Goal: Task Accomplishment & Management: Use online tool/utility

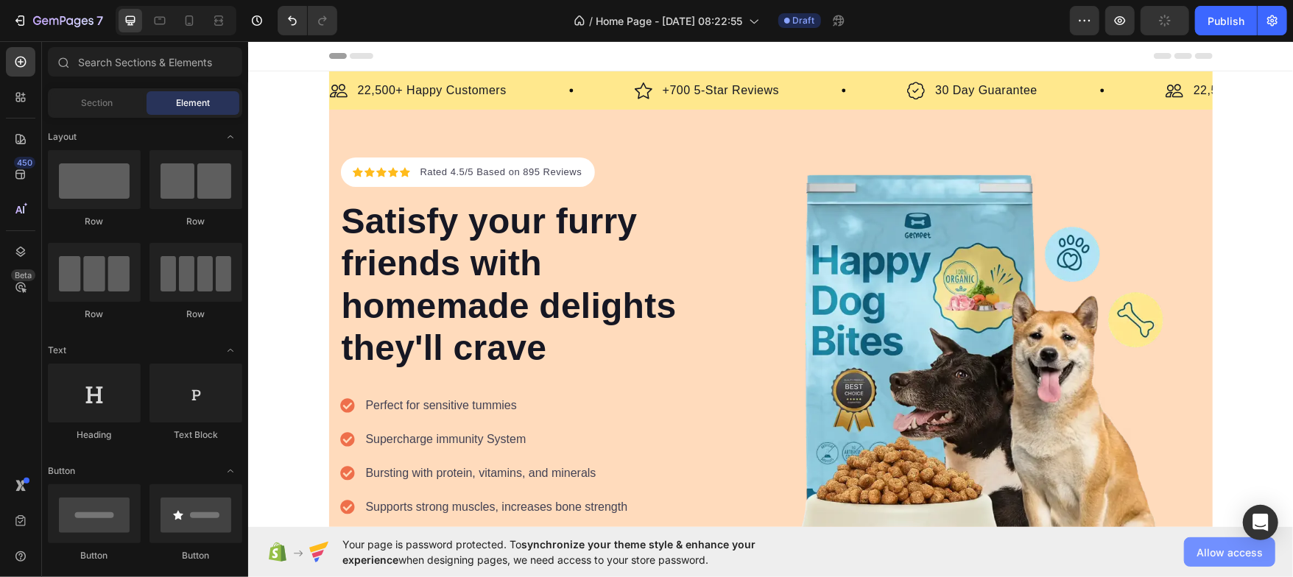
click at [1225, 546] on span "Allow access" at bounding box center [1230, 552] width 66 height 15
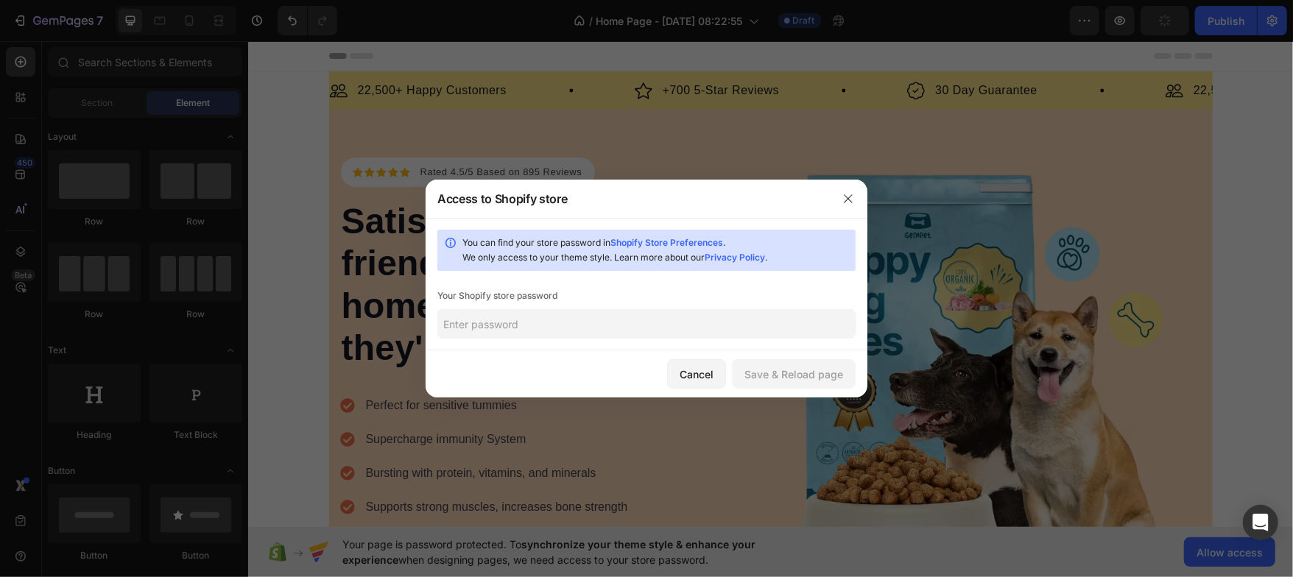
click at [614, 333] on input "text" at bounding box center [646, 323] width 418 height 29
type input "12345"
click at [836, 364] on button "Save & Reload page" at bounding box center [794, 373] width 124 height 29
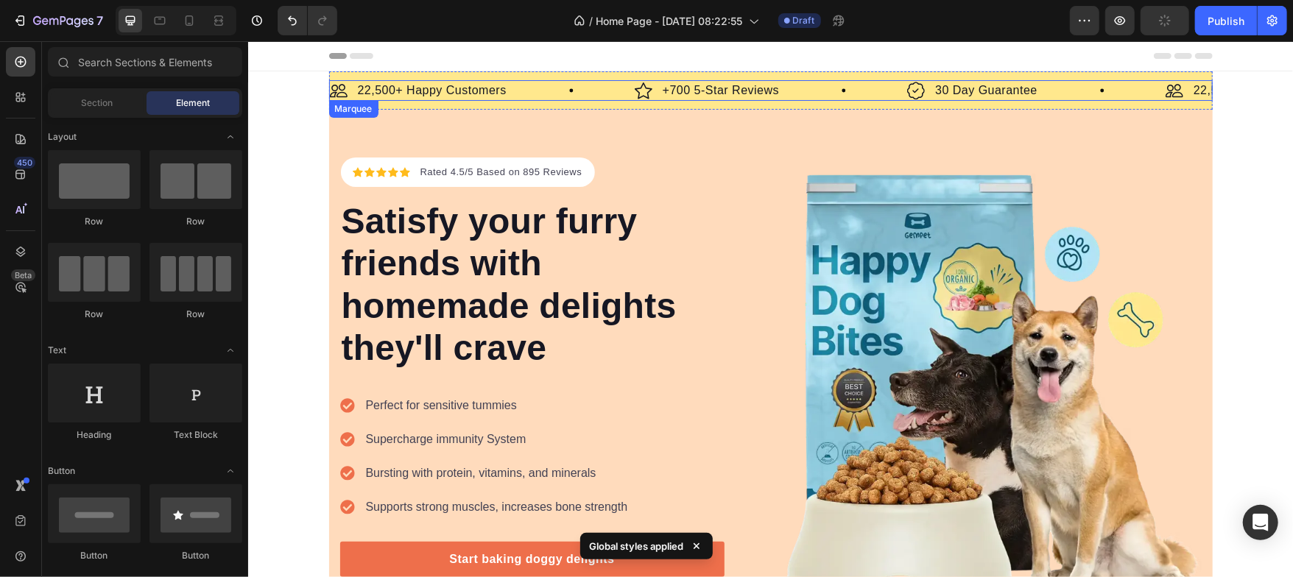
click at [602, 80] on div "Image 22,500+ Happy Customers Text Block Row" at bounding box center [481, 90] width 305 height 21
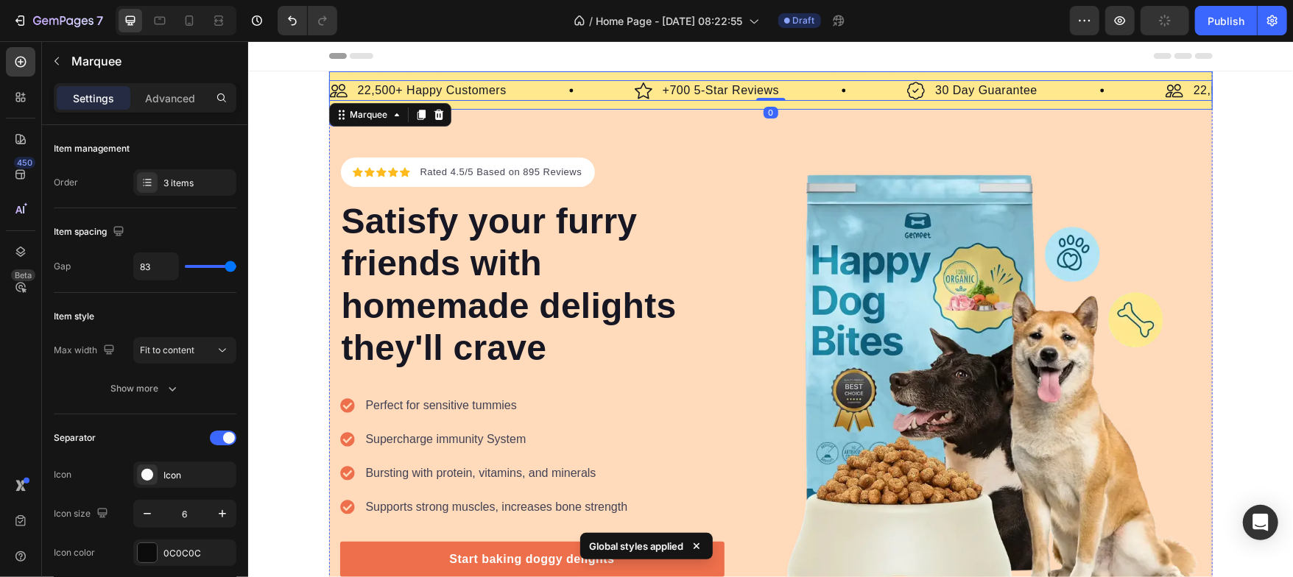
click at [596, 77] on div "Image 22,500+ Happy Customers Text Block Row Image +700 5-Star Reviews Text Blo…" at bounding box center [770, 90] width 884 height 38
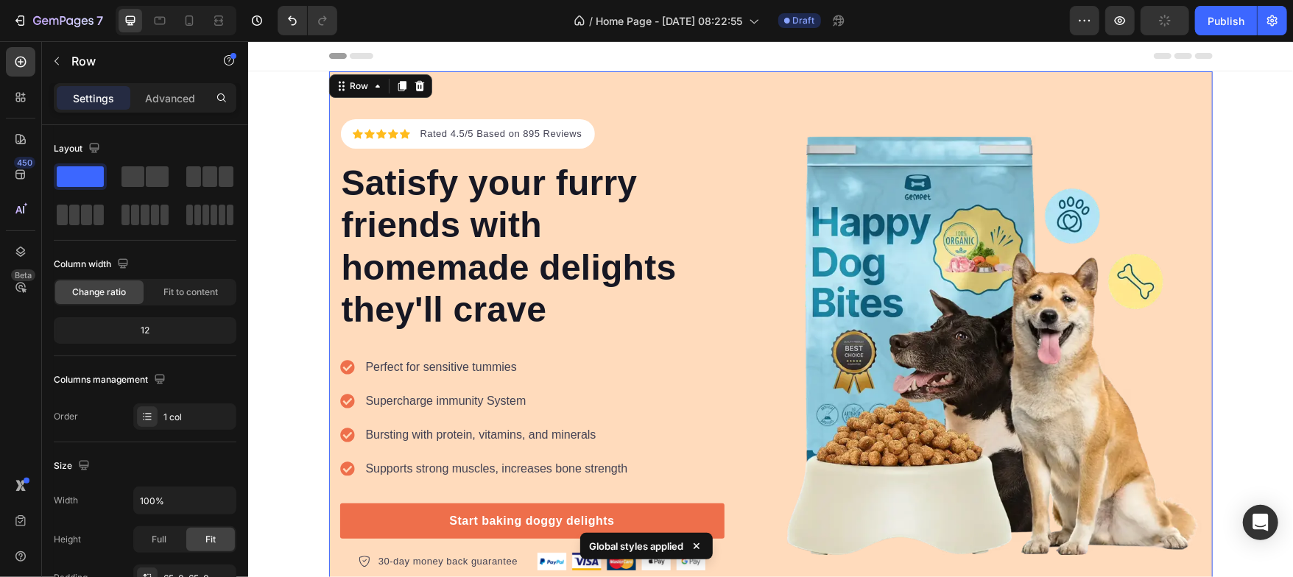
click at [513, 88] on div "Icon Icon Icon Icon Icon Icon List Hoz Rated 4.5/5 Based on 895 Reviews Text bl…" at bounding box center [770, 344] width 884 height 547
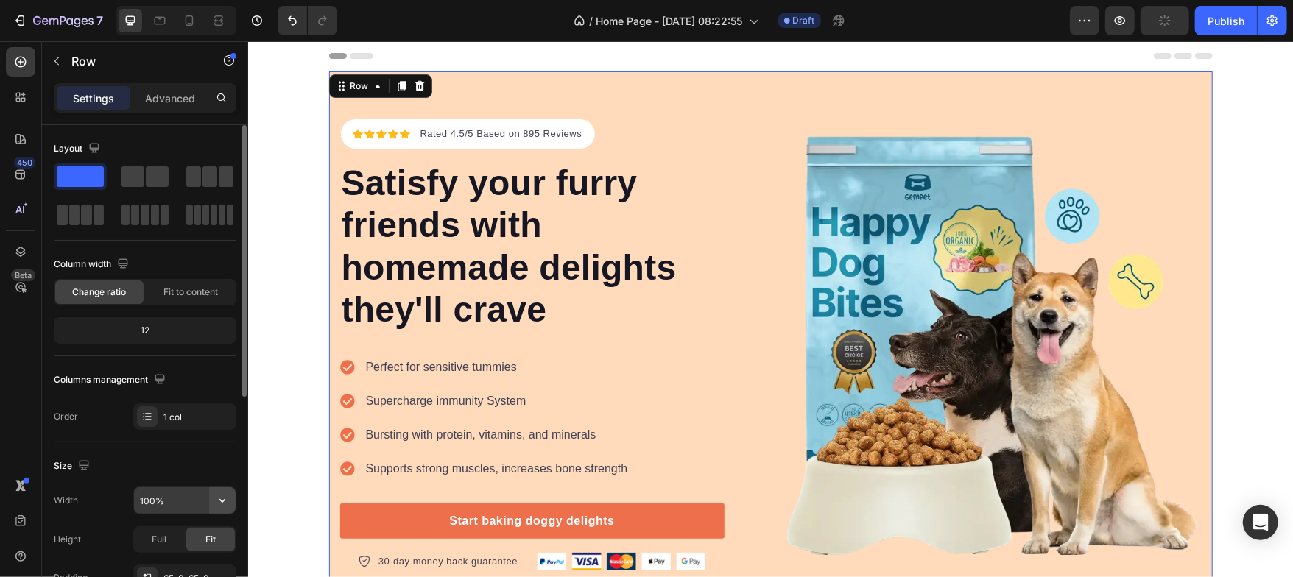
click at [222, 500] on icon "button" at bounding box center [222, 500] width 15 height 15
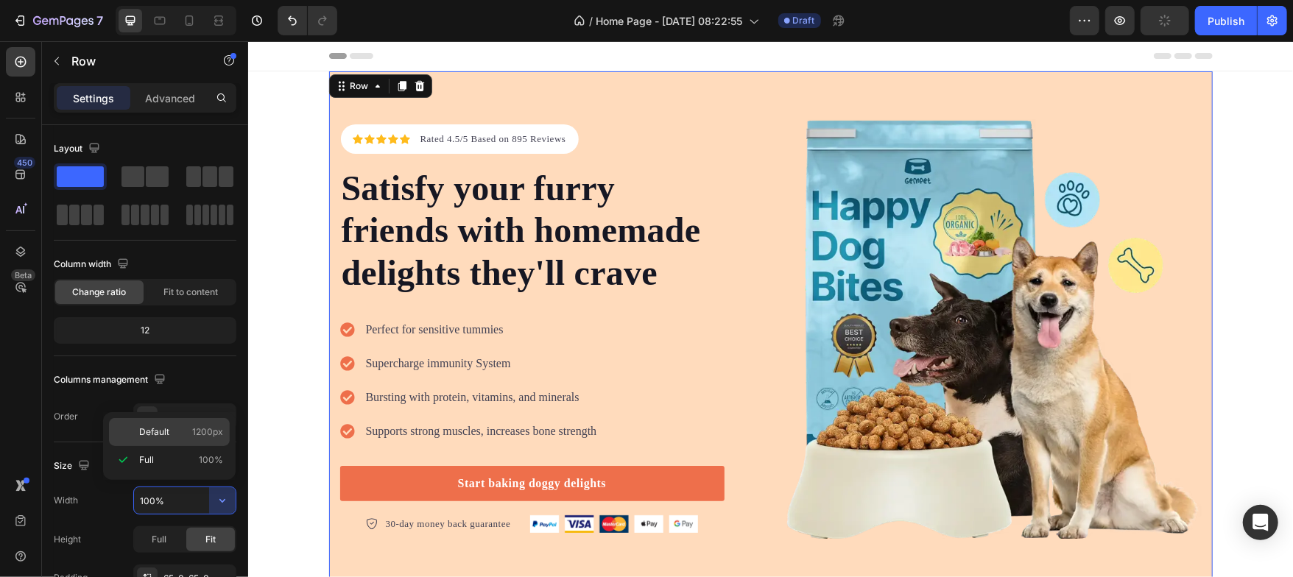
click at [161, 440] on div "Default 1200px" at bounding box center [169, 432] width 121 height 28
type input "1200"
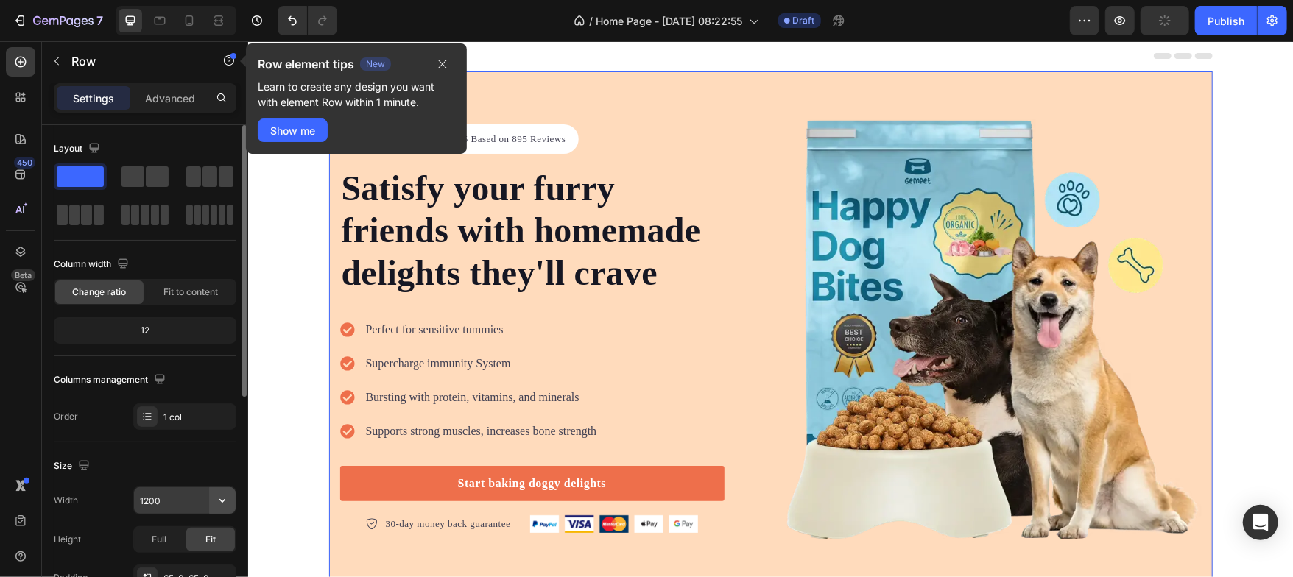
click at [214, 500] on button "button" at bounding box center [222, 500] width 27 height 27
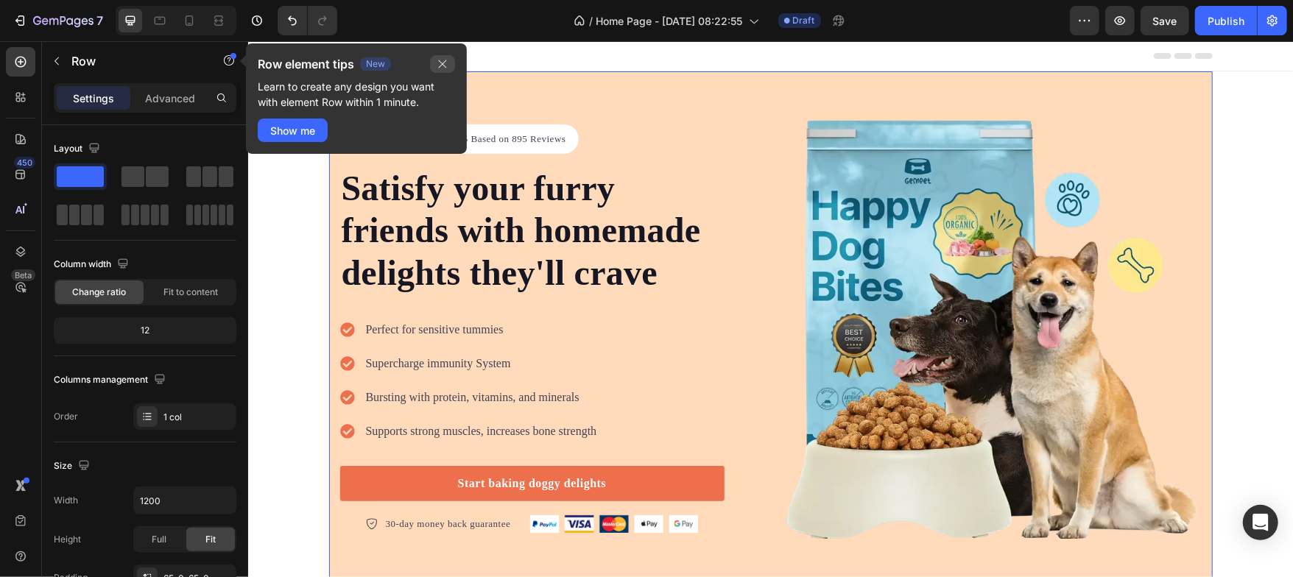
click at [434, 63] on button "button" at bounding box center [442, 64] width 25 height 18
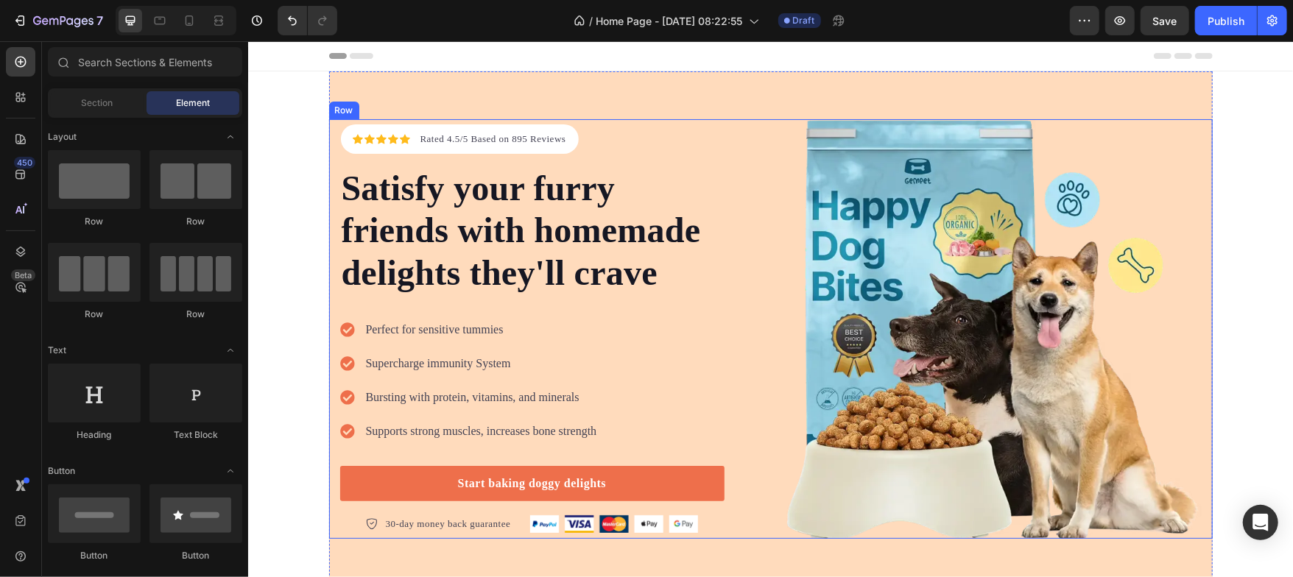
click at [328, 211] on div "Icon Icon Icon Icon Icon Icon List Hoz Rated 4.5/5 Based on 895 Reviews Text bl…" at bounding box center [770, 329] width 884 height 420
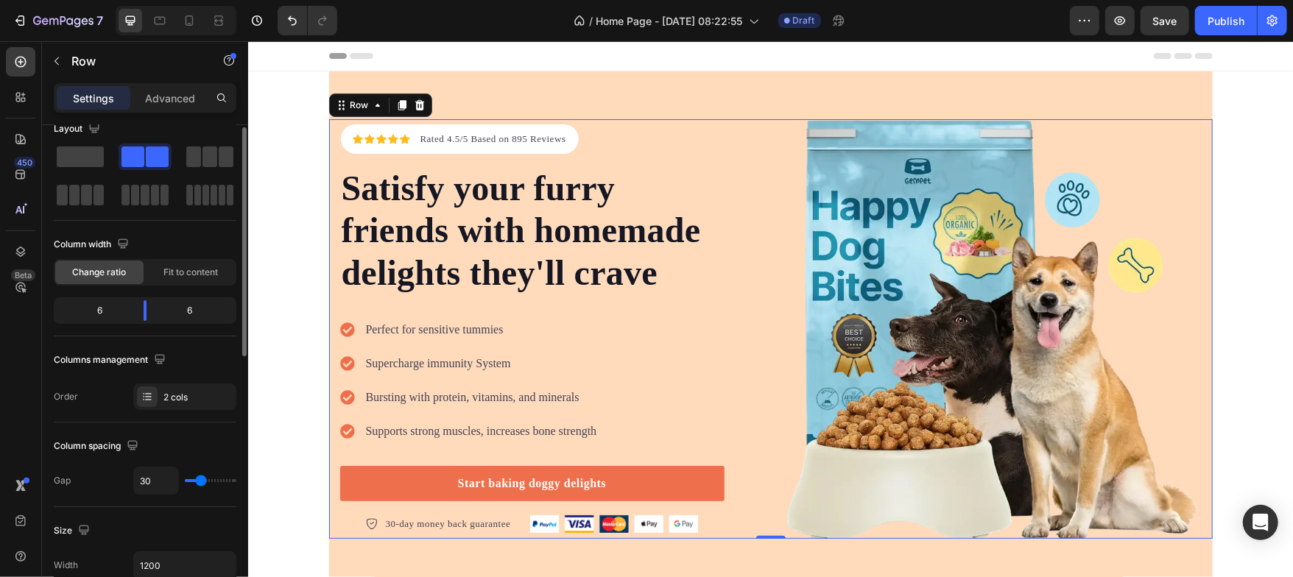
scroll to position [22, 0]
click at [220, 562] on icon "button" at bounding box center [222, 564] width 6 height 4
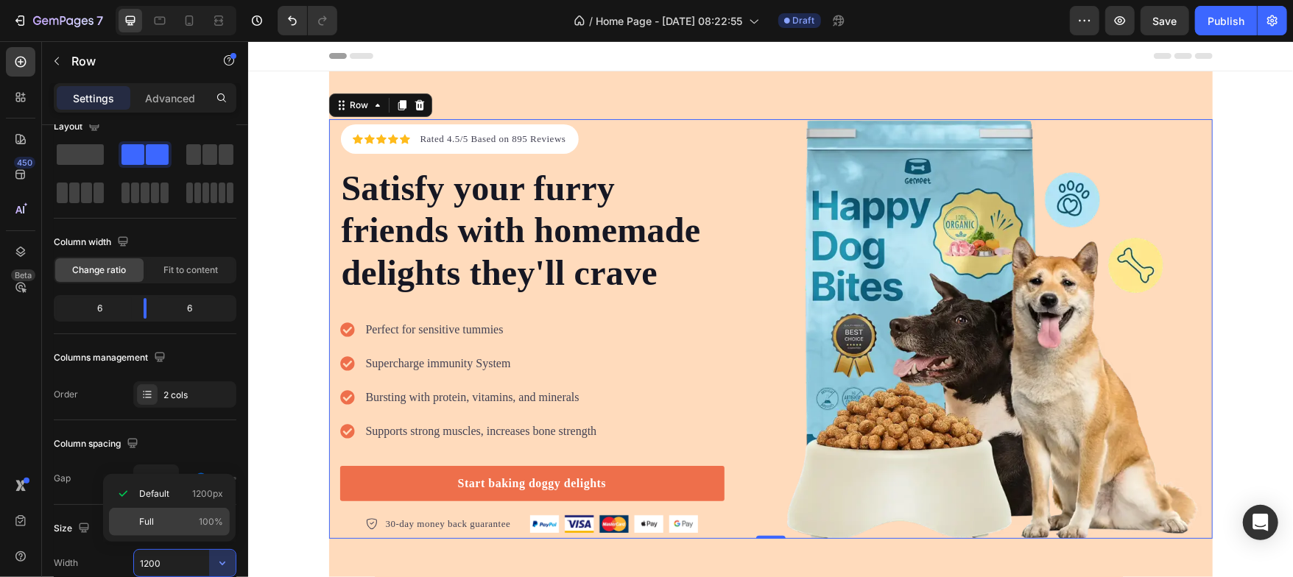
click at [166, 523] on p "Full 100%" at bounding box center [181, 521] width 84 height 13
type input "100%"
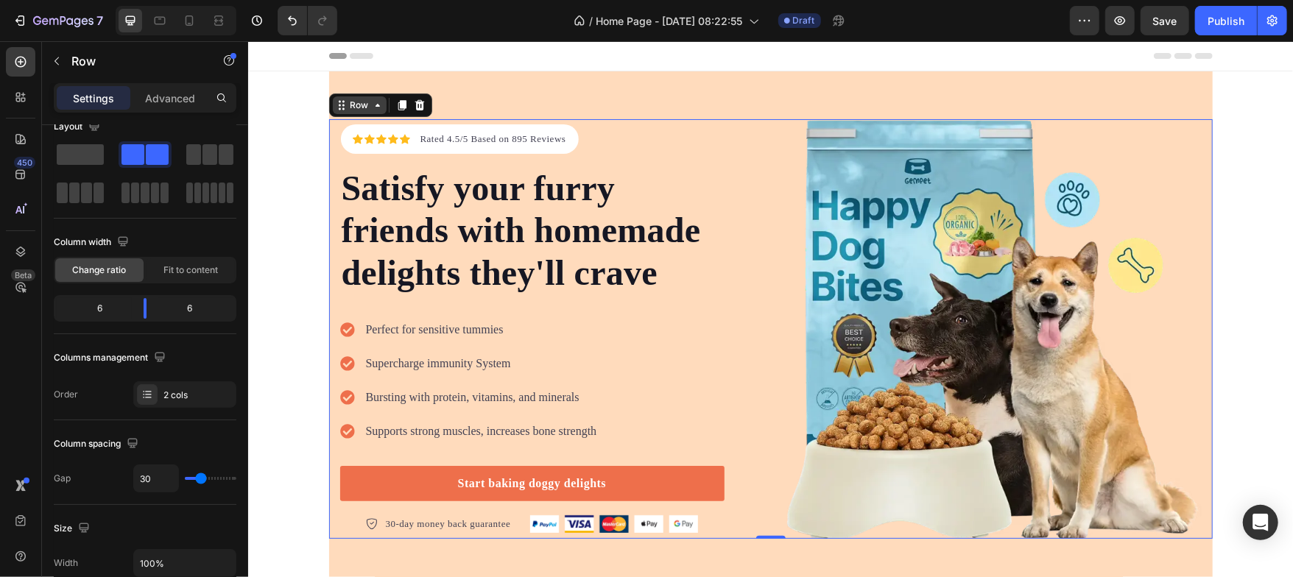
click at [371, 99] on icon at bounding box center [377, 105] width 12 height 12
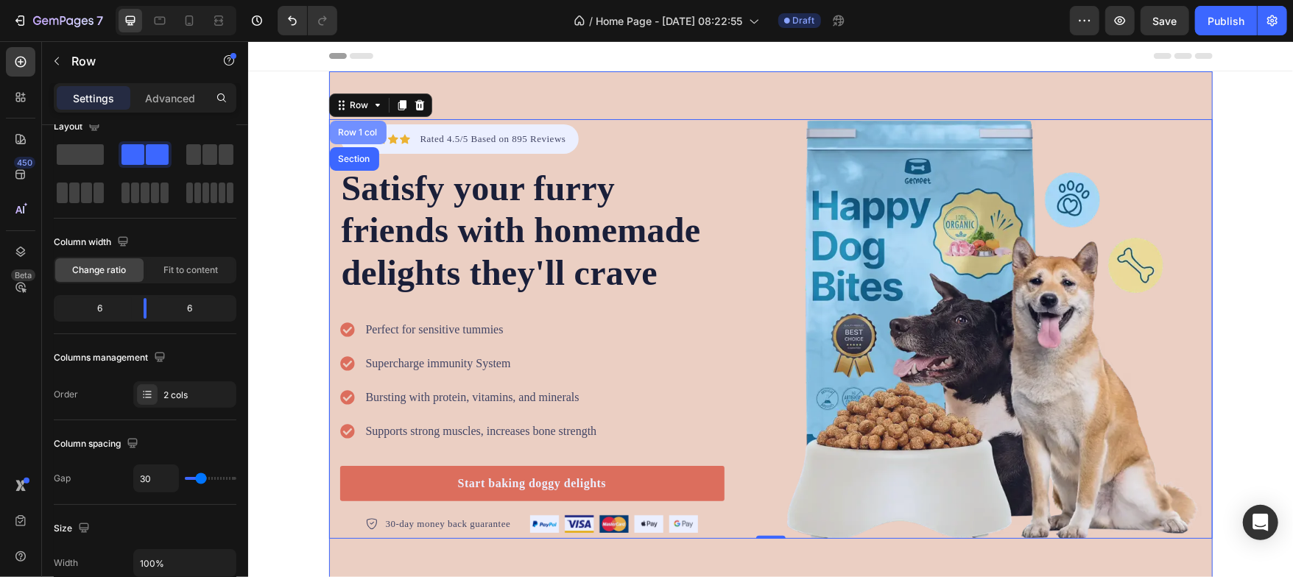
click at [349, 134] on div "Row 1 col" at bounding box center [357, 131] width 45 height 9
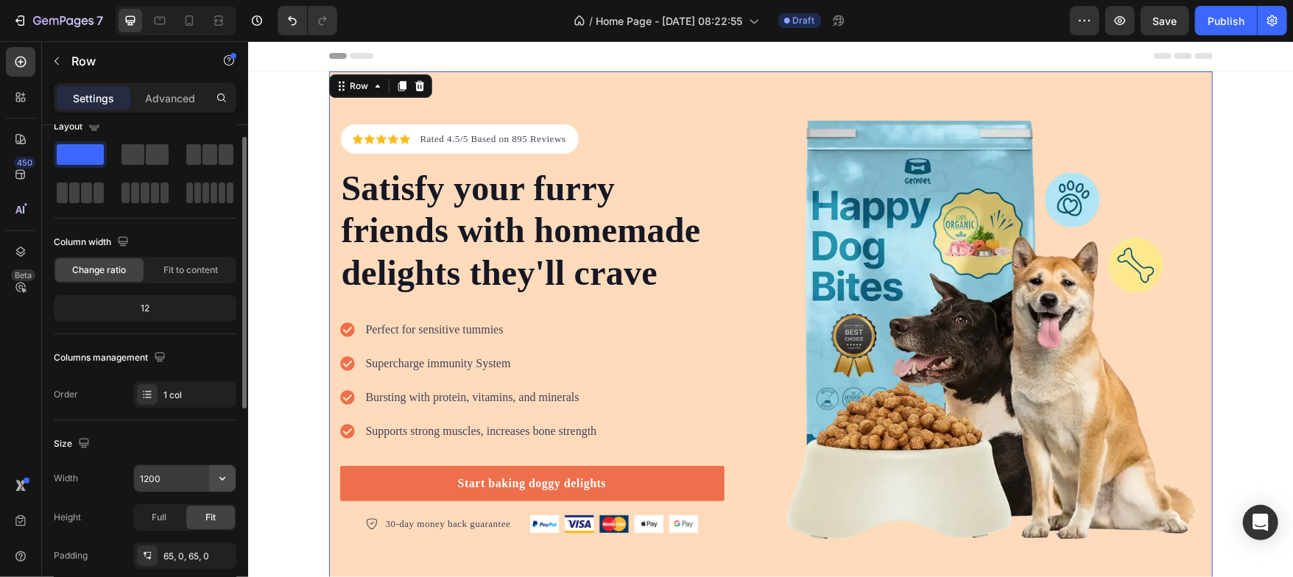
click at [215, 468] on button "button" at bounding box center [222, 478] width 27 height 27
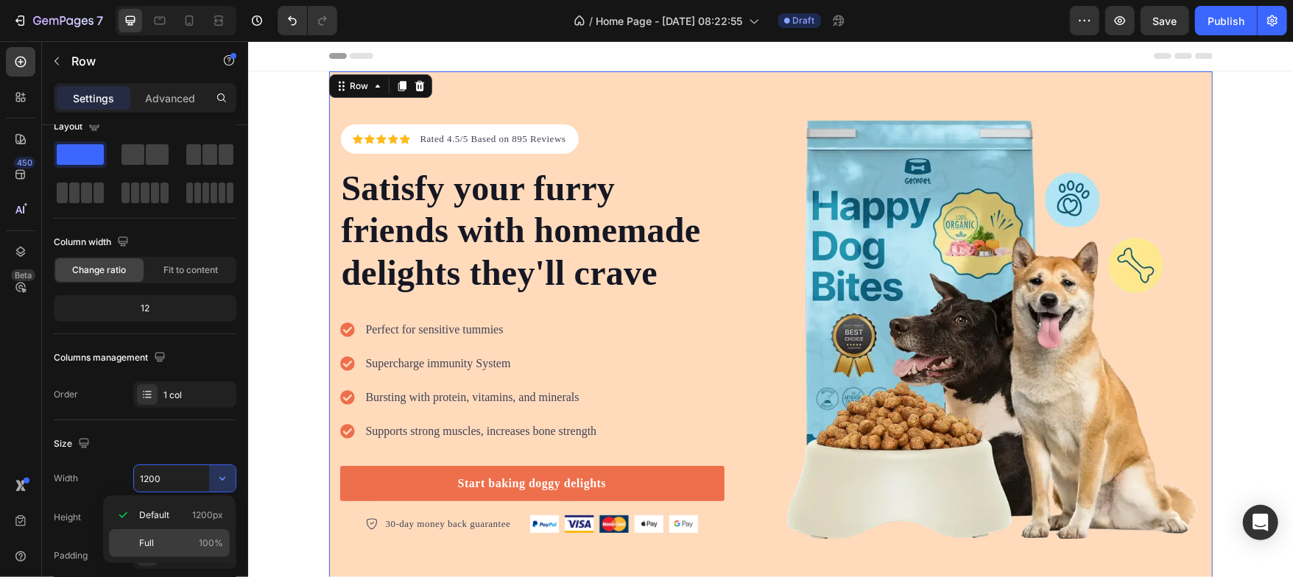
click at [152, 535] on div "Full 100%" at bounding box center [169, 543] width 121 height 28
type input "100%"
click at [375, 86] on icon at bounding box center [377, 85] width 4 height 3
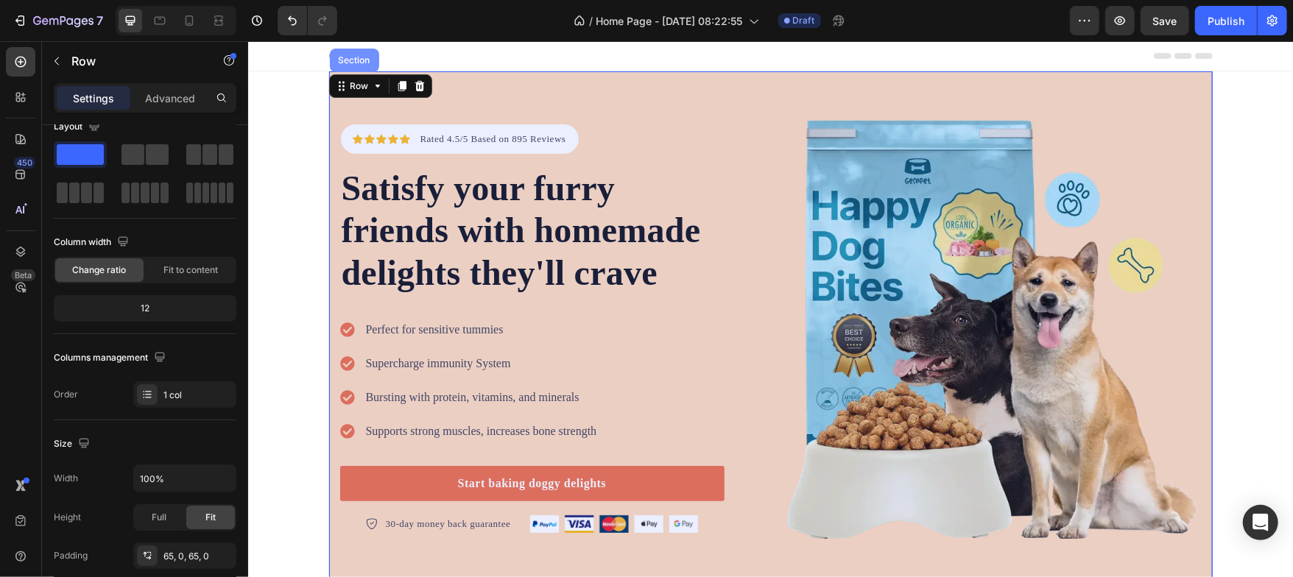
click at [350, 53] on div "Section" at bounding box center [353, 60] width 49 height 24
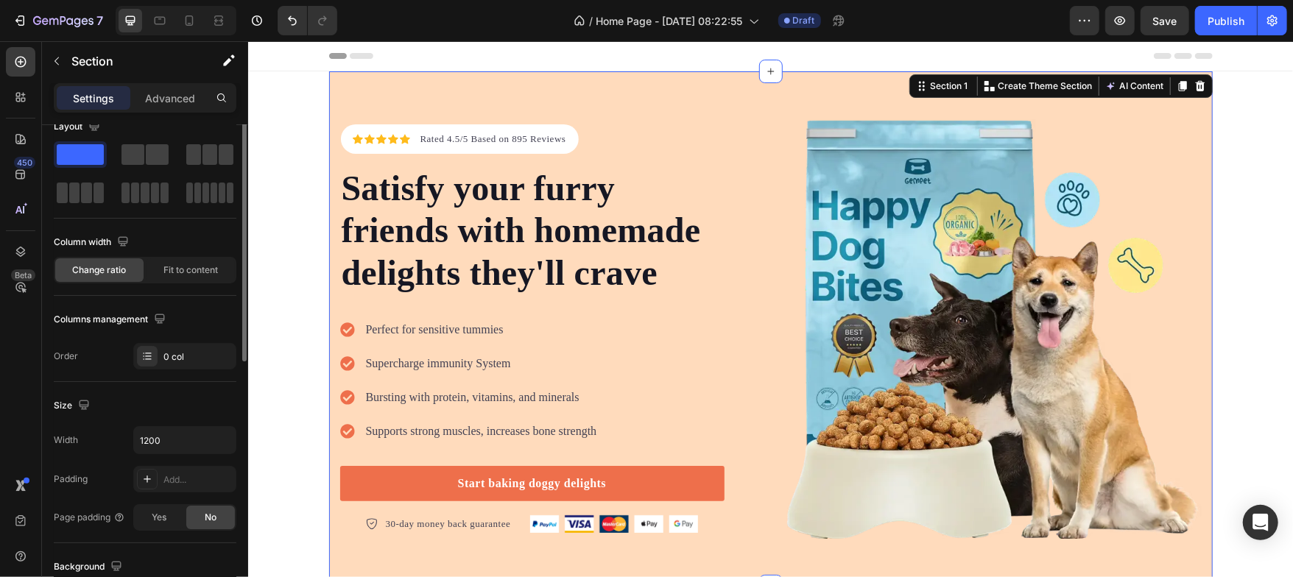
scroll to position [0, 0]
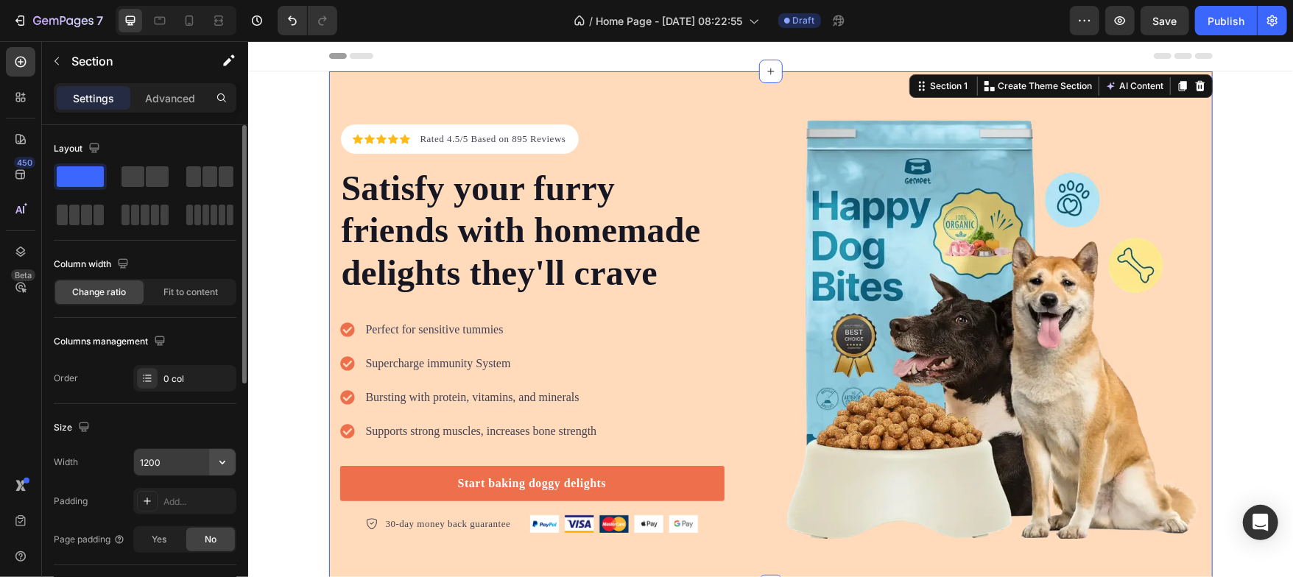
click at [231, 460] on button "button" at bounding box center [222, 462] width 27 height 27
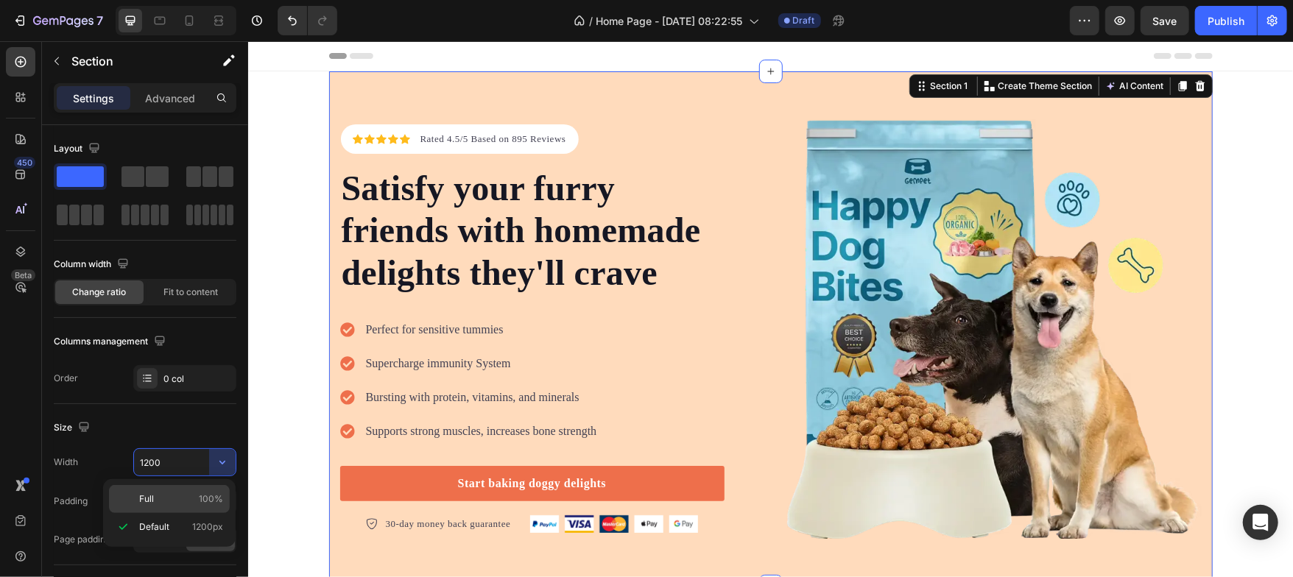
click at [159, 504] on p "Full 100%" at bounding box center [181, 499] width 84 height 13
type input "100%"
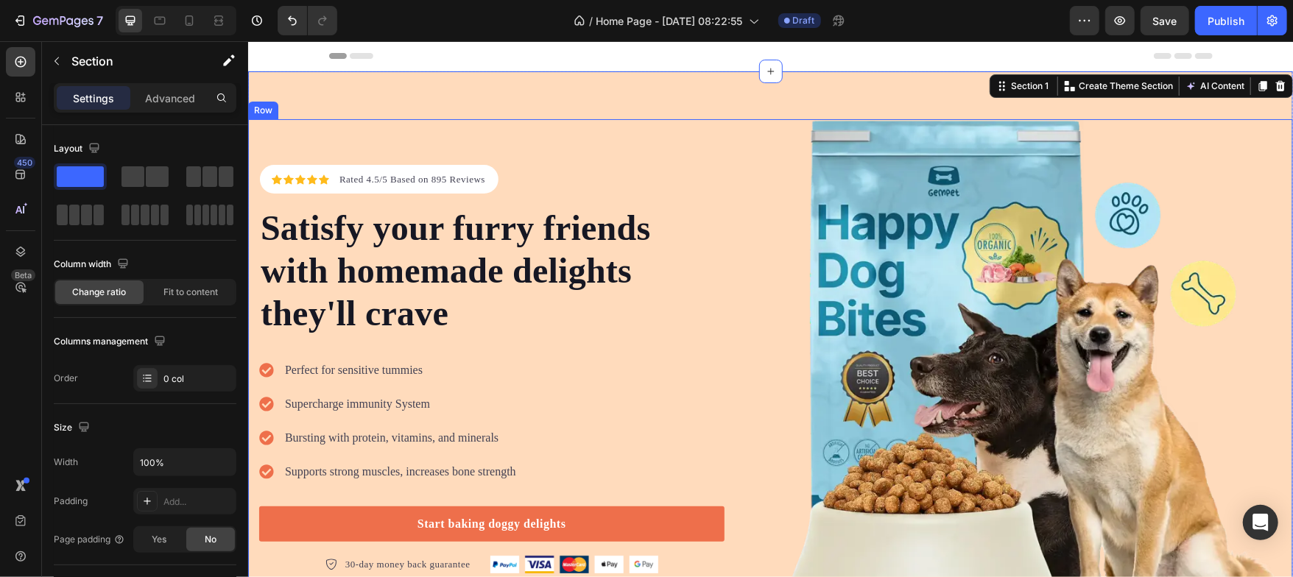
click at [773, 362] on div "Icon Icon Icon Icon Icon Icon List Hoz Rated 4.5/5 Based on 895 Reviews Text bl…" at bounding box center [769, 369] width 1045 height 501
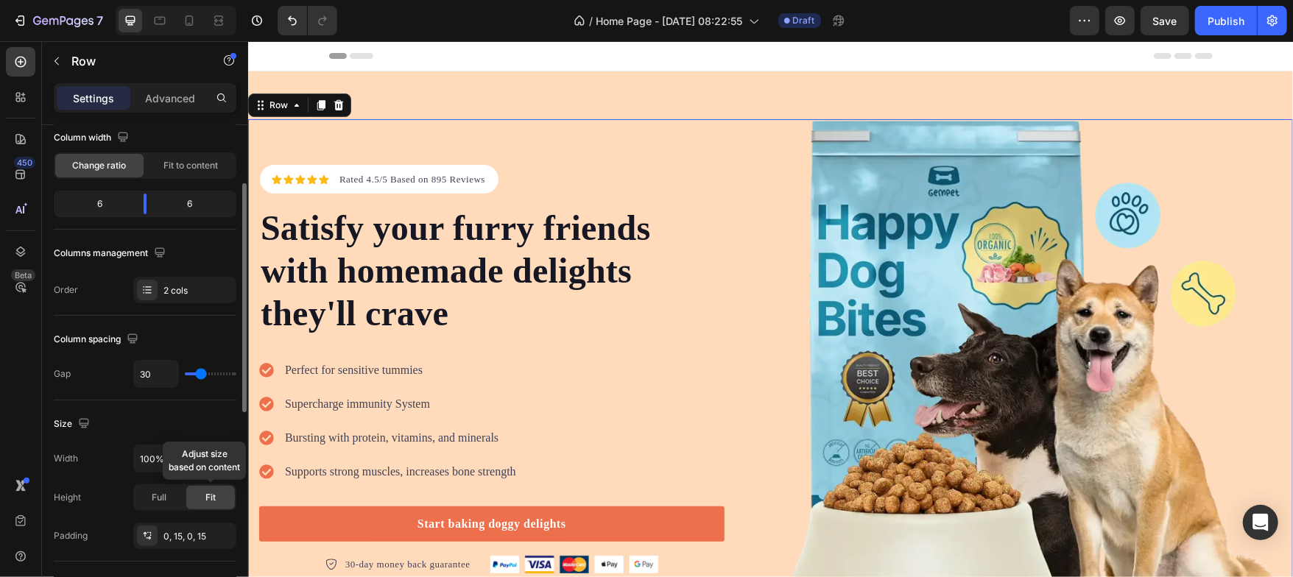
scroll to position [127, 0]
click at [223, 455] on icon "button" at bounding box center [222, 458] width 15 height 15
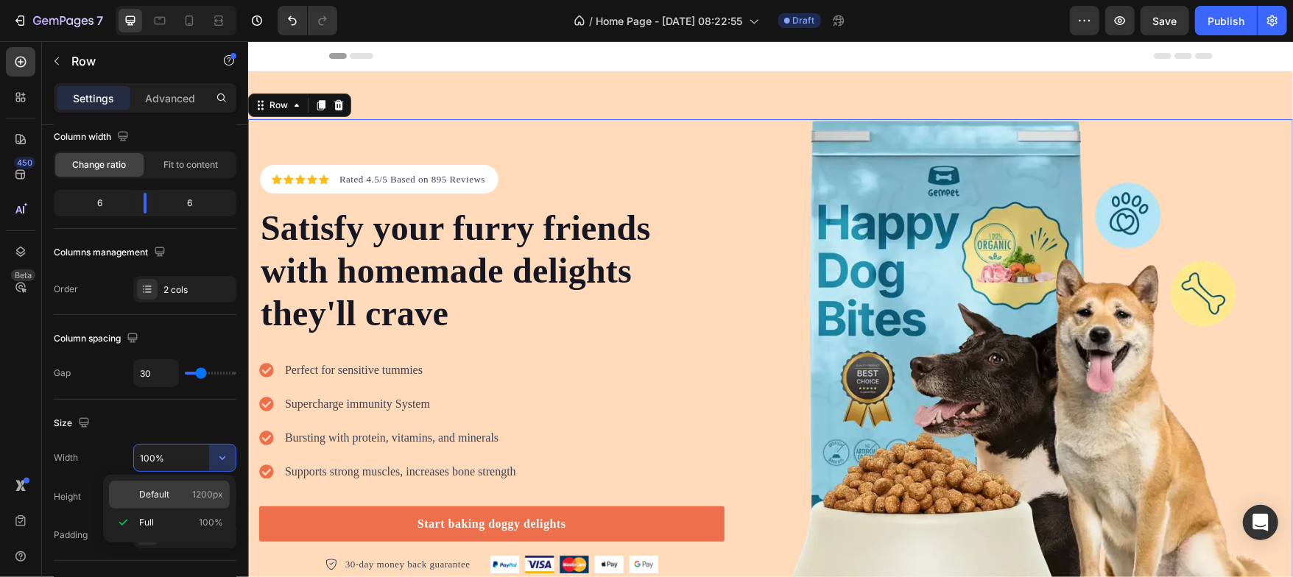
click at [164, 499] on span "Default" at bounding box center [154, 494] width 30 height 13
type input "1200"
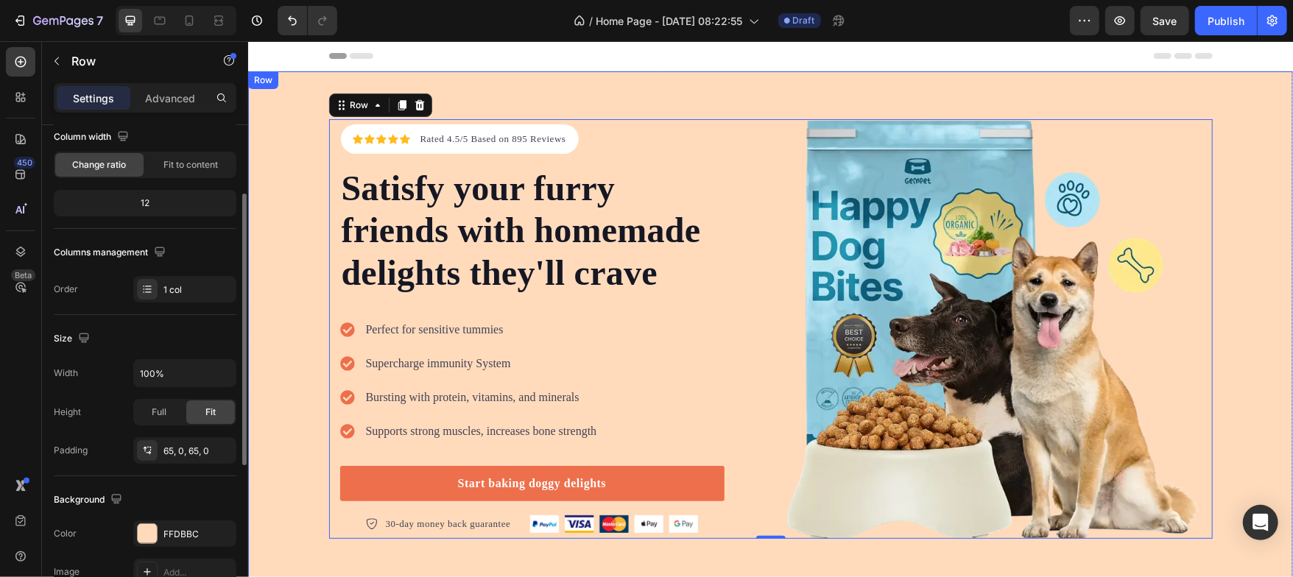
scroll to position [127, 0]
click at [290, 319] on div "Icon Icon Icon Icon Icon Icon List Hoz Rated 4.5/5 Based on 895 Reviews Text bl…" at bounding box center [769, 329] width 1045 height 420
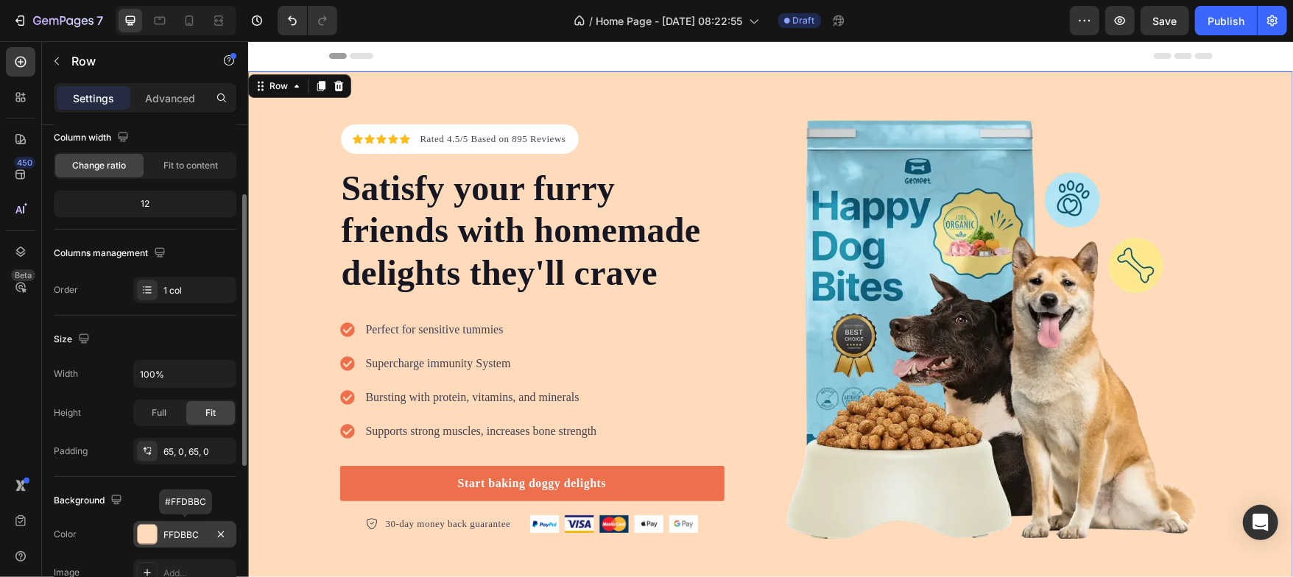
click at [148, 536] on div at bounding box center [147, 534] width 19 height 19
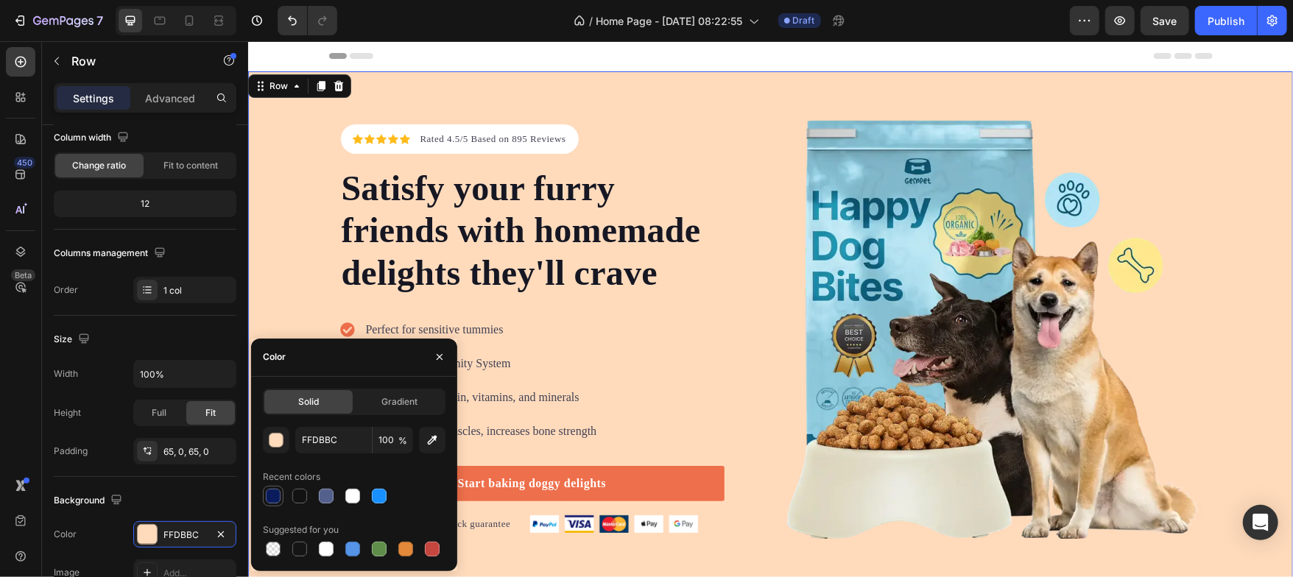
click at [267, 493] on div at bounding box center [273, 496] width 15 height 15
type input "0A1C5B"
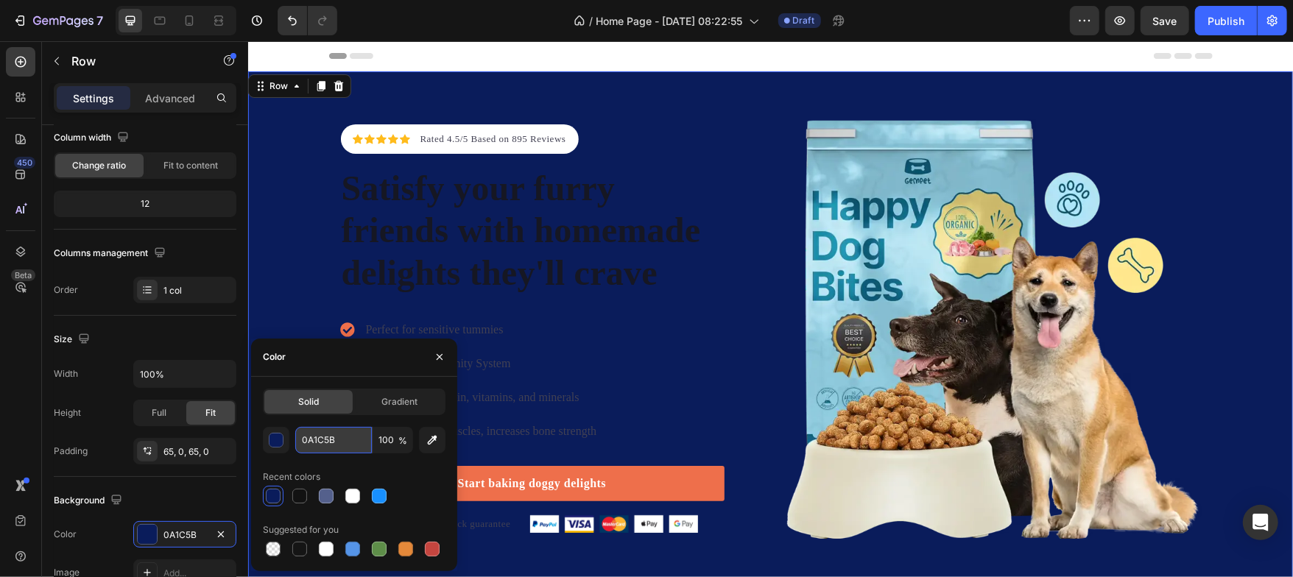
click at [345, 443] on input "0A1C5B" at bounding box center [333, 440] width 77 height 27
click at [360, 471] on div "Recent colors" at bounding box center [354, 477] width 183 height 24
click at [406, 401] on span "Gradient" at bounding box center [400, 401] width 36 height 13
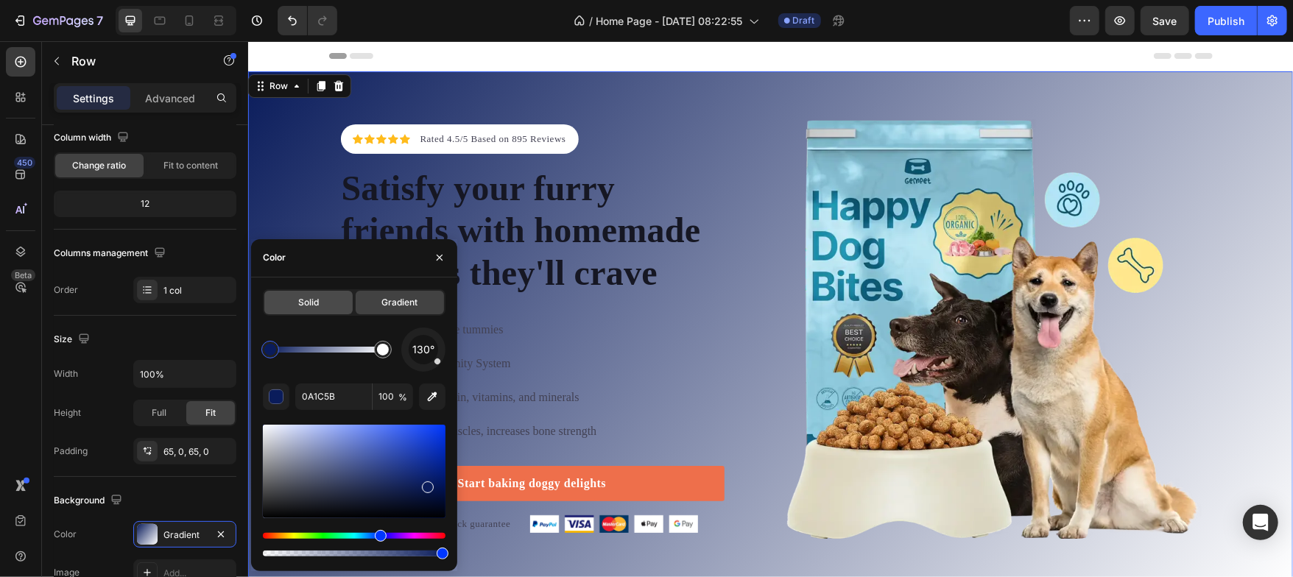
click at [316, 300] on span "Solid" at bounding box center [308, 302] width 21 height 13
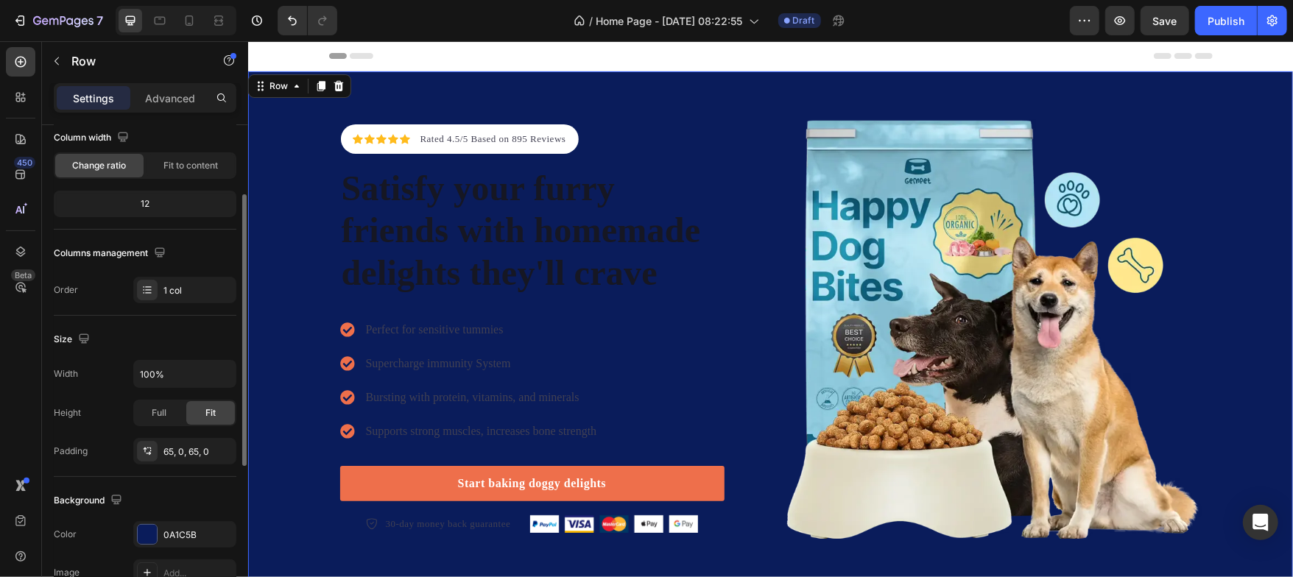
click at [174, 335] on div "Size" at bounding box center [145, 340] width 183 height 24
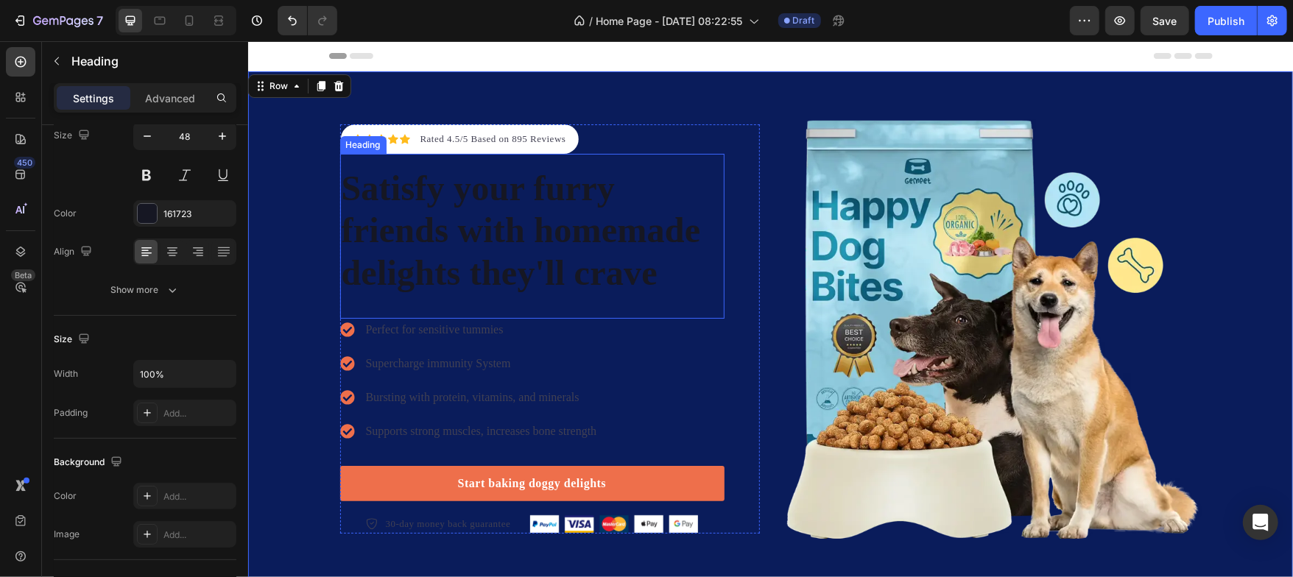
click at [384, 186] on p "Satisfy your furry friends with homemade delights they'll crave" at bounding box center [531, 229] width 381 height 127
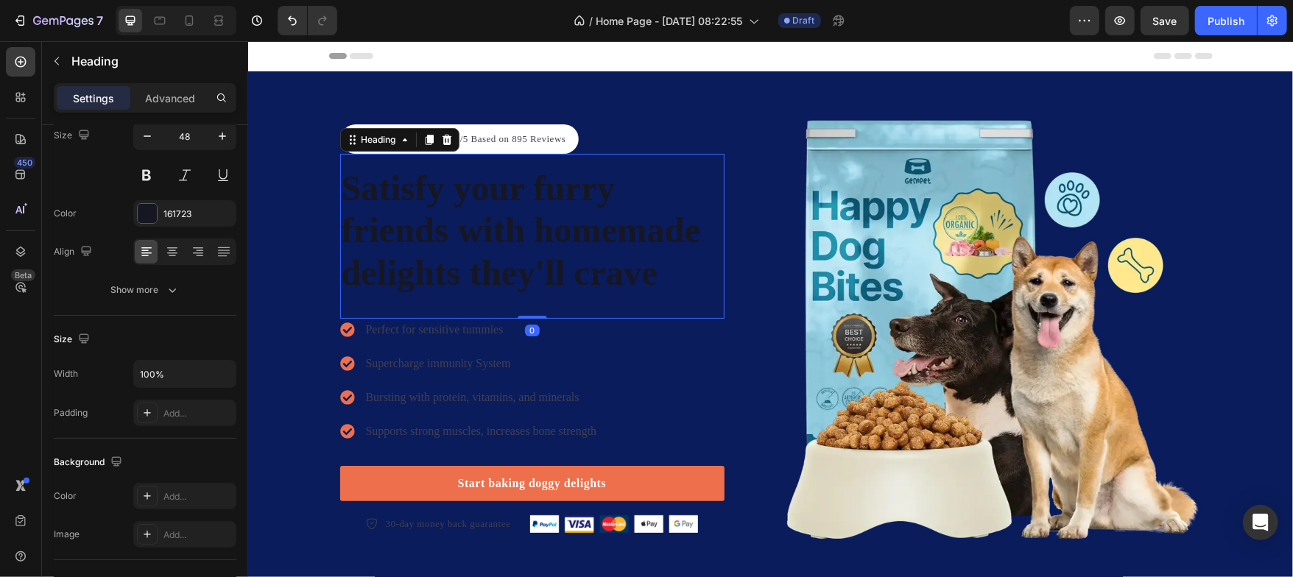
scroll to position [0, 0]
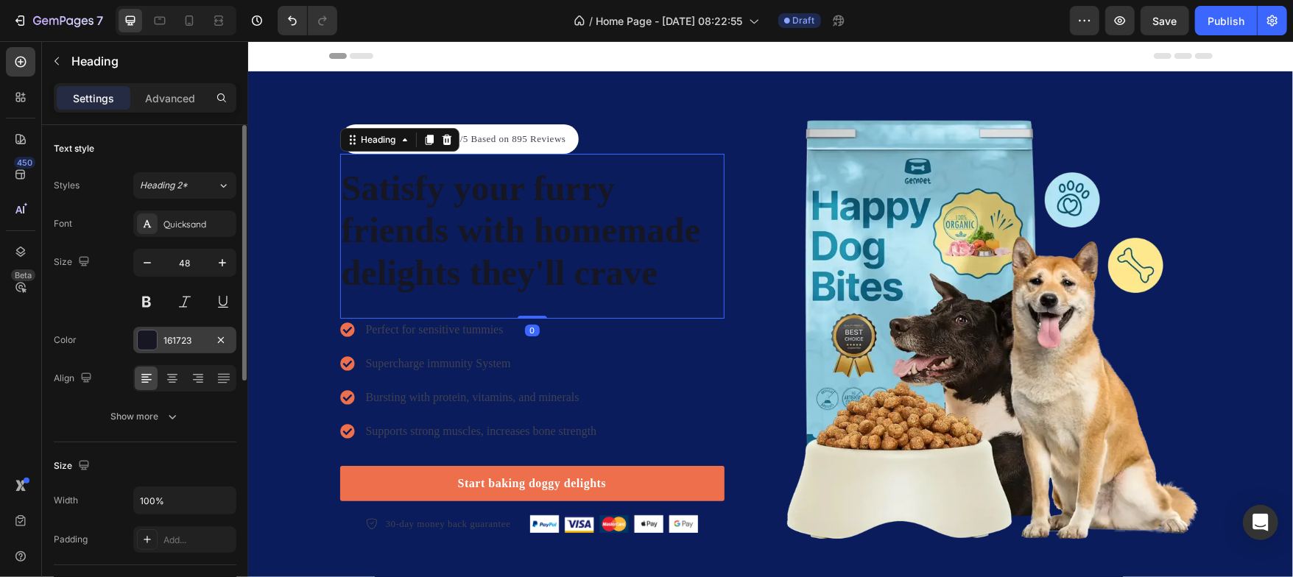
click at [143, 341] on div at bounding box center [147, 340] width 19 height 19
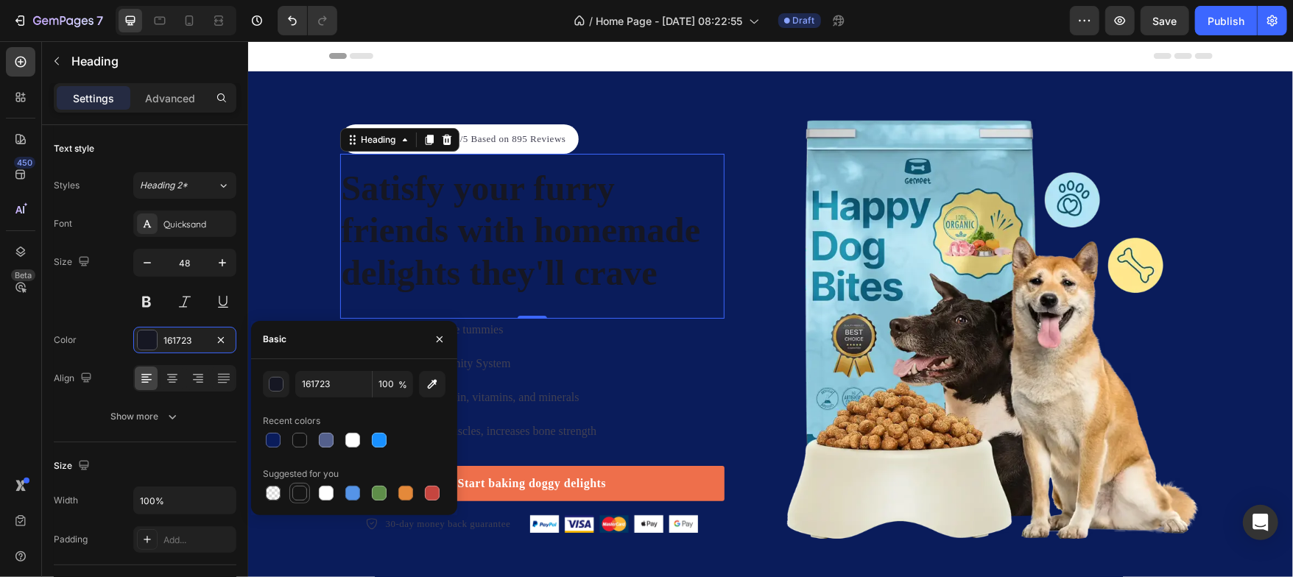
click at [302, 492] on div at bounding box center [299, 493] width 15 height 15
click at [327, 498] on div at bounding box center [326, 493] width 15 height 15
type input "FFFFFF"
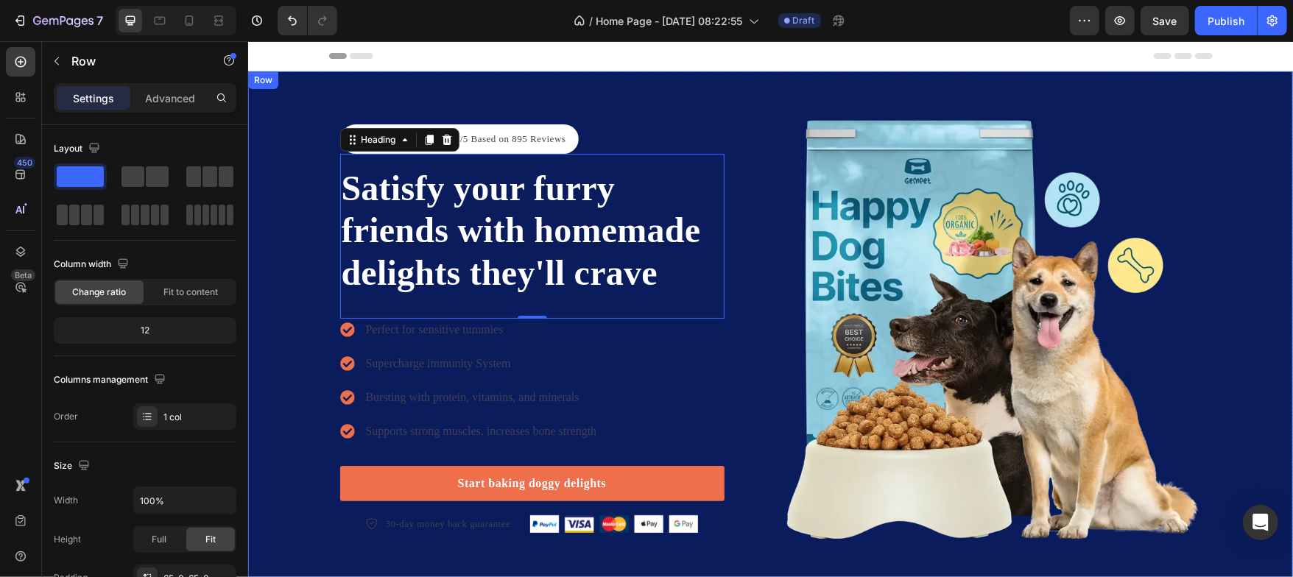
click at [273, 262] on div "Icon Icon Icon Icon Icon Icon List Hoz Rated 4.5/5 Based on 895 Reviews Text bl…" at bounding box center [769, 329] width 1045 height 420
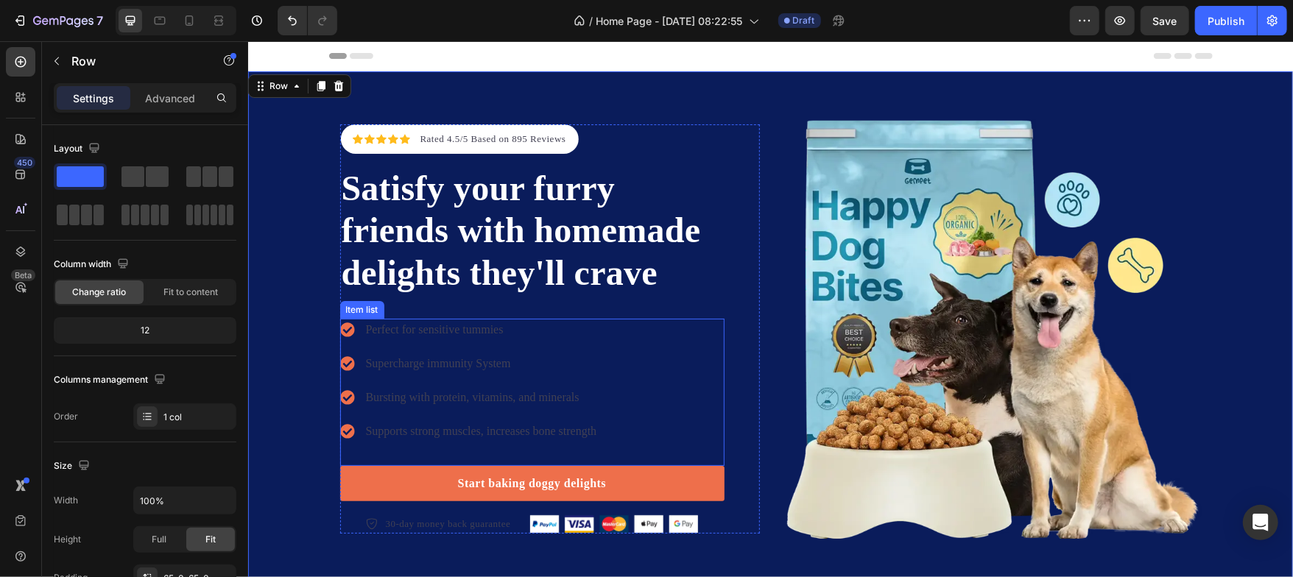
click at [351, 342] on div "Perfect for sensitive tummies Supercharge immunity System Bursting with protein…" at bounding box center [468, 380] width 259 height 124
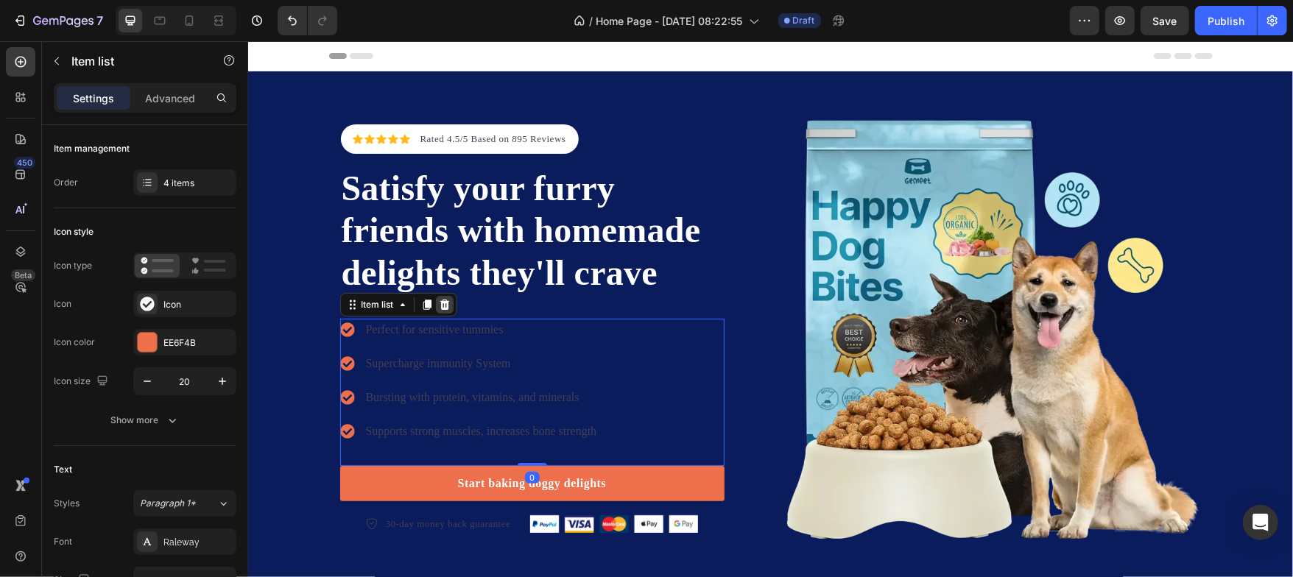
click at [439, 306] on icon at bounding box center [444, 304] width 10 height 10
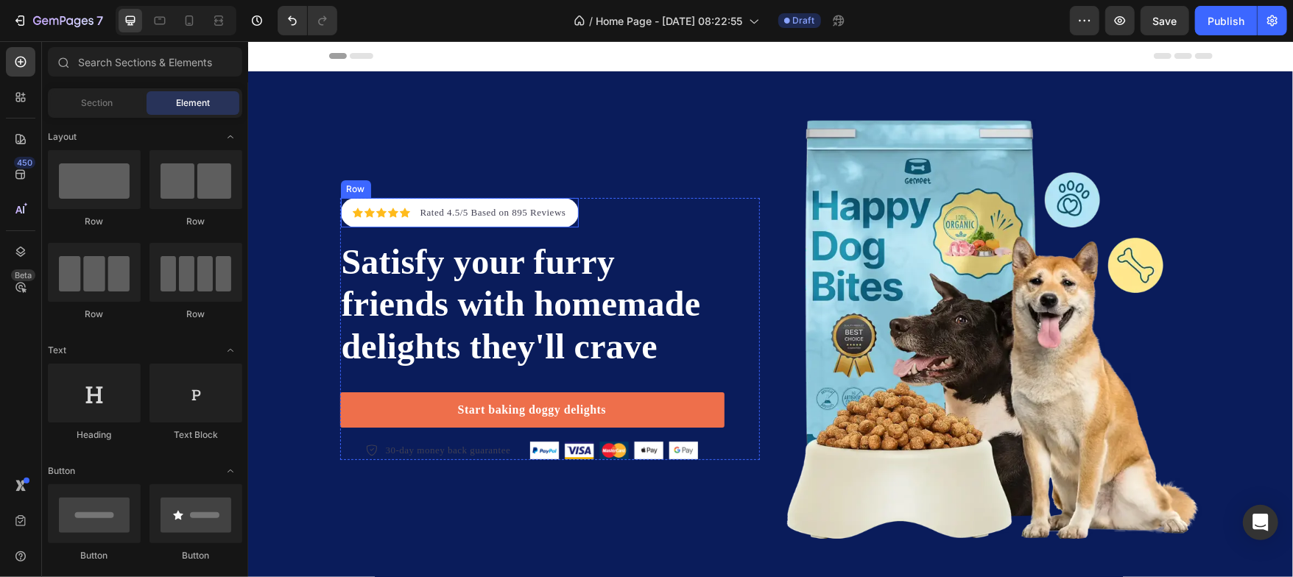
click at [570, 215] on div "Icon Icon Icon Icon Icon Icon List Hoz Rated 4.5/5 Based on 895 Reviews Text bl…" at bounding box center [459, 211] width 239 height 29
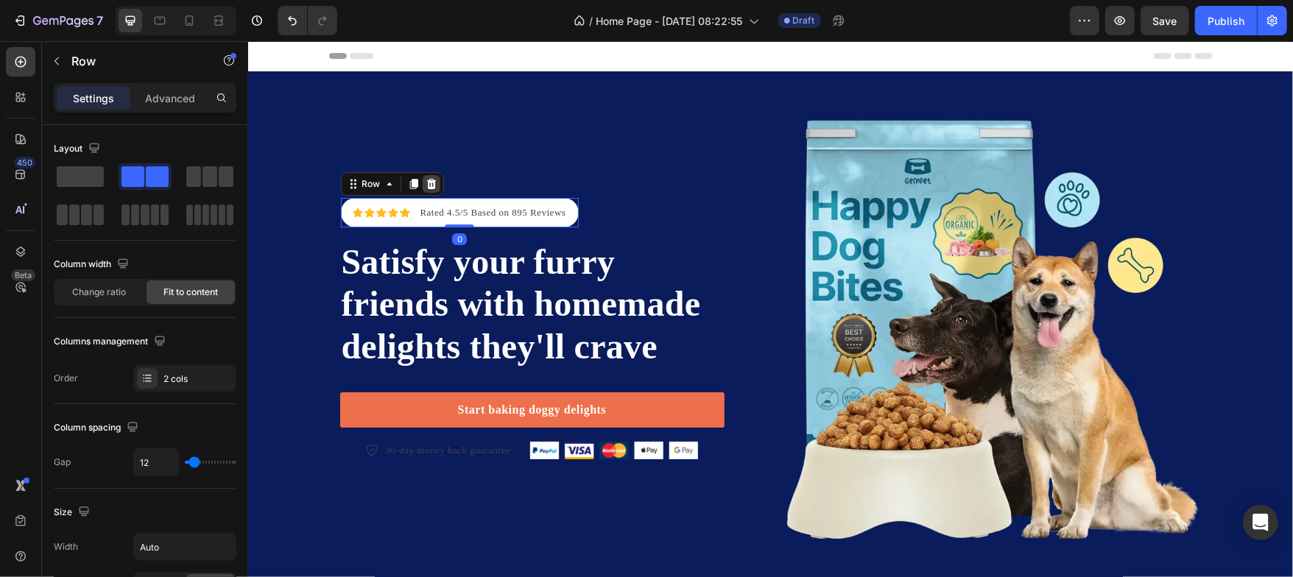
click at [428, 180] on icon at bounding box center [431, 183] width 10 height 10
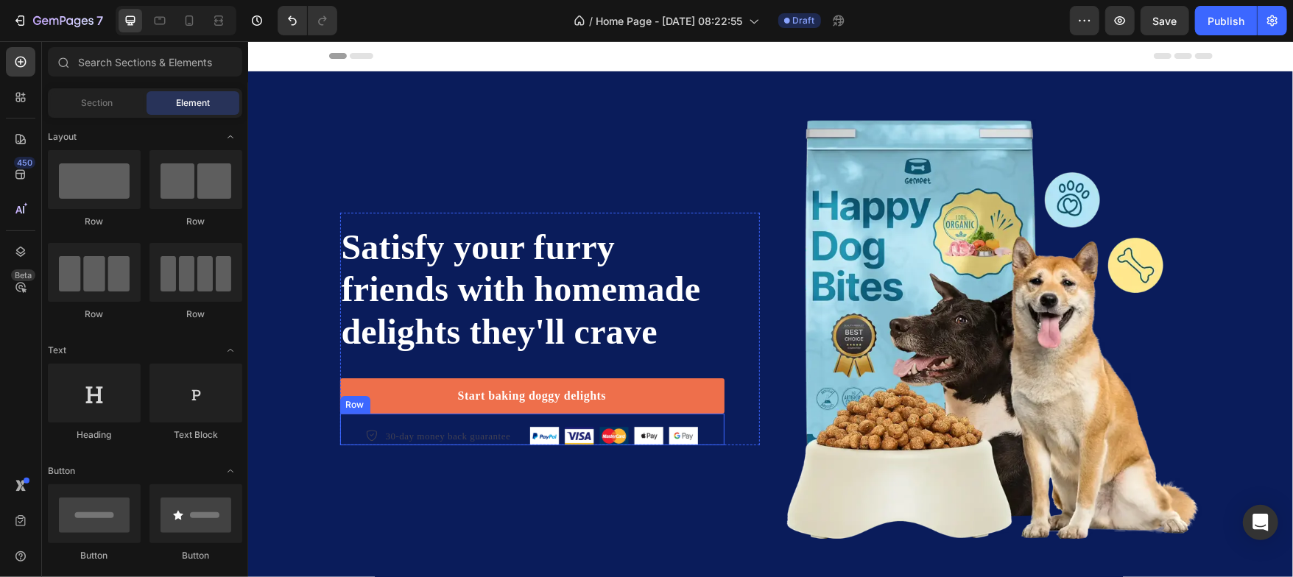
click at [703, 433] on div "30-day money back guarantee Item list Image Row" at bounding box center [531, 429] width 384 height 32
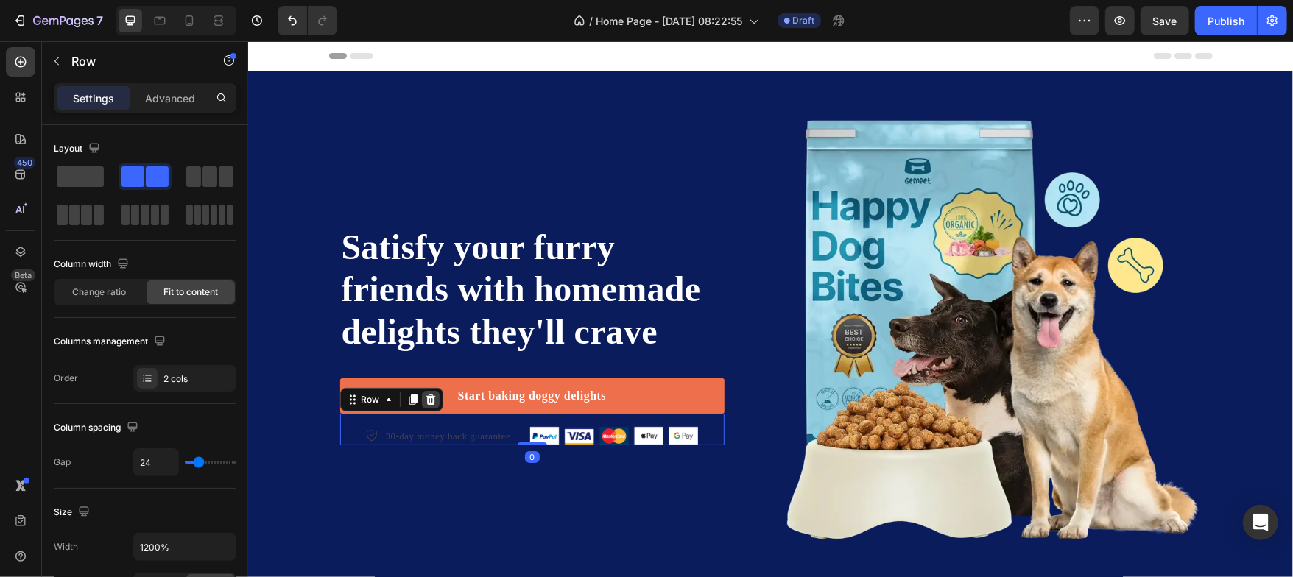
click at [429, 393] on div at bounding box center [430, 399] width 18 height 18
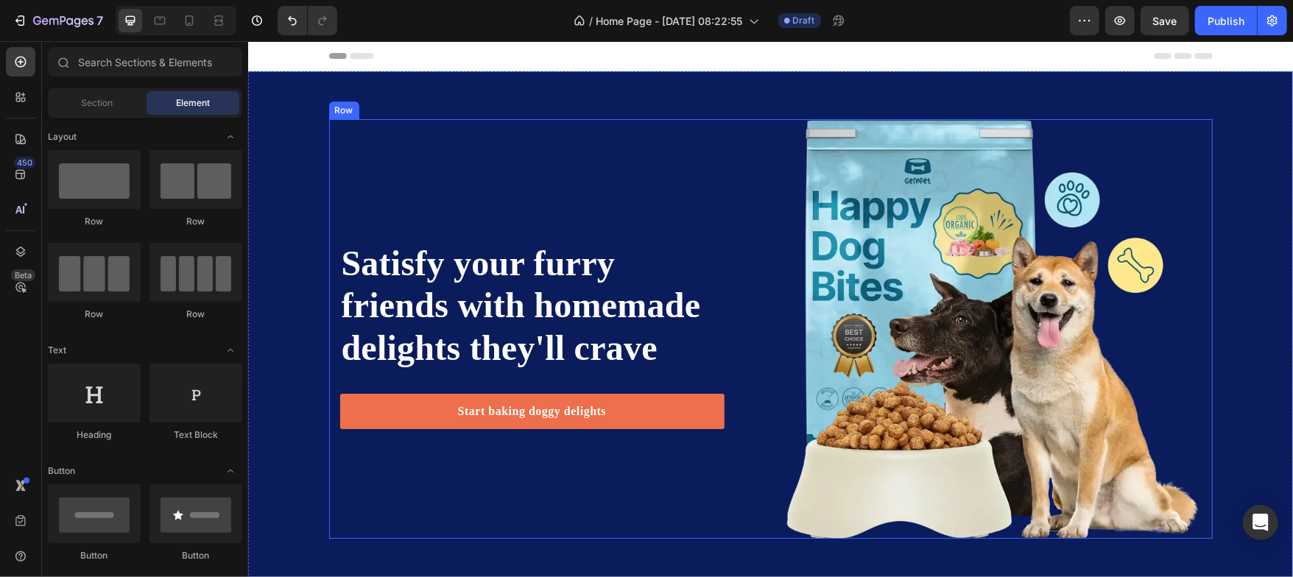
click at [330, 322] on div "Satisfy your furry friends with homemade delights they'll crave Heading Start b…" at bounding box center [770, 329] width 884 height 420
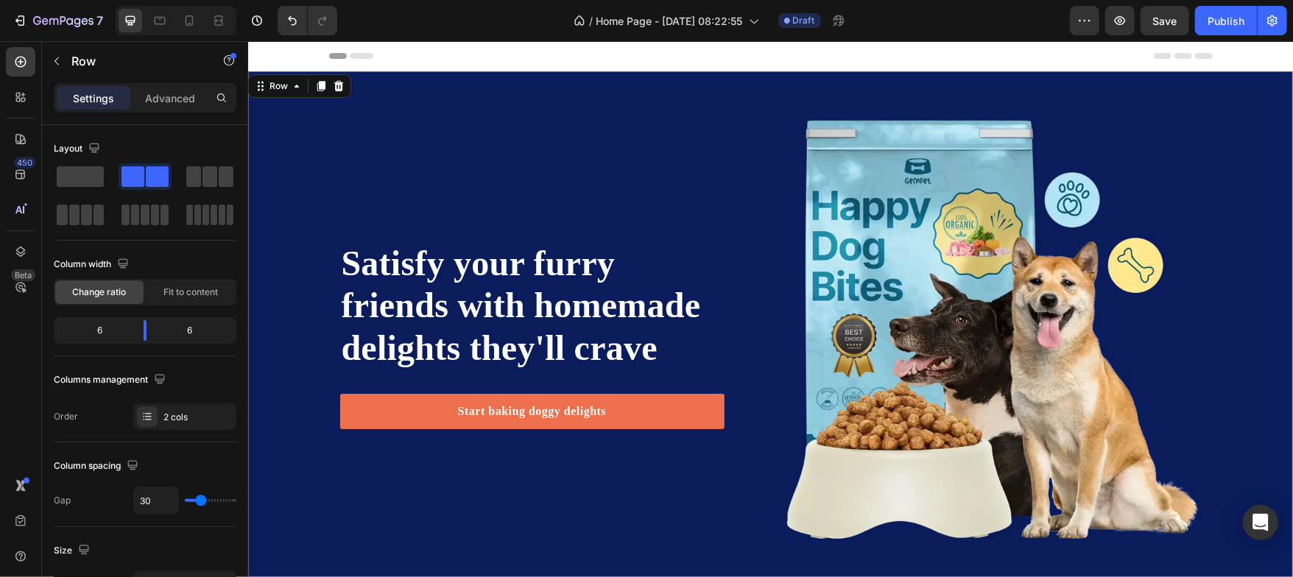
click at [267, 308] on div "Satisfy your furry friends with homemade delights they'll crave Heading Start b…" at bounding box center [769, 329] width 1045 height 420
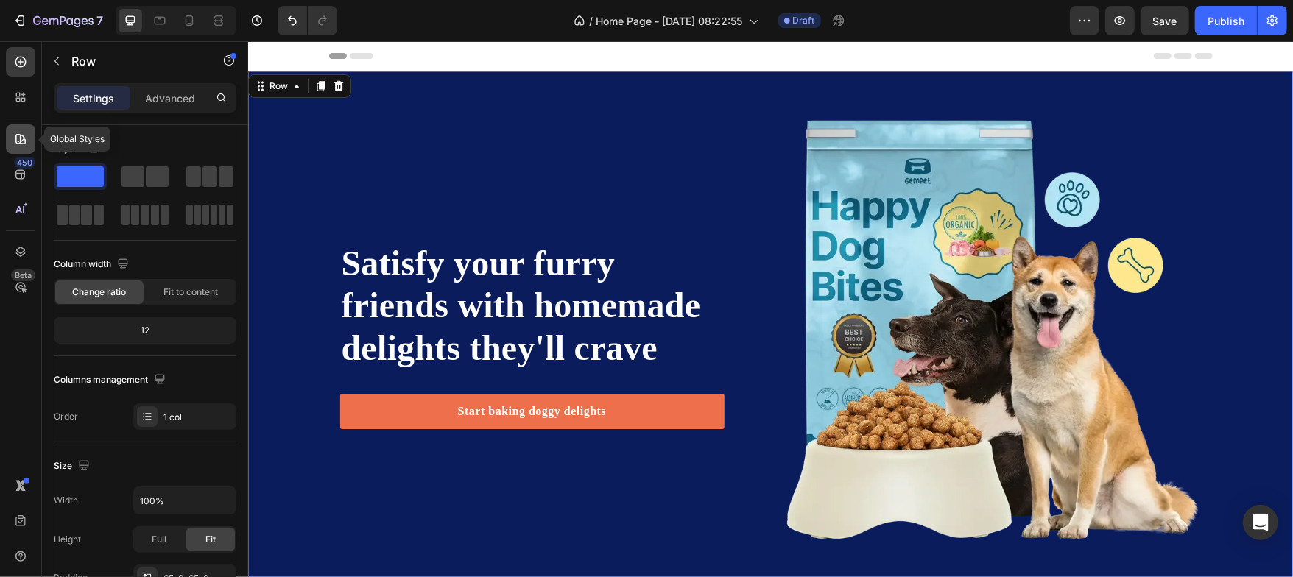
click at [25, 141] on icon at bounding box center [20, 139] width 10 height 10
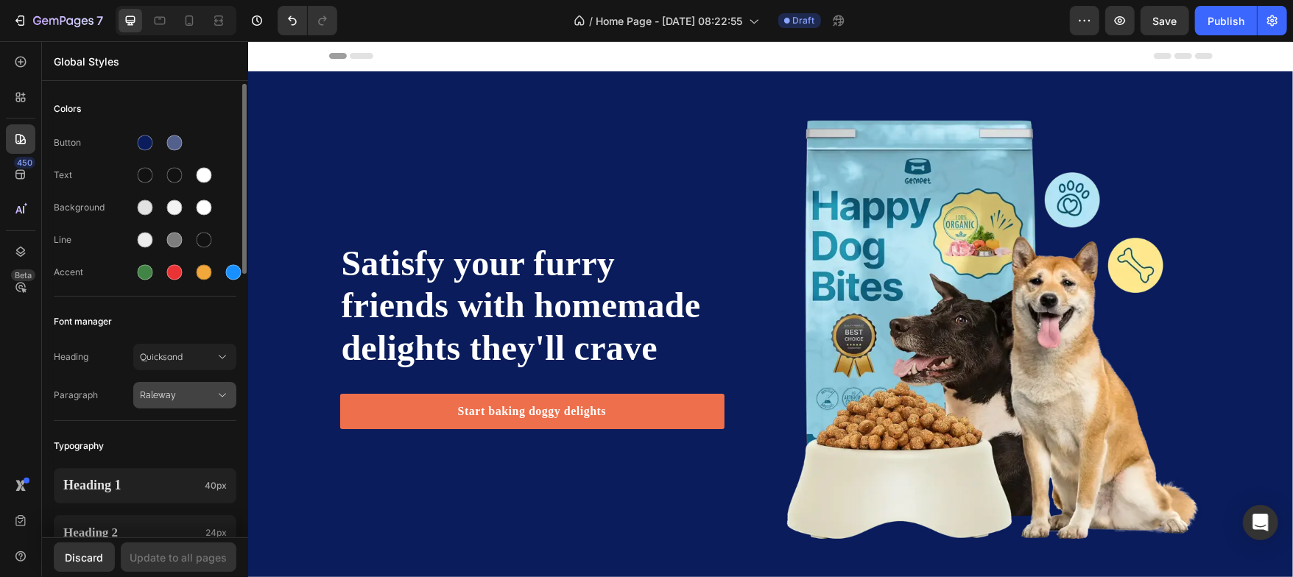
click at [219, 395] on icon at bounding box center [222, 395] width 15 height 15
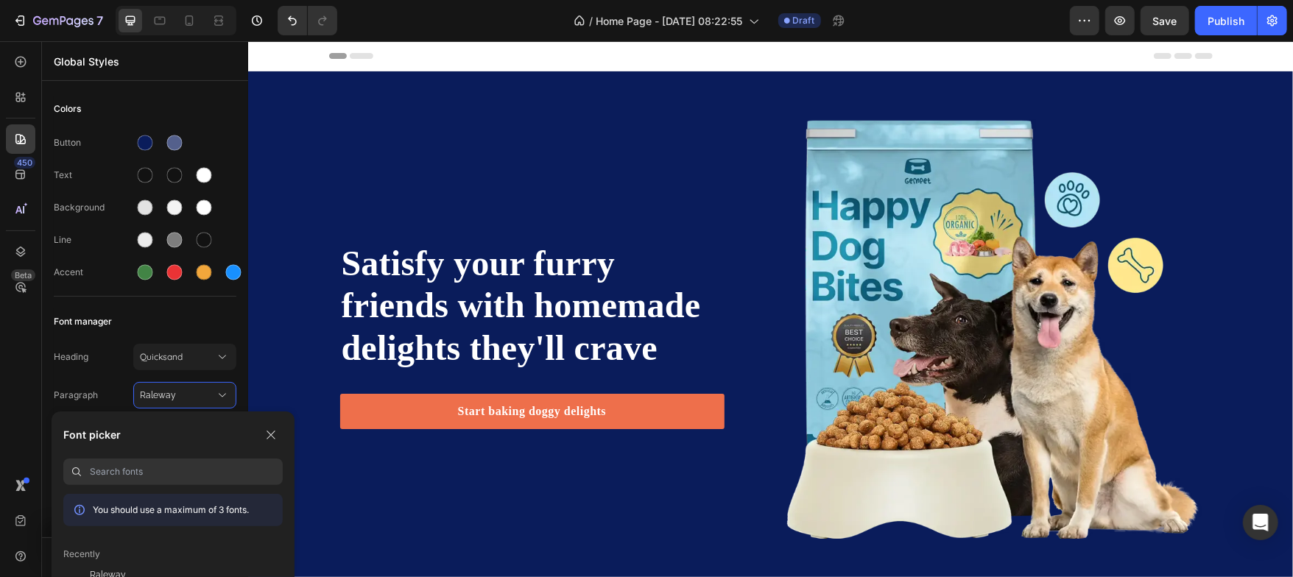
click at [148, 479] on input at bounding box center [186, 472] width 193 height 27
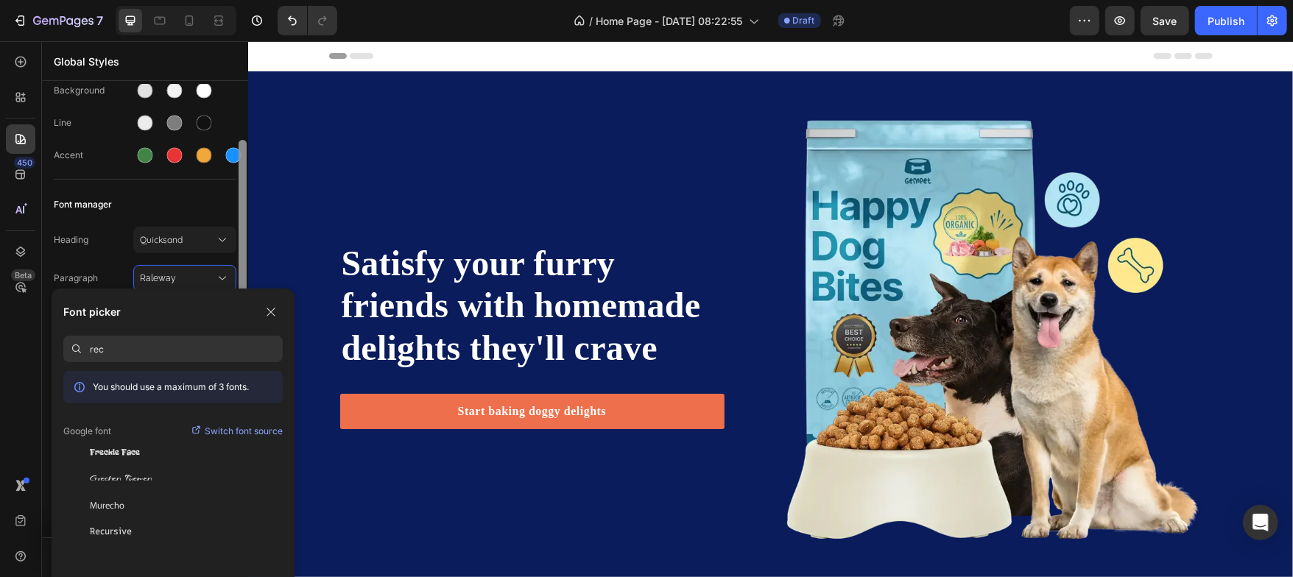
scroll to position [130, 0]
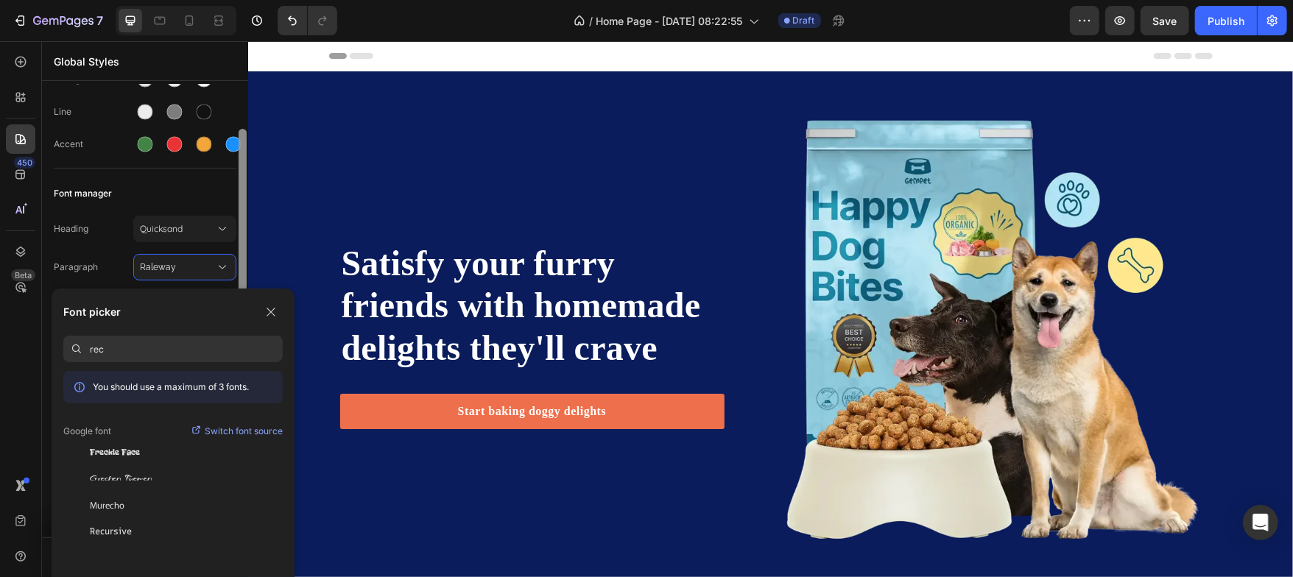
drag, startPoint x: 243, startPoint y: 260, endPoint x: 243, endPoint y: 314, distance: 54.5
click at [243, 0] on div "7 / Home Page - Aug 26, 08:22:55 Draft Preview Save Publish 450 Beta Global Sty…" at bounding box center [646, 0] width 1293 height 0
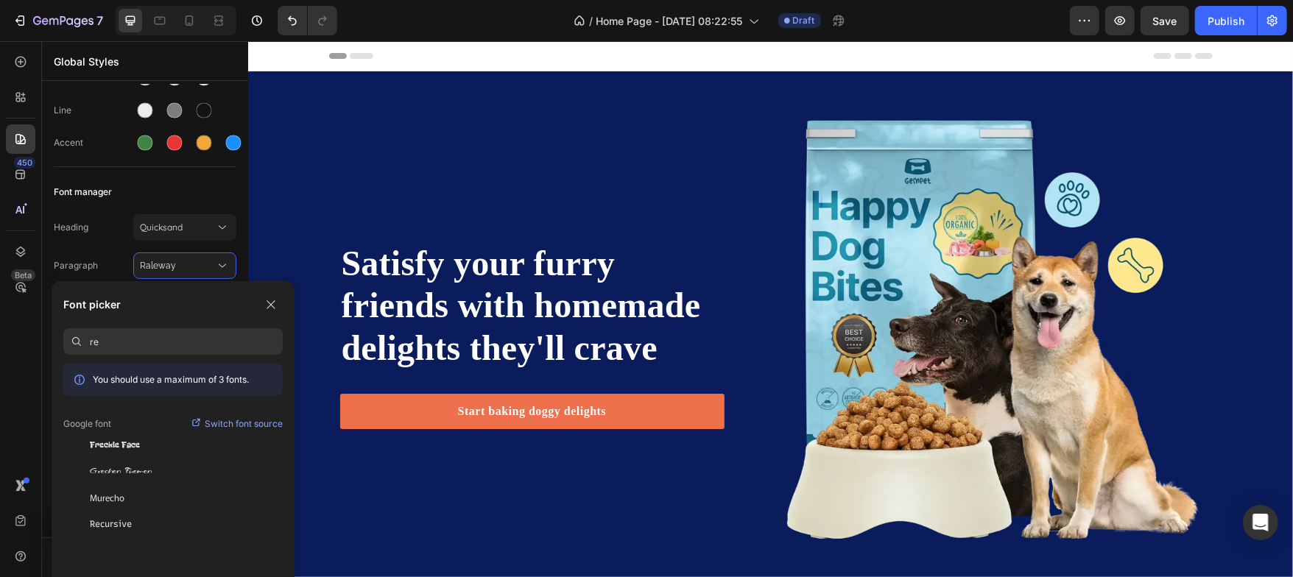
type input "r"
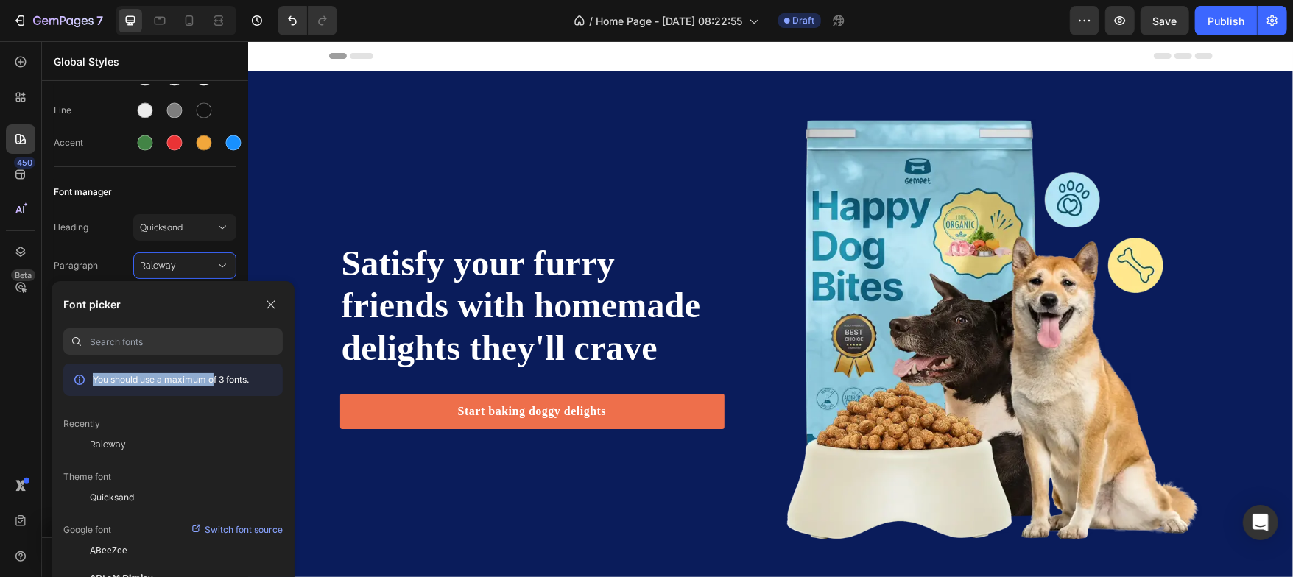
drag, startPoint x: 214, startPoint y: 384, endPoint x: 278, endPoint y: 373, distance: 65.0
click at [278, 373] on div "You should use a maximum of 3 fonts. Recently Raleway Theme font Quicksand Goog…" at bounding box center [172, 472] width 219 height 217
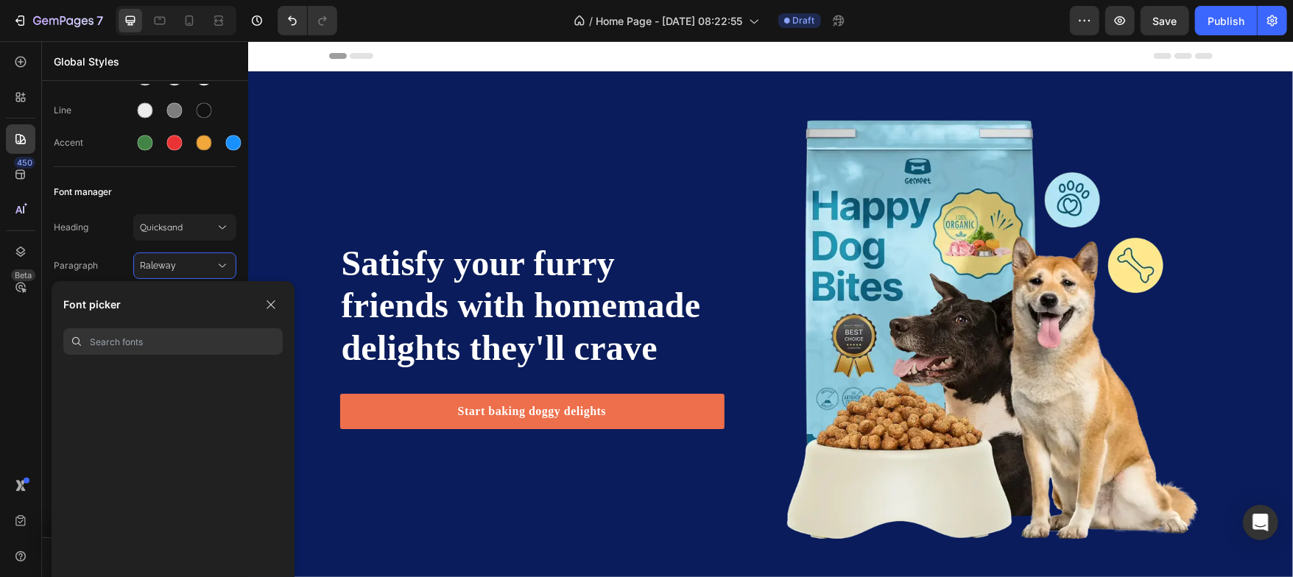
scroll to position [49489, 0]
click at [268, 303] on icon "button" at bounding box center [271, 305] width 8 height 8
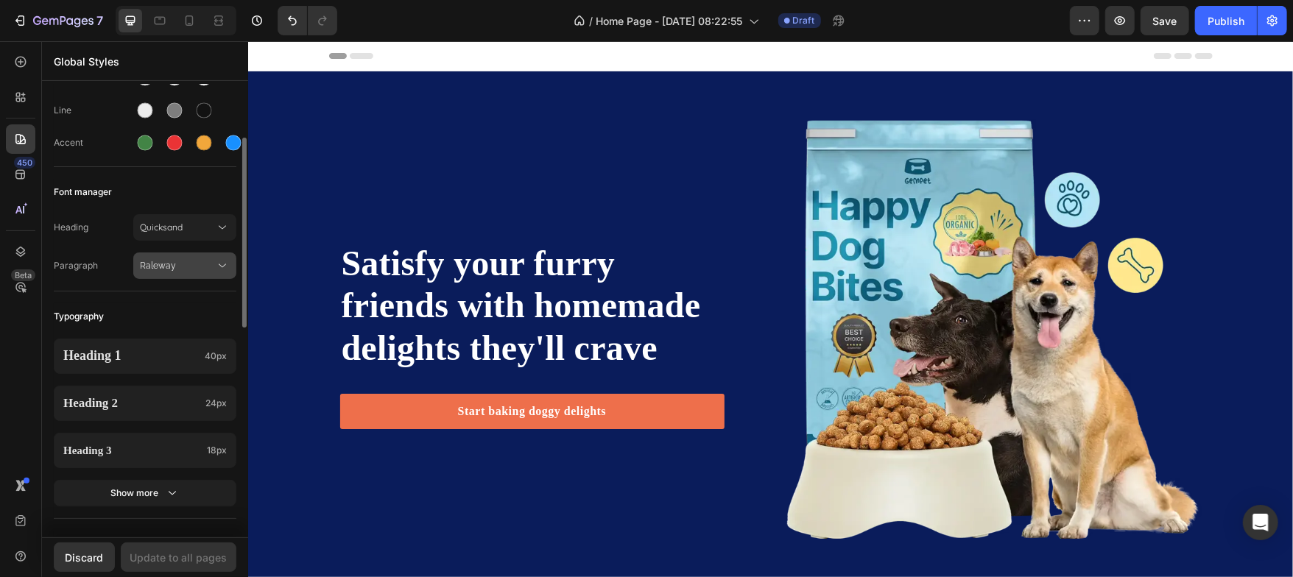
click at [200, 264] on span "Raleway" at bounding box center [177, 265] width 75 height 13
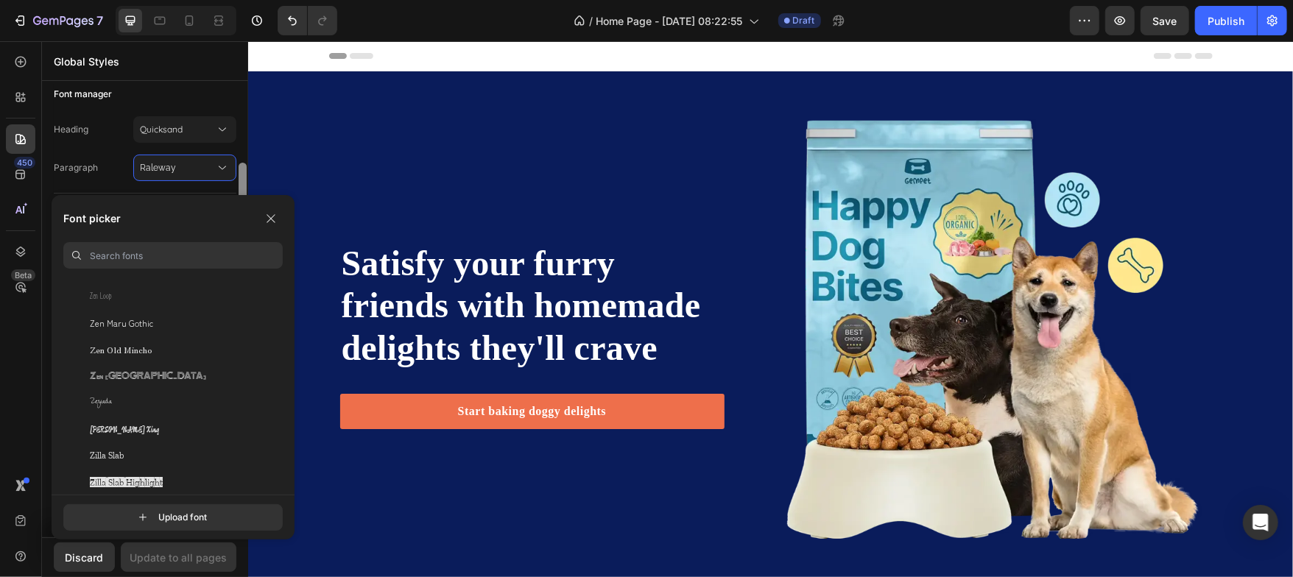
scroll to position [240, 0]
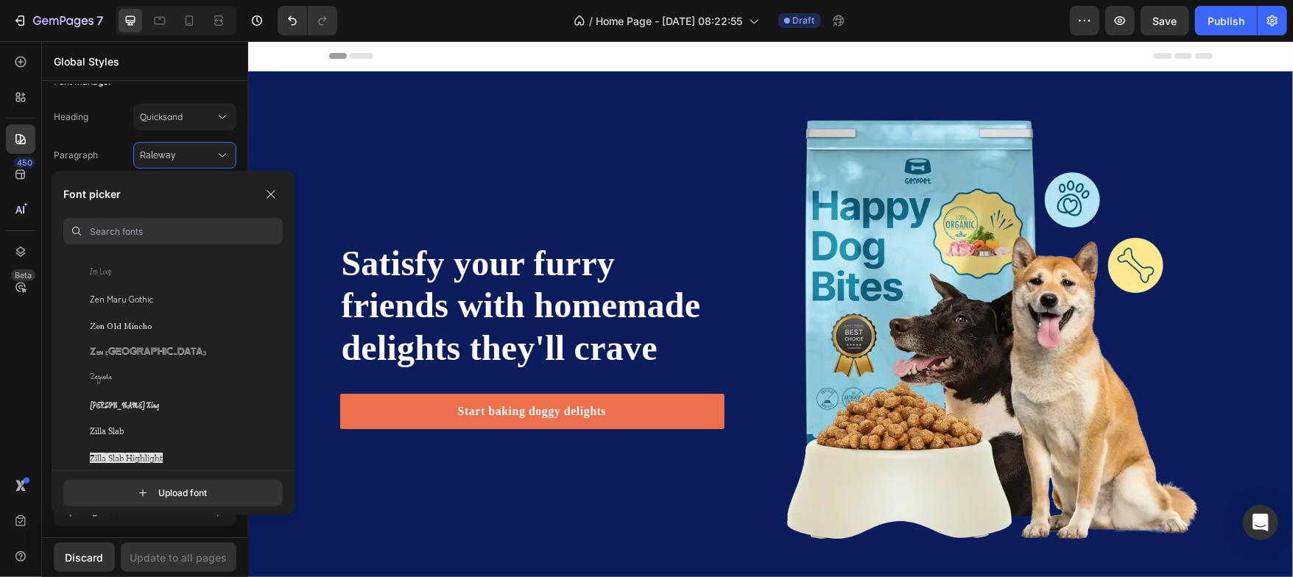
drag, startPoint x: 243, startPoint y: 180, endPoint x: 244, endPoint y: 226, distance: 46.4
click at [244, 0] on div "7 / Home Page - Aug 26, 08:22:55 Draft Preview Save Publish 450 Beta Global Sty…" at bounding box center [646, 0] width 1293 height 0
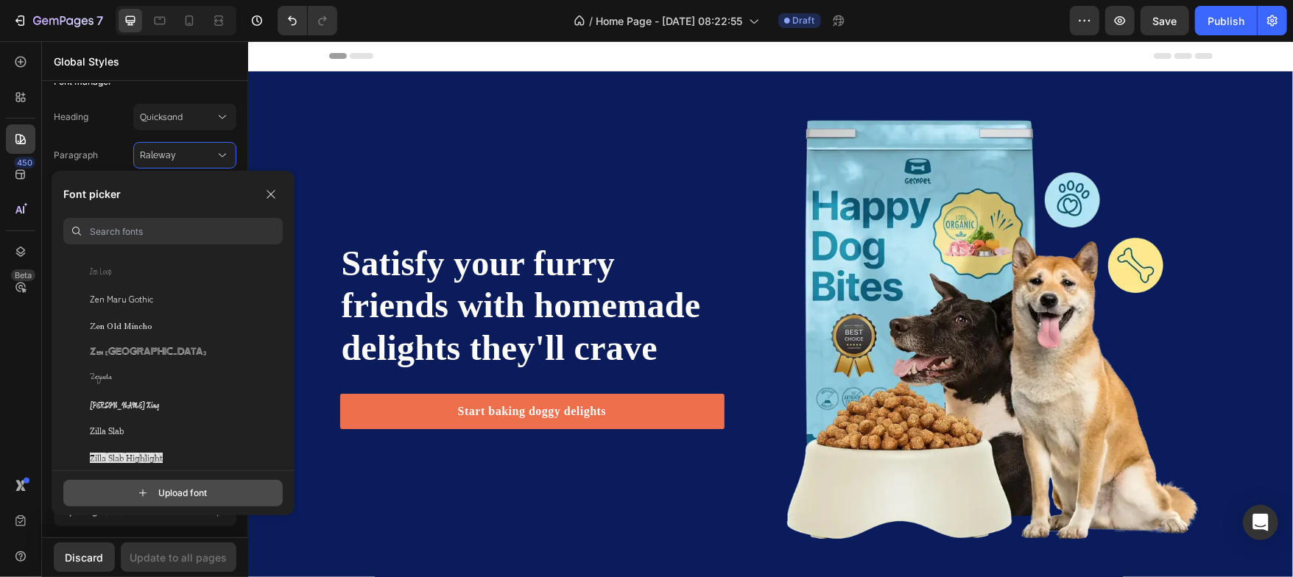
click at [151, 492] on input "file" at bounding box center [186, 493] width 368 height 25
type input "C:\fakepath\Recoleta-RegularDEMO.otf"
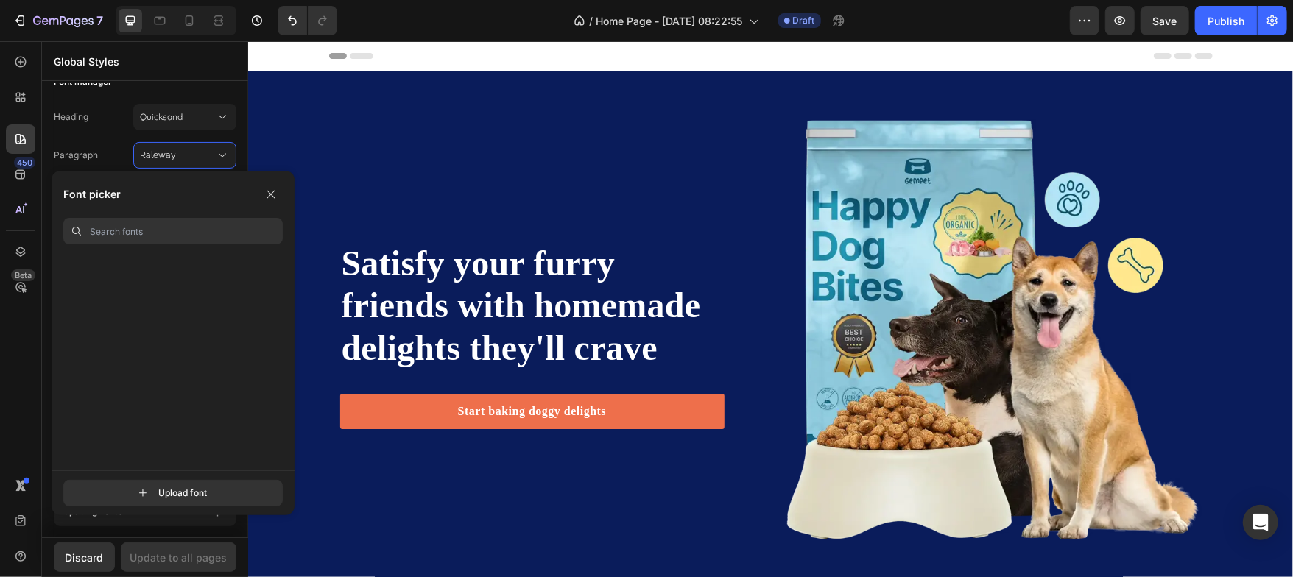
scroll to position [0, 0]
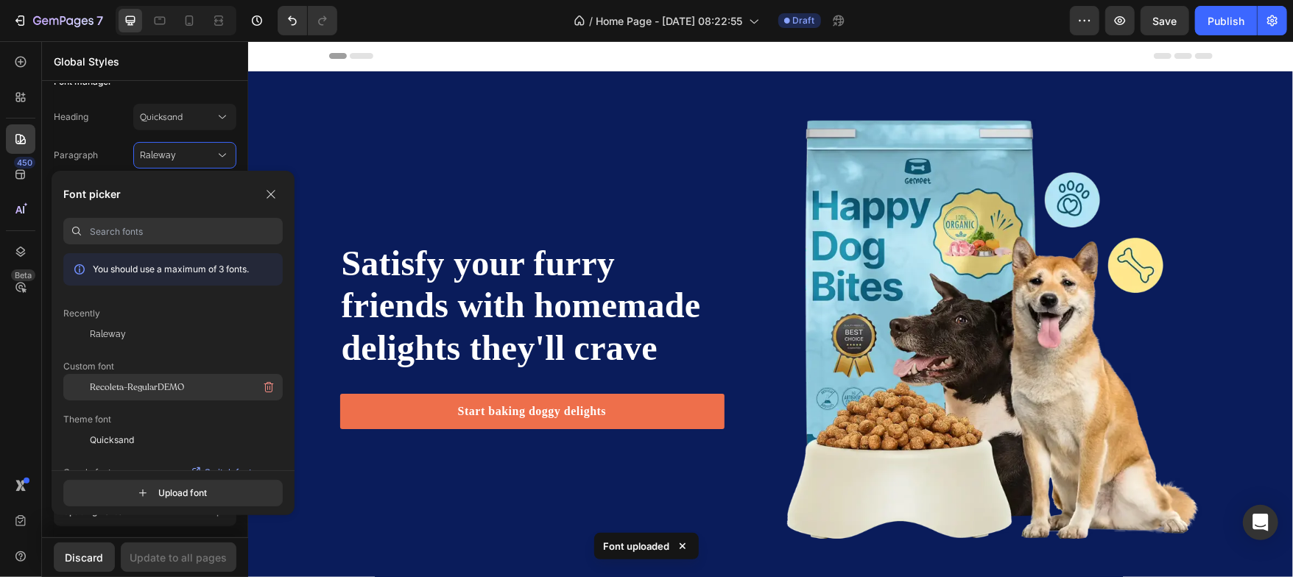
click at [117, 389] on span "Recoleta-RegularDEMO" at bounding box center [137, 387] width 94 height 13
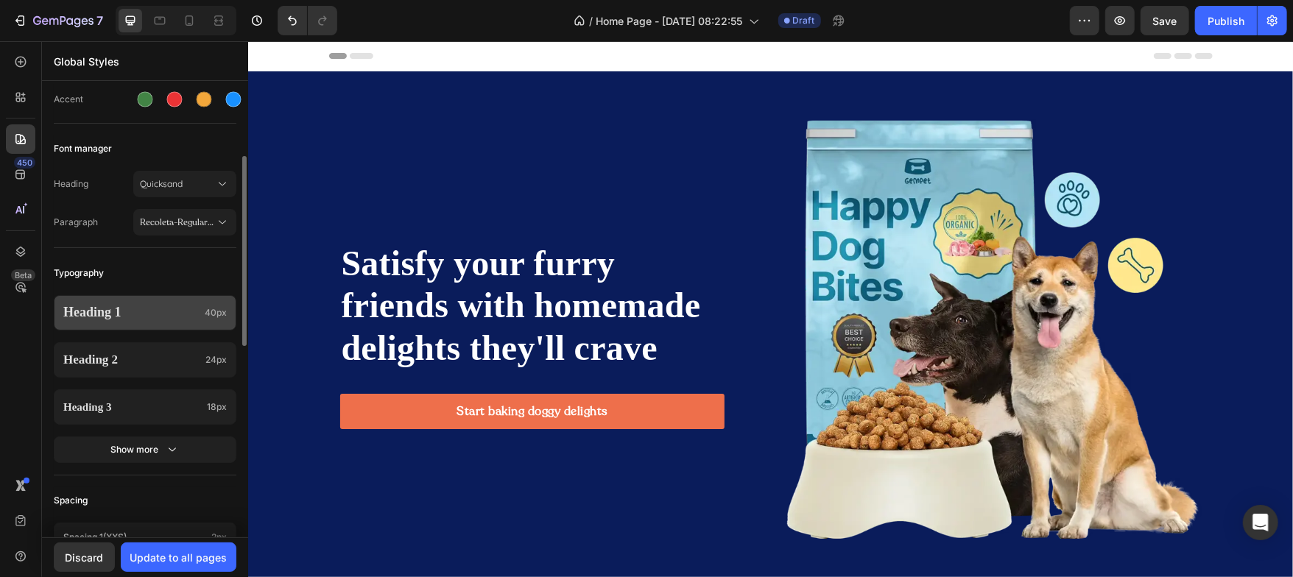
scroll to position [141, 0]
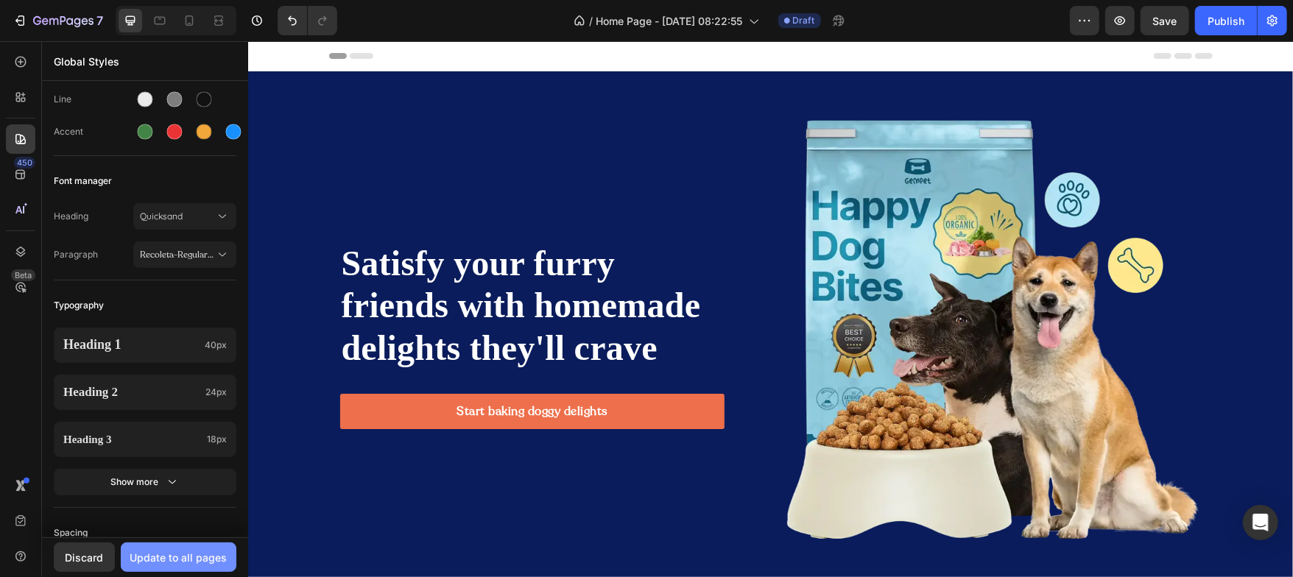
click at [150, 554] on div "Update to all pages" at bounding box center [178, 557] width 97 height 15
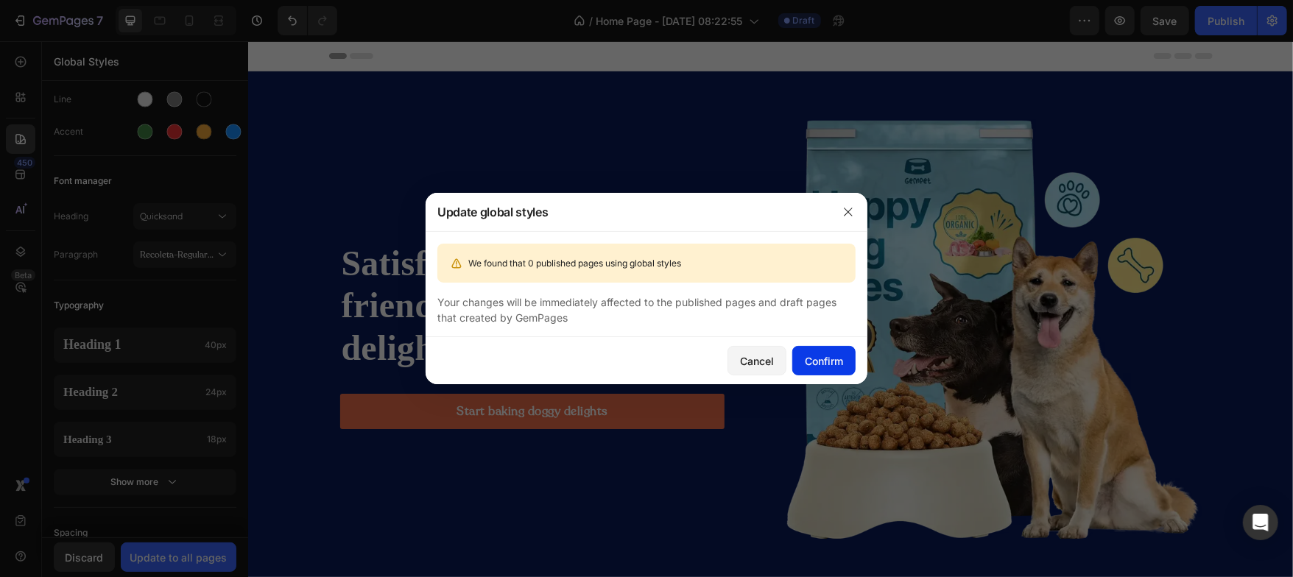
click at [809, 353] on div "Confirm" at bounding box center [824, 360] width 38 height 15
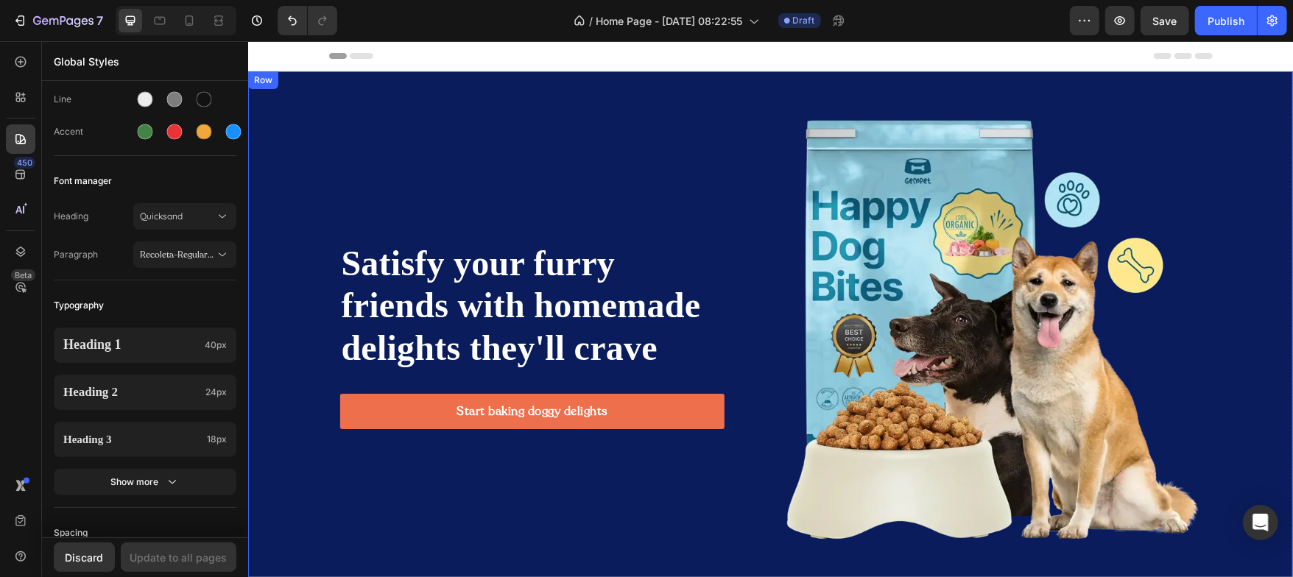
click at [273, 208] on div "Satisfy your furry friends with homemade delights they'll crave Heading Start b…" at bounding box center [769, 329] width 1045 height 420
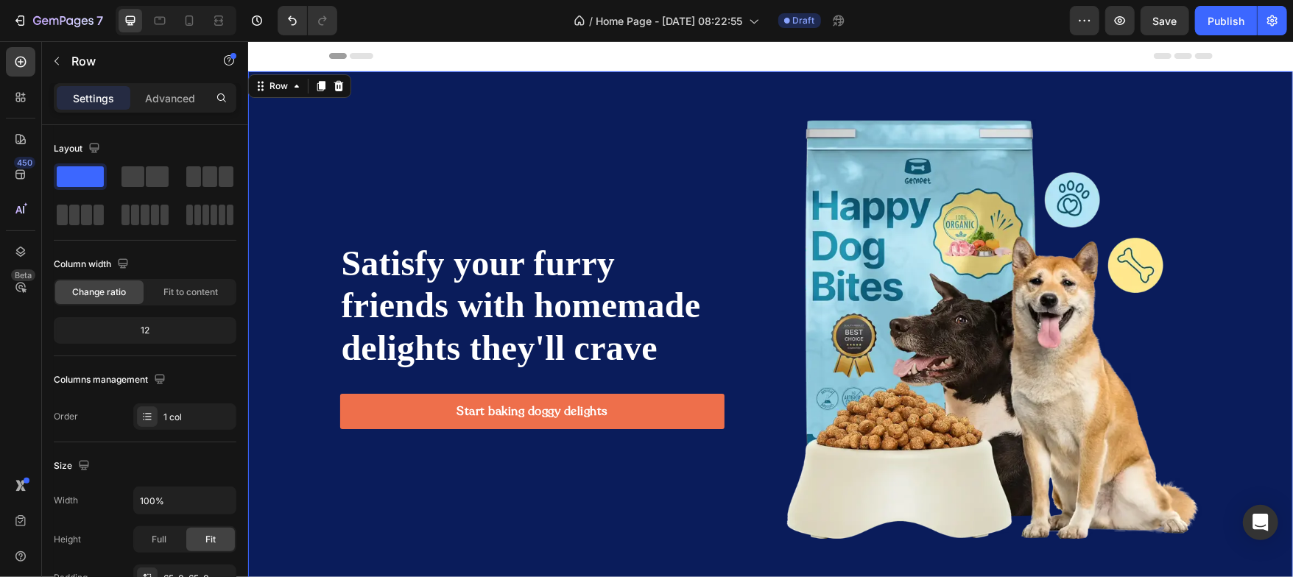
click at [275, 199] on div "Satisfy your furry friends with homemade delights they'll crave Heading Start b…" at bounding box center [769, 329] width 1045 height 420
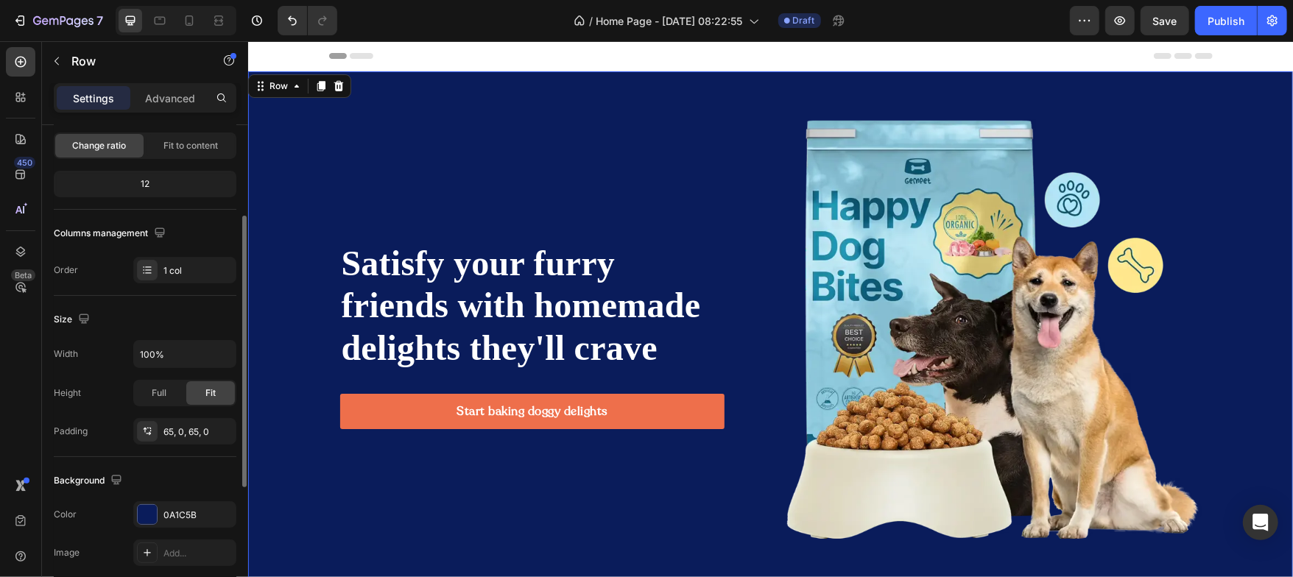
scroll to position [153, 0]
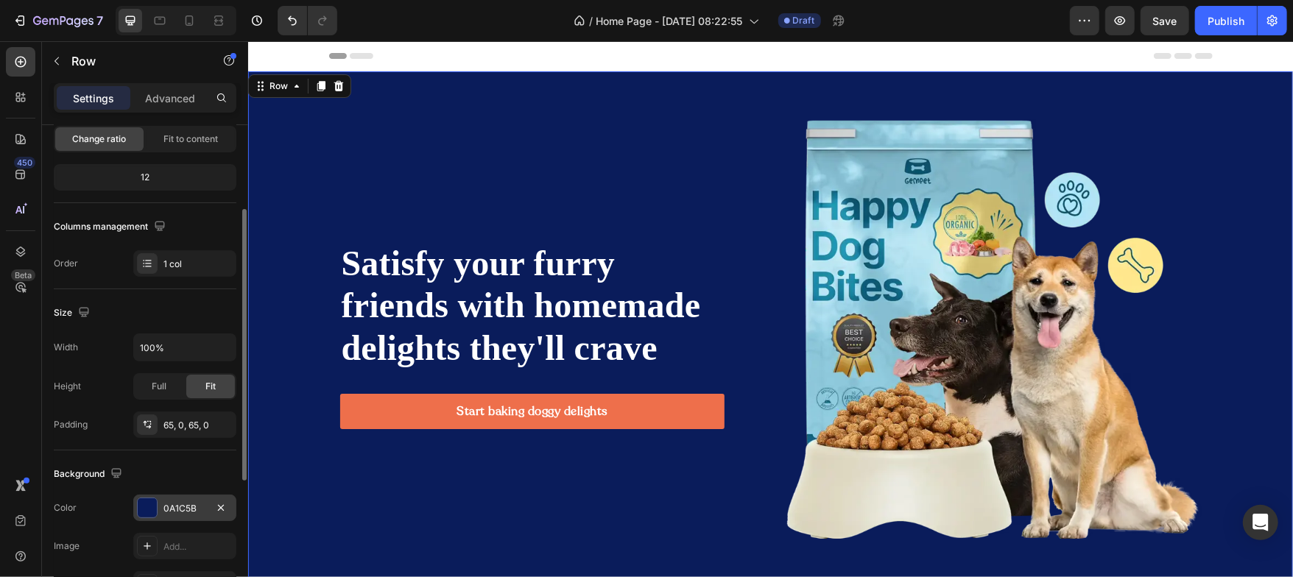
click at [152, 510] on div at bounding box center [147, 508] width 19 height 19
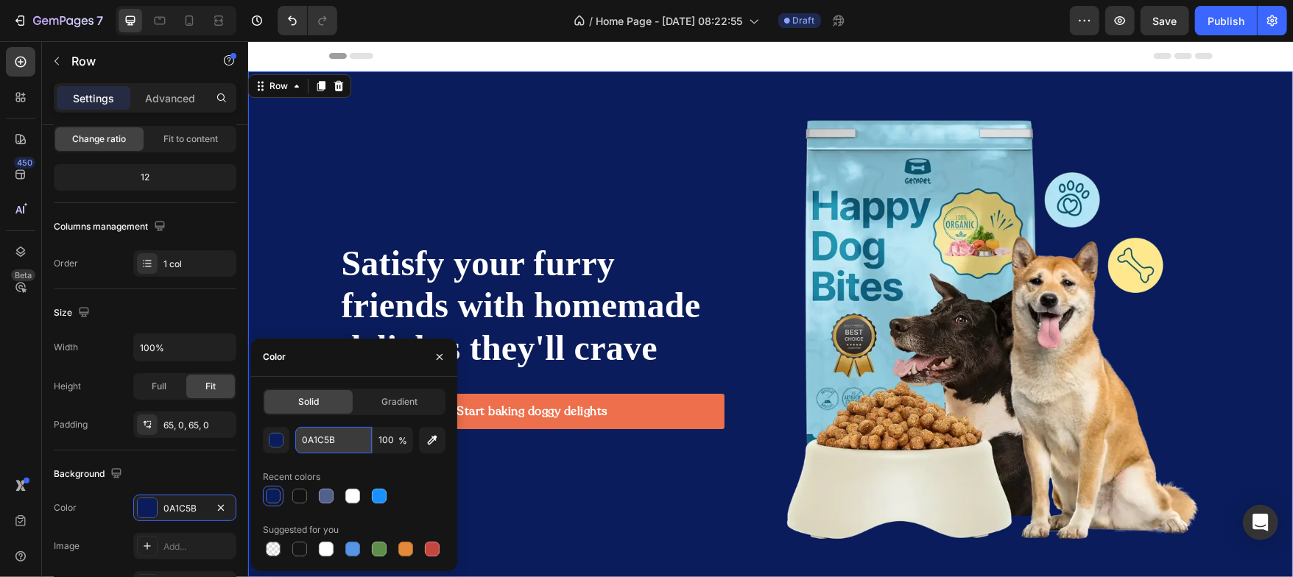
click at [350, 447] on input "0A1C5B" at bounding box center [333, 440] width 77 height 27
paste input "F8F9FC"
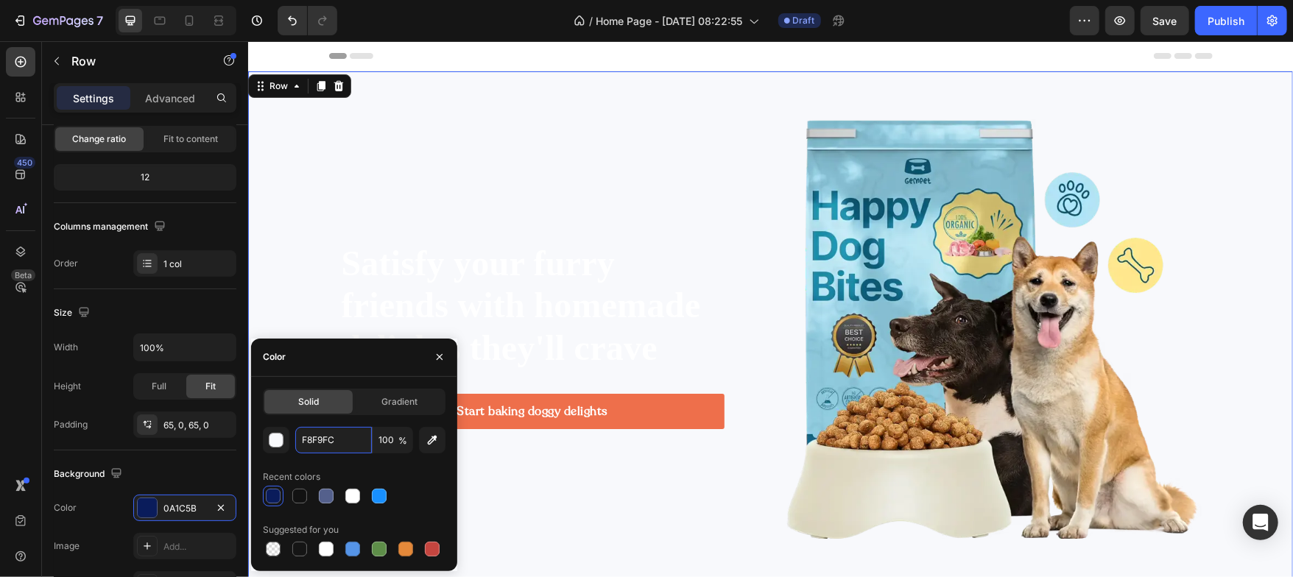
type input "F8F9FC"
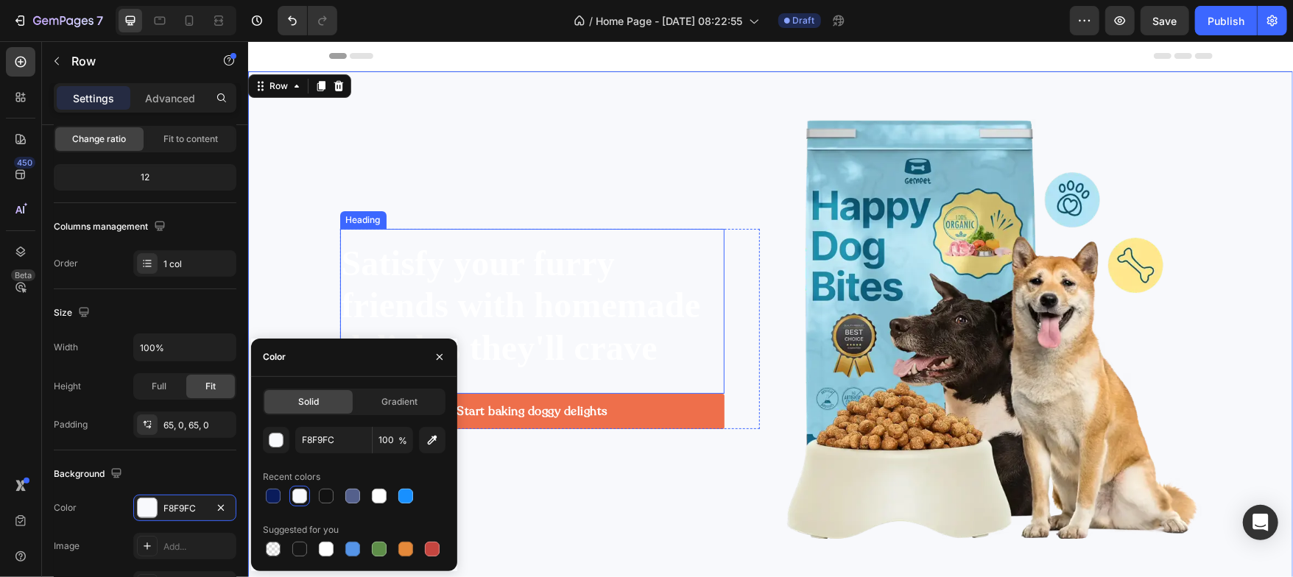
click at [446, 264] on p "Satisfy your furry friends with homemade delights they'll crave" at bounding box center [531, 305] width 381 height 127
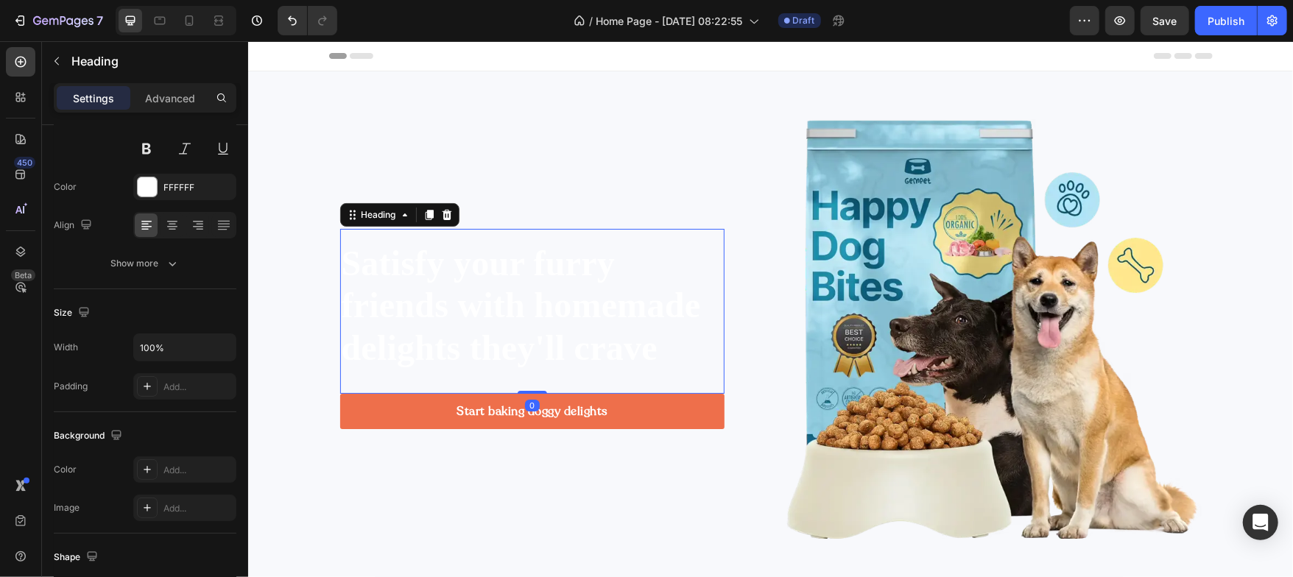
scroll to position [0, 0]
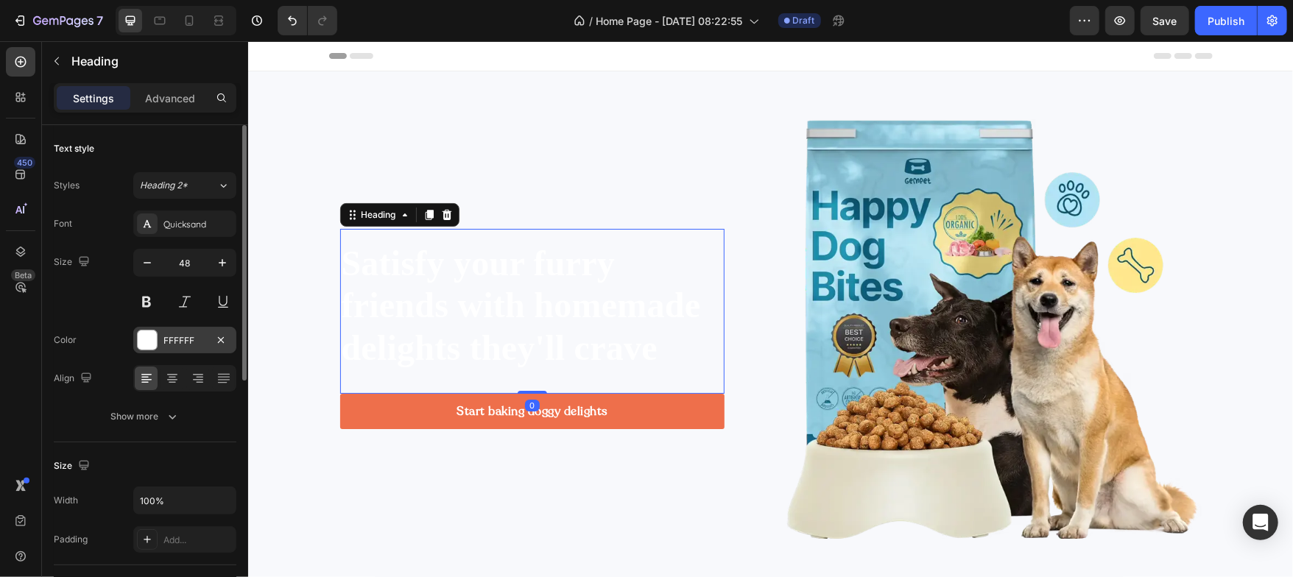
click at [138, 344] on div at bounding box center [147, 340] width 19 height 19
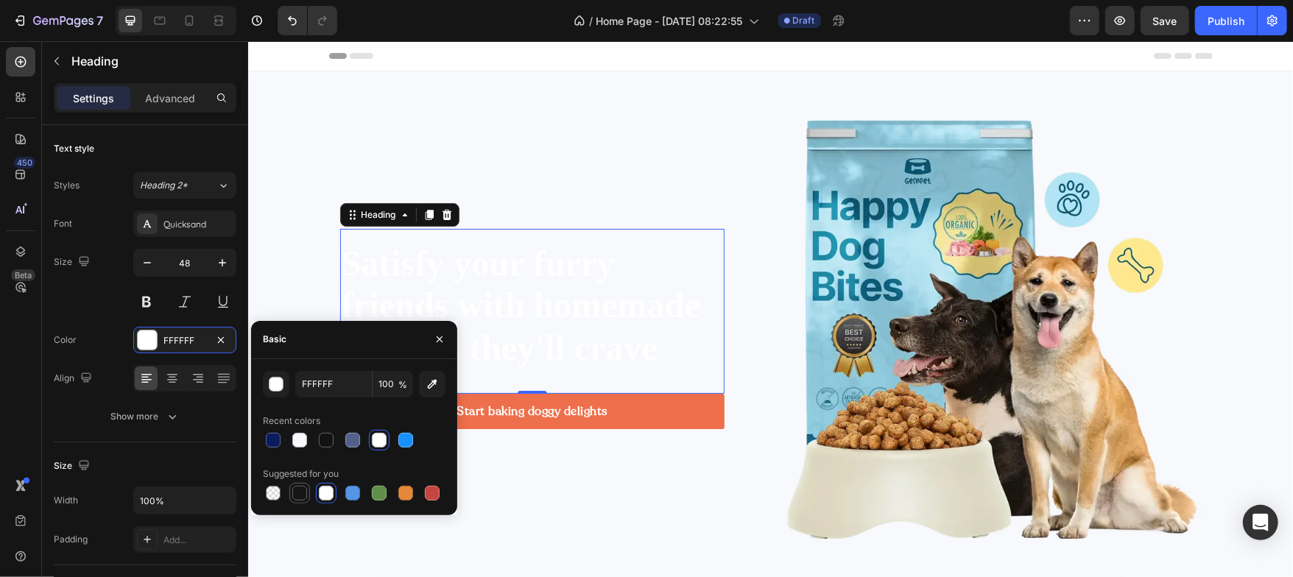
click at [300, 487] on div at bounding box center [299, 493] width 15 height 15
type input "151515"
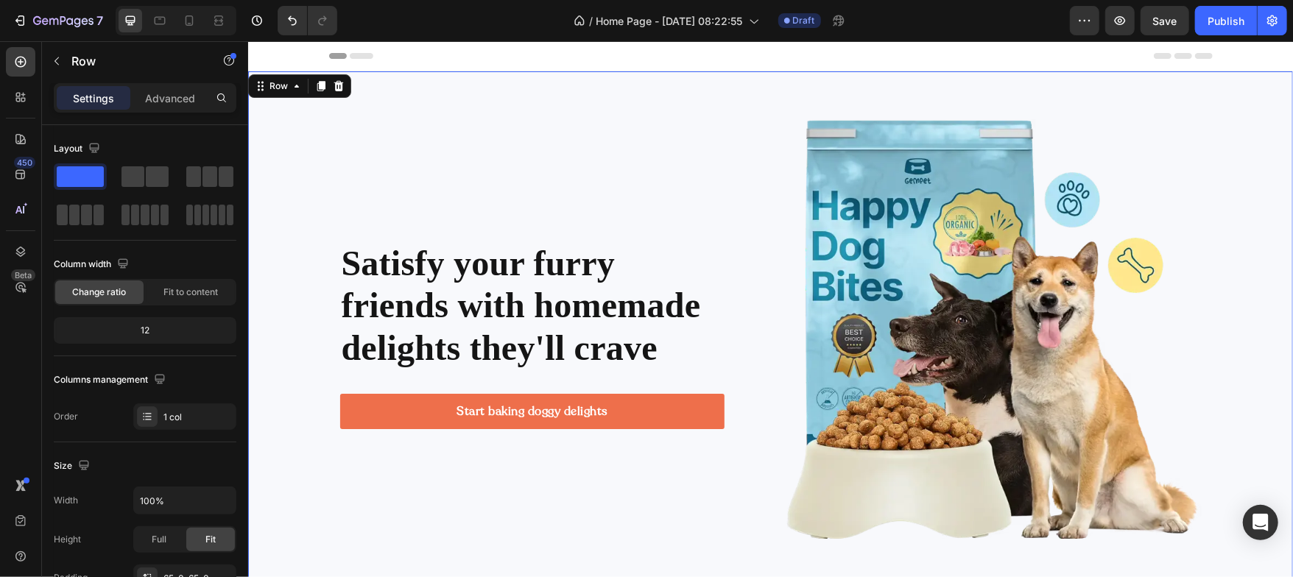
click at [286, 195] on div "Satisfy your furry friends with homemade delights they'll crave Heading Start b…" at bounding box center [769, 329] width 1045 height 420
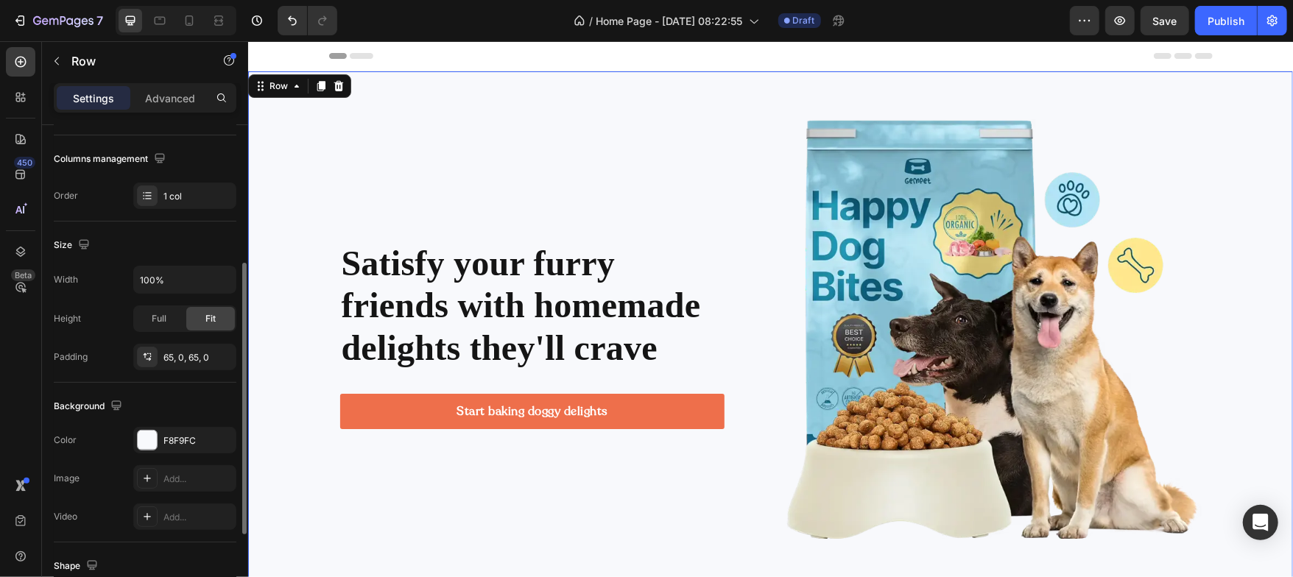
scroll to position [231, 0]
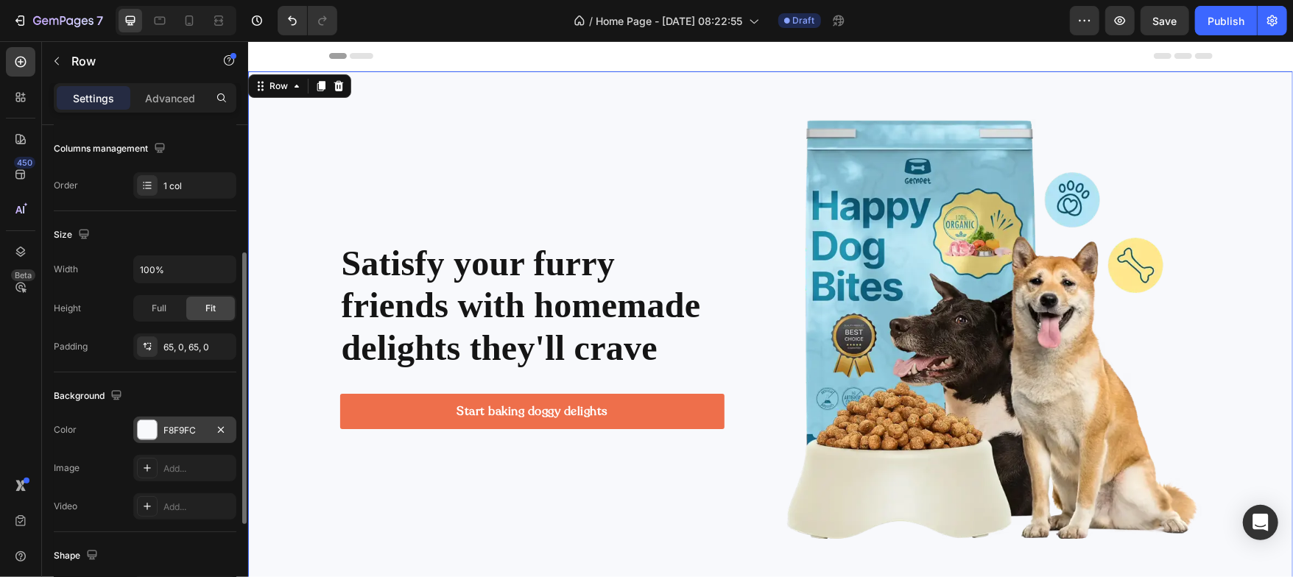
click at [141, 432] on div at bounding box center [147, 429] width 19 height 19
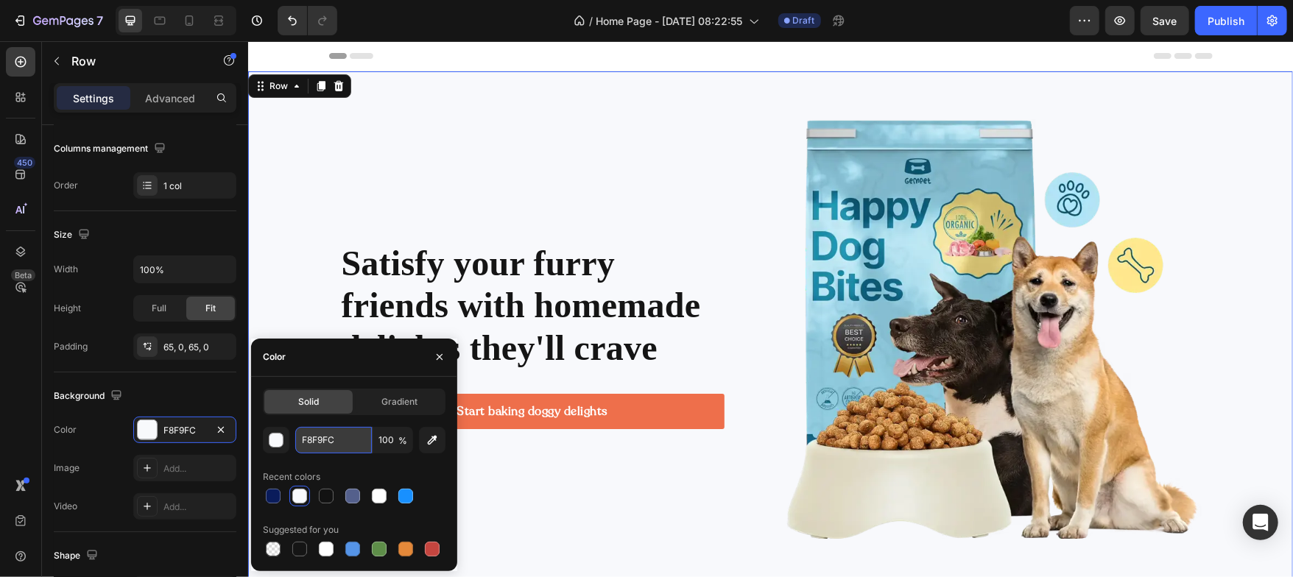
click at [348, 441] on input "F8F9FC" at bounding box center [333, 440] width 77 height 27
paste input "4F6FF"
type input "F4F6FF"
click at [347, 479] on div "Recent colors" at bounding box center [354, 477] width 183 height 24
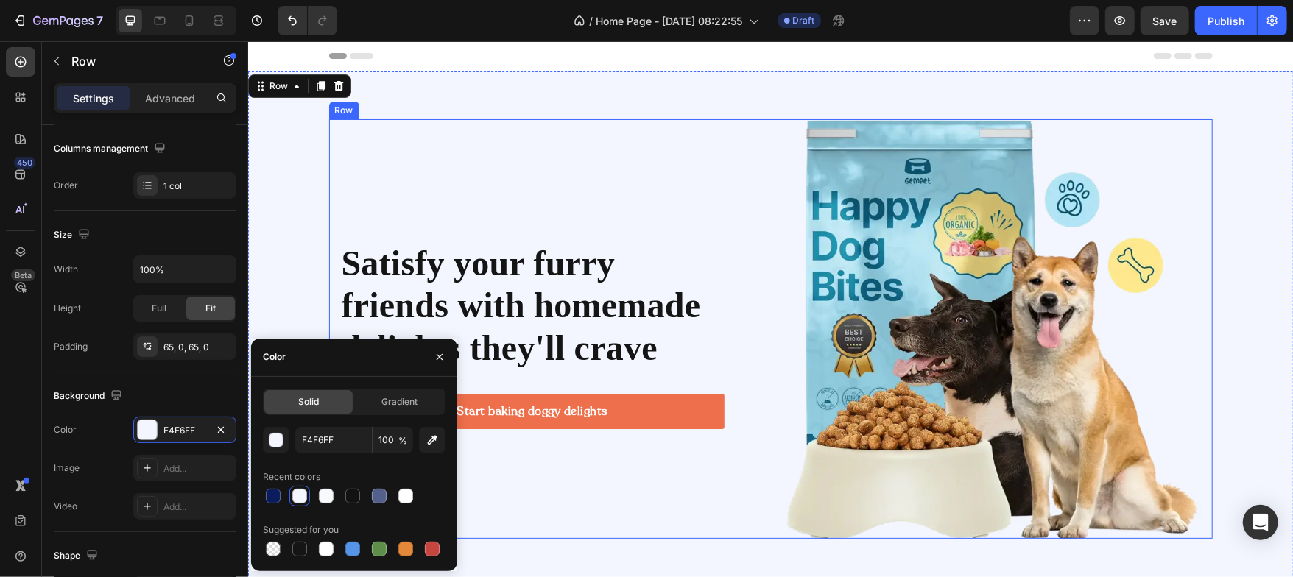
click at [330, 161] on div "Satisfy your furry friends with homemade delights they'll crave Heading Start b…" at bounding box center [770, 329] width 884 height 420
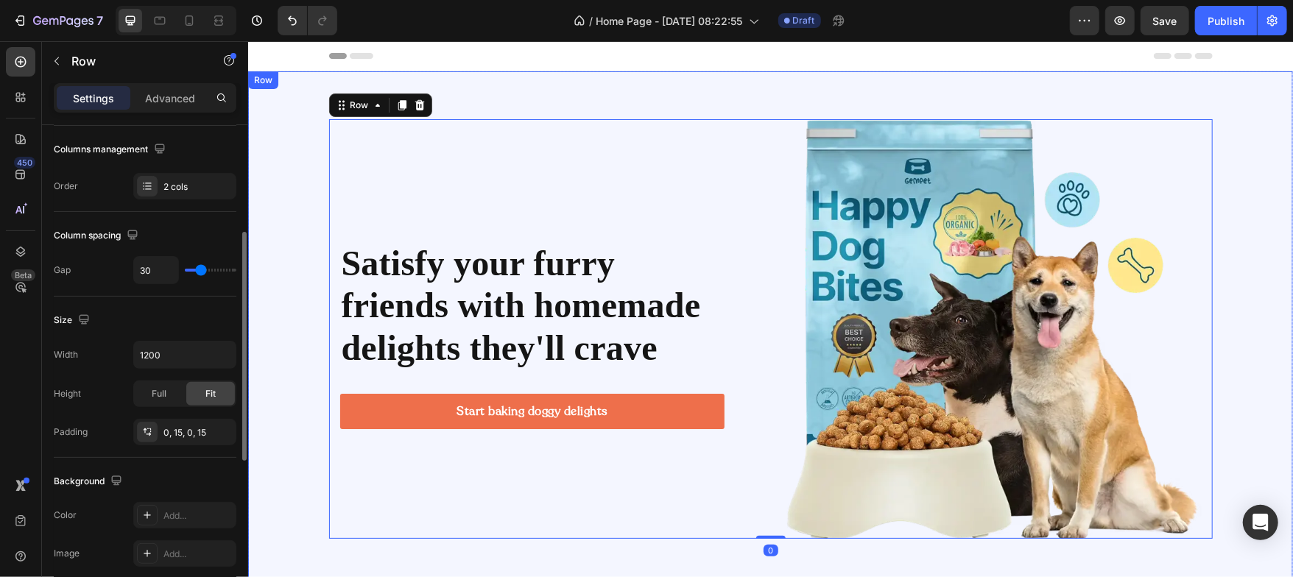
click at [275, 166] on div "Satisfy your furry friends with homemade delights they'll crave Heading Start b…" at bounding box center [769, 329] width 1045 height 420
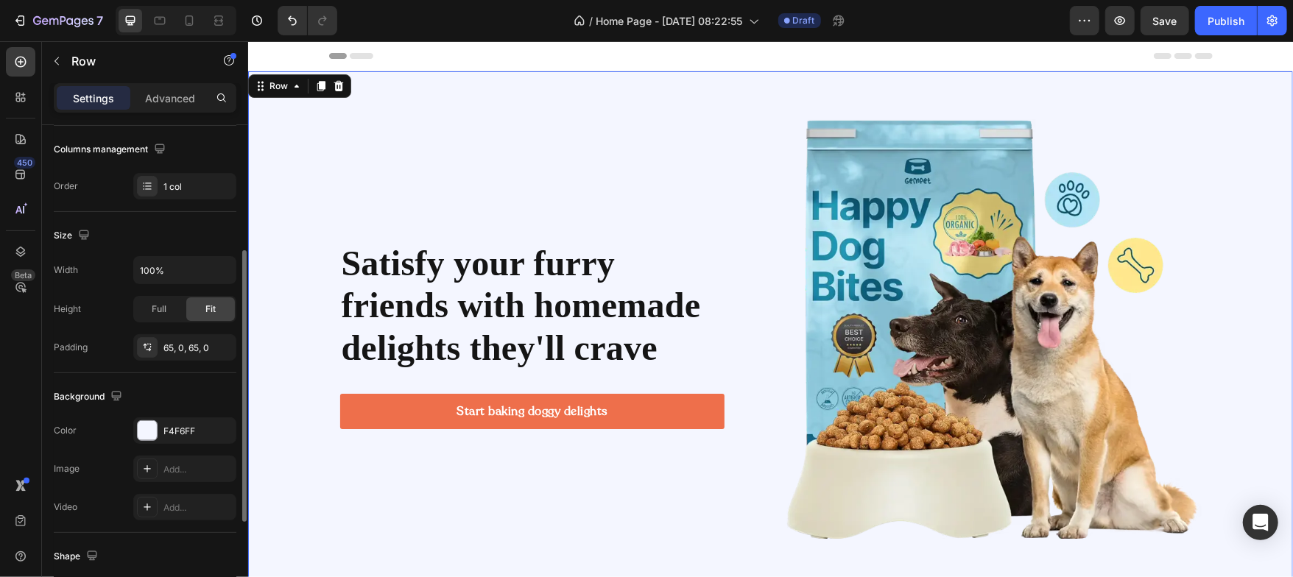
scroll to position [230, 0]
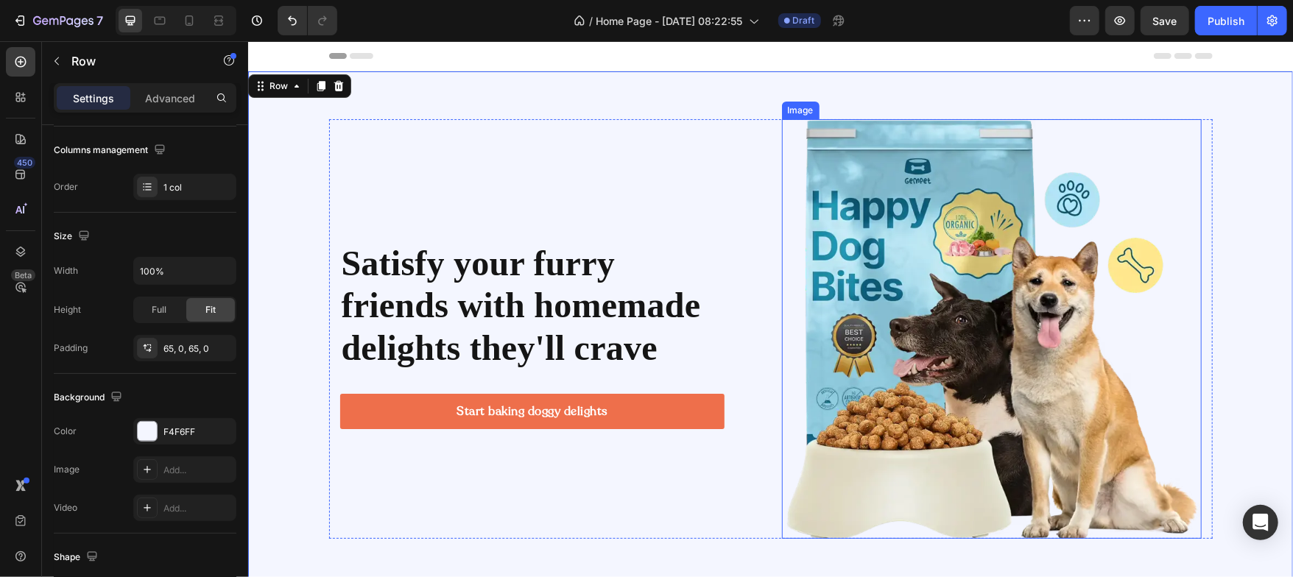
click at [858, 147] on img at bounding box center [991, 329] width 420 height 420
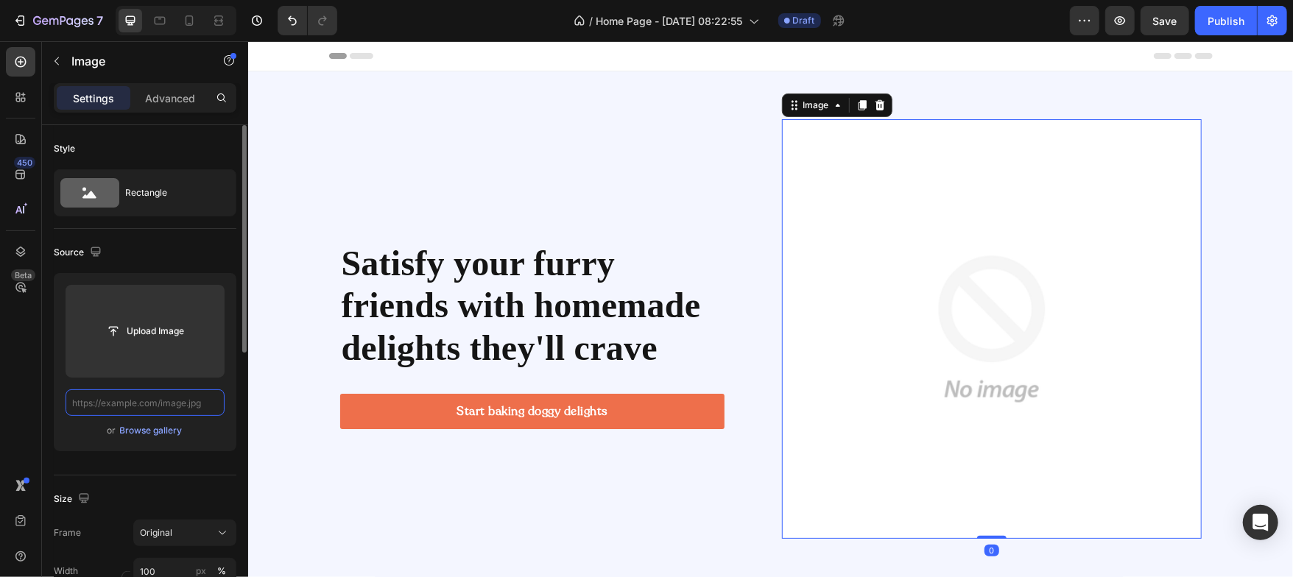
scroll to position [0, 0]
paste input "https://www.napnation.shop/cdn/shop/files/61YlNY8gFlL._AC_SX679.jpg?v=175617612…"
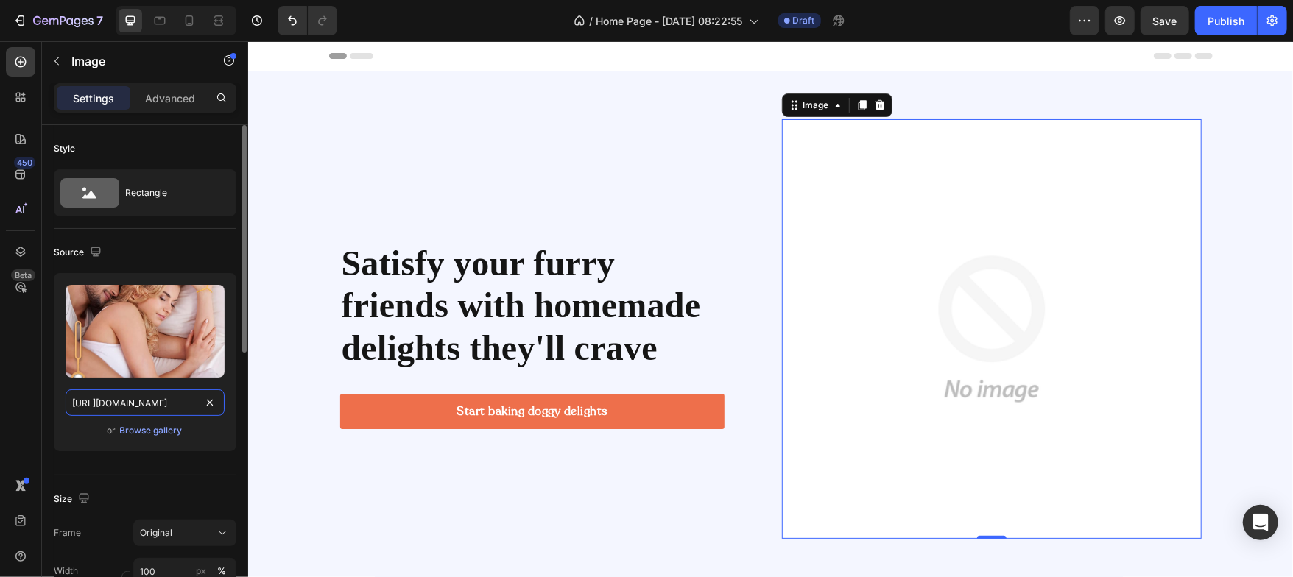
scroll to position [0, 289]
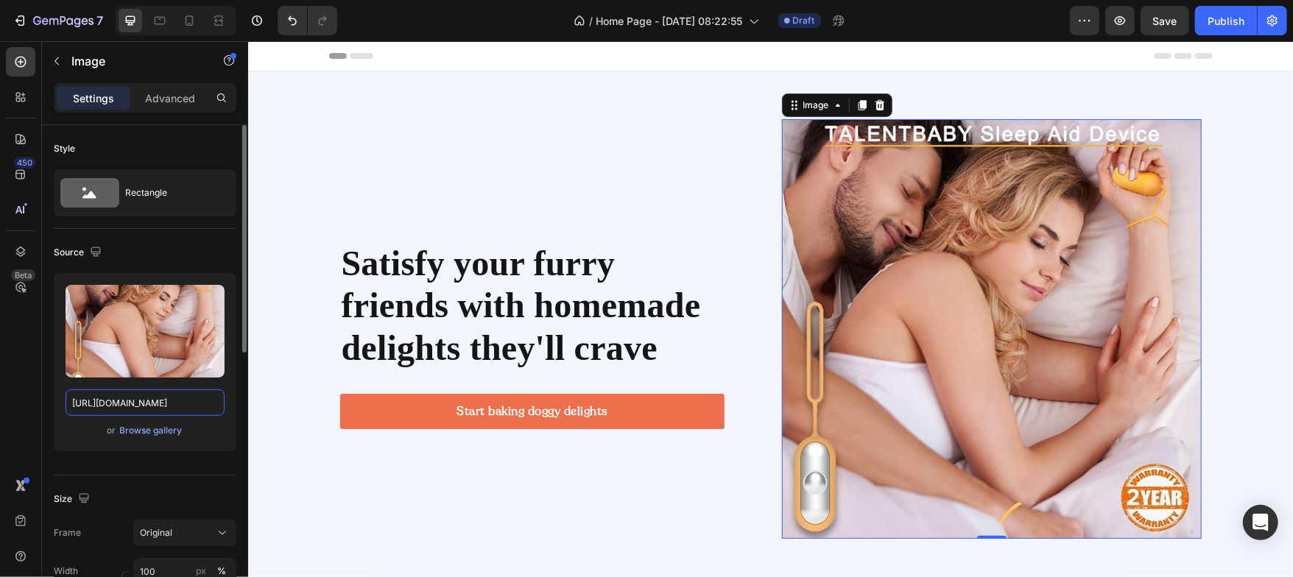
type input "https://www.napnation.shop/cdn/shop/files/61YlNY8gFlL._AC_SX679.jpg?v=175617612…"
click at [152, 259] on div "Source" at bounding box center [145, 253] width 183 height 24
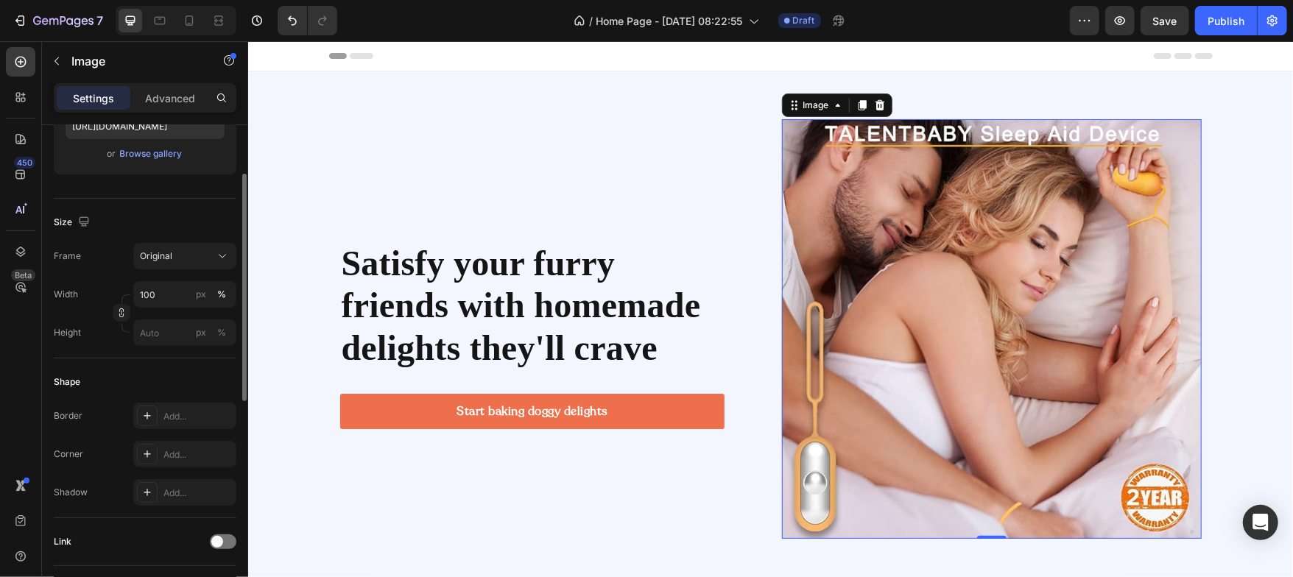
scroll to position [298, 0]
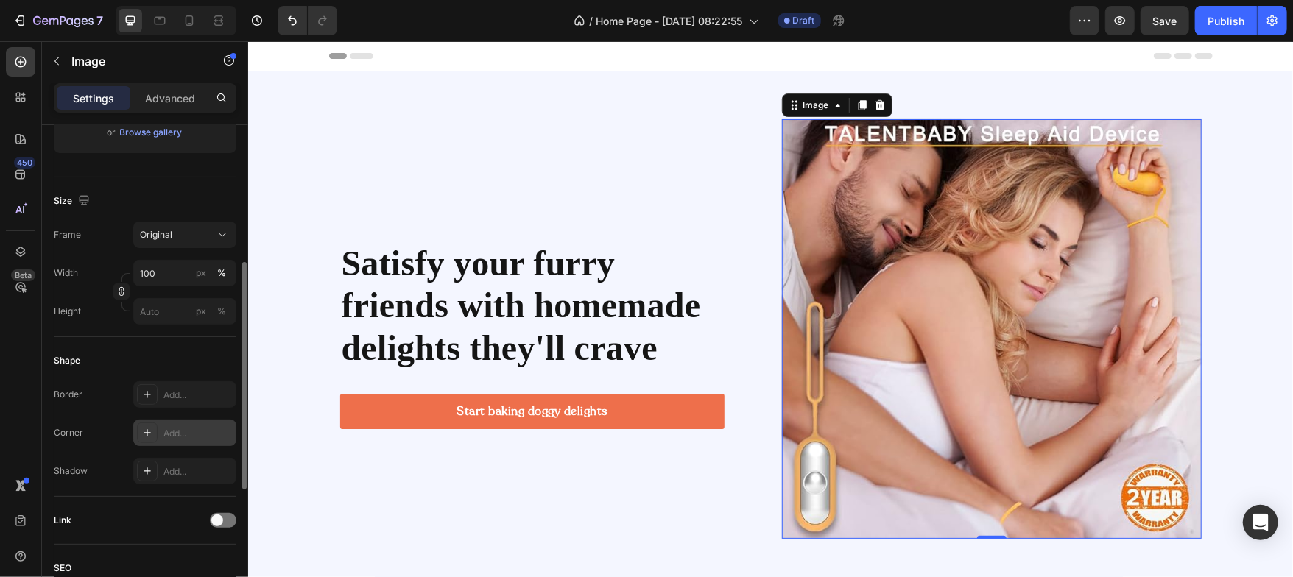
click at [151, 429] on icon at bounding box center [147, 433] width 12 height 12
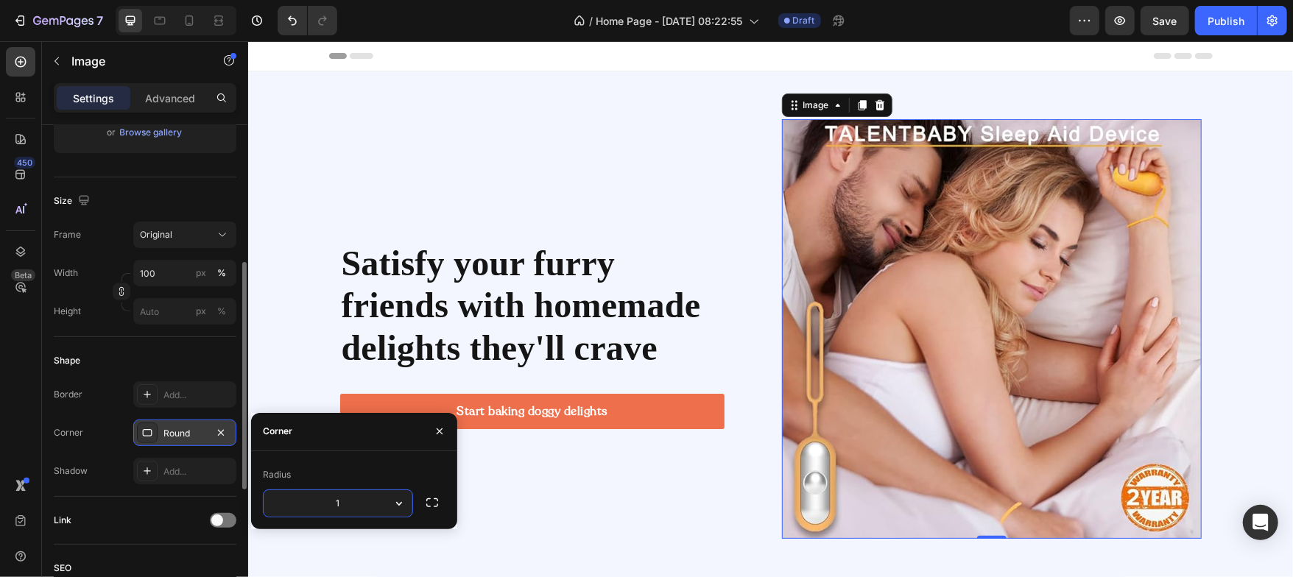
type input "16"
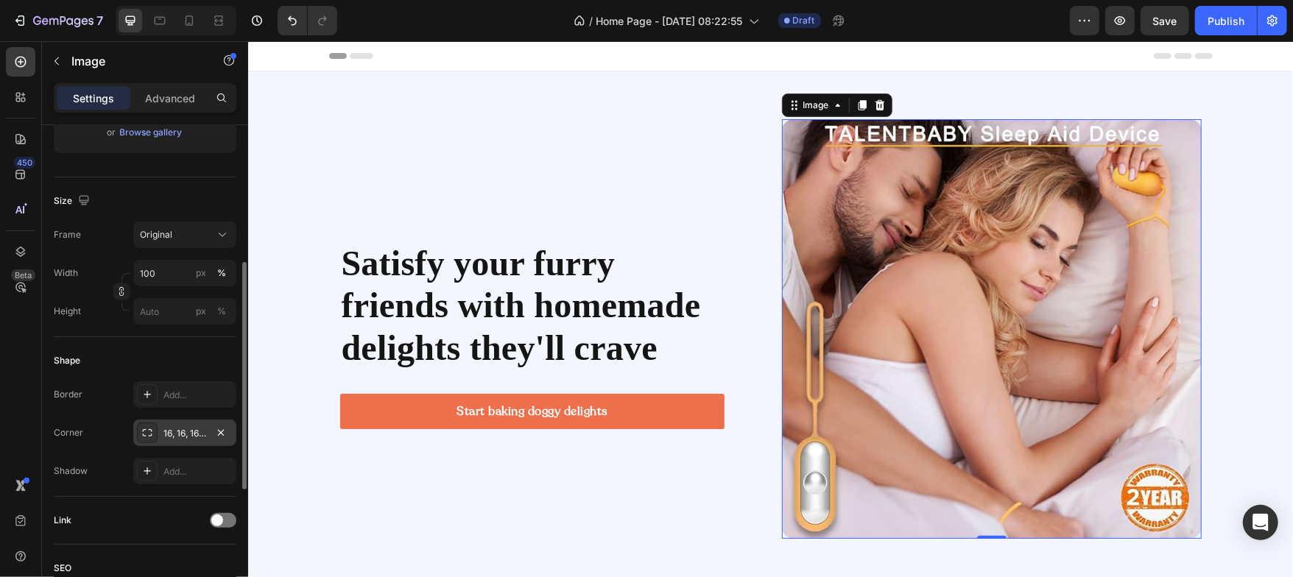
click at [164, 359] on div "Shape" at bounding box center [145, 361] width 183 height 24
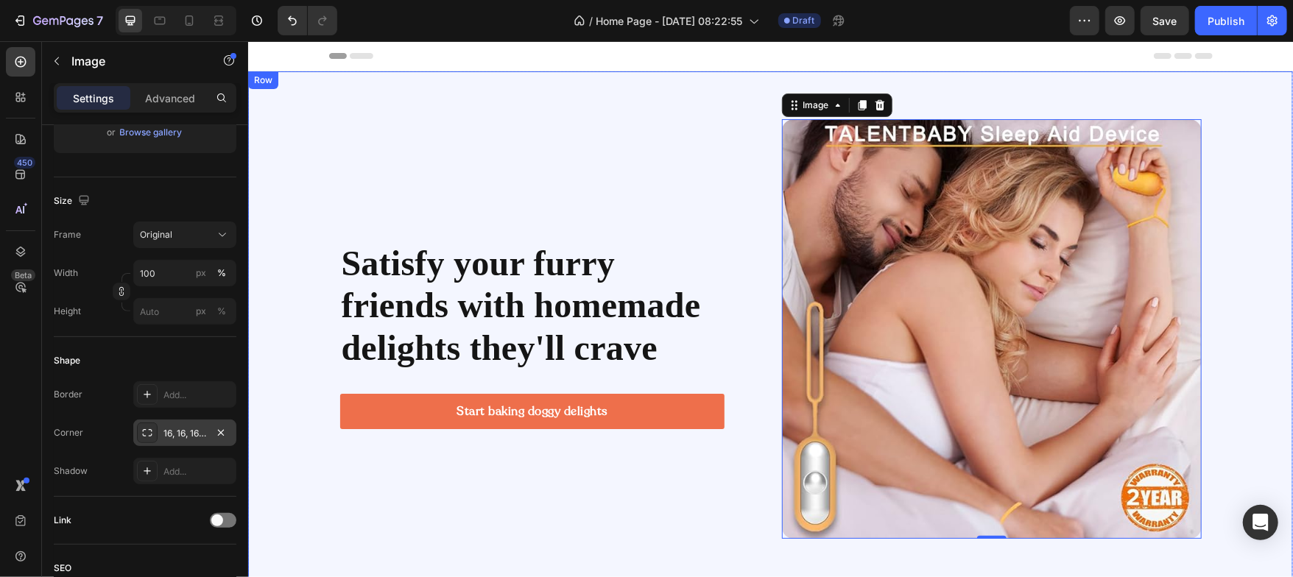
click at [289, 179] on div "Satisfy your furry friends with homemade delights they'll crave Heading Start b…" at bounding box center [769, 329] width 1045 height 420
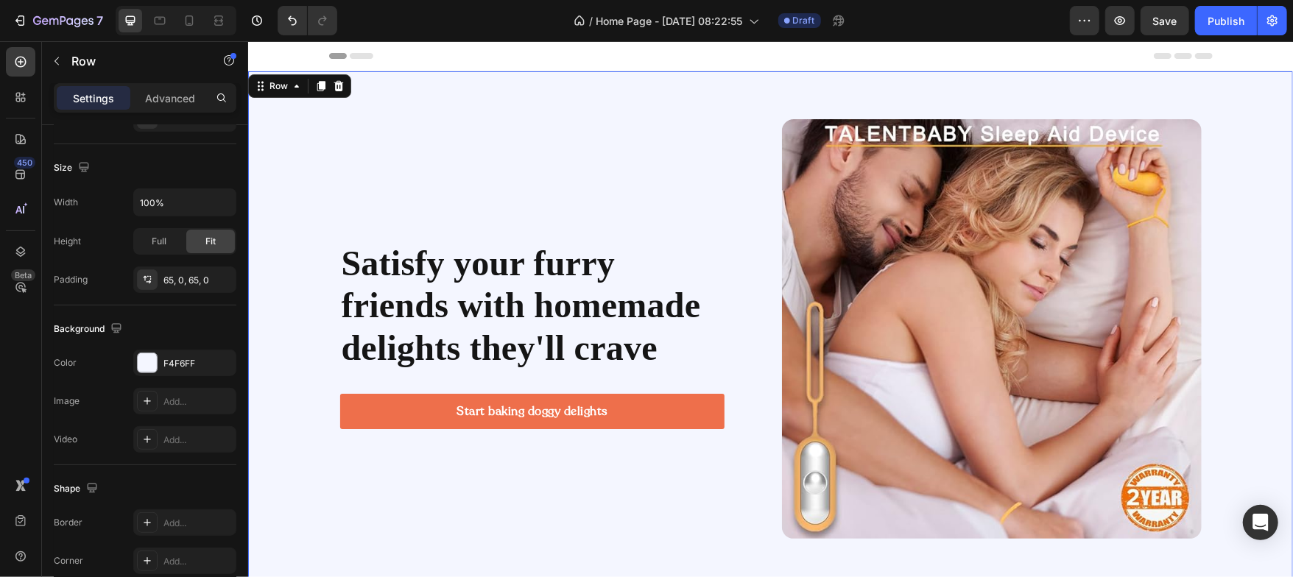
scroll to position [0, 0]
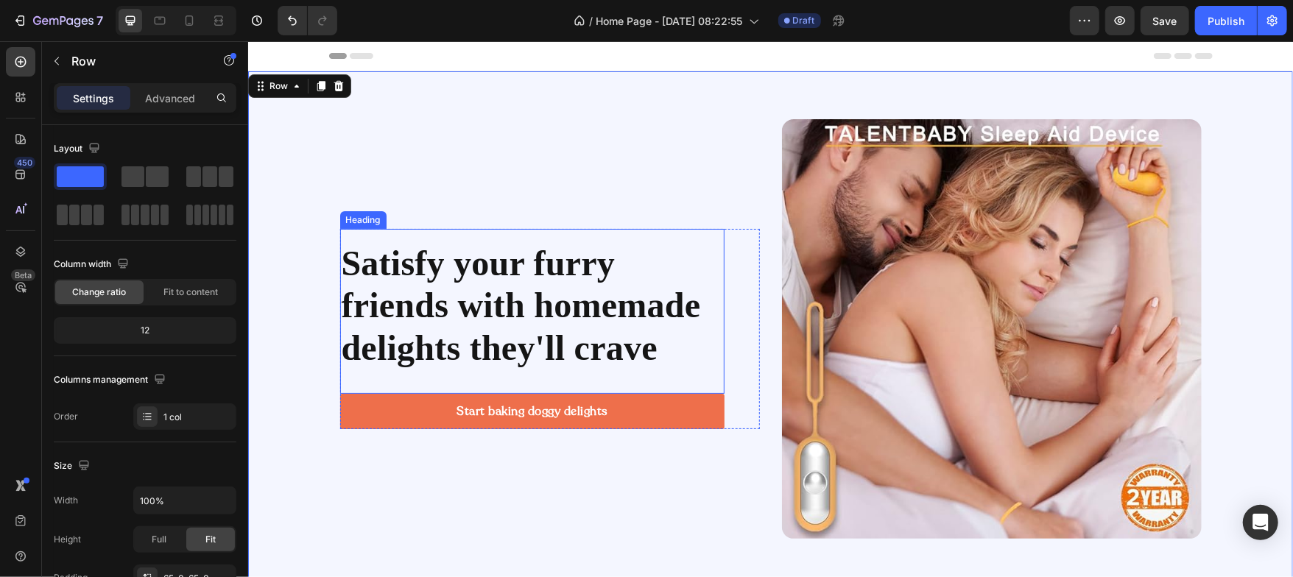
click at [421, 270] on p "Satisfy your furry friends with homemade delights they'll crave" at bounding box center [531, 305] width 381 height 127
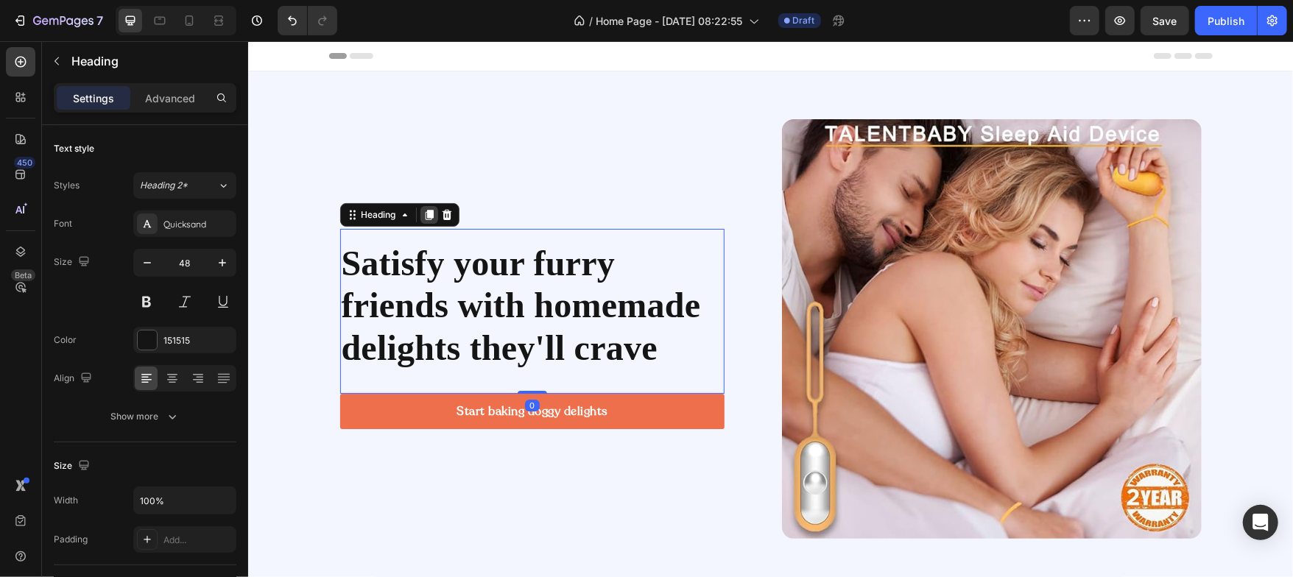
click at [423, 217] on icon at bounding box center [429, 214] width 12 height 12
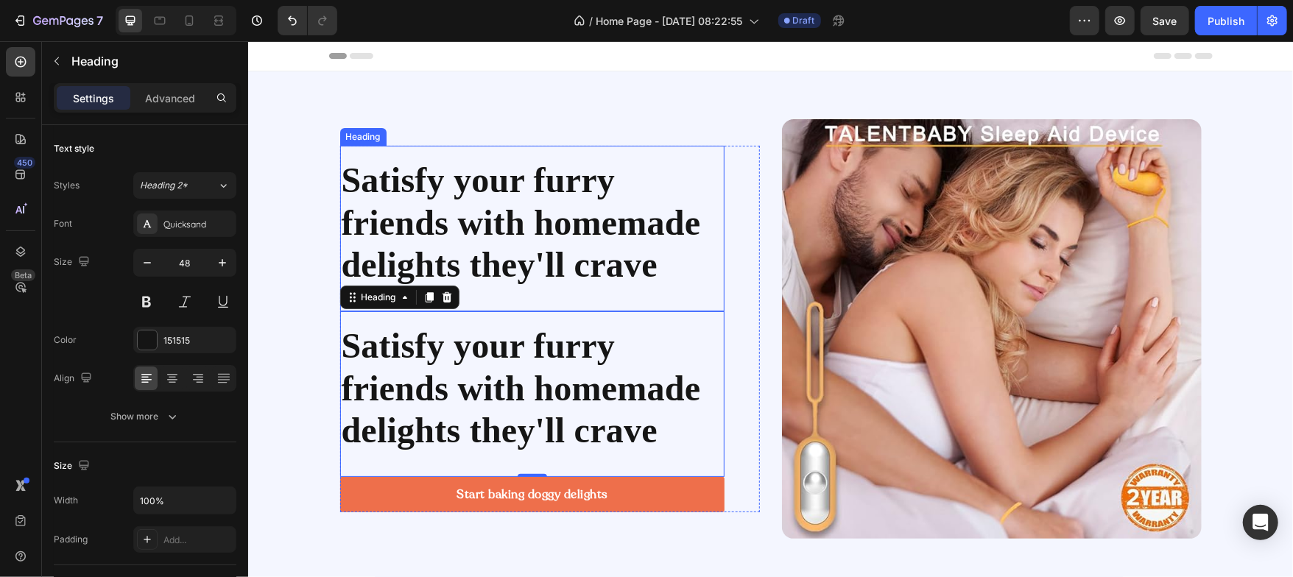
click at [439, 216] on p "Satisfy your furry friends with homemade delights they'll crave" at bounding box center [531, 221] width 381 height 127
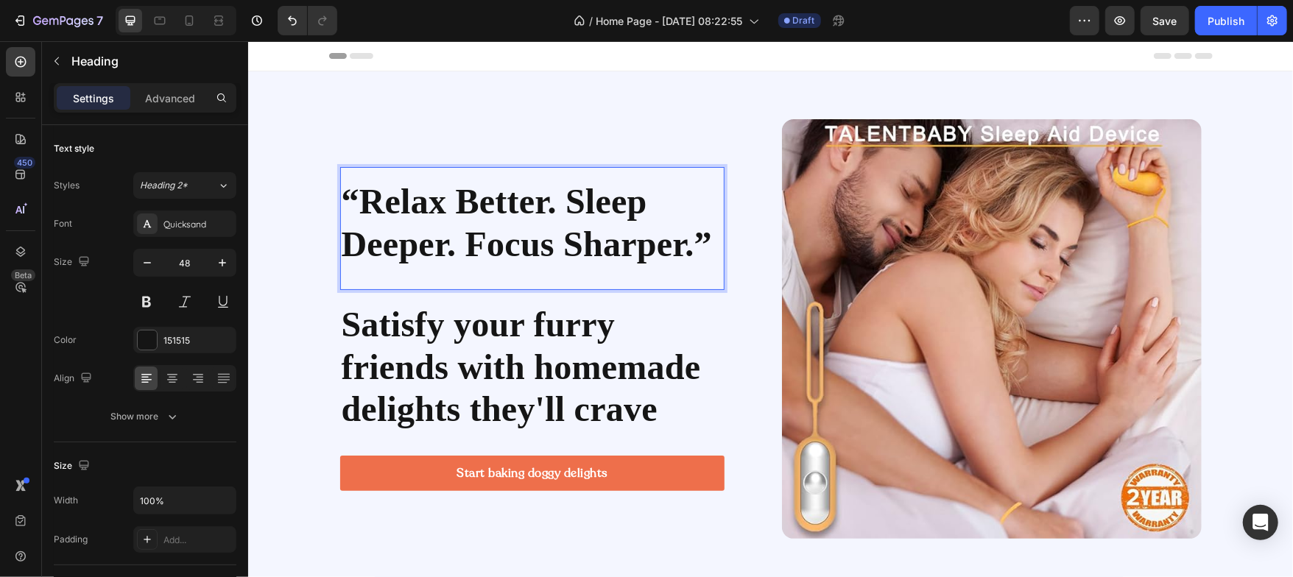
click at [354, 194] on p "“Relax Better. Sleep Deeper. Focus Sharper.”" at bounding box center [531, 222] width 381 height 85
click at [704, 247] on p "Relax Better. Sleep Deeper. Focus Sharper.”" at bounding box center [531, 222] width 381 height 85
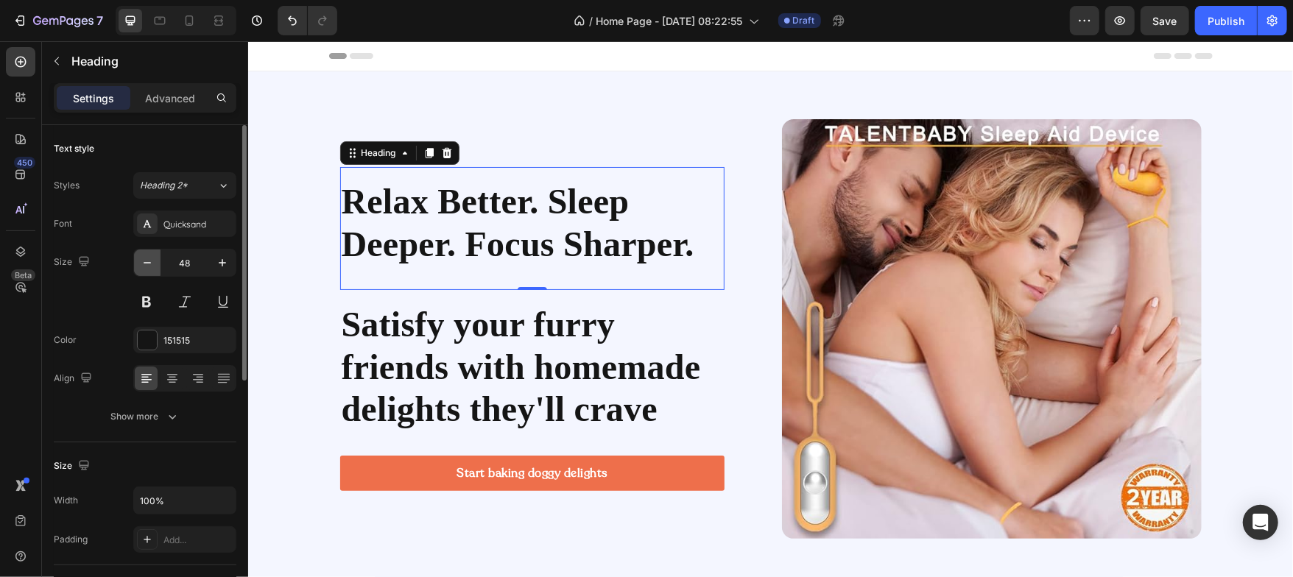
click at [153, 256] on icon "button" at bounding box center [147, 263] width 15 height 15
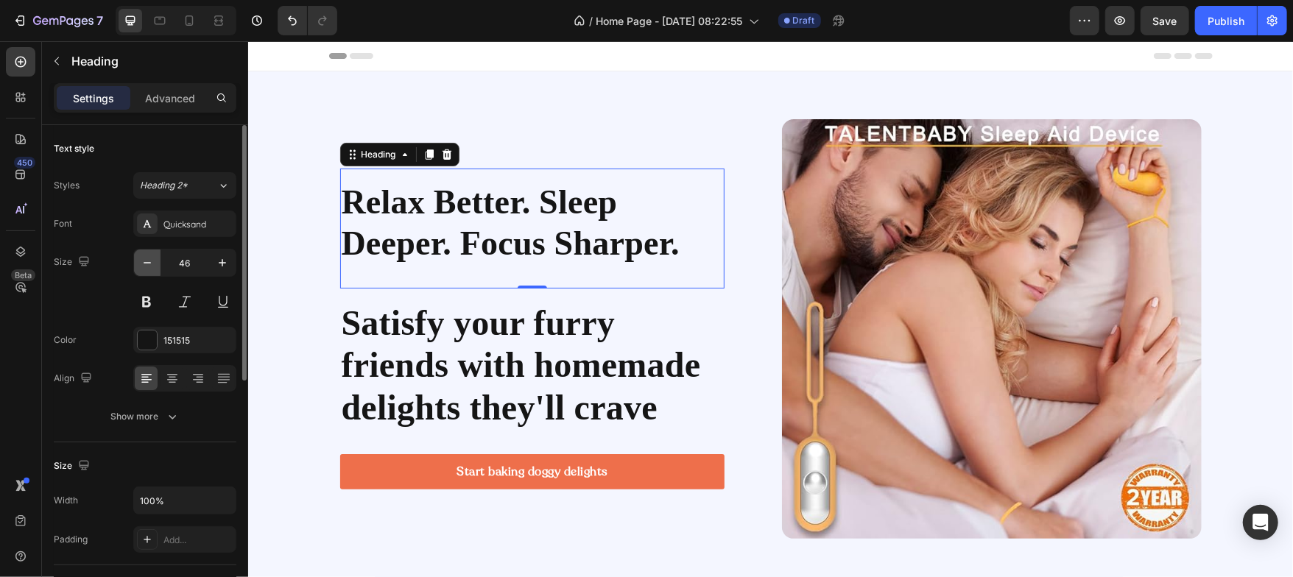
click at [153, 256] on icon "button" at bounding box center [147, 263] width 15 height 15
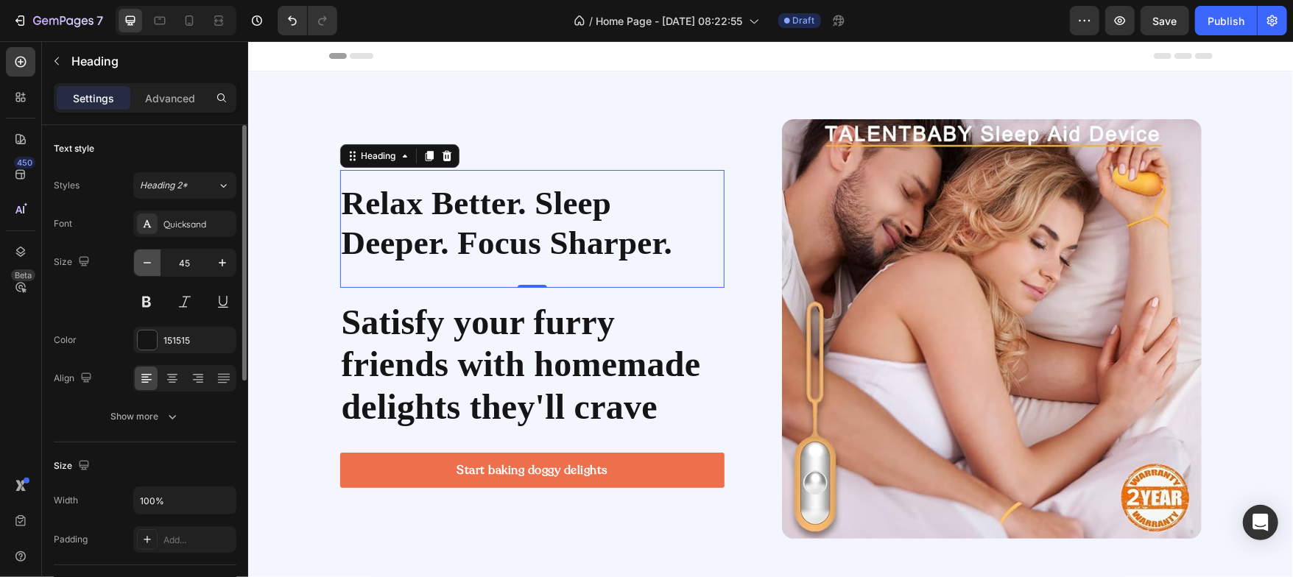
click at [153, 256] on icon "button" at bounding box center [147, 263] width 15 height 15
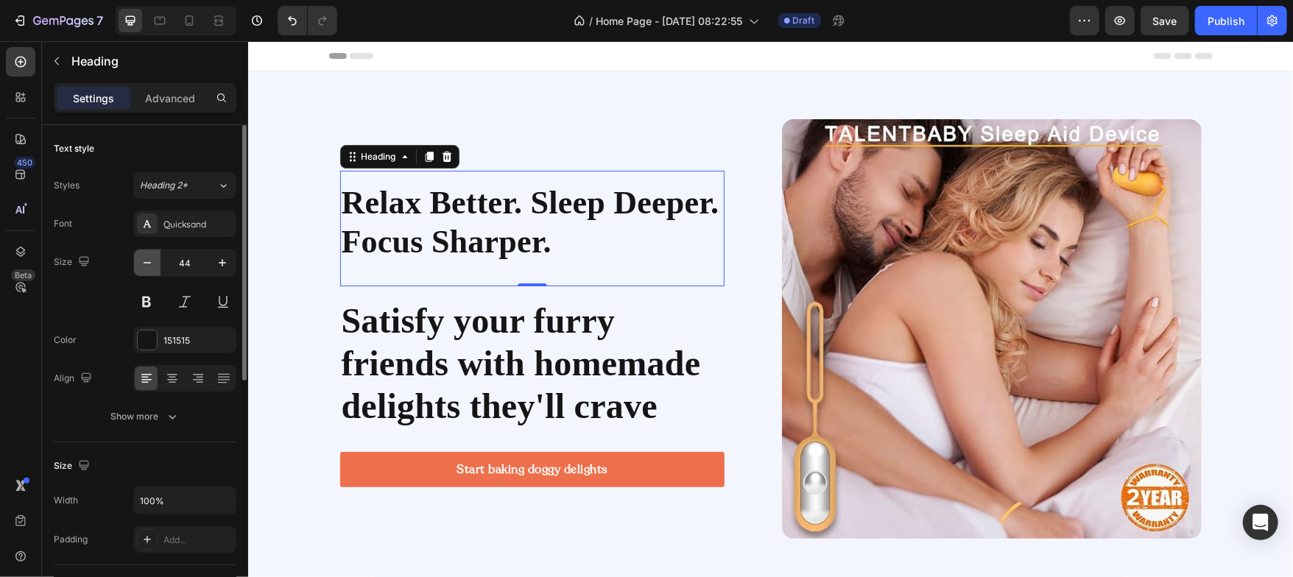
click at [153, 256] on icon "button" at bounding box center [147, 263] width 15 height 15
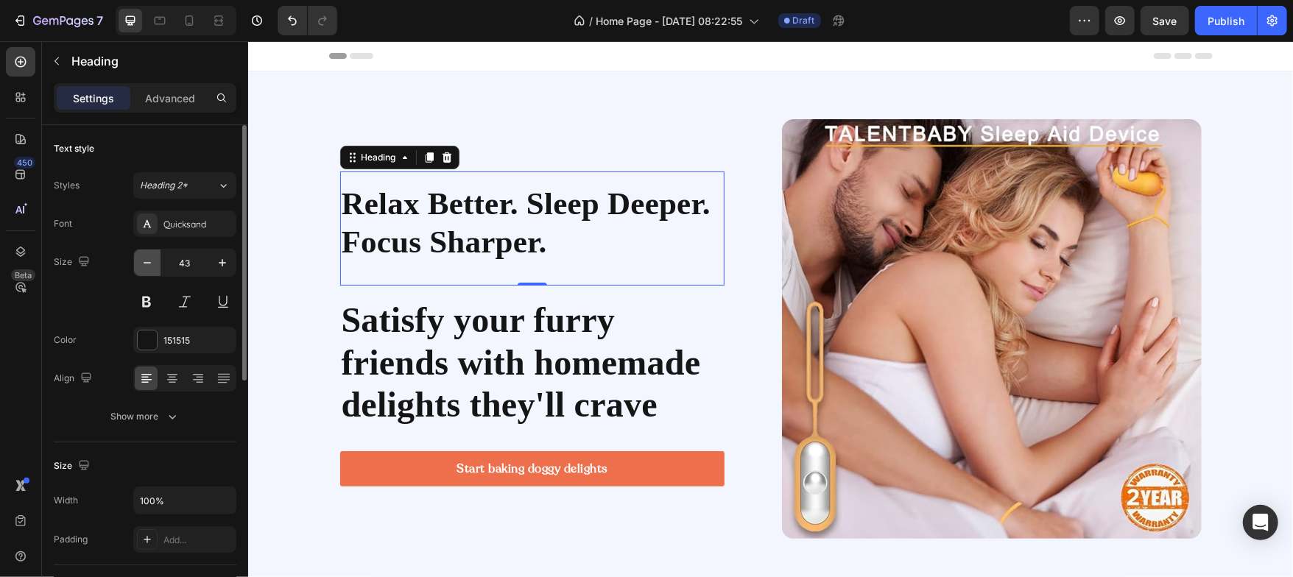
click at [153, 256] on icon "button" at bounding box center [147, 263] width 15 height 15
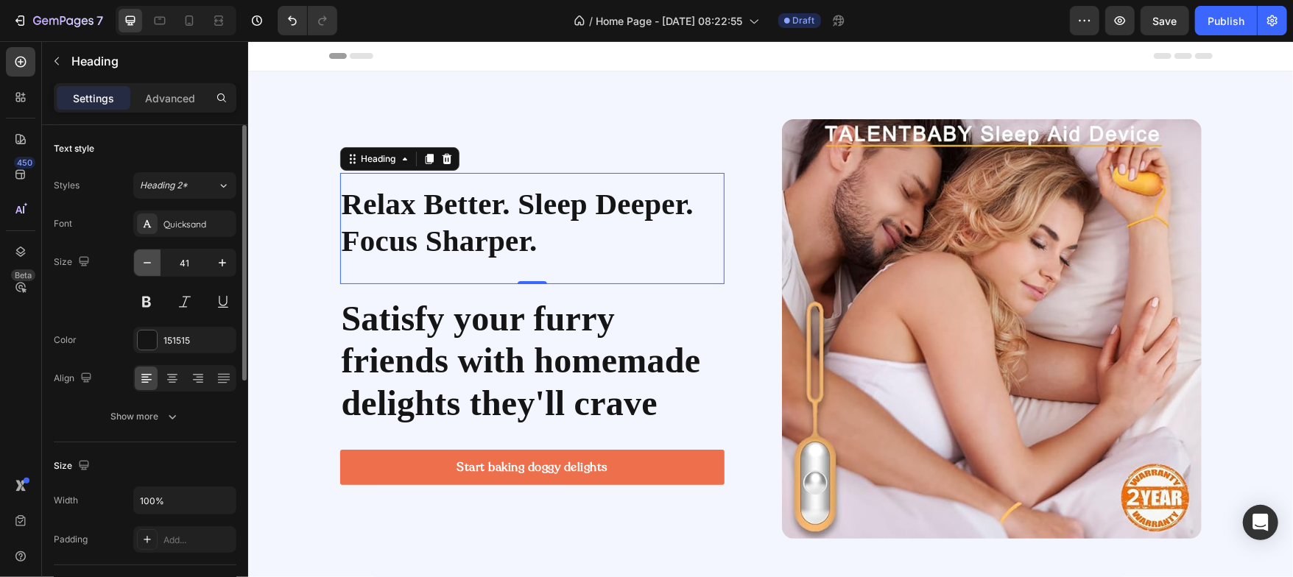
click at [153, 256] on icon "button" at bounding box center [147, 263] width 15 height 15
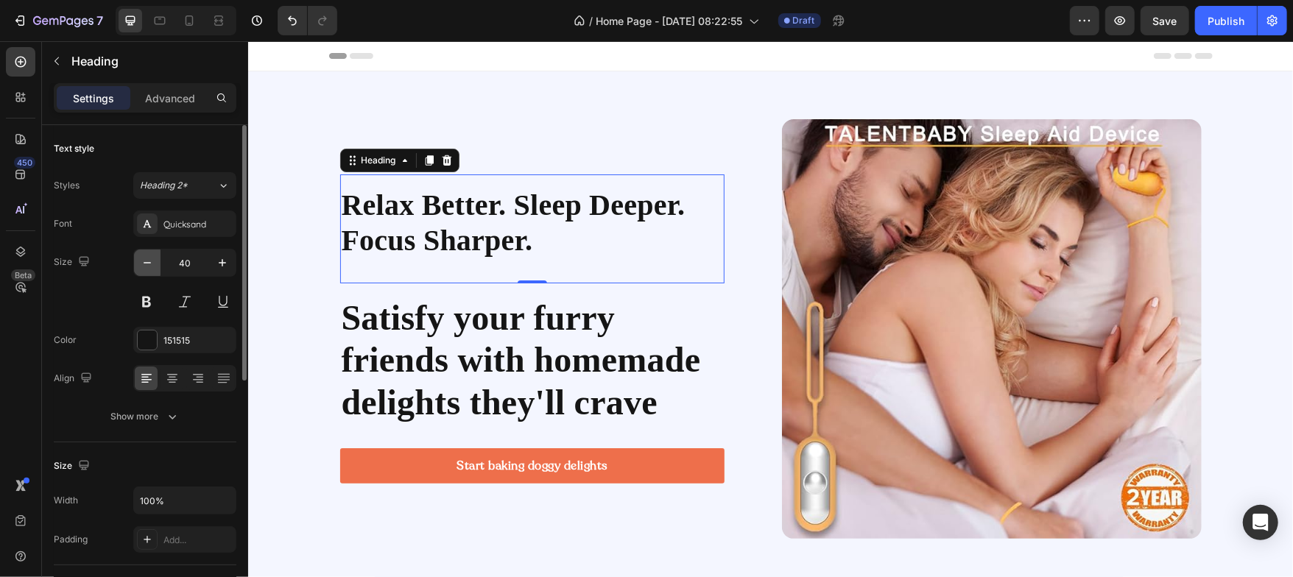
click at [153, 256] on icon "button" at bounding box center [147, 263] width 15 height 15
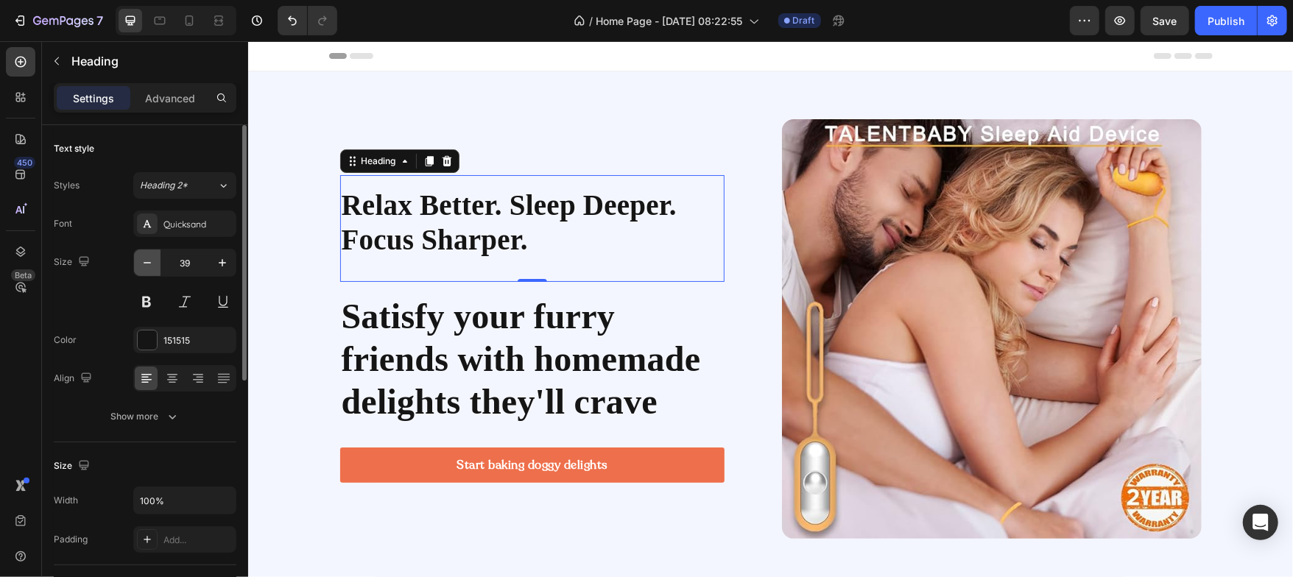
click at [153, 256] on icon "button" at bounding box center [147, 263] width 15 height 15
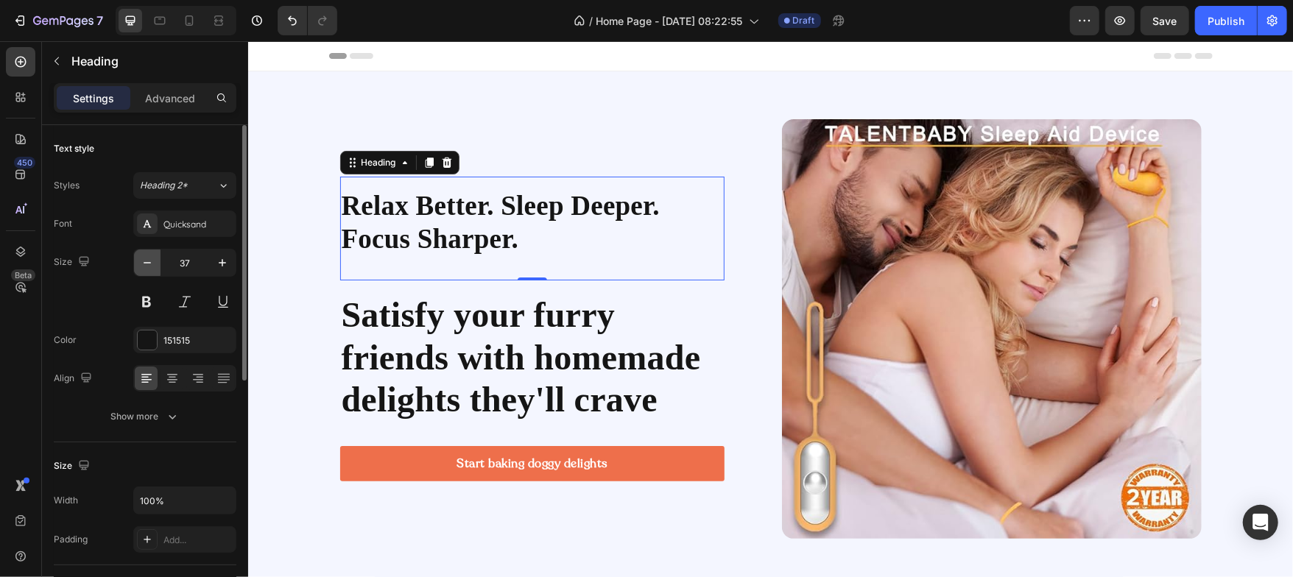
click at [153, 256] on icon "button" at bounding box center [147, 263] width 15 height 15
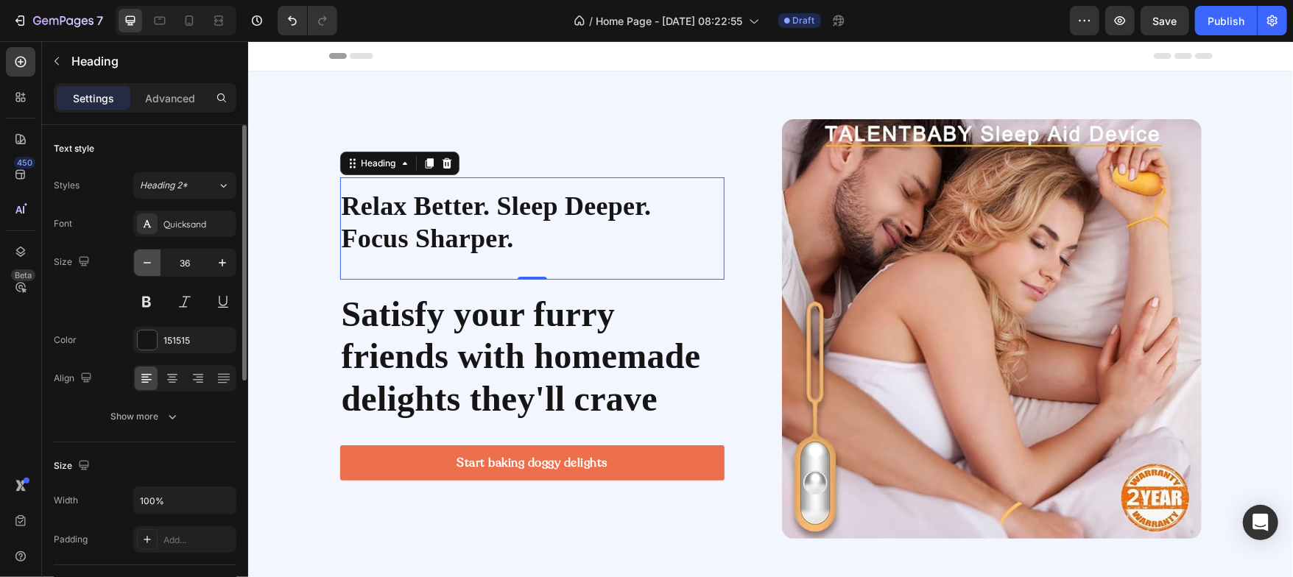
click at [153, 256] on icon "button" at bounding box center [147, 263] width 15 height 15
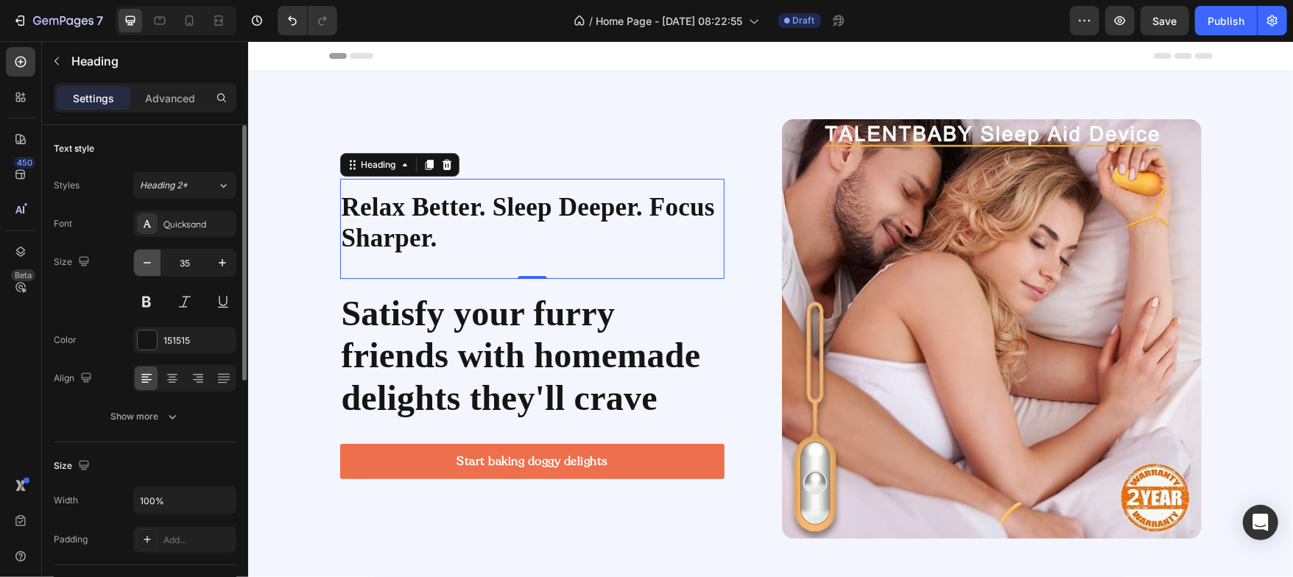
click at [153, 256] on icon "button" at bounding box center [147, 263] width 15 height 15
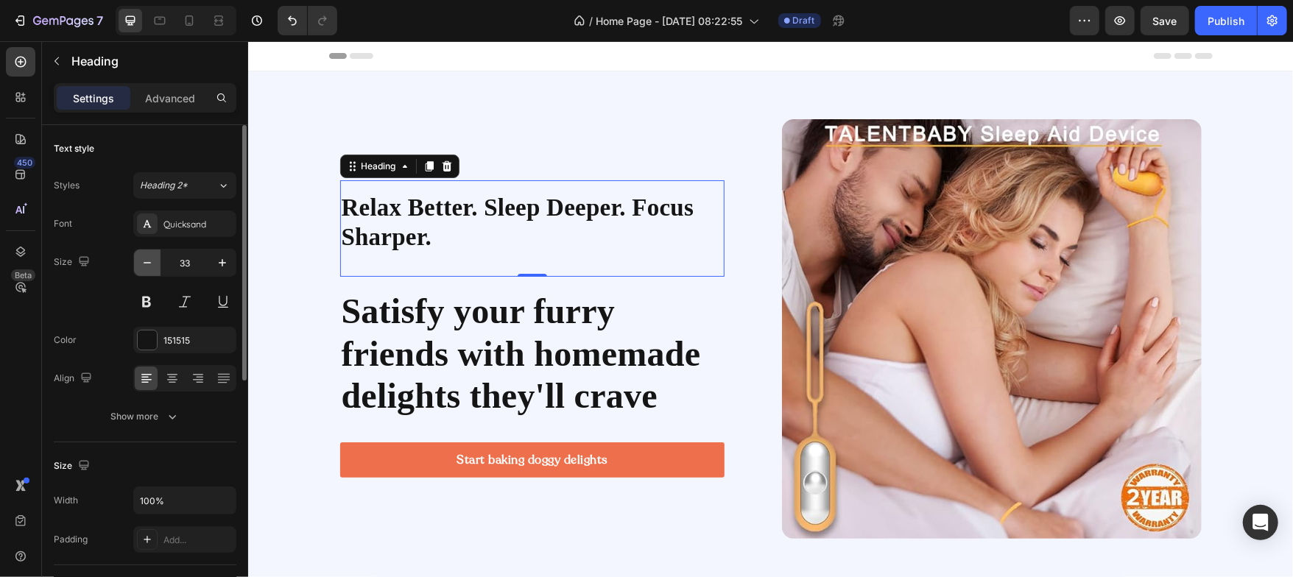
click at [153, 256] on icon "button" at bounding box center [147, 263] width 15 height 15
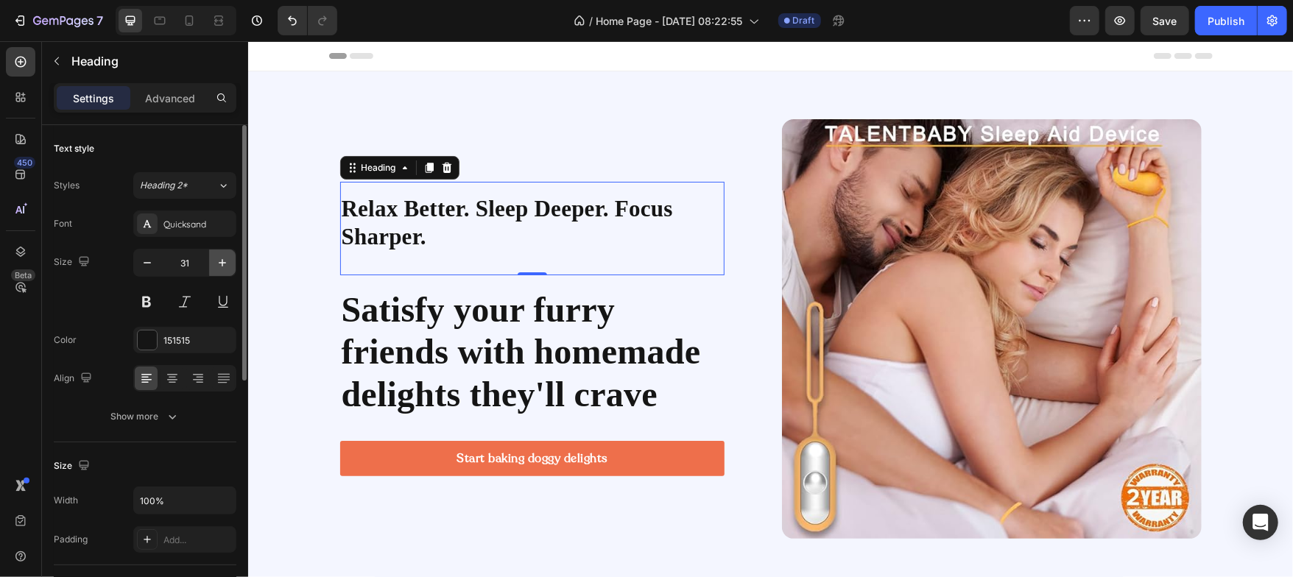
click at [222, 264] on icon "button" at bounding box center [222, 262] width 7 height 7
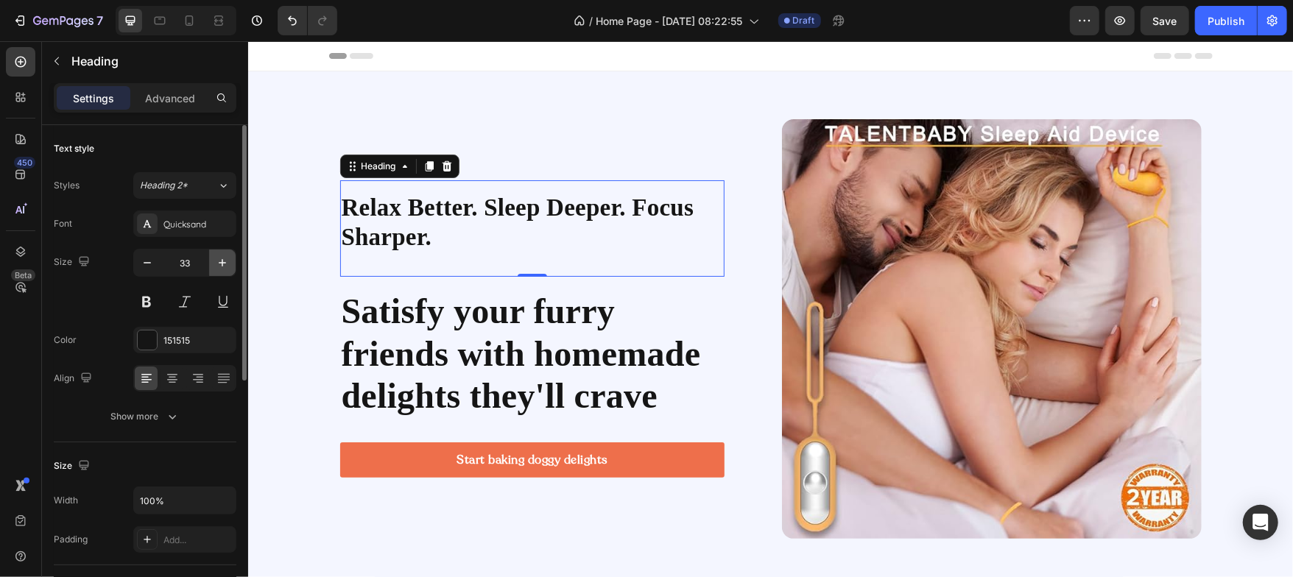
click at [222, 264] on icon "button" at bounding box center [222, 262] width 7 height 7
type input "34"
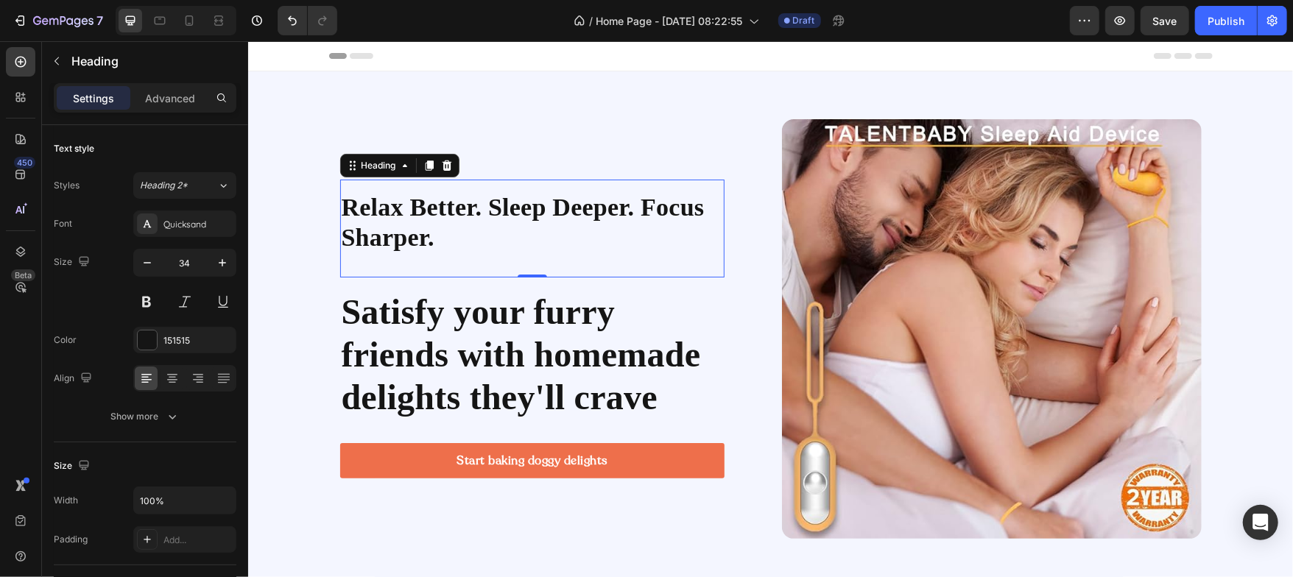
click at [359, 259] on div "Relax Better. Sleep Deeper. Focus Sharper. Heading 0" at bounding box center [531, 228] width 384 height 99
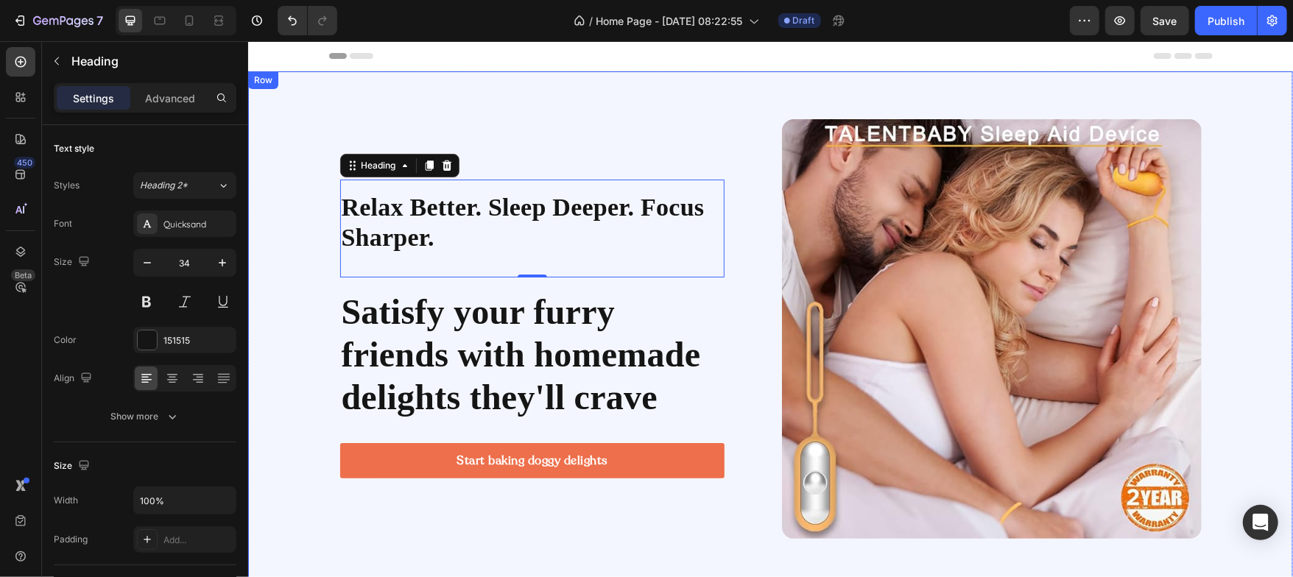
click at [279, 235] on div "Relax Better. Sleep Deeper. Focus Sharper. Heading 0 Satisfy your furry friends…" at bounding box center [769, 329] width 1045 height 420
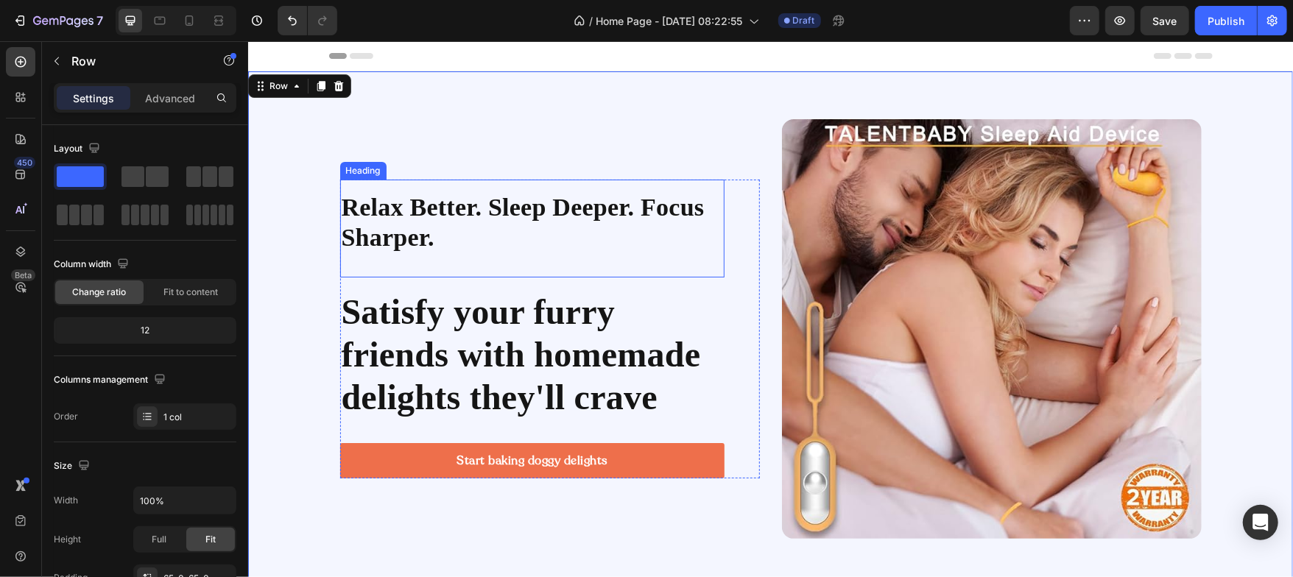
click at [373, 229] on p "Relax Better. Sleep Deeper. Focus Sharper." at bounding box center [531, 222] width 381 height 60
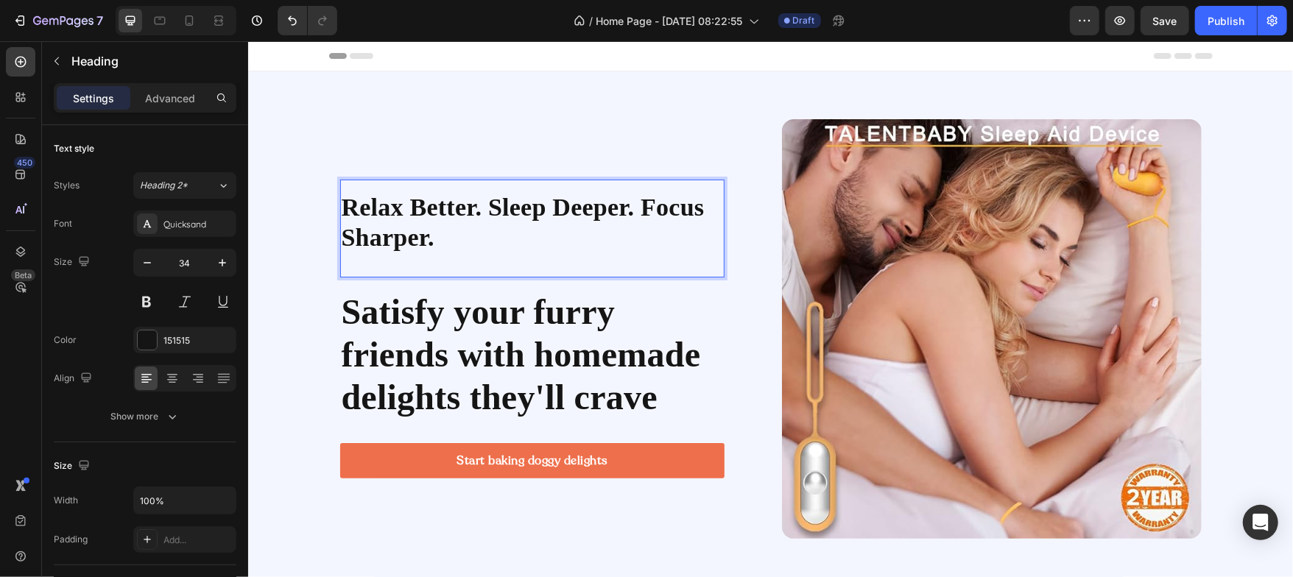
click at [479, 212] on p "Relax Better. Sleep Deeper. Focus Sharper." at bounding box center [531, 222] width 381 height 60
click at [626, 209] on p "Relax Better Sleep Deeper. Focus Sharper." at bounding box center [531, 222] width 381 height 60
click at [406, 330] on p "Satisfy your furry friends with homemade delights they'll crave" at bounding box center [531, 353] width 381 height 127
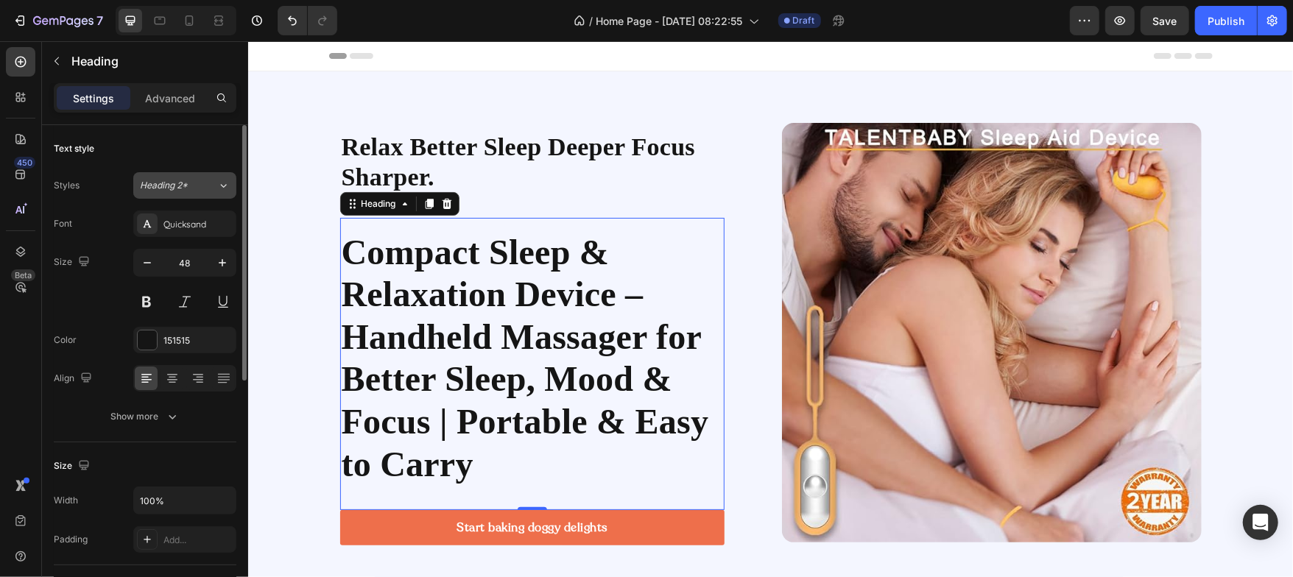
click at [181, 179] on span "Heading 2*" at bounding box center [164, 185] width 48 height 13
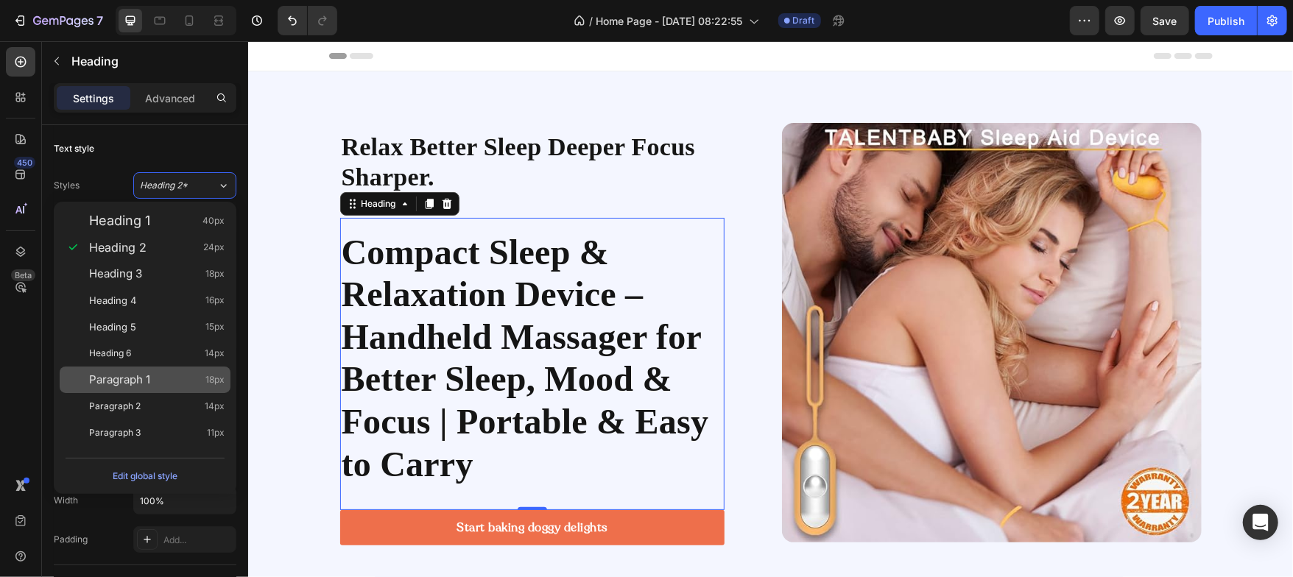
click at [147, 379] on span "Paragraph 1" at bounding box center [119, 380] width 61 height 15
type input "18"
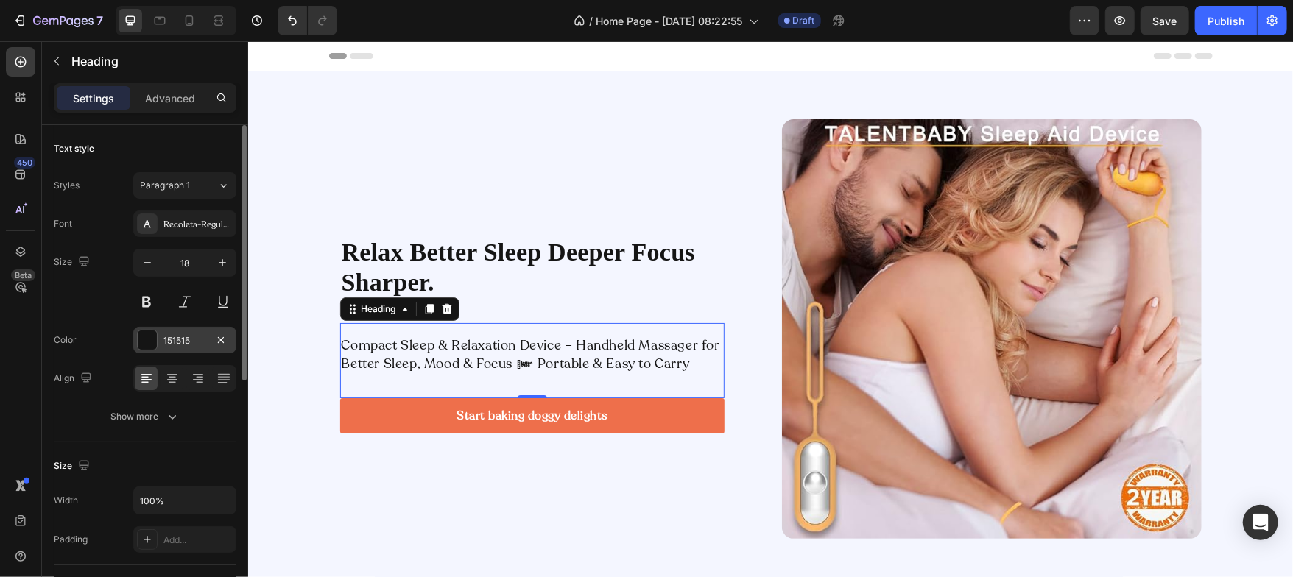
click at [146, 338] on div at bounding box center [147, 340] width 19 height 19
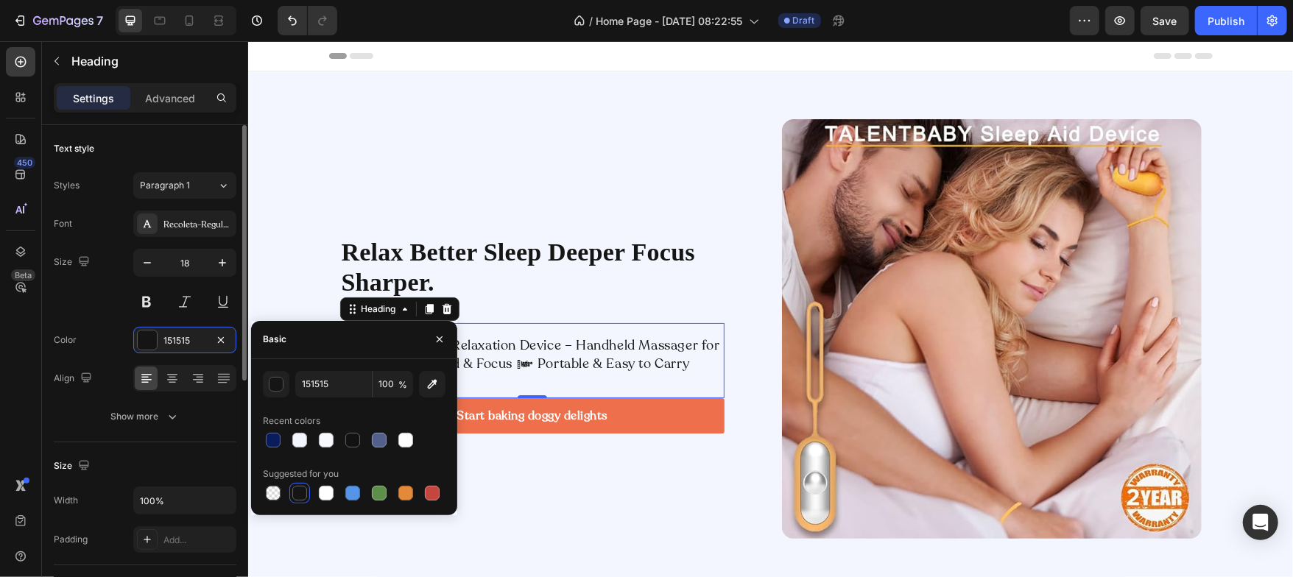
click at [94, 298] on div "Size 18" at bounding box center [145, 282] width 183 height 66
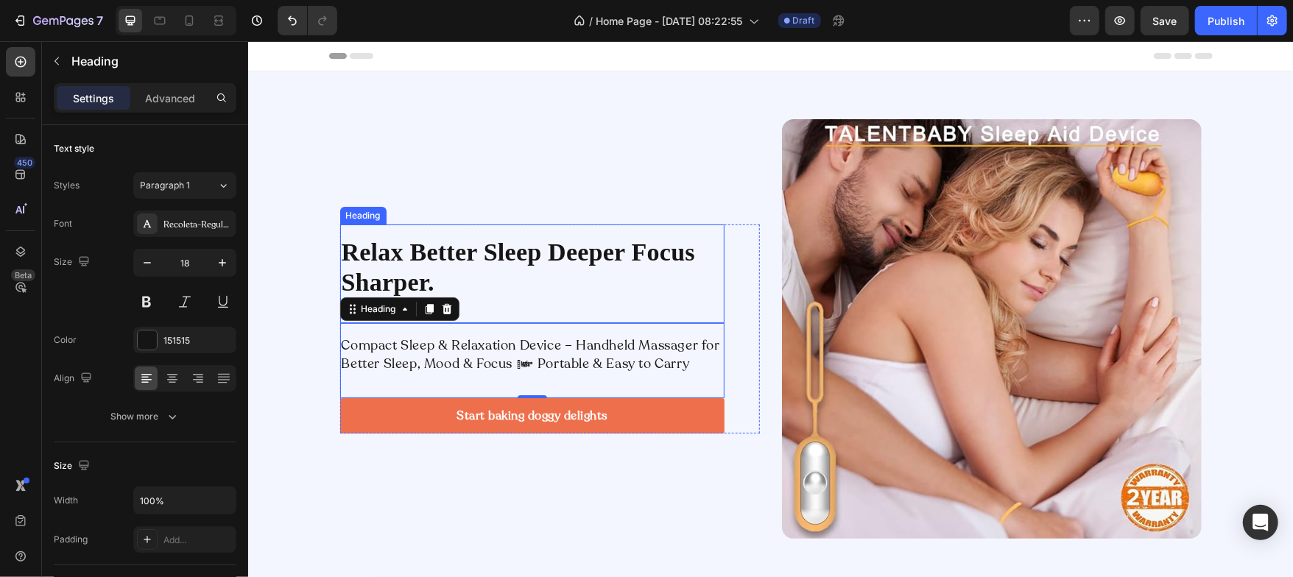
click at [381, 258] on p "Relax Better Sleep Deeper Focus Sharper." at bounding box center [531, 267] width 381 height 60
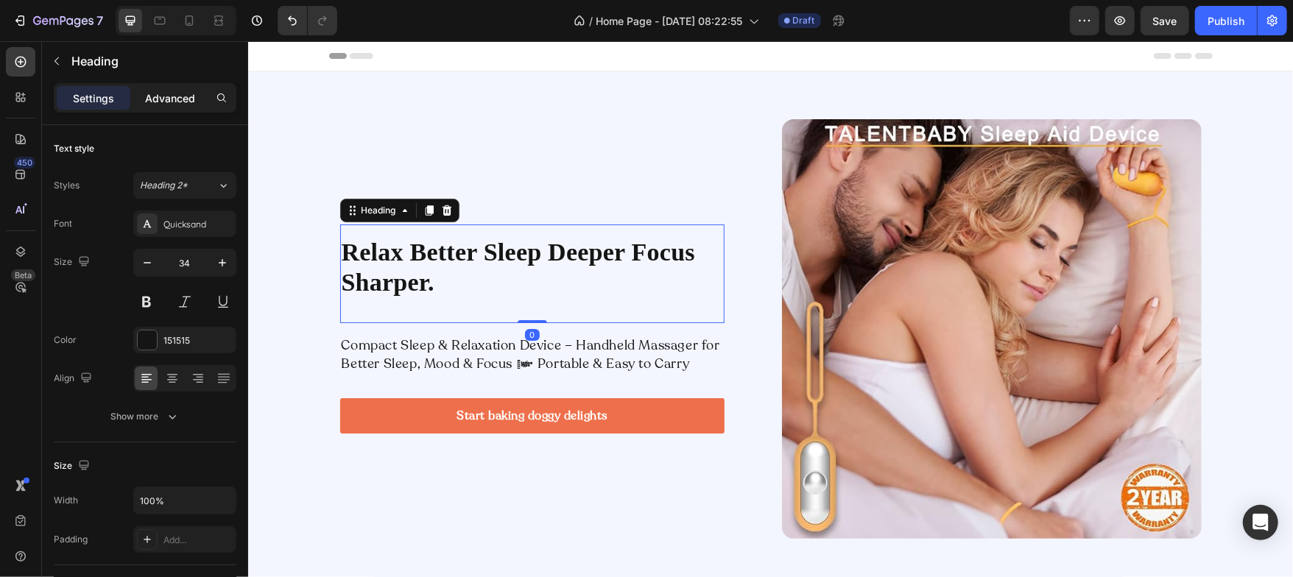
click at [171, 101] on p "Advanced" at bounding box center [170, 98] width 50 height 15
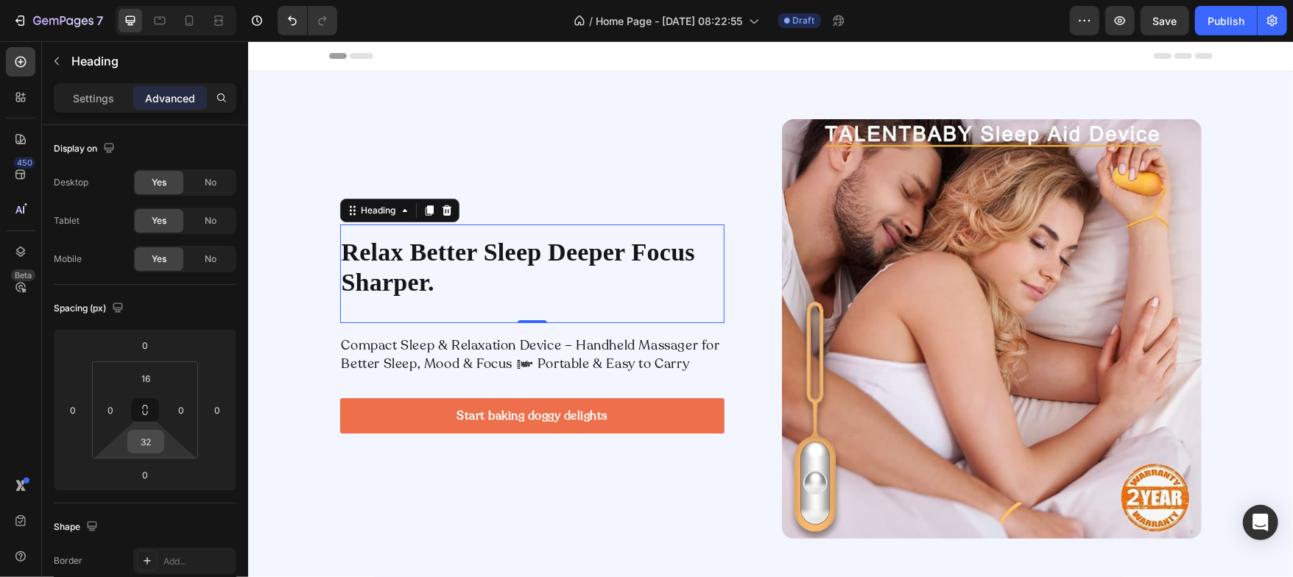
click at [149, 442] on input "32" at bounding box center [145, 442] width 29 height 22
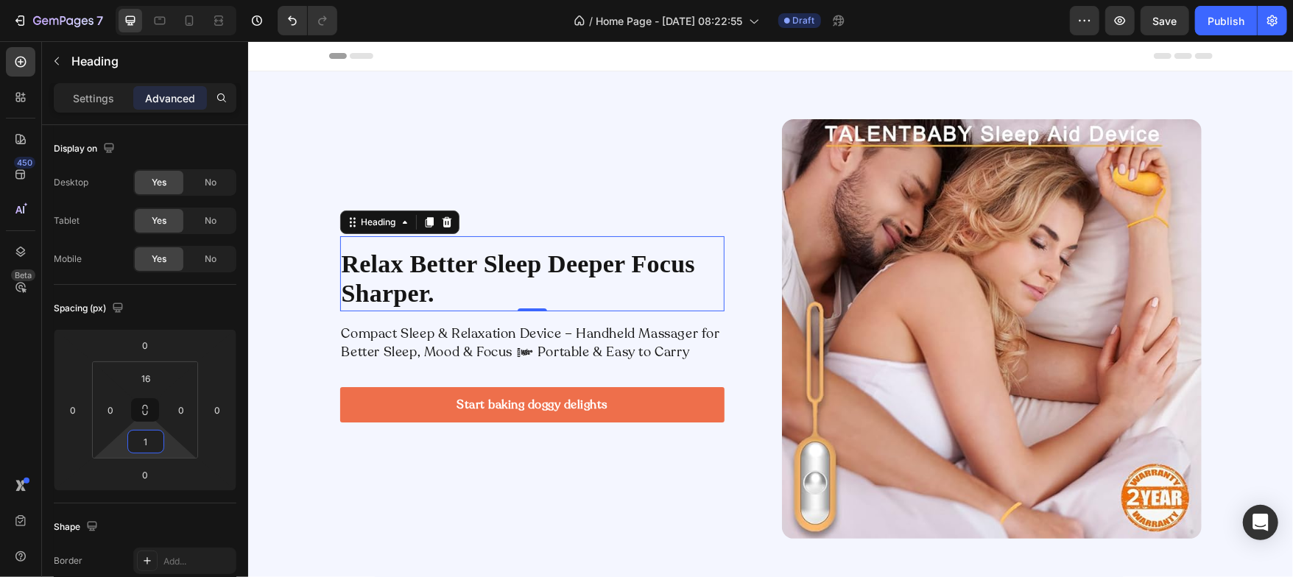
type input "12"
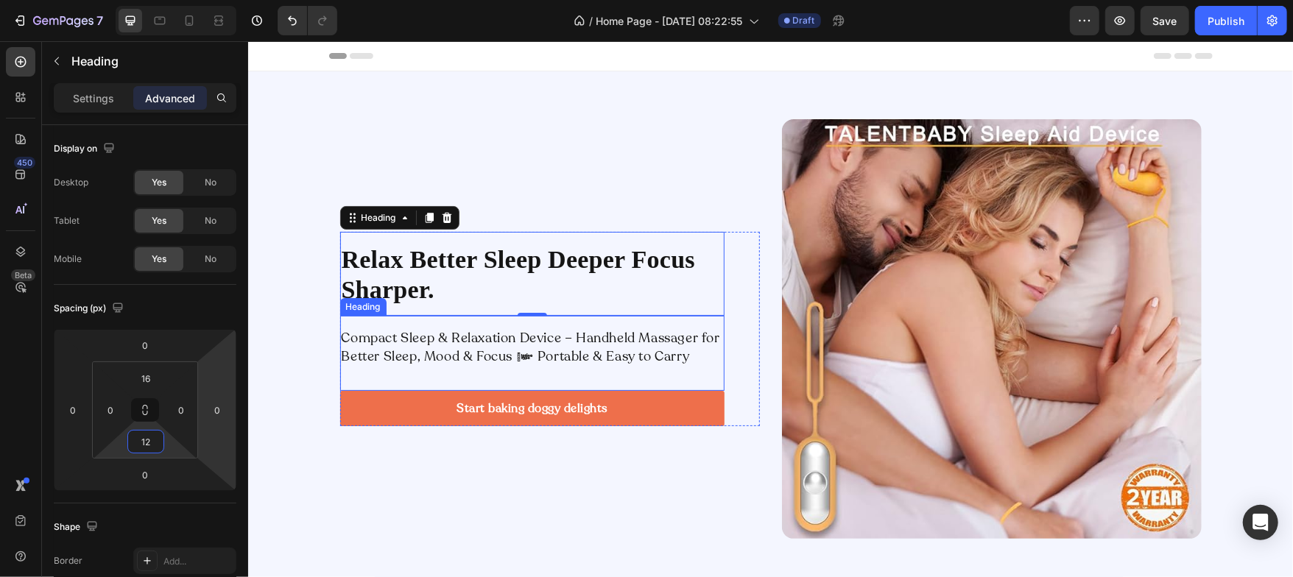
click at [398, 329] on p "Compact Sleep & Relaxation Device – Handheld Massager for Better Sleep, Mood & …" at bounding box center [531, 346] width 381 height 37
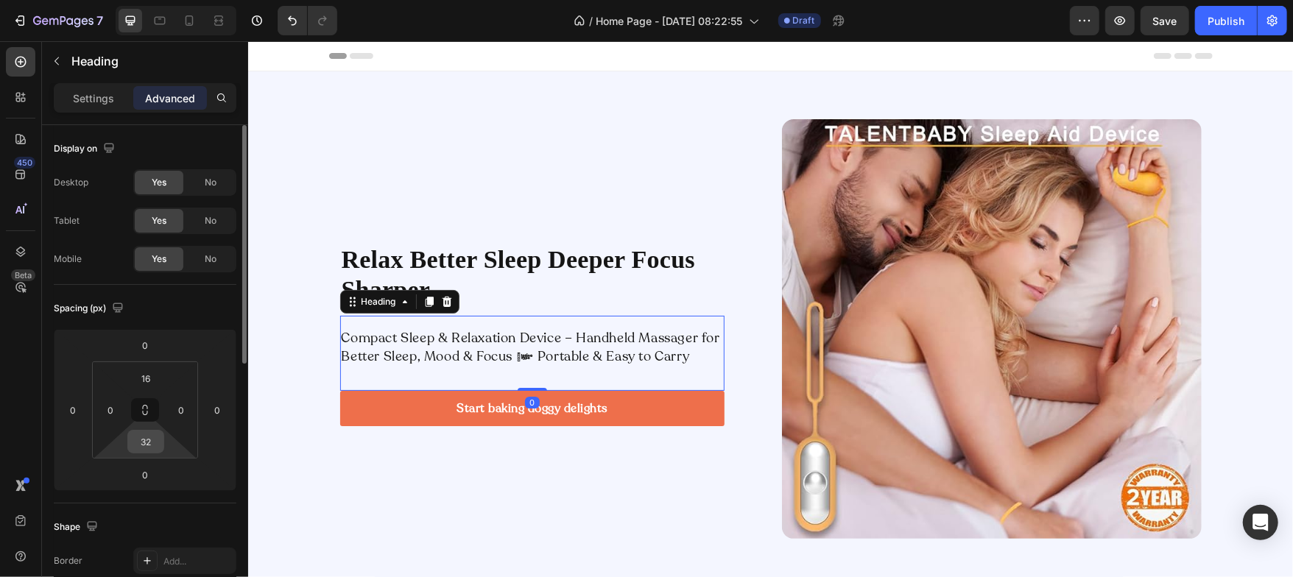
click at [161, 439] on div "32" at bounding box center [145, 442] width 37 height 24
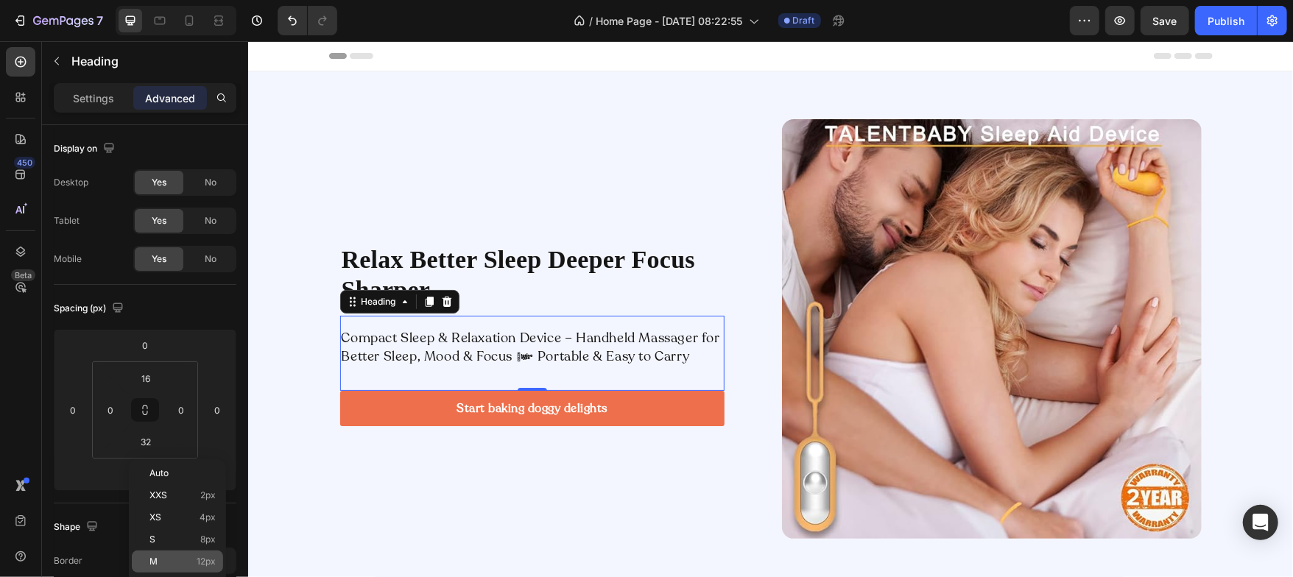
click at [167, 555] on div "M 12px" at bounding box center [177, 562] width 91 height 22
type input "12"
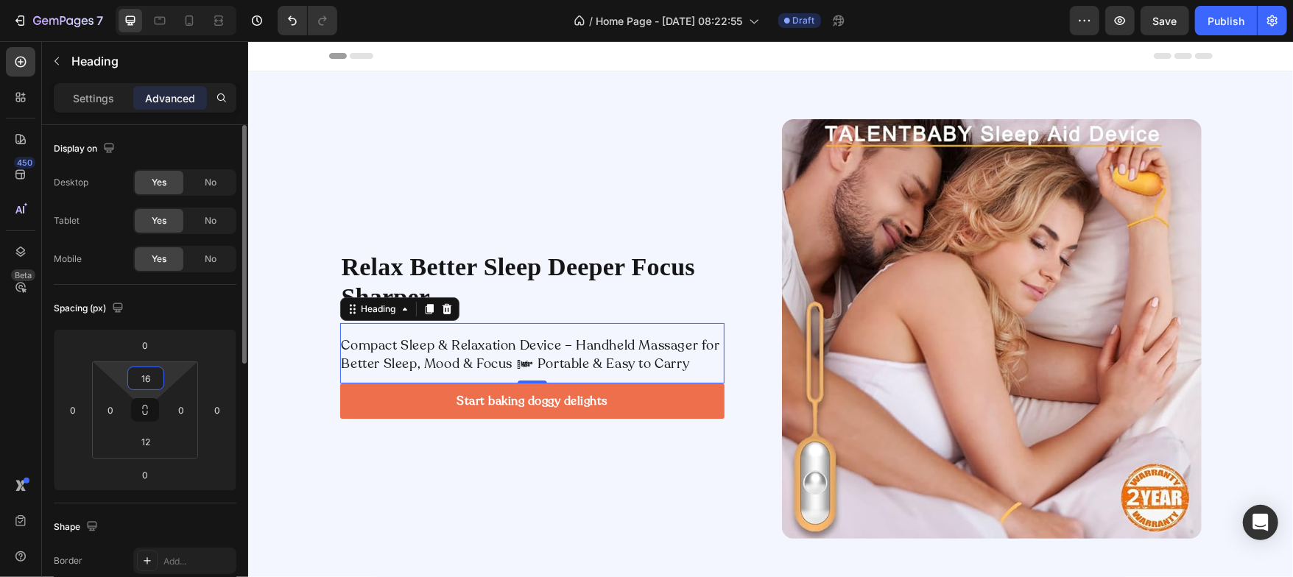
click at [143, 378] on input "16" at bounding box center [145, 378] width 29 height 22
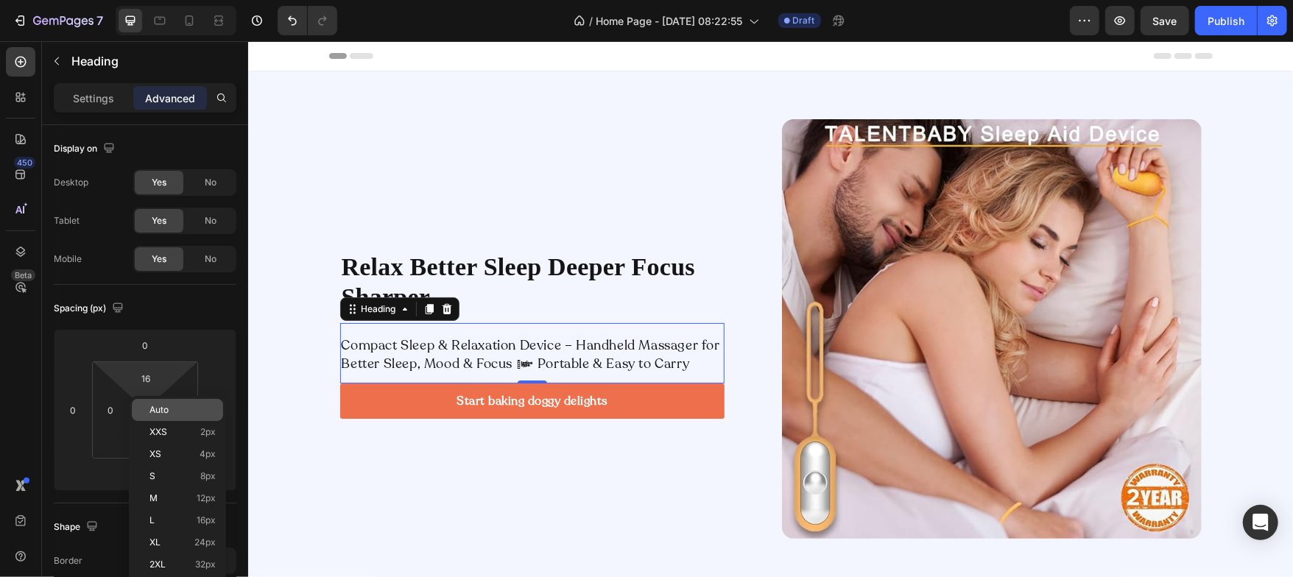
click at [152, 401] on div "Auto" at bounding box center [177, 410] width 91 height 22
type input "Auto"
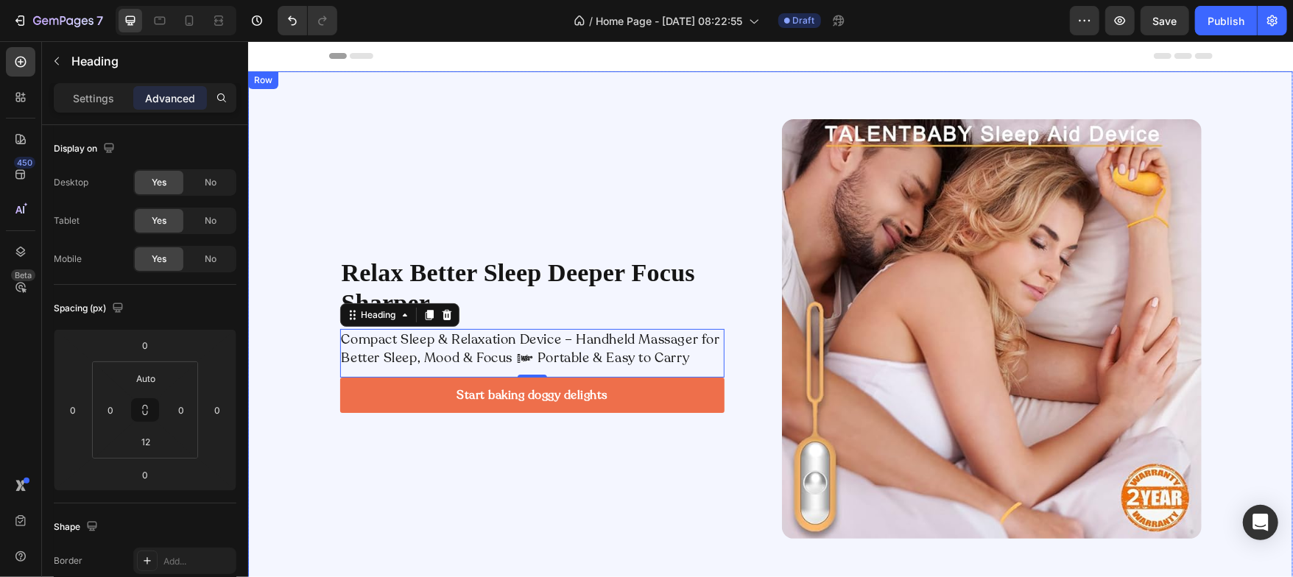
click at [288, 317] on div "Relax Better Sleep Deeper Focus Sharper. Heading Compact Sleep & Relaxation Dev…" at bounding box center [769, 329] width 1045 height 420
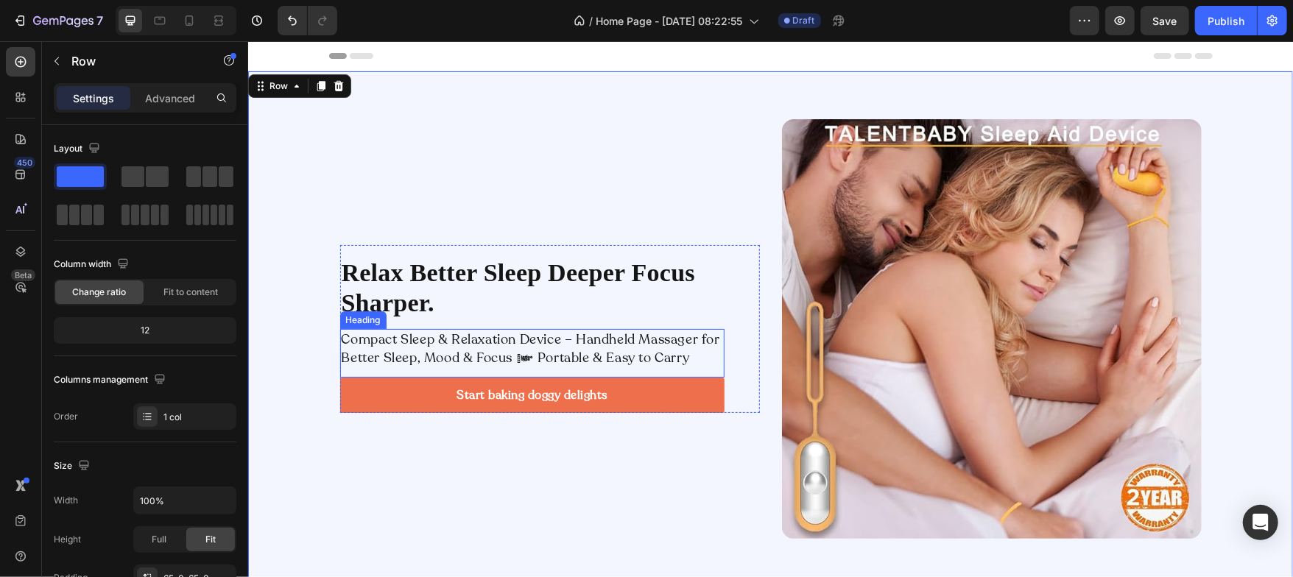
click at [393, 351] on p "Compact Sleep & Relaxation Device – Handheld Massager for Better Sleep, Mood & …" at bounding box center [531, 348] width 381 height 37
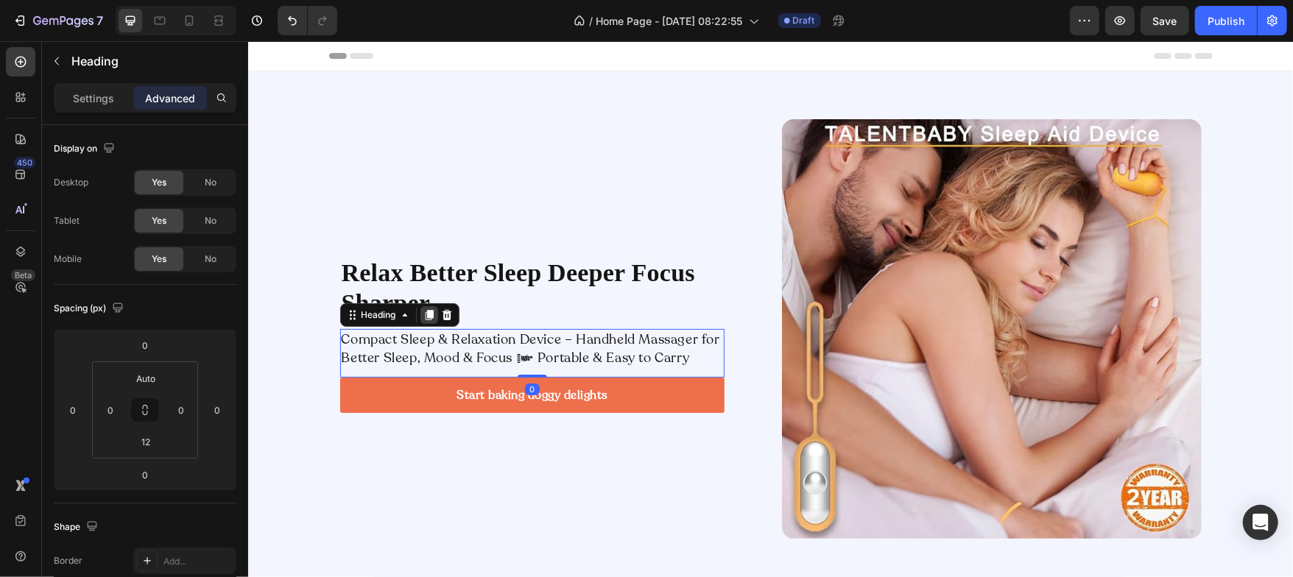
click at [423, 315] on icon at bounding box center [429, 315] width 12 height 12
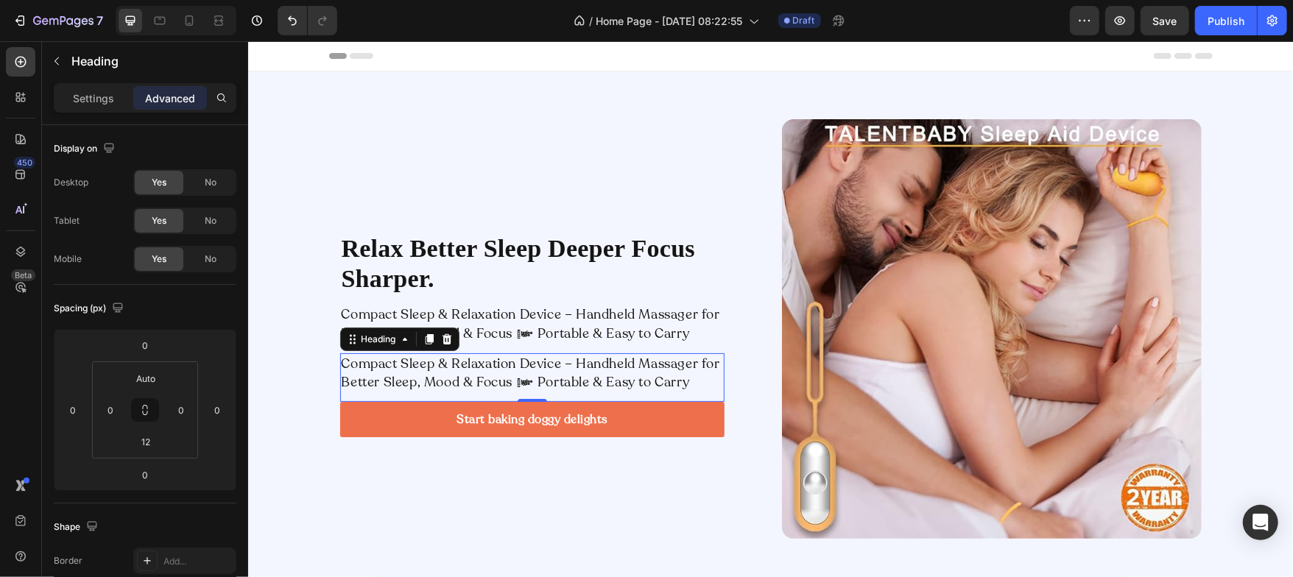
click at [423, 377] on h2 "Compact Sleep & Relaxation Device – Handheld Massager for Better Sleep, Mood & …" at bounding box center [531, 373] width 384 height 40
click at [423, 377] on p "Compact Sleep & Relaxation Device – Handheld Massager for Better Sleep, Mood & …" at bounding box center [531, 372] width 381 height 37
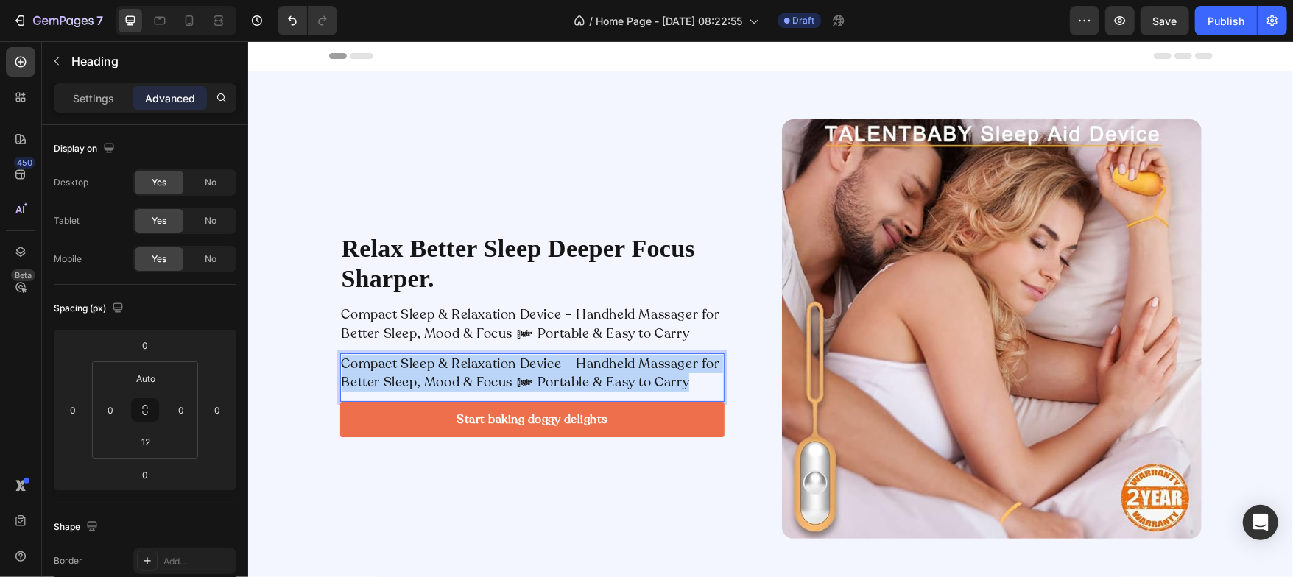
click at [423, 377] on p "Compact Sleep & Relaxation Device – Handheld Massager for Better Sleep, Mood & …" at bounding box center [531, 372] width 381 height 37
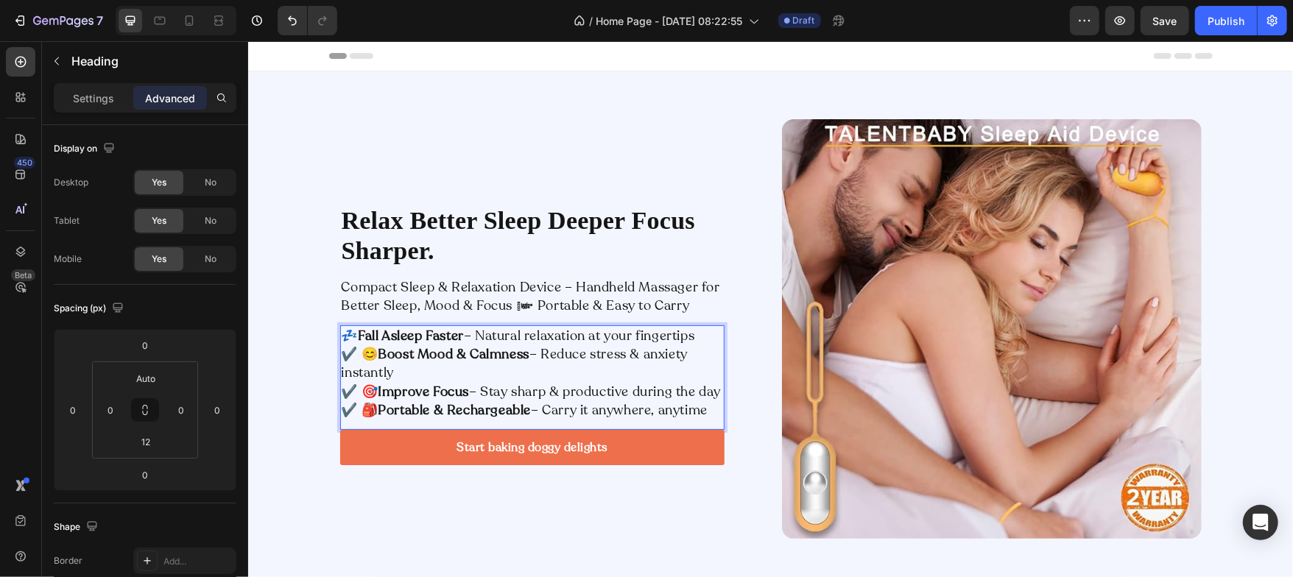
click at [353, 342] on p "💤 Fall Asleep Faster – Natural relaxation at your fingertips ✔️ 😊 Boost Mood & …" at bounding box center [531, 372] width 381 height 93
click at [360, 385] on p "💤 Fall Asleep Faster – Natural relaxation at your fingertips 😊 Boost Mood & Cal…" at bounding box center [531, 372] width 381 height 93
click at [356, 406] on p "💤 Fall Asleep Faster – Natural relaxation at your fingertips 😊 Boost Mood & Cal…" at bounding box center [531, 372] width 381 height 93
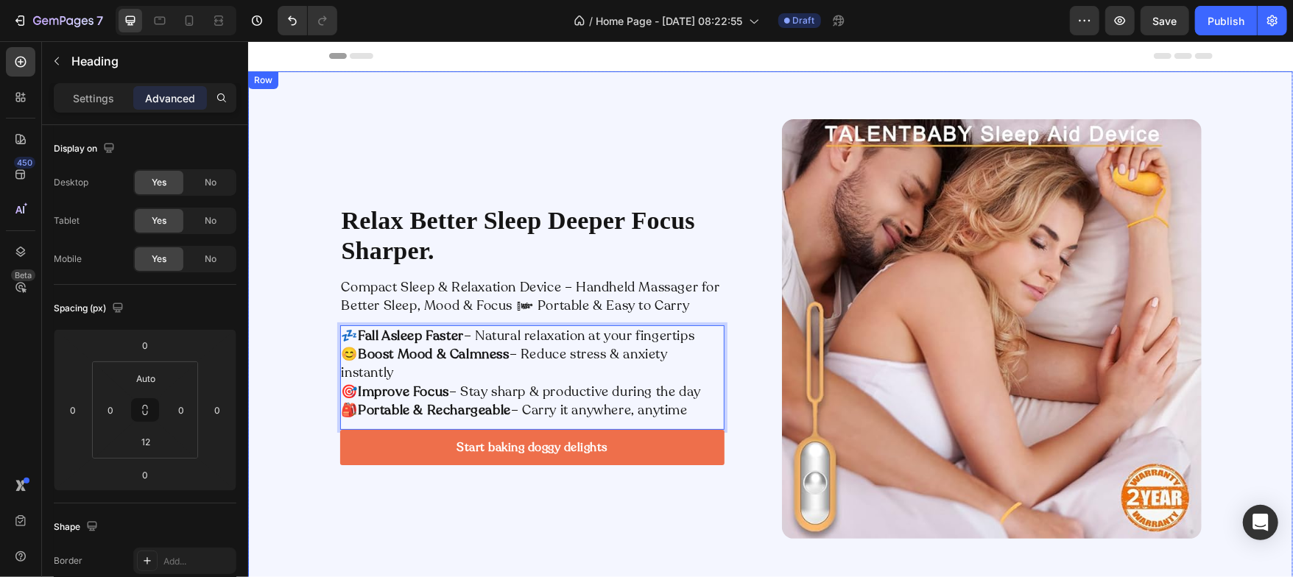
click at [289, 405] on div "Relax Better Sleep Deeper Focus Sharper. Heading Compact Sleep & Relaxation Dev…" at bounding box center [769, 329] width 1045 height 420
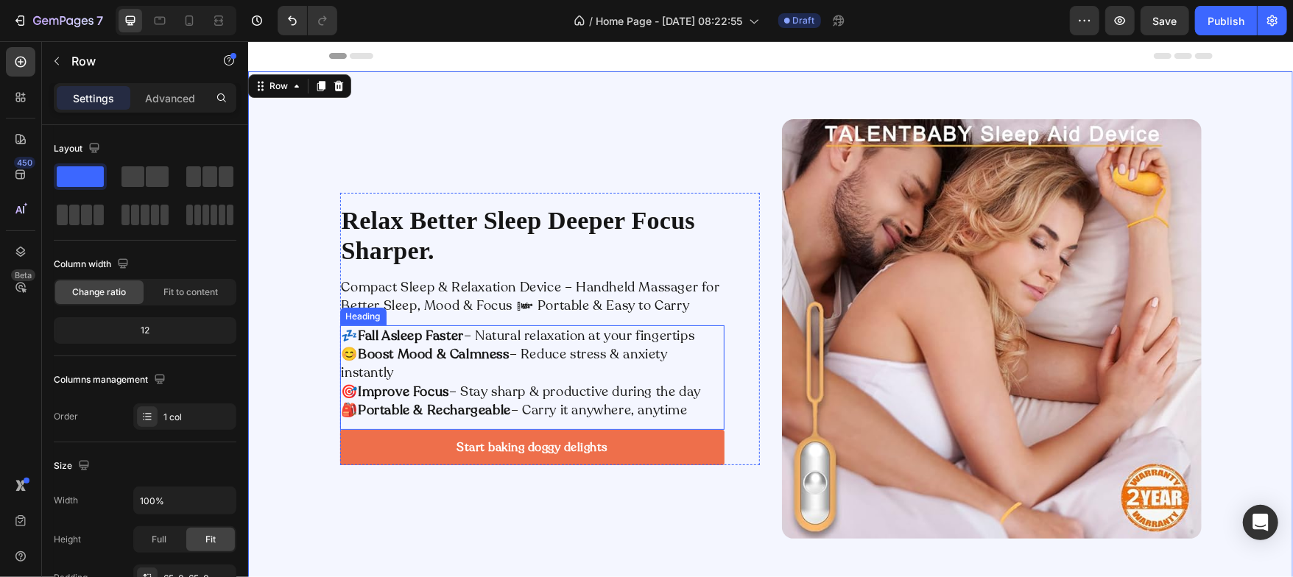
click at [430, 362] on strong "Boost Mood & Calmness" at bounding box center [433, 354] width 152 height 18
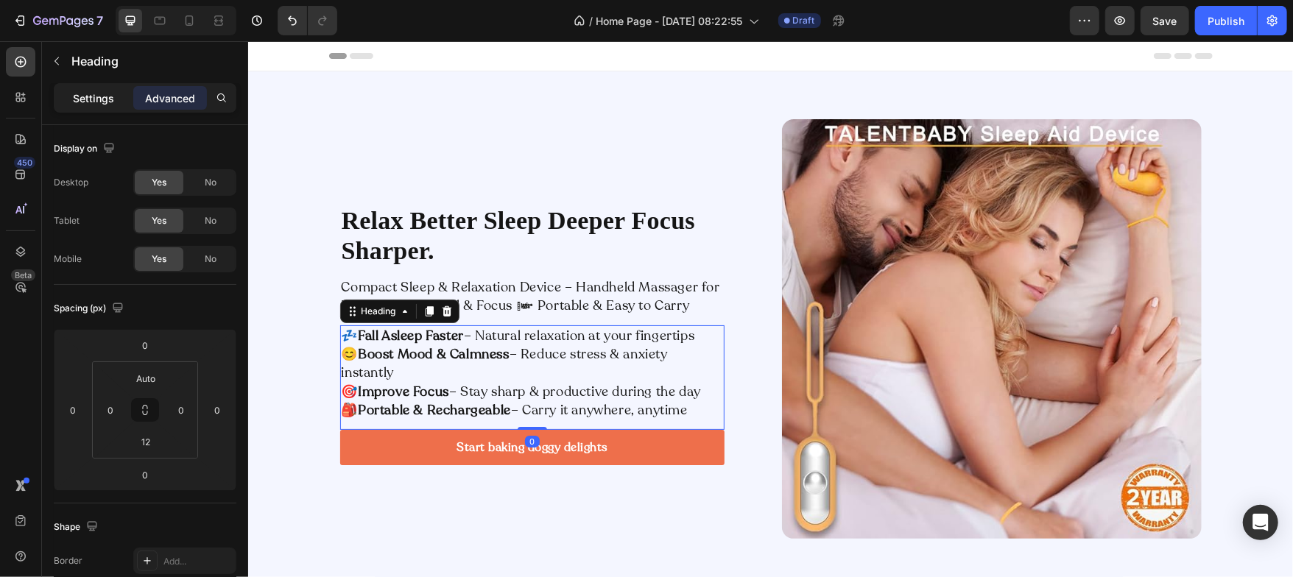
click at [102, 94] on p "Settings" at bounding box center [93, 98] width 41 height 15
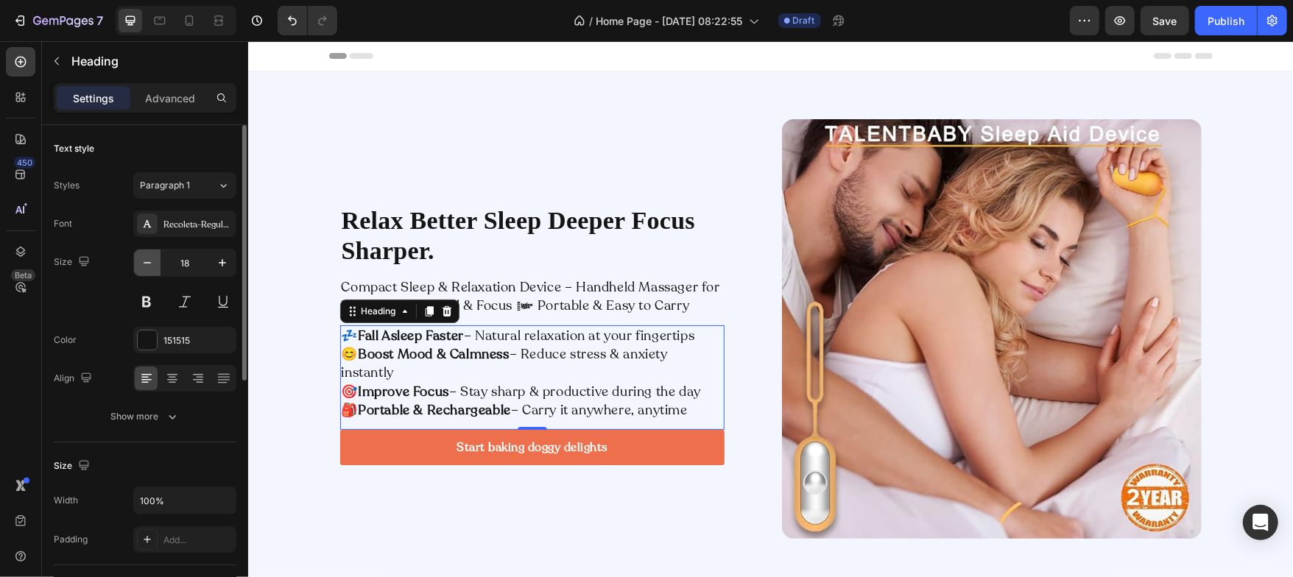
click at [147, 264] on icon "button" at bounding box center [147, 263] width 15 height 15
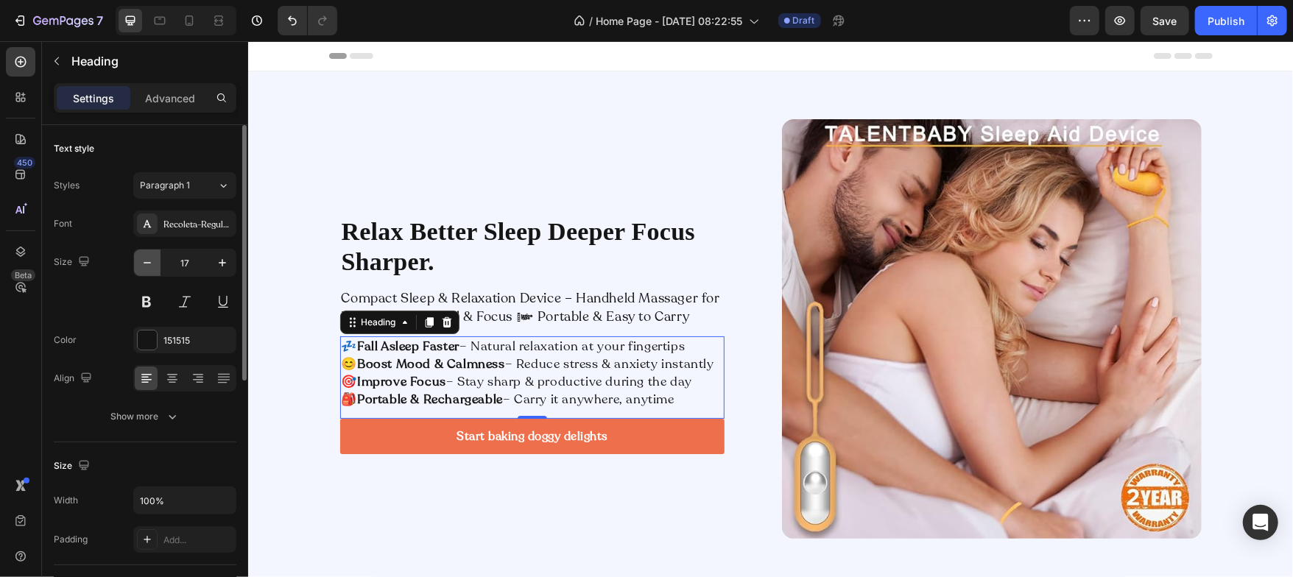
click at [147, 264] on icon "button" at bounding box center [147, 263] width 15 height 15
type input "16"
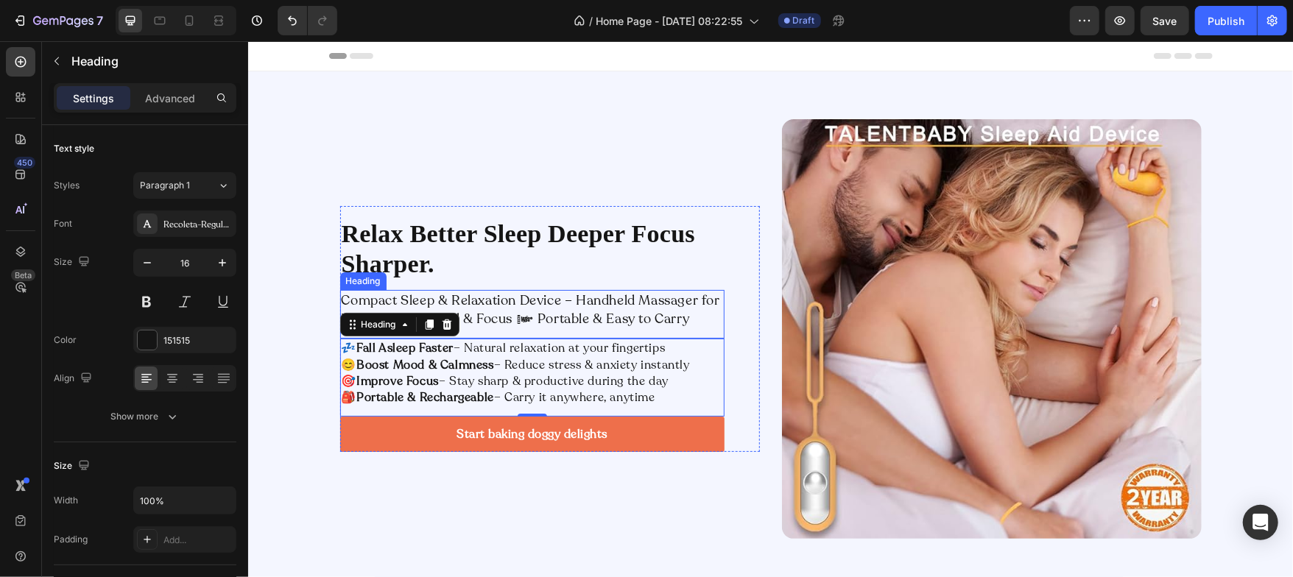
click at [424, 300] on p "Compact Sleep & Relaxation Device – Handheld Massager for Better Sleep, Mood & …" at bounding box center [531, 309] width 381 height 37
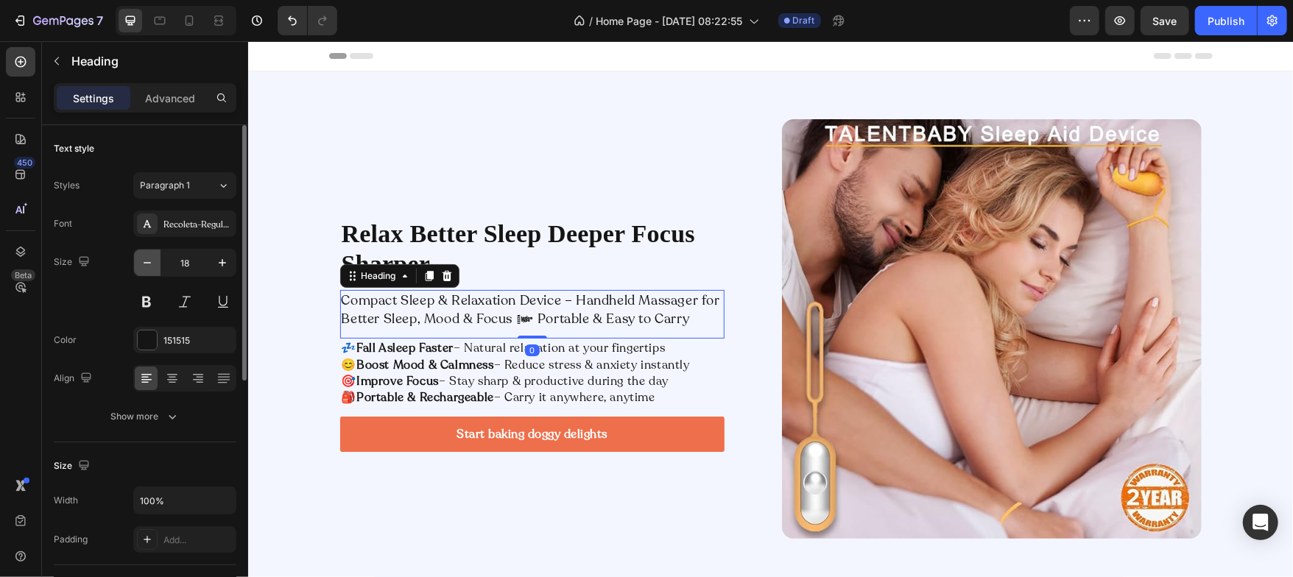
click at [147, 258] on icon "button" at bounding box center [147, 263] width 15 height 15
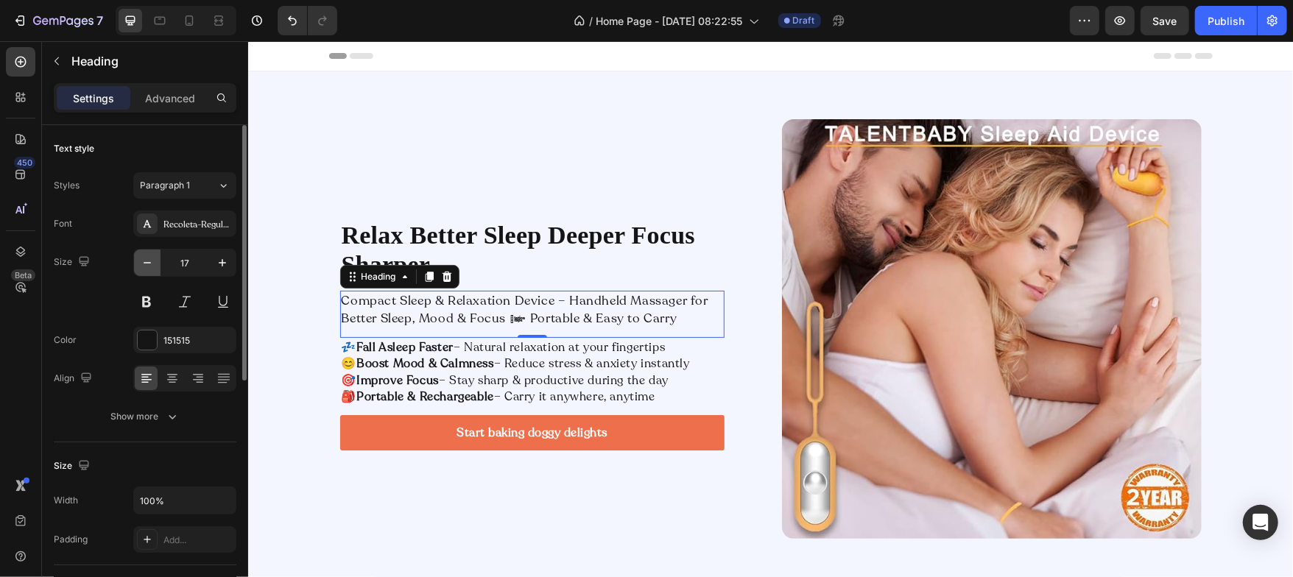
click at [147, 258] on icon "button" at bounding box center [147, 263] width 15 height 15
type input "16"
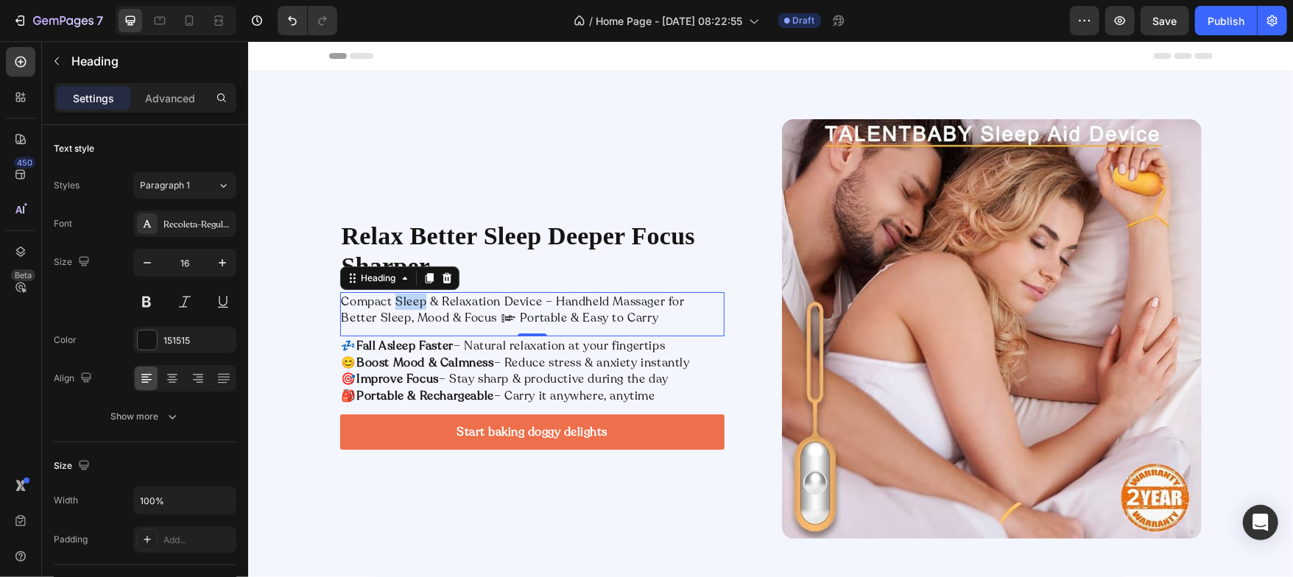
click at [398, 307] on p "Compact Sleep & Relaxation Device – Handheld Massager for Better Sleep, Mood & …" at bounding box center [531, 309] width 381 height 33
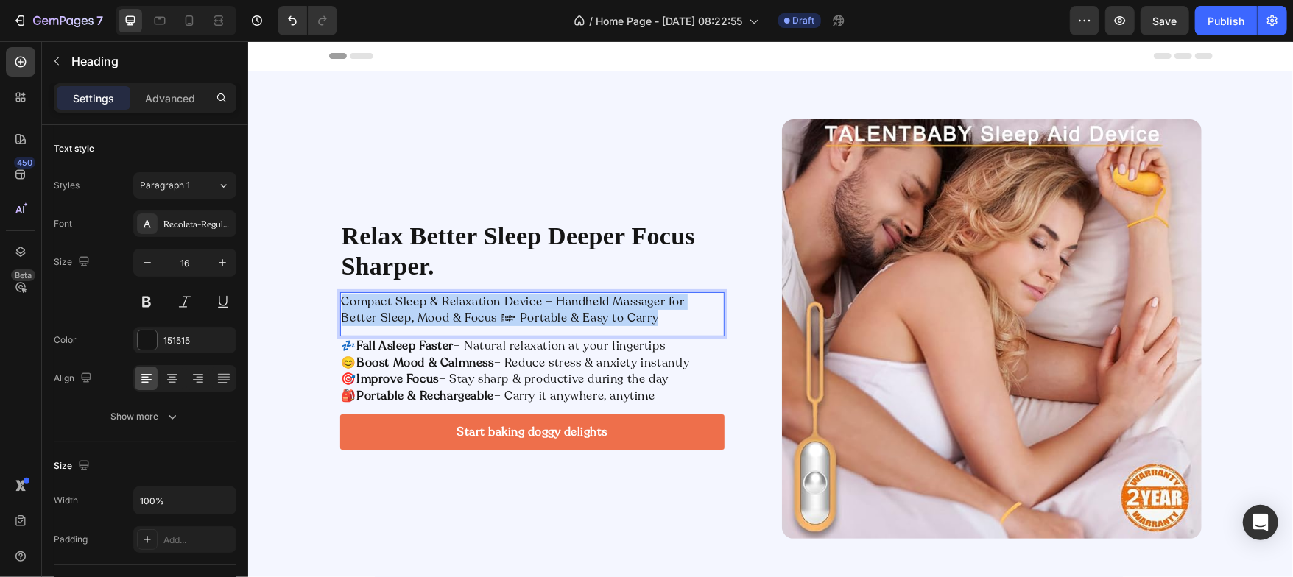
click at [398, 307] on p "Compact Sleep & Relaxation Device – Handheld Massager for Better Sleep, Mood & …" at bounding box center [531, 309] width 381 height 33
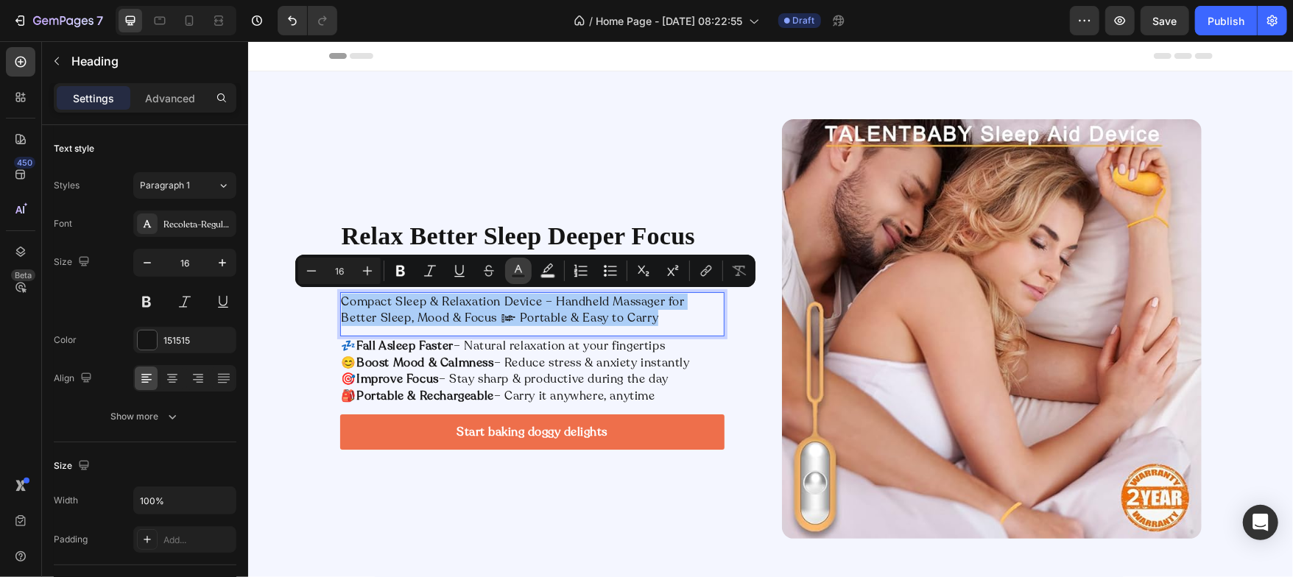
click at [512, 272] on icon "Editor contextual toolbar" at bounding box center [518, 271] width 15 height 15
type input "151515"
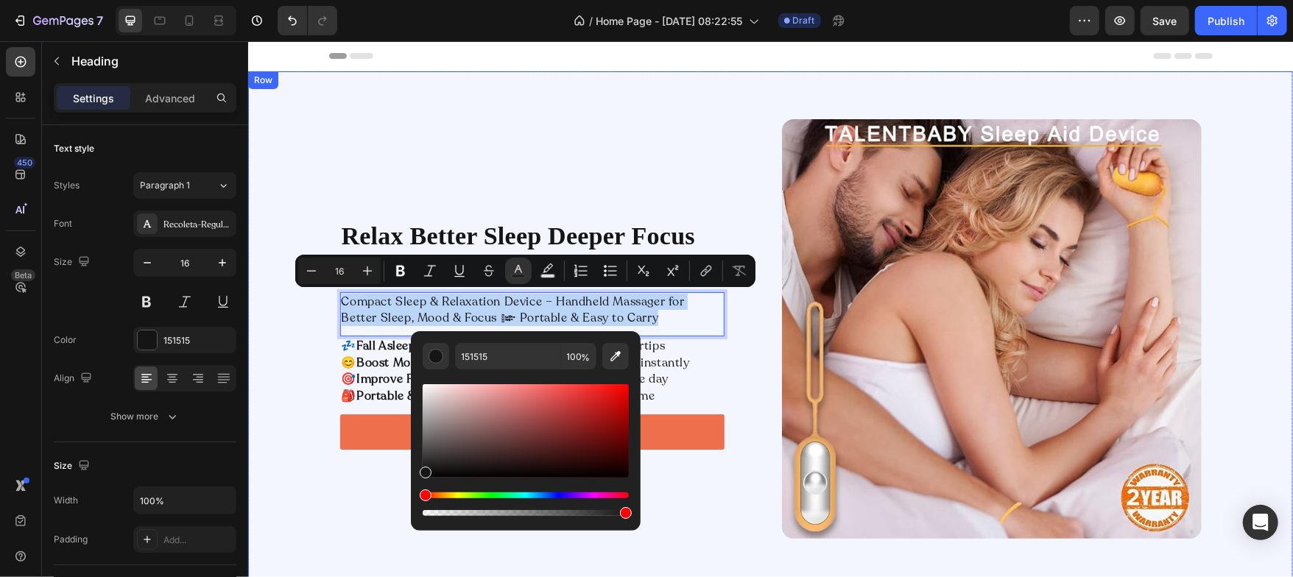
click at [271, 404] on div "Relax Better Sleep Deeper Focus Sharper. Heading Compact Sleep & Relaxation Dev…" at bounding box center [769, 329] width 1045 height 420
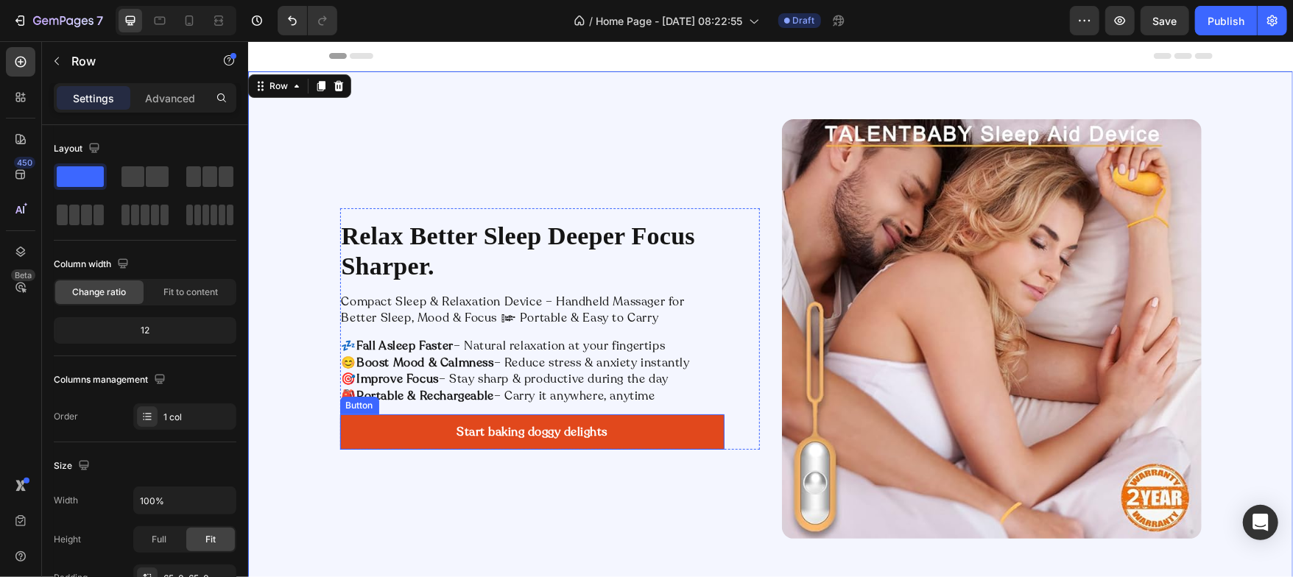
click at [391, 429] on link "Start baking doggy delights" at bounding box center [531, 431] width 384 height 35
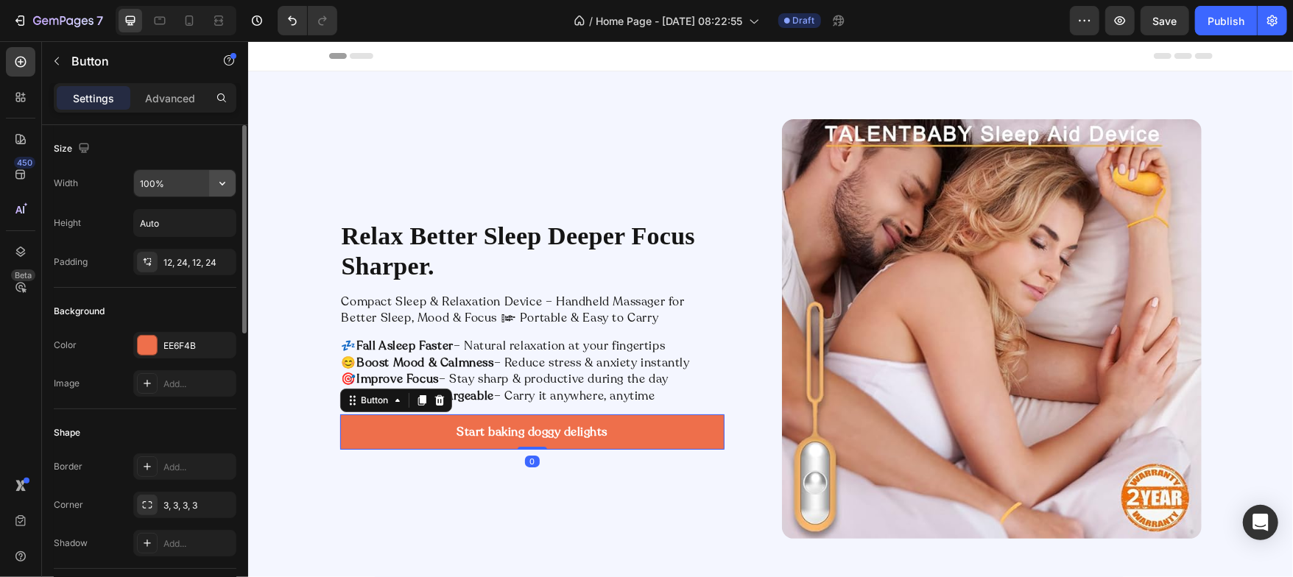
click at [228, 184] on icon "button" at bounding box center [222, 183] width 15 height 15
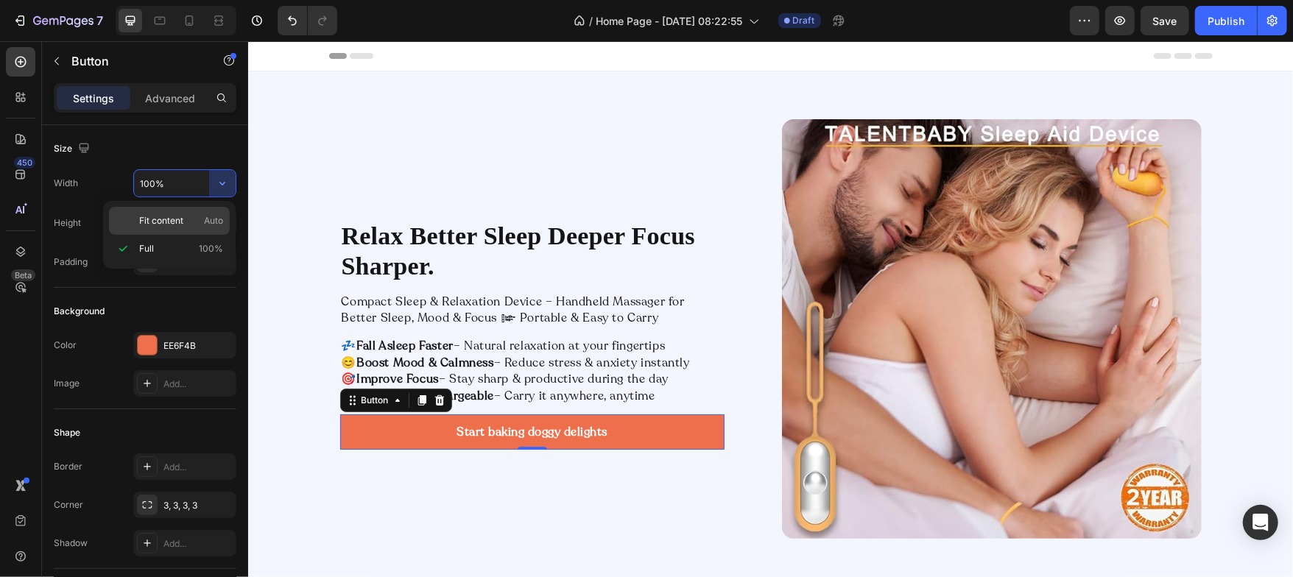
click at [173, 219] on span "Fit content" at bounding box center [161, 220] width 44 height 13
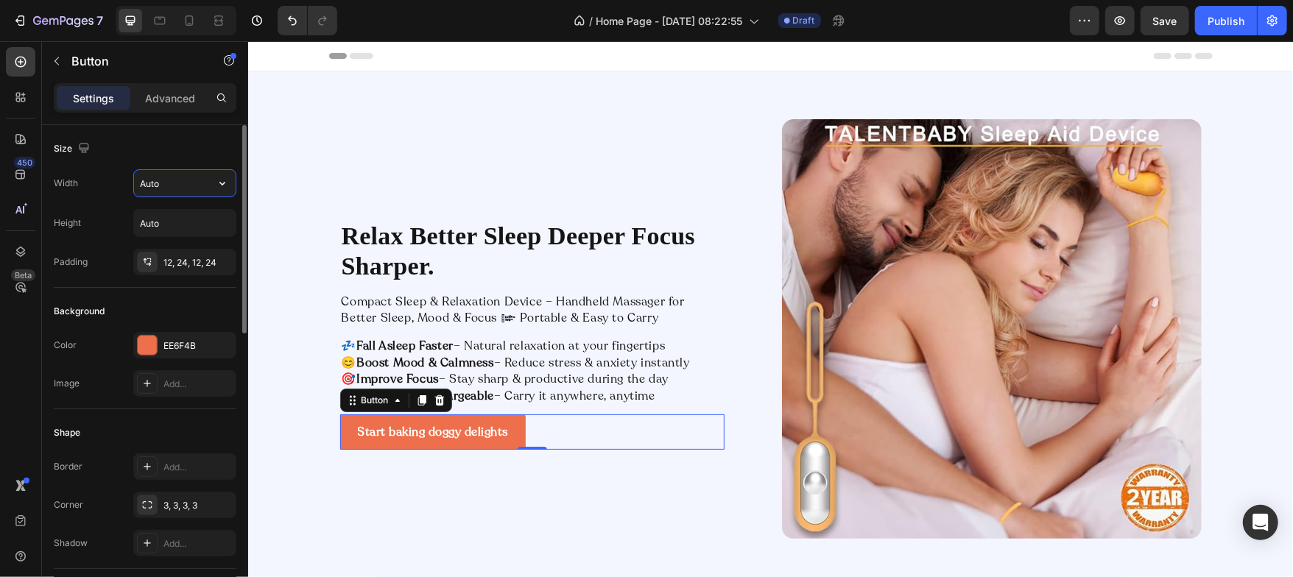
click at [180, 184] on input "Auto" at bounding box center [185, 183] width 102 height 27
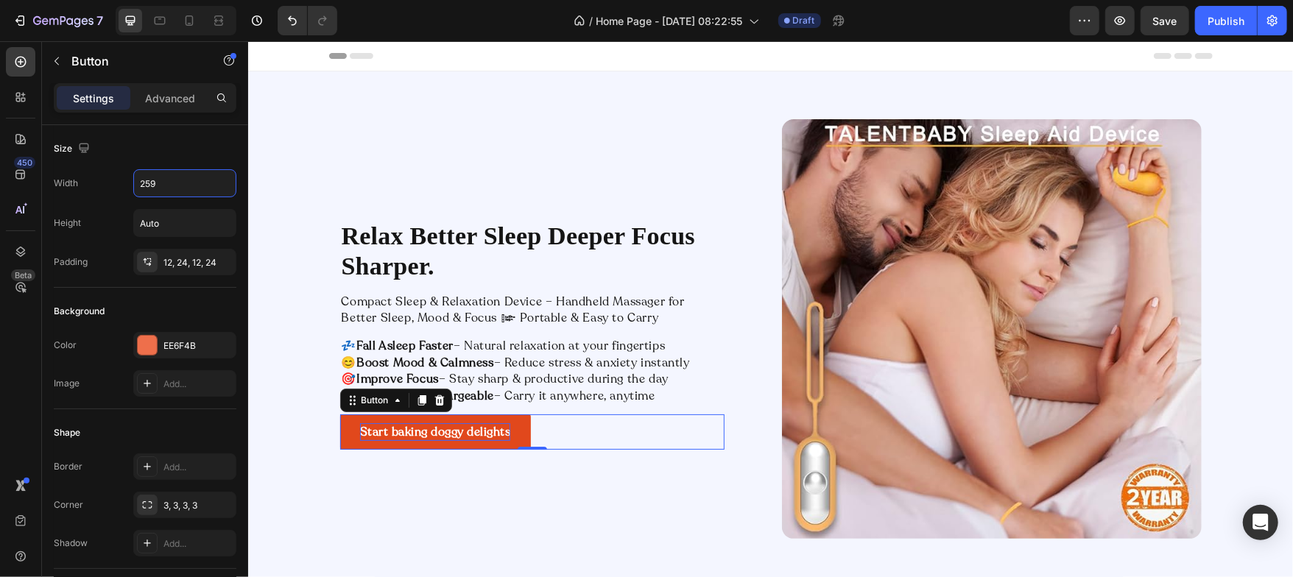
type input "259"
click at [427, 426] on div "Start baking doggy delights" at bounding box center [434, 432] width 151 height 18
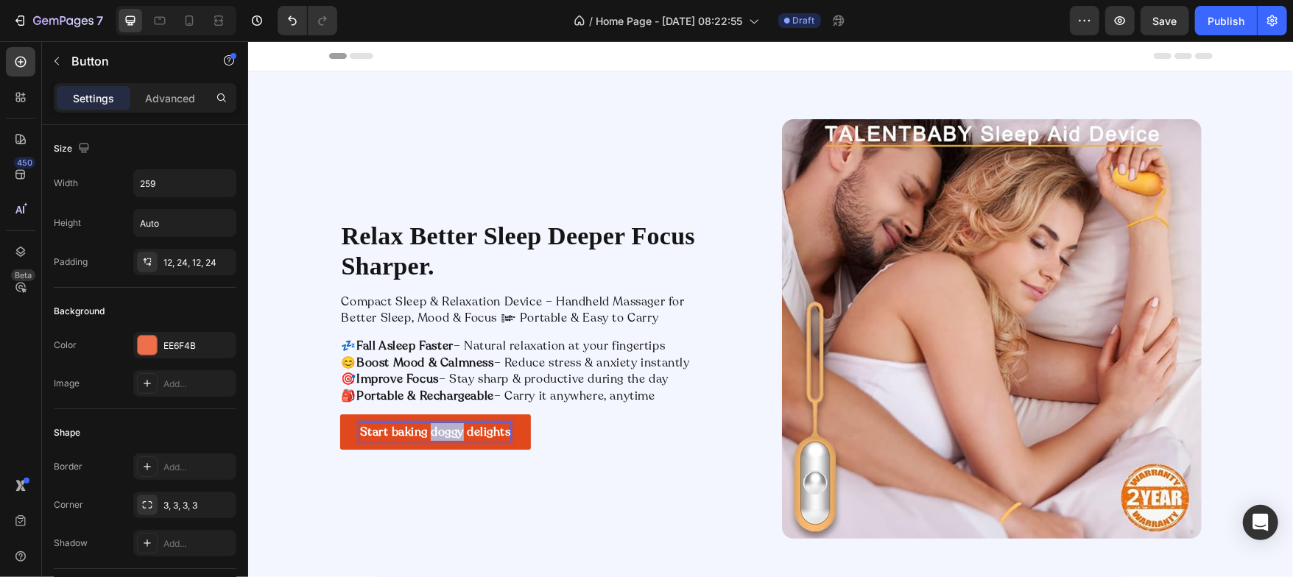
click at [427, 426] on p "Start baking doggy delights" at bounding box center [434, 432] width 151 height 18
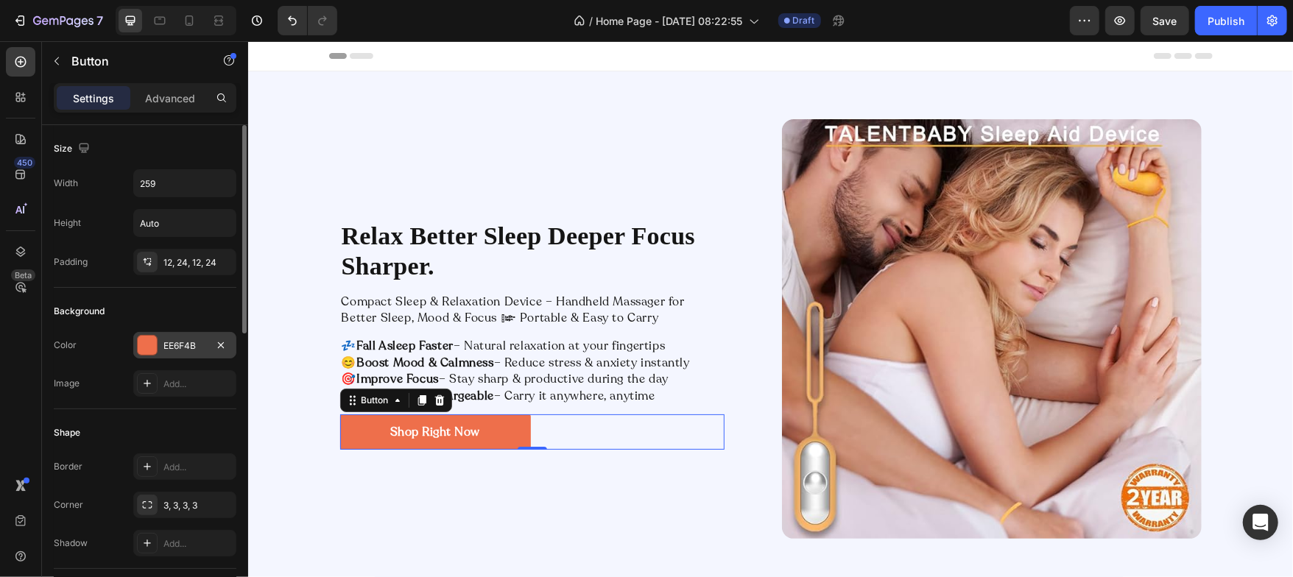
click at [138, 352] on div at bounding box center [147, 345] width 19 height 19
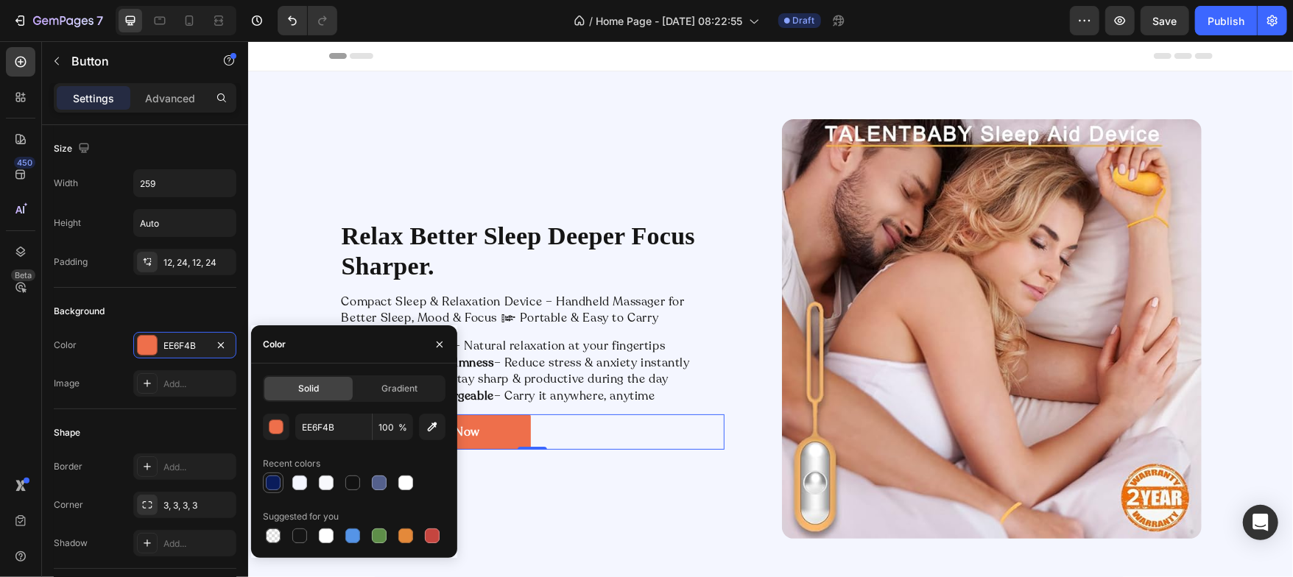
click at [272, 479] on div at bounding box center [273, 483] width 15 height 15
type input "0A1C5B"
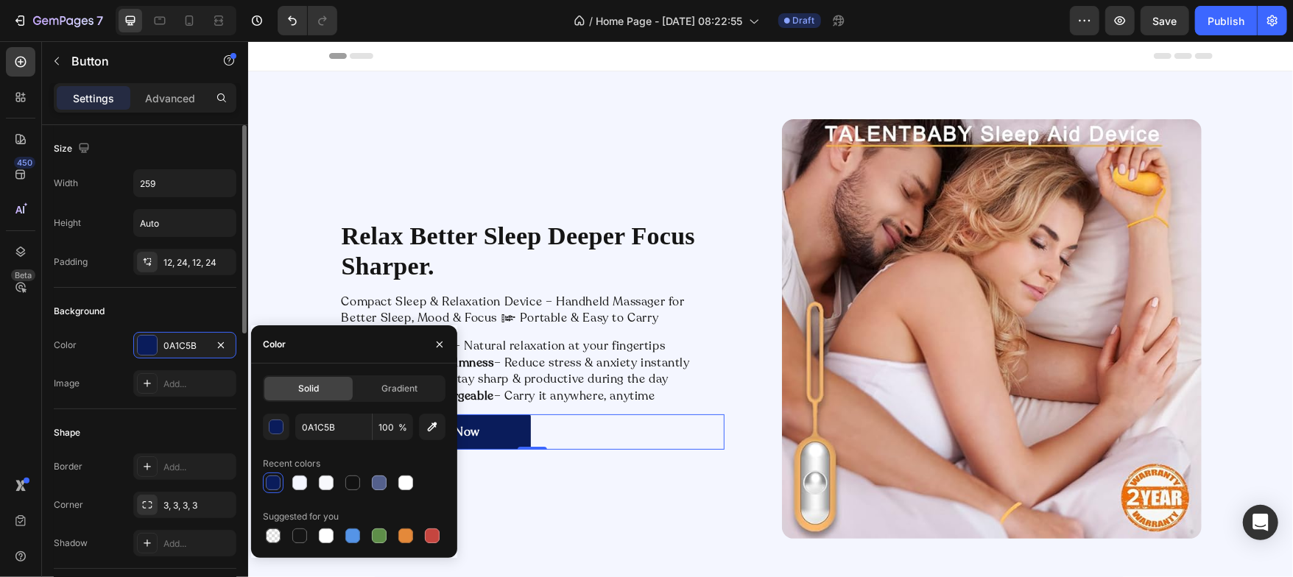
click at [159, 418] on div "Shape Border Add... Corner 3, 3, 3, 3 Shadow Add..." at bounding box center [145, 489] width 183 height 160
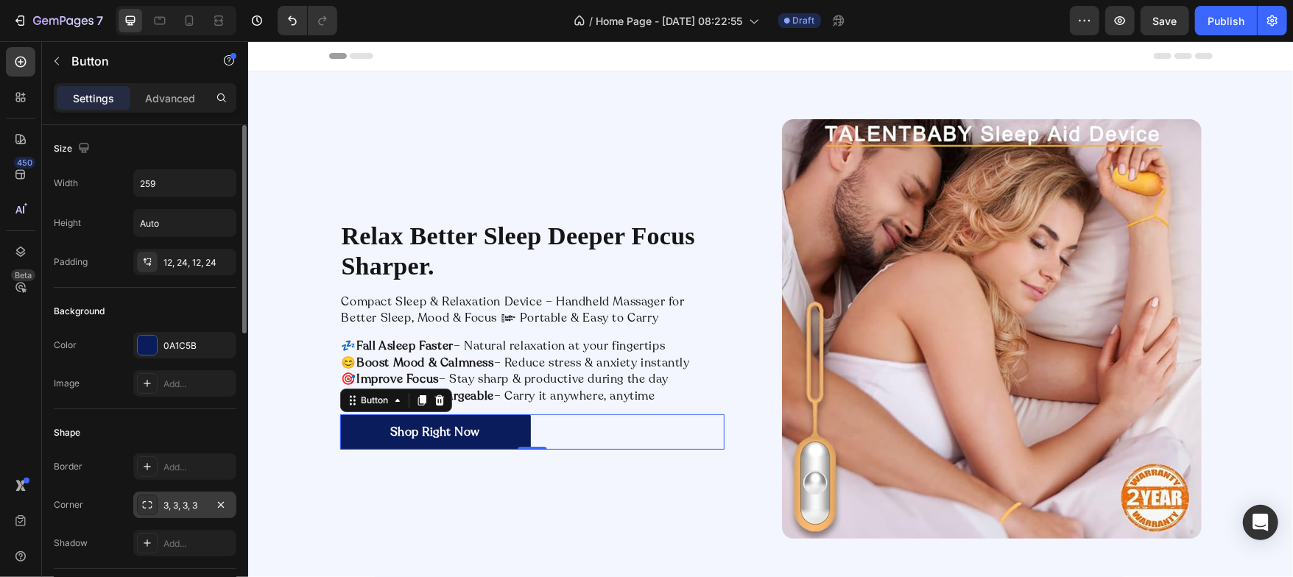
click at [179, 501] on div "3, 3, 3, 3" at bounding box center [184, 505] width 43 height 13
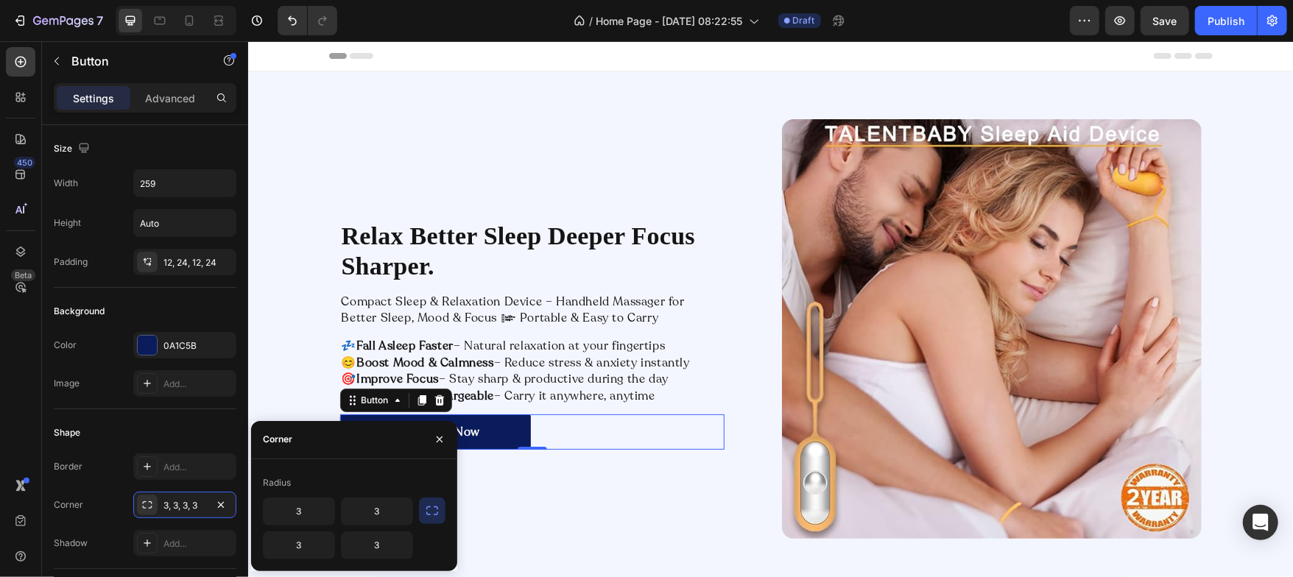
click at [429, 507] on icon "button" at bounding box center [432, 511] width 15 height 15
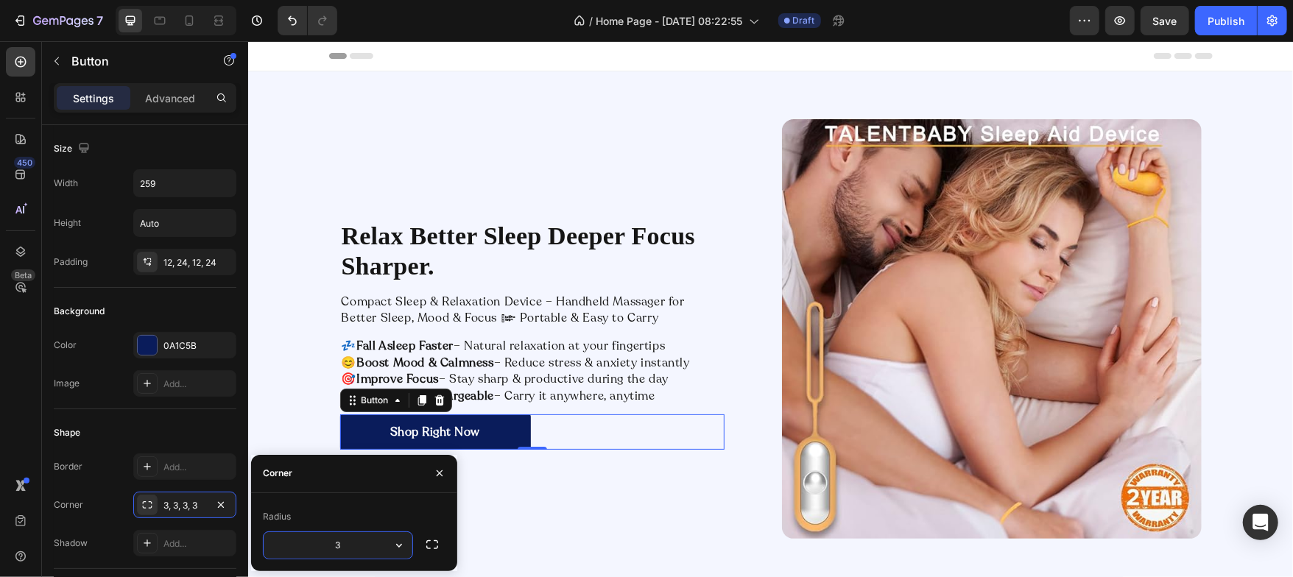
click at [351, 546] on input "3" at bounding box center [338, 545] width 149 height 27
type input "32"
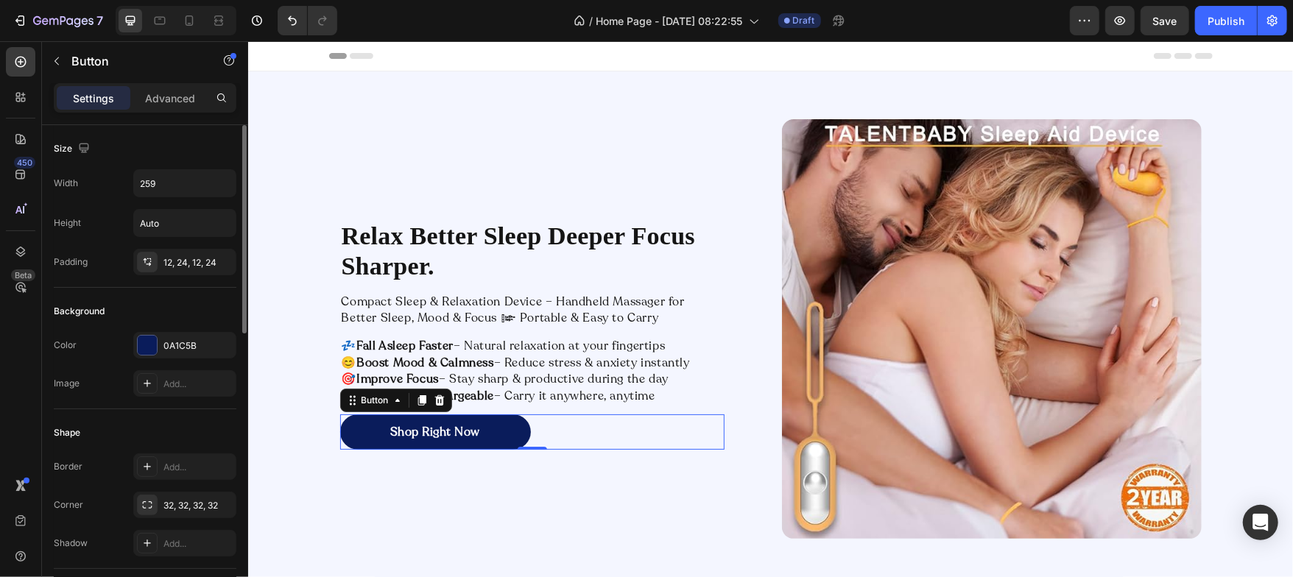
click at [178, 421] on div "Shape" at bounding box center [145, 433] width 183 height 24
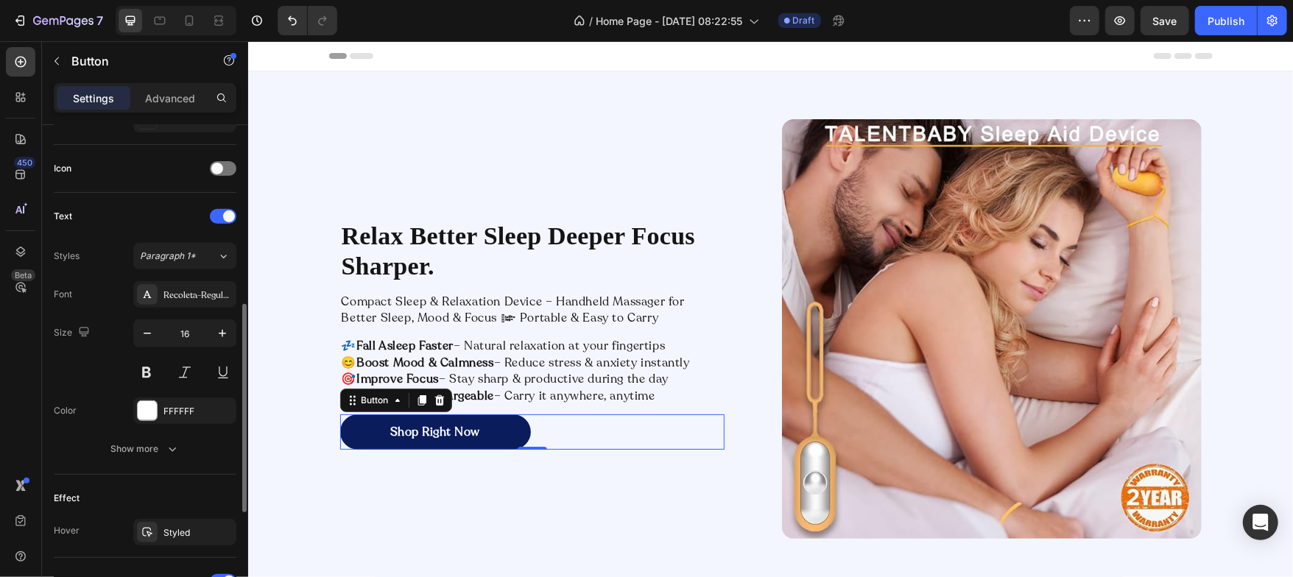
scroll to position [675, 0]
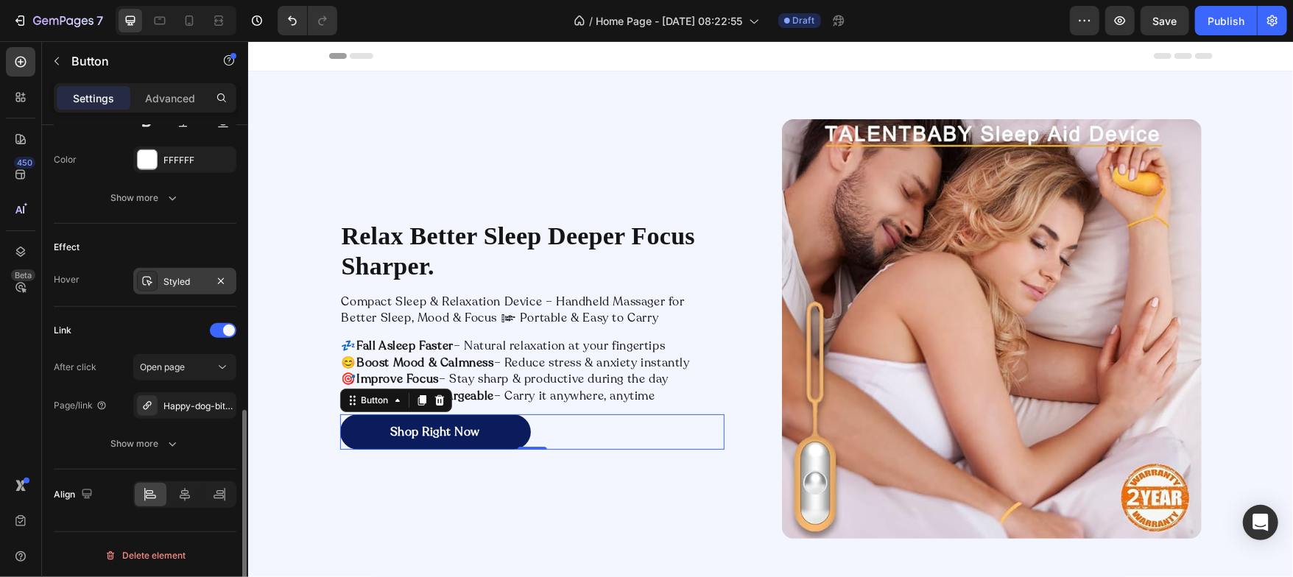
click at [184, 272] on div "Styled" at bounding box center [184, 281] width 103 height 27
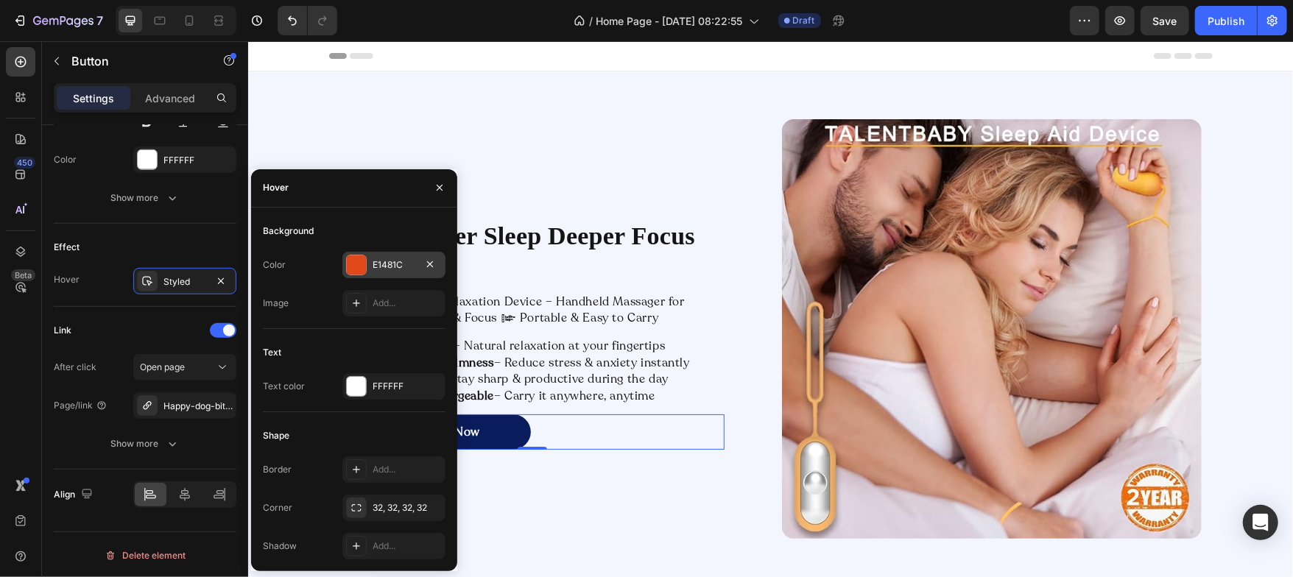
click at [360, 264] on div at bounding box center [356, 265] width 19 height 19
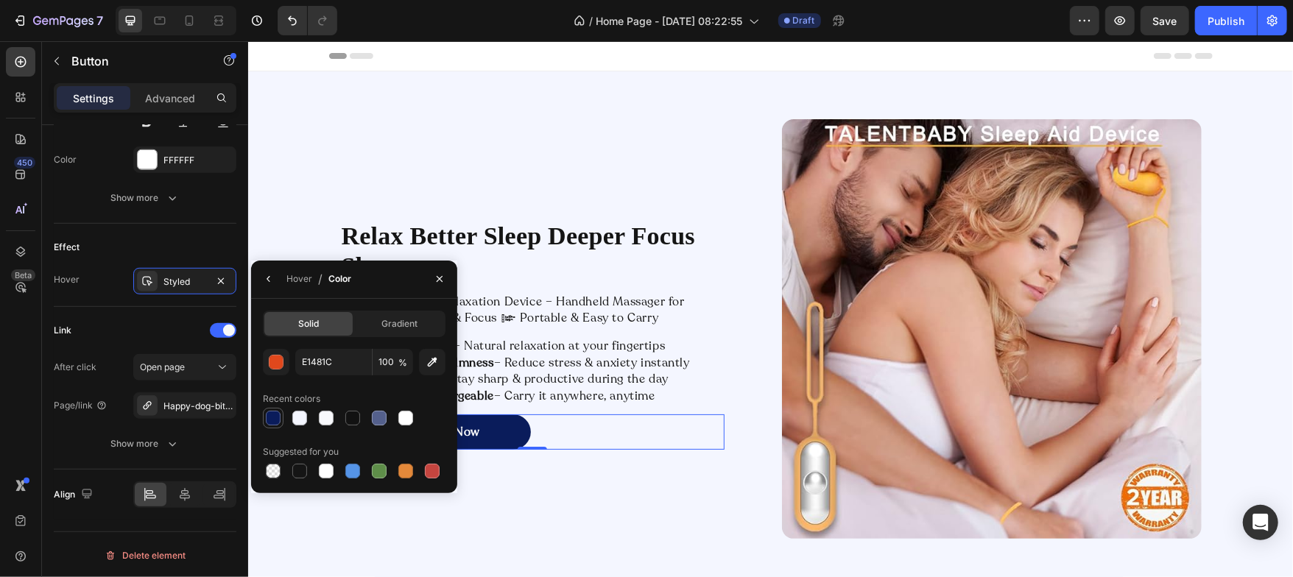
click at [270, 418] on div at bounding box center [273, 418] width 15 height 15
type input "0A1C5B"
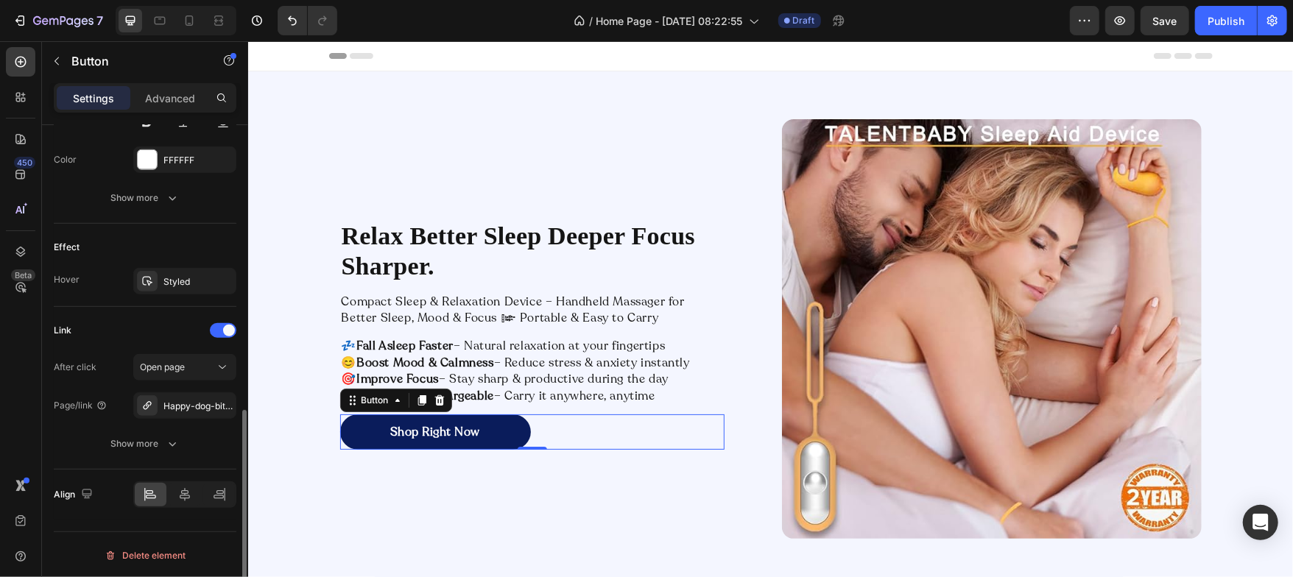
click at [144, 329] on div "Link" at bounding box center [145, 331] width 183 height 24
click at [191, 404] on div "Happy-dog-bites" at bounding box center [184, 406] width 43 height 13
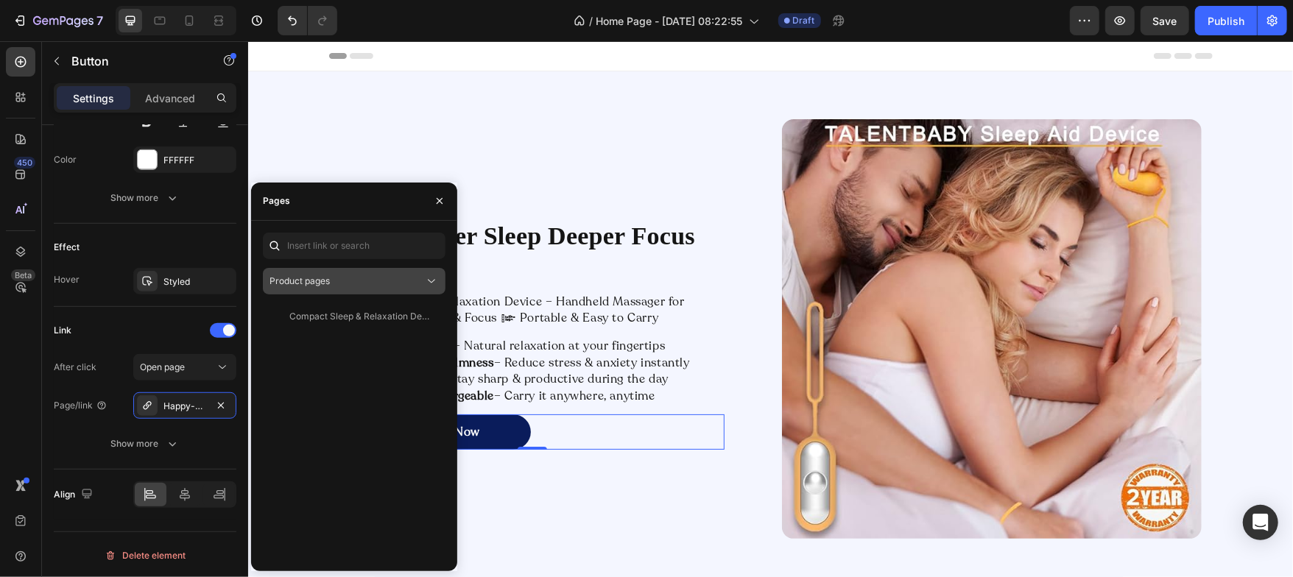
click at [409, 283] on div "Product pages" at bounding box center [347, 281] width 155 height 13
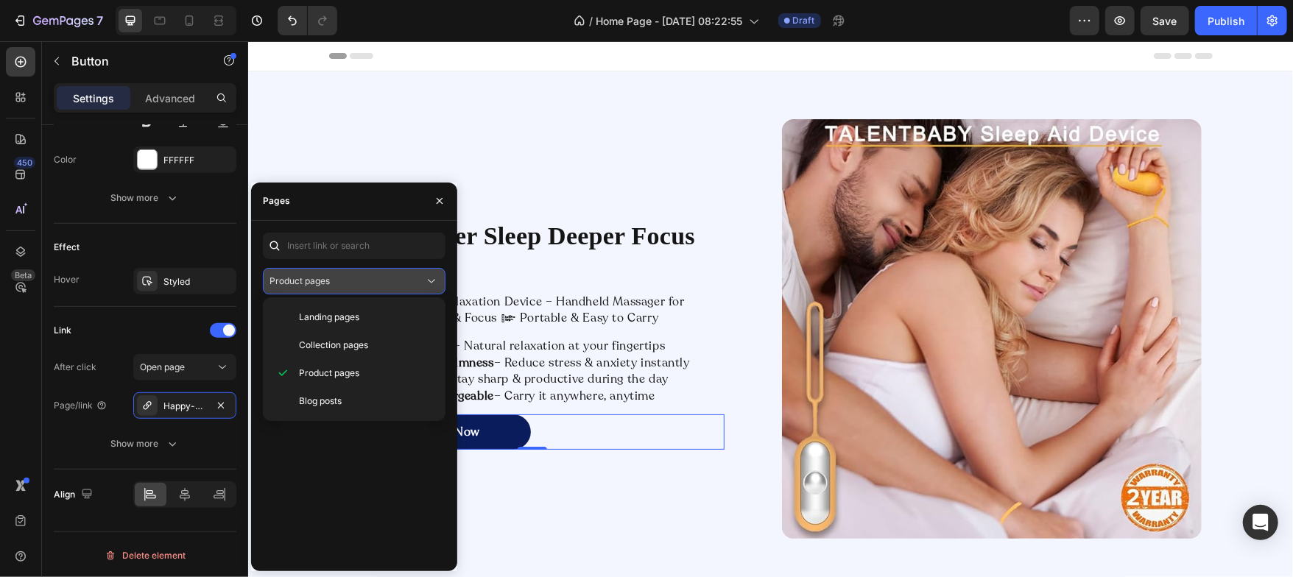
click at [389, 289] on button "Product pages" at bounding box center [354, 281] width 183 height 27
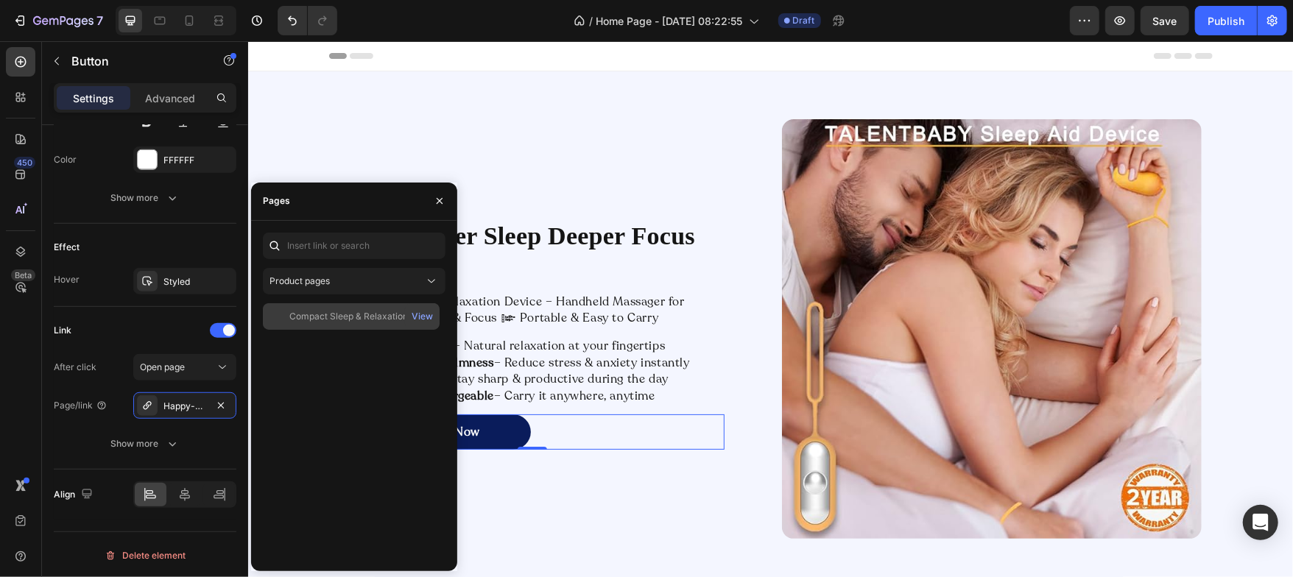
click at [355, 321] on div "Compact Sleep & Relaxation Device – Handheld Massager for Better Sleep, Mood & …" at bounding box center [359, 316] width 141 height 13
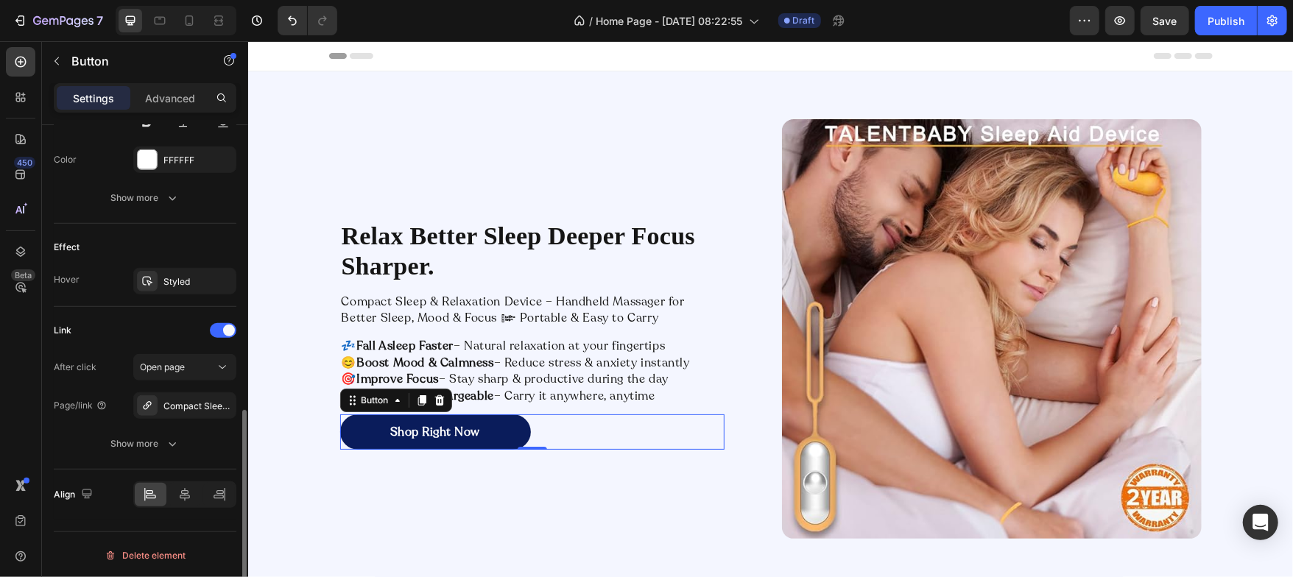
click at [152, 329] on div "Link" at bounding box center [145, 331] width 183 height 24
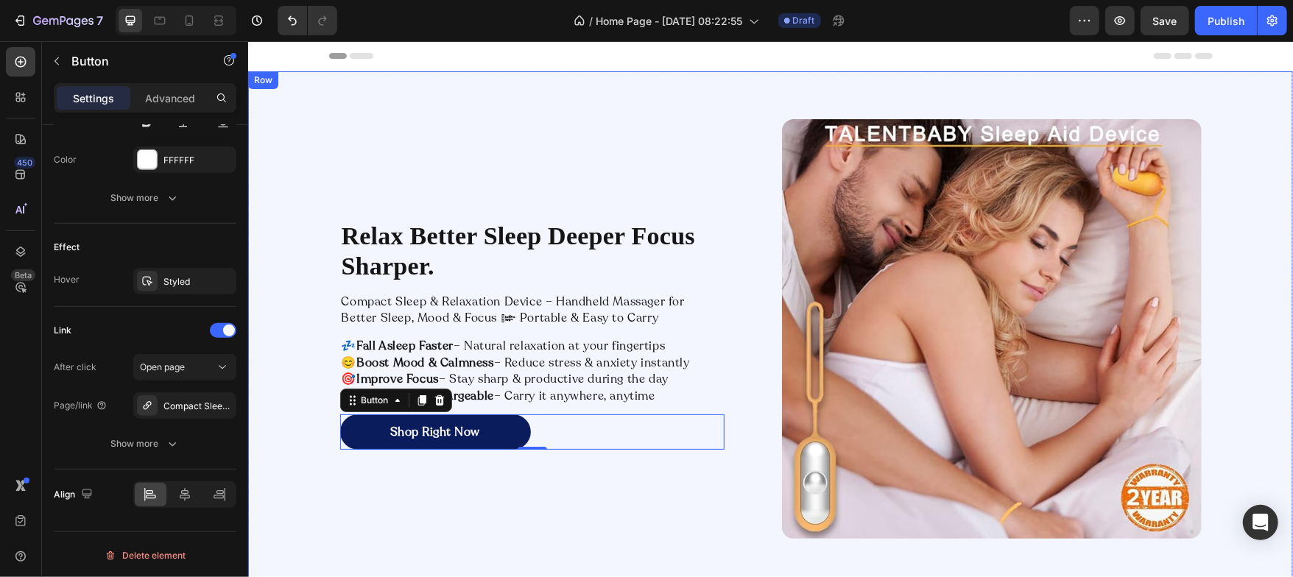
click at [253, 294] on div "Relax Better Sleep Deeper Focus Sharper. Heading Compact Sleep & Relaxation Dev…" at bounding box center [769, 329] width 1045 height 420
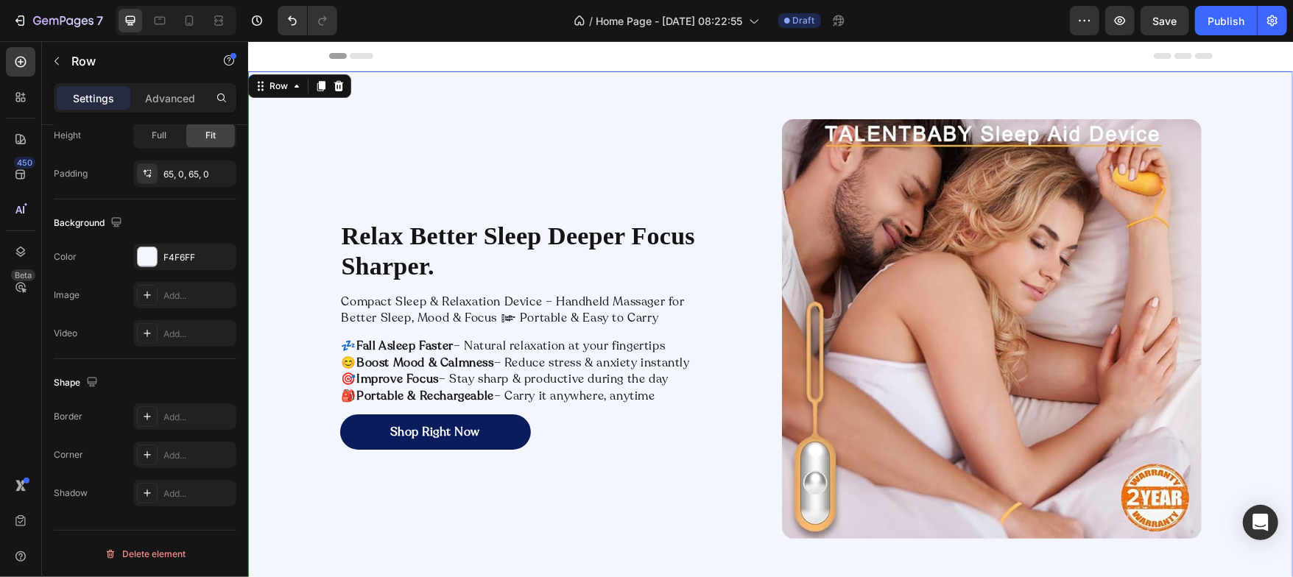
scroll to position [0, 0]
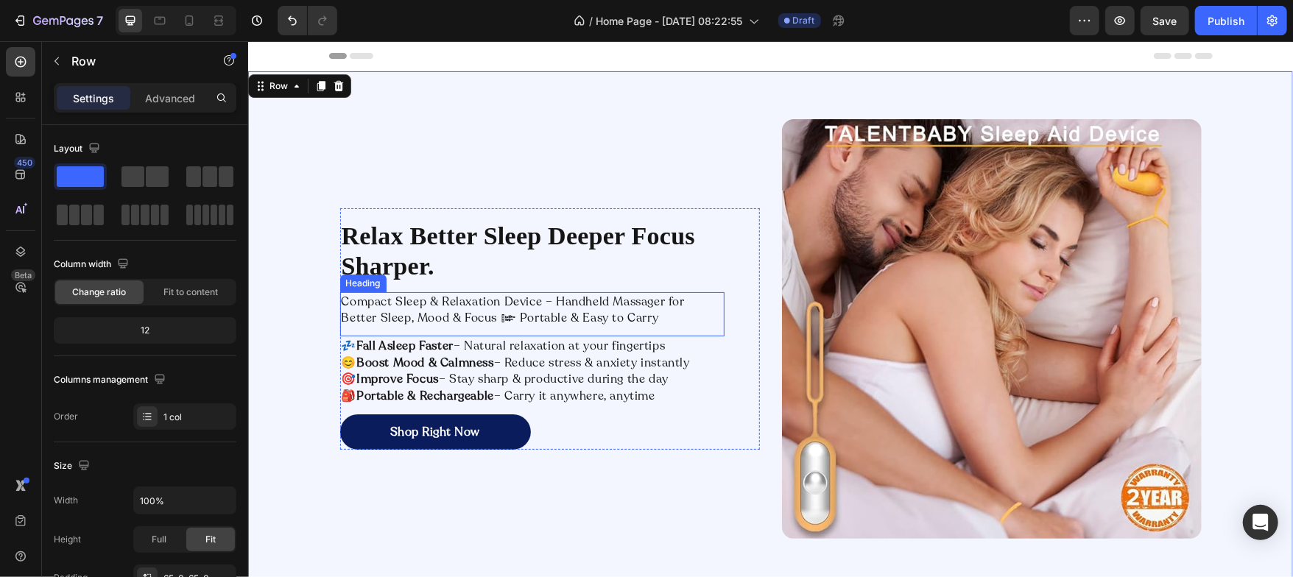
click at [360, 303] on p "Compact Sleep & Relaxation Device – Handheld Massager for Better Sleep, Mood & …" at bounding box center [531, 309] width 381 height 33
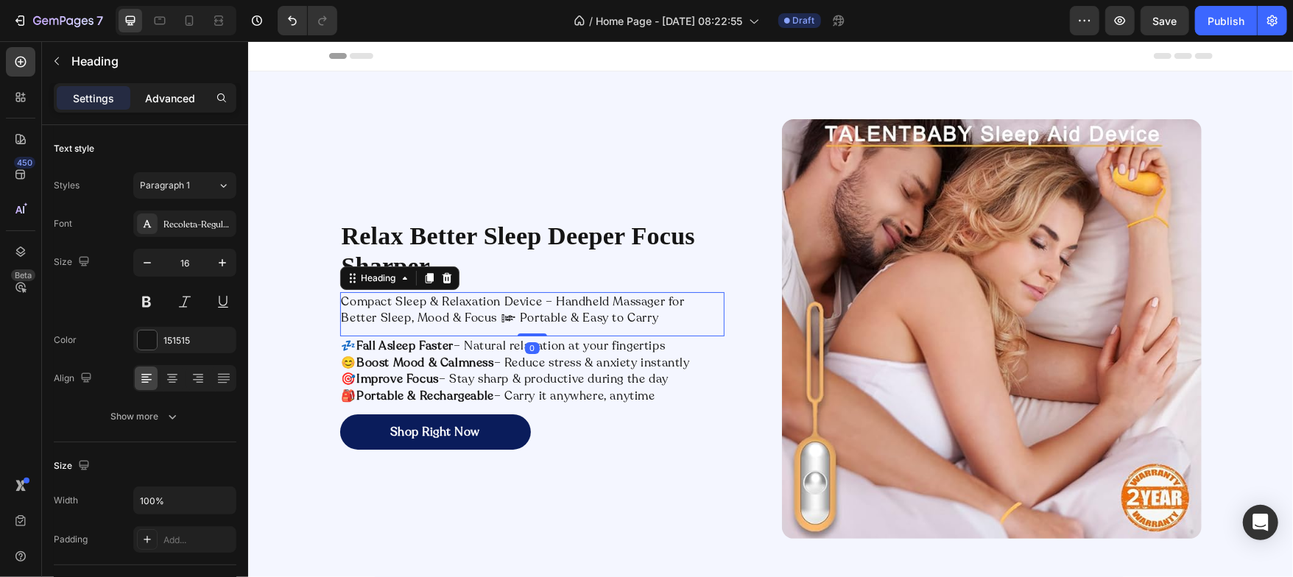
click at [169, 102] on p "Advanced" at bounding box center [170, 98] width 50 height 15
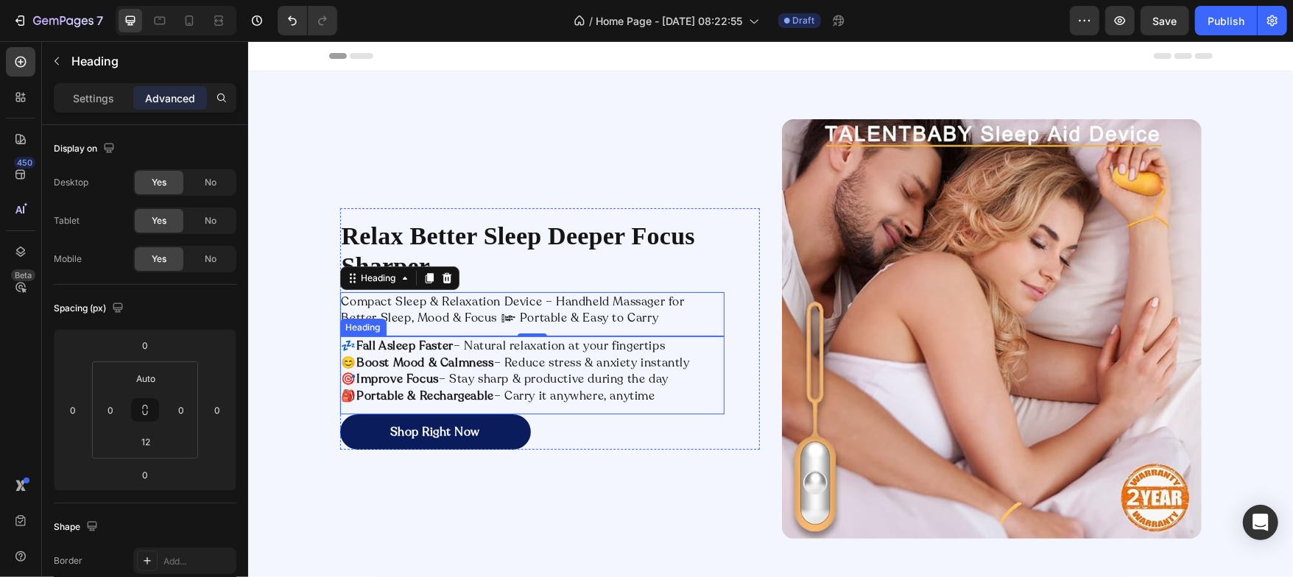
click at [532, 364] on p "💤 Fall Asleep Faster – Natural relaxation at your fingertips 😊 Boost Mood & Cal…" at bounding box center [531, 370] width 381 height 66
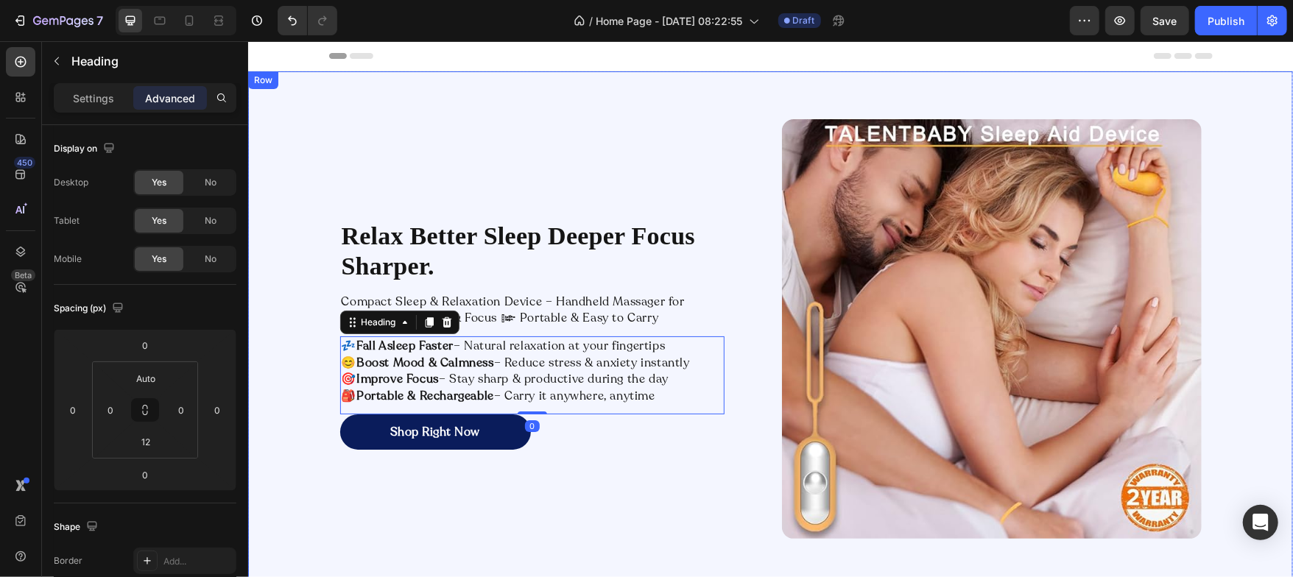
click at [295, 441] on div "Relax Better Sleep Deeper Focus Sharper. Heading Compact Sleep & Relaxation Dev…" at bounding box center [769, 329] width 1045 height 420
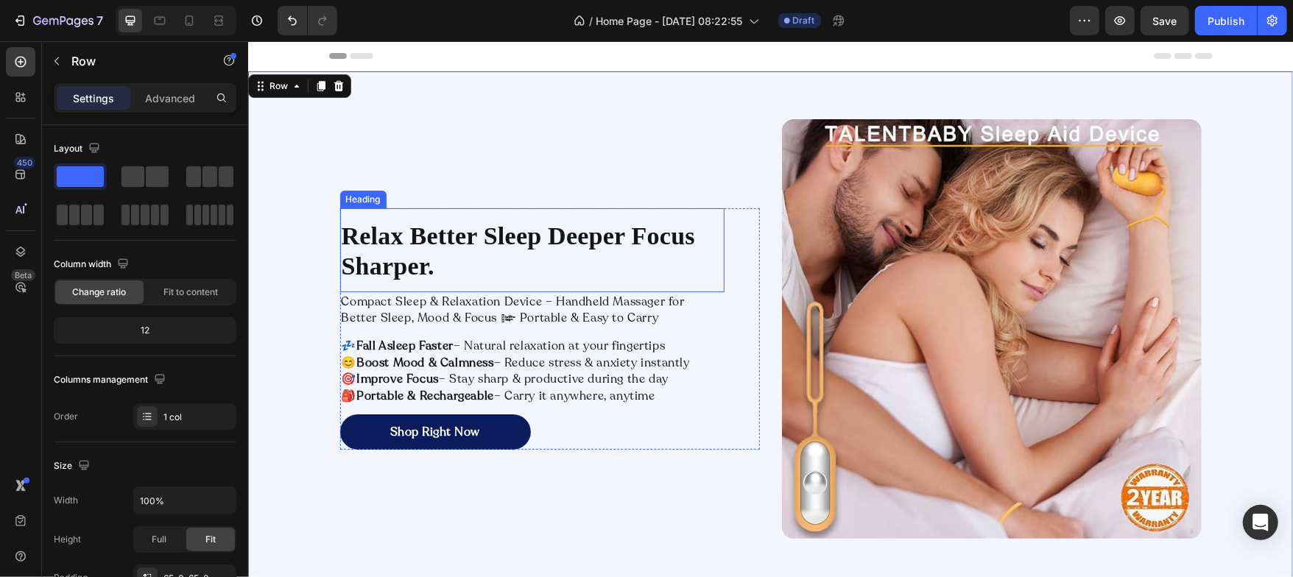
click at [402, 239] on p "Relax Better Sleep Deeper Focus Sharper." at bounding box center [531, 251] width 381 height 60
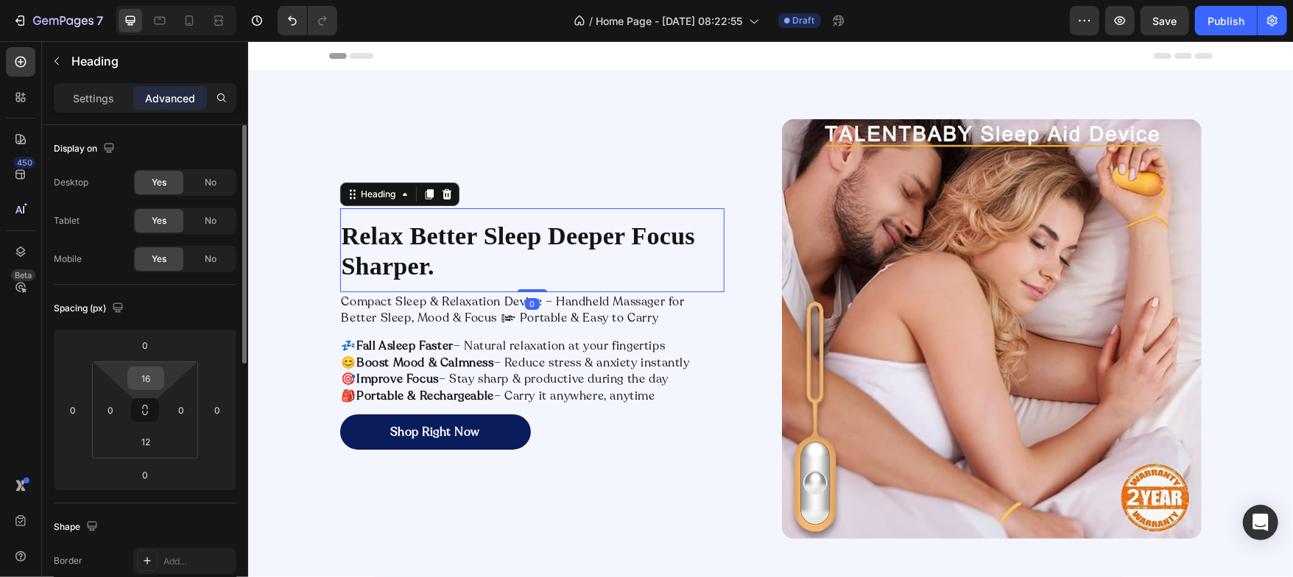
click at [158, 367] on div "16" at bounding box center [145, 379] width 37 height 24
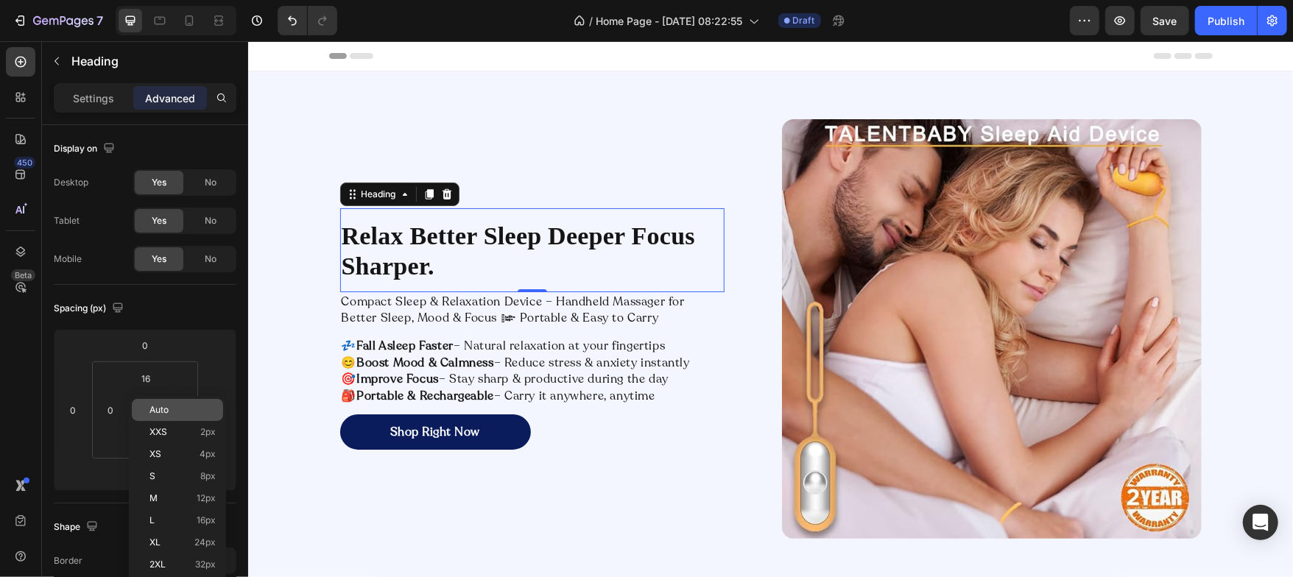
click at [151, 406] on span "Auto" at bounding box center [158, 410] width 19 height 10
type input "Auto"
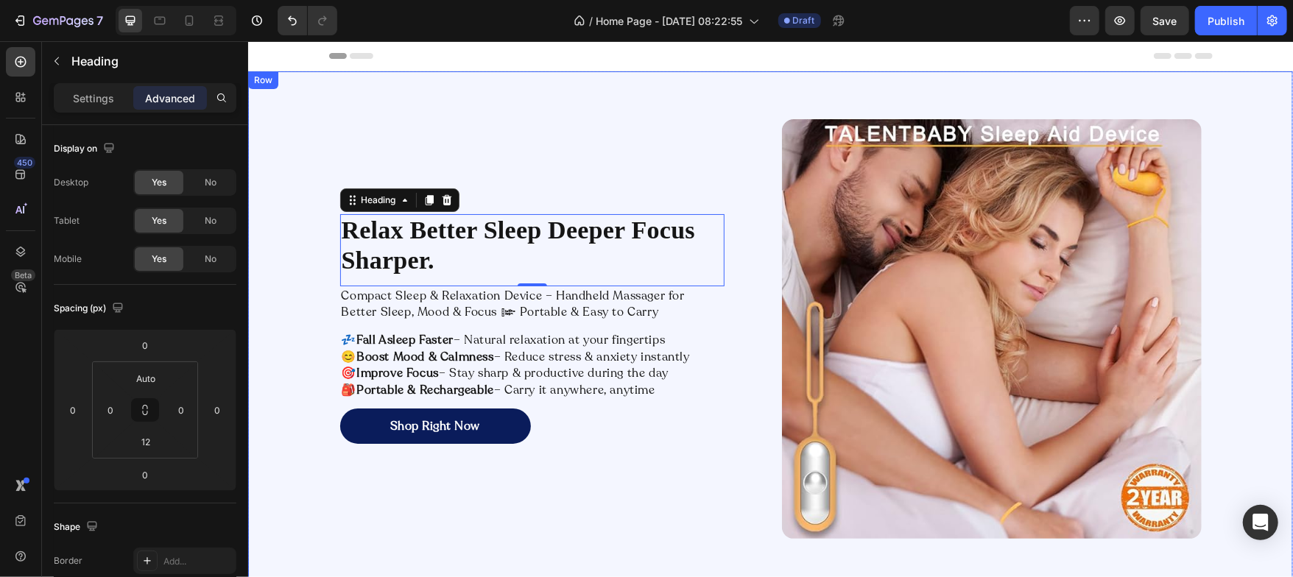
click at [277, 459] on div "Relax Better Sleep Deeper Focus Sharper. Heading 0 Compact Sleep & Relaxation D…" at bounding box center [769, 329] width 1045 height 420
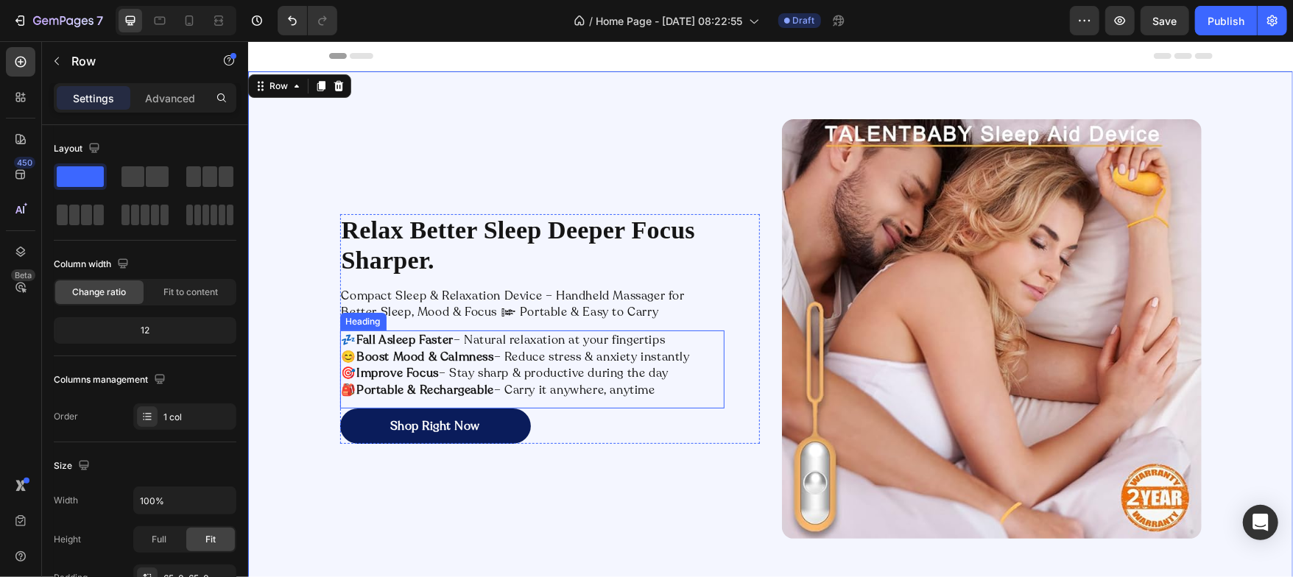
click at [443, 356] on strong "Boost Mood & Calmness" at bounding box center [425, 356] width 138 height 16
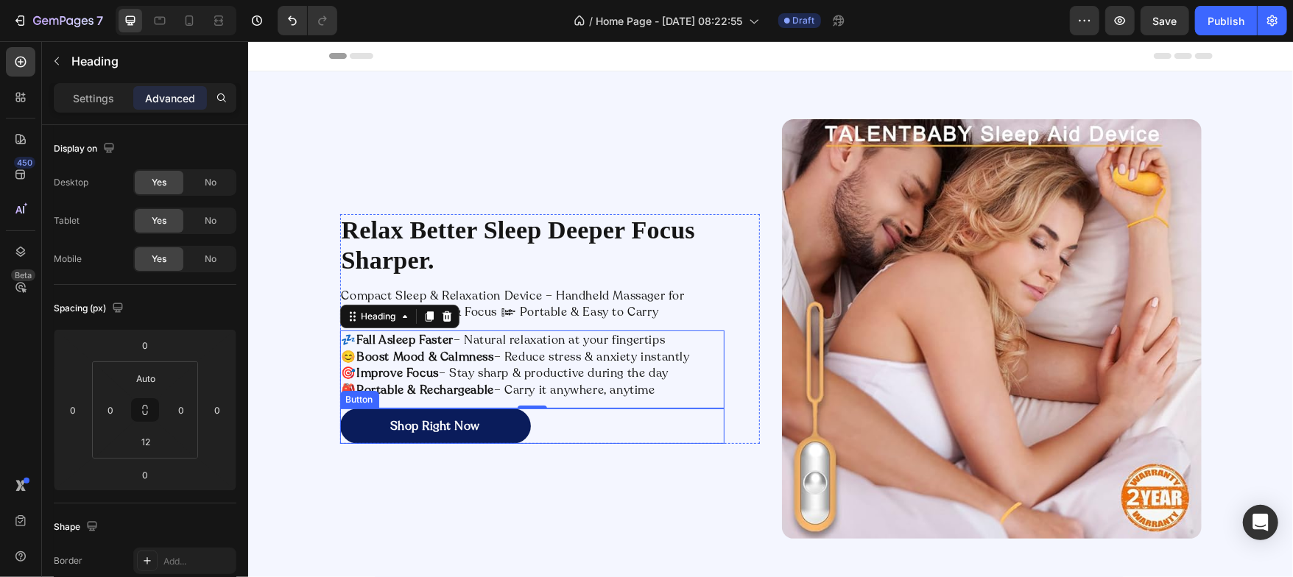
click at [548, 430] on div "Shop Right Now Button" at bounding box center [531, 425] width 384 height 35
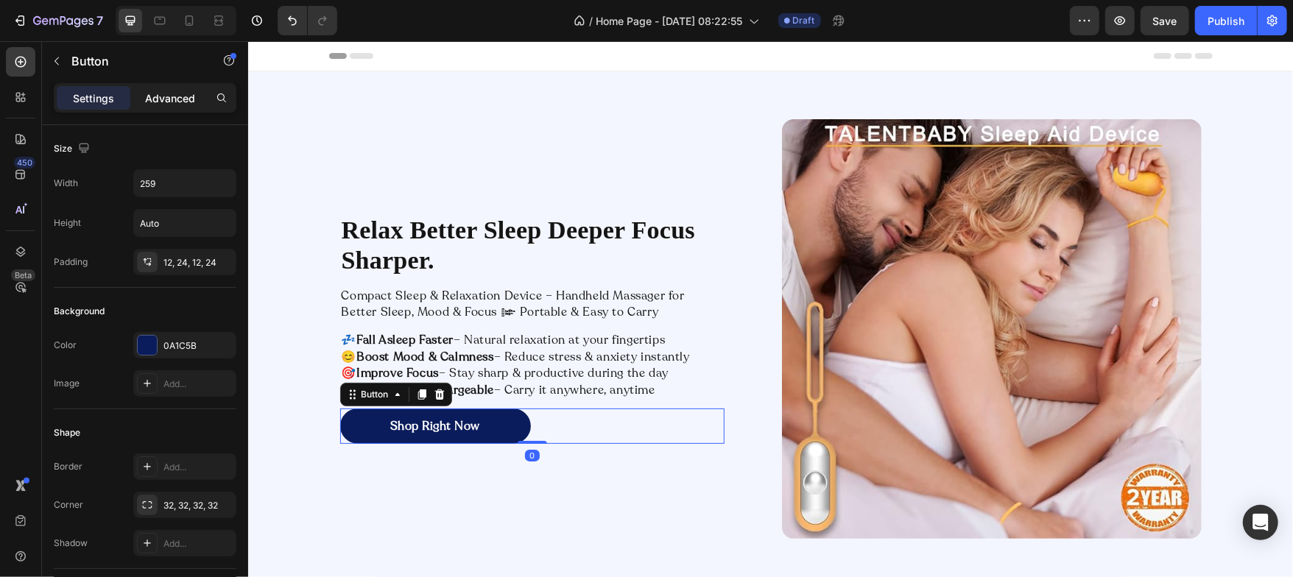
click at [173, 97] on p "Advanced" at bounding box center [170, 98] width 50 height 15
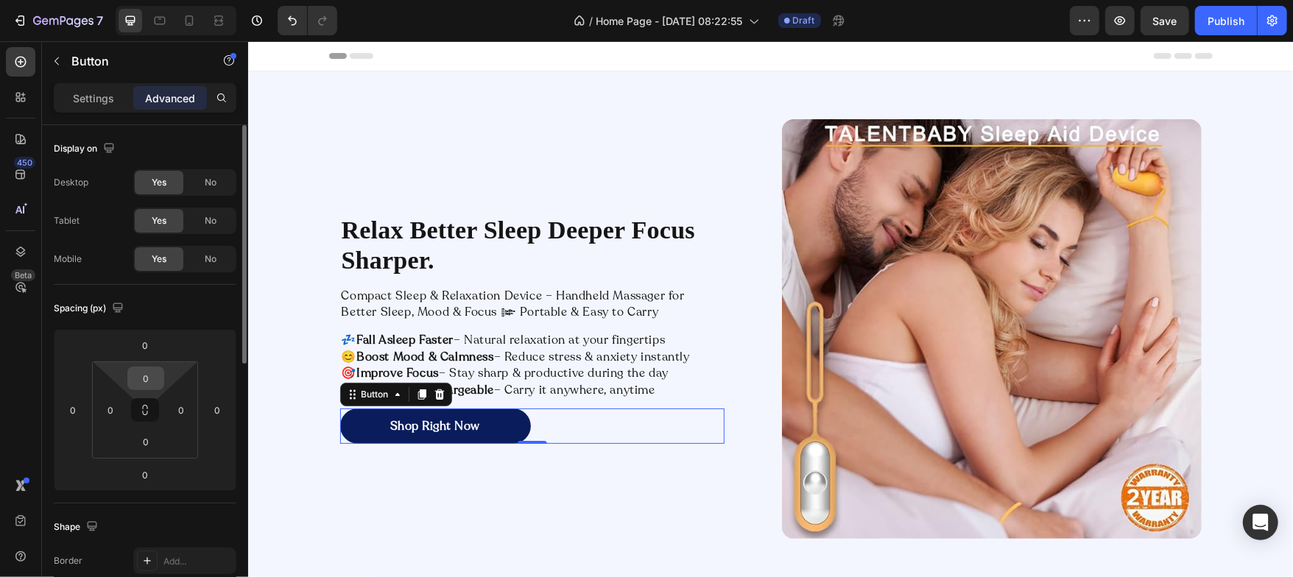
click at [147, 376] on input "0" at bounding box center [145, 378] width 29 height 22
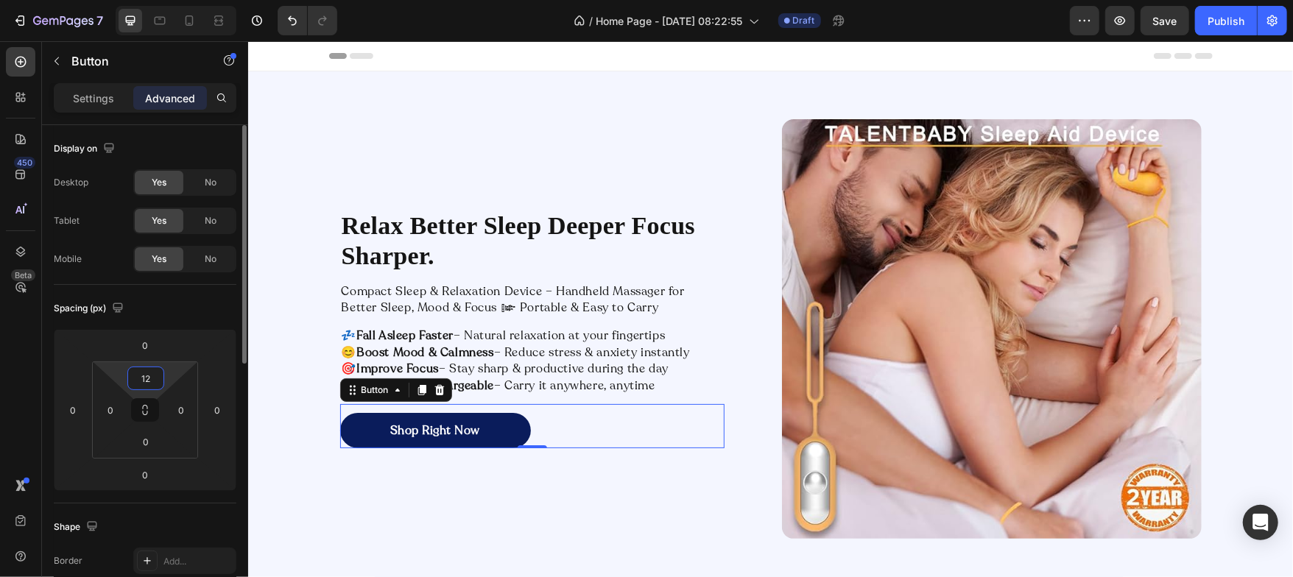
type input "12"
click at [172, 306] on div "Spacing (px)" at bounding box center [145, 309] width 183 height 24
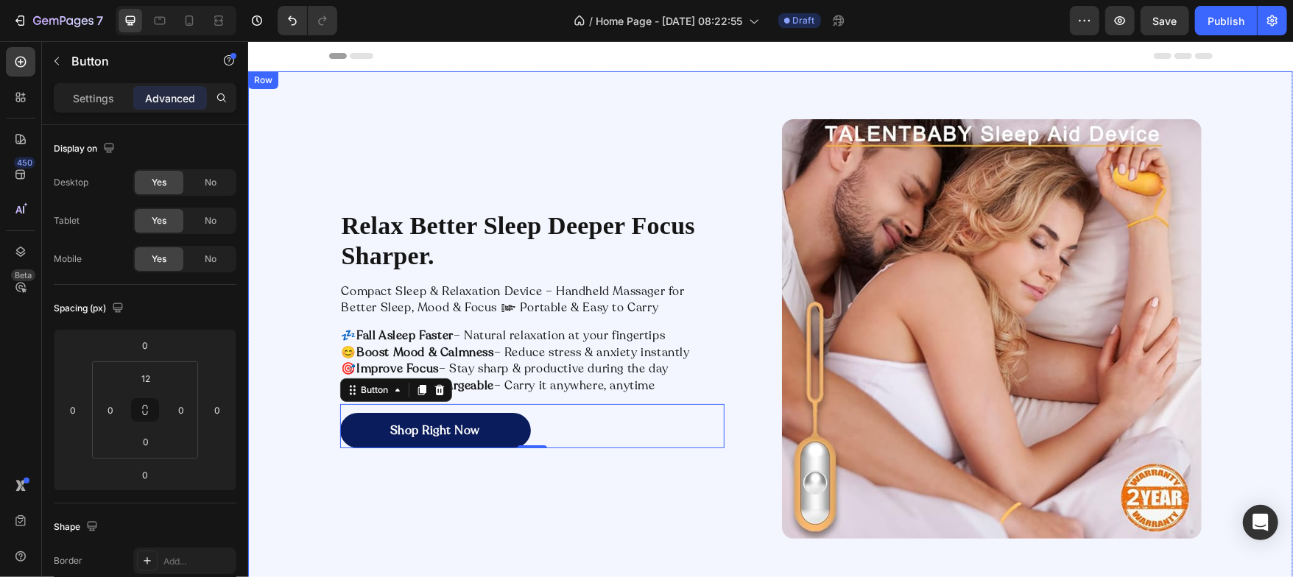
click at [281, 334] on div "Relax Better Sleep Deeper Focus Sharper. Heading Compact Sleep & Relaxation Dev…" at bounding box center [769, 329] width 1045 height 420
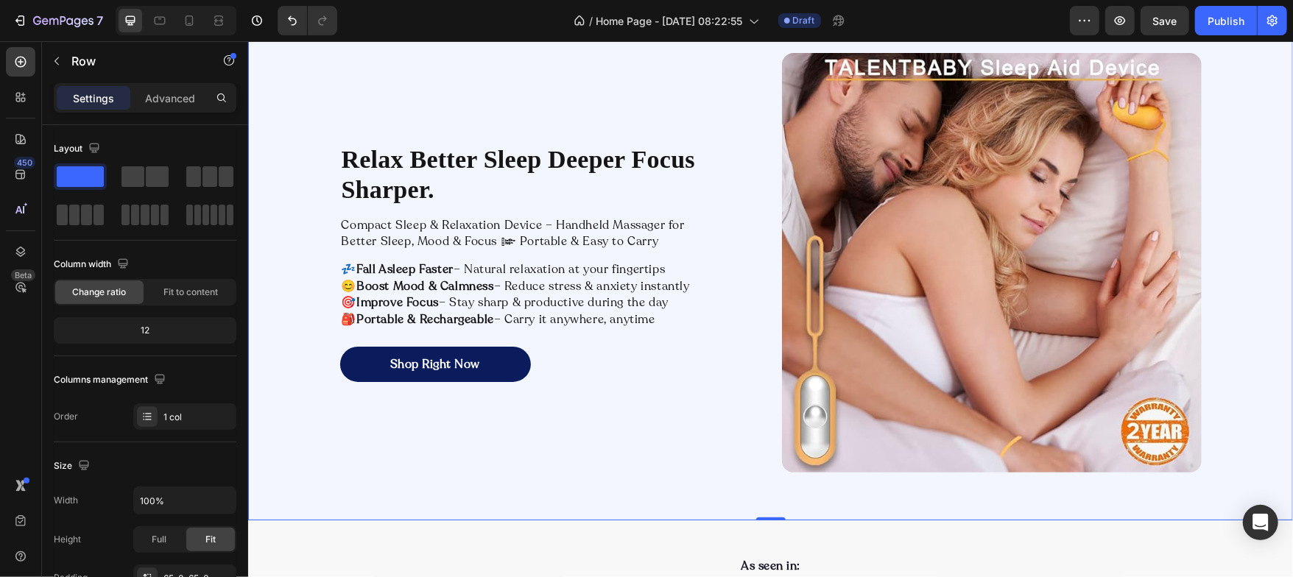
scroll to position [274, 0]
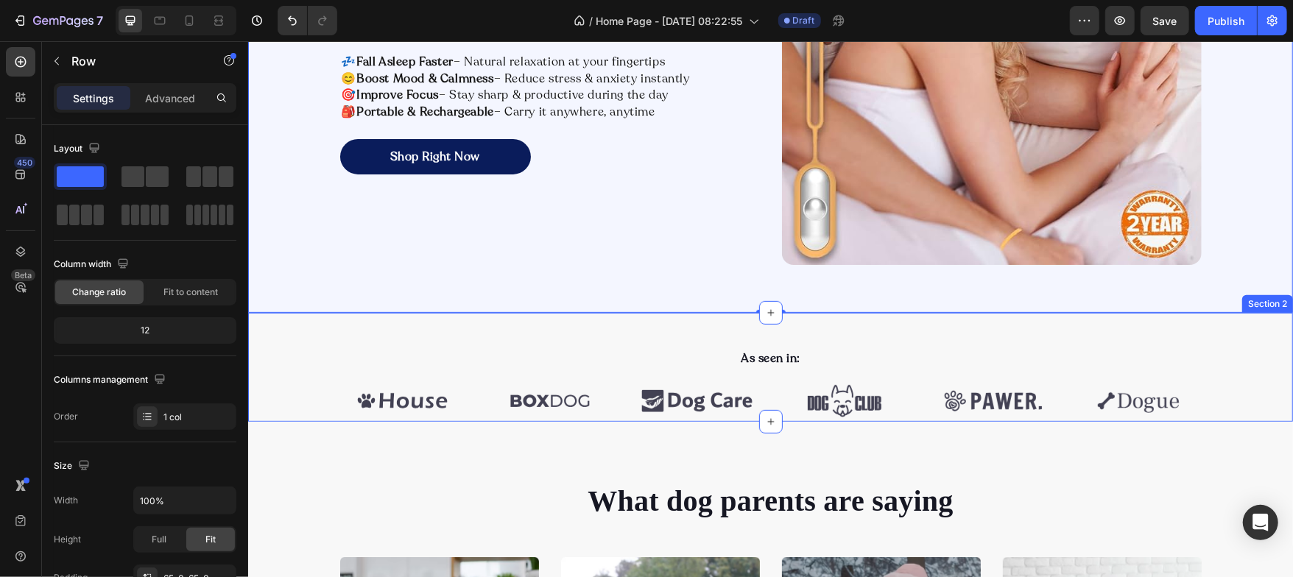
click at [341, 339] on div "As seen in: Text block Image Image Image Image Image Image Carousel Row Section…" at bounding box center [769, 366] width 1045 height 109
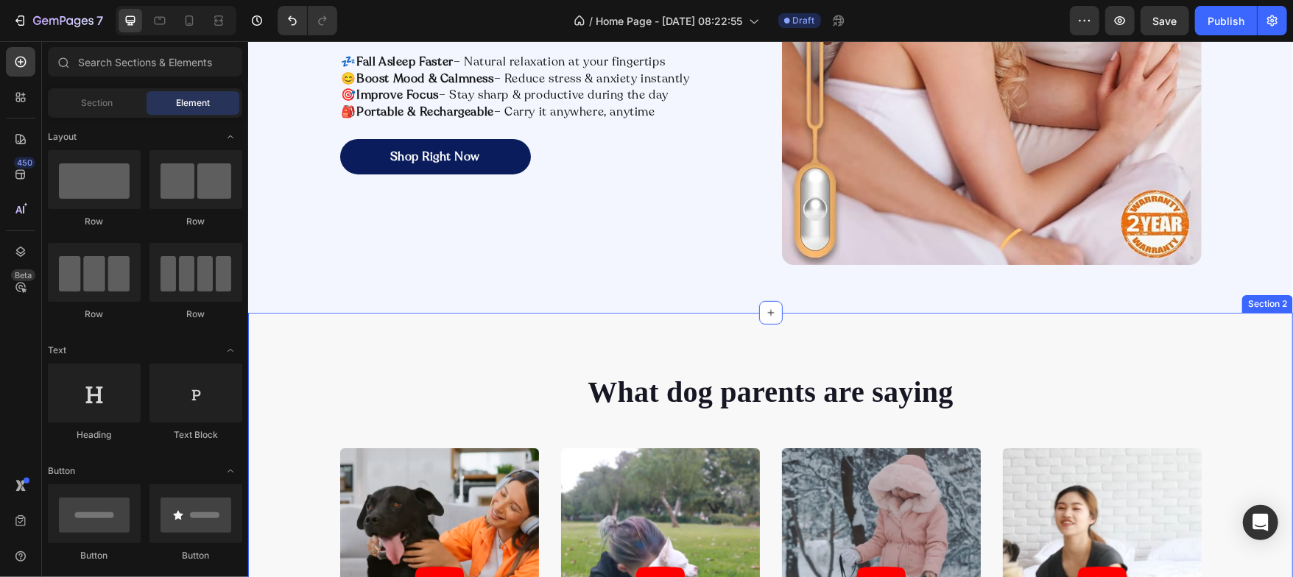
click at [388, 335] on div "What dog parents are saying Heading Video Video Video Video Video Carousel Row …" at bounding box center [769, 562] width 1045 height 500
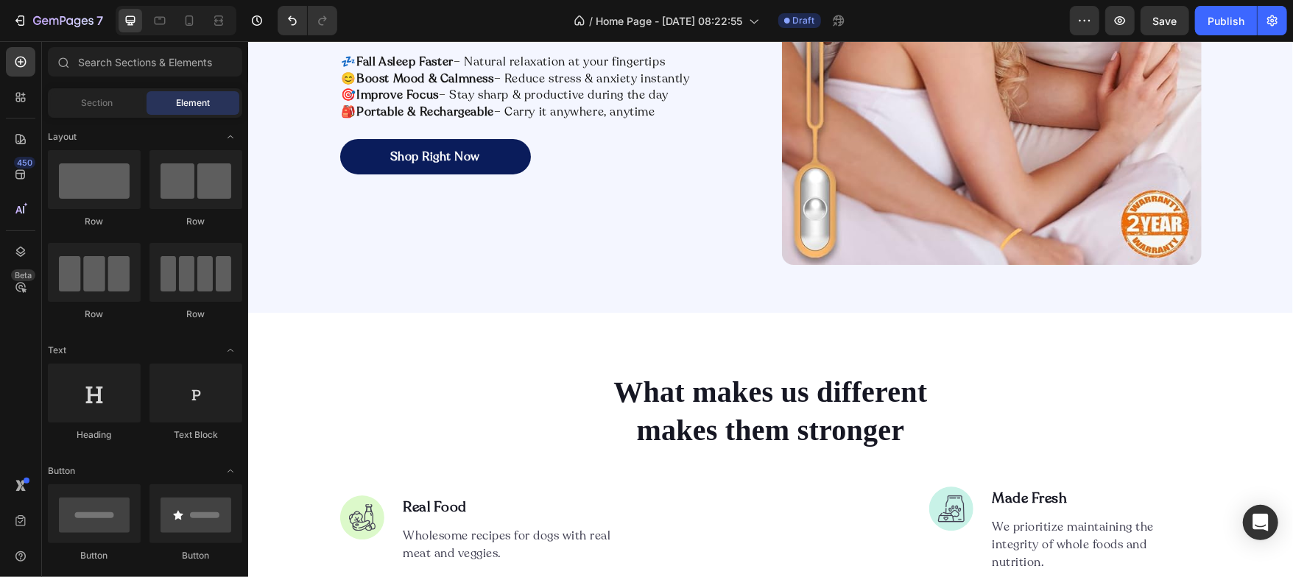
scroll to position [433, 0]
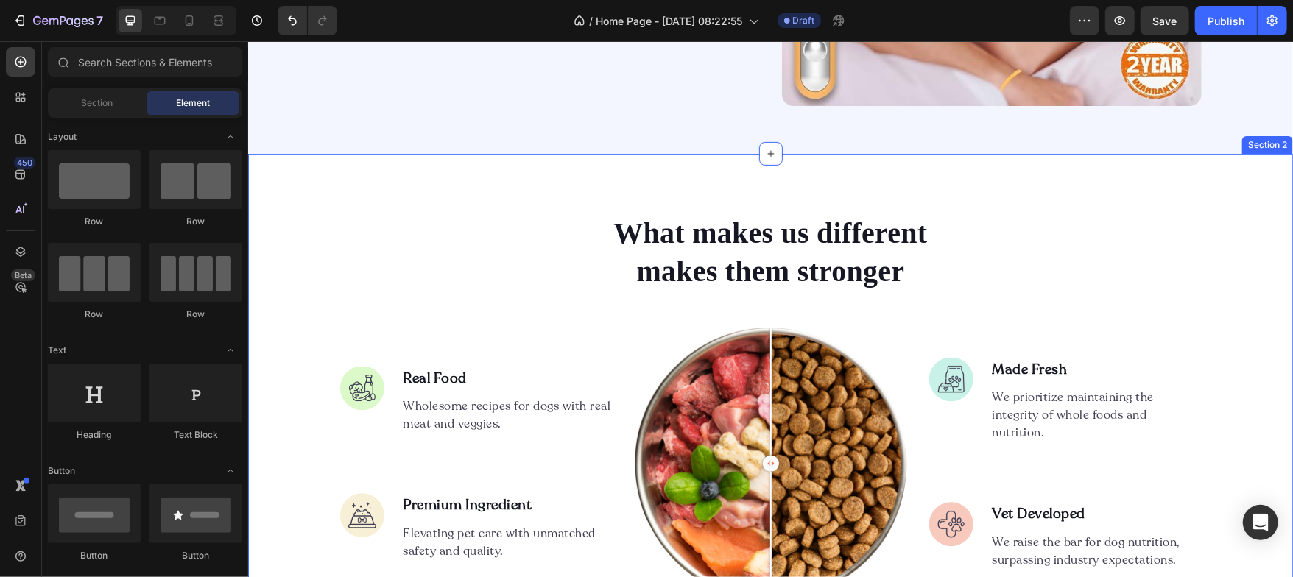
click at [550, 190] on div "What makes us different makes them stronger Heading Image Real Food Text block …" at bounding box center [769, 457] width 1045 height 608
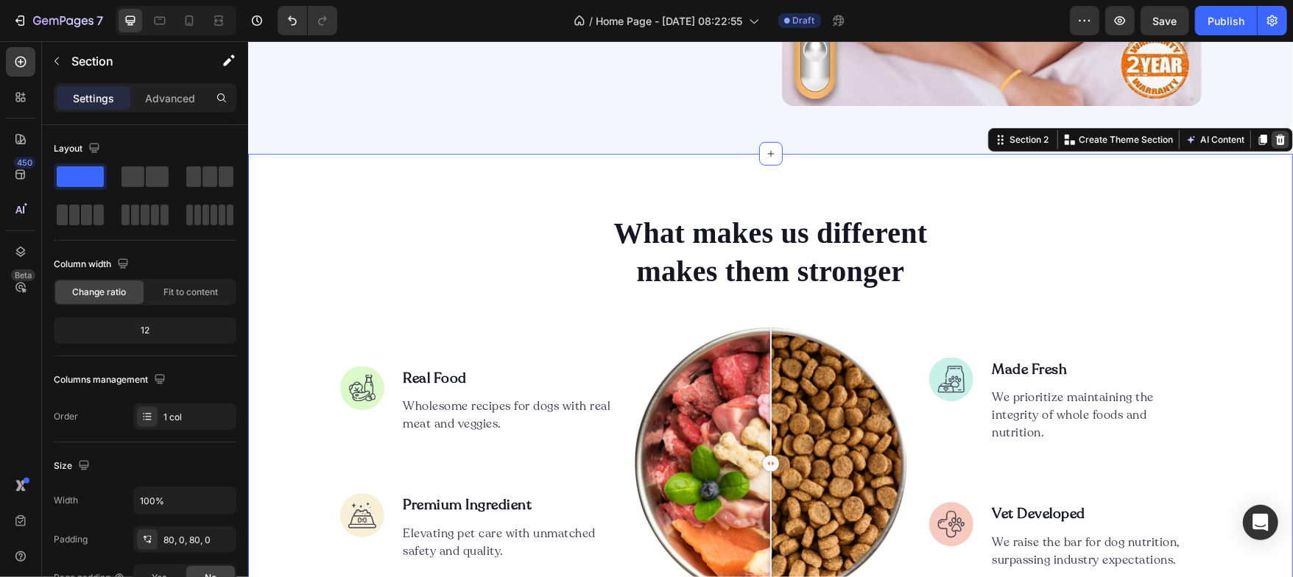
click at [1275, 135] on icon at bounding box center [1280, 139] width 10 height 10
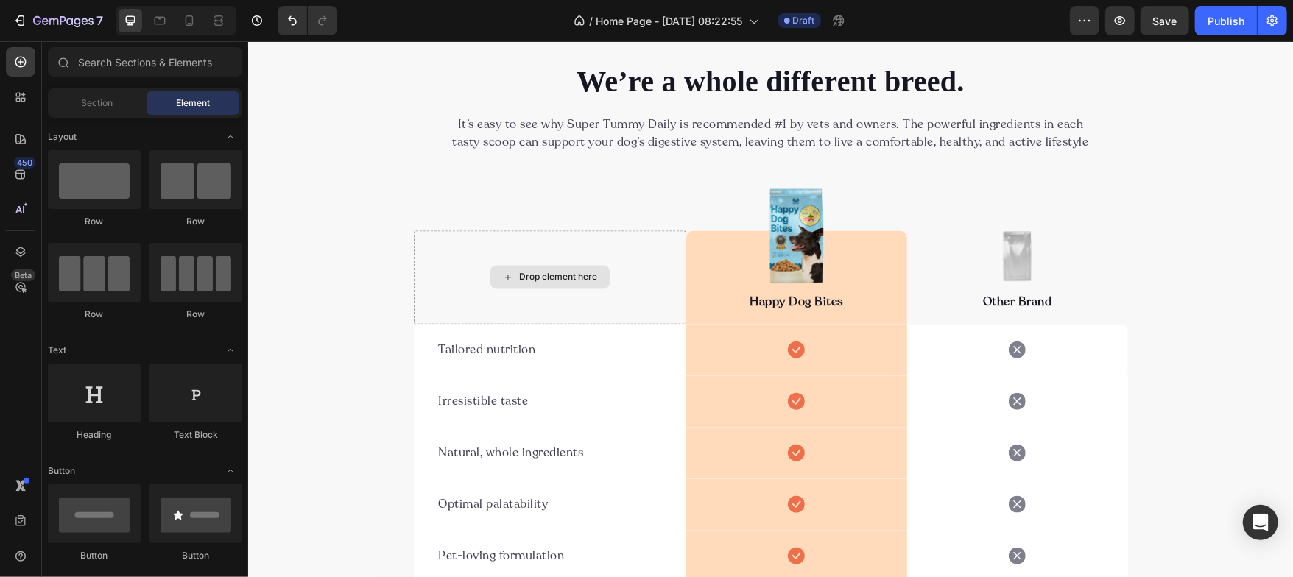
scroll to position [2076, 0]
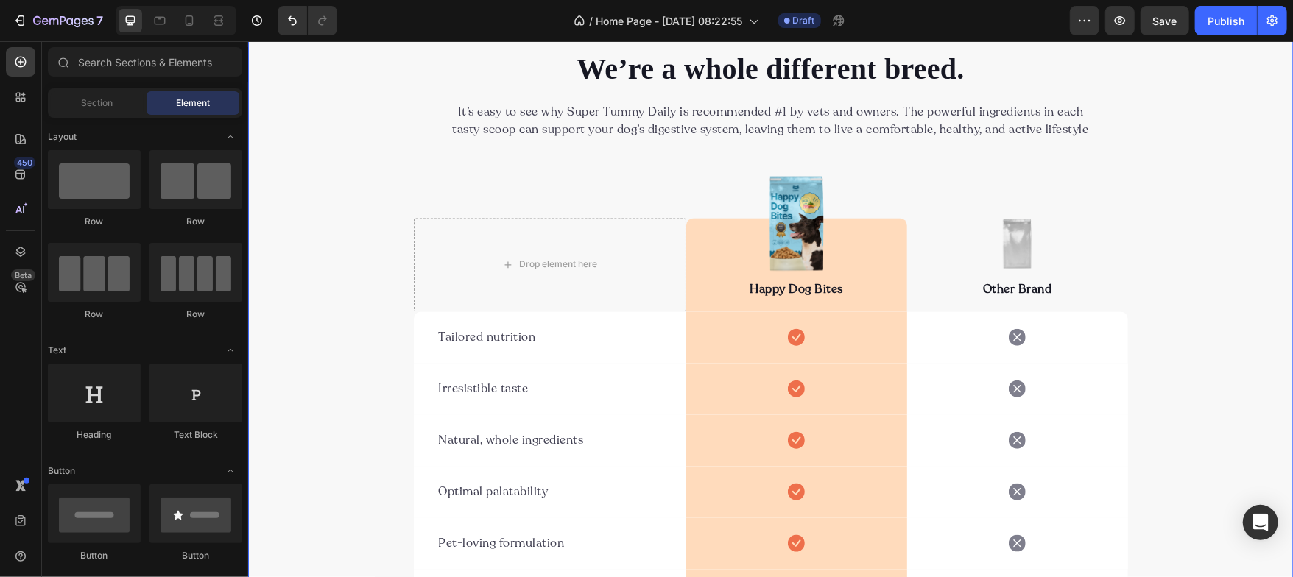
click at [333, 154] on div "We’re a whole different breed. Heading It’s easy to see why Super Tummy Daily i…" at bounding box center [769, 385] width 1045 height 675
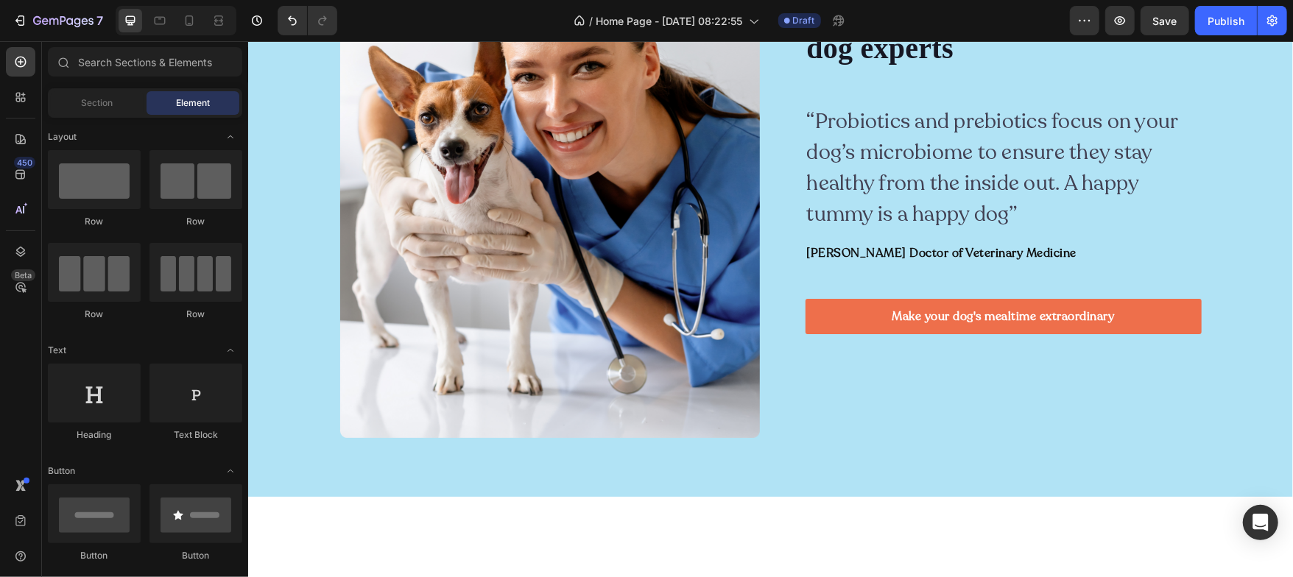
scroll to position [1794, 0]
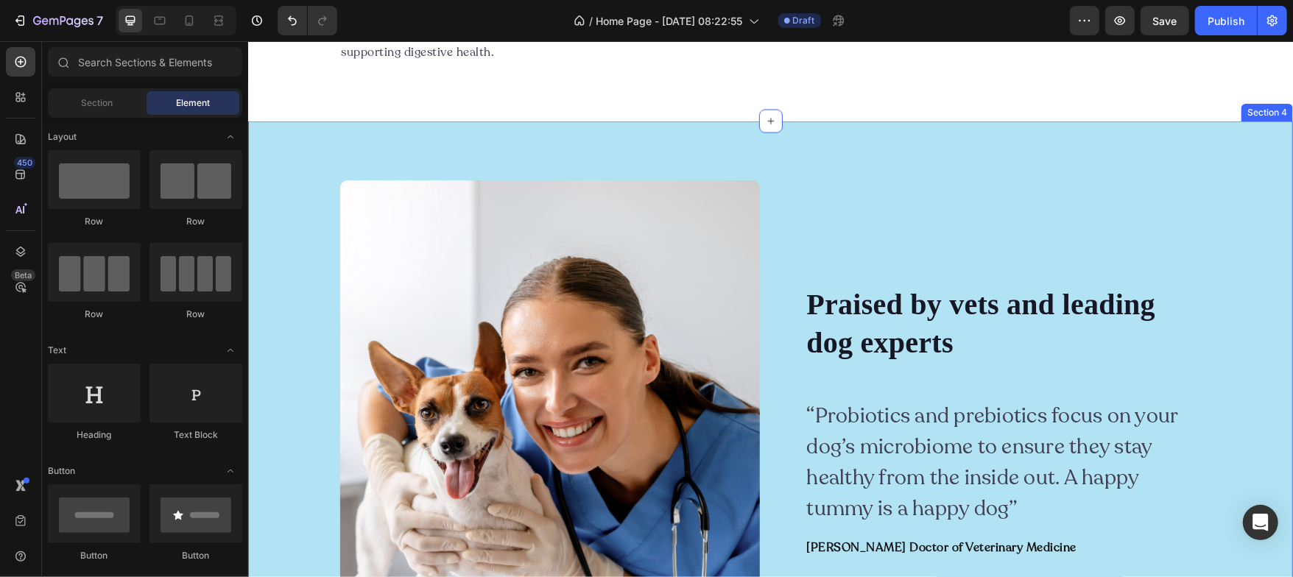
click at [293, 320] on div "Image Image Praised by vets and leading dog experts Heading “Probiotics and pre…" at bounding box center [769, 456] width 1045 height 670
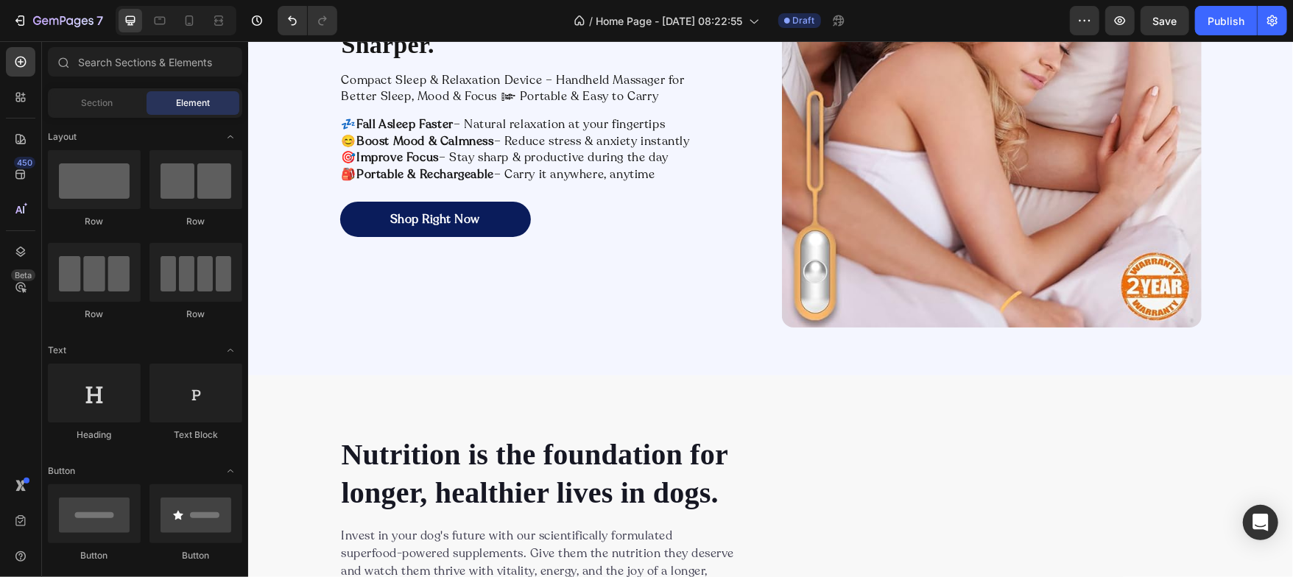
scroll to position [0, 0]
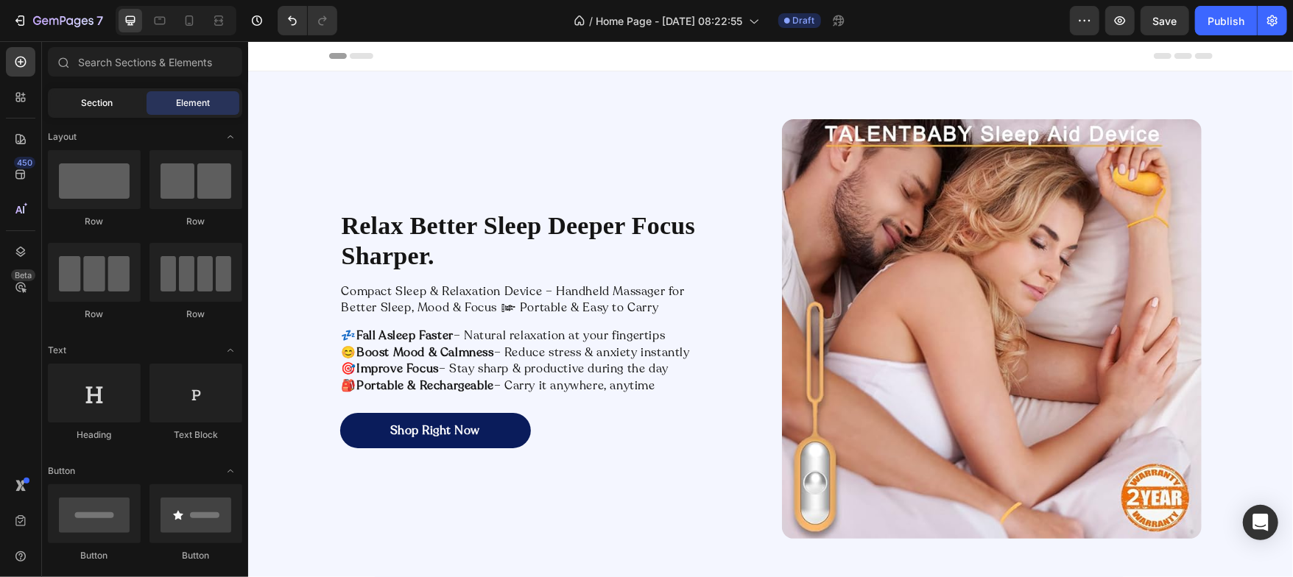
click at [109, 100] on span "Section" at bounding box center [98, 102] width 32 height 13
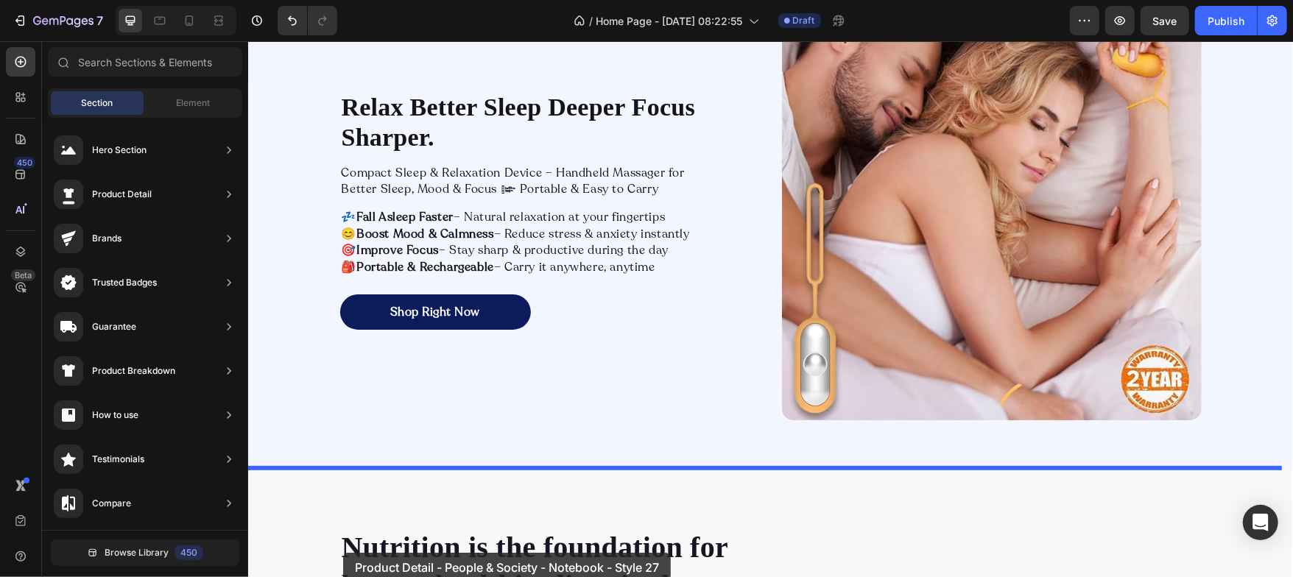
scroll to position [149, 0]
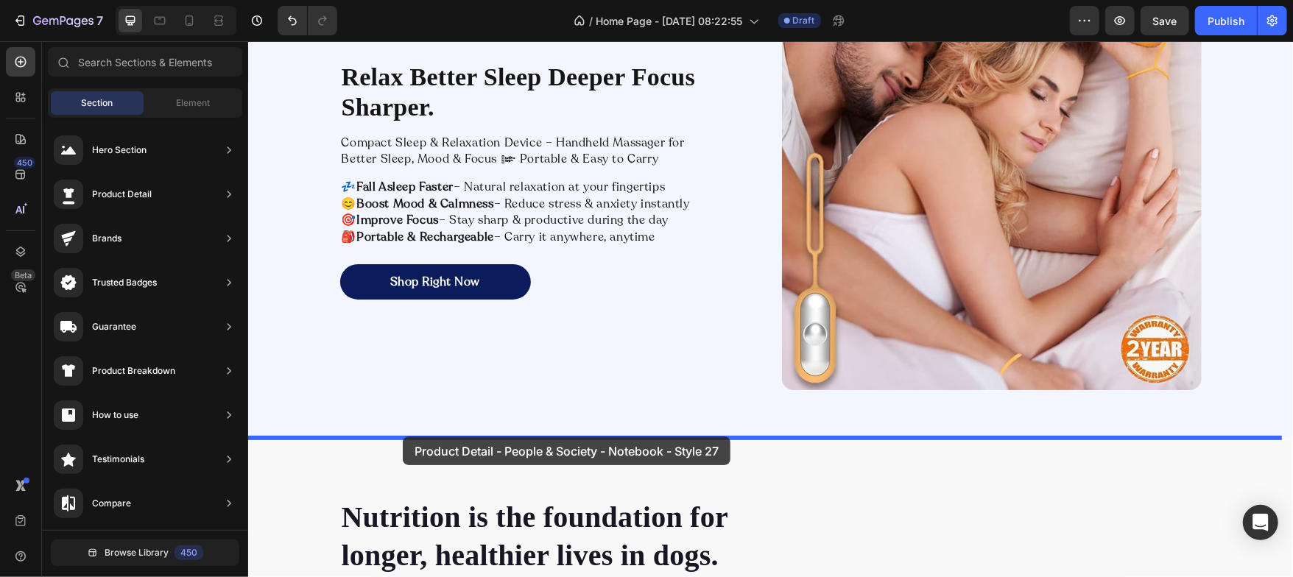
drag, startPoint x: 555, startPoint y: 312, endPoint x: 402, endPoint y: 436, distance: 196.3
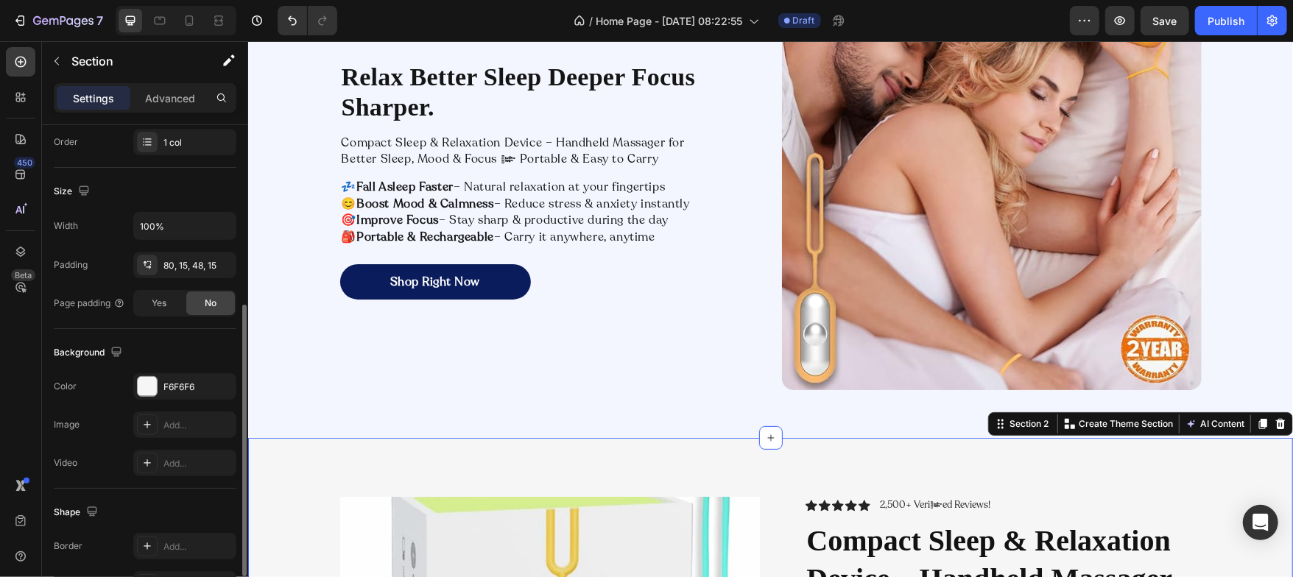
scroll to position [300, 0]
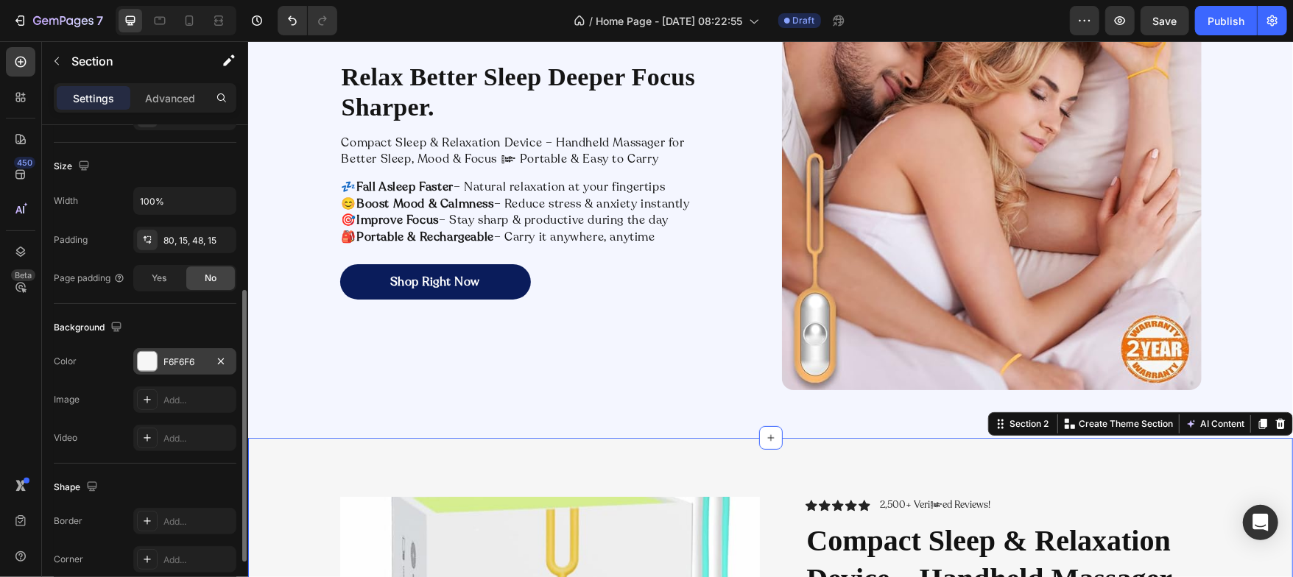
click at [149, 366] on div at bounding box center [147, 361] width 19 height 19
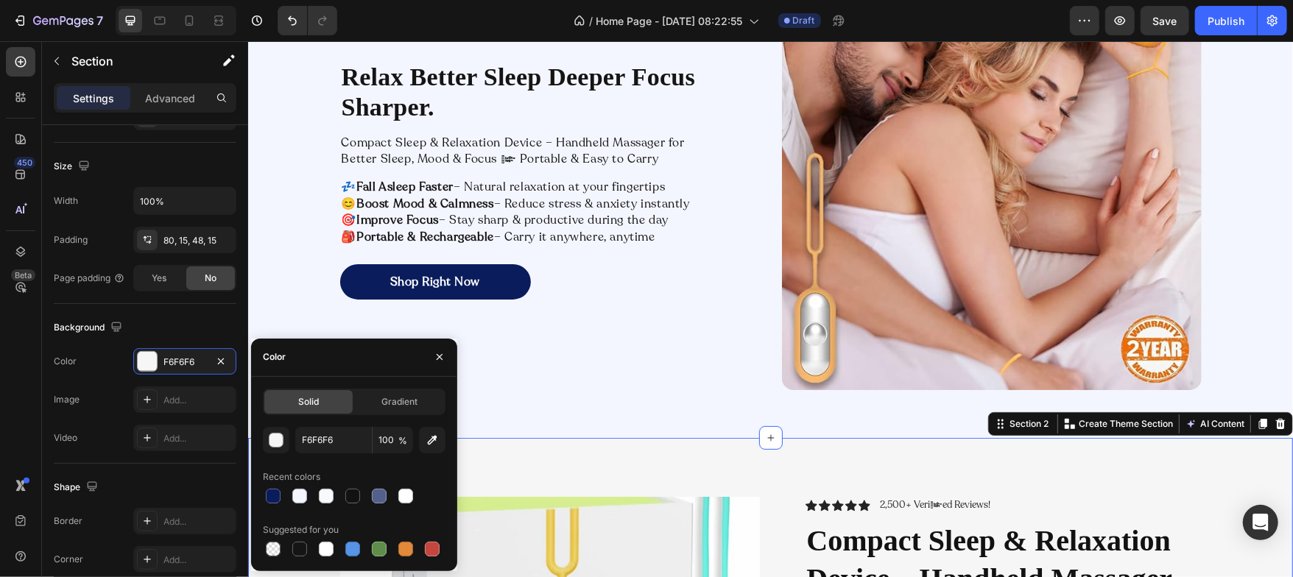
click at [327, 562] on div "Solid Gradient F6F6F6 100 % Recent colors Suggested for you" at bounding box center [354, 474] width 206 height 194
click at [327, 553] on div at bounding box center [326, 549] width 15 height 15
type input "FFFFFF"
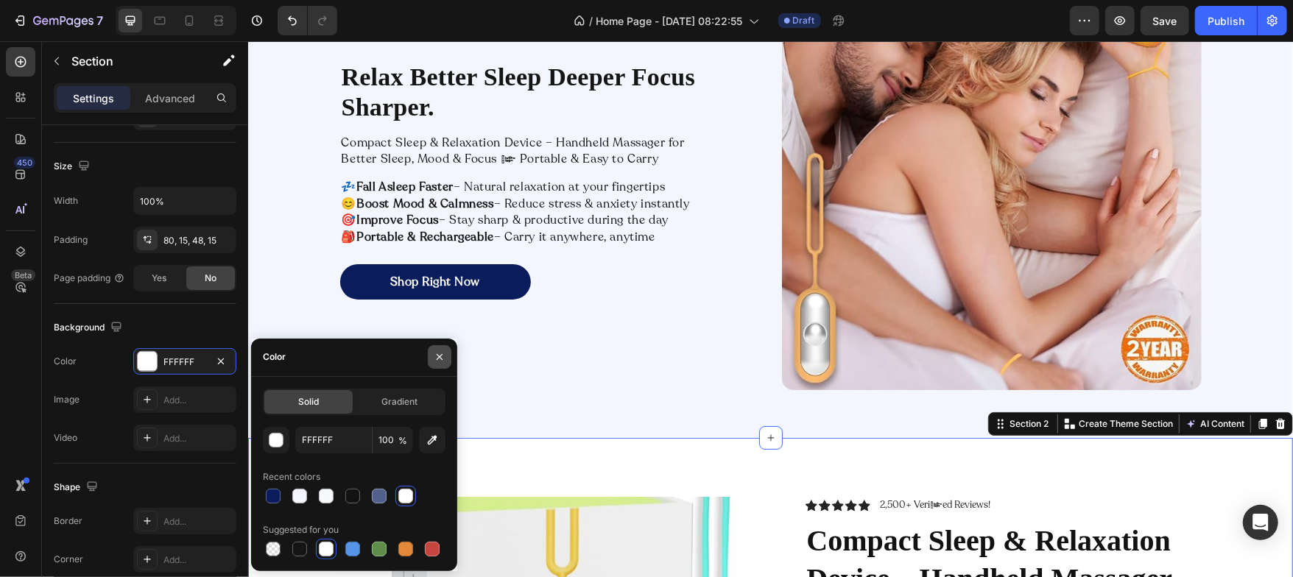
click at [440, 361] on icon "button" at bounding box center [440, 357] width 12 height 12
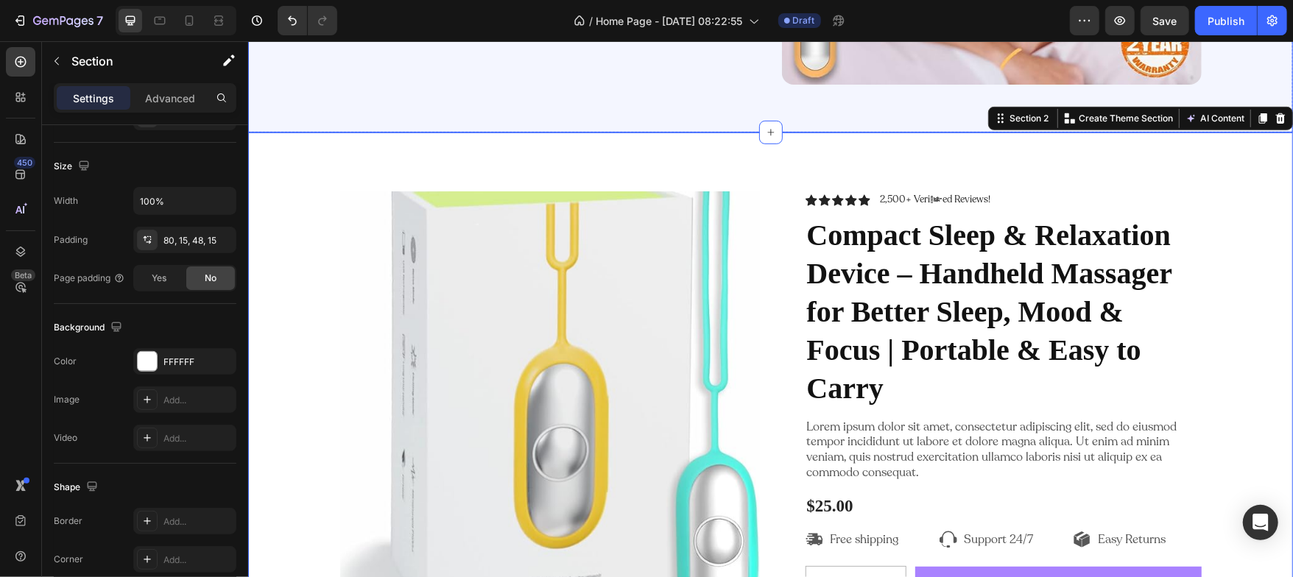
scroll to position [463, 0]
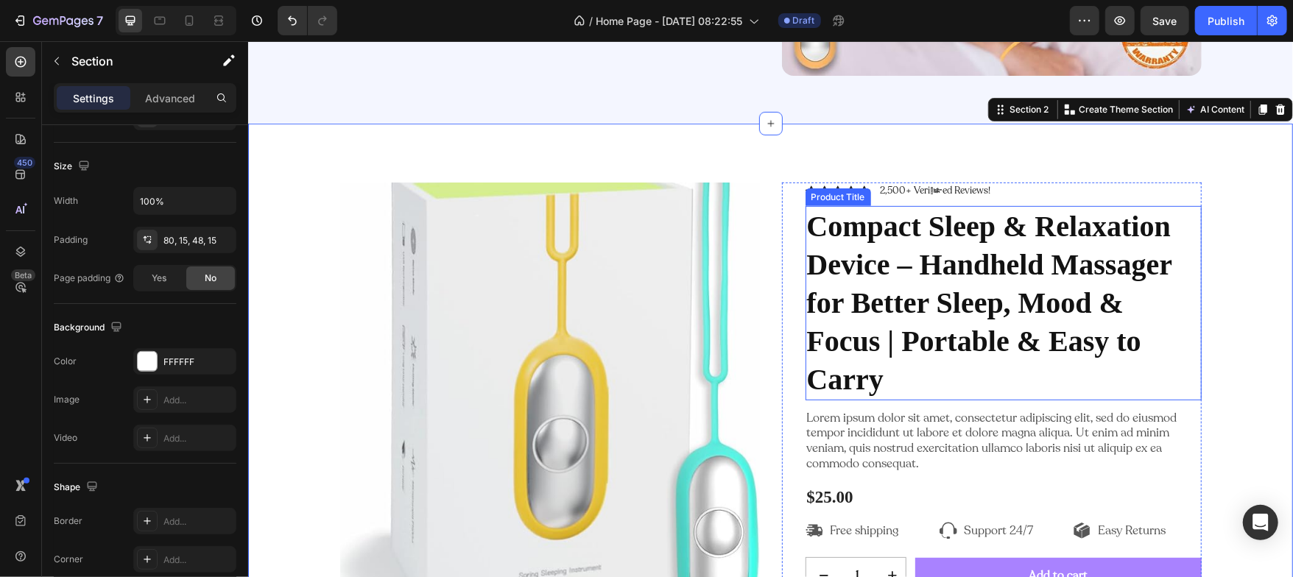
click at [818, 286] on h1 "Compact Sleep & Relaxation Device – Handheld Massager for Better Sleep, Mood & …" at bounding box center [1003, 302] width 396 height 194
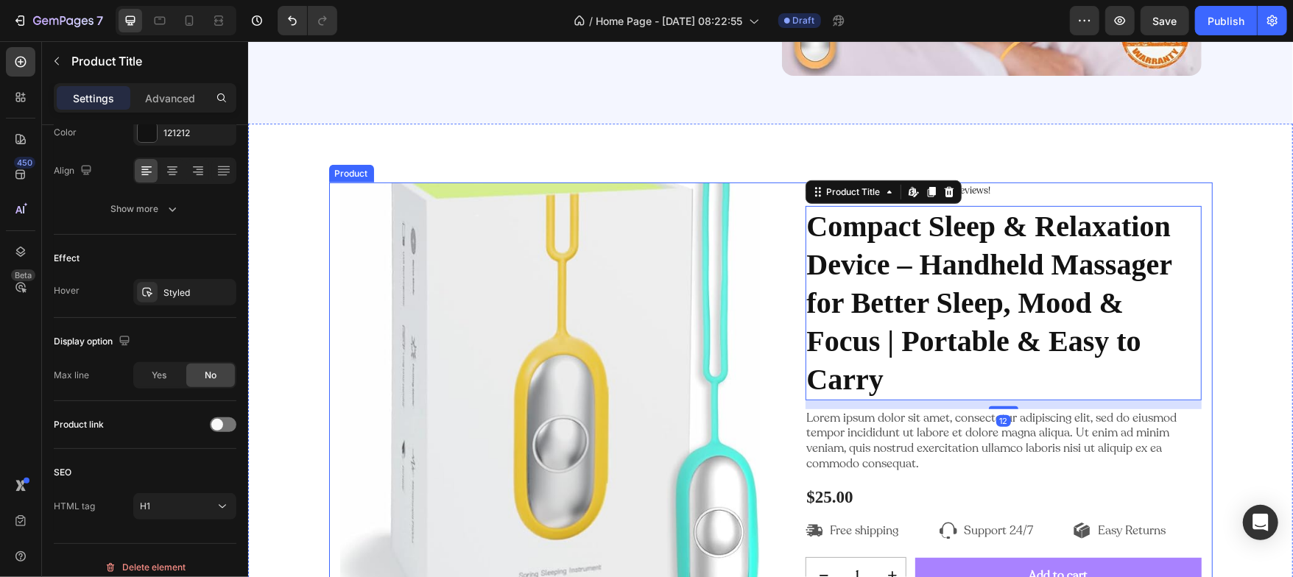
scroll to position [0, 0]
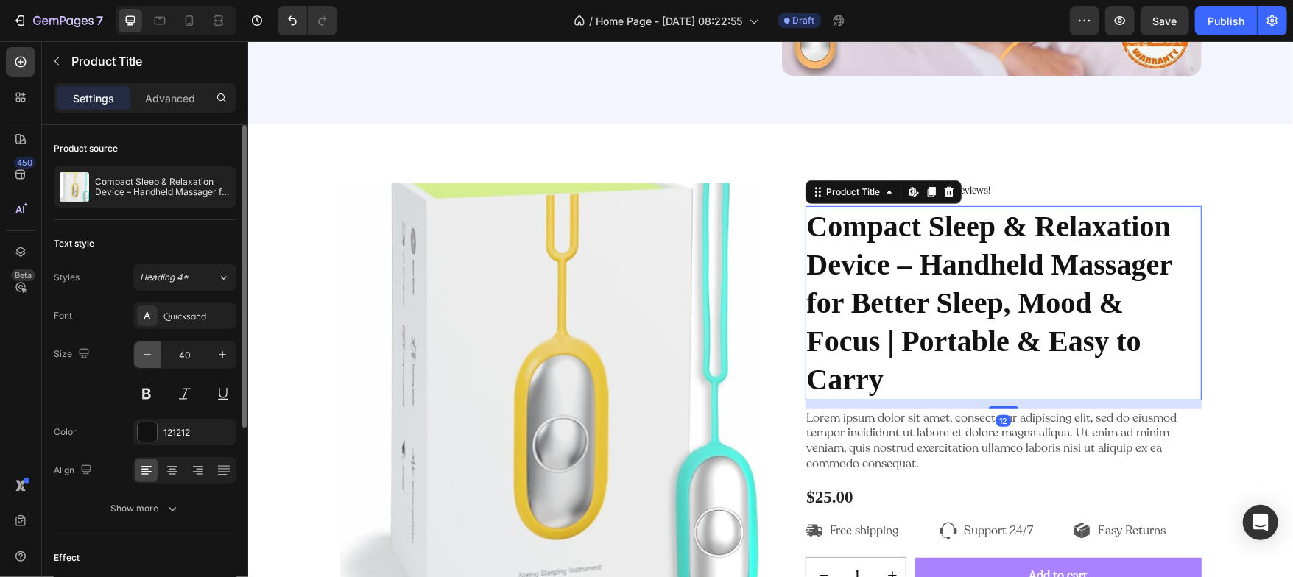
click at [152, 346] on button "button" at bounding box center [147, 355] width 27 height 27
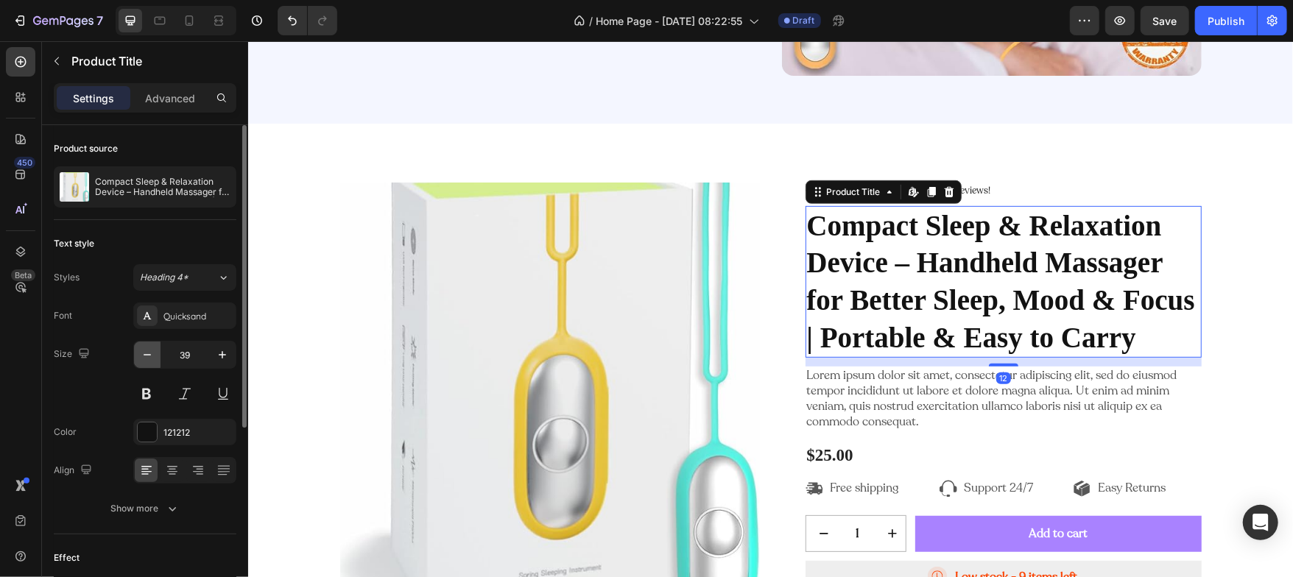
click at [152, 346] on button "button" at bounding box center [147, 355] width 27 height 27
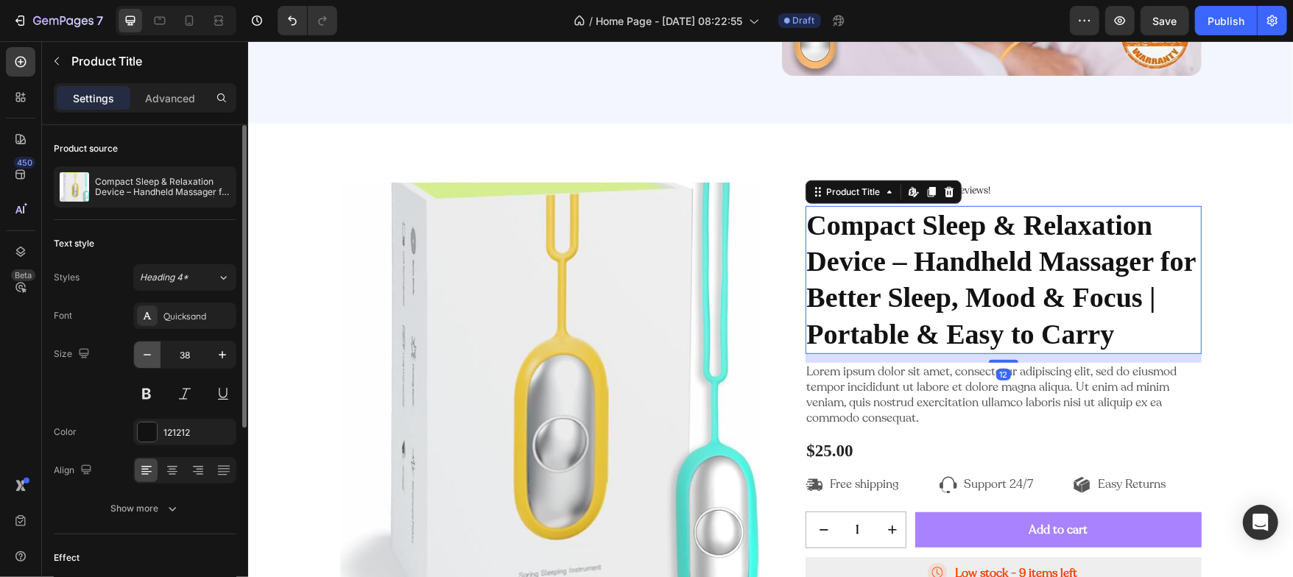
click at [152, 346] on button "button" at bounding box center [147, 355] width 27 height 27
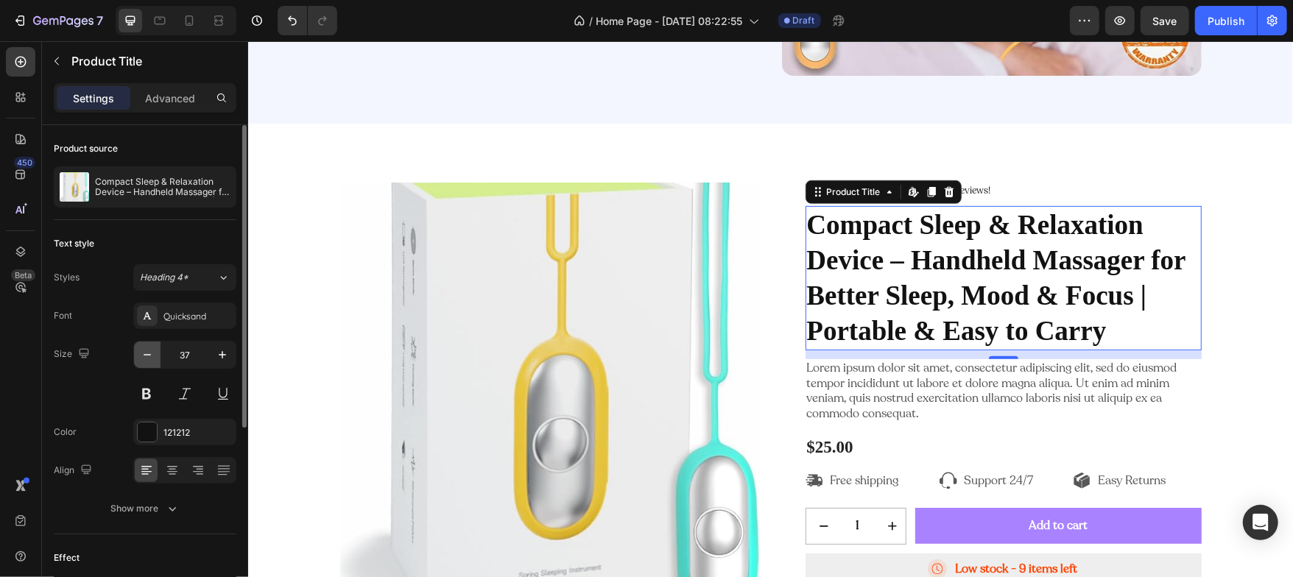
click at [152, 346] on button "button" at bounding box center [147, 355] width 27 height 27
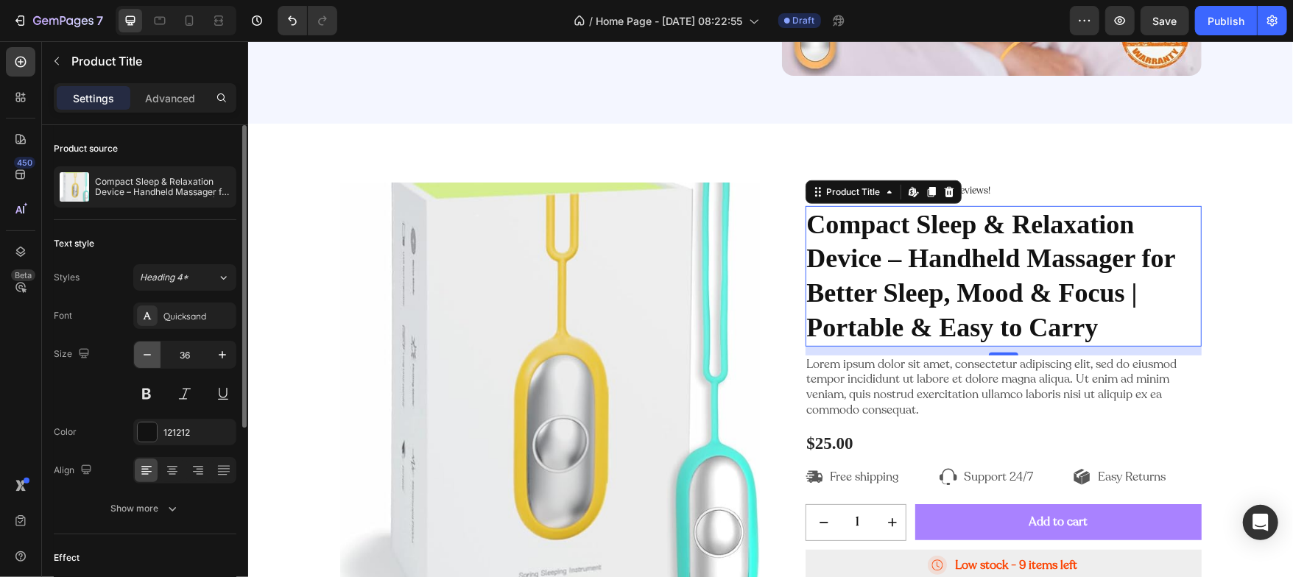
click at [152, 346] on button "button" at bounding box center [147, 355] width 27 height 27
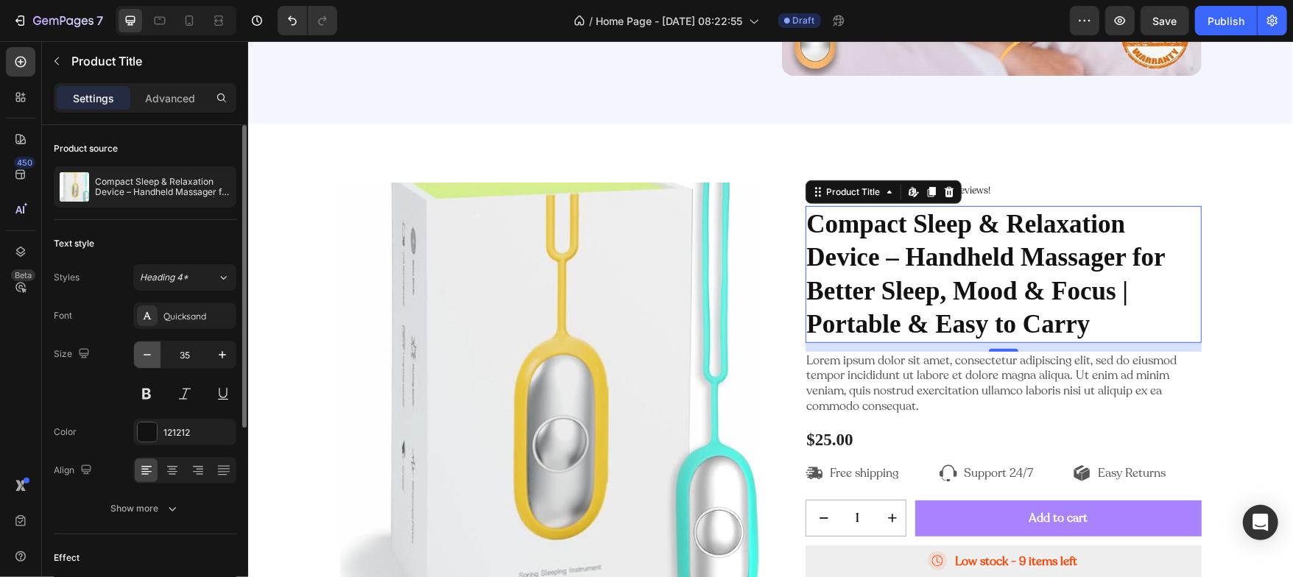
click at [152, 346] on button "button" at bounding box center [147, 355] width 27 height 27
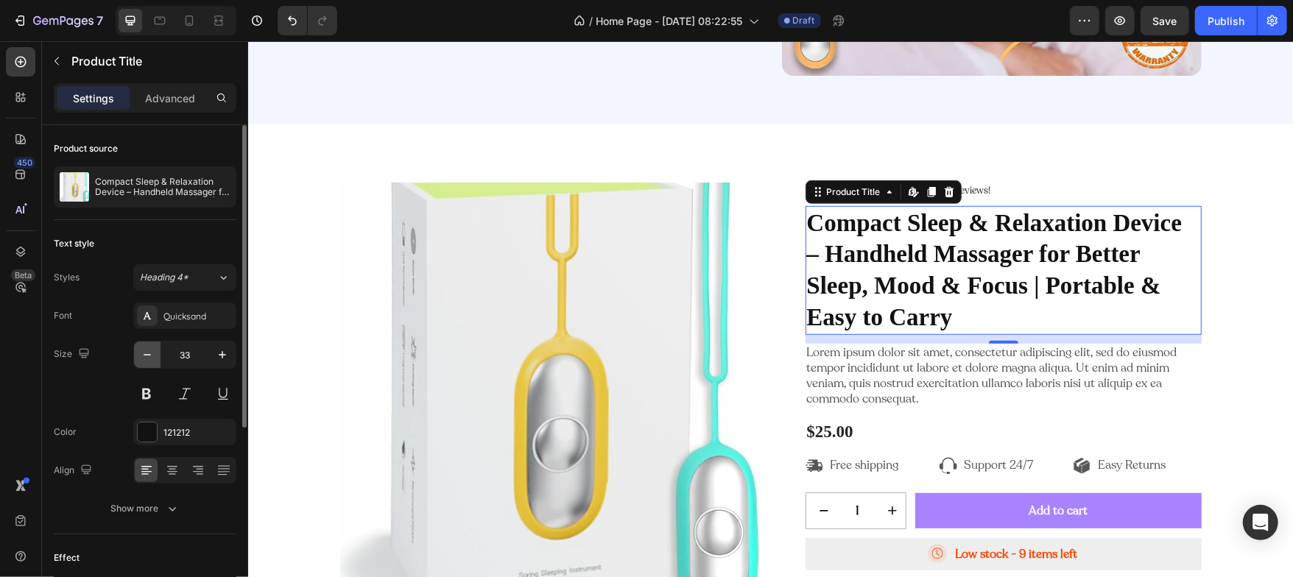
click at [152, 346] on button "button" at bounding box center [147, 355] width 27 height 27
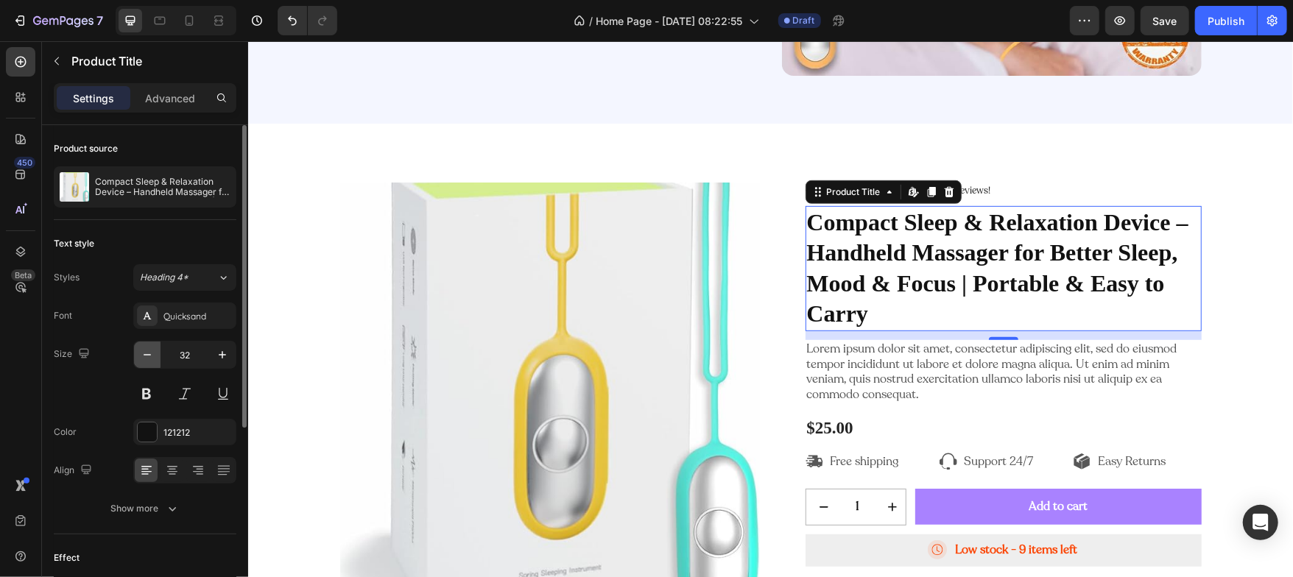
click at [152, 346] on button "button" at bounding box center [147, 355] width 27 height 27
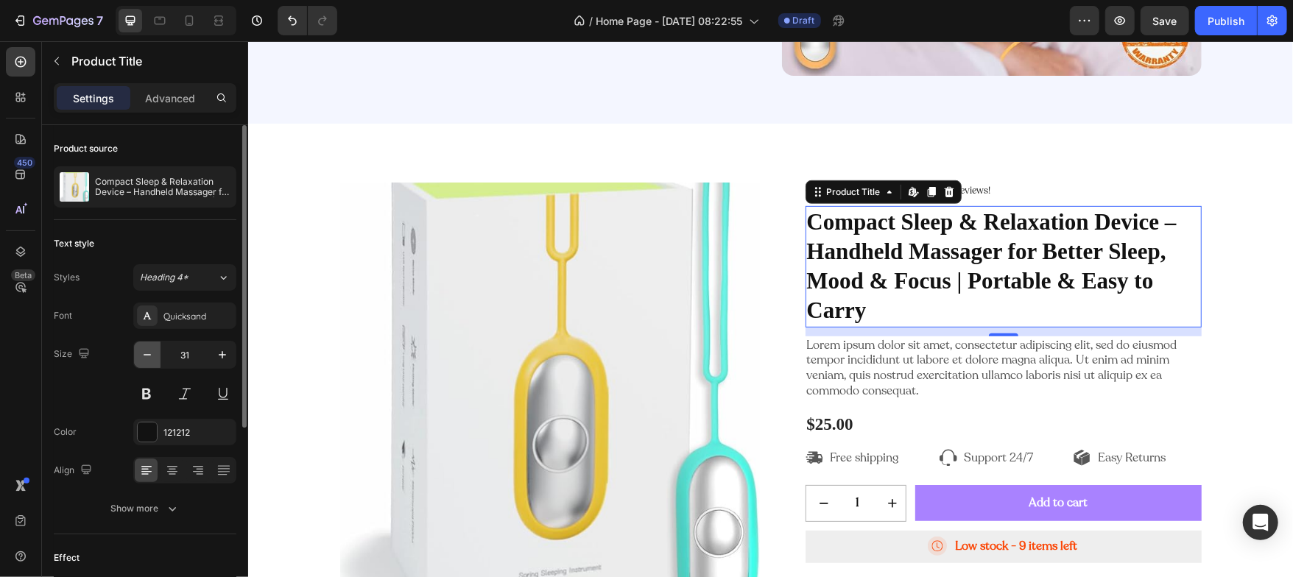
click at [152, 346] on button "button" at bounding box center [147, 355] width 27 height 27
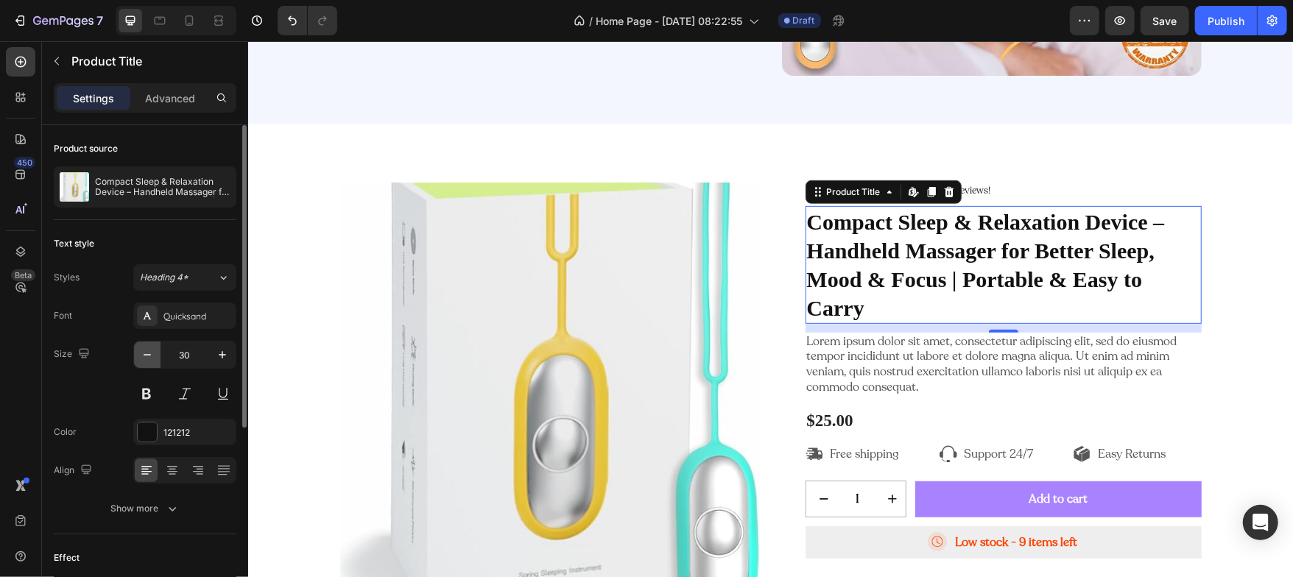
click at [152, 346] on button "button" at bounding box center [147, 355] width 27 height 27
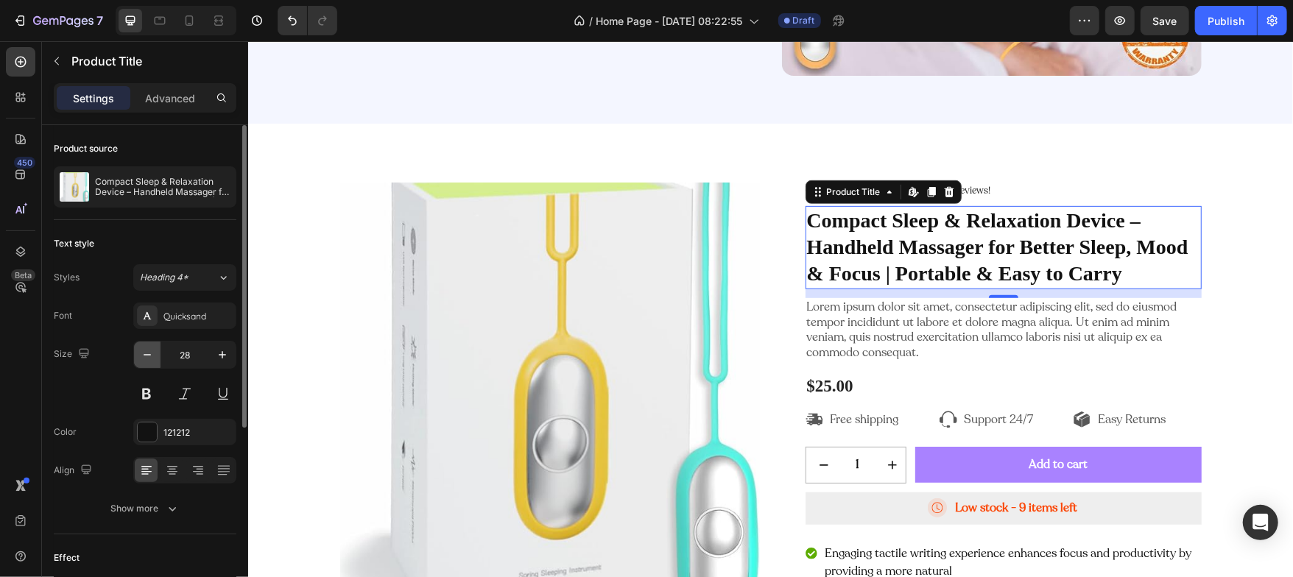
click at [152, 346] on button "button" at bounding box center [147, 355] width 27 height 27
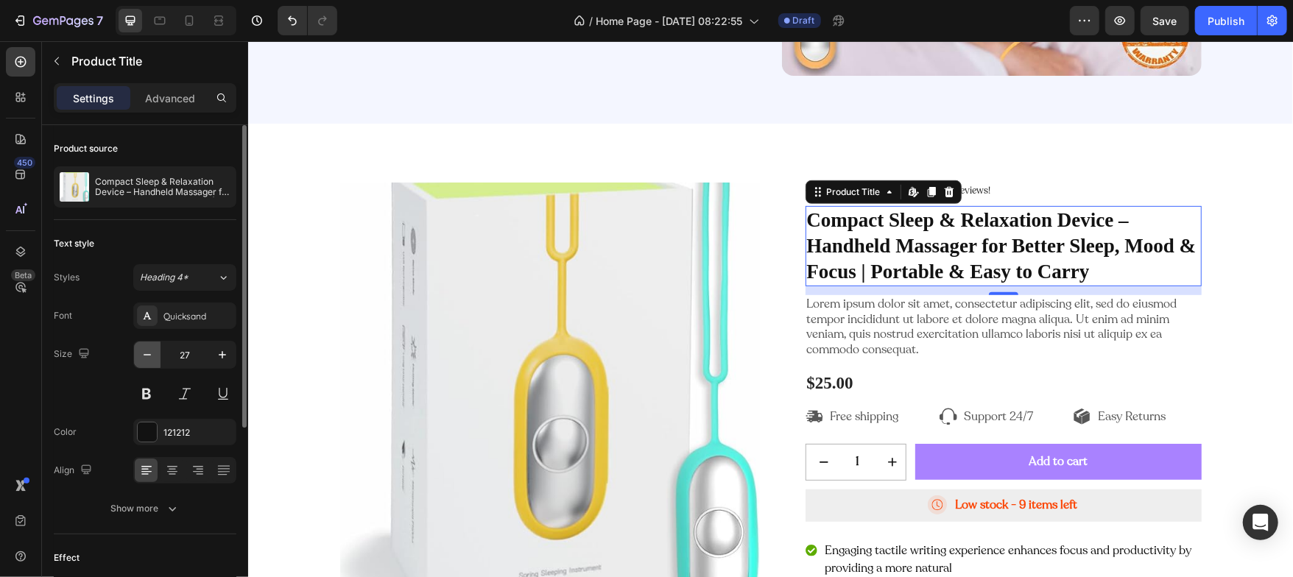
type input "26"
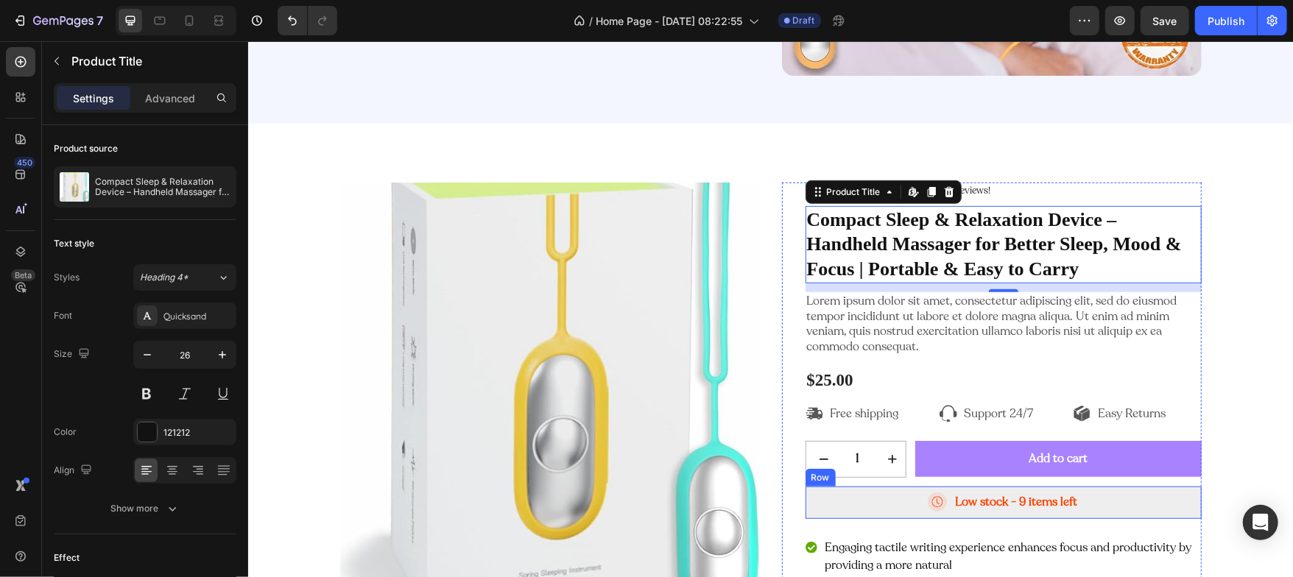
click at [898, 494] on div "Icon Low stock - 9 items left Text Block Row" at bounding box center [1003, 502] width 396 height 32
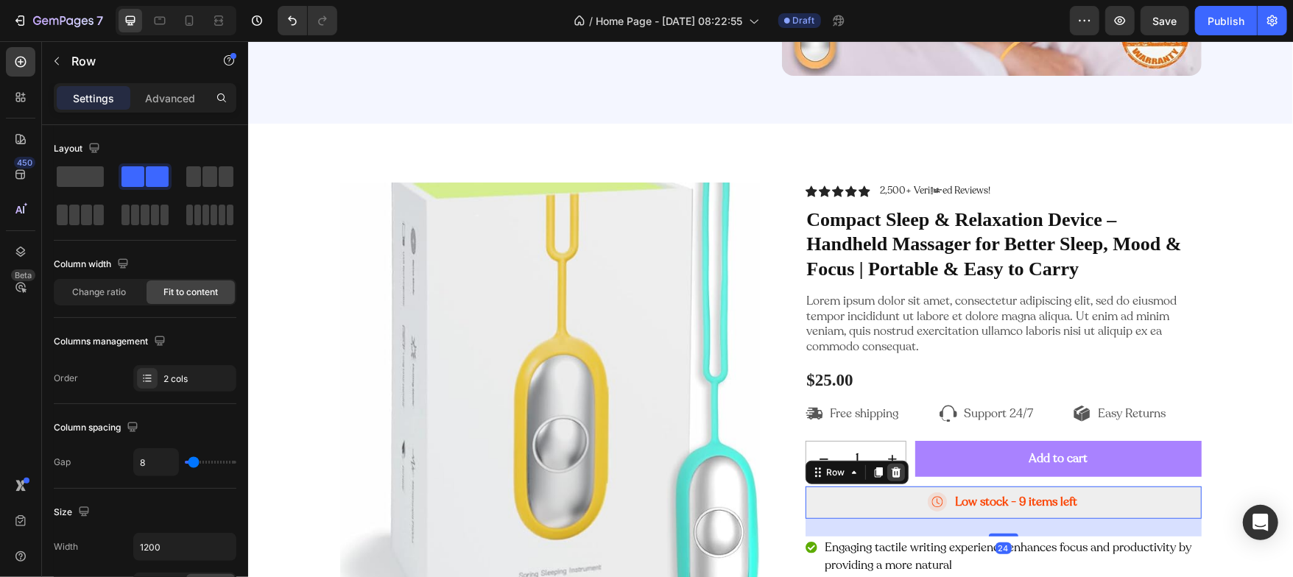
click at [890, 468] on icon at bounding box center [895, 472] width 10 height 10
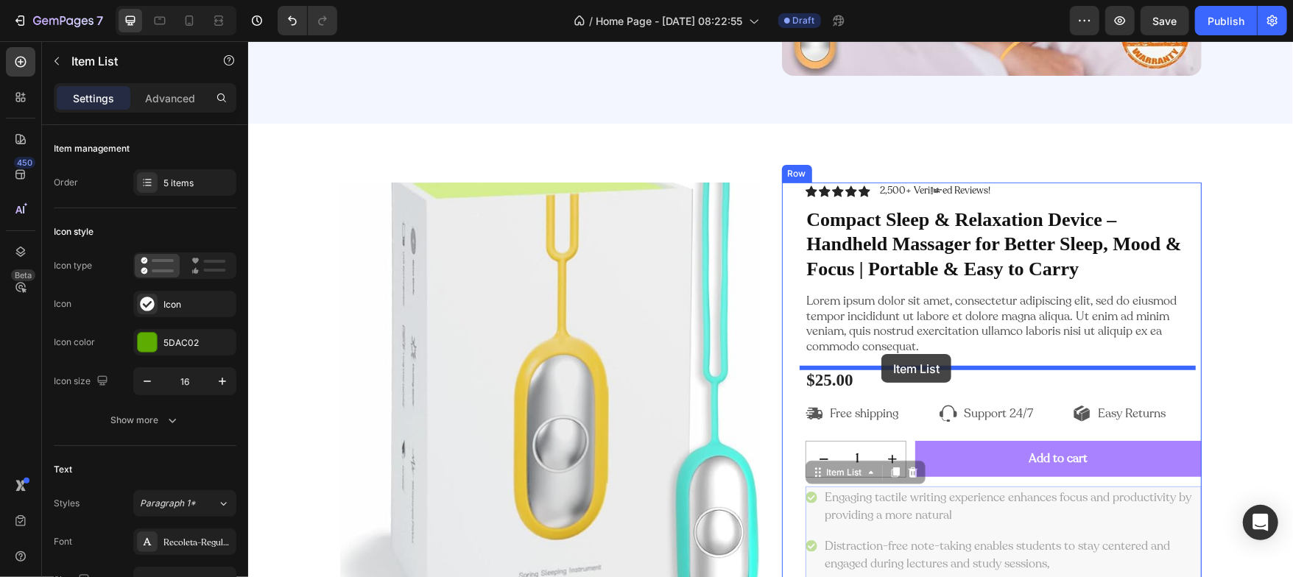
drag, startPoint x: 809, startPoint y: 476, endPoint x: 881, endPoint y: 353, distance: 141.6
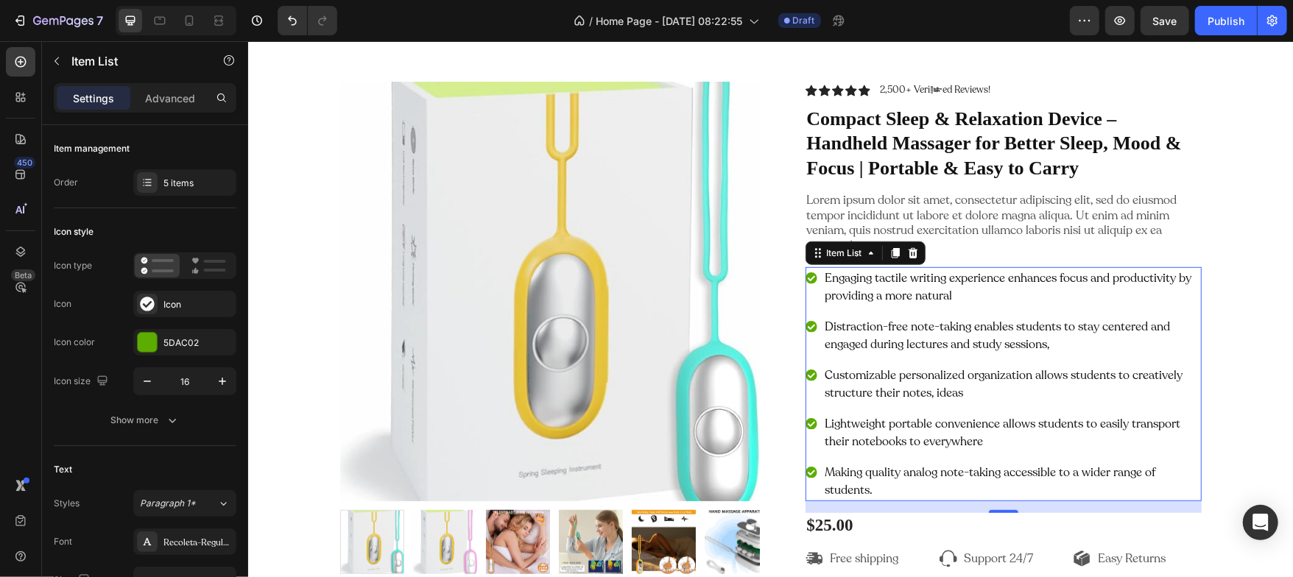
scroll to position [586, 0]
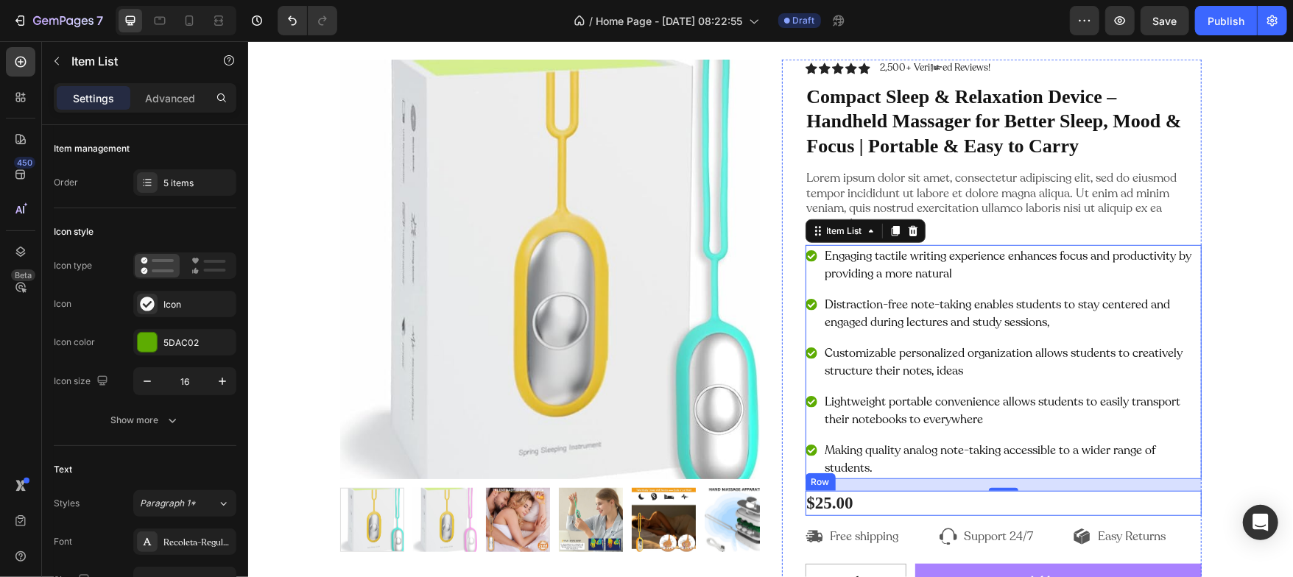
click at [859, 498] on div "$25.00 Product Price Product Price Row" at bounding box center [1003, 502] width 396 height 25
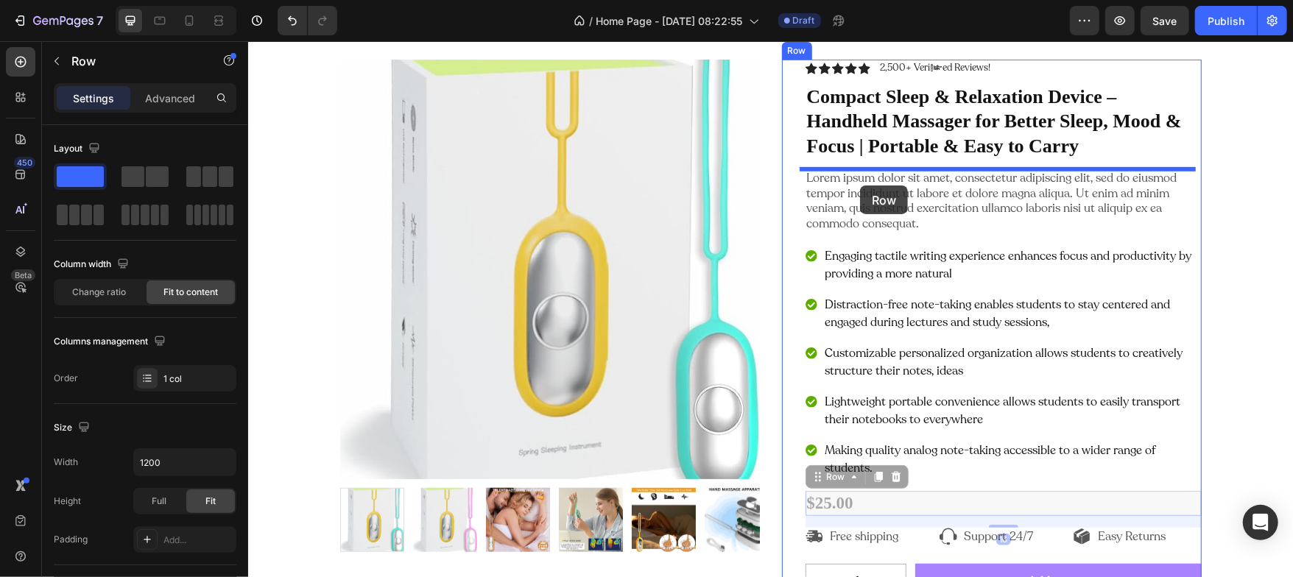
drag, startPoint x: 812, startPoint y: 470, endPoint x: 859, endPoint y: 185, distance: 288.9
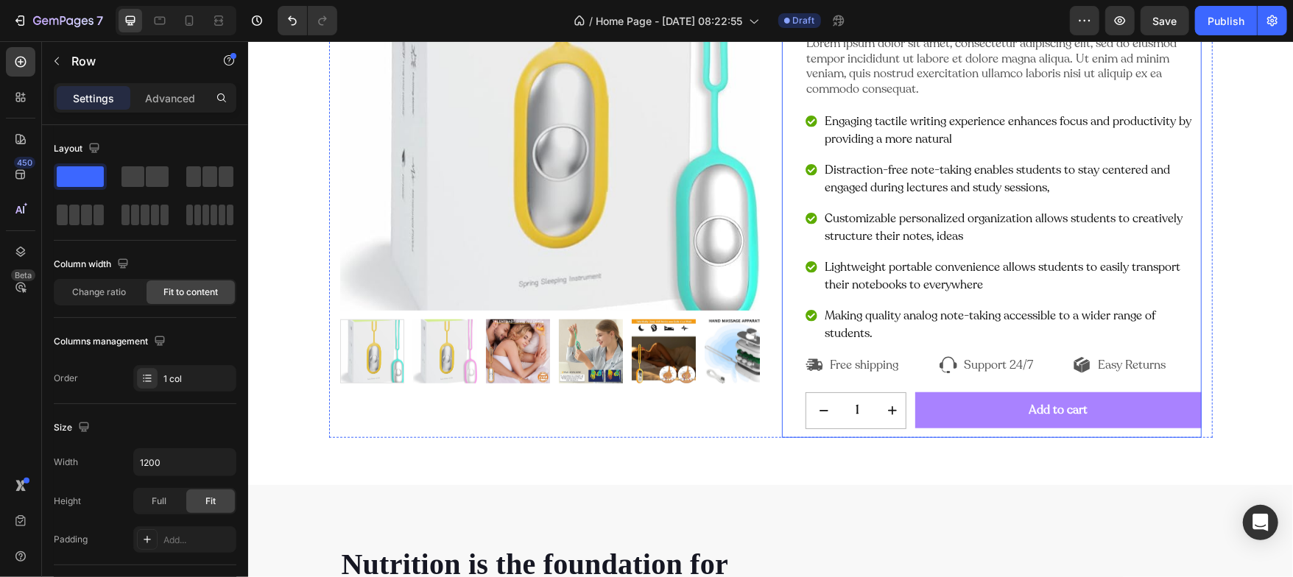
scroll to position [759, 0]
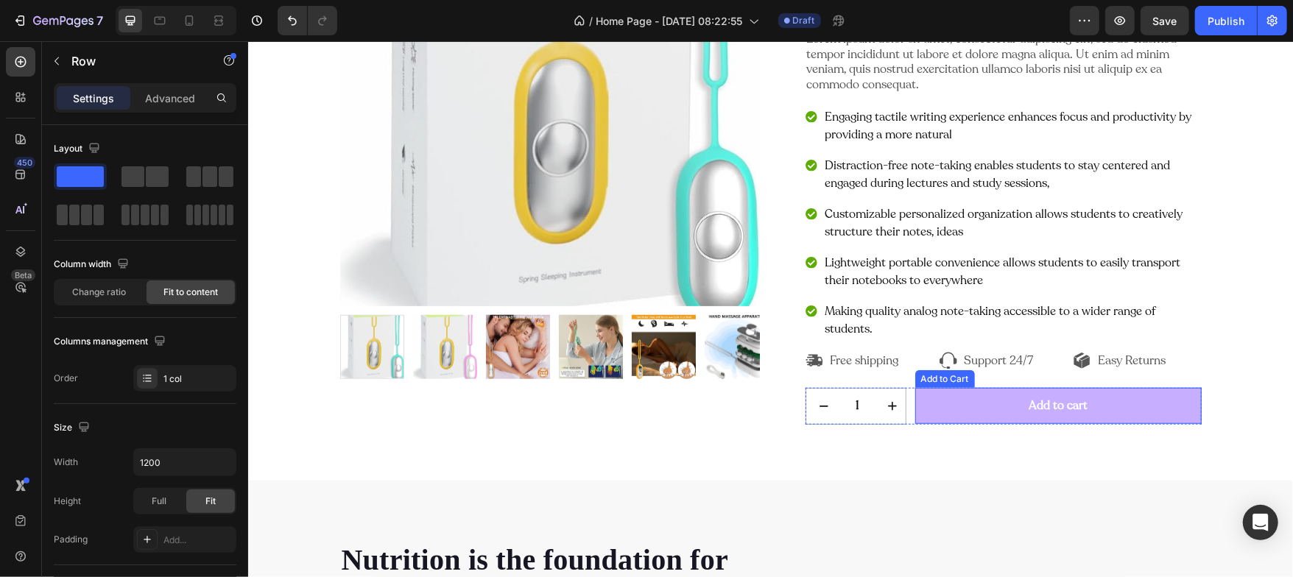
click at [938, 391] on button "Add to cart" at bounding box center [1058, 405] width 286 height 36
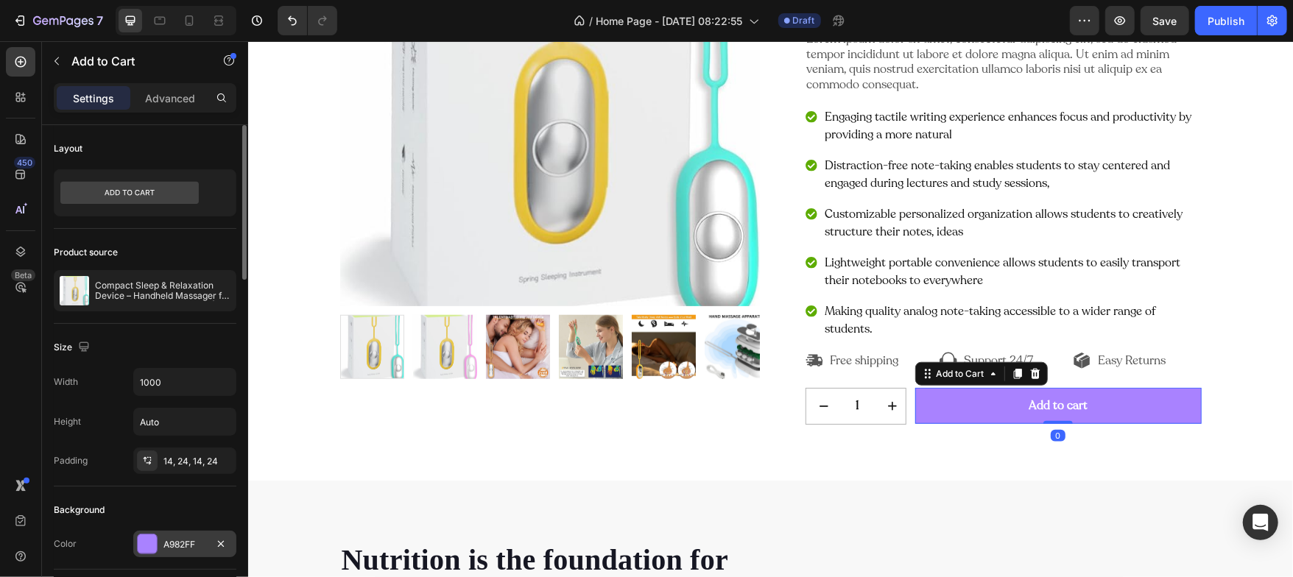
click at [145, 538] on div at bounding box center [147, 544] width 19 height 19
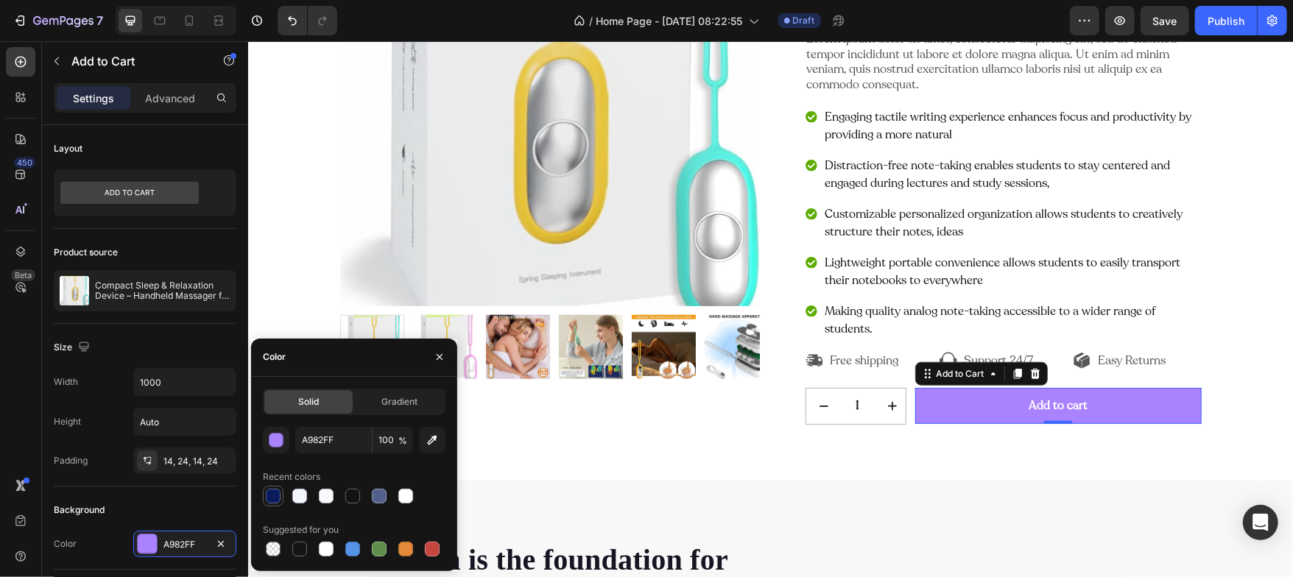
click at [274, 505] on div at bounding box center [273, 496] width 21 height 21
type input "0A1C5B"
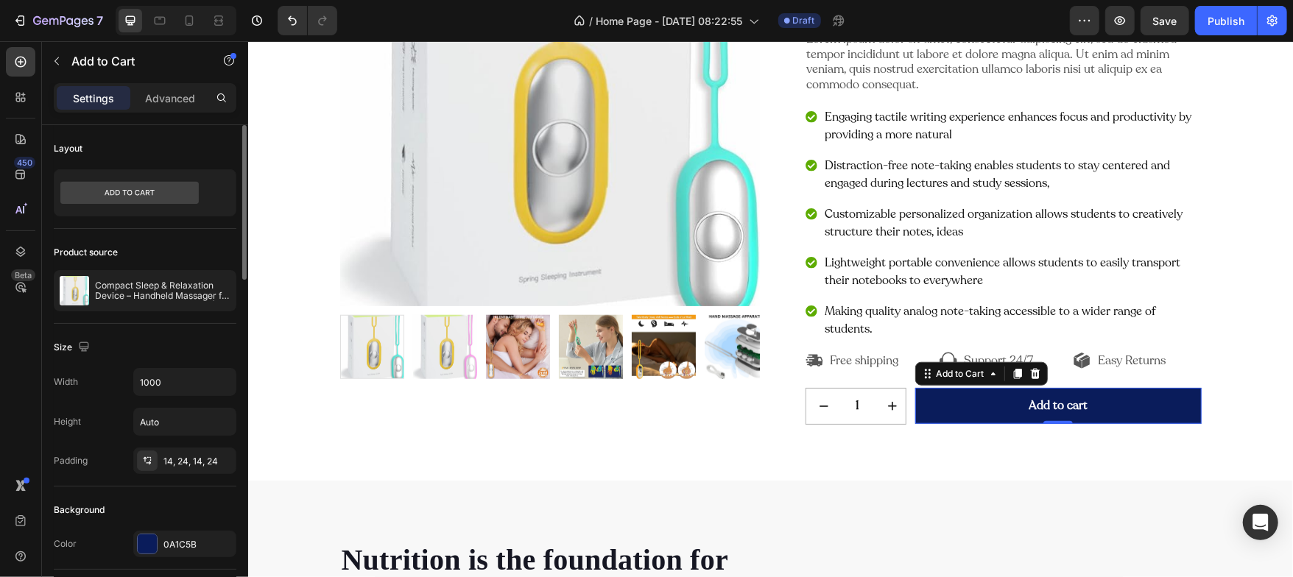
click at [172, 516] on div "Background" at bounding box center [145, 511] width 183 height 24
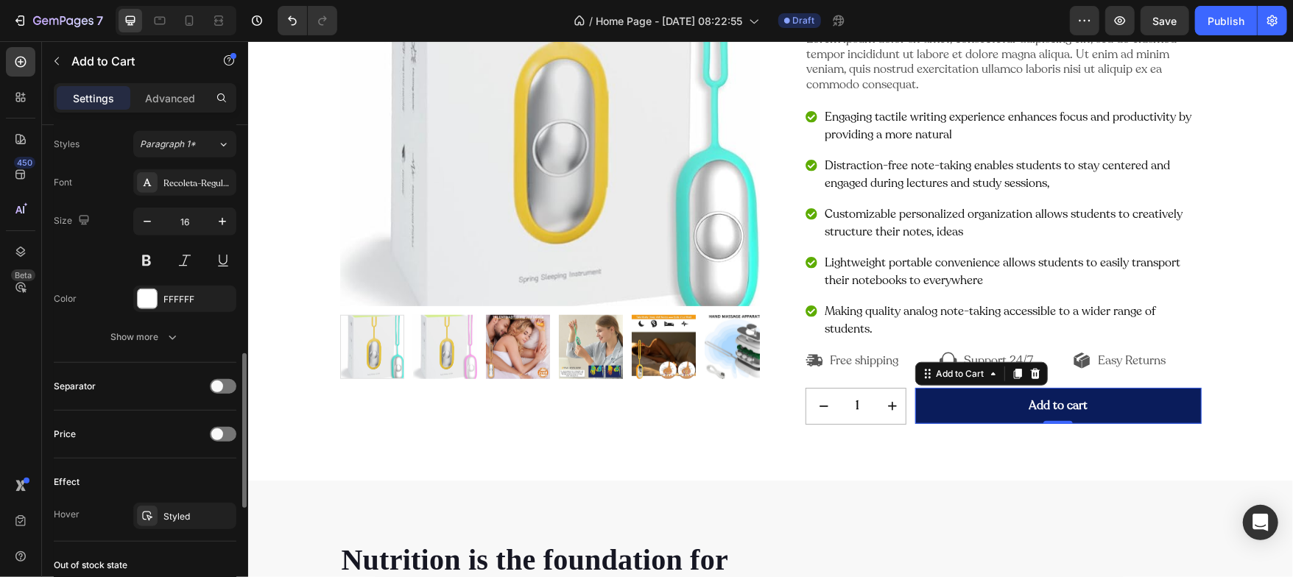
scroll to position [731, 0]
click at [175, 517] on div "Styled" at bounding box center [184, 514] width 43 height 13
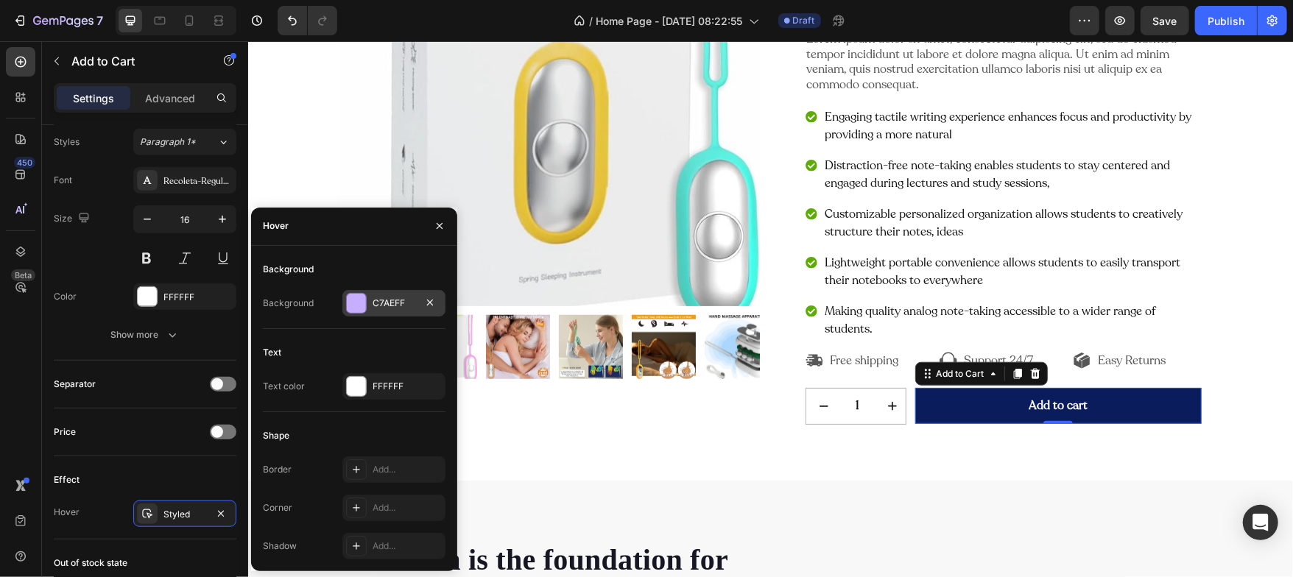
click at [367, 298] on div "C7AEFF" at bounding box center [393, 303] width 103 height 27
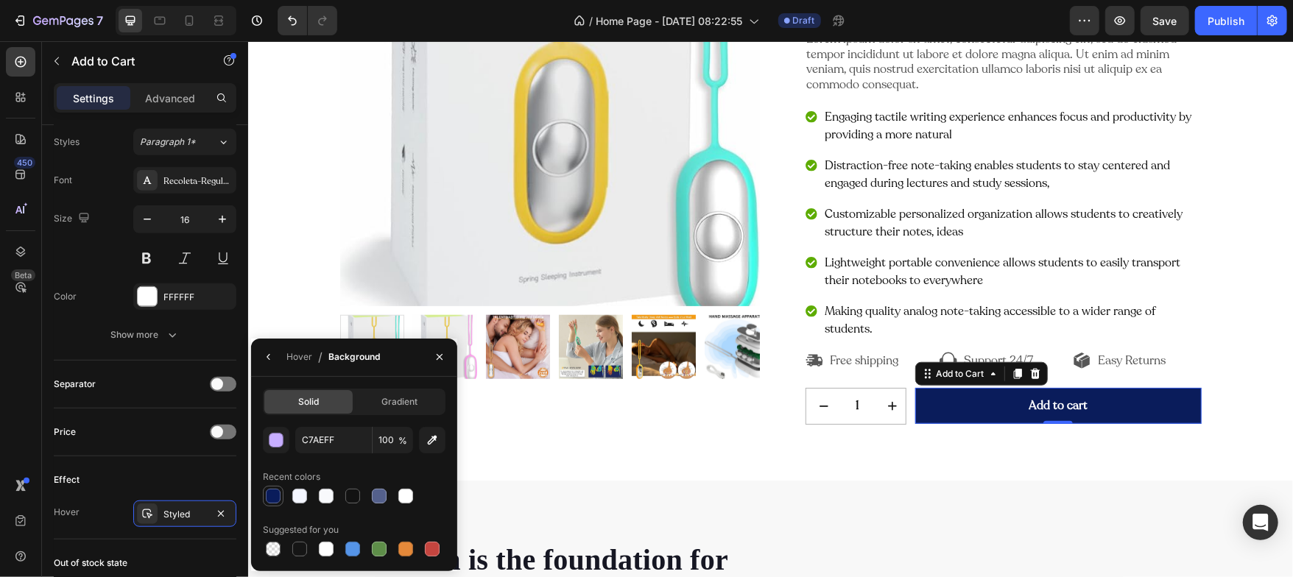
click at [275, 487] on div at bounding box center [273, 496] width 18 height 18
type input "0A1C5B"
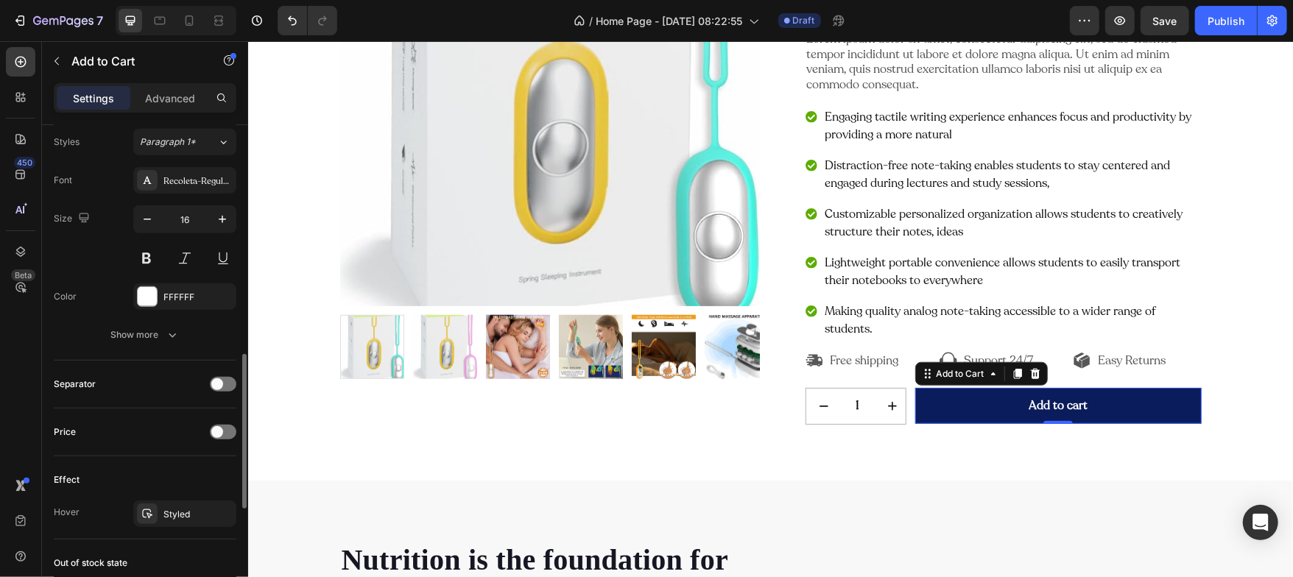
click at [151, 424] on div "Price" at bounding box center [145, 432] width 183 height 24
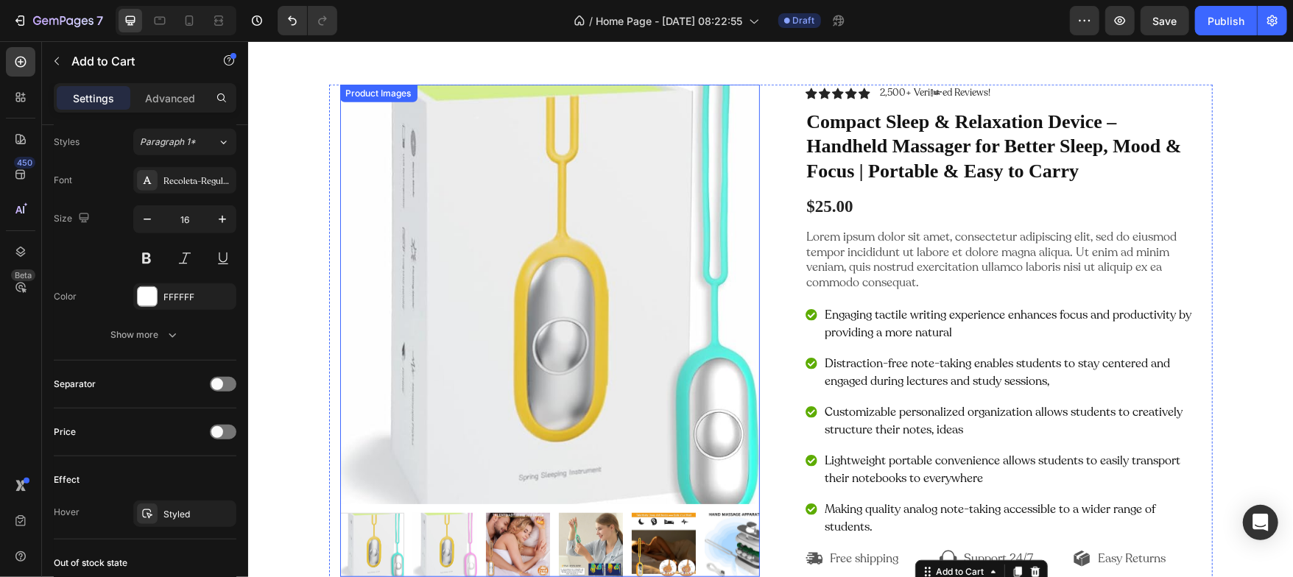
scroll to position [380, 0]
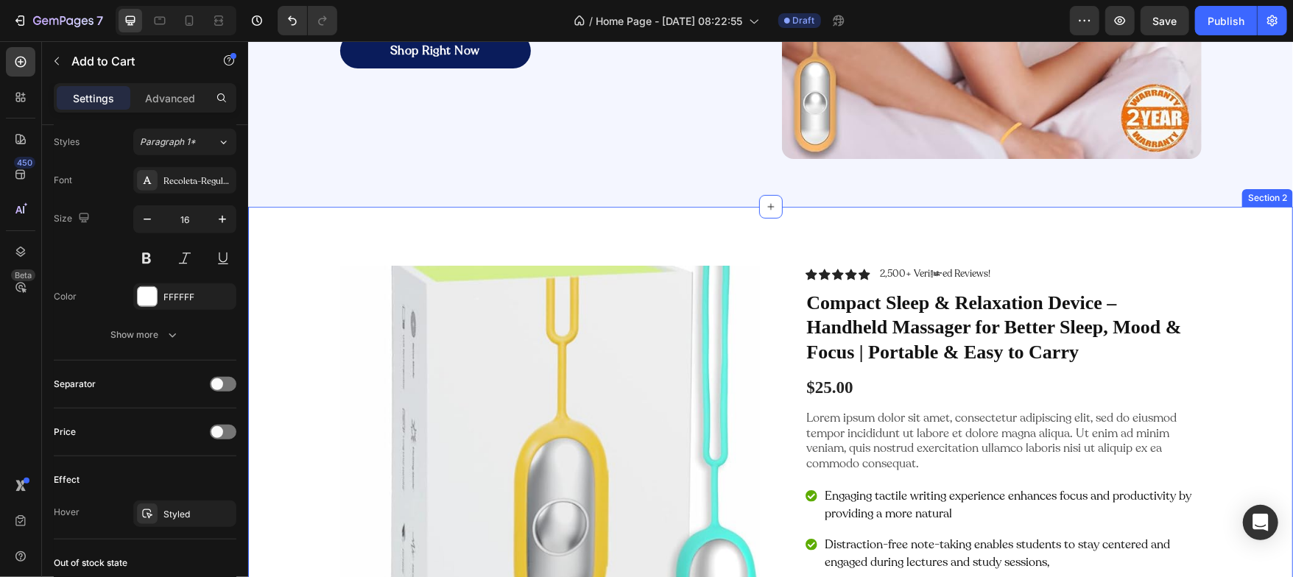
click at [401, 229] on div "Product Images Icon Icon Icon Icon Icon Icon List 2,500+ Verified Reviews! Text…" at bounding box center [769, 532] width 1045 height 653
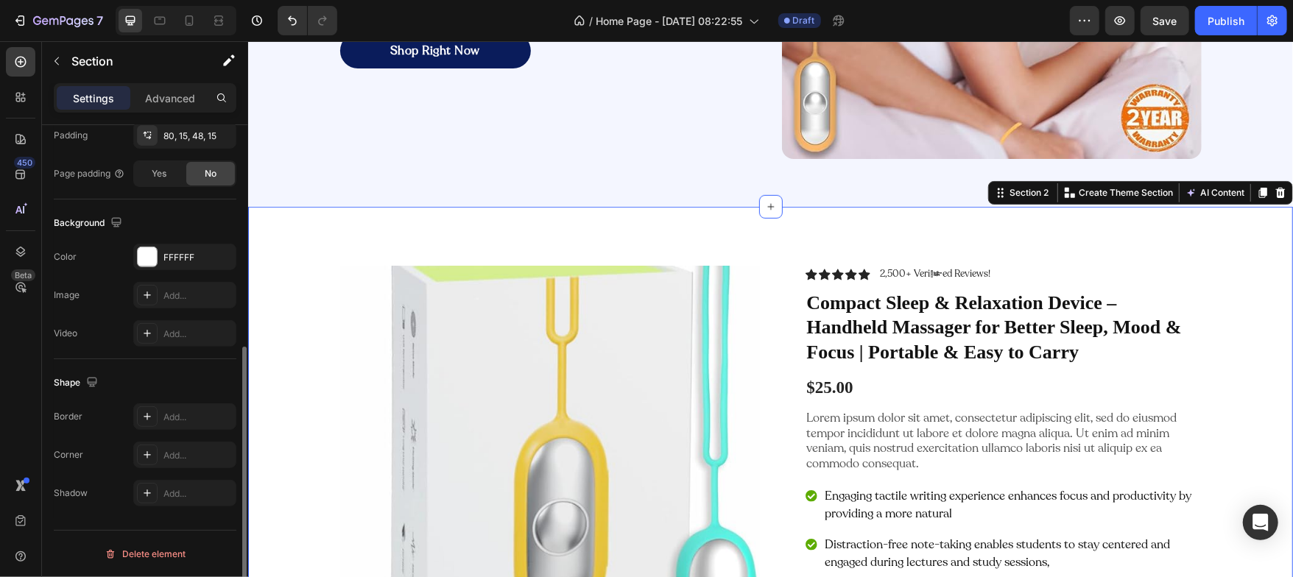
scroll to position [0, 0]
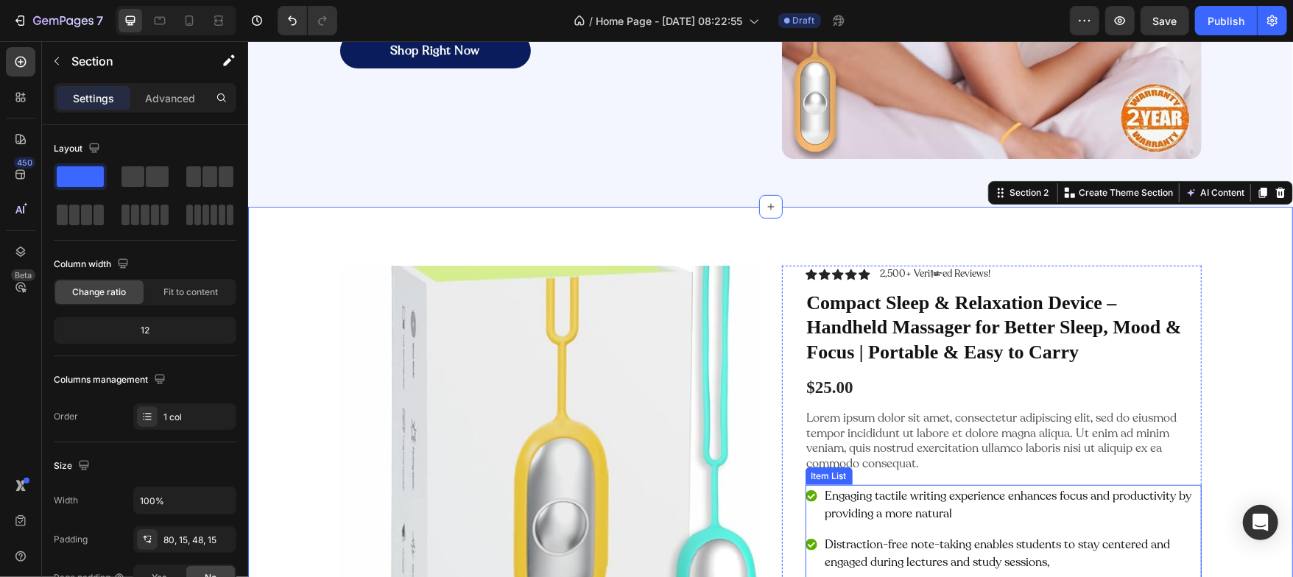
click at [809, 515] on div "Engaging tactile writing experience enhances focus and productivity by providin…" at bounding box center [1003, 505] width 396 height 40
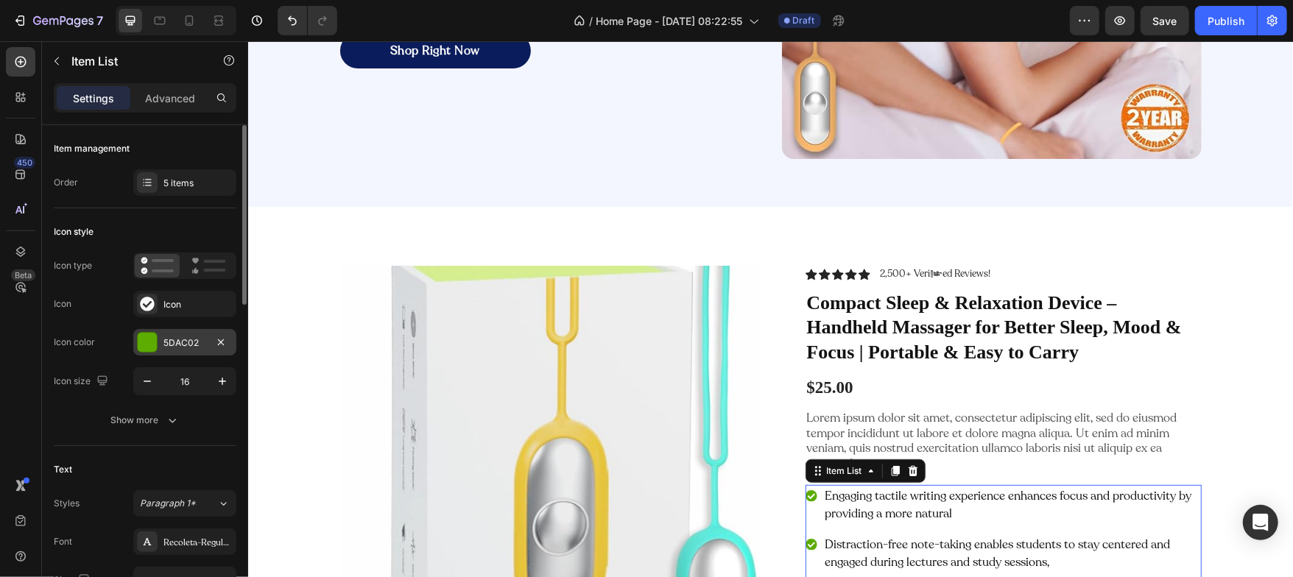
click at [151, 337] on div at bounding box center [147, 342] width 19 height 19
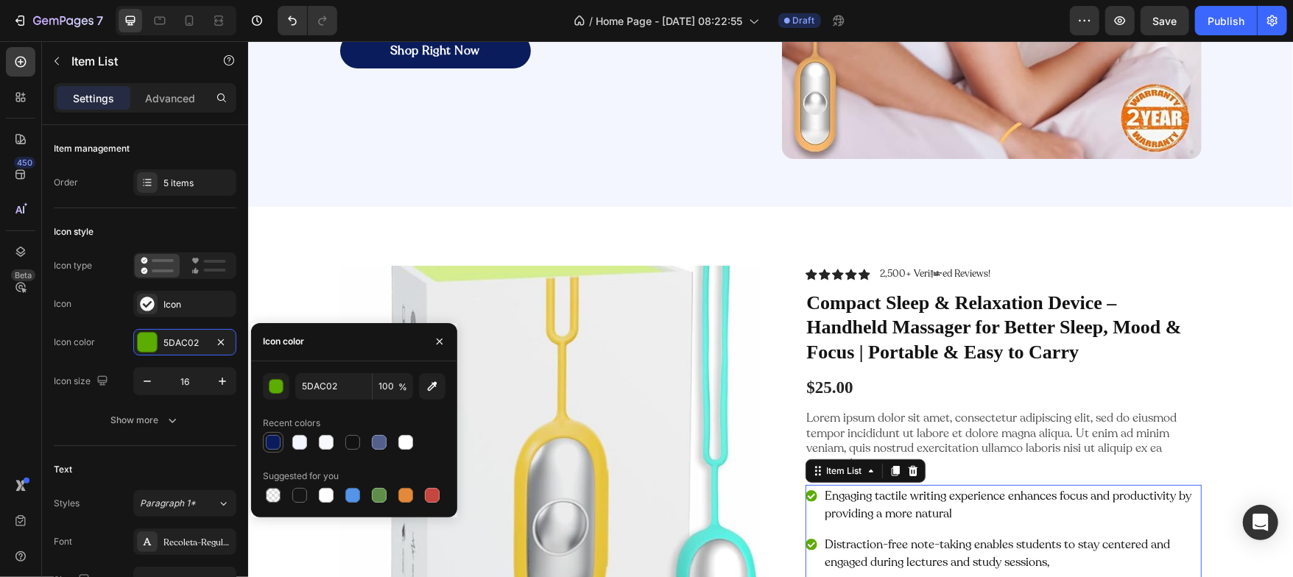
click at [283, 447] on div at bounding box center [273, 442] width 21 height 21
type input "0A1C5B"
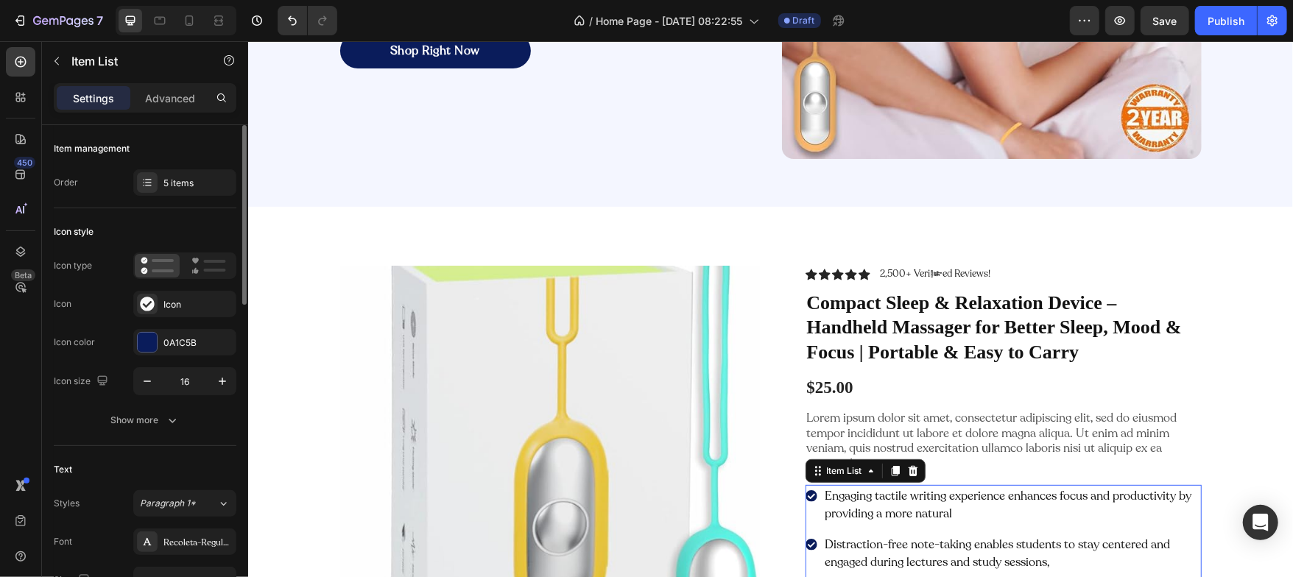
click at [143, 458] on div "Text" at bounding box center [145, 470] width 183 height 24
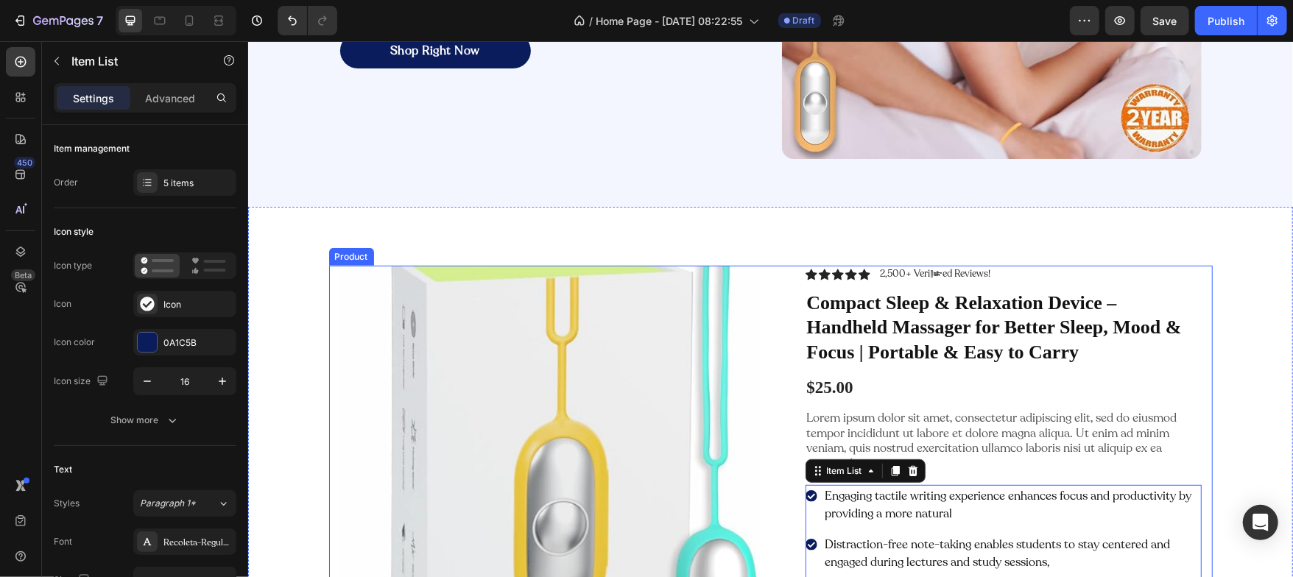
click at [773, 369] on div "Product Images Icon Icon Icon Icon Icon Icon List 2,500+ Verified Reviews! Text…" at bounding box center [770, 538] width 884 height 547
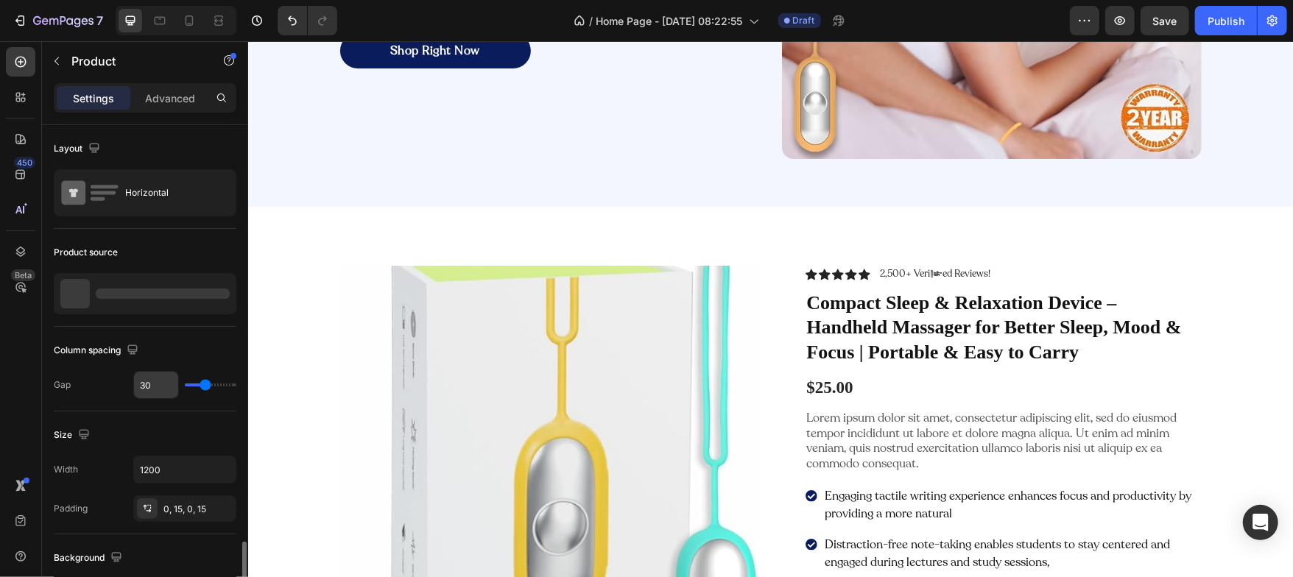
scroll to position [275, 0]
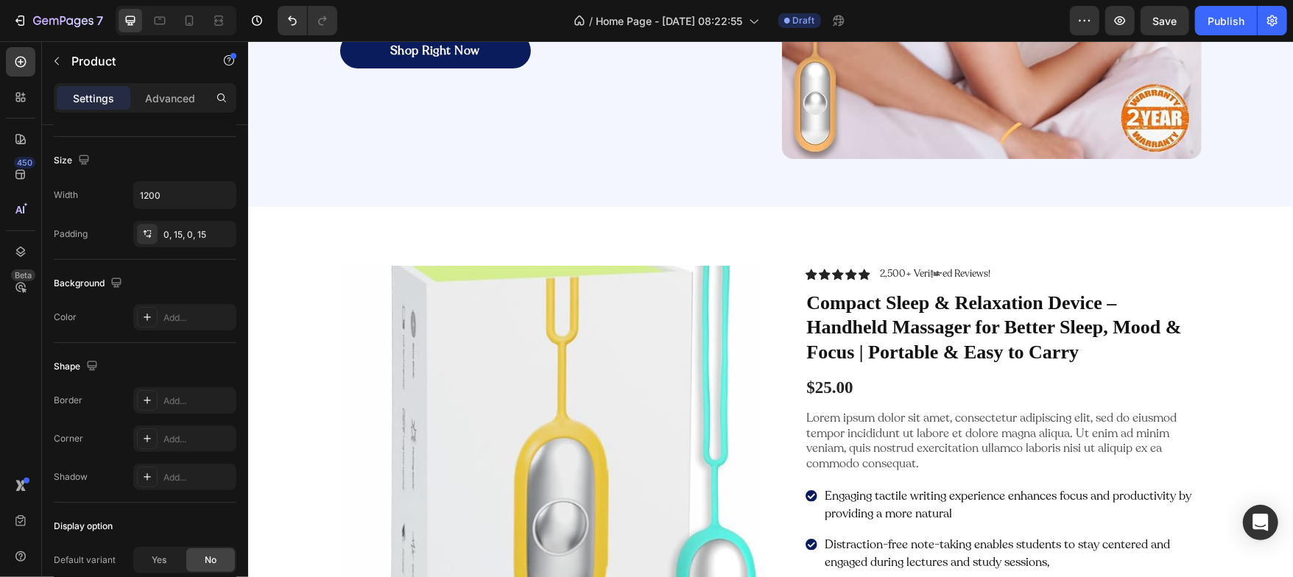
click at [771, 334] on div "Product Images Icon Icon Icon Icon Icon Icon List 2,500+ Verified Reviews! Text…" at bounding box center [770, 538] width 884 height 547
click at [175, 88] on div "Advanced" at bounding box center [170, 98] width 74 height 24
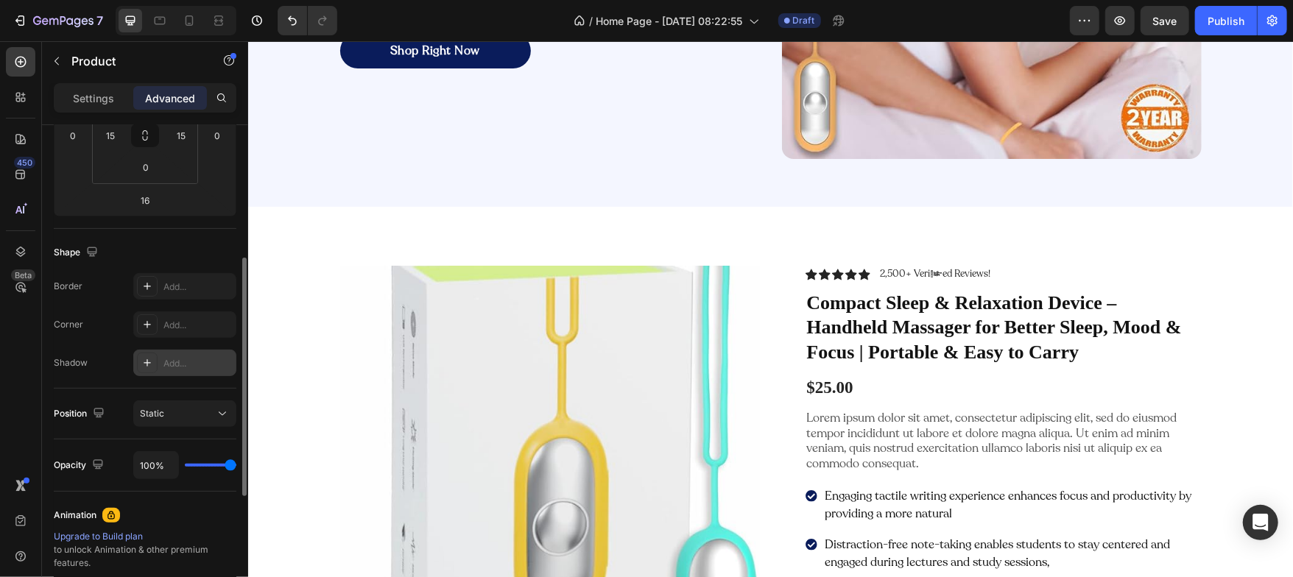
click at [144, 369] on div at bounding box center [147, 363] width 21 height 21
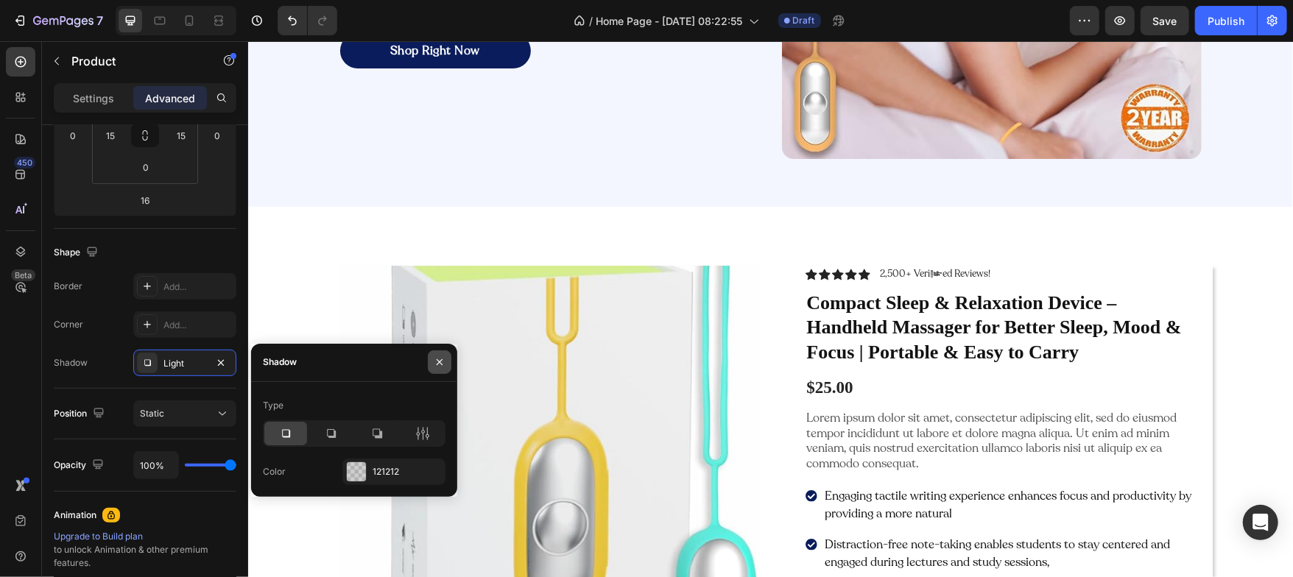
click at [444, 366] on icon "button" at bounding box center [440, 362] width 12 height 12
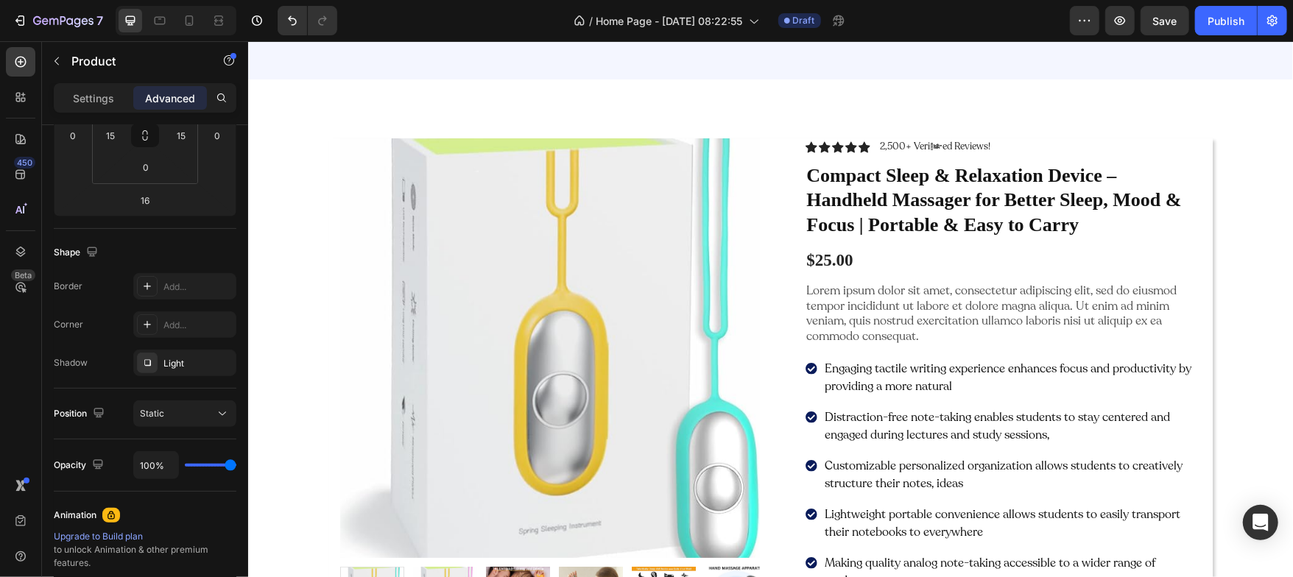
scroll to position [506, 0]
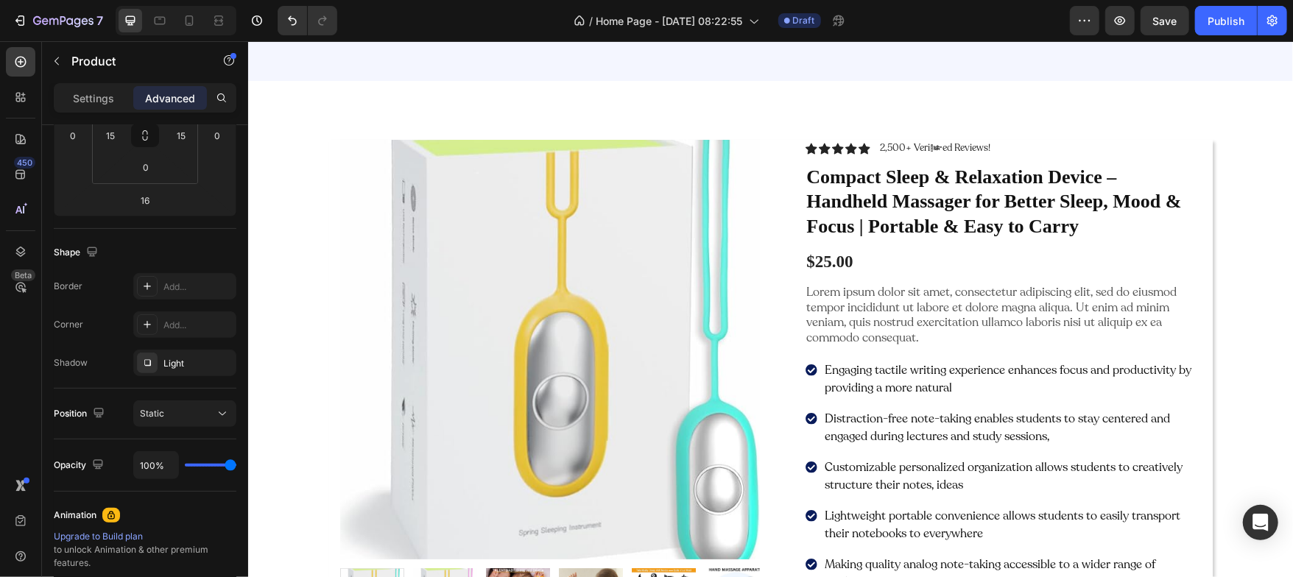
click at [766, 214] on div "Product Images Icon Icon Icon Icon Icon Icon List 2,500+ Verified Reviews! Text…" at bounding box center [770, 412] width 884 height 547
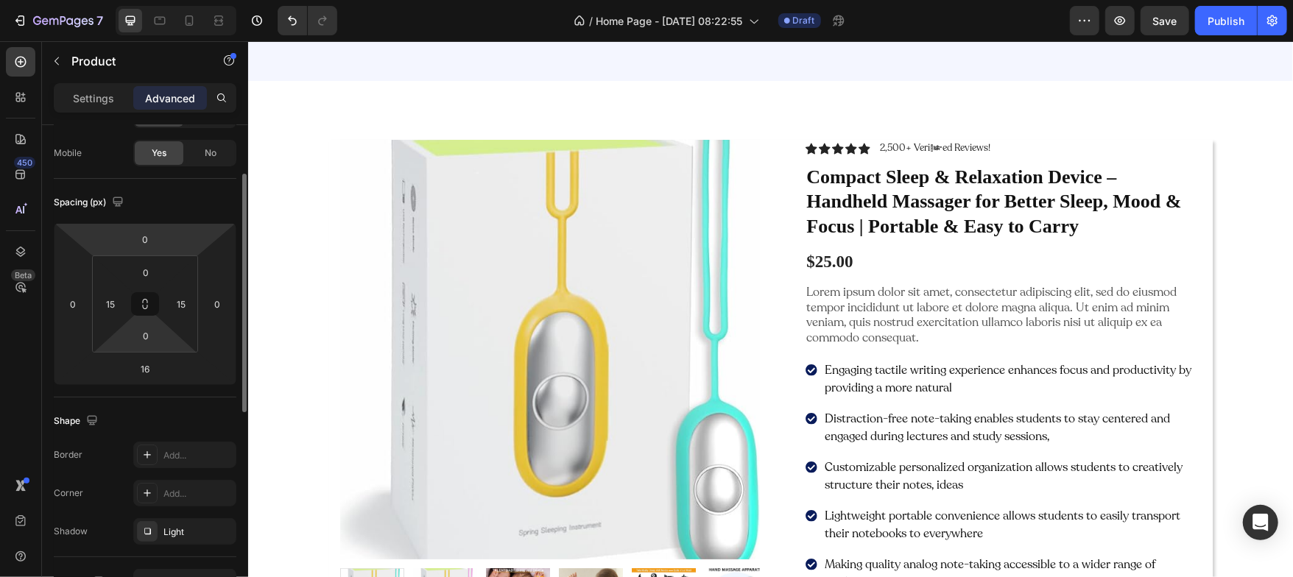
scroll to position [102, 0]
click at [144, 302] on icon at bounding box center [145, 308] width 12 height 12
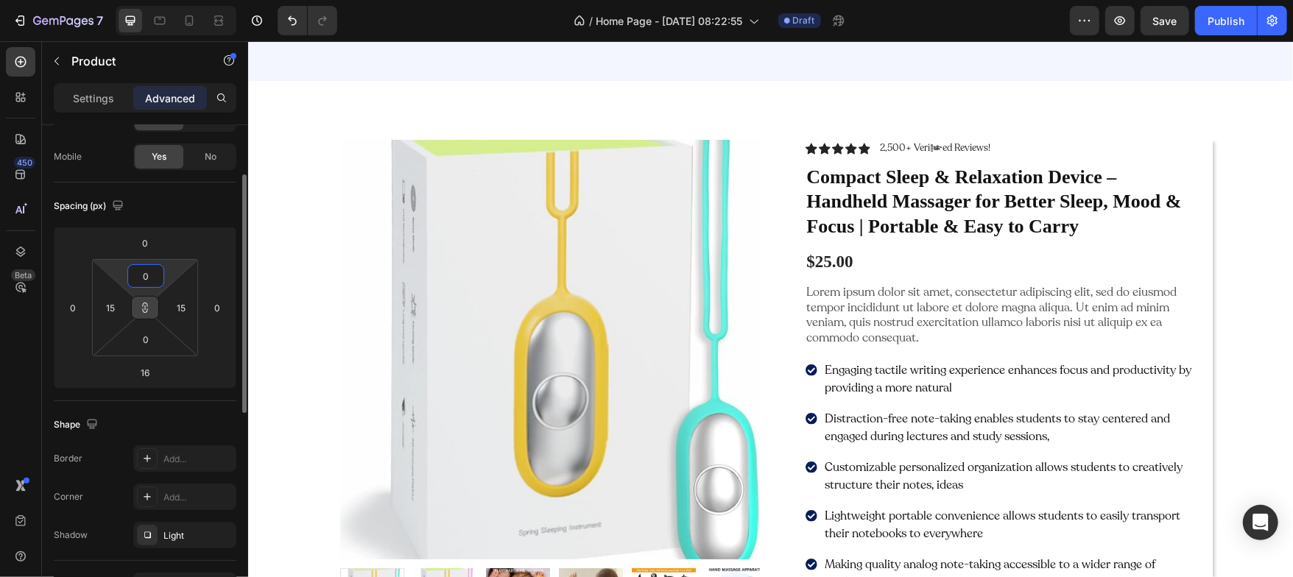
click at [145, 274] on input "0" at bounding box center [145, 276] width 29 height 22
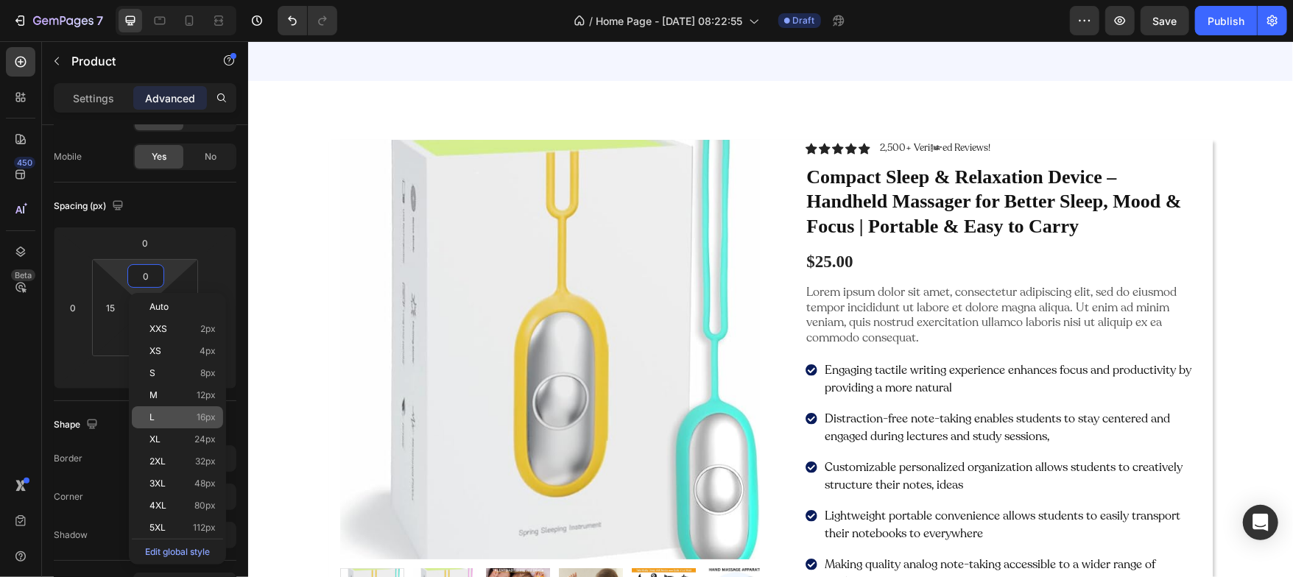
click at [195, 418] on p "L 16px" at bounding box center [182, 417] width 66 height 10
type input "16"
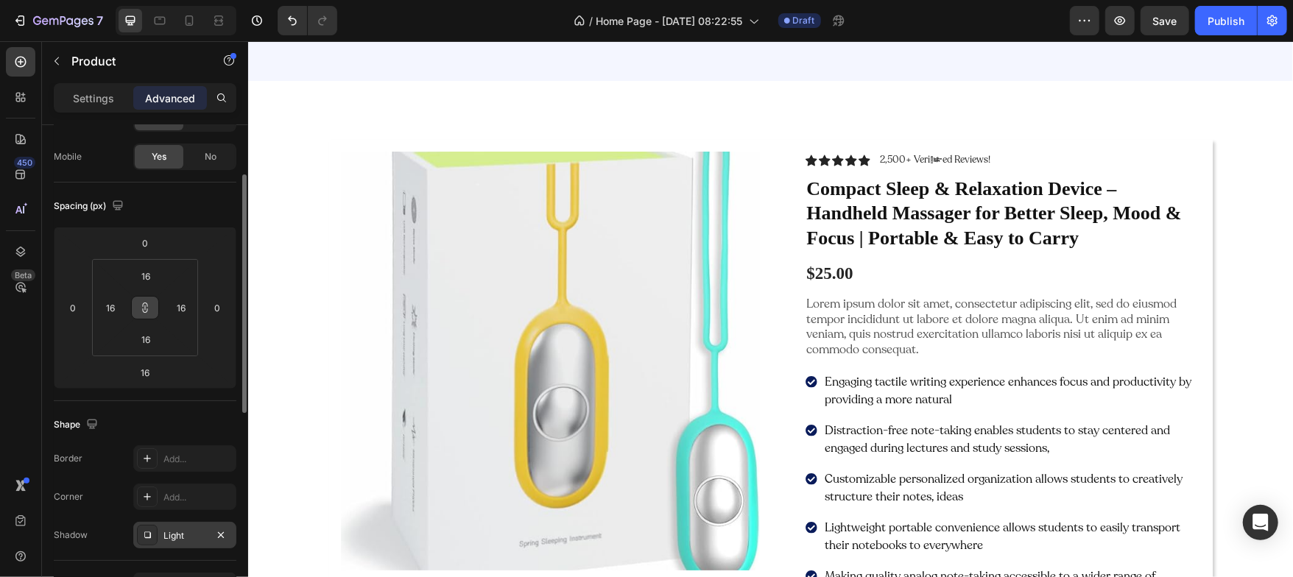
click at [177, 542] on div "Light" at bounding box center [184, 535] width 103 height 27
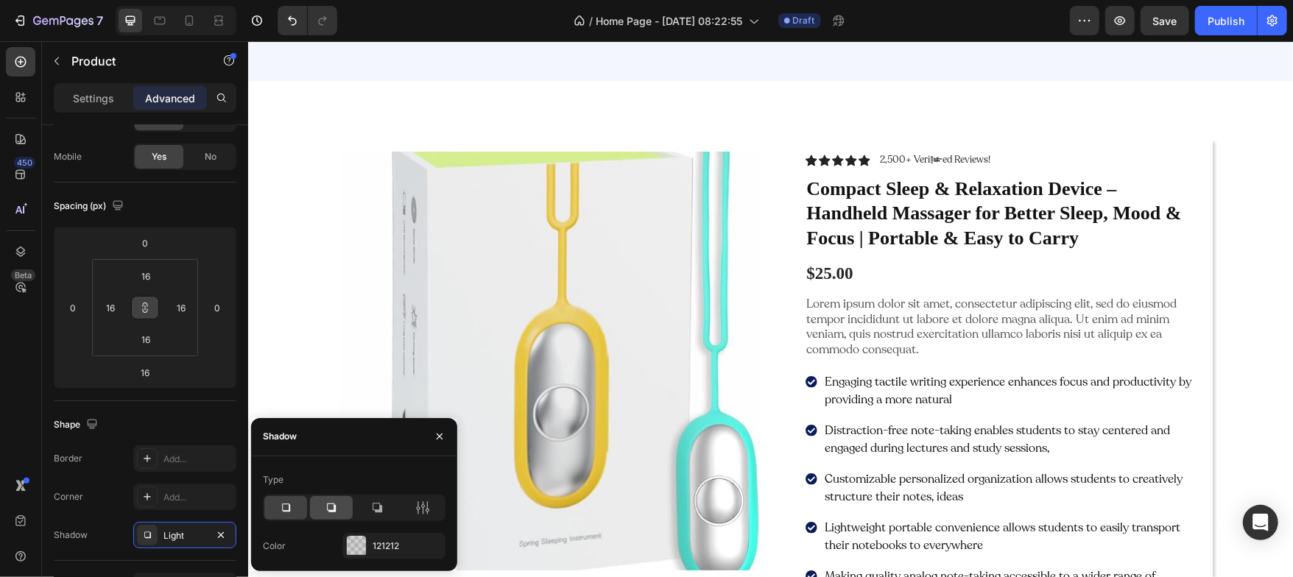
click at [329, 504] on icon at bounding box center [331, 508] width 15 height 15
click at [362, 508] on div at bounding box center [377, 508] width 43 height 24
click at [420, 510] on icon at bounding box center [422, 508] width 15 height 15
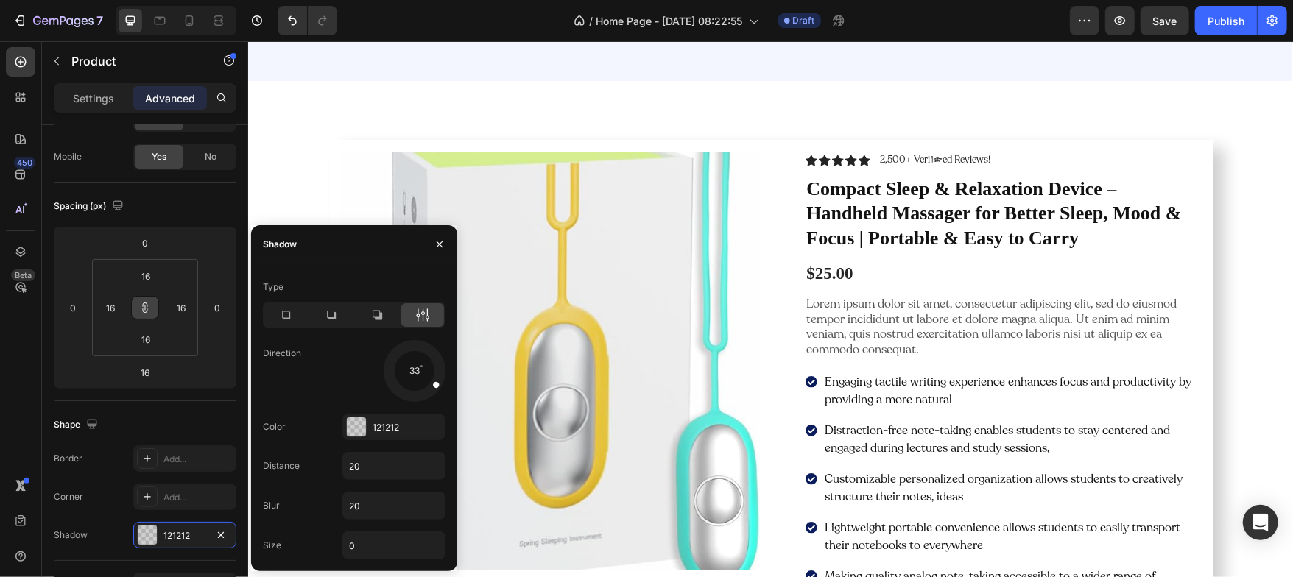
drag, startPoint x: 435, startPoint y: 392, endPoint x: 436, endPoint y: 384, distance: 8.1
click at [436, 384] on div at bounding box center [428, 379] width 32 height 25
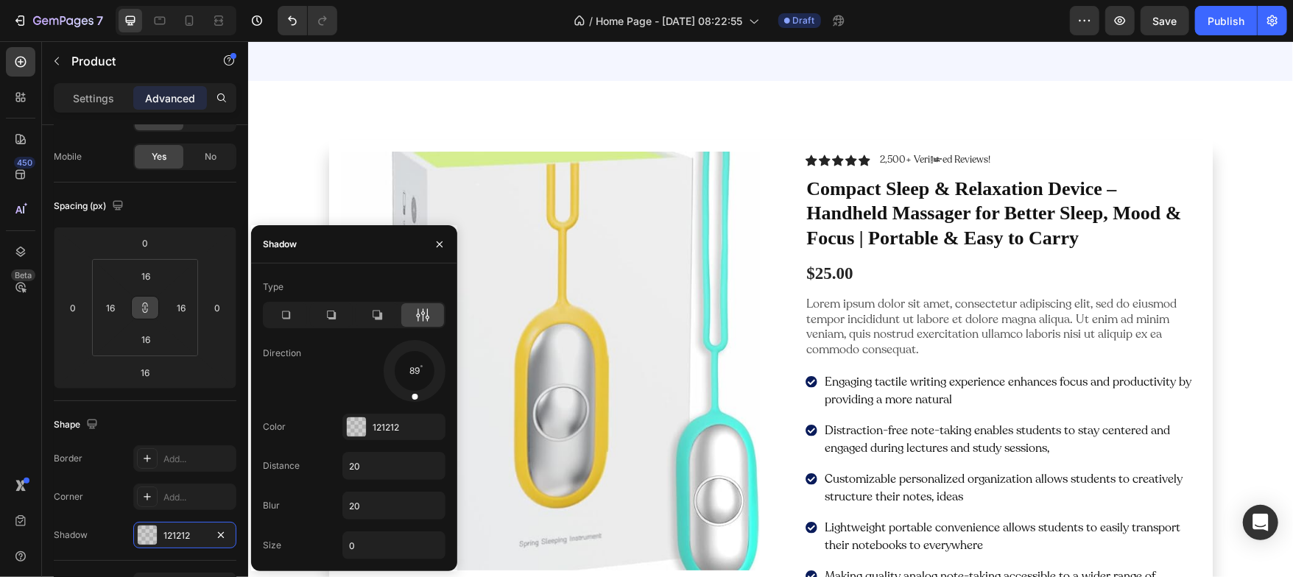
drag, startPoint x: 432, startPoint y: 387, endPoint x: 412, endPoint y: 392, distance: 20.7
click at [412, 392] on div at bounding box center [415, 386] width 10 height 33
click at [377, 319] on icon at bounding box center [378, 316] width 10 height 10
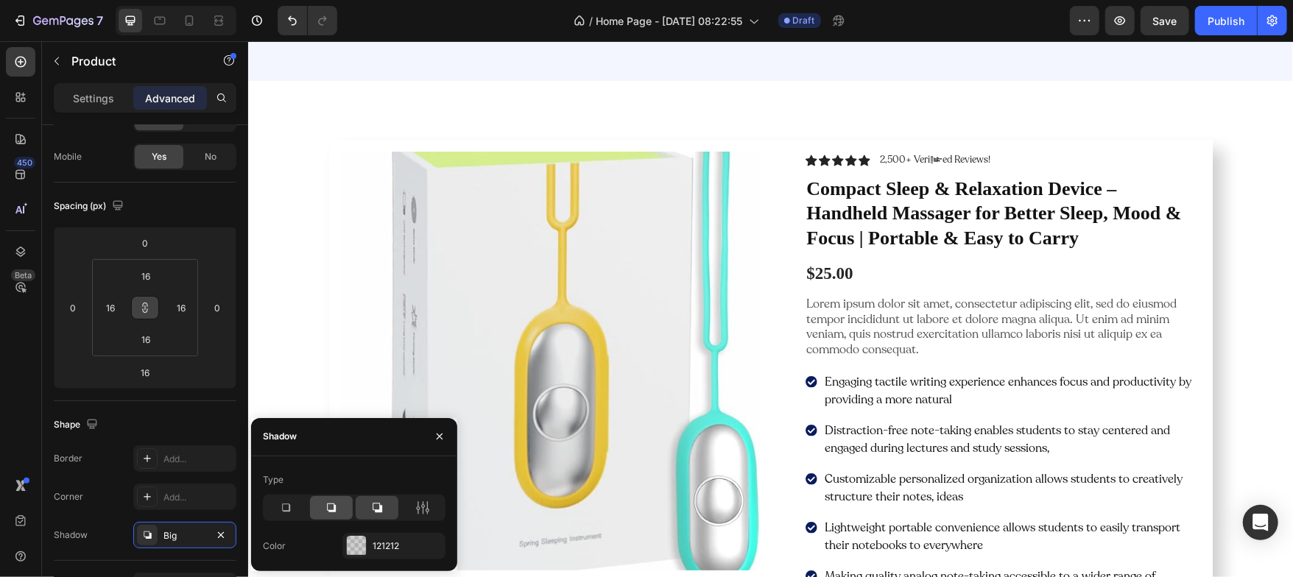
click at [325, 501] on icon at bounding box center [331, 508] width 15 height 15
click at [283, 503] on icon at bounding box center [285, 508] width 15 height 15
click at [434, 515] on div at bounding box center [422, 508] width 43 height 24
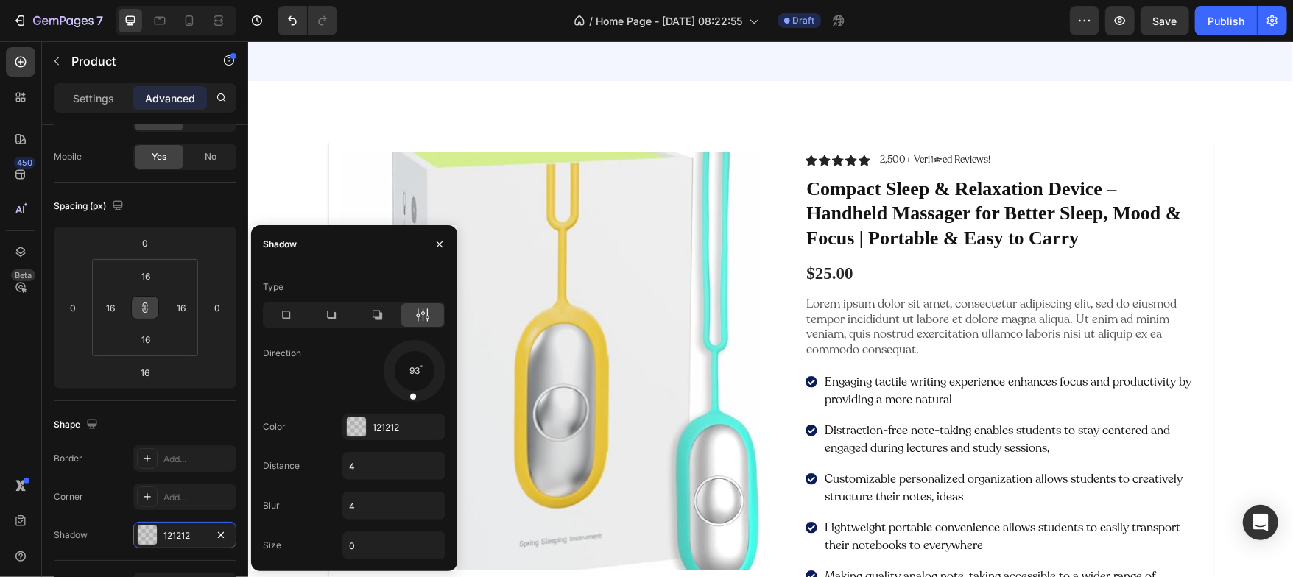
drag, startPoint x: 432, startPoint y: 390, endPoint x: 412, endPoint y: 390, distance: 19.9
click at [412, 390] on div at bounding box center [413, 386] width 10 height 33
click at [368, 507] on input "4" at bounding box center [394, 506] width 102 height 27
type input "0"
click at [369, 540] on input "0" at bounding box center [394, 545] width 102 height 27
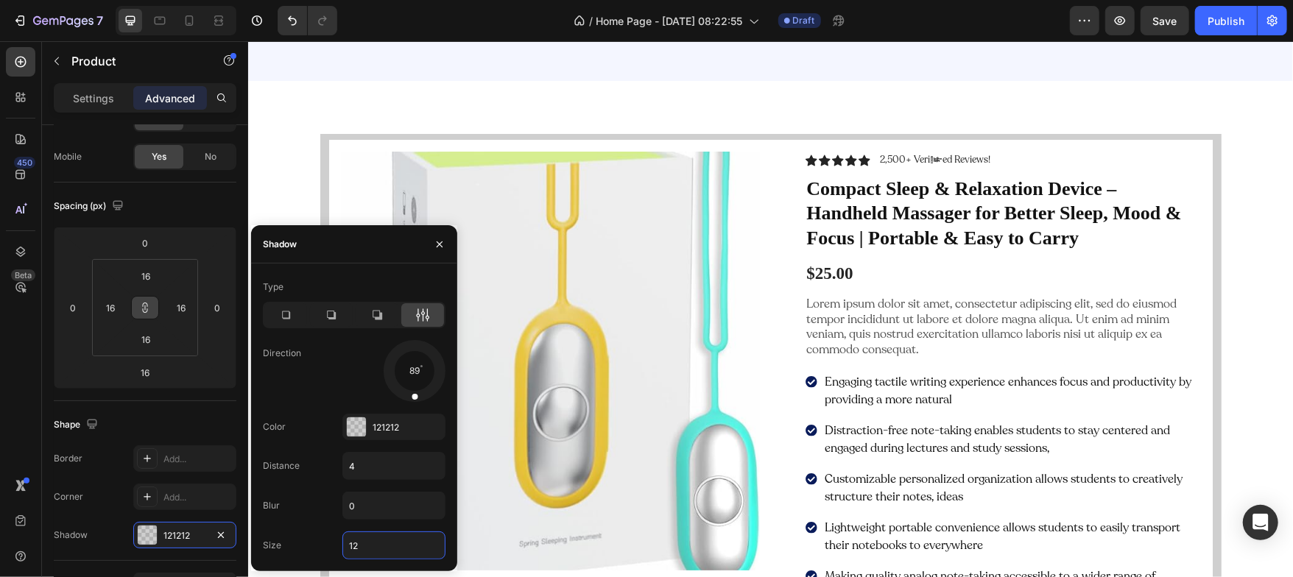
click at [369, 540] on input "12" at bounding box center [394, 545] width 102 height 27
type input "0"
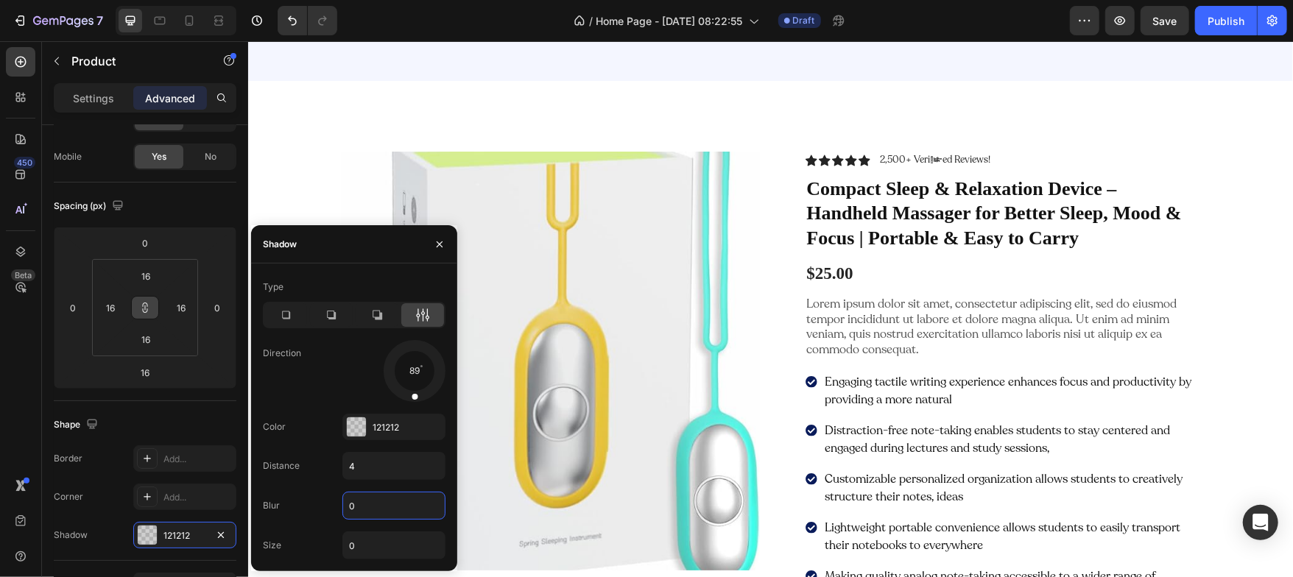
click at [376, 507] on input "0" at bounding box center [394, 506] width 102 height 27
type input "12"
click at [439, 244] on icon "button" at bounding box center [440, 245] width 12 height 12
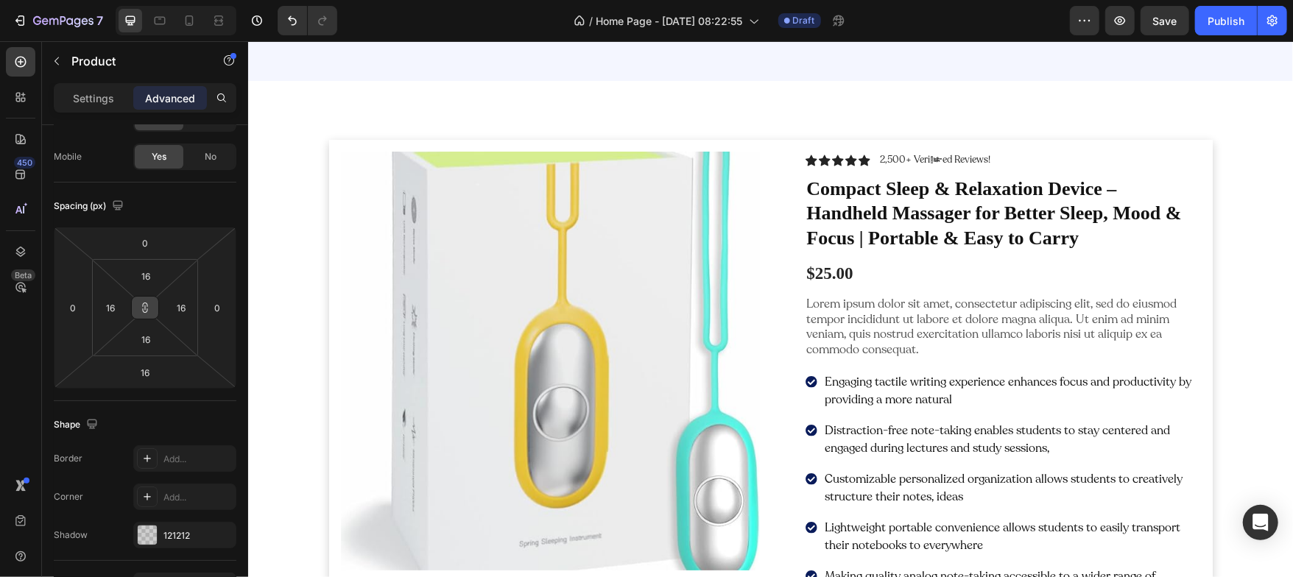
click at [148, 306] on icon at bounding box center [145, 308] width 12 height 12
click at [152, 272] on input "16" at bounding box center [145, 276] width 29 height 22
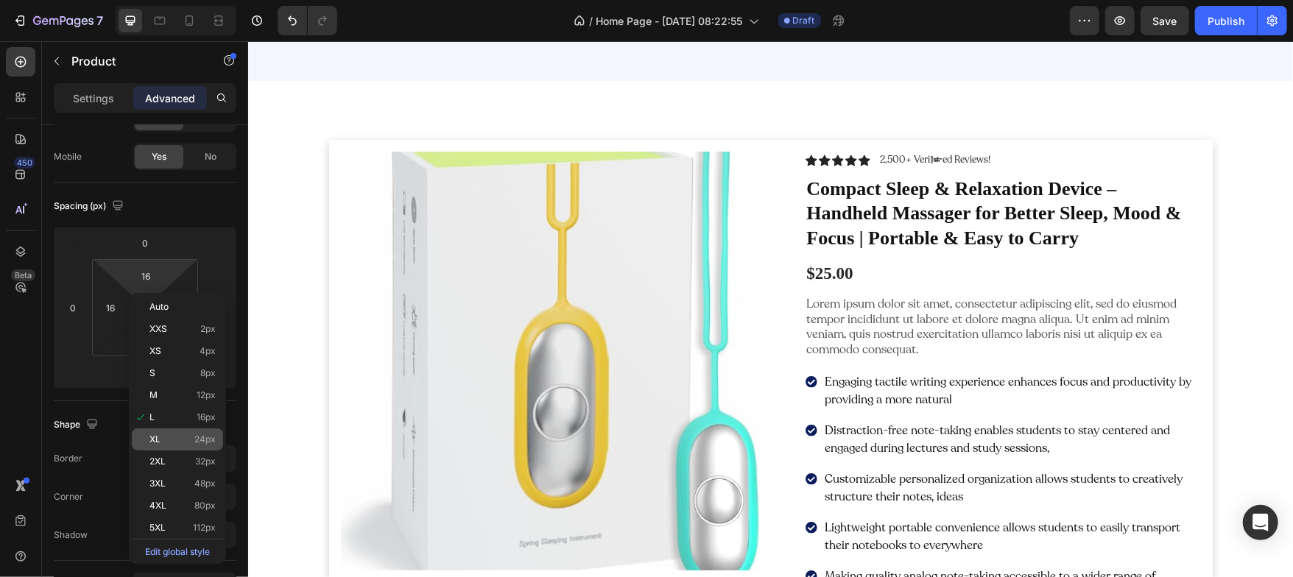
click at [193, 440] on p "XL 24px" at bounding box center [182, 439] width 66 height 10
type input "24"
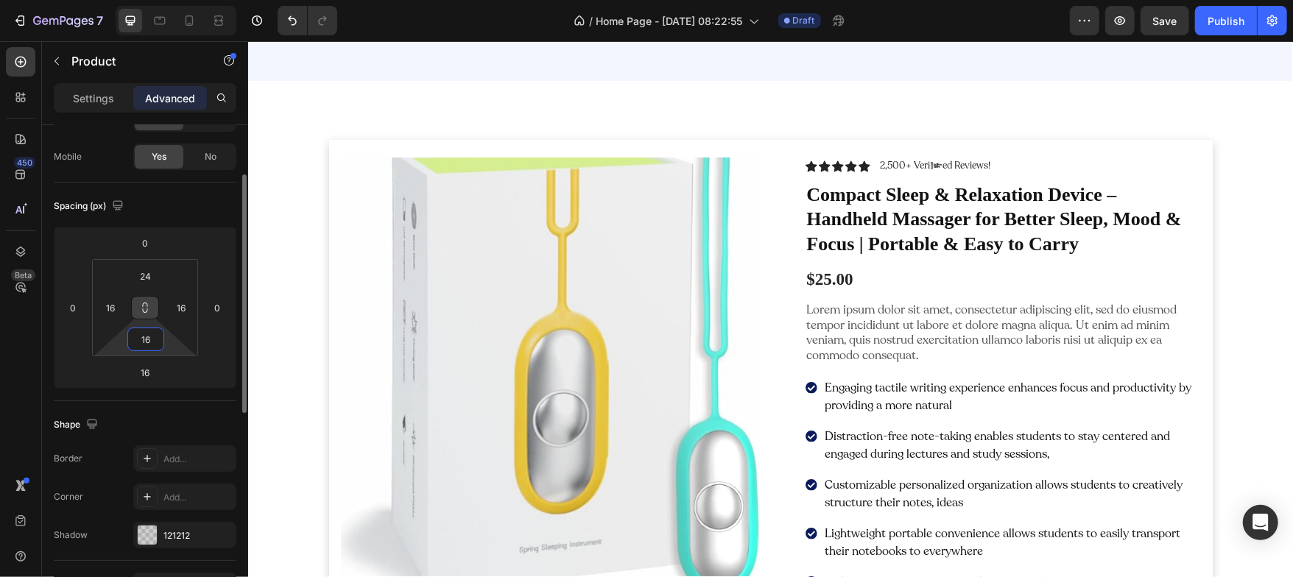
click at [152, 343] on input "16" at bounding box center [145, 339] width 29 height 22
type input "24"
click at [167, 203] on div "Spacing (px)" at bounding box center [145, 206] width 183 height 24
click at [155, 269] on input "24" at bounding box center [145, 276] width 29 height 22
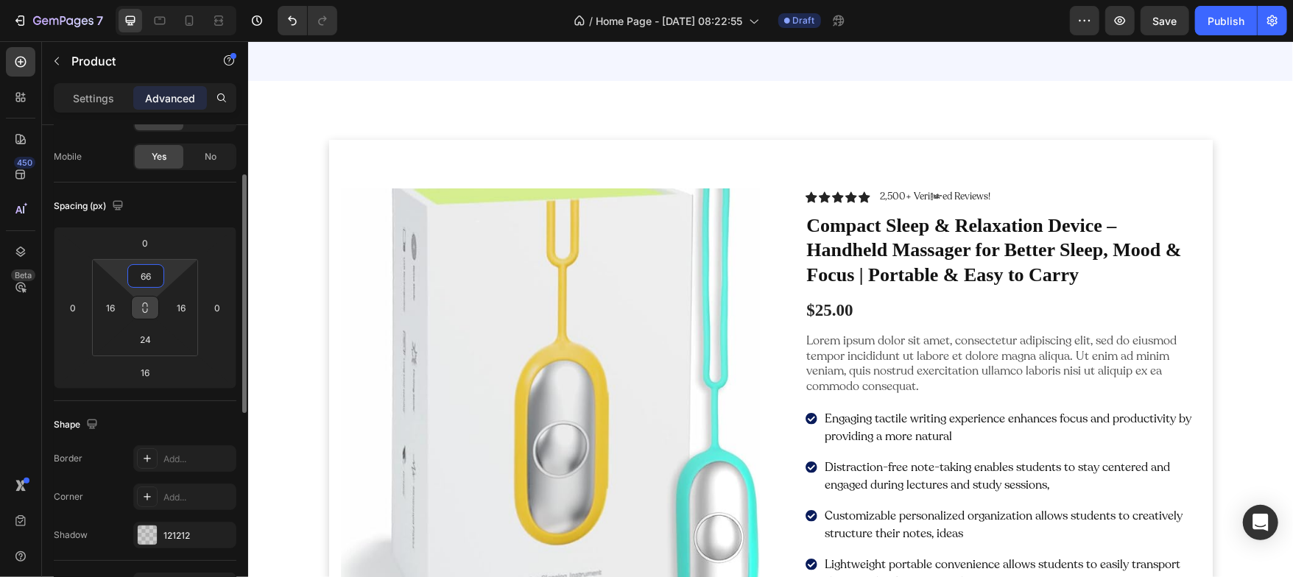
click at [155, 269] on input "66" at bounding box center [145, 276] width 29 height 22
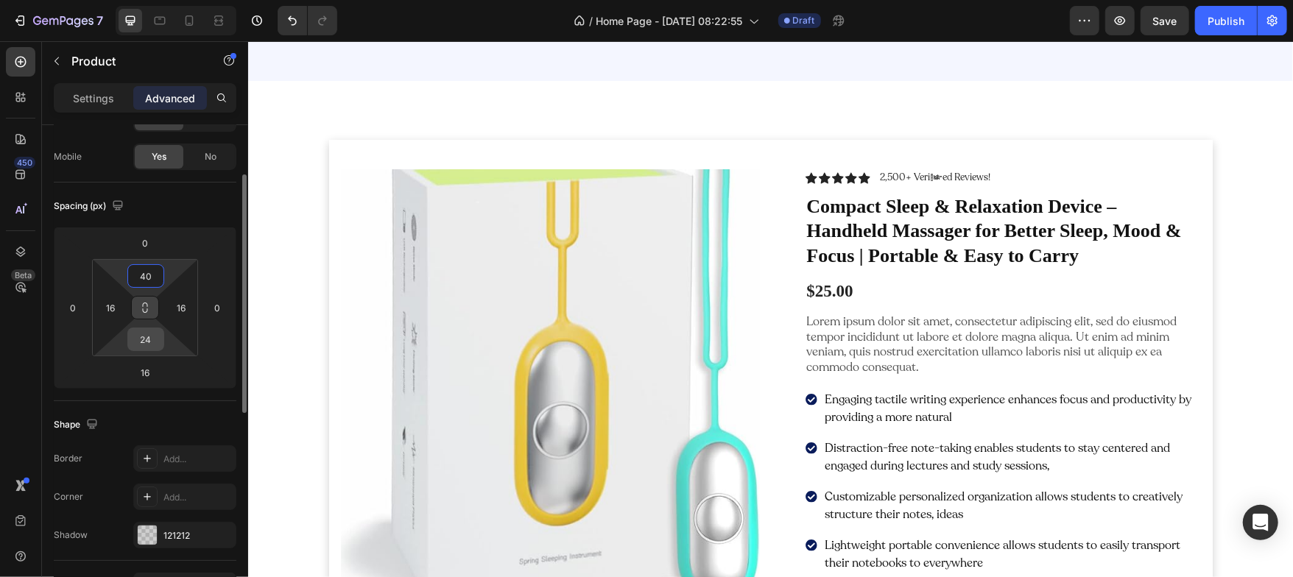
type input "40"
click at [145, 338] on input "24" at bounding box center [145, 339] width 29 height 22
type input "40"
click at [183, 209] on div "Spacing (px)" at bounding box center [145, 206] width 183 height 24
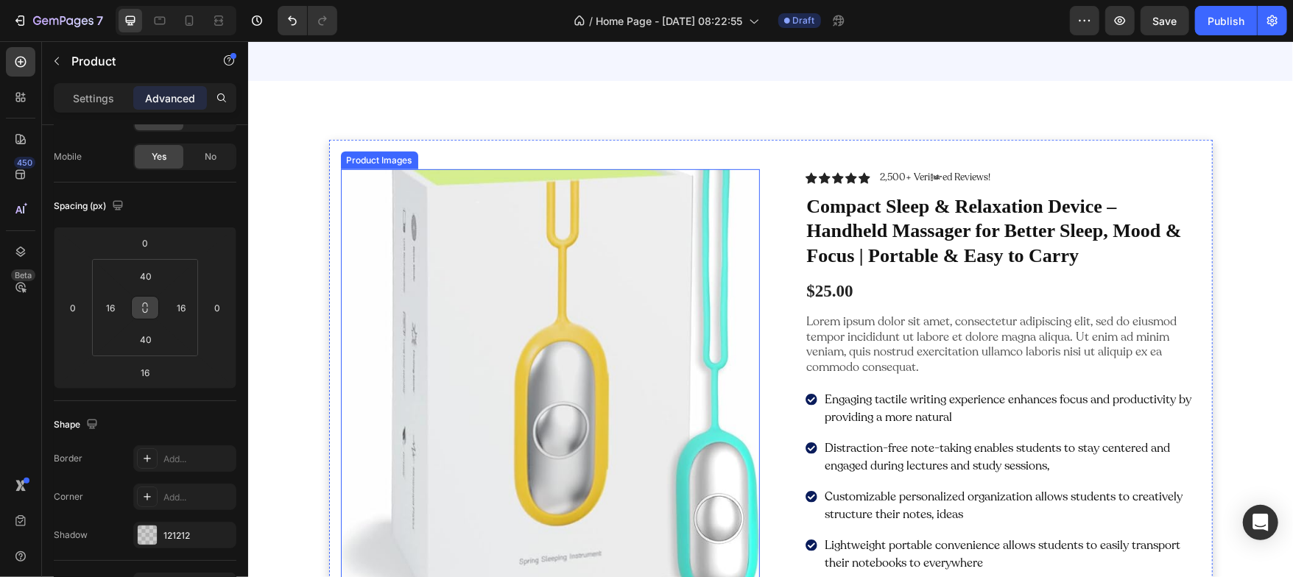
click at [446, 232] on img at bounding box center [549, 378] width 419 height 419
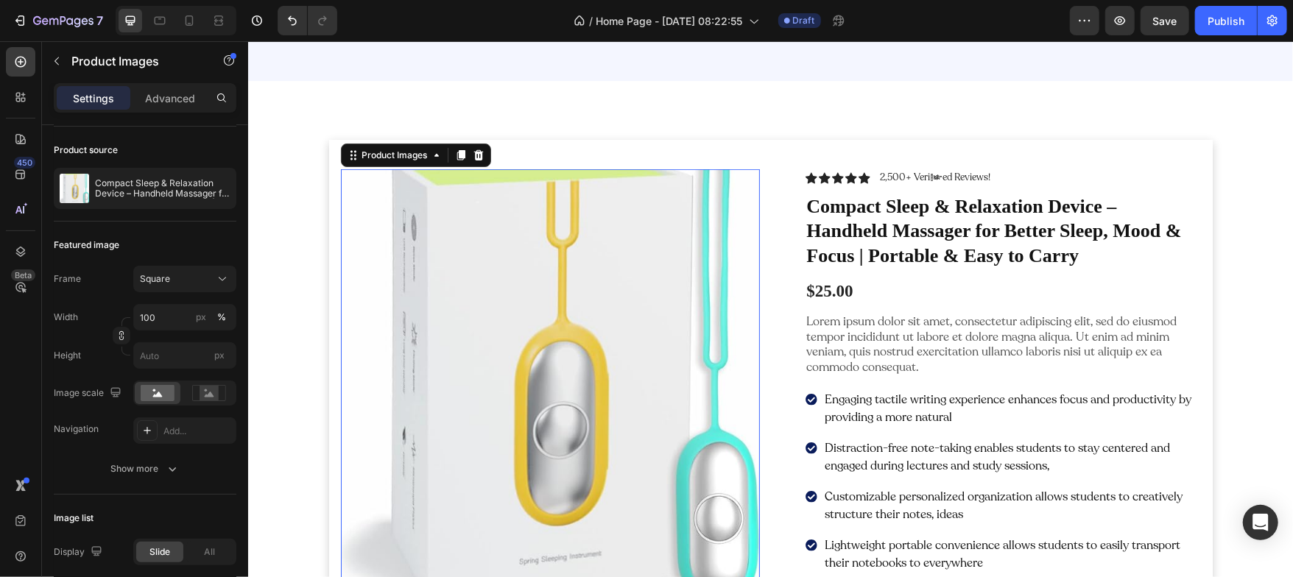
scroll to position [0, 0]
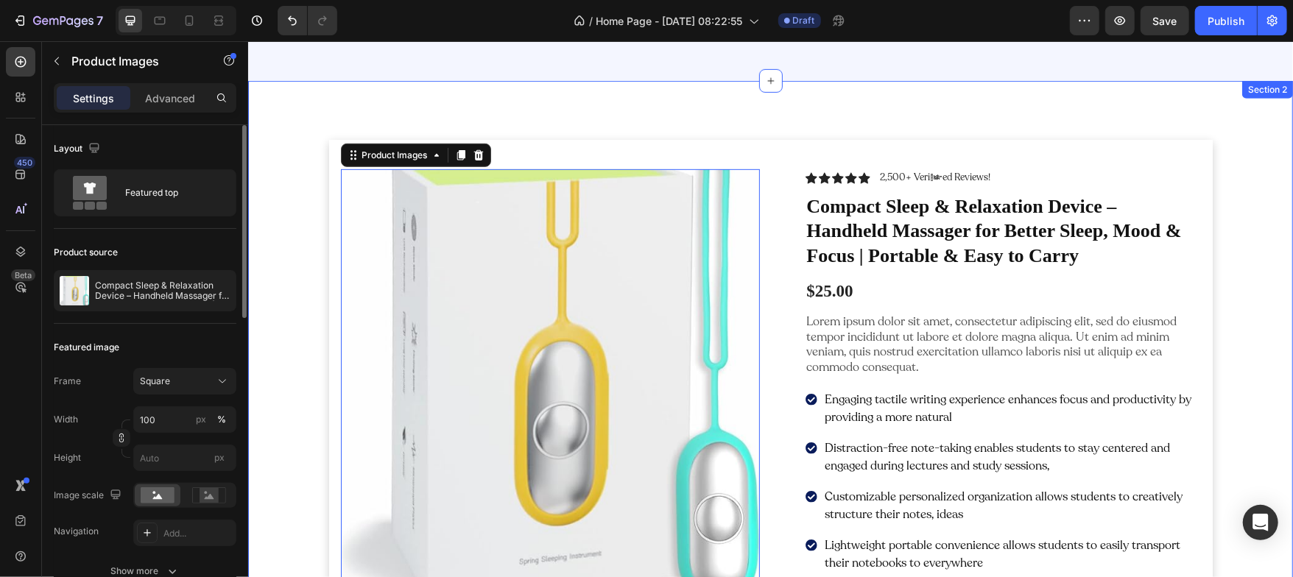
click at [295, 260] on div "Product Images 16 Icon Icon Icon Icon Icon Icon List 2,500+ Verified Reviews! T…" at bounding box center [769, 448] width 1023 height 618
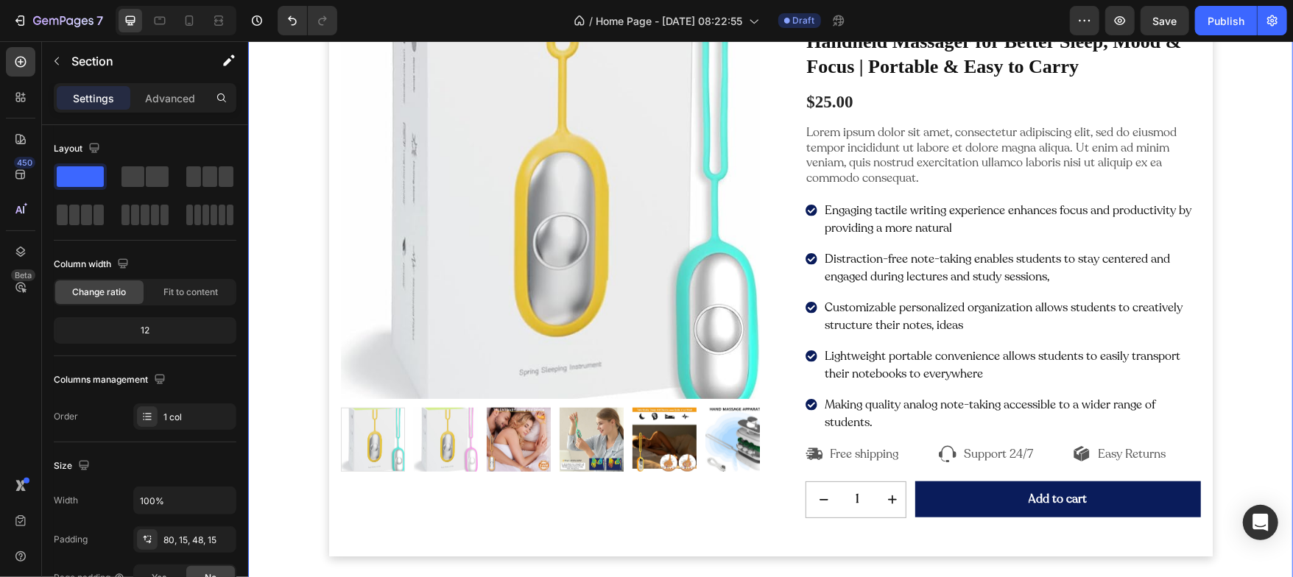
scroll to position [745, 0]
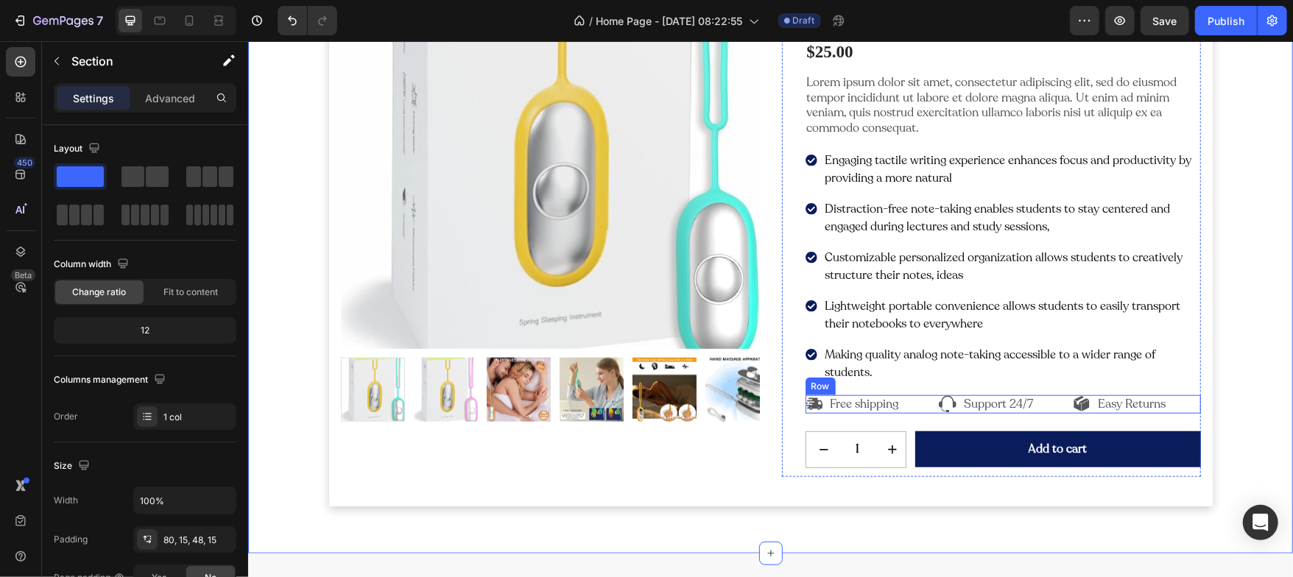
click at [927, 403] on div "Icon Free shipping Text Block Row Icon Support 24/7 Text Block Row Icon Easy Re…" at bounding box center [1002, 404] width 395 height 18
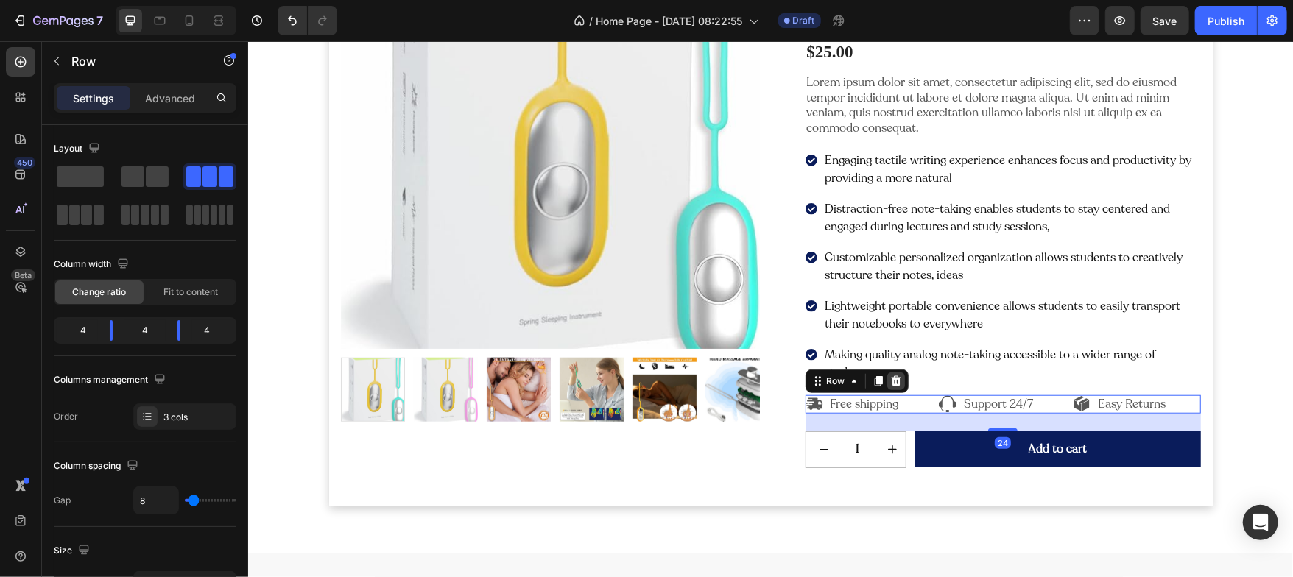
click at [890, 379] on icon at bounding box center [895, 381] width 10 height 10
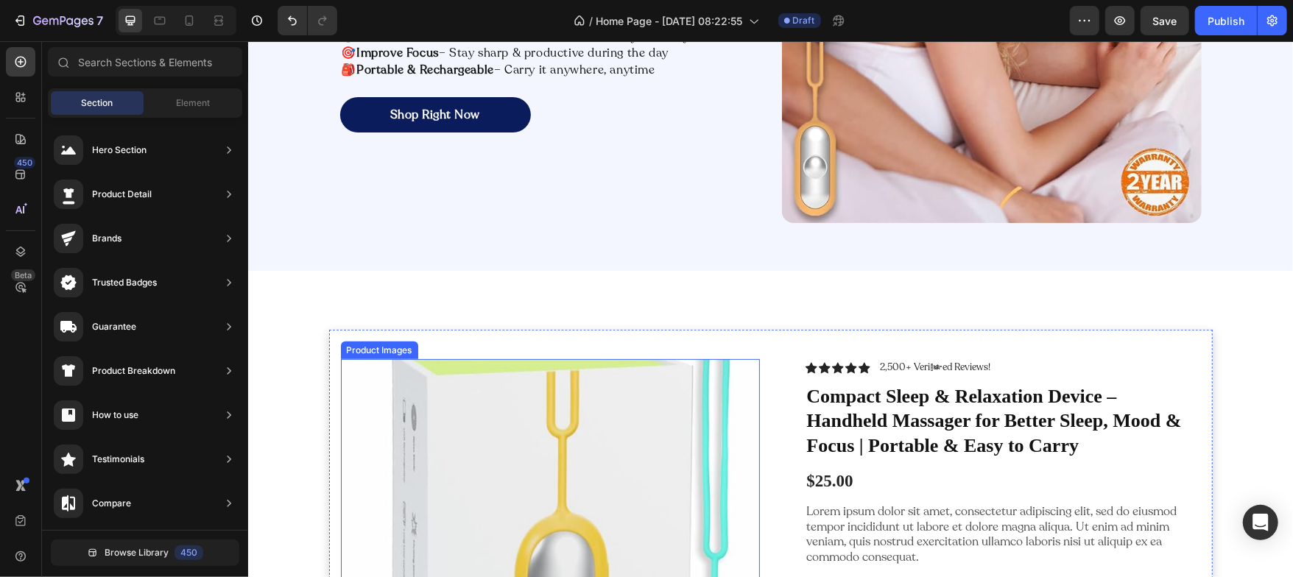
scroll to position [315, 0]
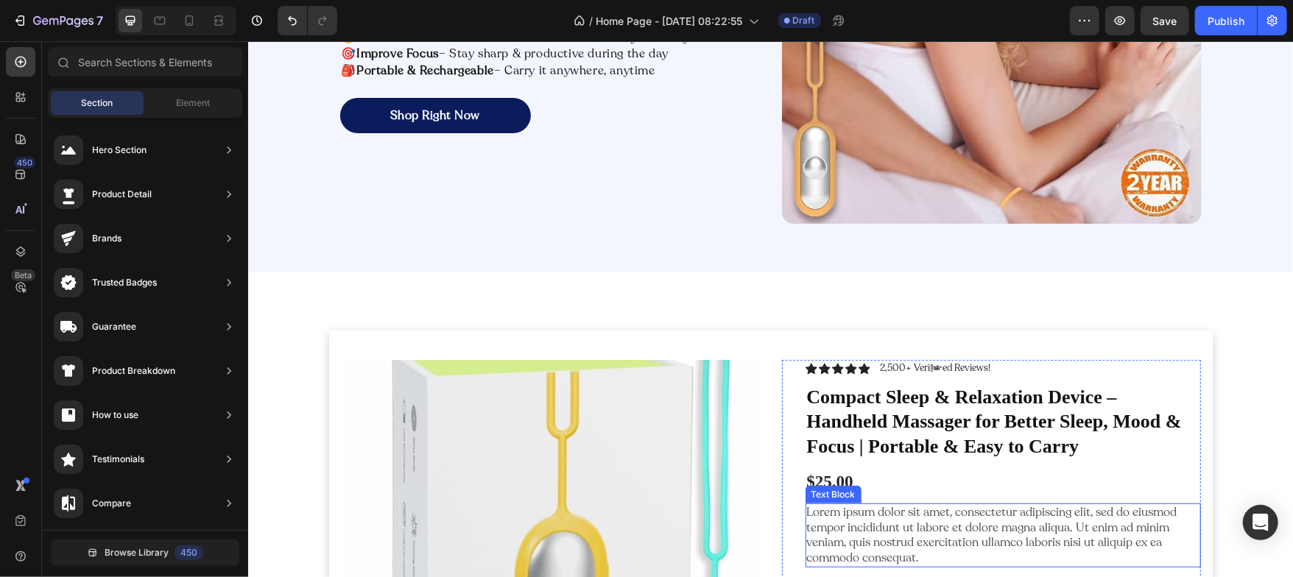
click at [836, 541] on p "Lorem ipsum dolor sit amet, consectetur adipiscing elit, sed do eiusmod tempor …" at bounding box center [1002, 534] width 392 height 61
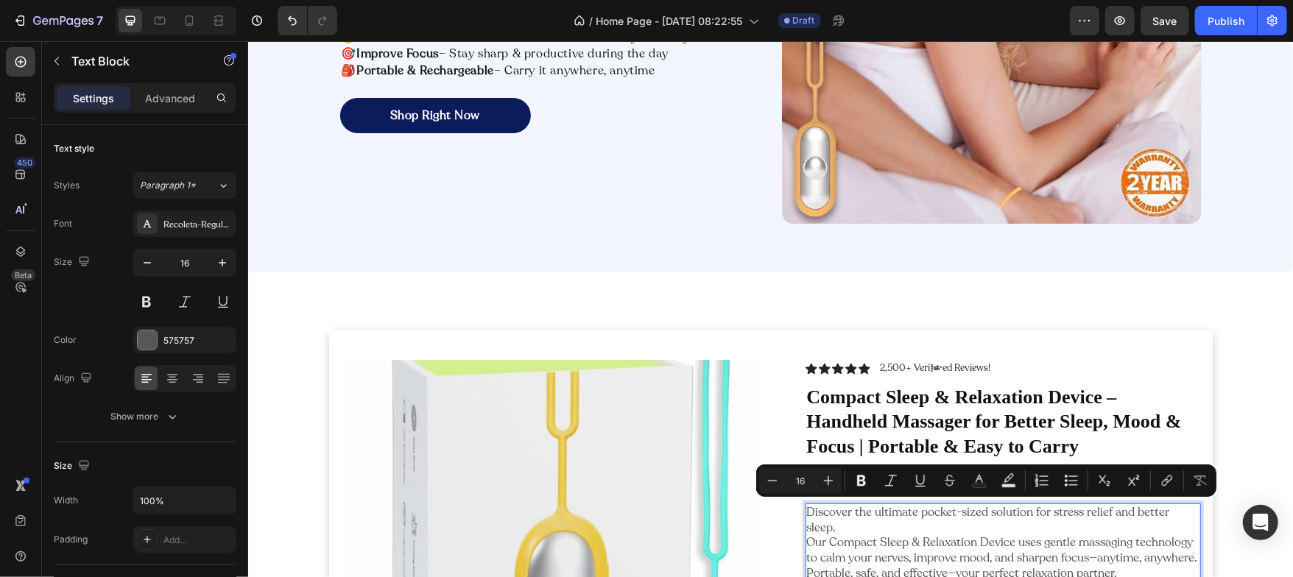
scroll to position [319, 0]
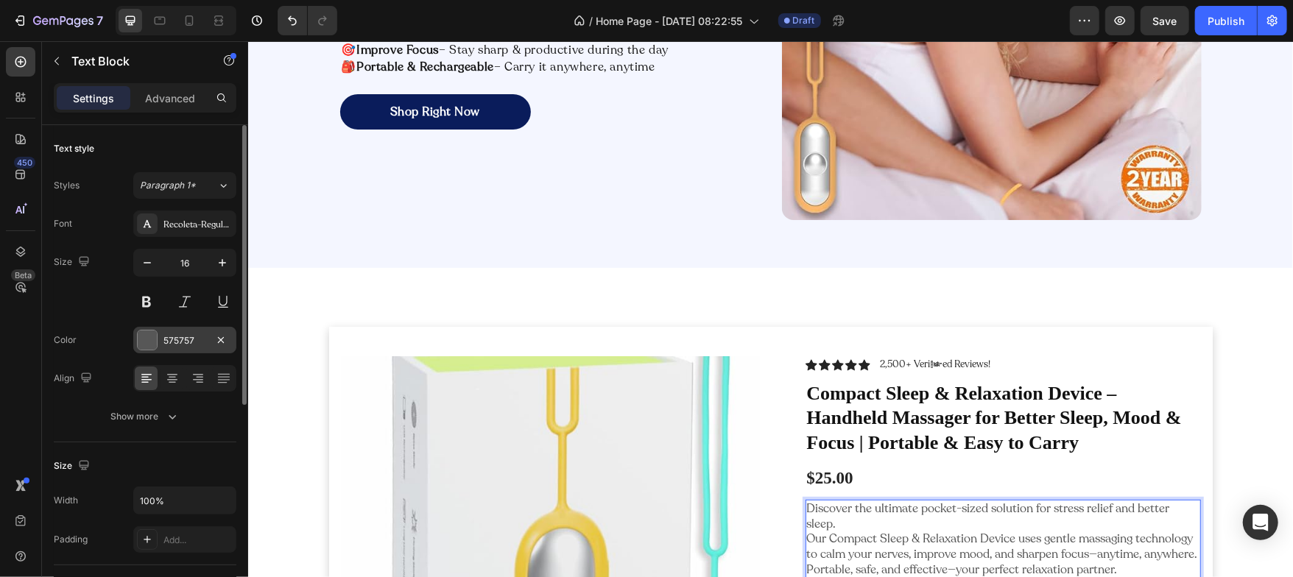
click at [141, 344] on div at bounding box center [147, 340] width 19 height 19
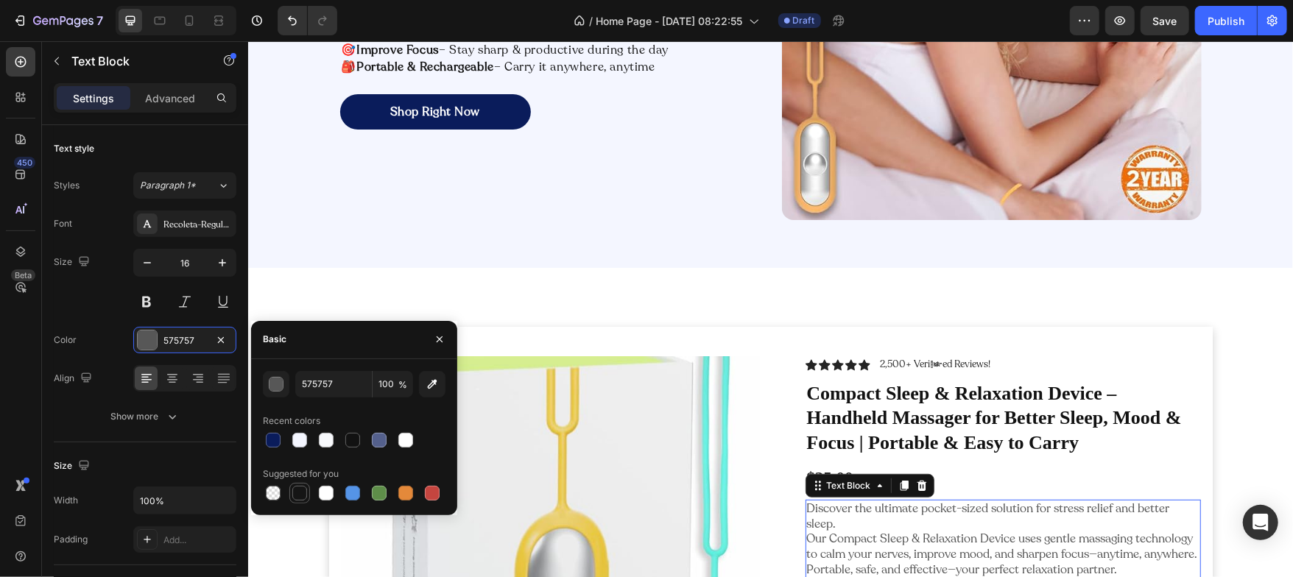
click at [298, 493] on div at bounding box center [299, 493] width 15 height 15
type input "151515"
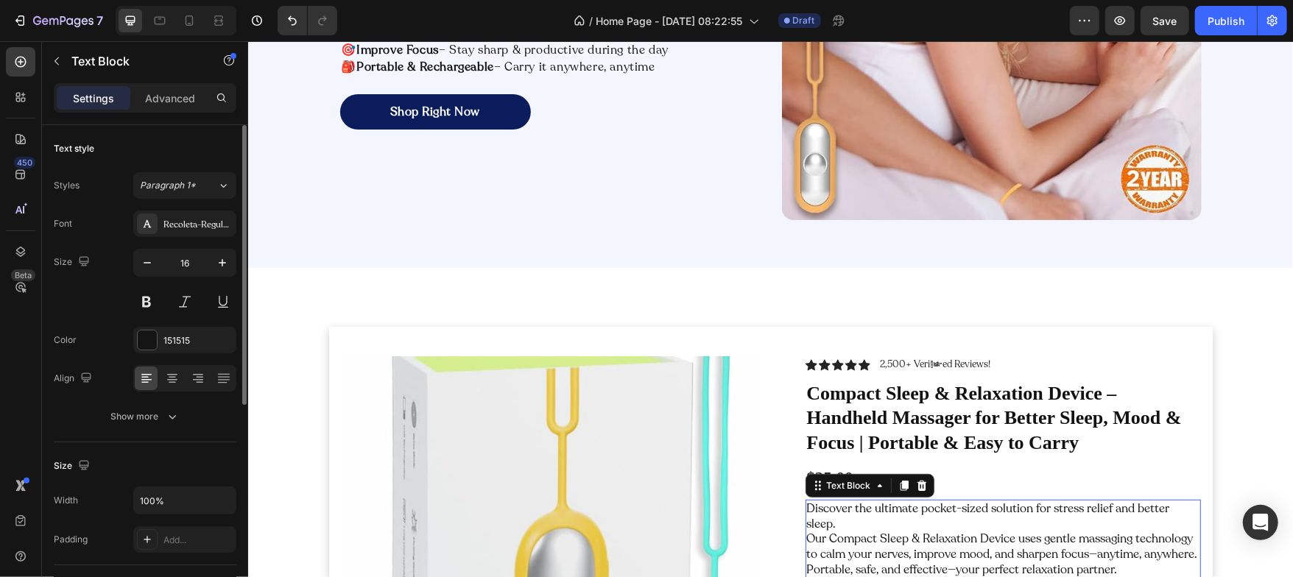
click at [162, 444] on div "Size Width 100% Padding Add..." at bounding box center [145, 504] width 183 height 123
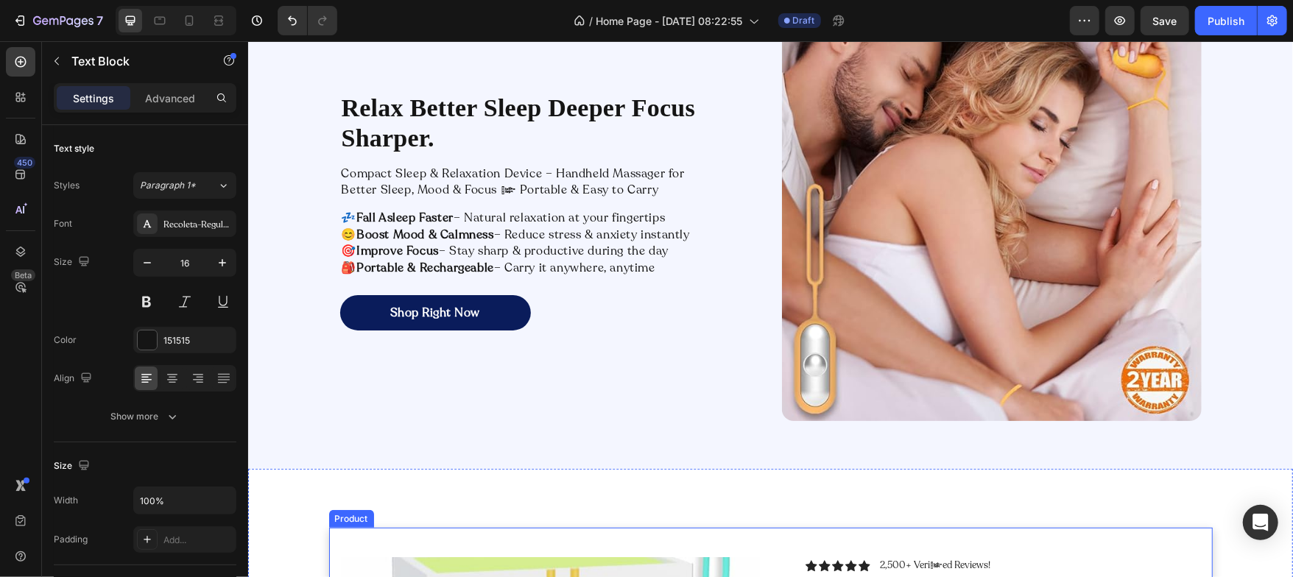
scroll to position [31, 0]
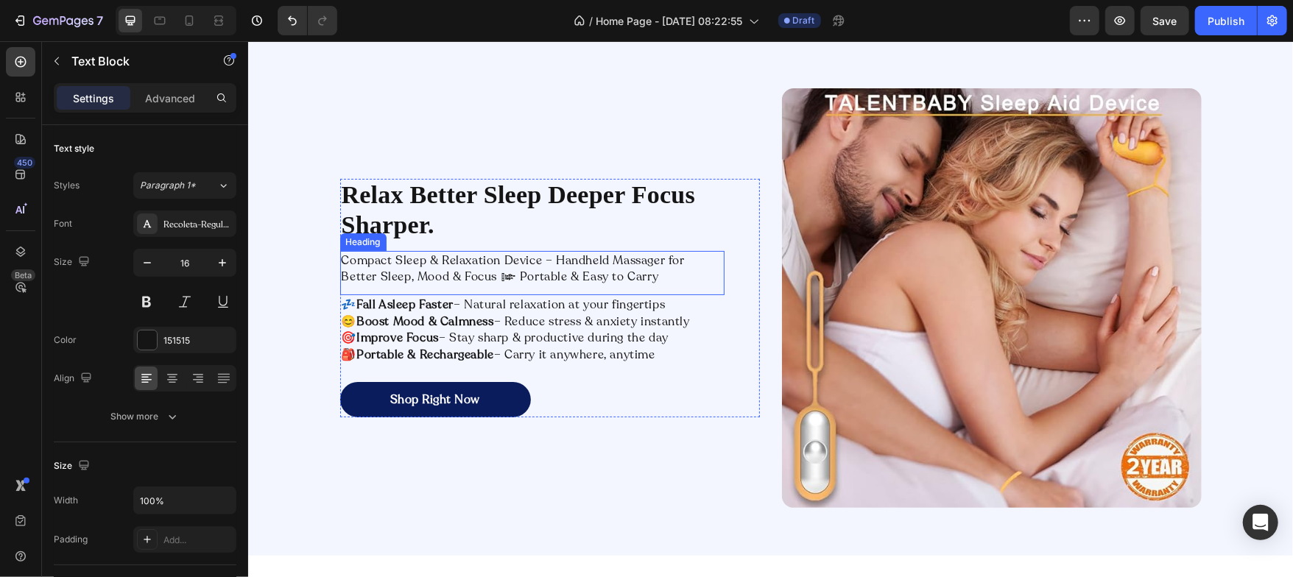
click at [406, 258] on h2 "Compact Sleep & Relaxation Device – Handheld Massager for Better Sleep, Mood & …" at bounding box center [531, 268] width 384 height 36
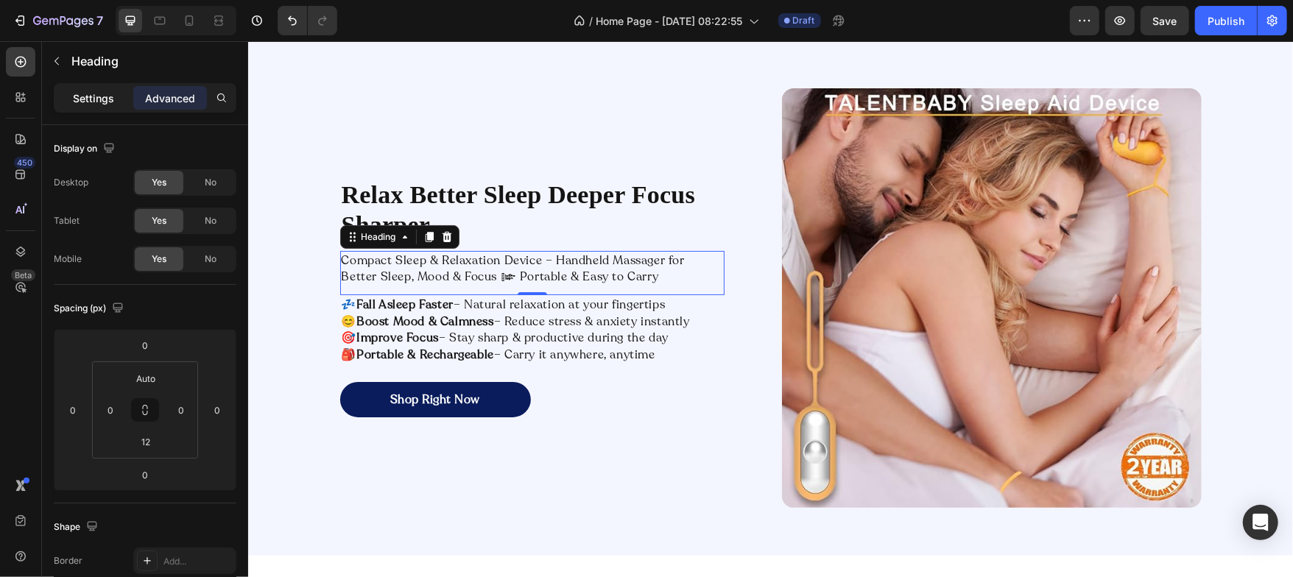
click at [86, 92] on p "Settings" at bounding box center [93, 98] width 41 height 15
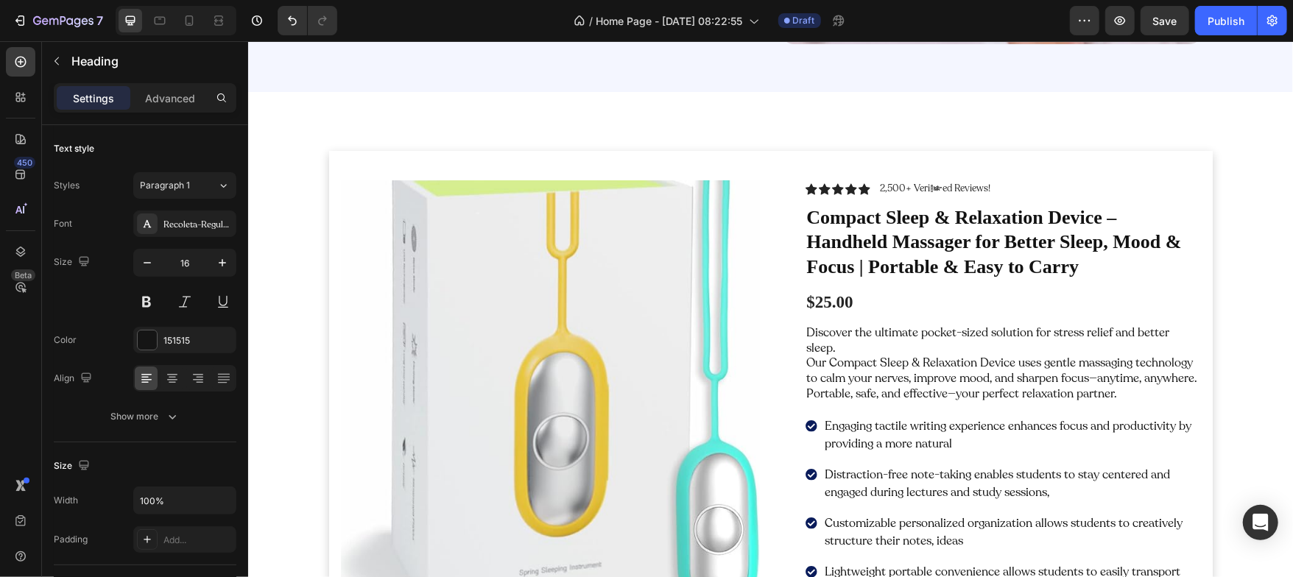
scroll to position [499, 0]
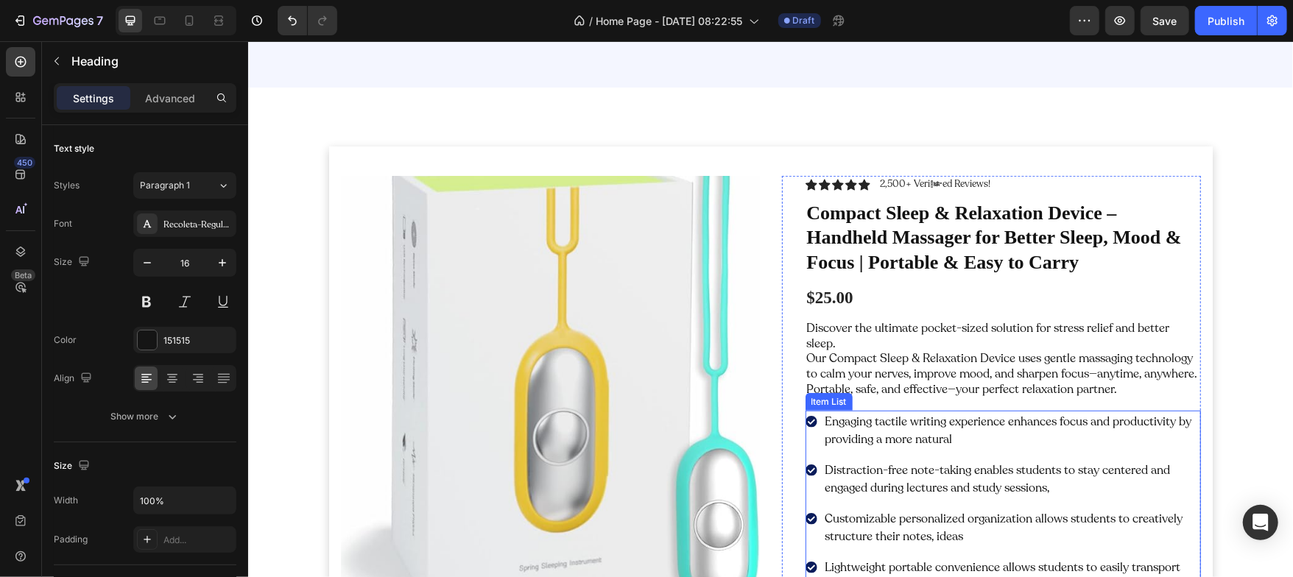
click at [851, 442] on div "Engaging tactile writing experience enhances focus and productivity by providin…" at bounding box center [1002, 527] width 395 height 234
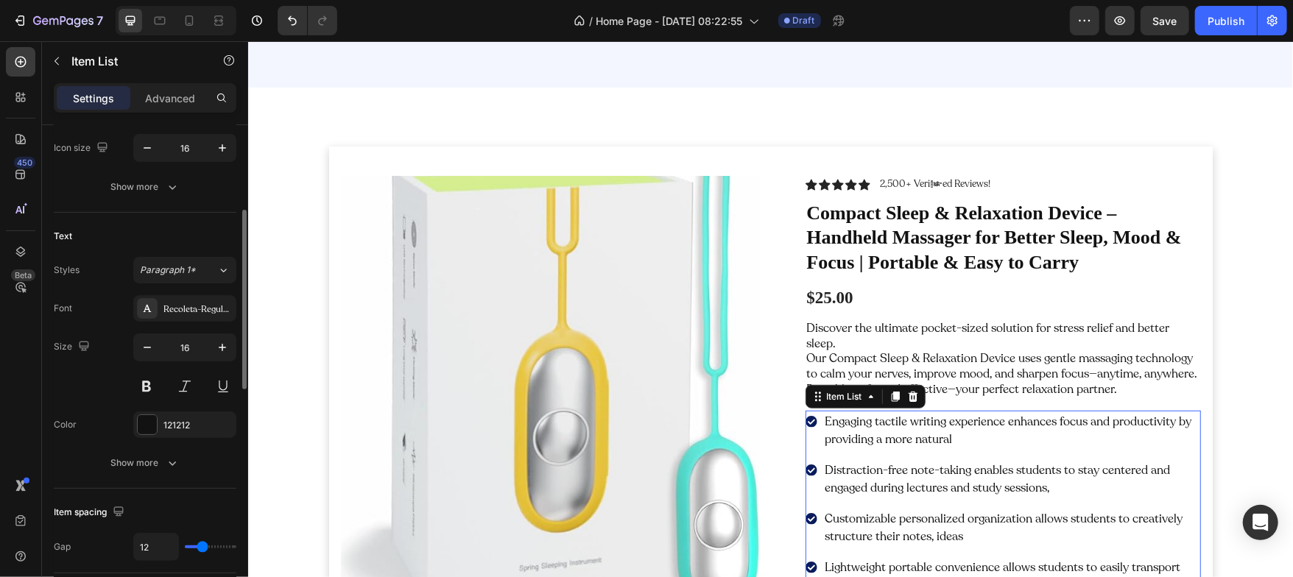
scroll to position [237, 0]
click at [147, 420] on div at bounding box center [147, 421] width 19 height 19
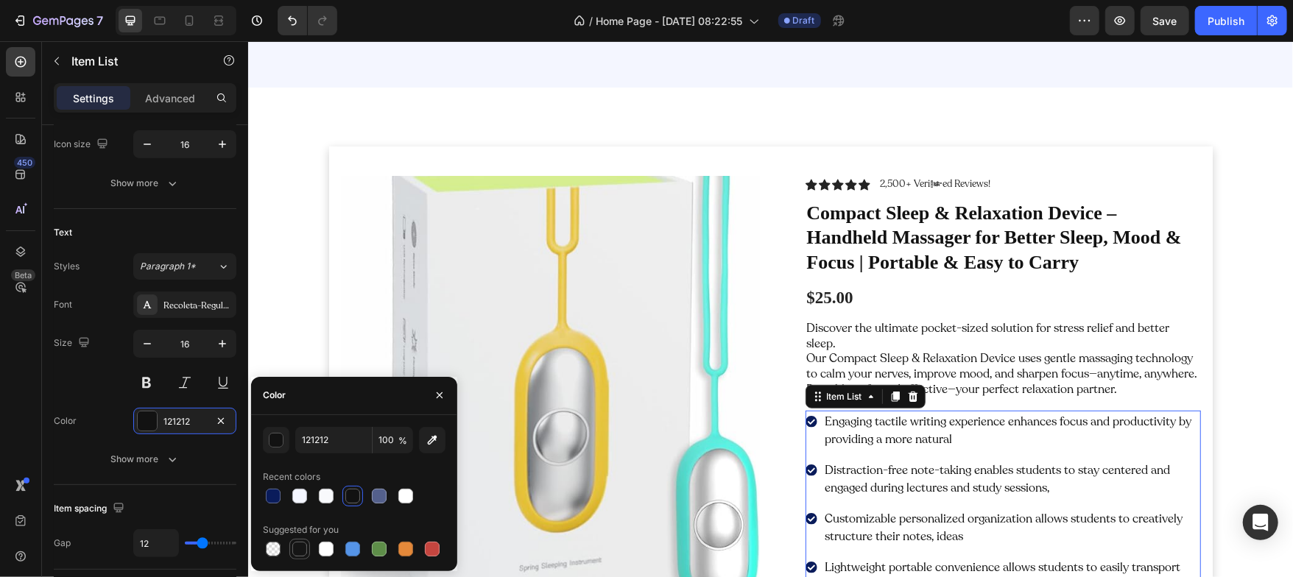
click at [297, 555] on div at bounding box center [299, 549] width 15 height 15
type input "151515"
click at [869, 420] on p "Engaging tactile writing experience enhances focus and productivity by providin…" at bounding box center [1011, 429] width 373 height 35
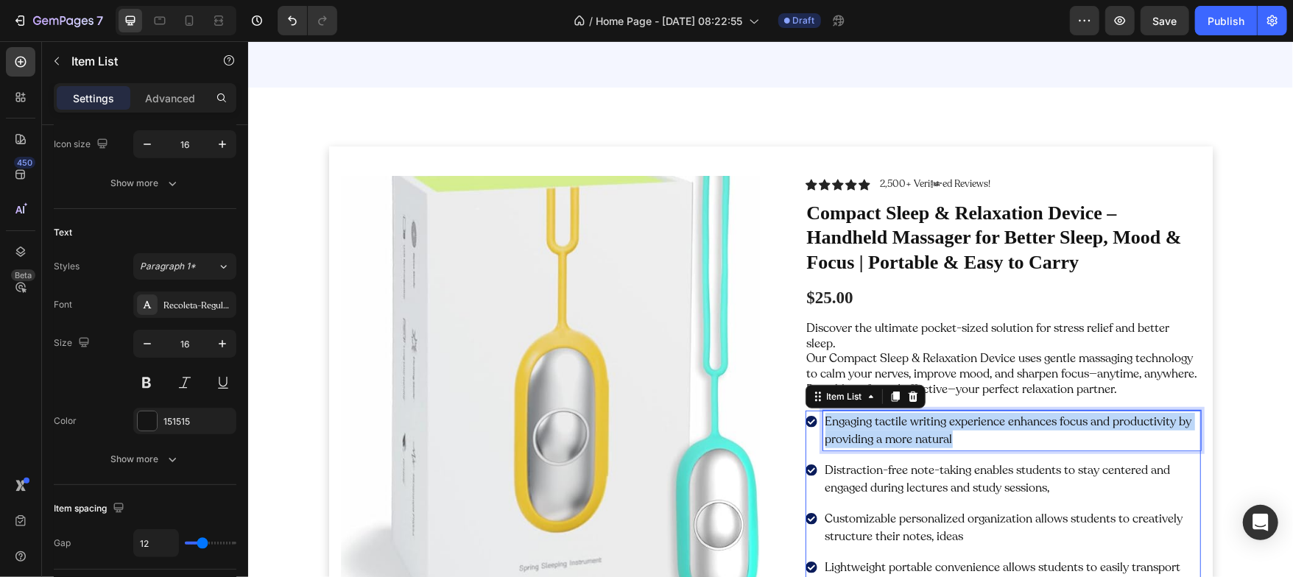
click at [869, 420] on p "Engaging tactile writing experience enhances focus and productivity by providin…" at bounding box center [1011, 429] width 373 height 35
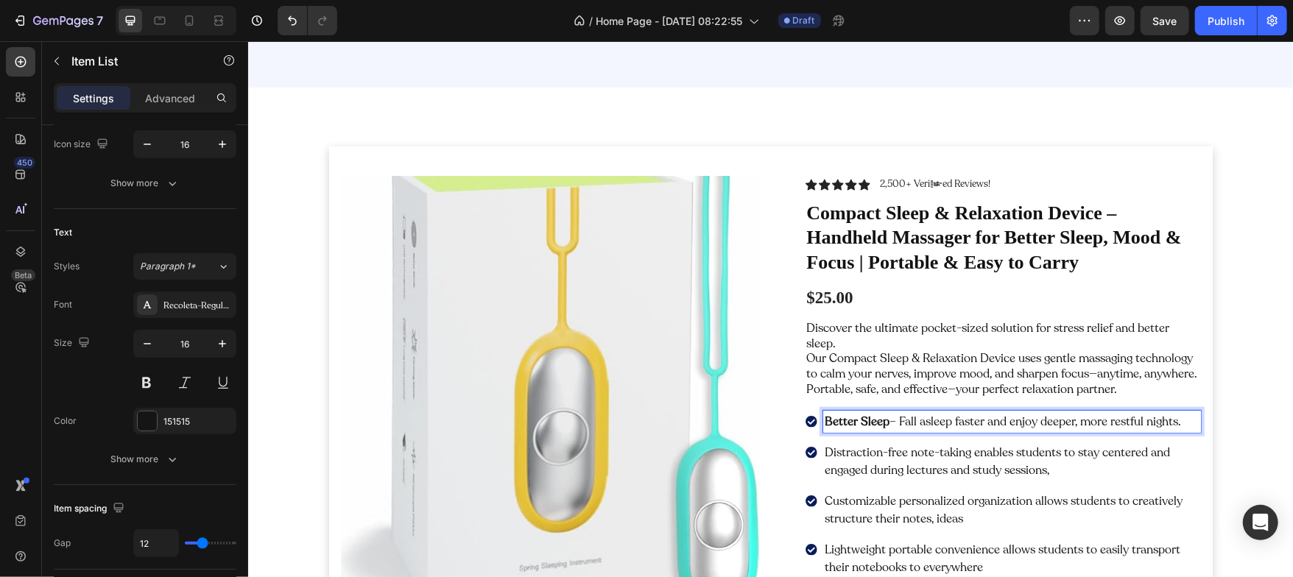
click at [842, 493] on p "Customizable personalized organization allows students to creatively structure …" at bounding box center [1011, 509] width 373 height 35
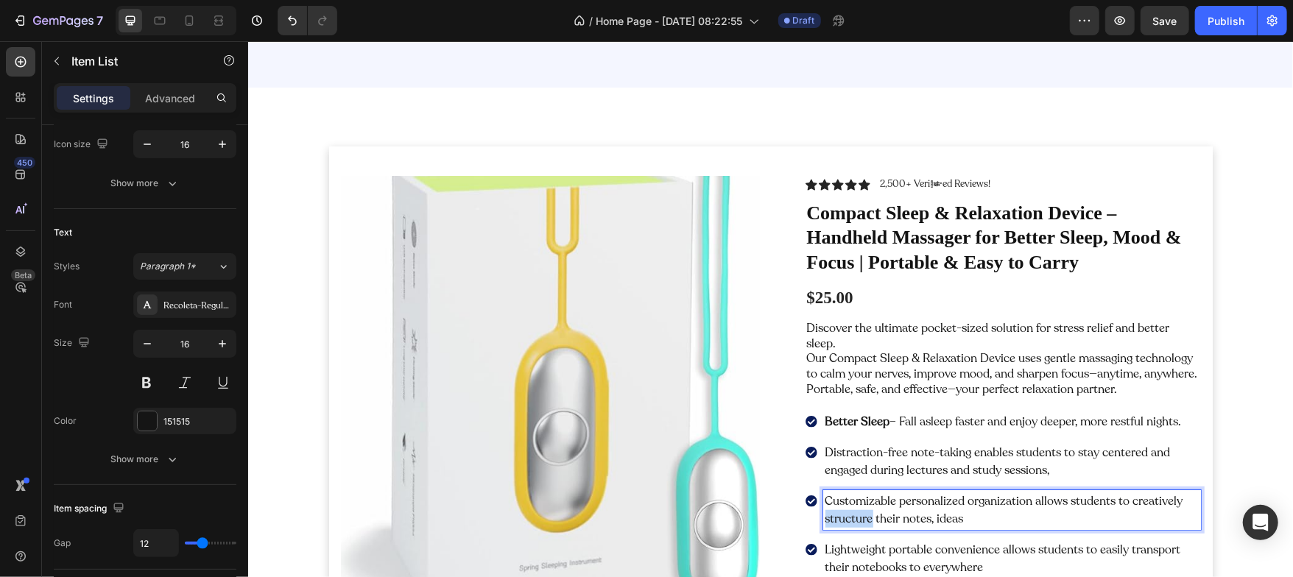
click at [842, 493] on p "Customizable personalized organization allows students to creatively structure …" at bounding box center [1011, 509] width 373 height 35
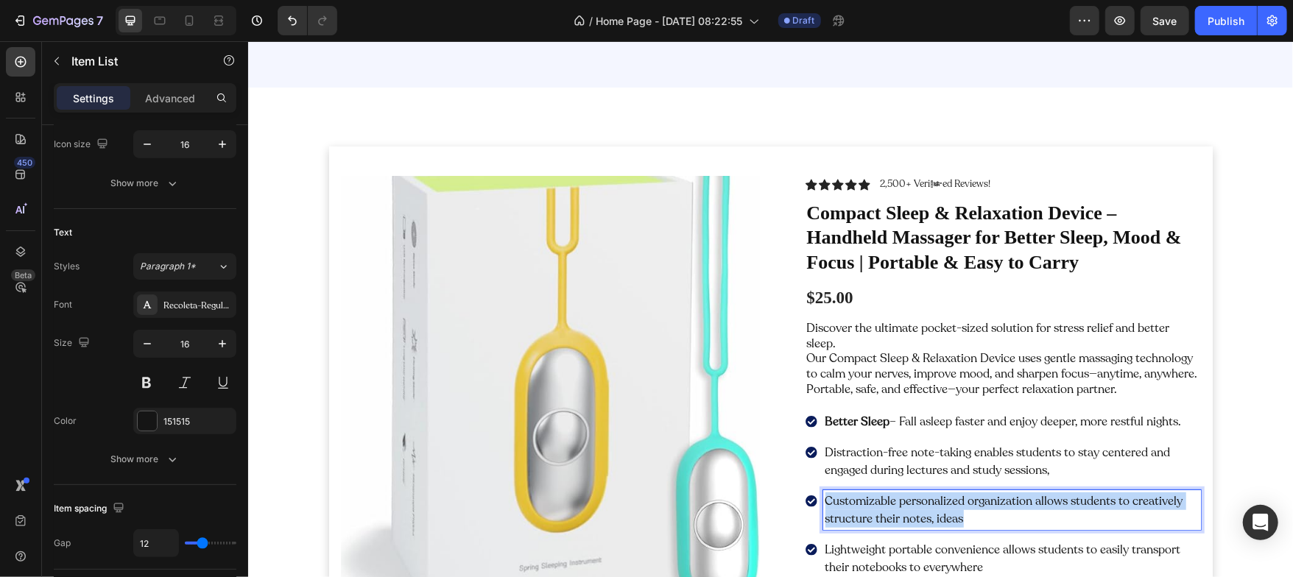
click at [842, 493] on p "Customizable personalized organization allows students to creatively structure …" at bounding box center [1011, 509] width 373 height 35
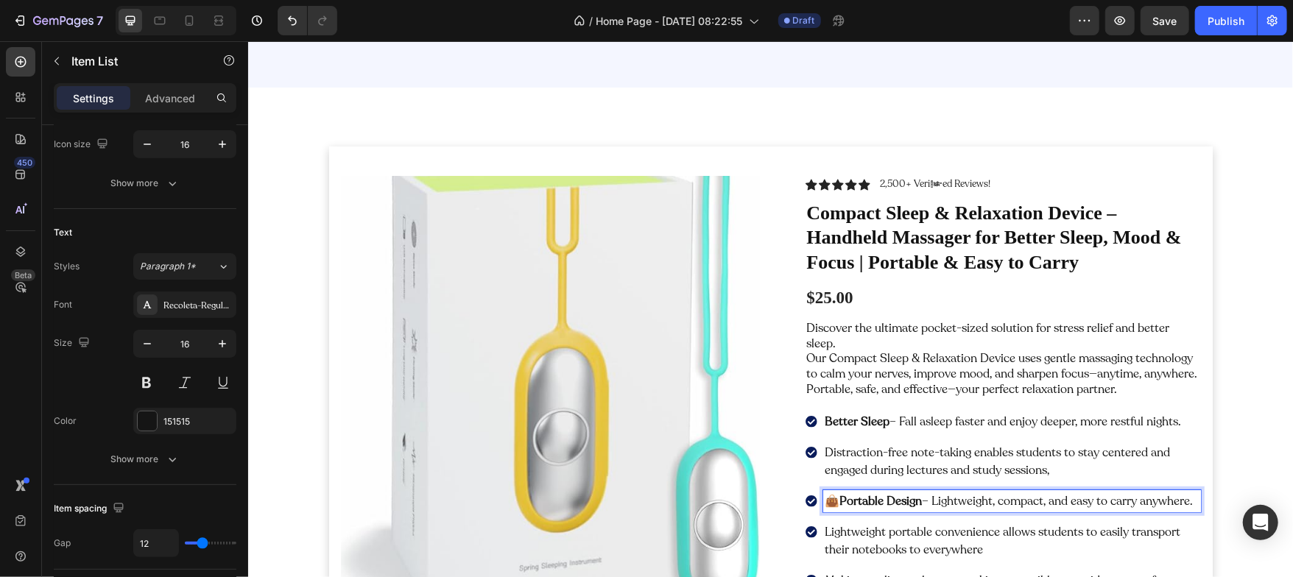
click at [834, 492] on p "👜 Portable Design – Lightweight, compact, and easy to carry anywhere." at bounding box center [1011, 501] width 373 height 18
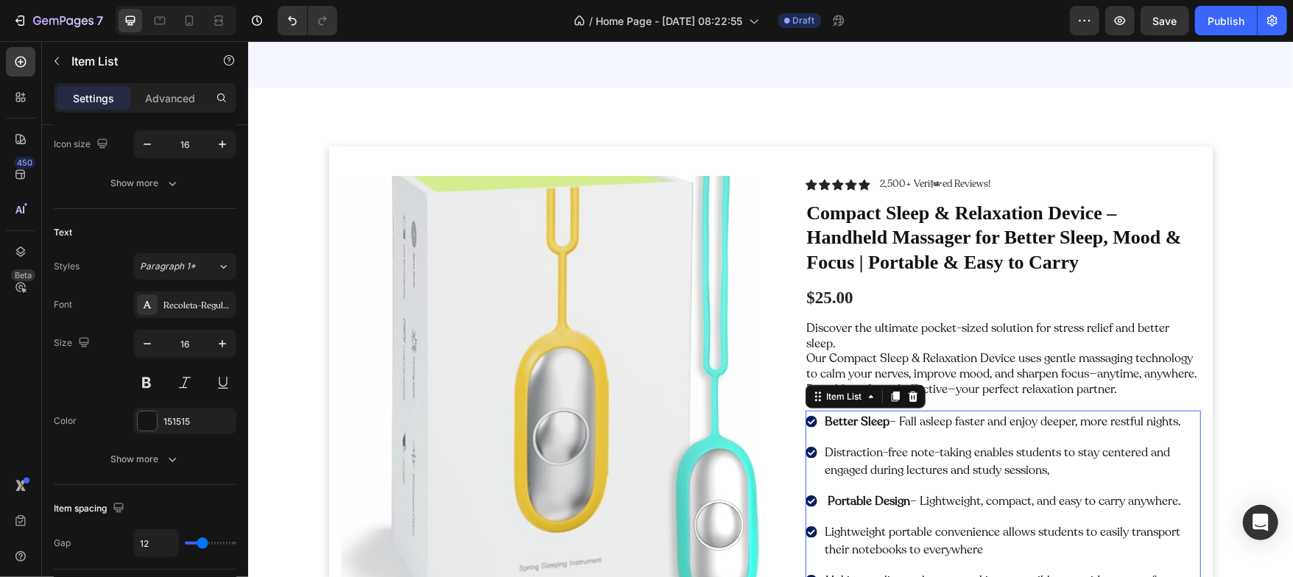
click at [852, 443] on p "Distraction-free note-taking enables students to stay centered and engaged duri…" at bounding box center [1011, 460] width 373 height 35
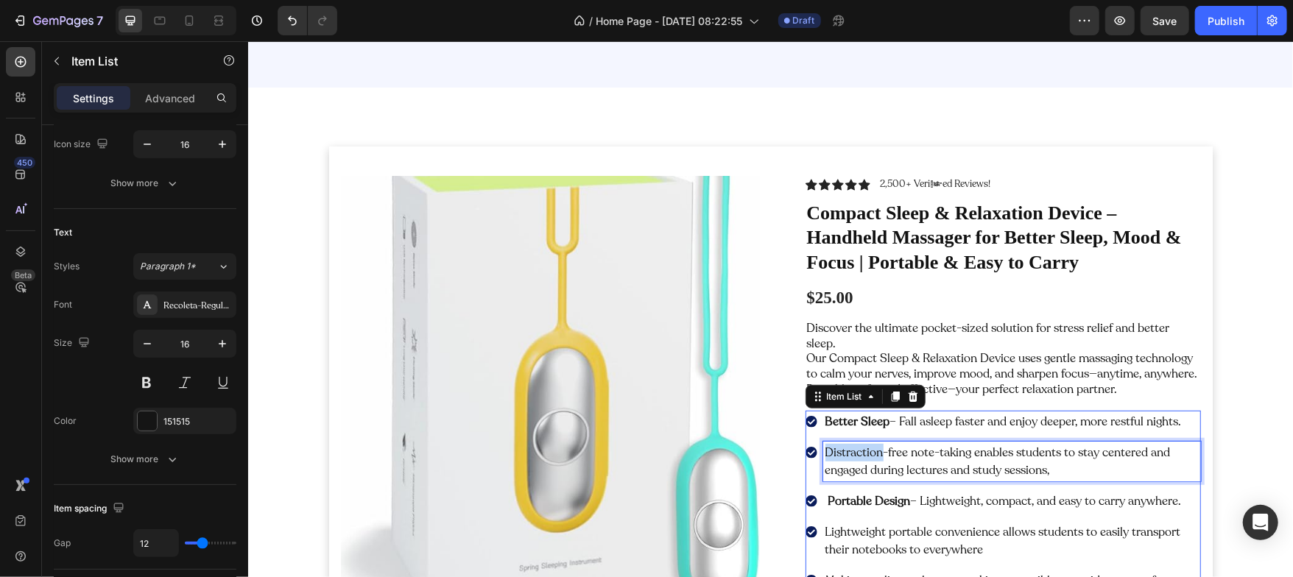
click at [852, 443] on p "Distraction-free note-taking enables students to stay centered and engaged duri…" at bounding box center [1011, 460] width 373 height 35
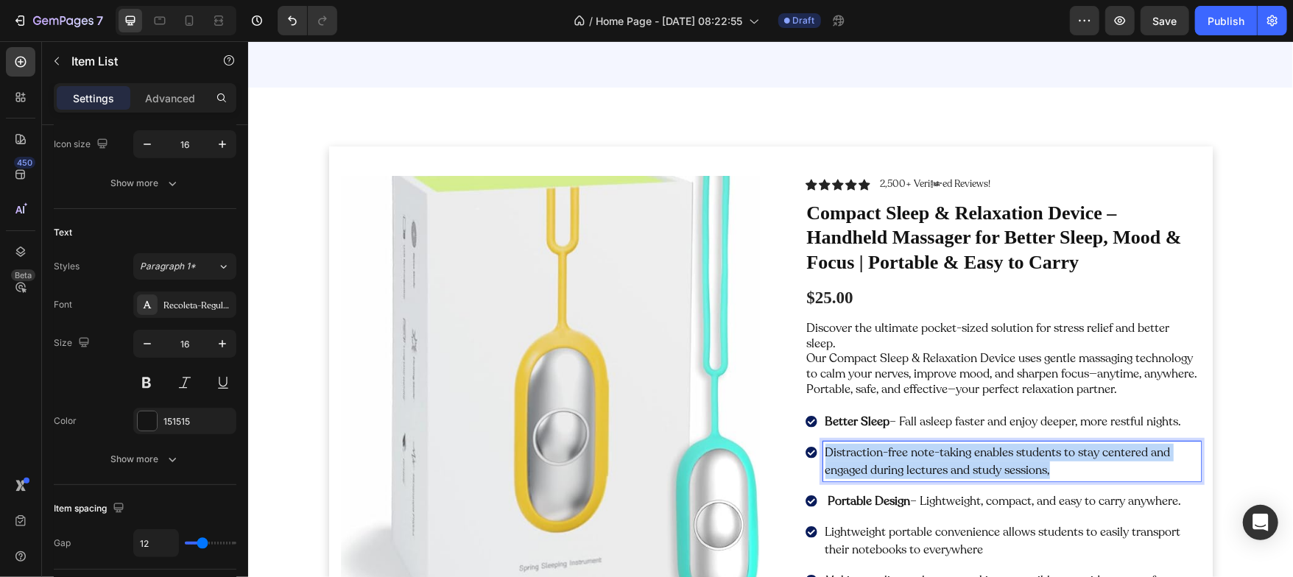
click at [852, 443] on p "Distraction-free note-taking enables students to stay centered and engaged duri…" at bounding box center [1011, 460] width 373 height 35
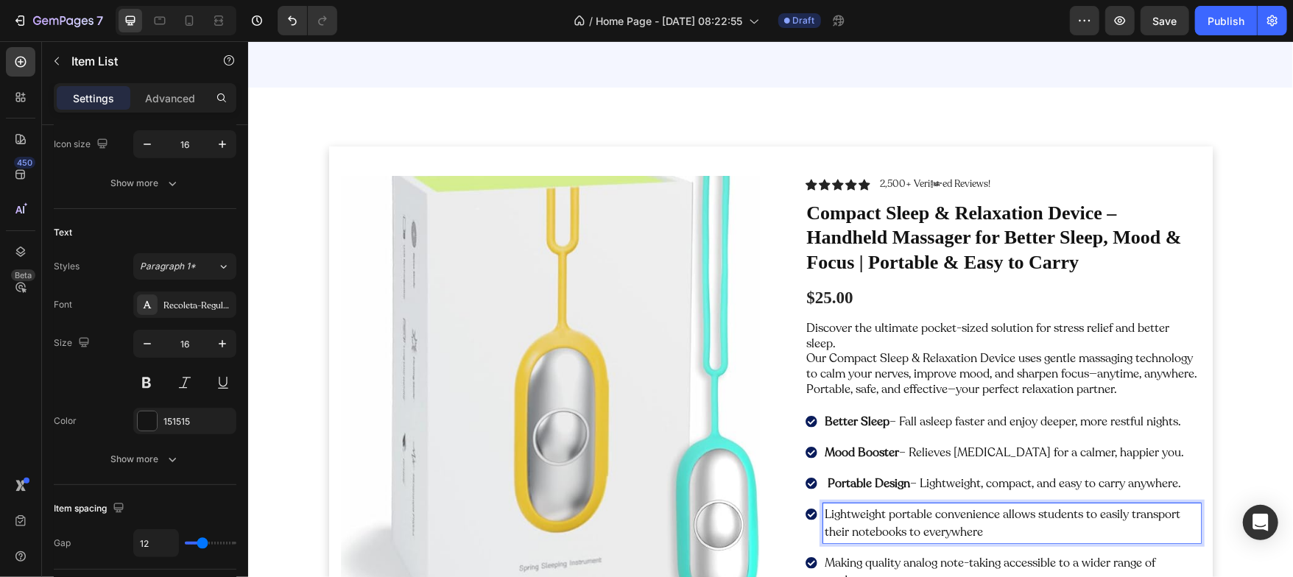
click at [853, 510] on p "Lightweight portable convenience allows students to easily transport their note…" at bounding box center [1011, 522] width 373 height 35
click at [811, 472] on div "Portable Design – Lightweight, compact, and easy to carry anywhere." at bounding box center [1002, 483] width 395 height 22
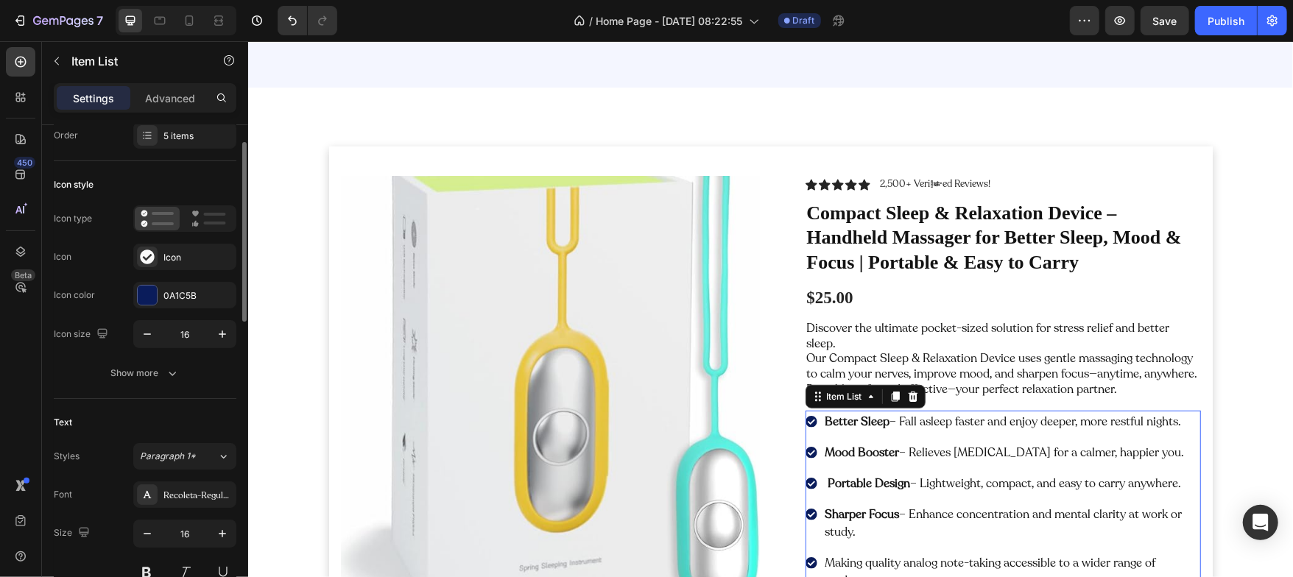
scroll to position [0, 0]
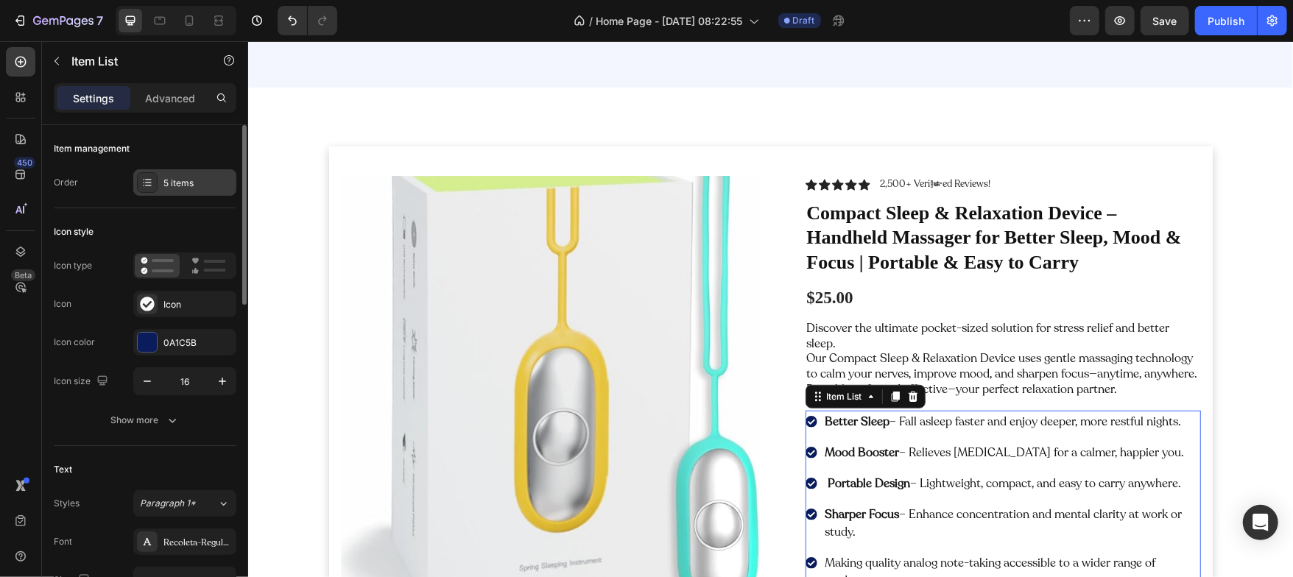
click at [181, 185] on div "5 items" at bounding box center [197, 183] width 69 height 13
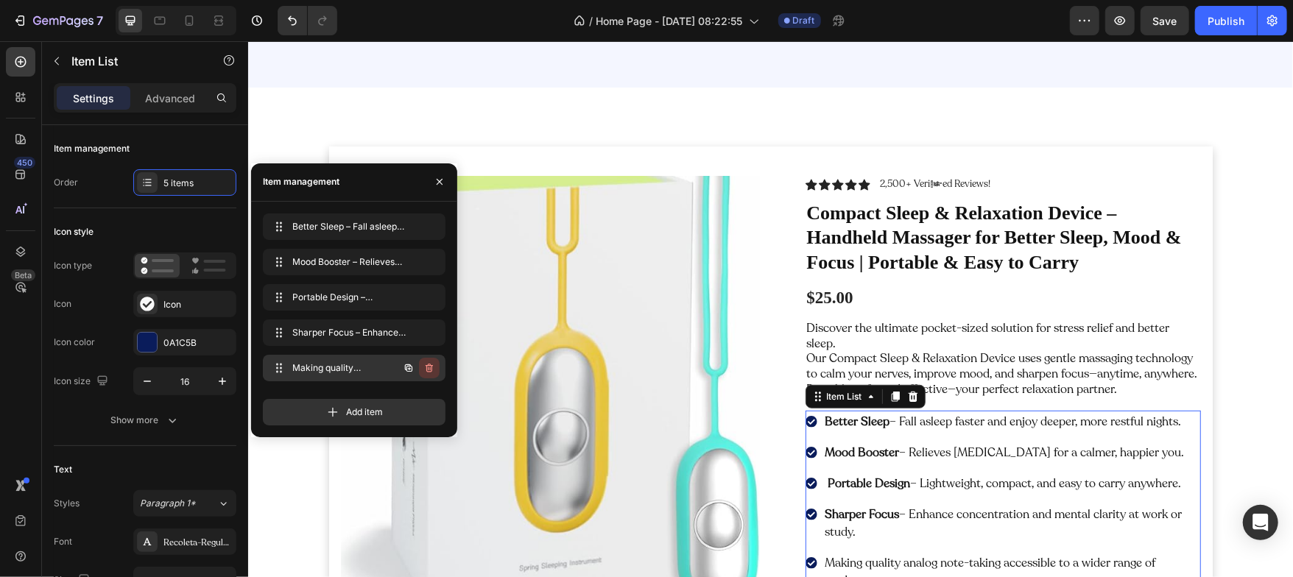
click at [431, 367] on icon "button" at bounding box center [429, 368] width 12 height 12
click at [415, 366] on div "Delete" at bounding box center [419, 368] width 27 height 13
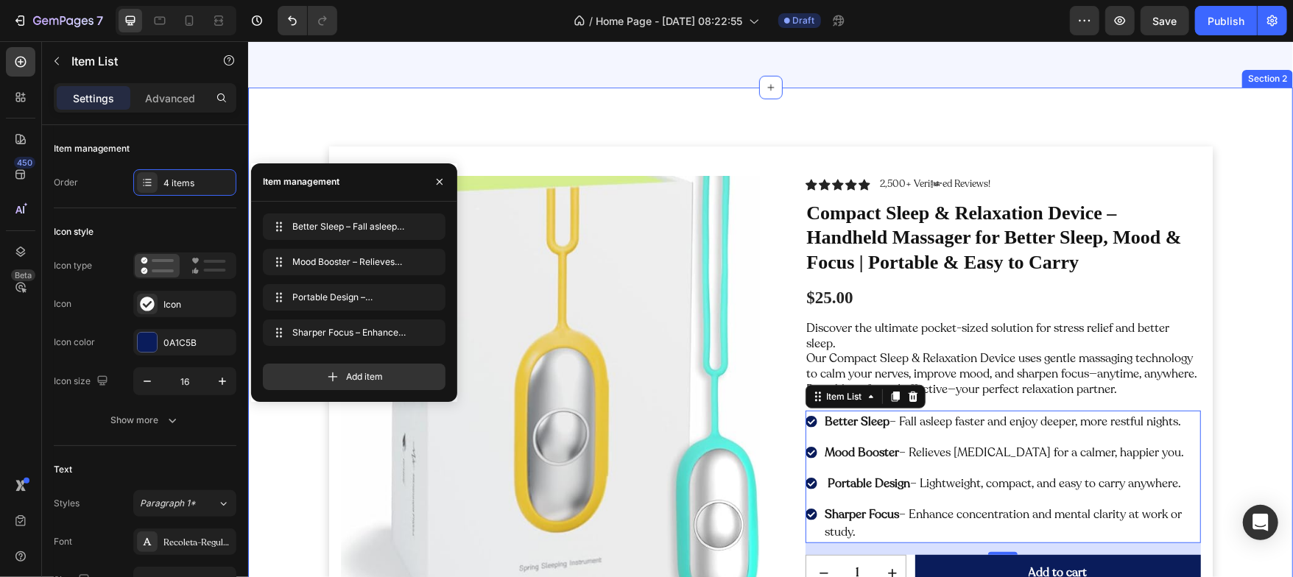
click at [522, 113] on div "Product Images Icon Icon Icon Icon Icon Icon List 2,500+ Verified Reviews! Text…" at bounding box center [769, 421] width 1045 height 669
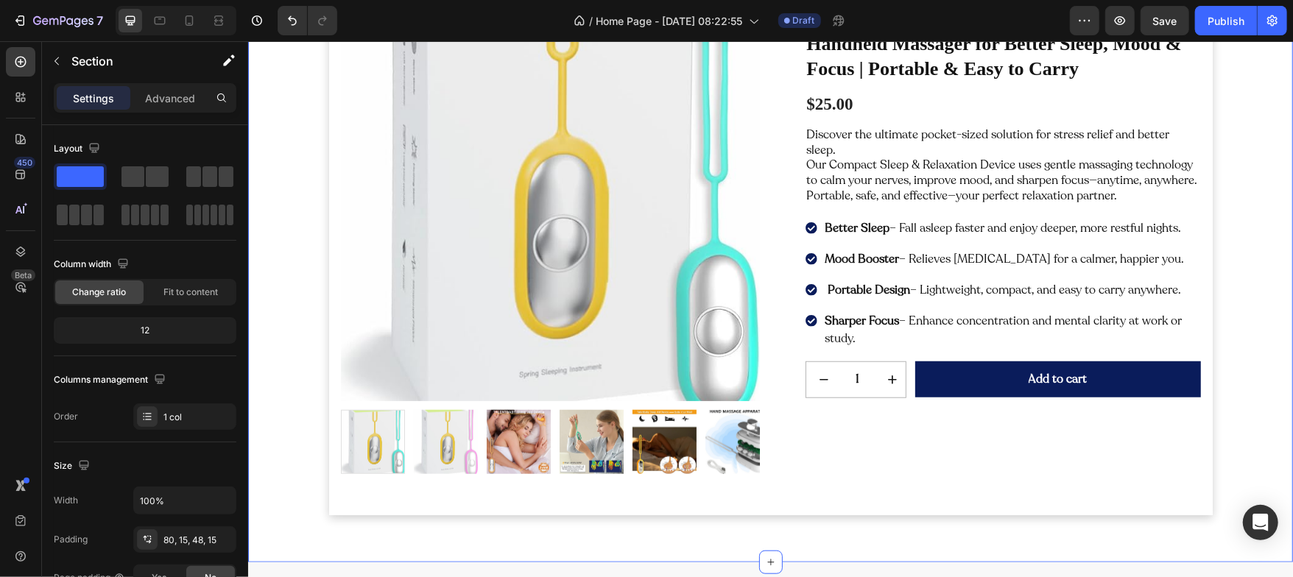
scroll to position [695, 0]
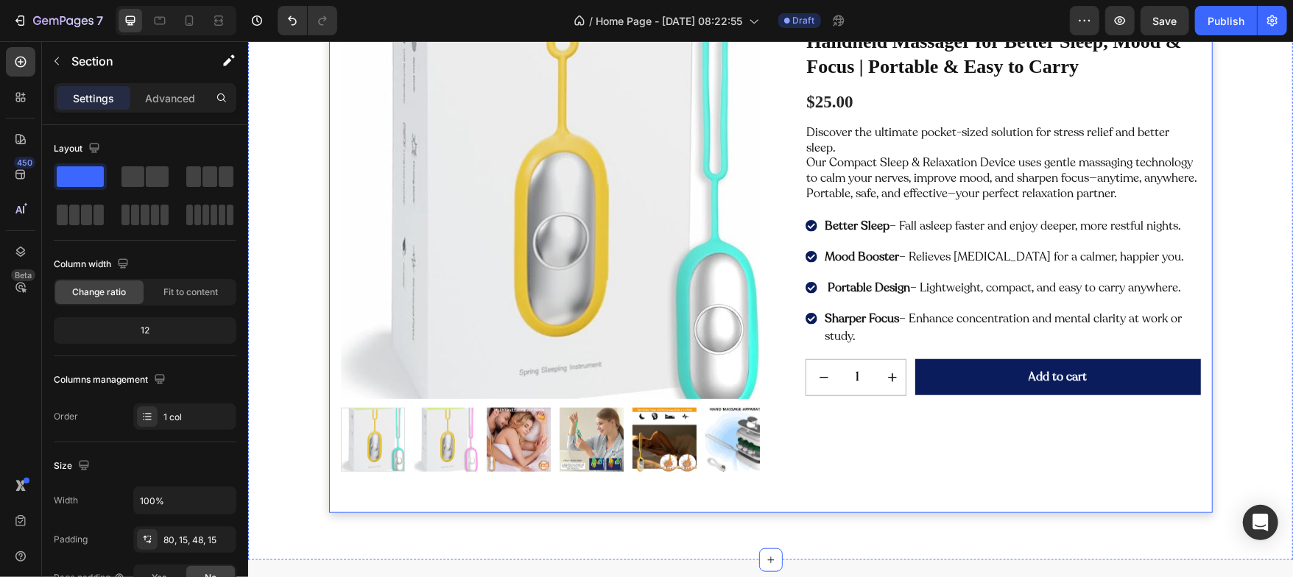
click at [761, 444] on div "Product Images Icon Icon Icon Icon Icon Icon List 2,500+ Verified Reviews! Text…" at bounding box center [770, 231] width 884 height 563
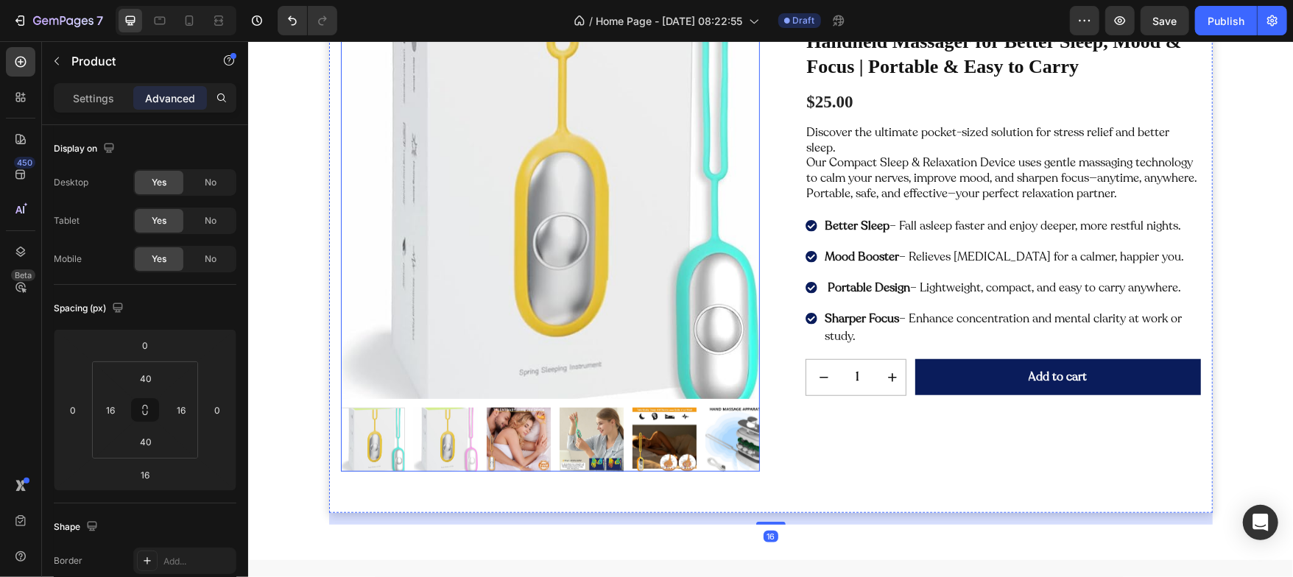
click at [686, 451] on img at bounding box center [664, 439] width 64 height 64
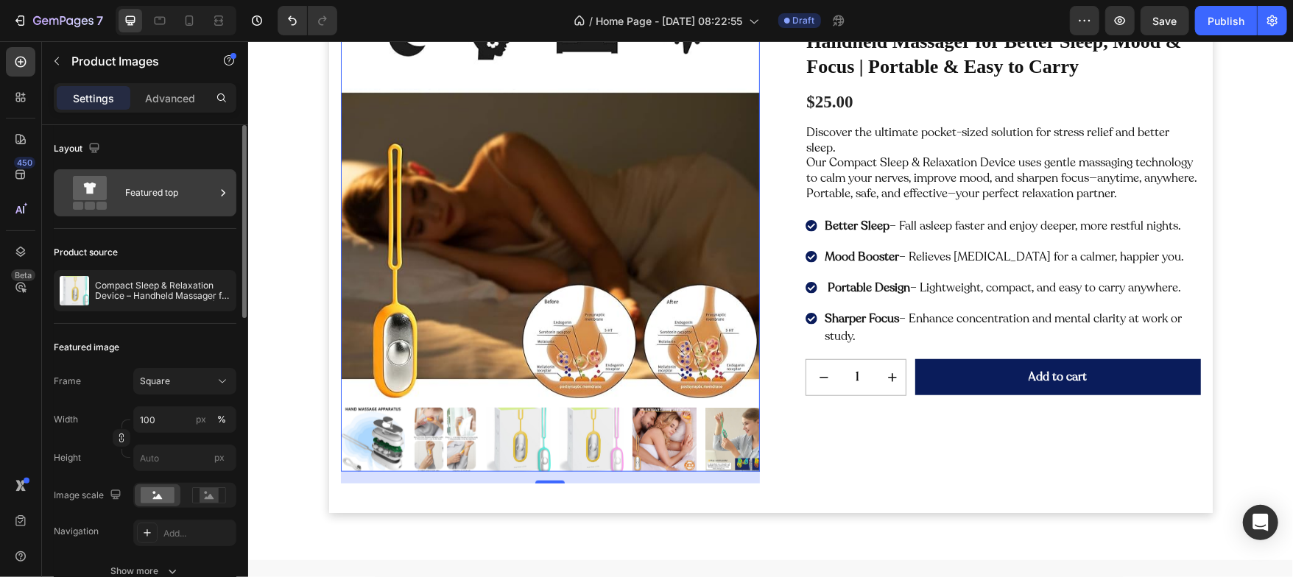
click at [189, 199] on div "Featured top" at bounding box center [170, 193] width 90 height 34
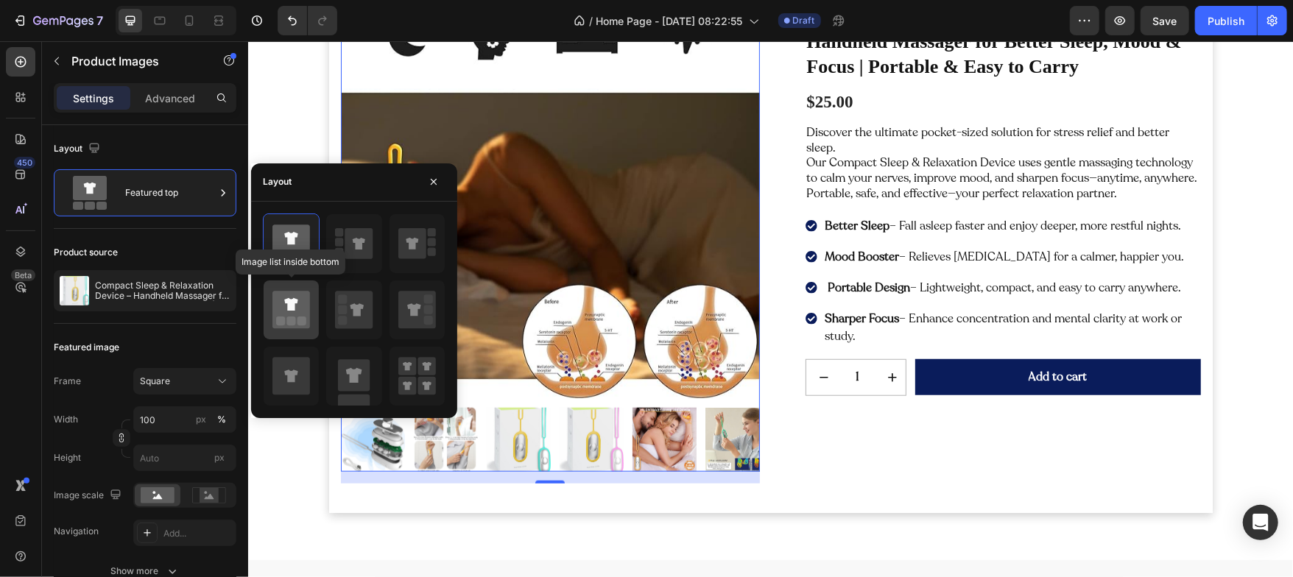
click at [284, 306] on icon at bounding box center [291, 310] width 38 height 38
type input "20"
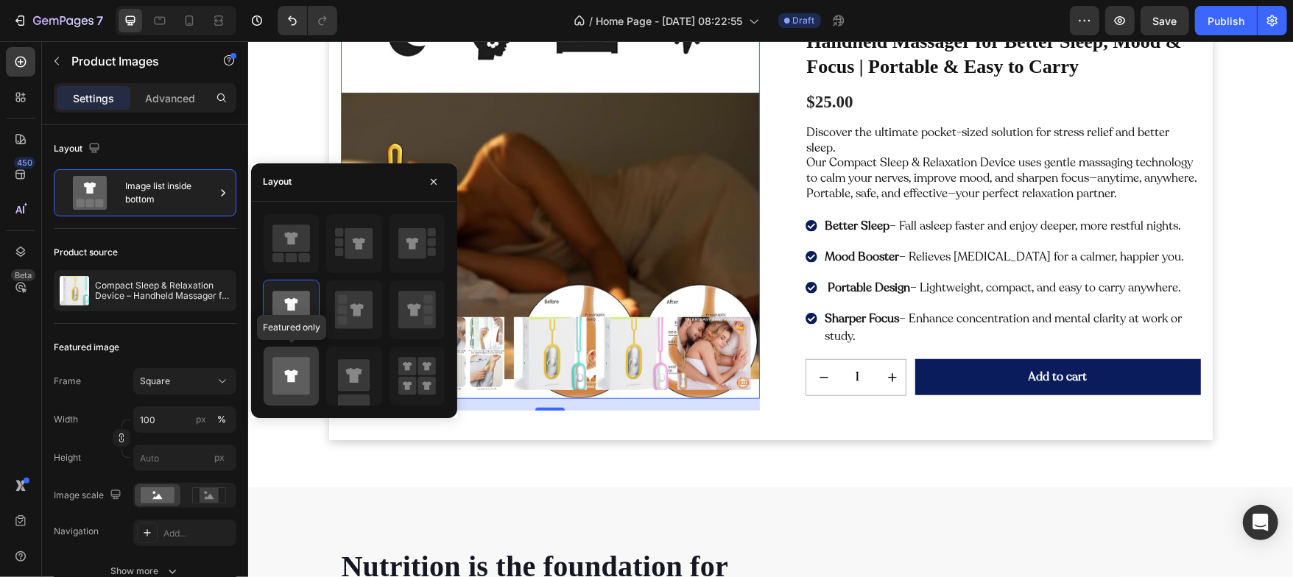
click at [299, 363] on icon at bounding box center [291, 376] width 38 height 38
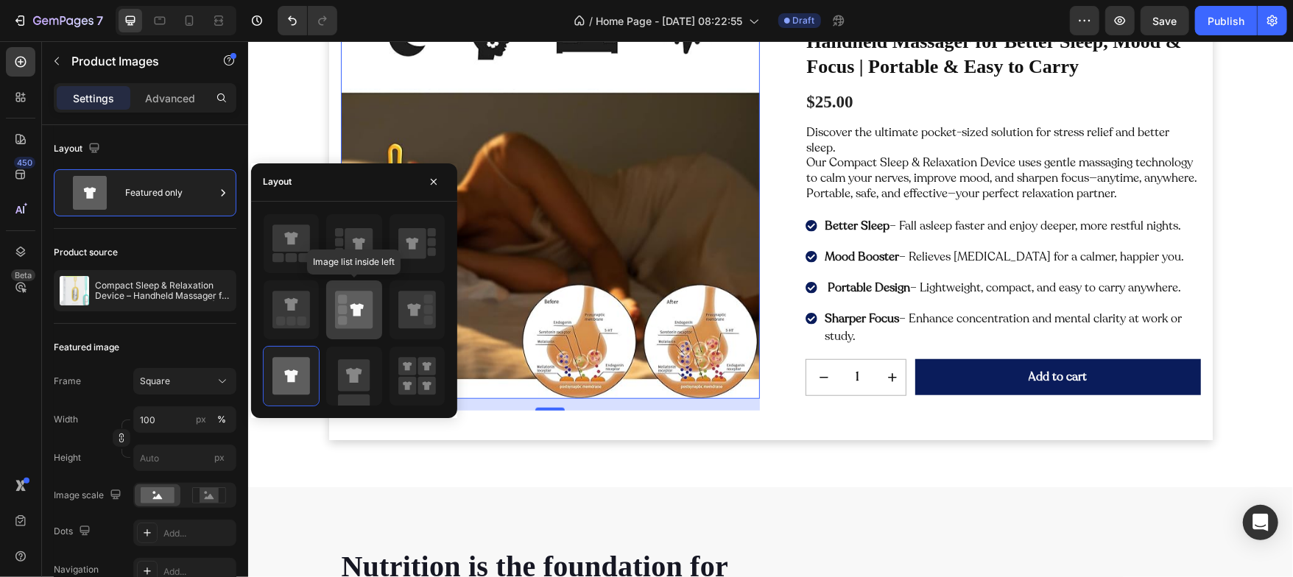
click at [348, 303] on icon at bounding box center [354, 310] width 38 height 38
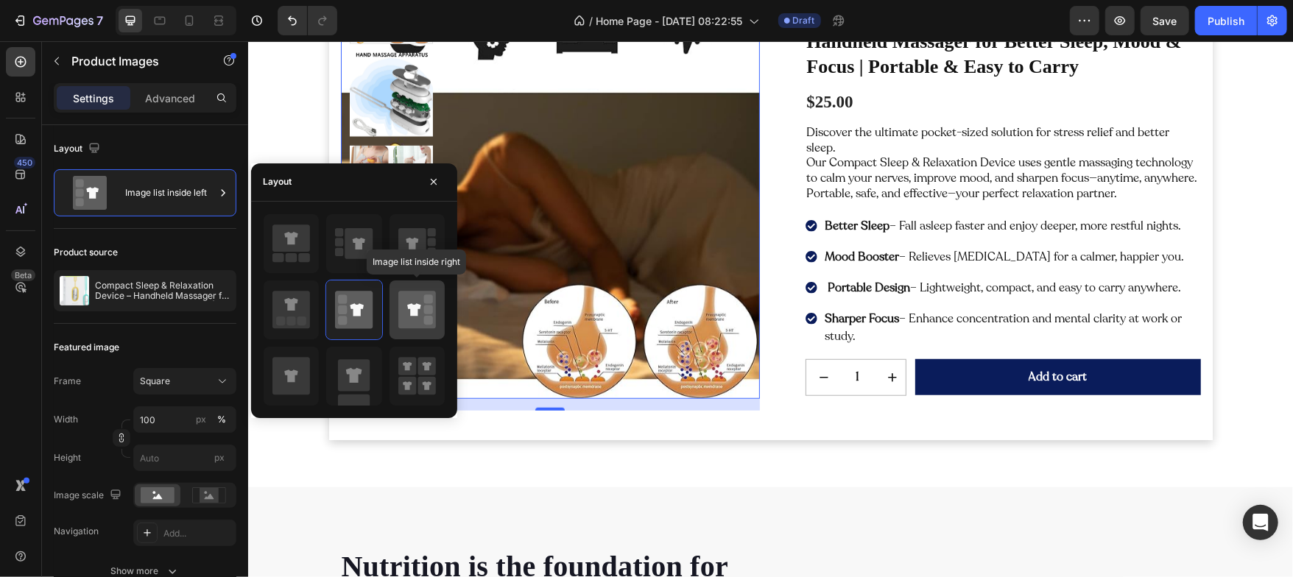
click at [412, 307] on icon at bounding box center [413, 309] width 13 height 13
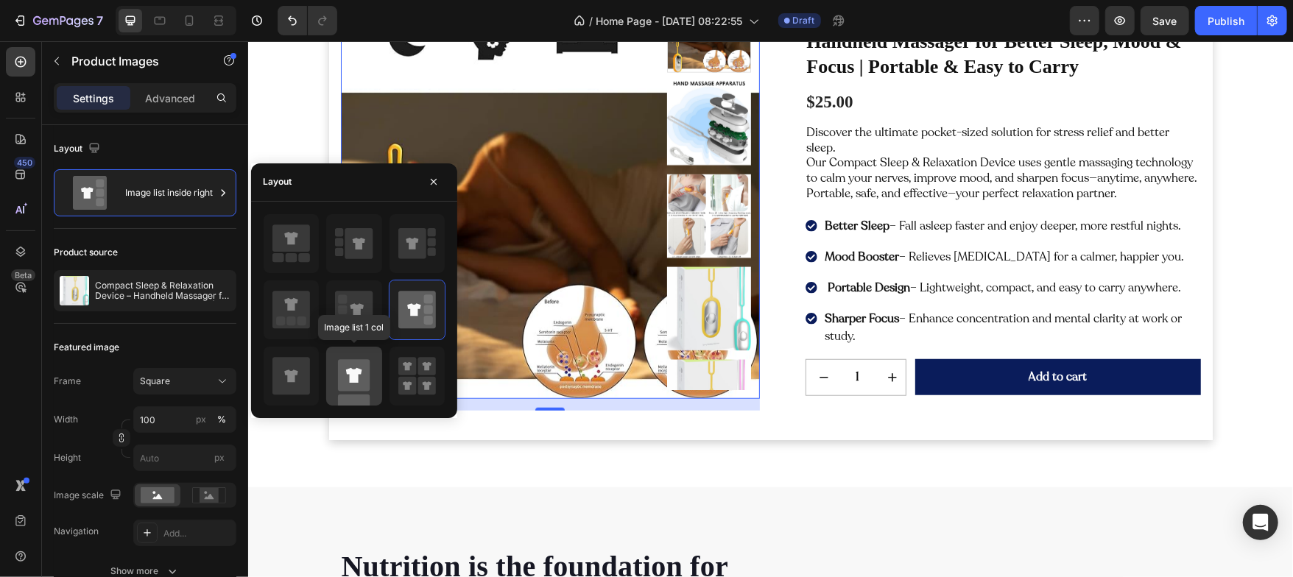
click at [335, 372] on icon at bounding box center [354, 376] width 38 height 59
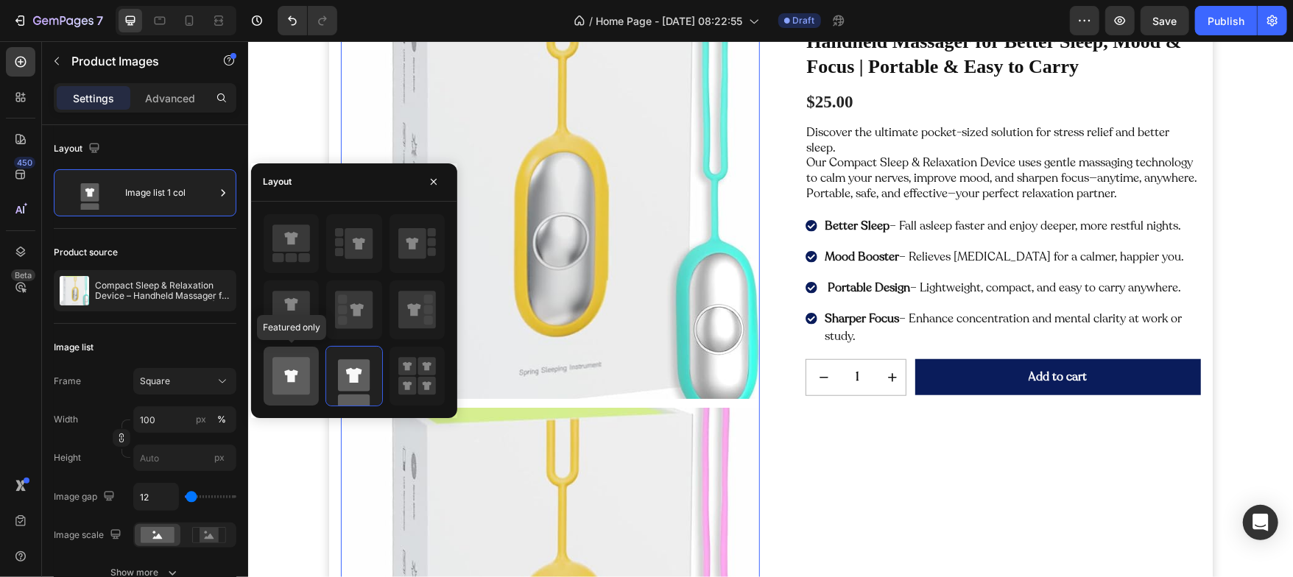
click at [289, 381] on icon at bounding box center [290, 376] width 13 height 13
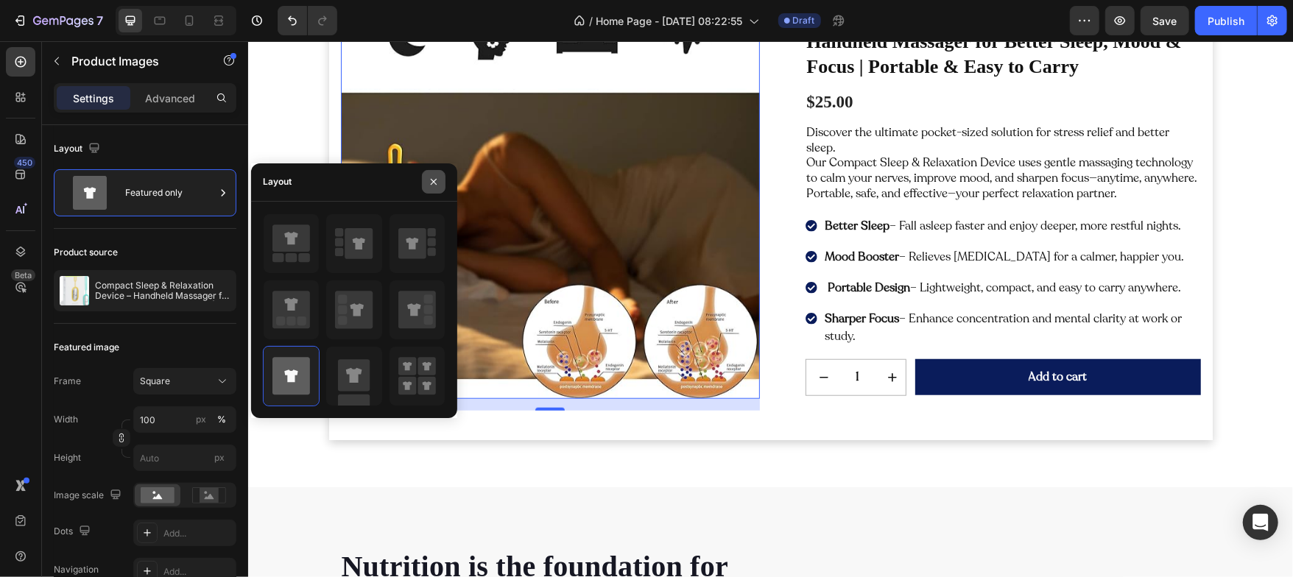
click at [437, 186] on icon "button" at bounding box center [434, 182] width 12 height 12
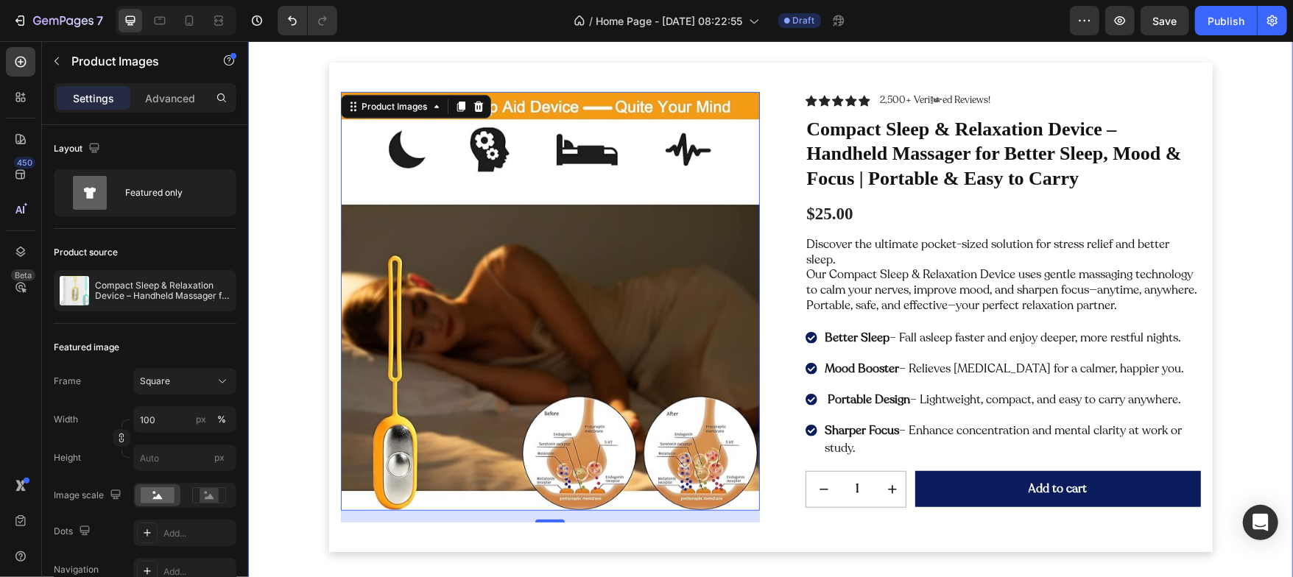
scroll to position [594, 0]
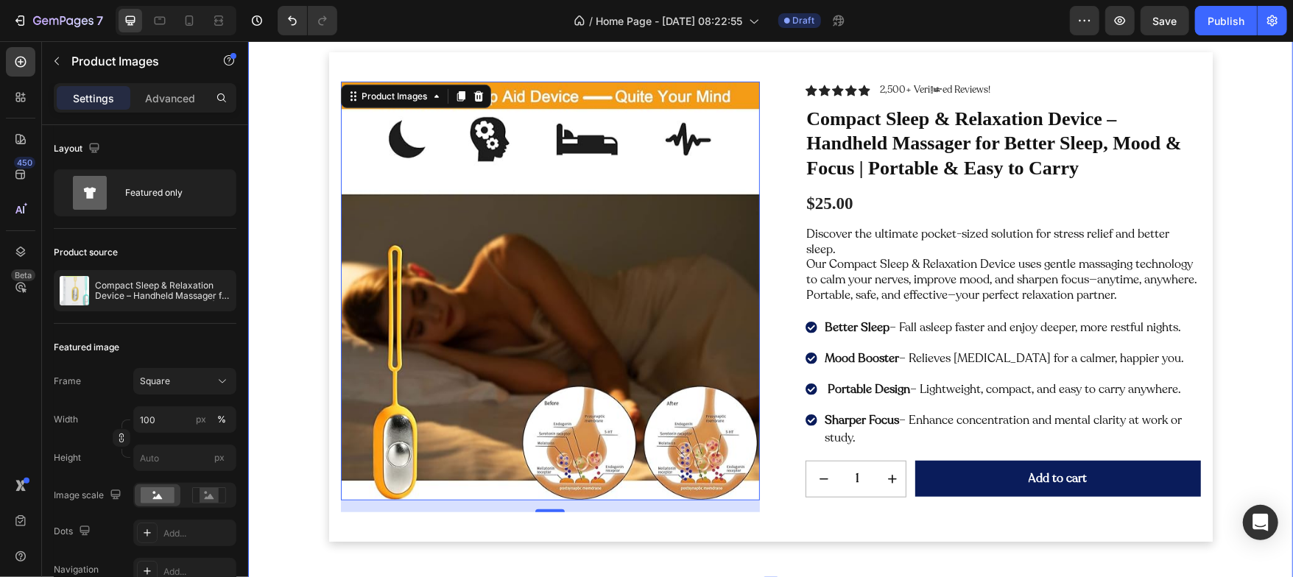
click at [275, 216] on div "Product Images 16 Icon Icon Icon Icon Icon Icon List 2,500+ Verified Reviews! T…" at bounding box center [769, 302] width 1023 height 501
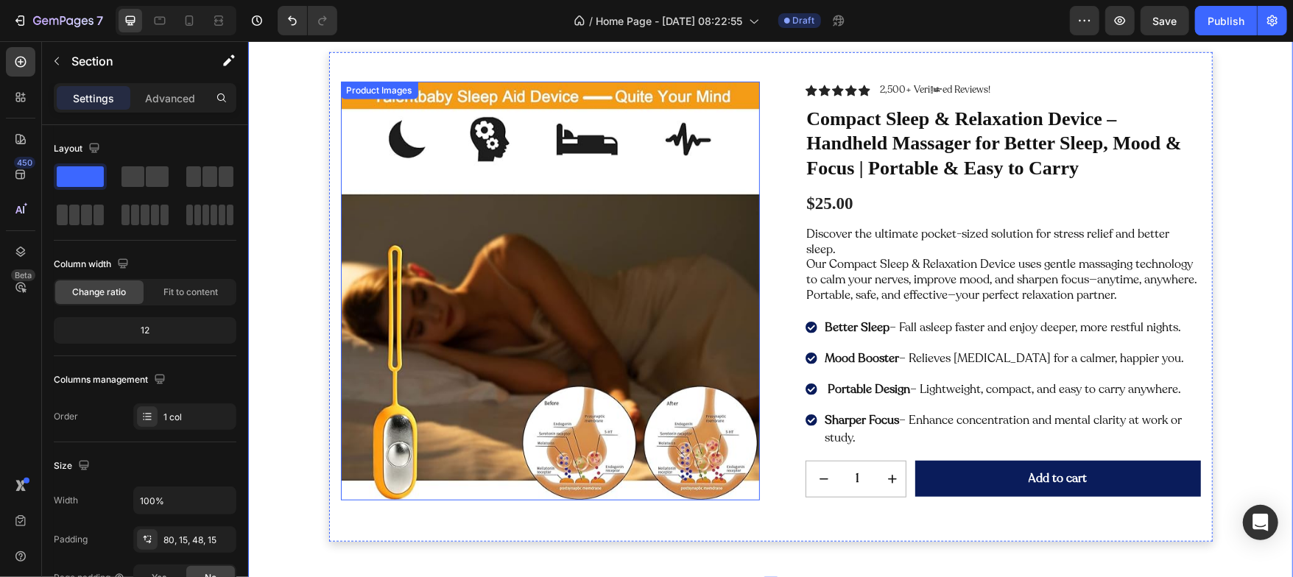
click at [390, 200] on img at bounding box center [549, 290] width 419 height 419
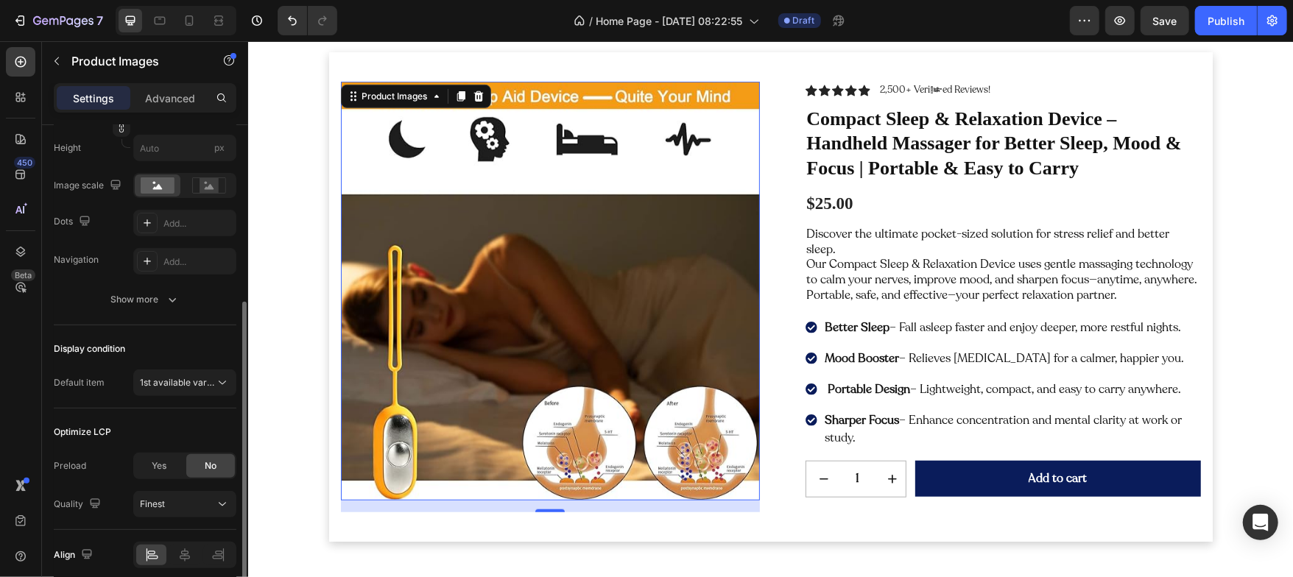
scroll to position [314, 0]
click at [177, 379] on span "1st available variant" at bounding box center [181, 378] width 82 height 11
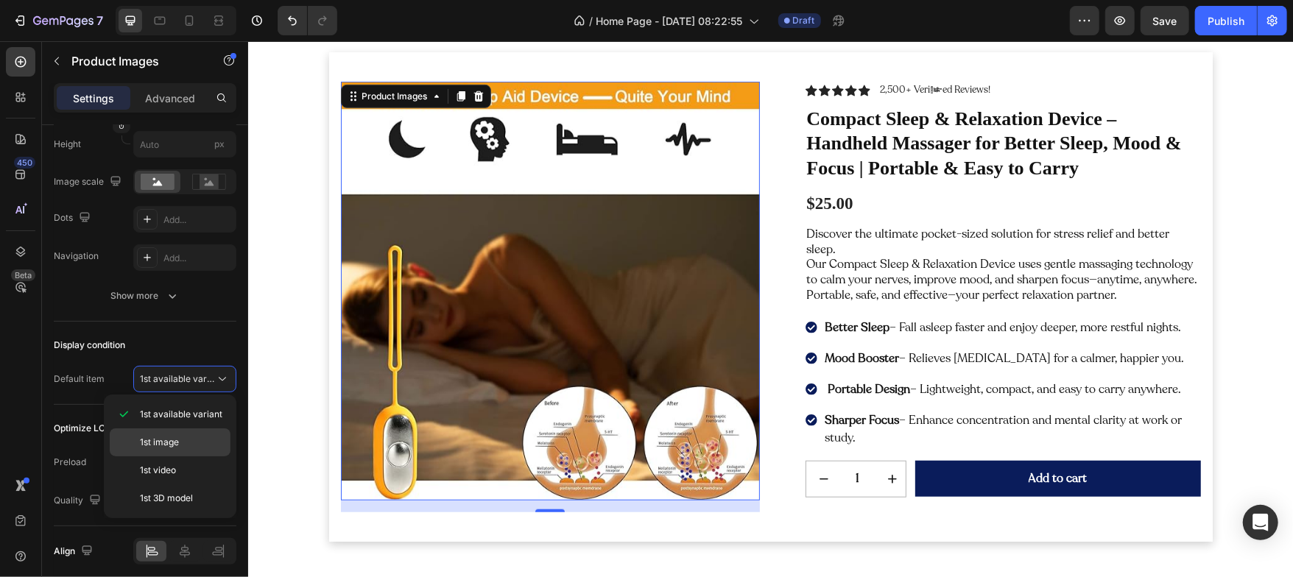
click at [156, 445] on span "1st image" at bounding box center [159, 442] width 39 height 13
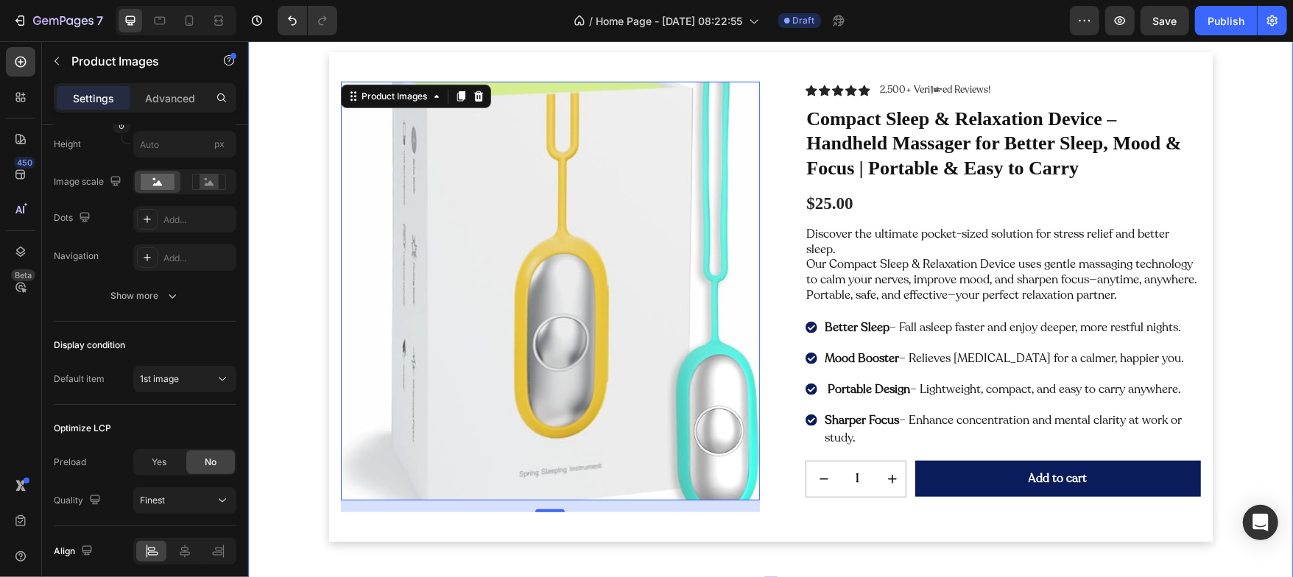
click at [278, 357] on div "Product Images 16 Icon Icon Icon Icon Icon Icon List 2,500+ Verified Reviews! T…" at bounding box center [769, 302] width 1023 height 501
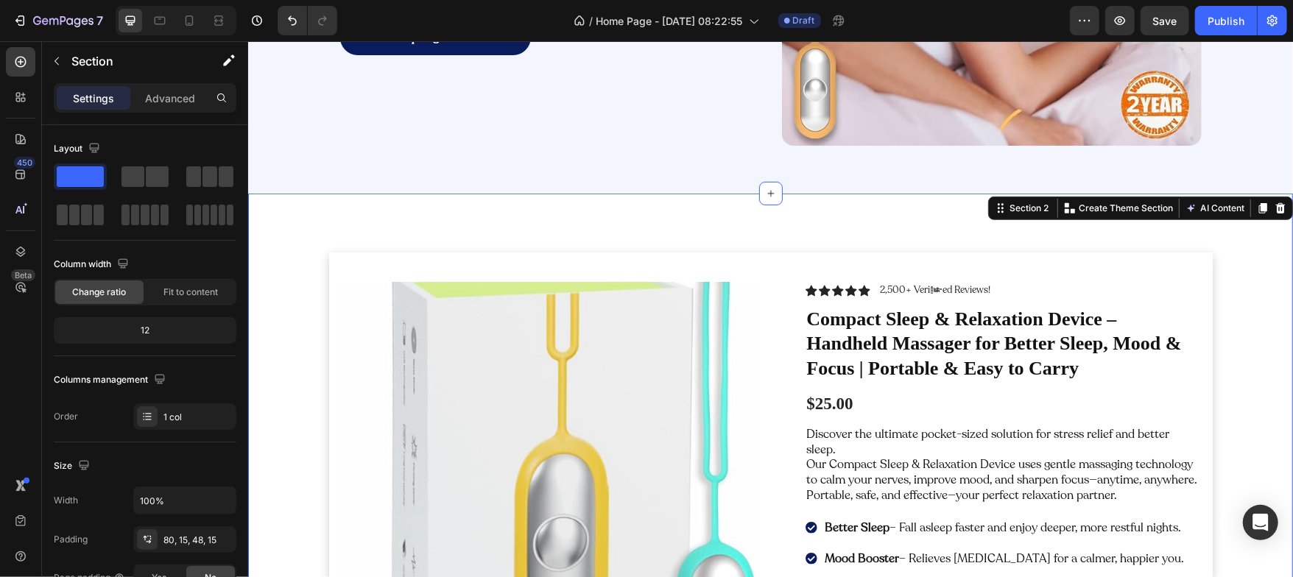
scroll to position [392, 0]
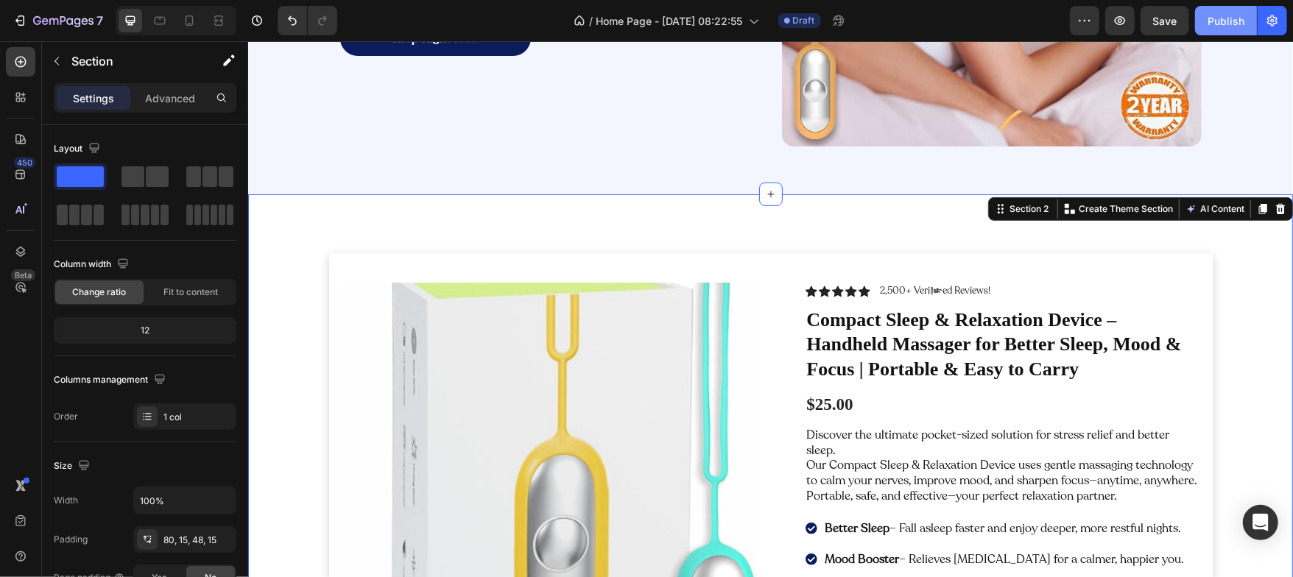
click at [1219, 22] on div "Publish" at bounding box center [1226, 20] width 37 height 15
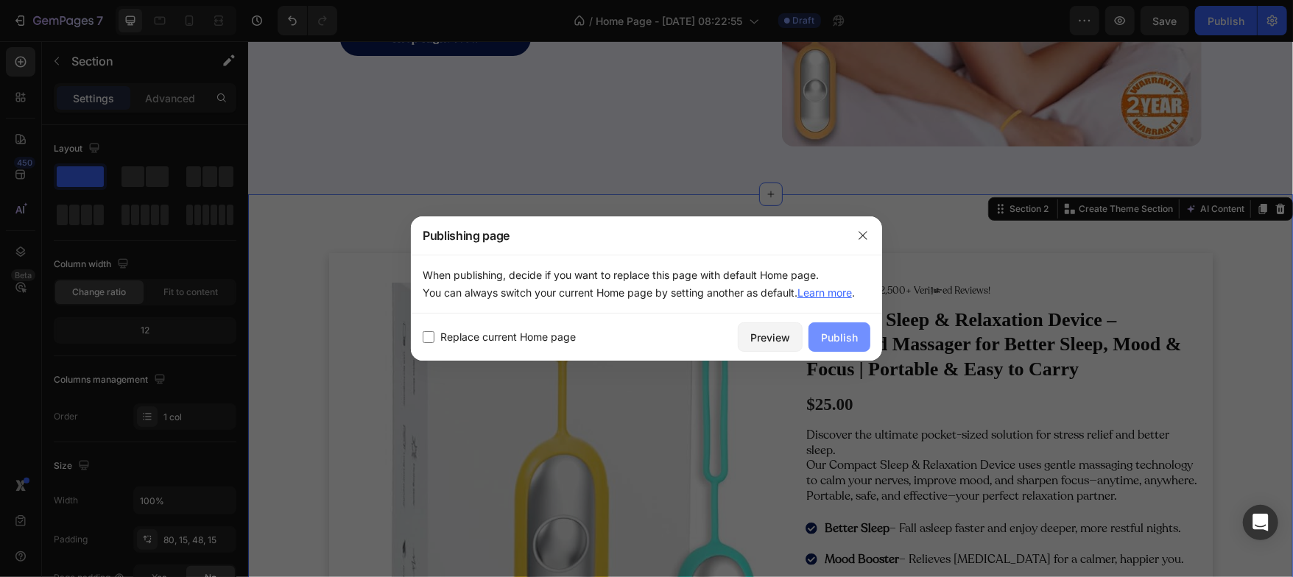
click at [828, 338] on div "Publish" at bounding box center [839, 337] width 37 height 15
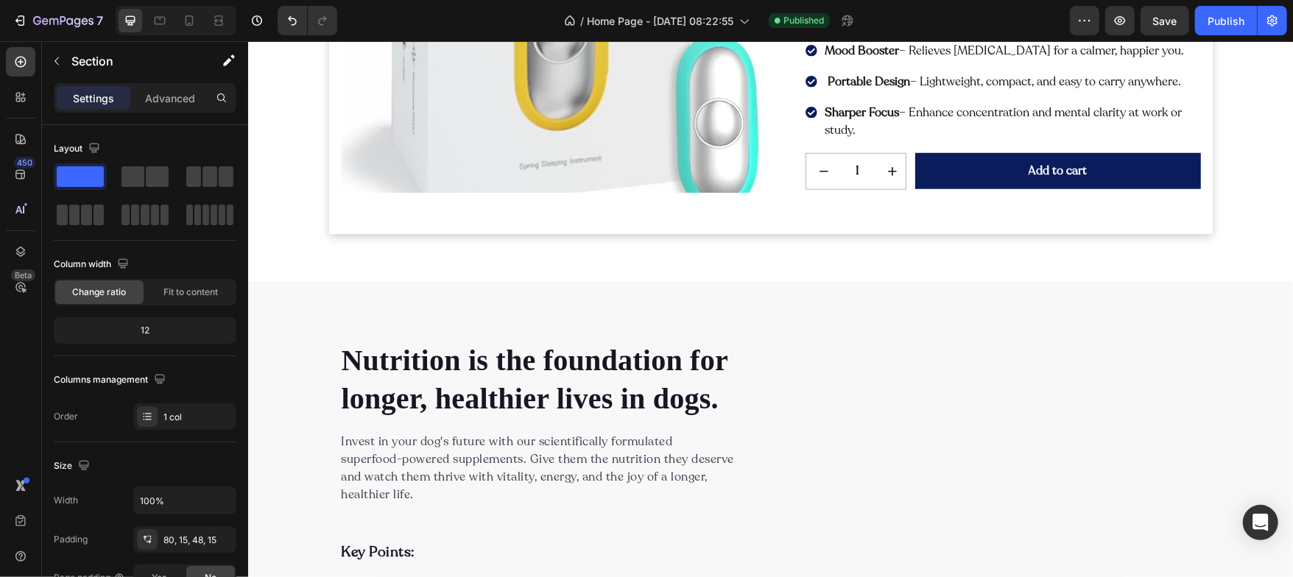
scroll to position [915, 0]
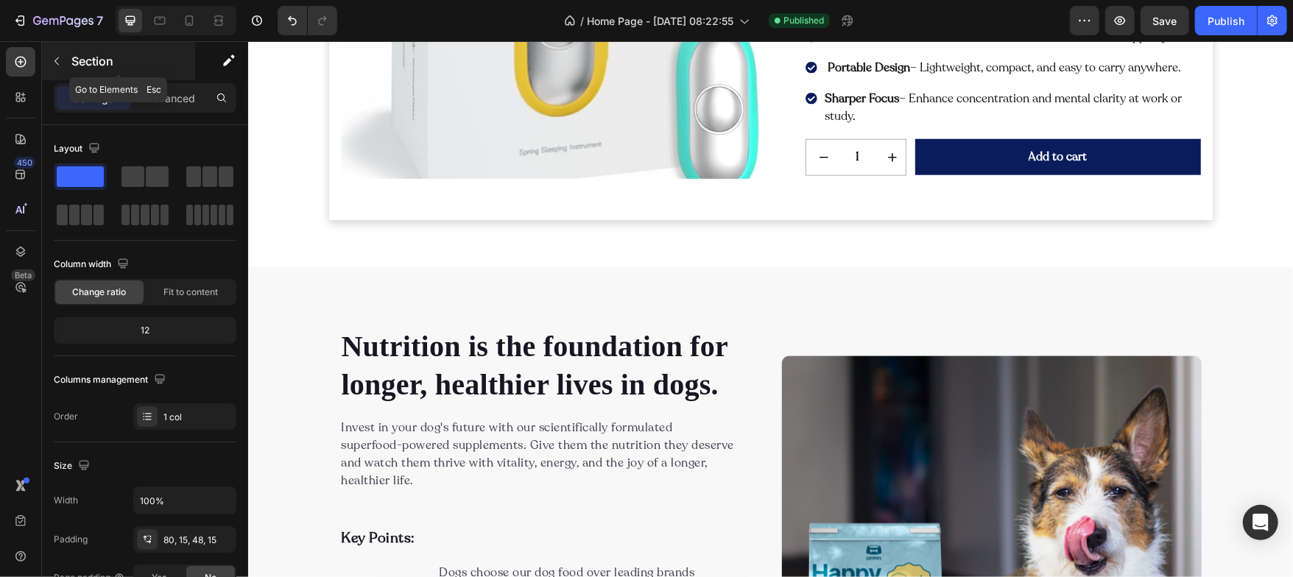
click at [57, 64] on icon "button" at bounding box center [56, 61] width 4 height 8
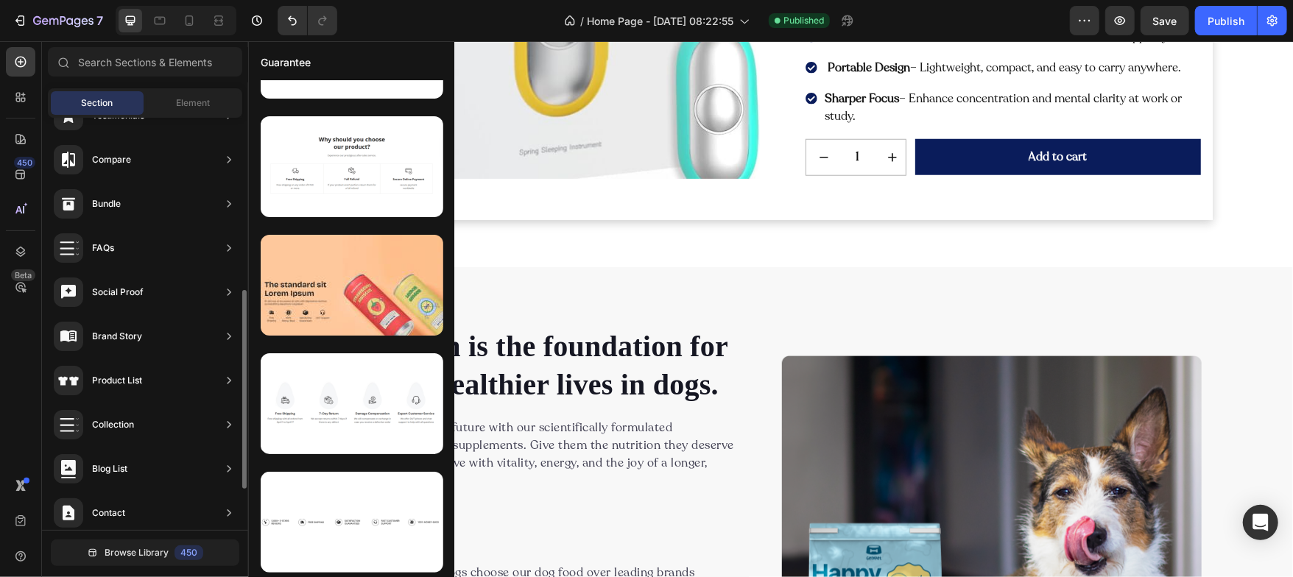
scroll to position [348, 0]
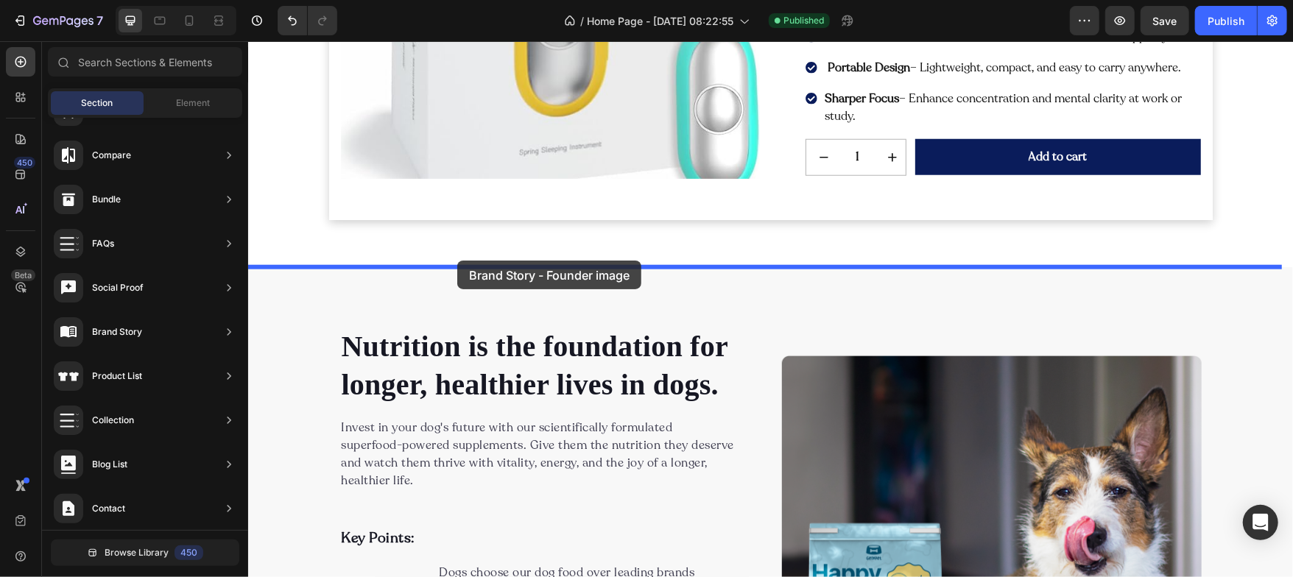
drag, startPoint x: 562, startPoint y: 320, endPoint x: 457, endPoint y: 260, distance: 121.0
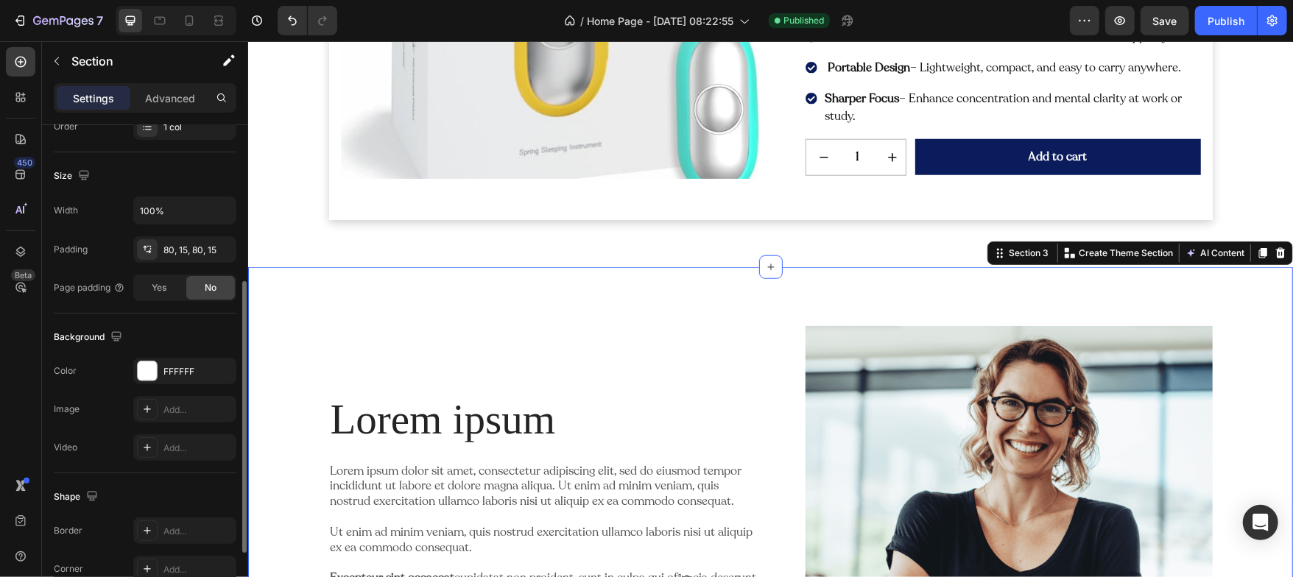
scroll to position [293, 0]
click at [149, 370] on div at bounding box center [147, 368] width 19 height 19
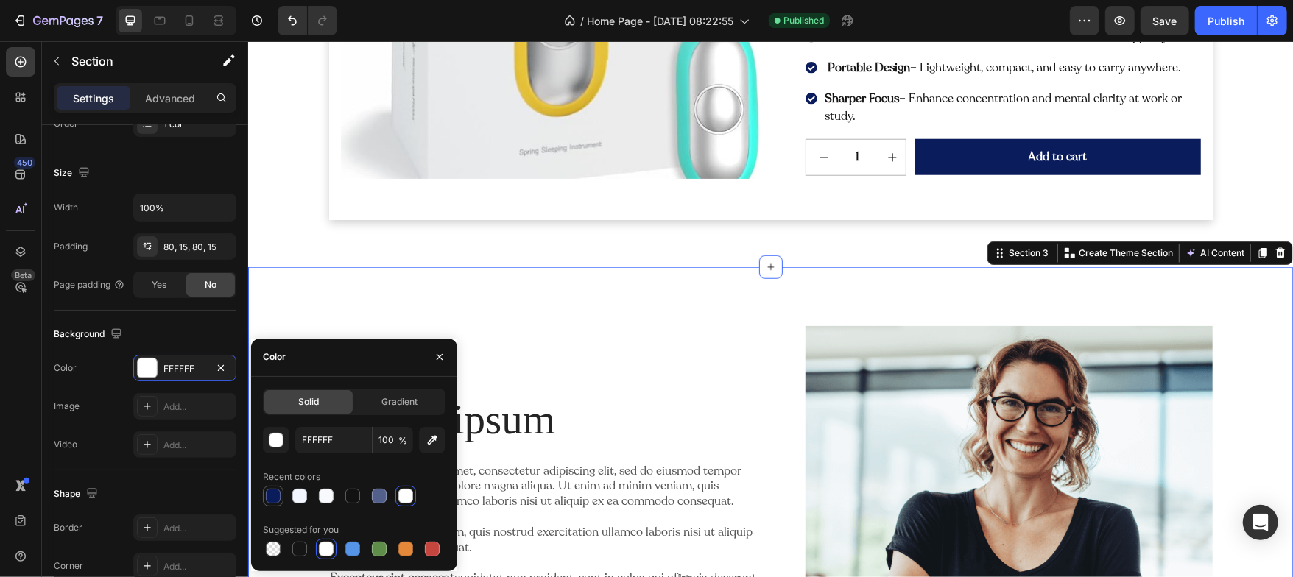
click at [266, 498] on div at bounding box center [273, 496] width 15 height 15
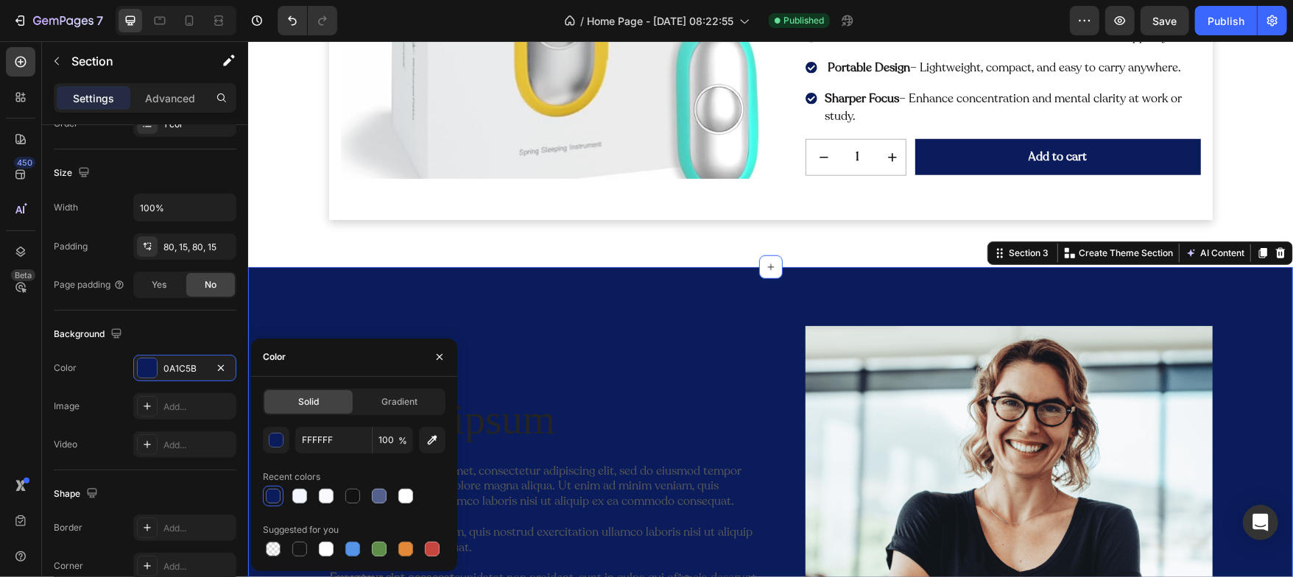
type input "0A1C5B"
click at [406, 402] on span "Gradient" at bounding box center [400, 401] width 36 height 13
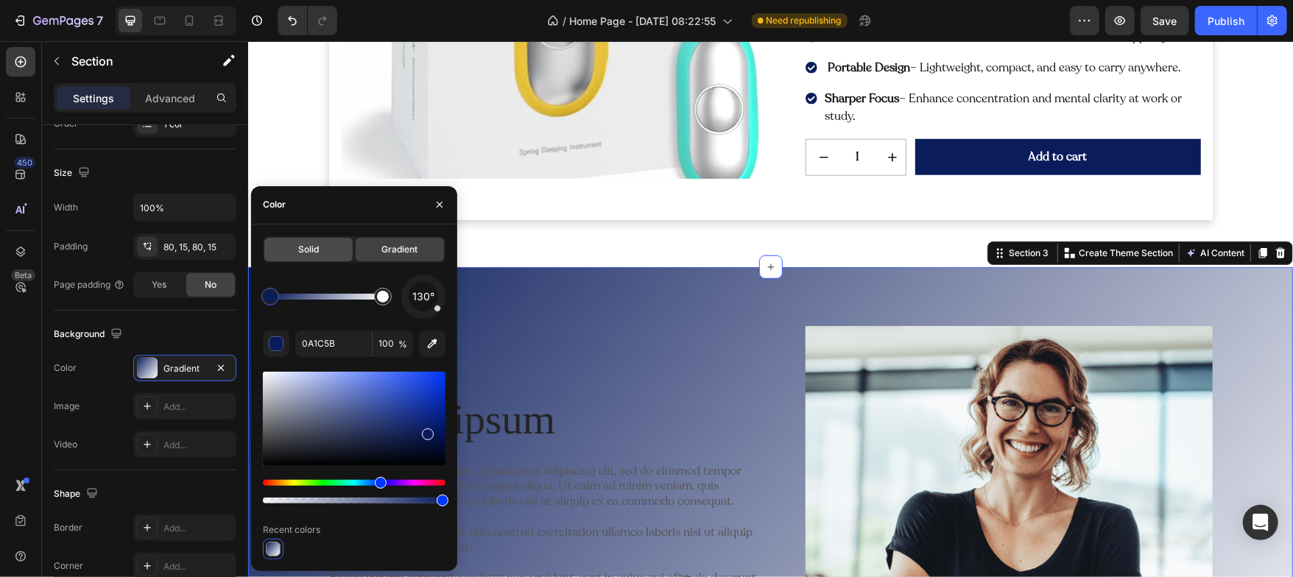
click at [310, 250] on span "Solid" at bounding box center [308, 249] width 21 height 13
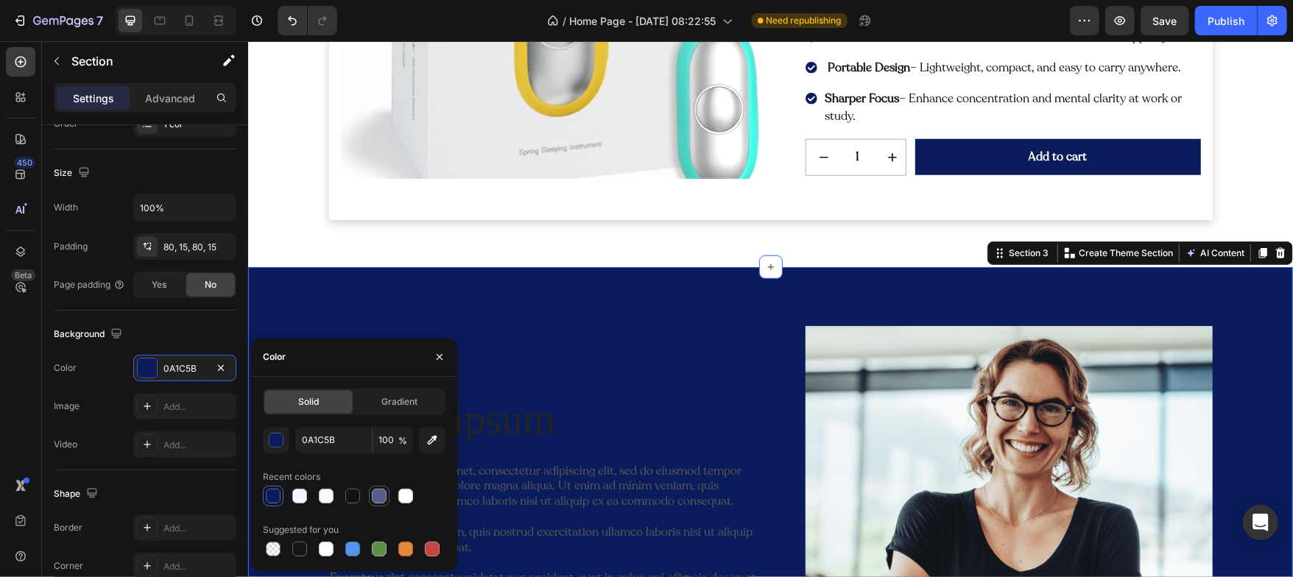
click at [369, 493] on div at bounding box center [379, 496] width 21 height 21
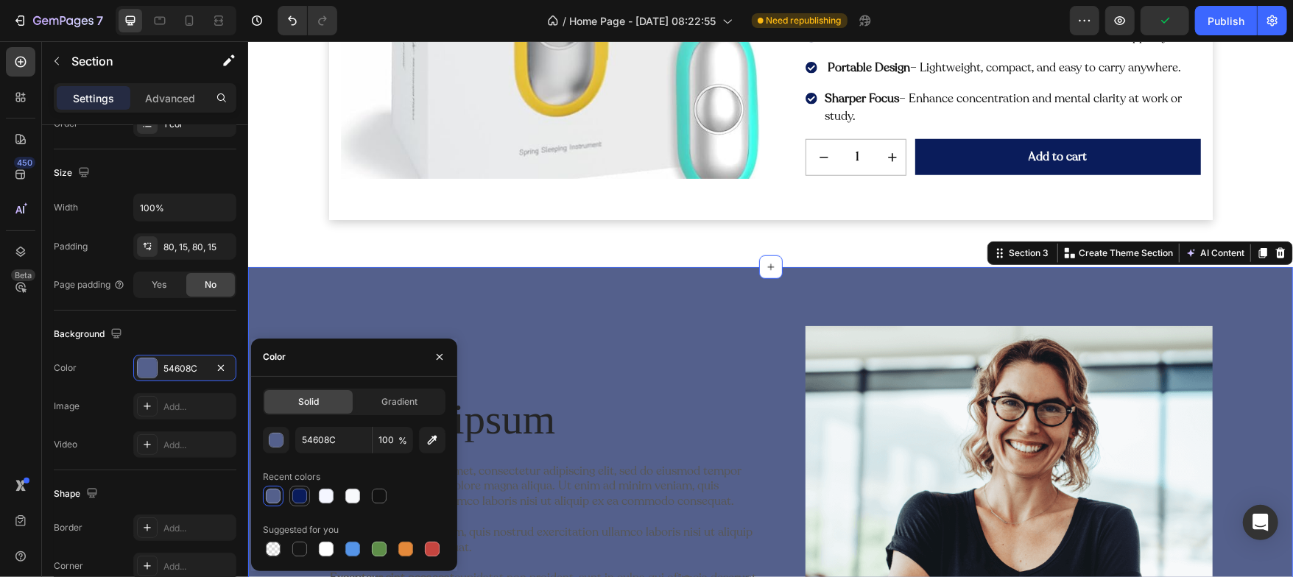
click at [298, 494] on div at bounding box center [299, 496] width 15 height 15
type input "0A1C5B"
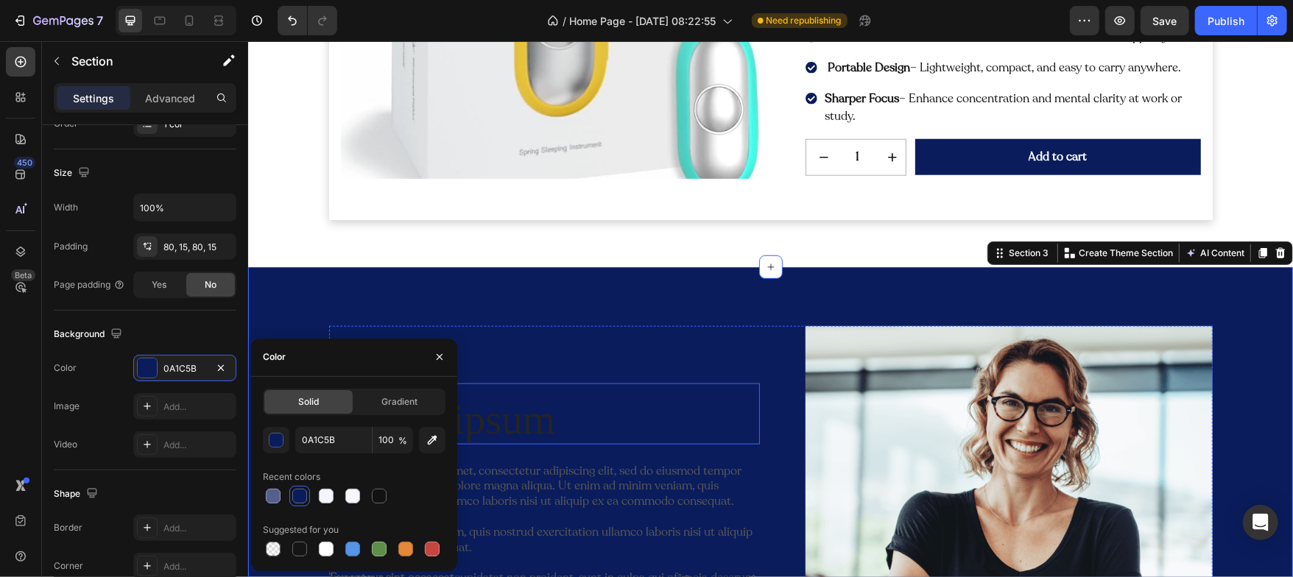
click at [521, 432] on h2 "Lorem ipsum" at bounding box center [543, 419] width 431 height 49
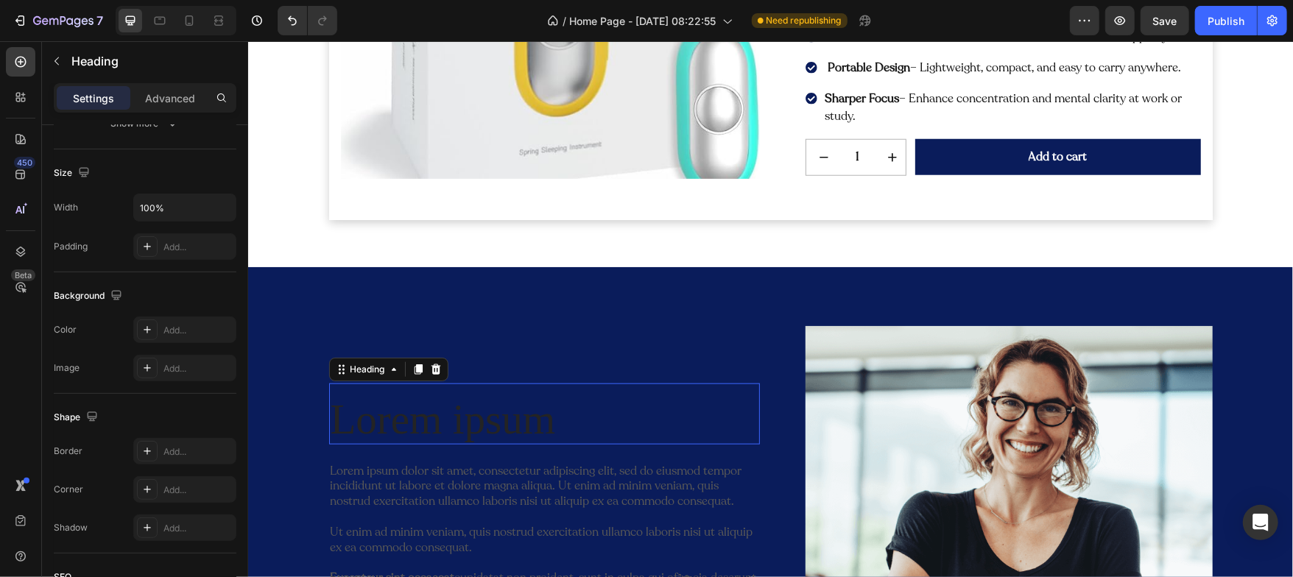
scroll to position [0, 0]
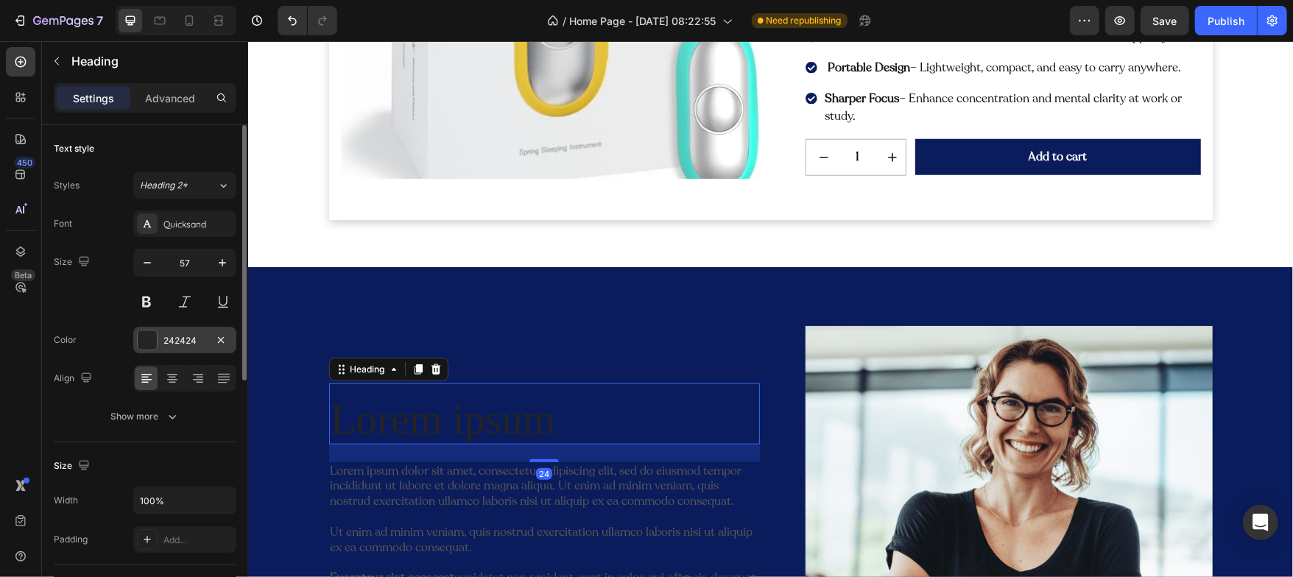
click at [149, 337] on div at bounding box center [147, 340] width 19 height 19
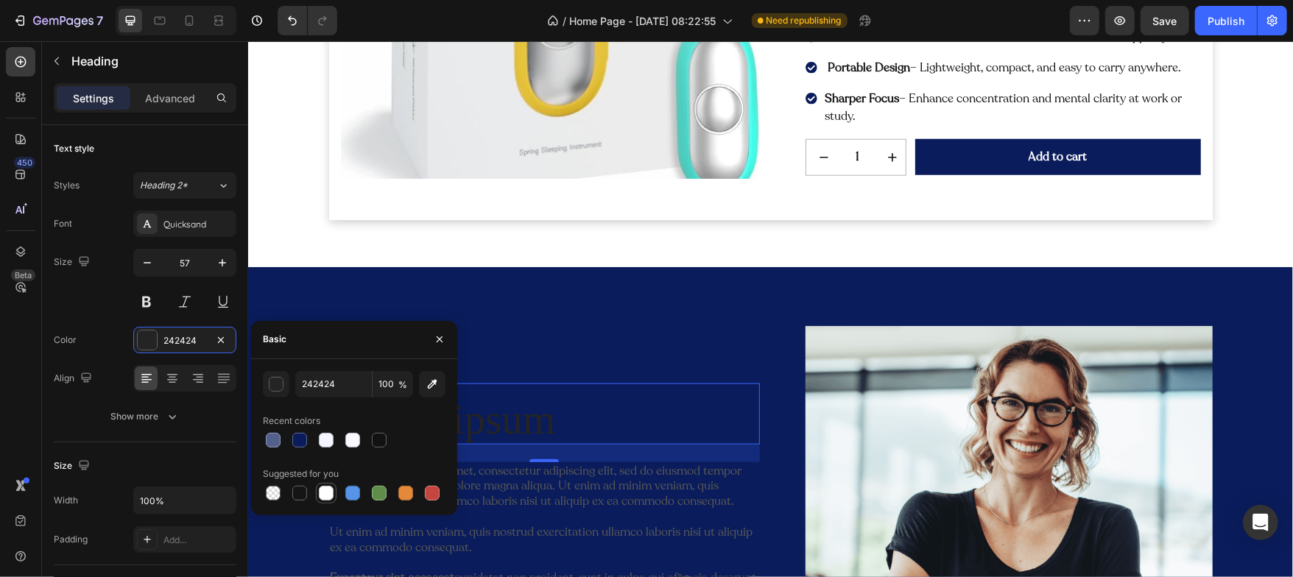
click at [329, 494] on div at bounding box center [326, 493] width 15 height 15
type input "FFFFFF"
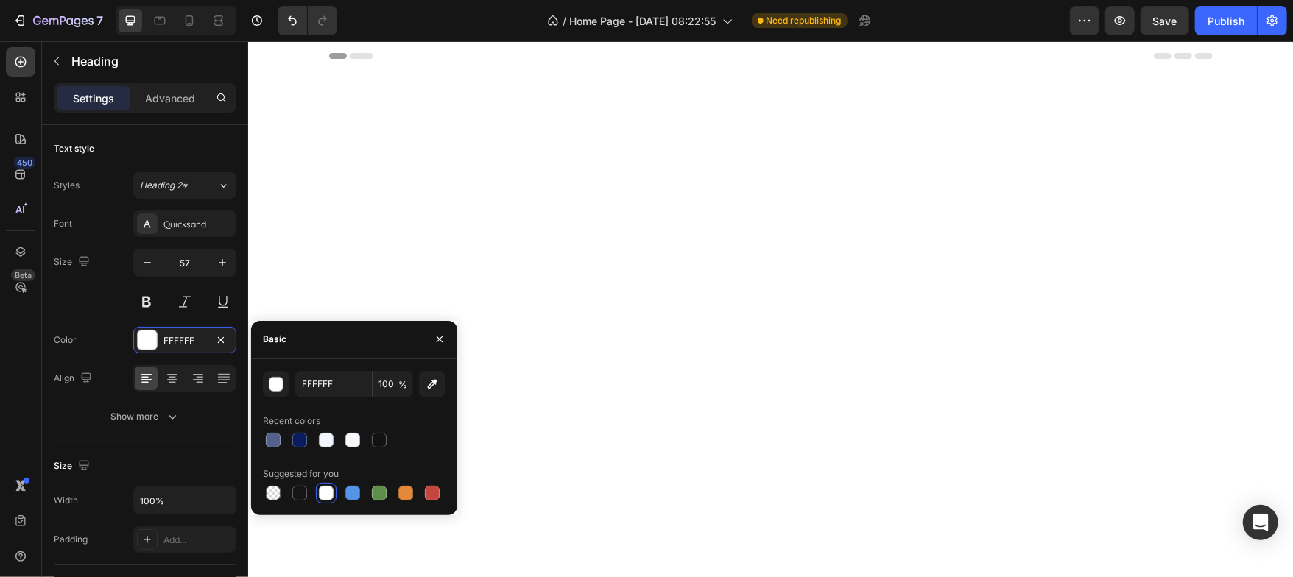
scroll to position [915, 0]
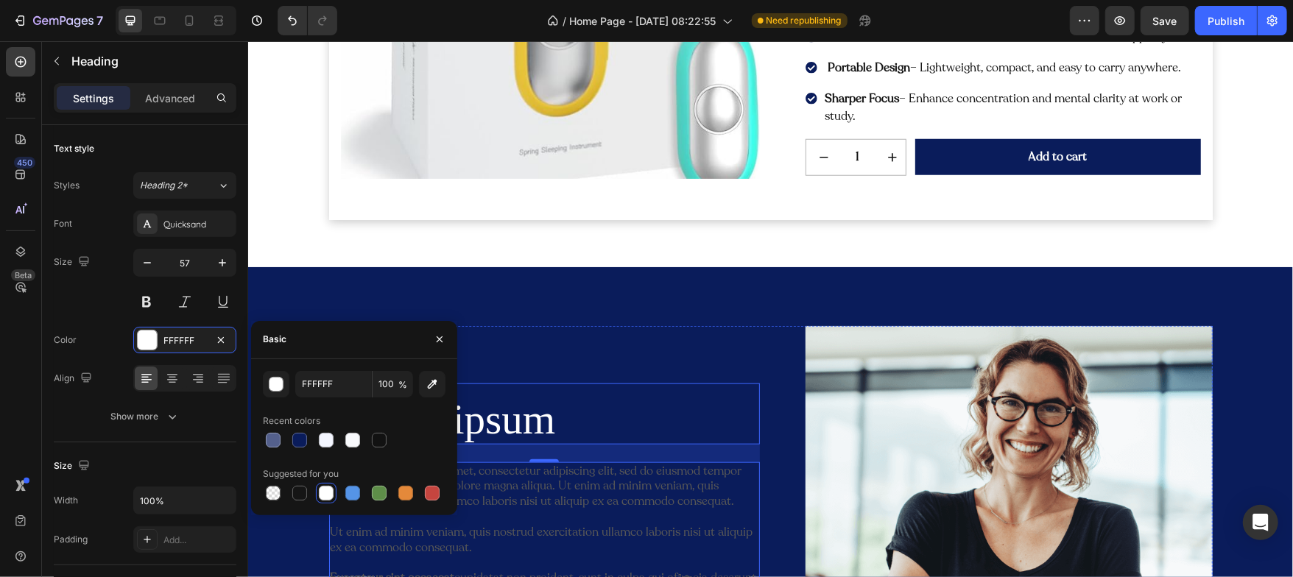
click at [539, 502] on p "Lorem ipsum dolor sit amet, consectetur adipiscing elit, sed do eiusmod tempor …" at bounding box center [544, 562] width 428 height 199
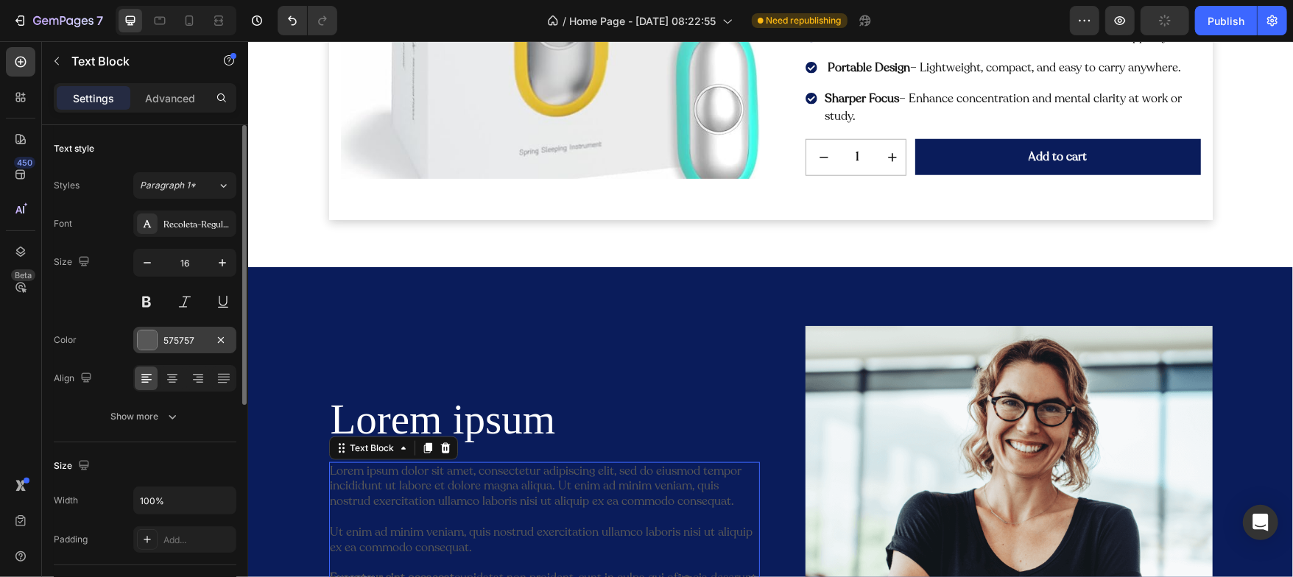
click at [141, 334] on div at bounding box center [147, 340] width 19 height 19
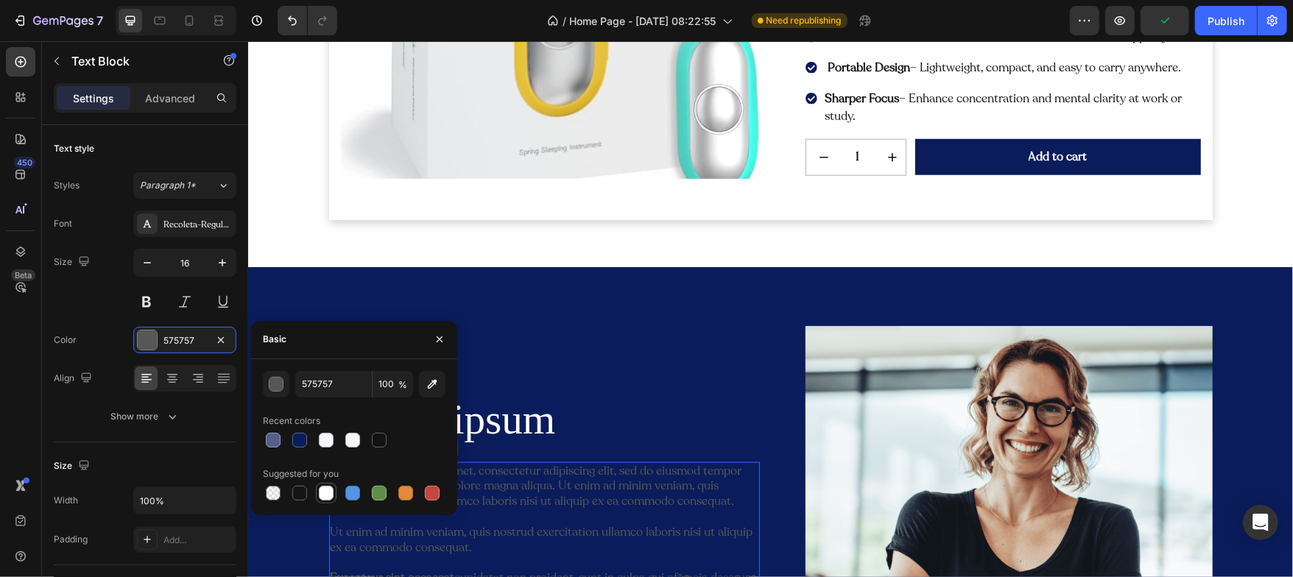
click at [328, 489] on div at bounding box center [326, 493] width 15 height 15
type input "FFFFFF"
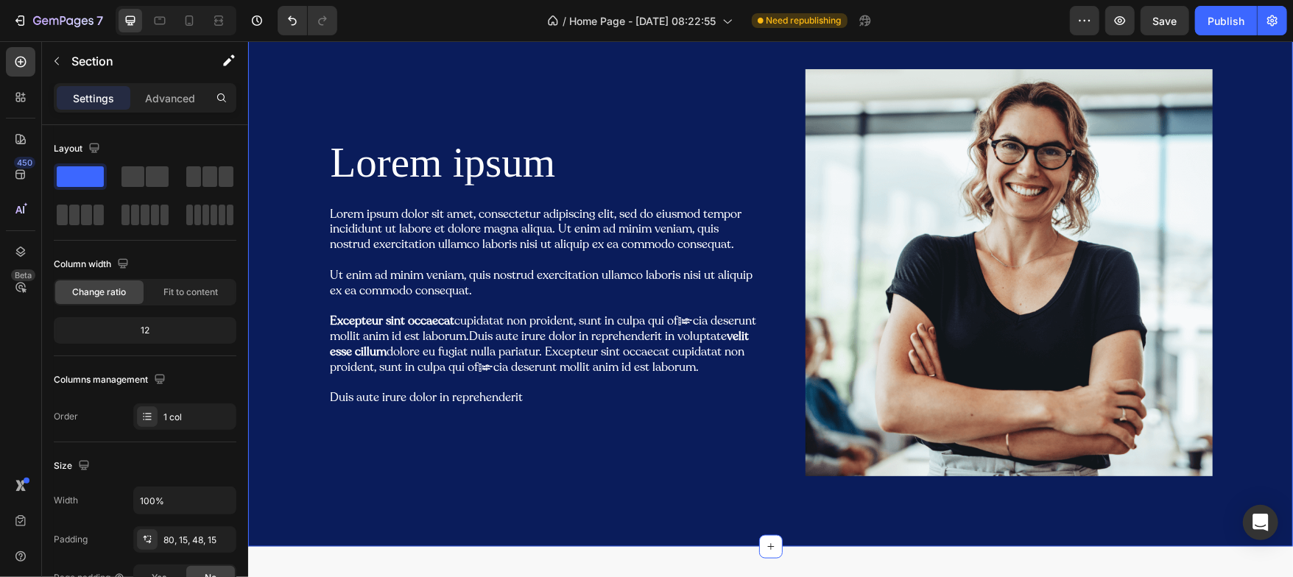
scroll to position [1169, 0]
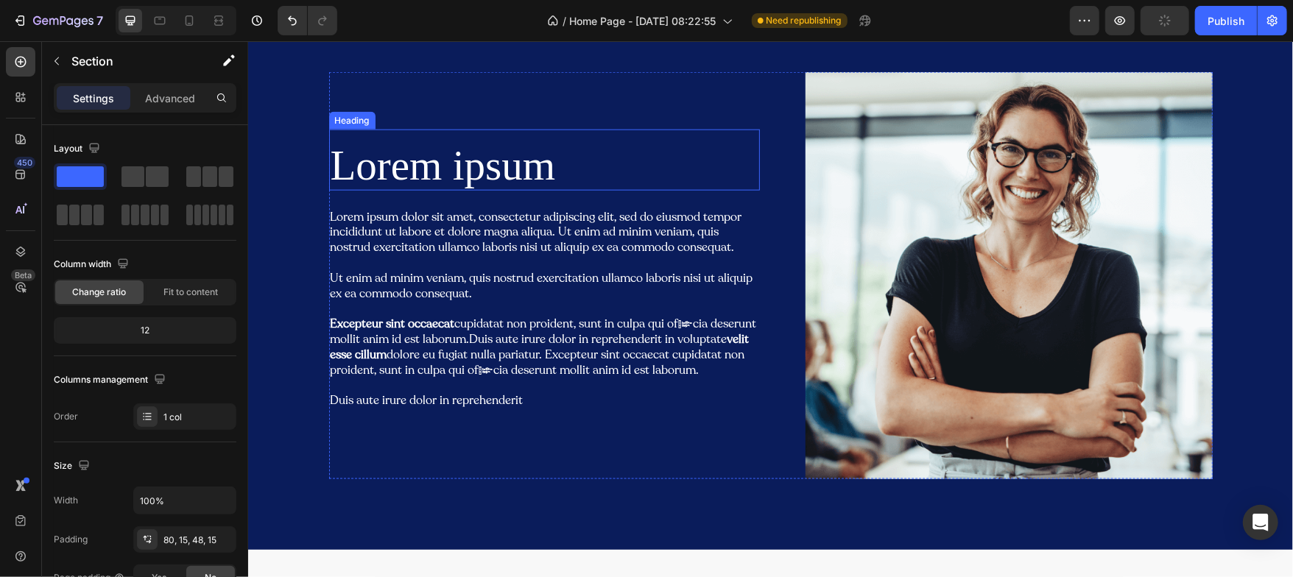
click at [409, 168] on h2 "Lorem ipsum" at bounding box center [543, 165] width 431 height 49
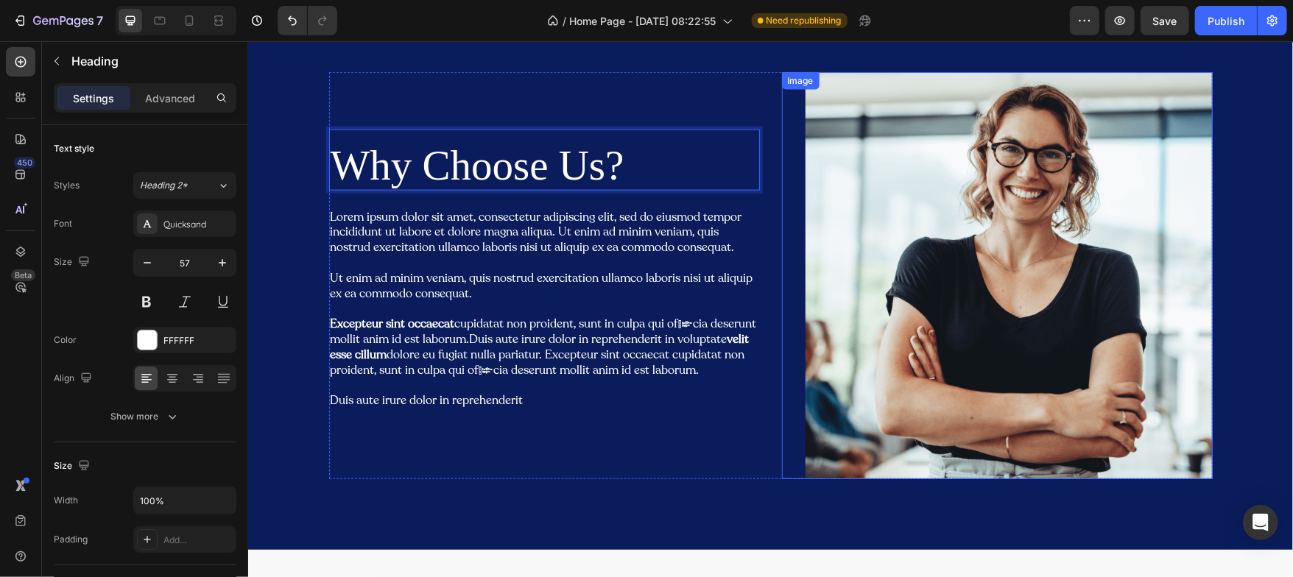
click at [828, 117] on img at bounding box center [1008, 274] width 407 height 407
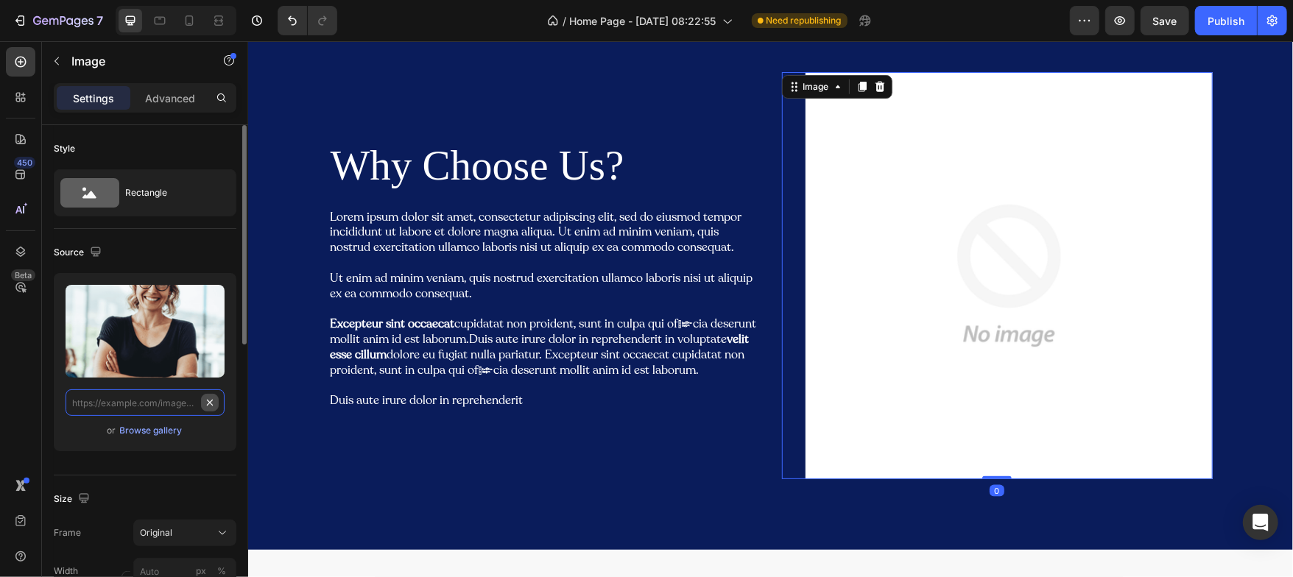
scroll to position [0, 0]
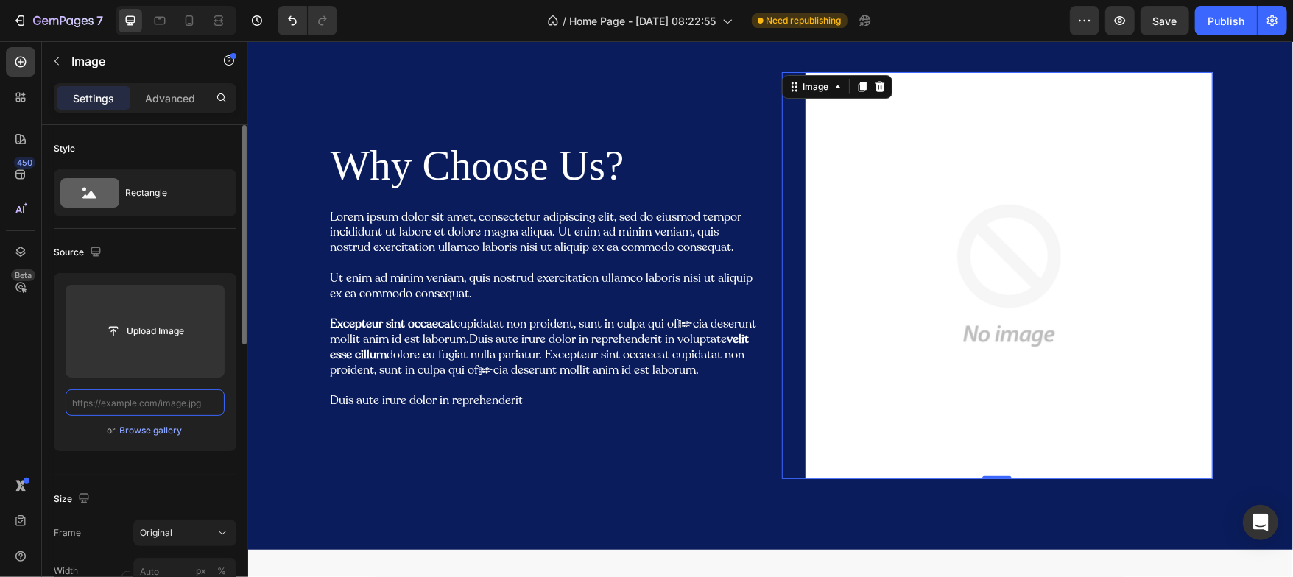
paste input "[URL][DOMAIN_NAME]"
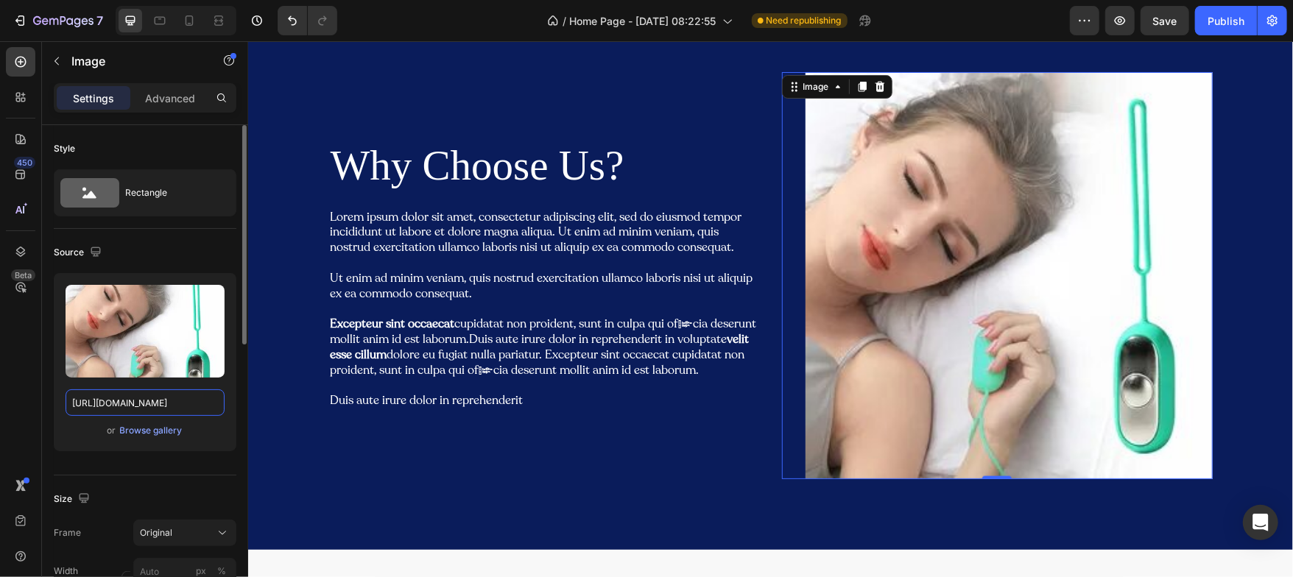
type input "[URL][DOMAIN_NAME]"
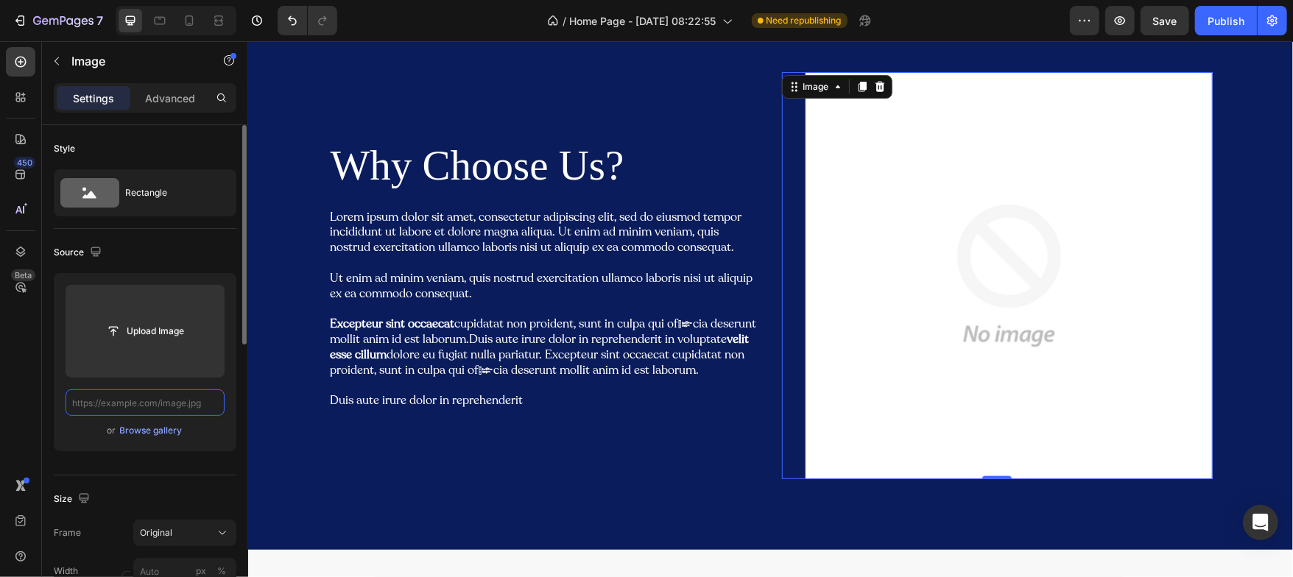
paste input "[URL][DOMAIN_NAME]"
type input "[URL][DOMAIN_NAME]"
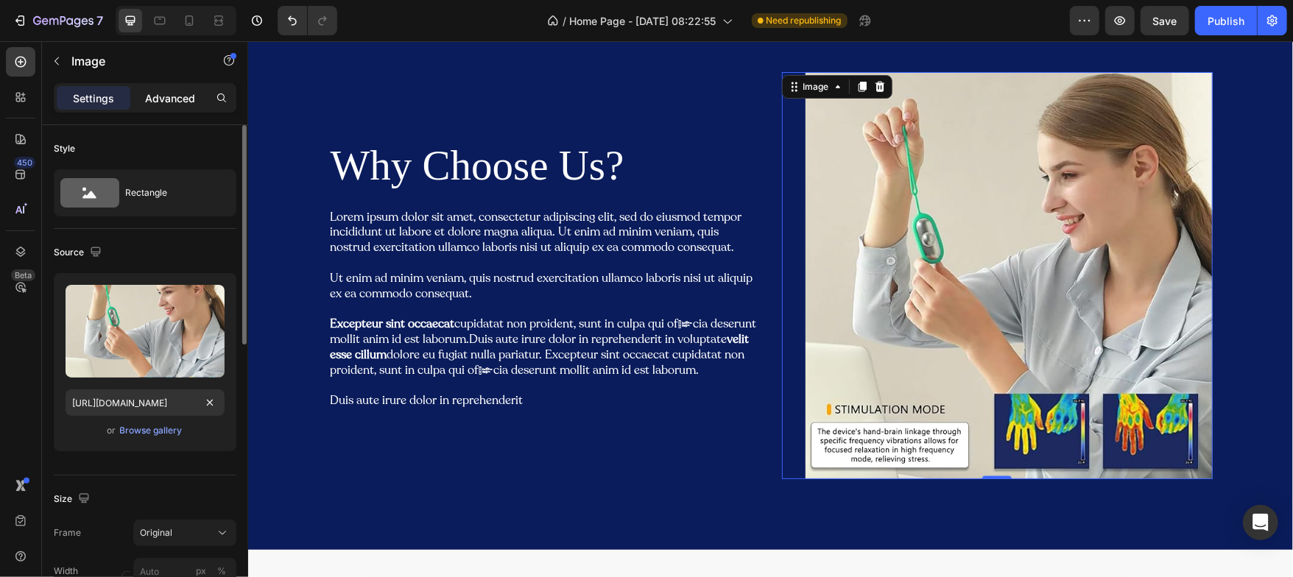
click at [168, 94] on p "Advanced" at bounding box center [170, 98] width 50 height 15
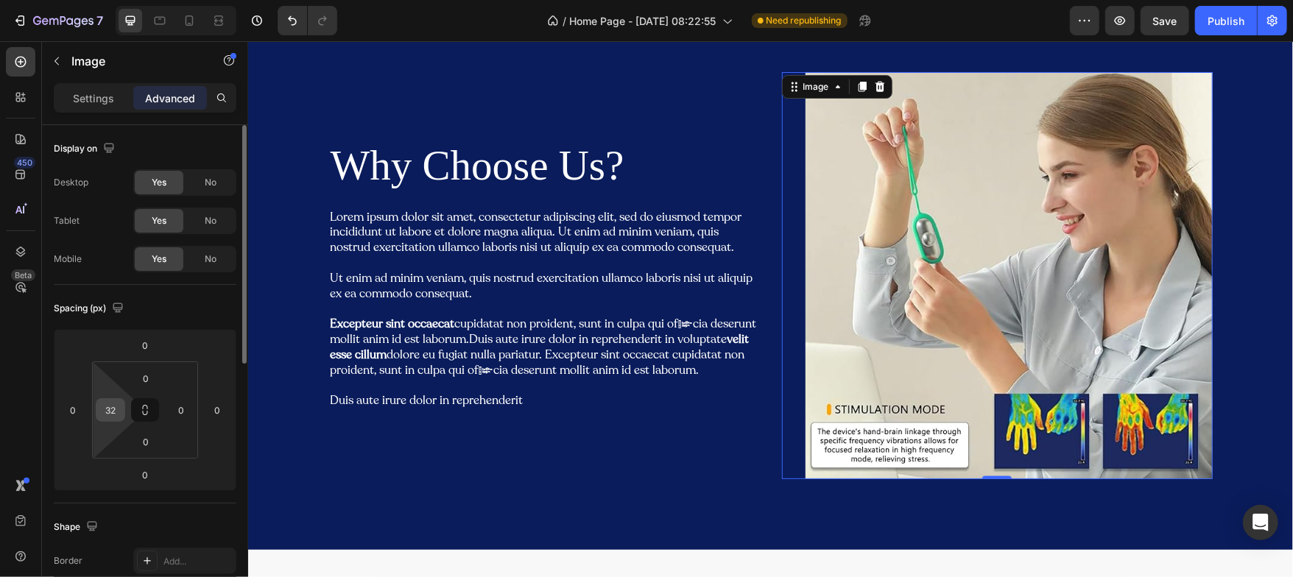
click at [111, 407] on input "32" at bounding box center [110, 410] width 22 height 22
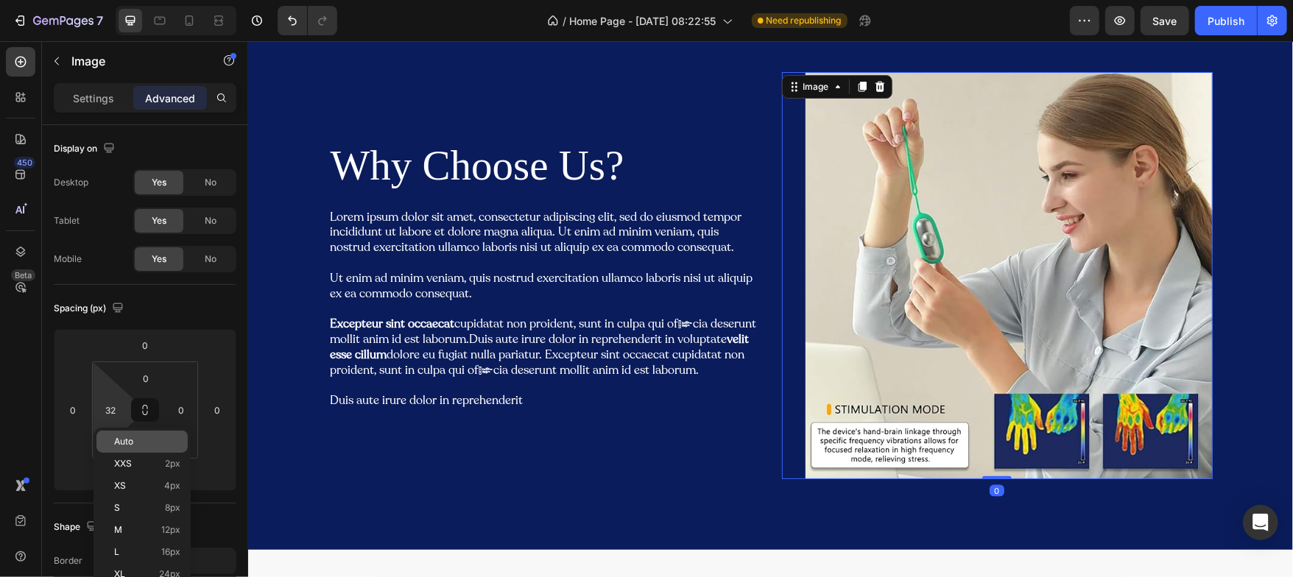
click at [116, 441] on span "Auto" at bounding box center [123, 442] width 19 height 10
type input "Auto"
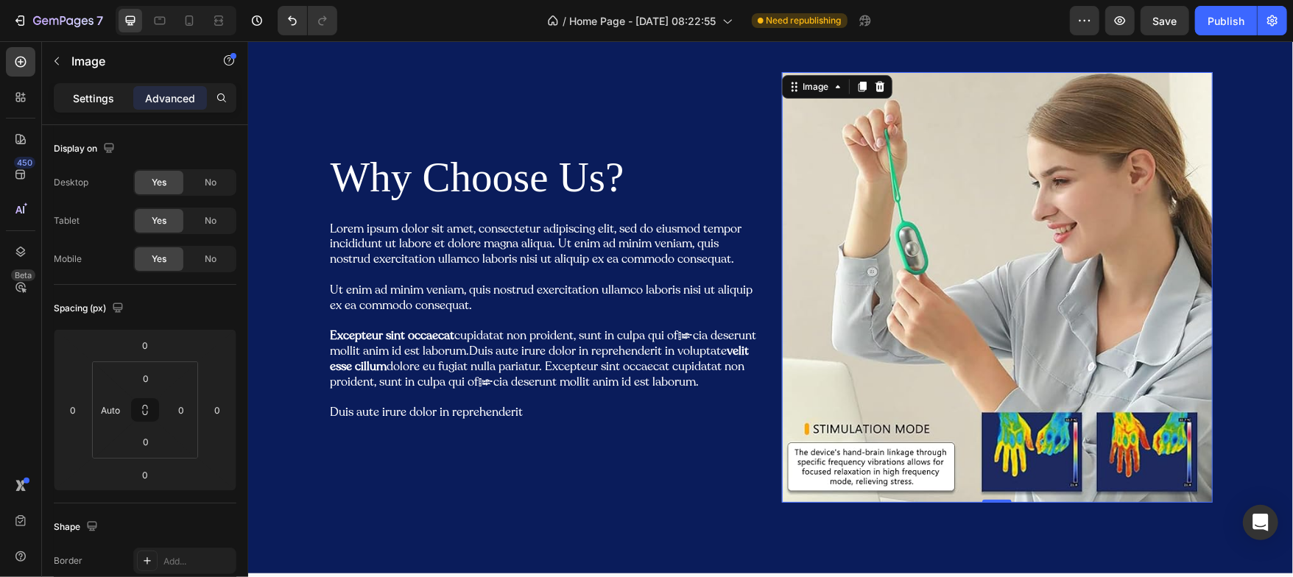
click at [82, 106] on div "Settings" at bounding box center [94, 98] width 74 height 24
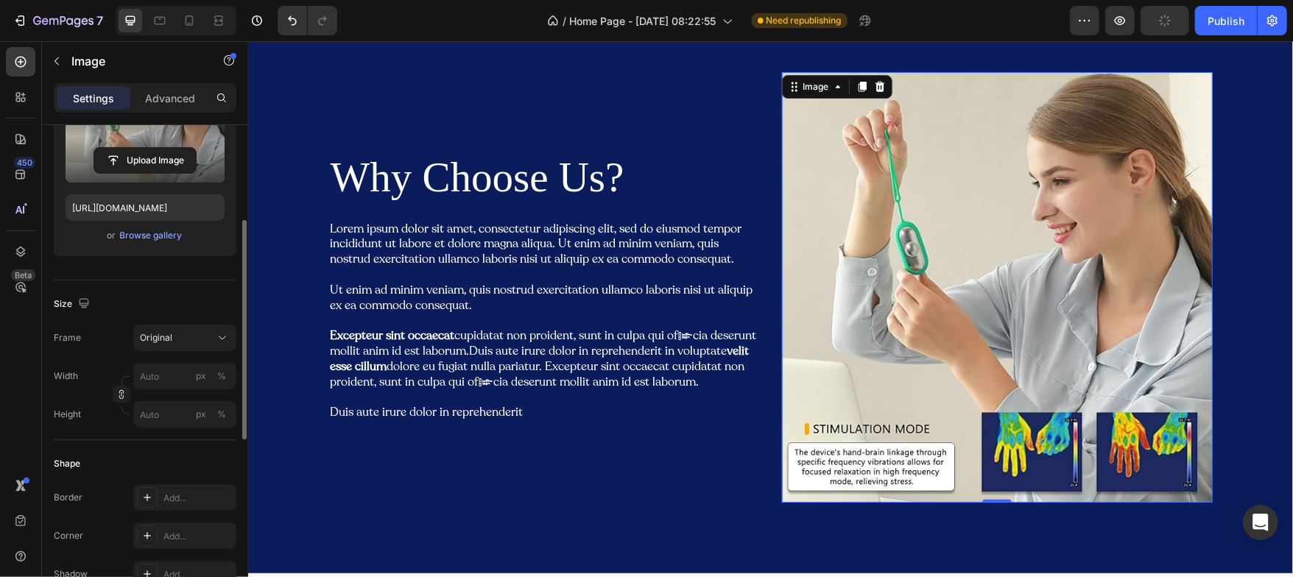
scroll to position [211, 0]
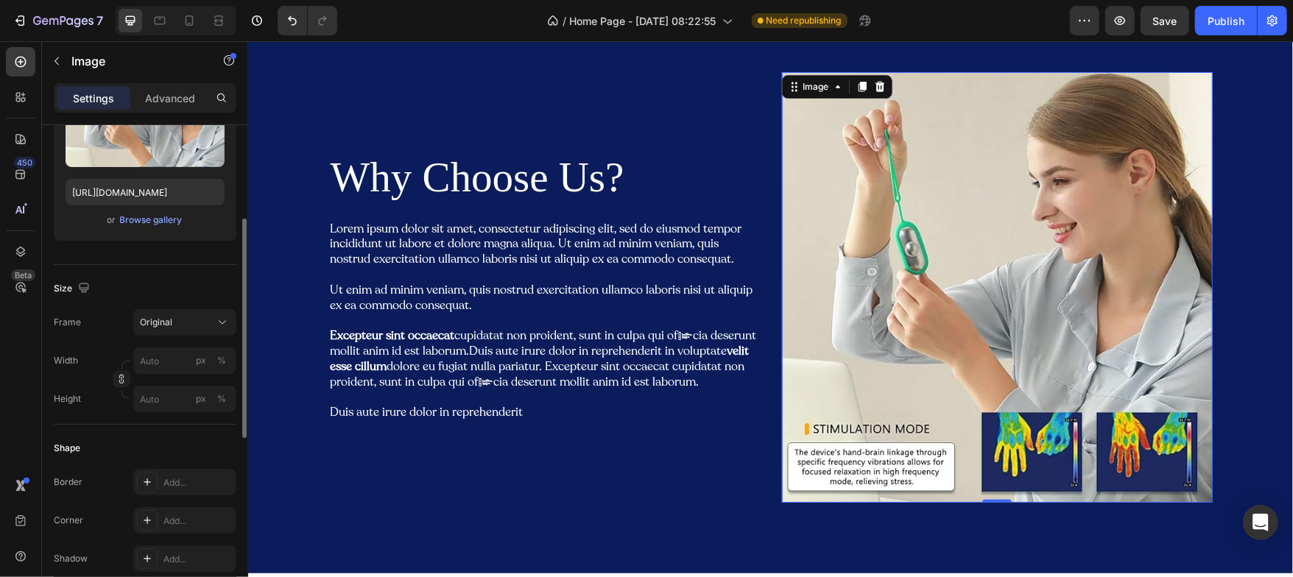
click at [158, 278] on div "Size" at bounding box center [145, 289] width 183 height 24
click at [150, 518] on icon at bounding box center [147, 521] width 12 height 12
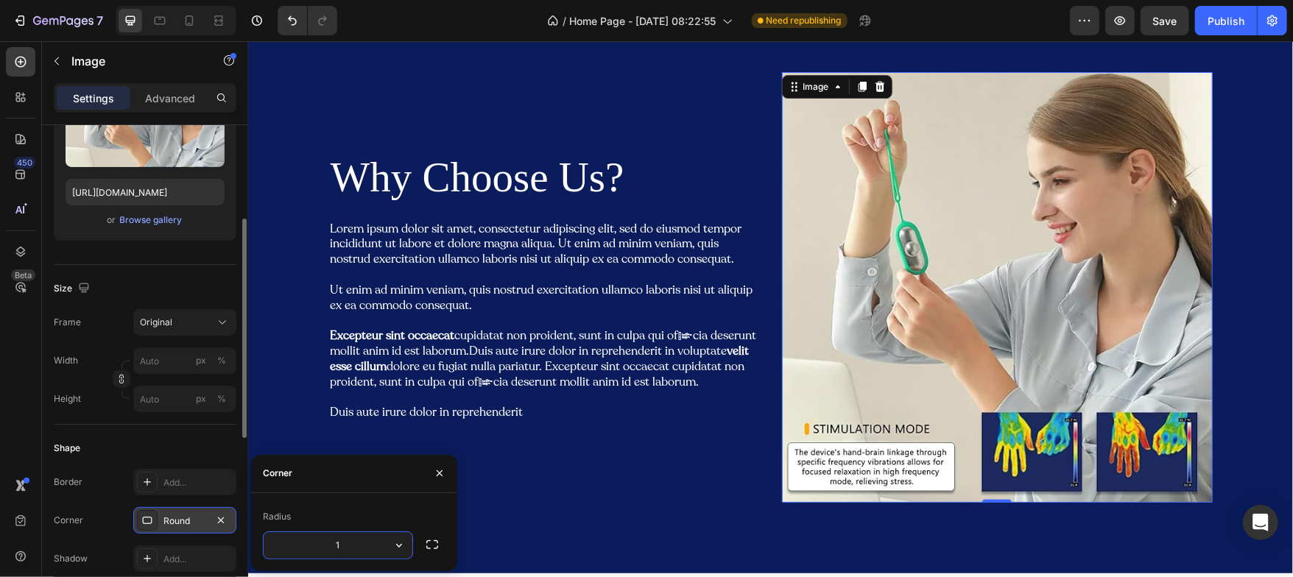
type input "16"
click at [175, 453] on div "Shape" at bounding box center [145, 449] width 183 height 24
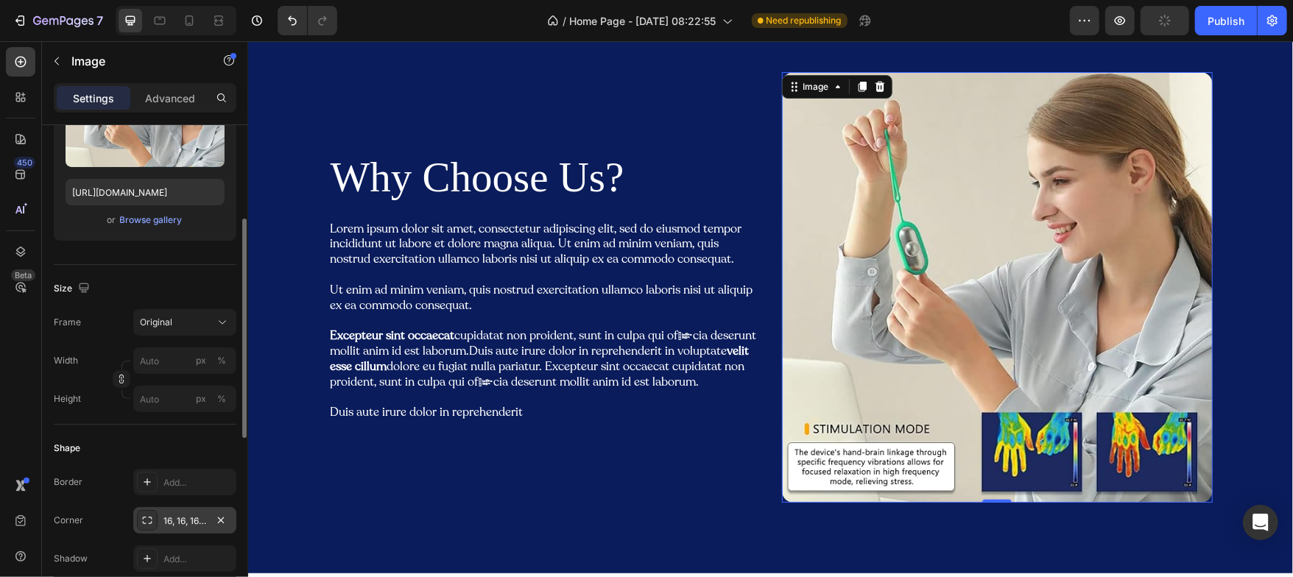
click at [170, 432] on div "Shape Border Add... Corner 16, 16, 16, 16 Shadow Add..." at bounding box center [145, 505] width 183 height 160
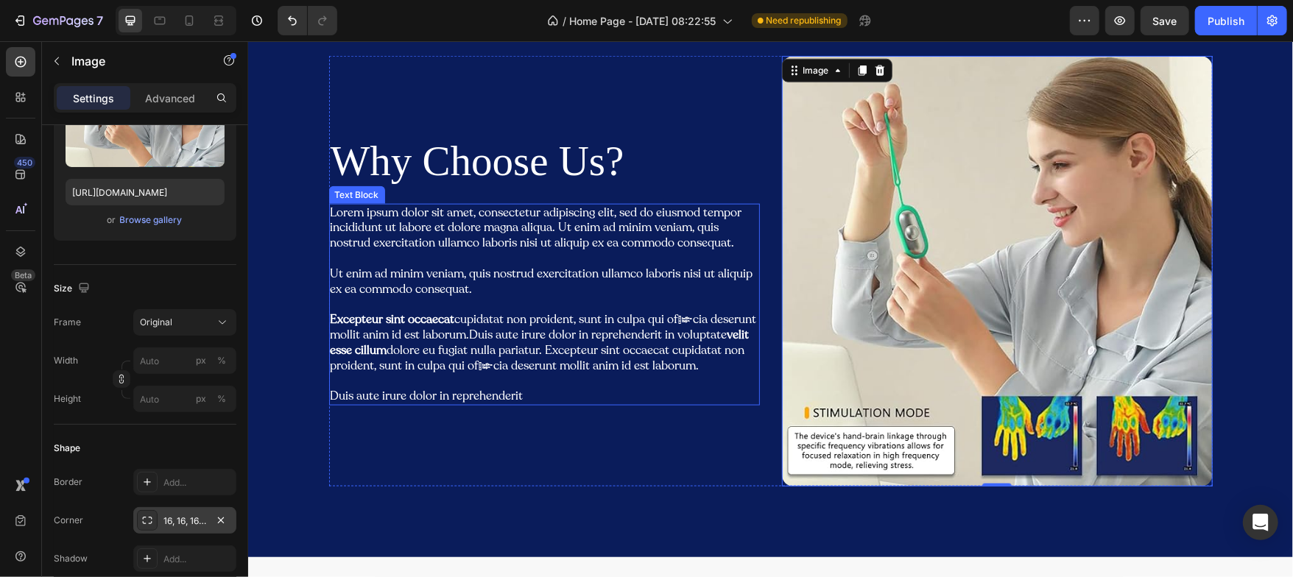
scroll to position [1000, 0]
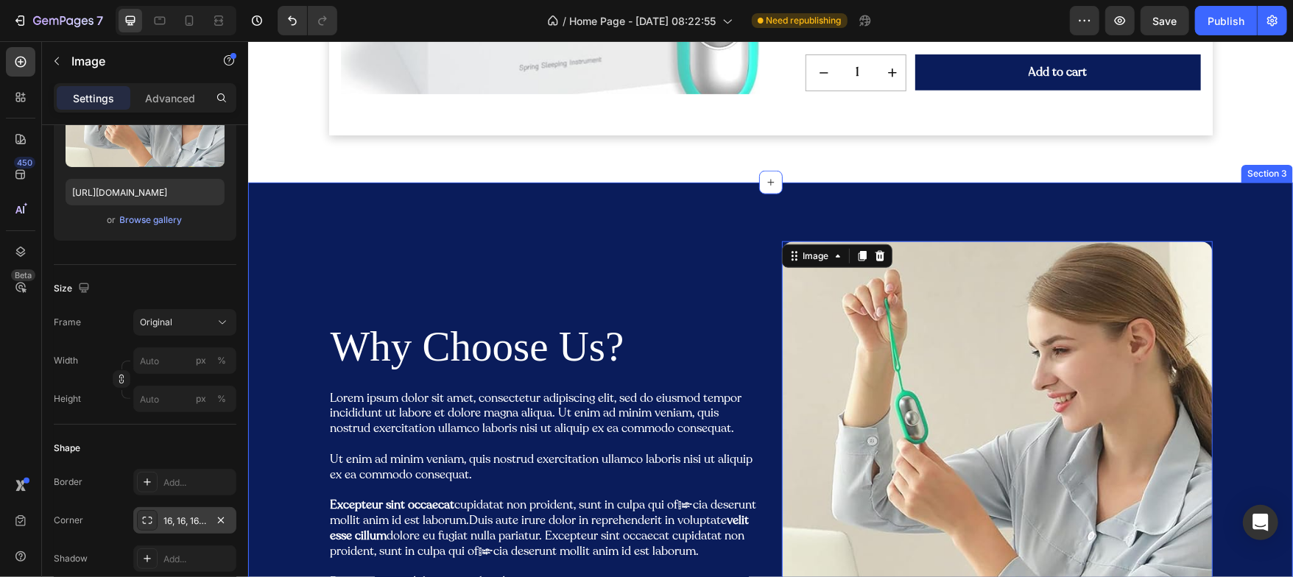
click at [288, 239] on div "Why Choose Us? Heading Lorem ipsum dolor sit amet, consectetur adipiscing elit,…" at bounding box center [769, 462] width 1045 height 560
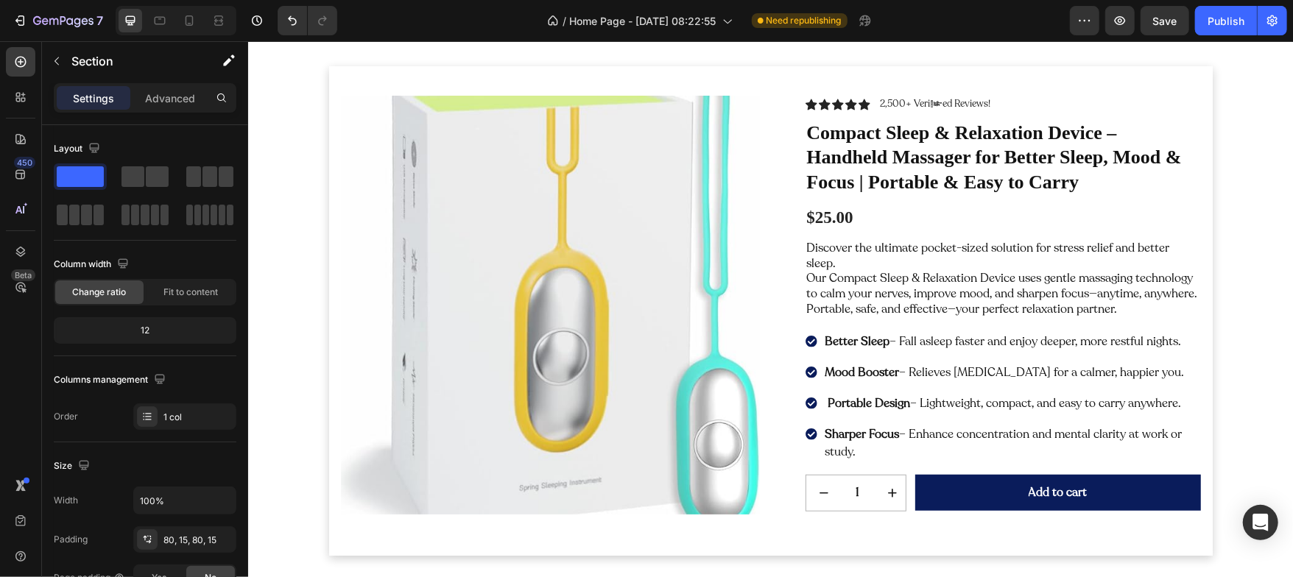
scroll to position [581, 0]
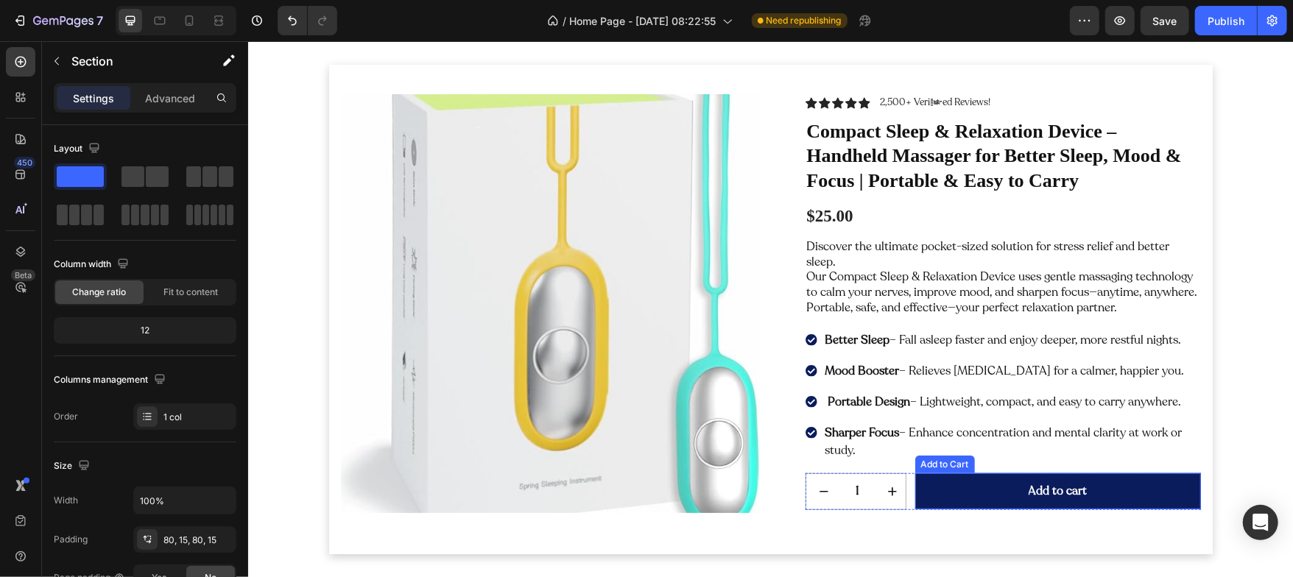
click at [940, 475] on button "Add to cart" at bounding box center [1058, 491] width 286 height 36
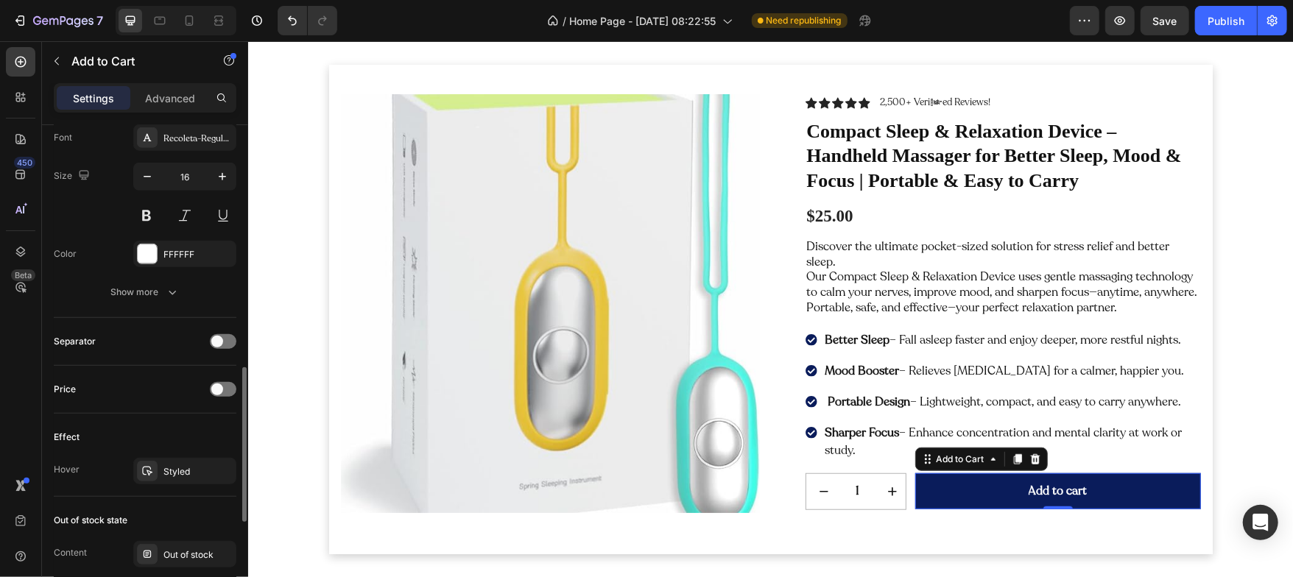
scroll to position [742, 0]
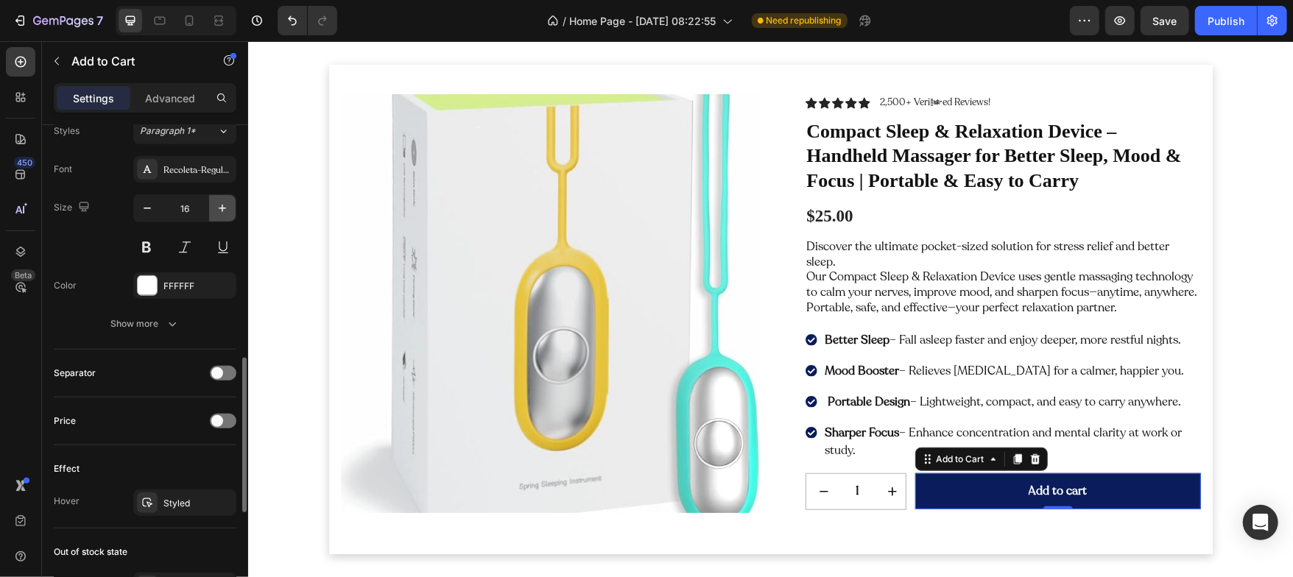
click at [222, 197] on button "button" at bounding box center [222, 208] width 27 height 27
type input "18"
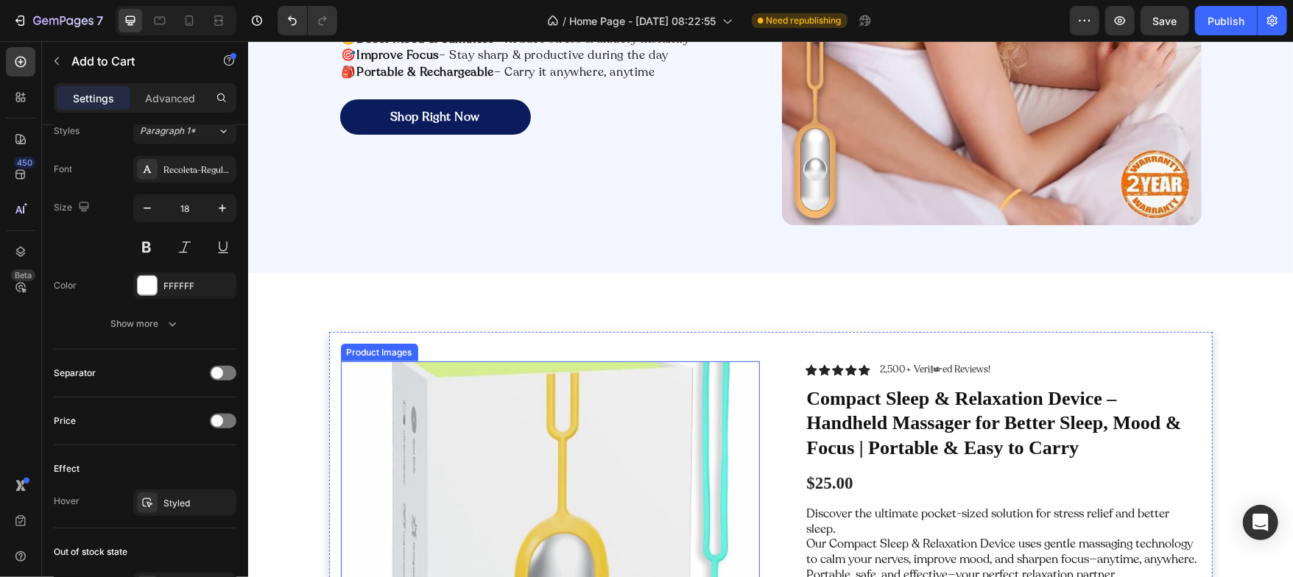
scroll to position [275, 0]
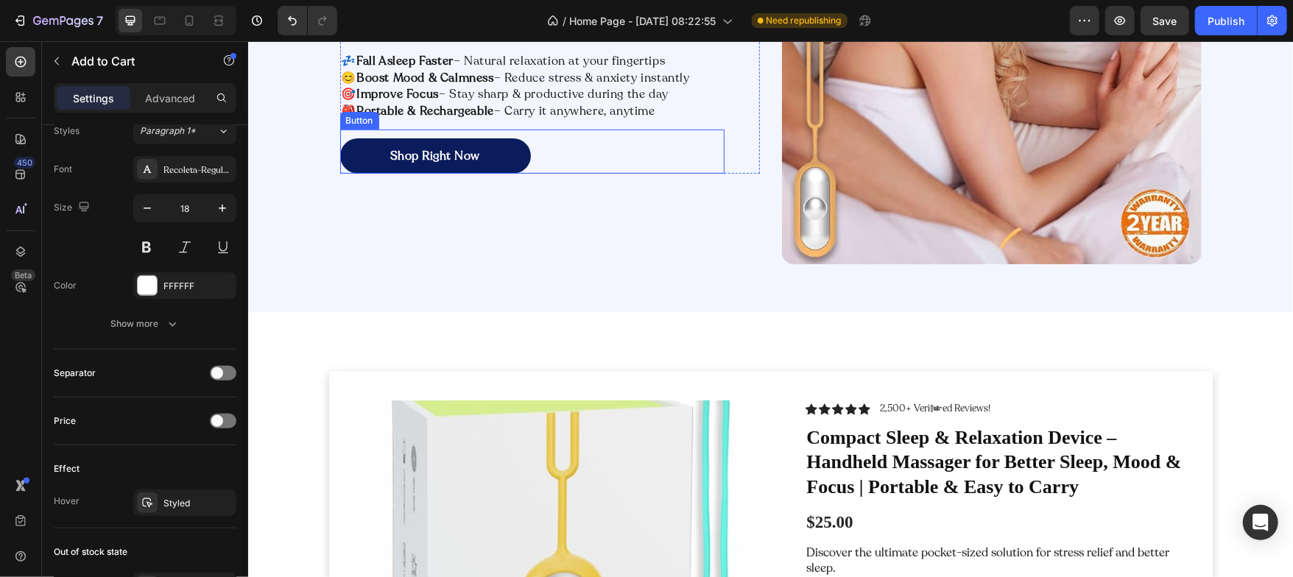
click at [495, 166] on link "Shop Right Now" at bounding box center [434, 155] width 191 height 35
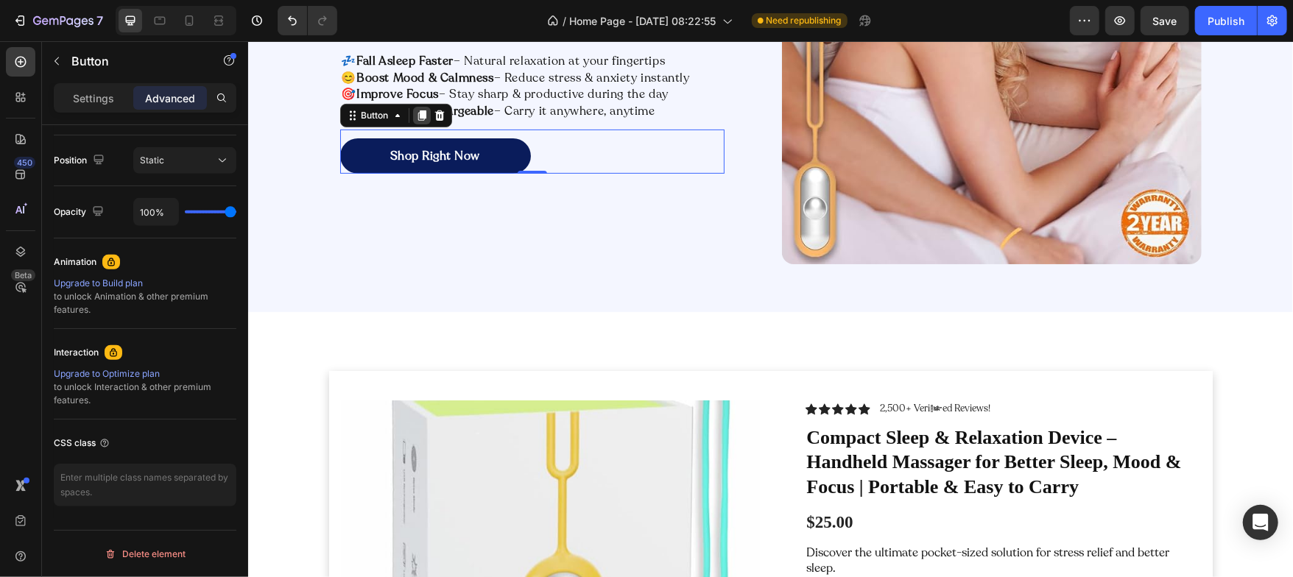
scroll to position [0, 0]
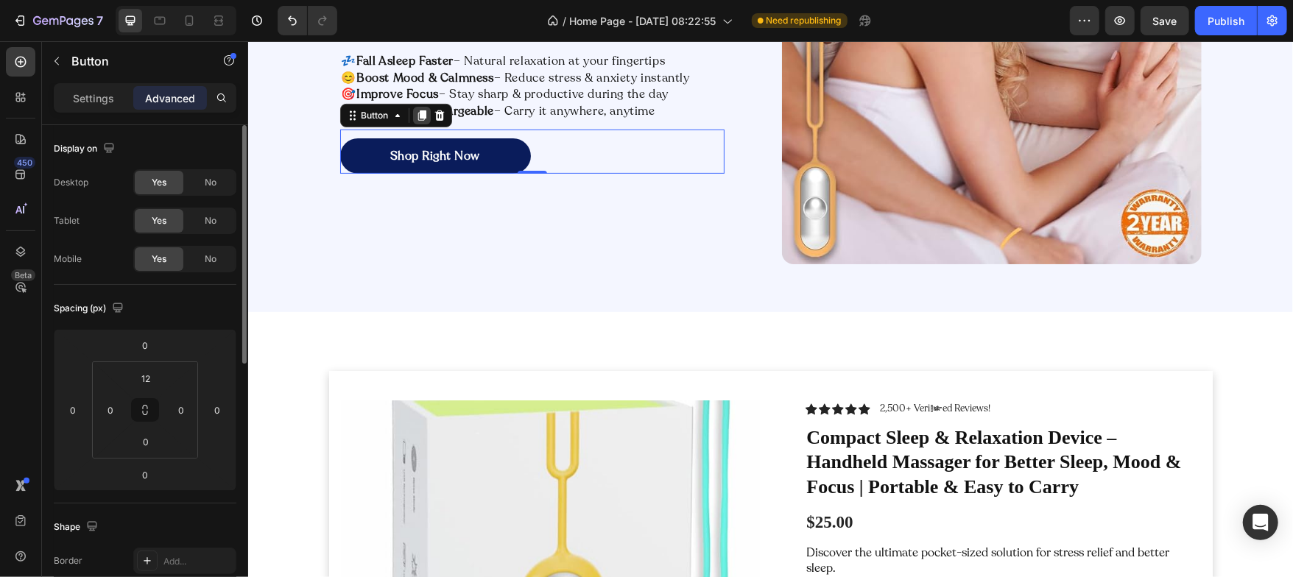
click at [417, 110] on icon at bounding box center [421, 115] width 8 height 10
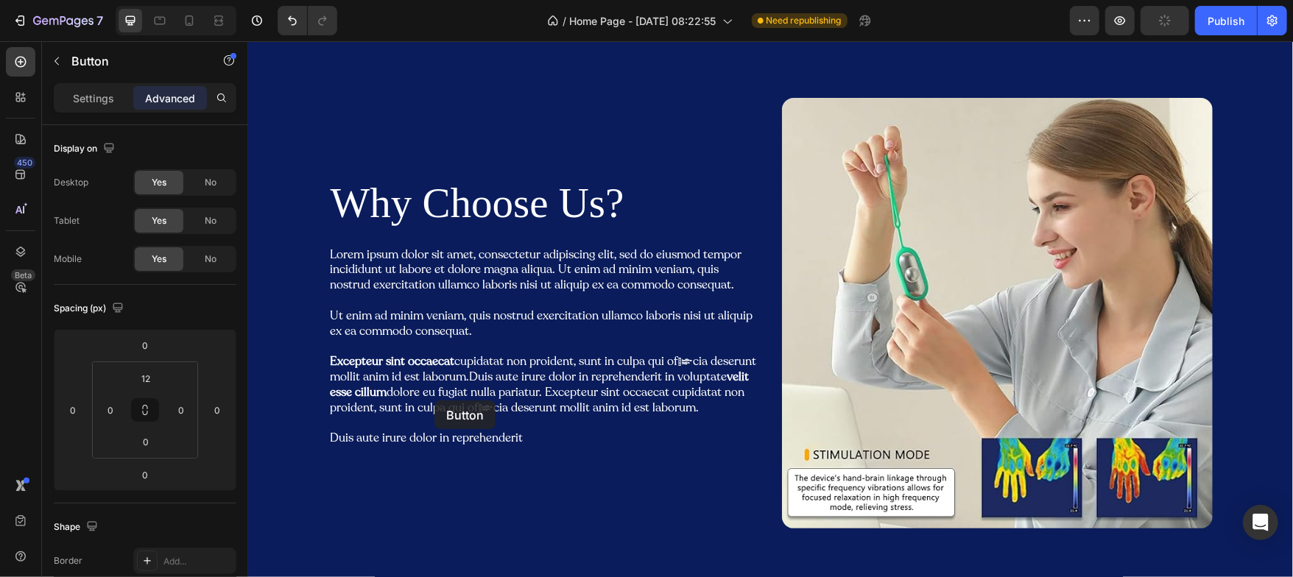
scroll to position [1413, 0]
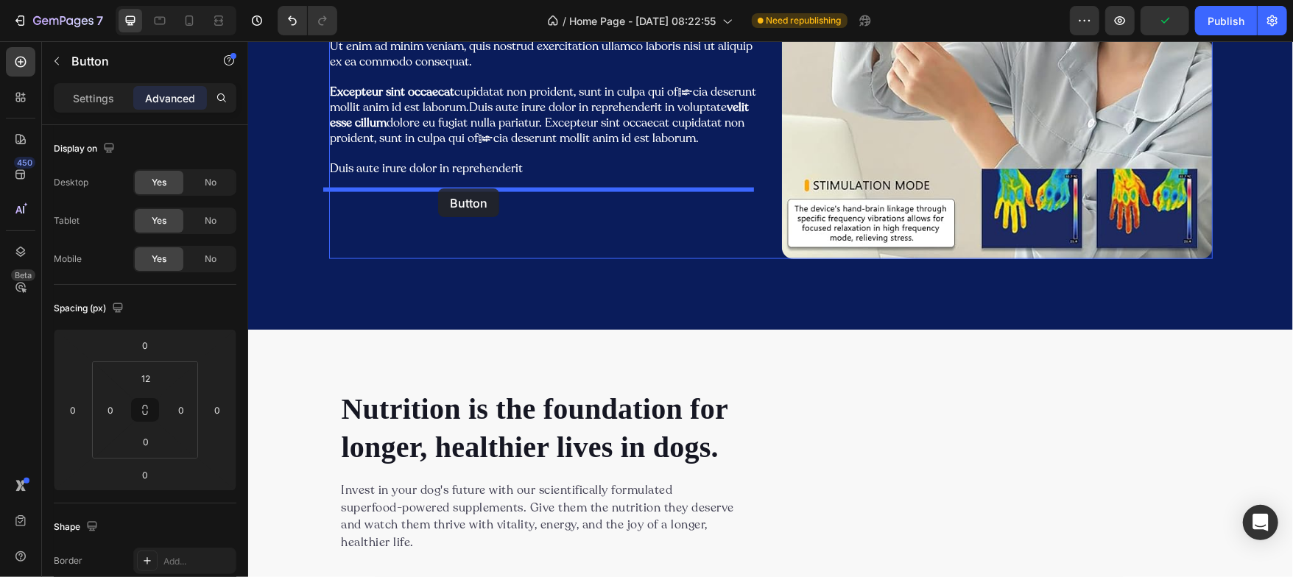
drag, startPoint x: 348, startPoint y: 163, endPoint x: 437, endPoint y: 188, distance: 93.3
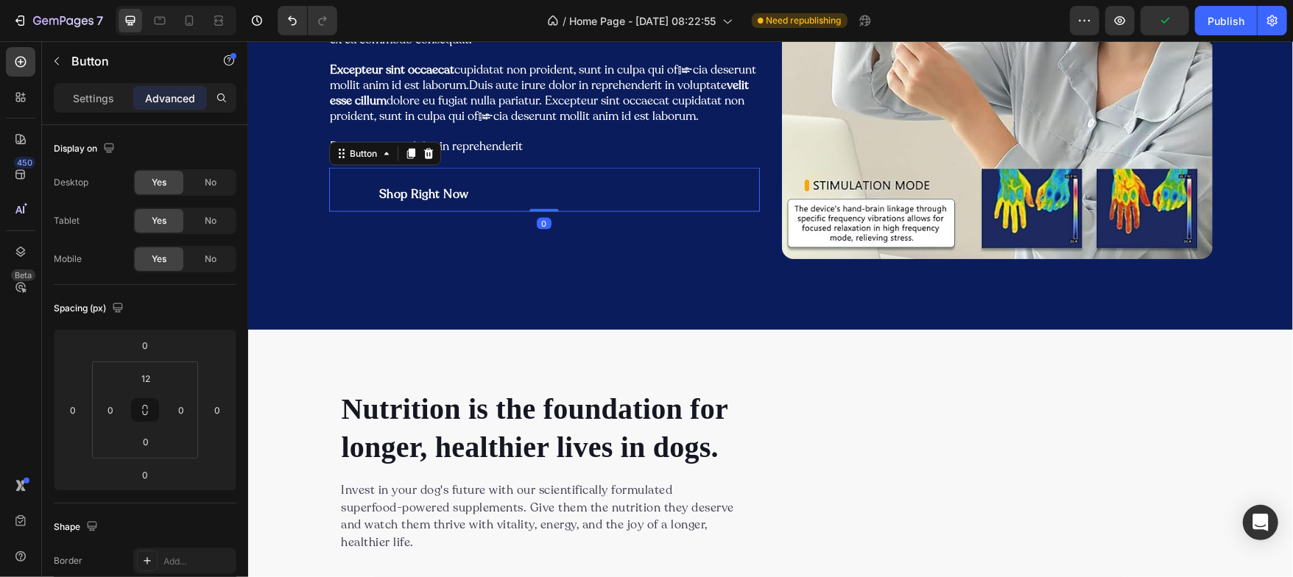
scroll to position [1391, 0]
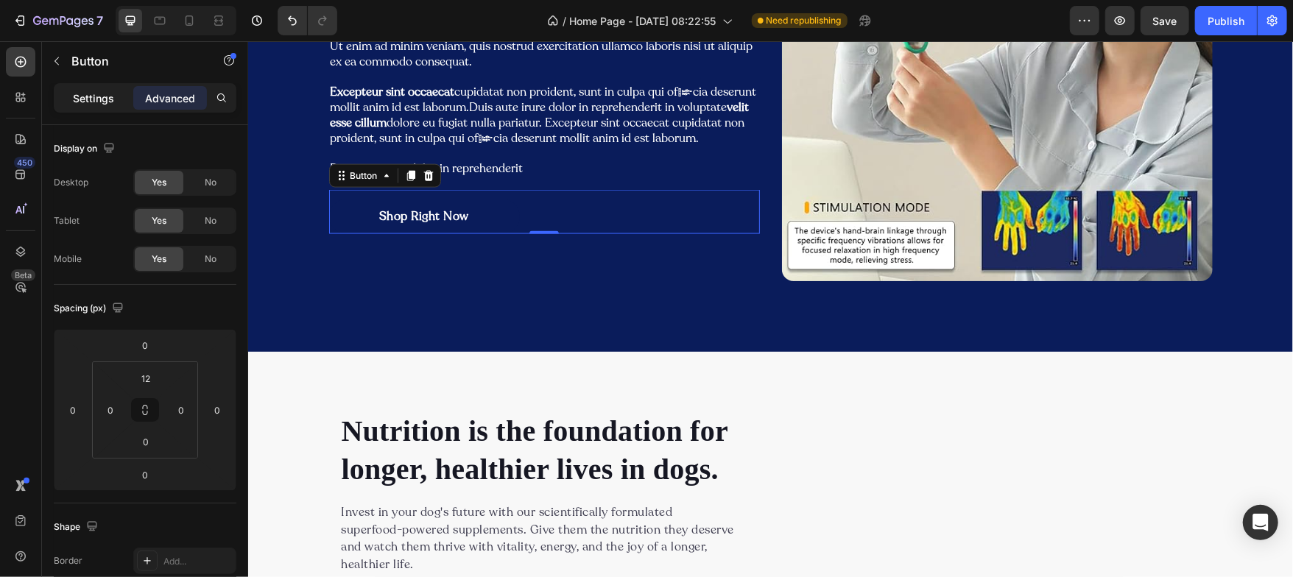
click at [93, 99] on p "Settings" at bounding box center [93, 98] width 41 height 15
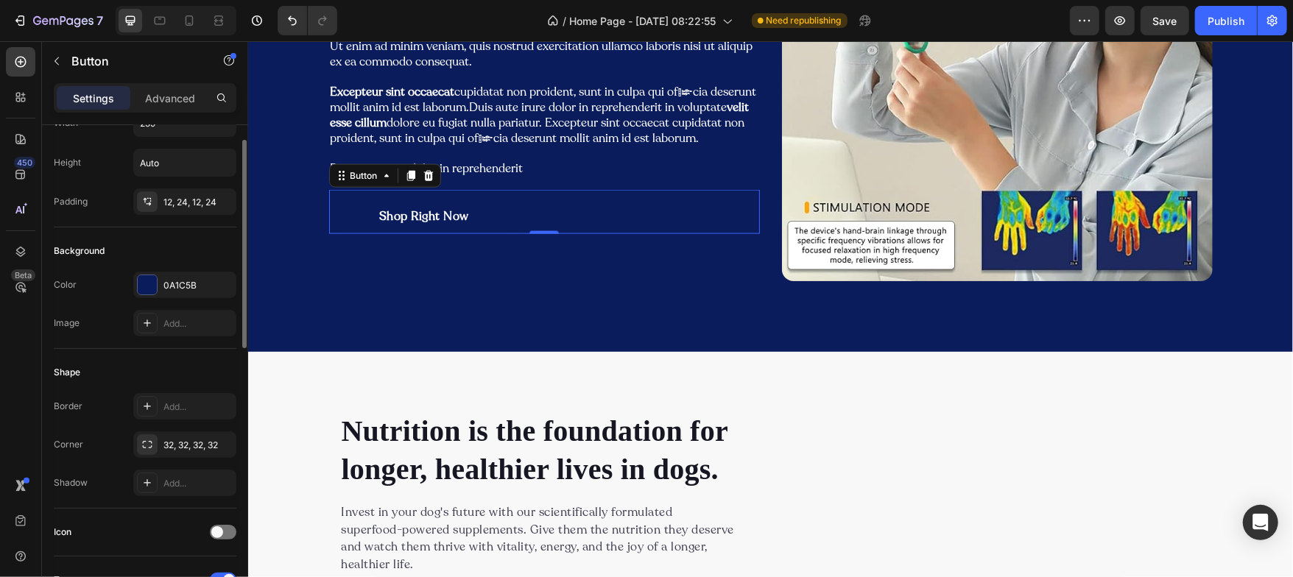
scroll to position [0, 0]
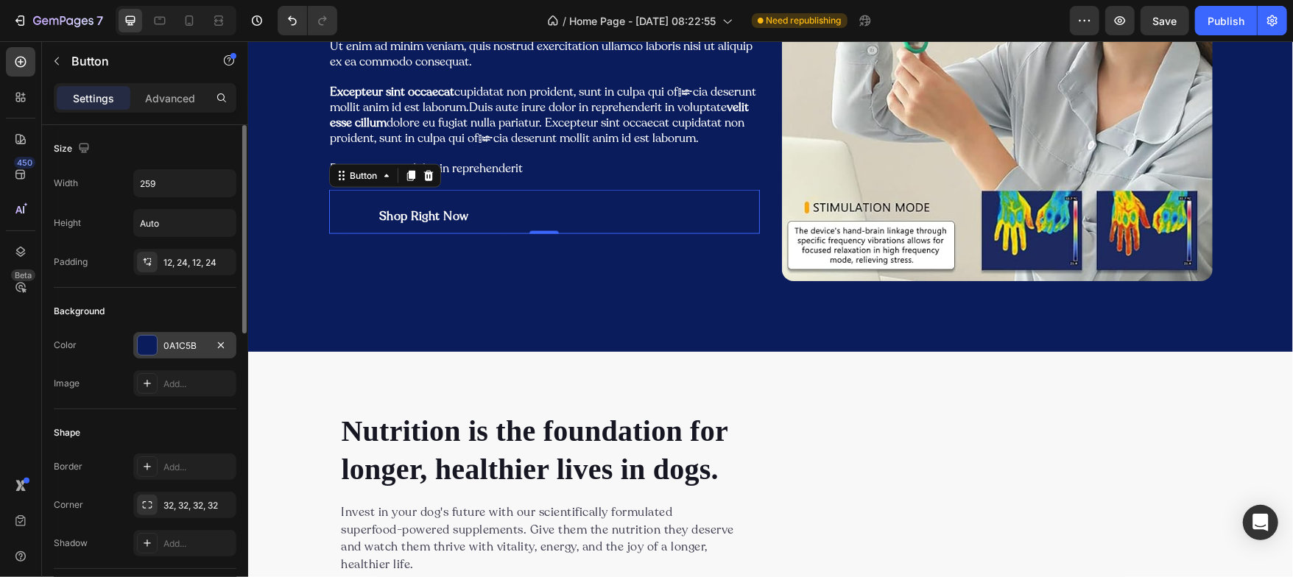
click at [151, 348] on div at bounding box center [147, 345] width 19 height 19
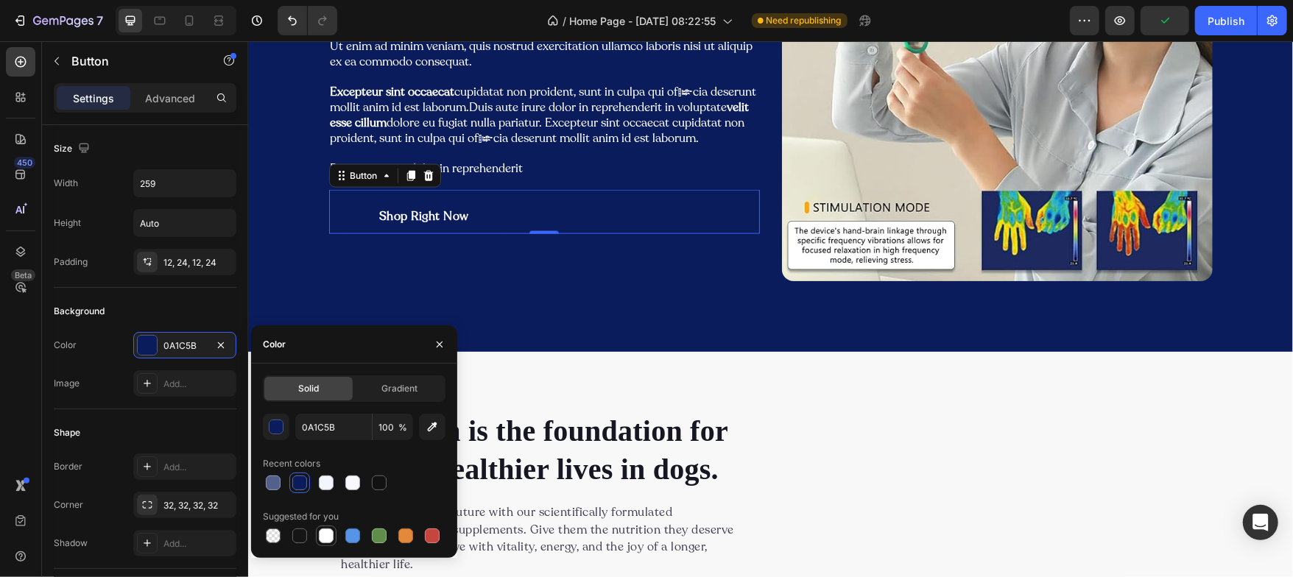
click at [319, 535] on div at bounding box center [326, 536] width 15 height 15
type input "FFFFFF"
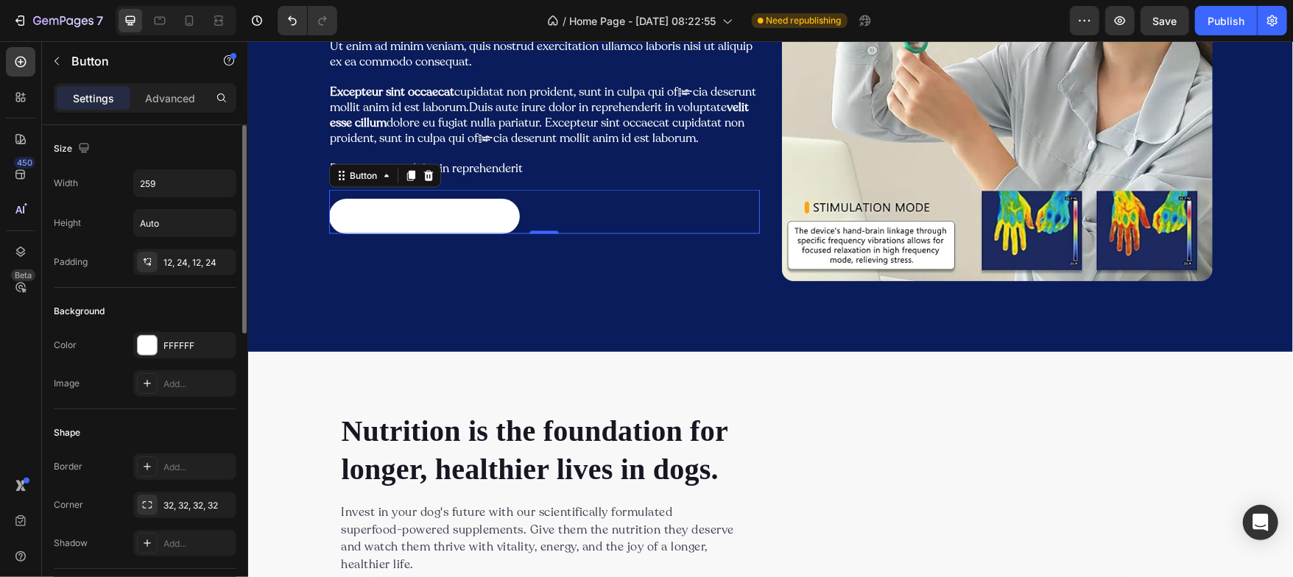
click at [149, 437] on div "Shape" at bounding box center [145, 433] width 183 height 24
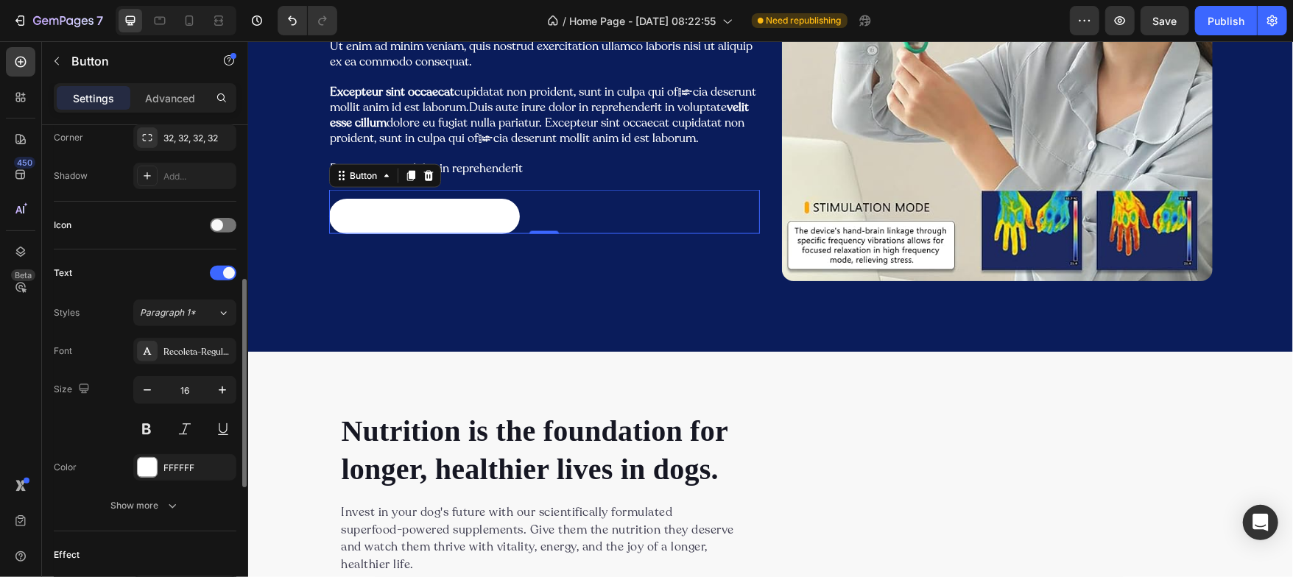
scroll to position [374, 0]
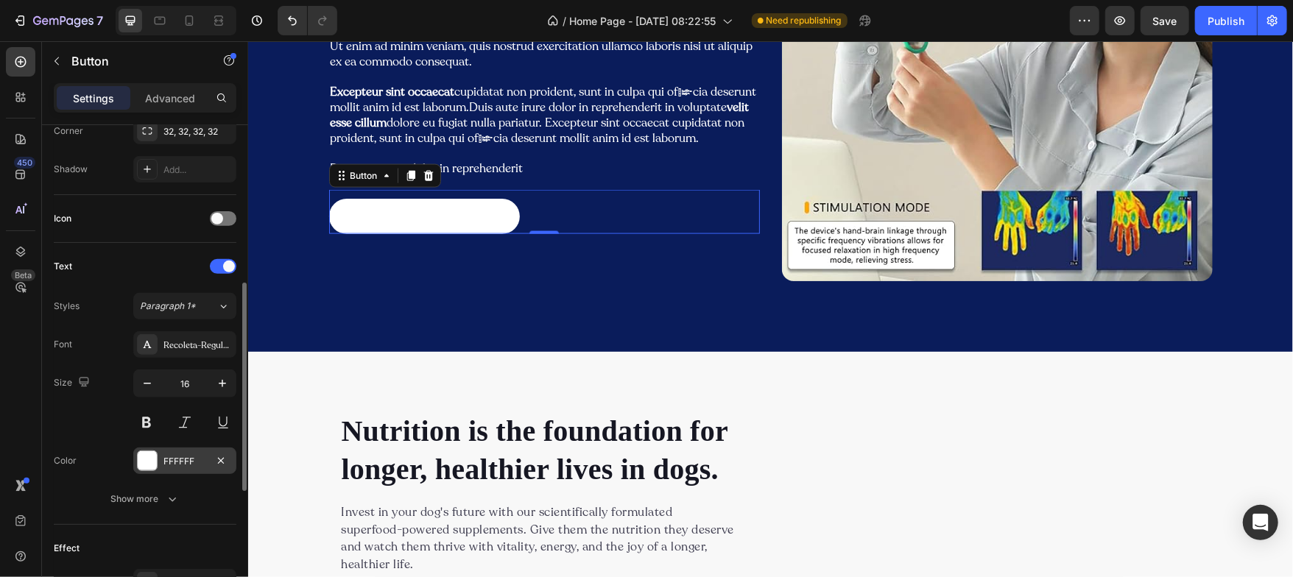
click at [143, 472] on div "FFFFFF" at bounding box center [184, 461] width 103 height 27
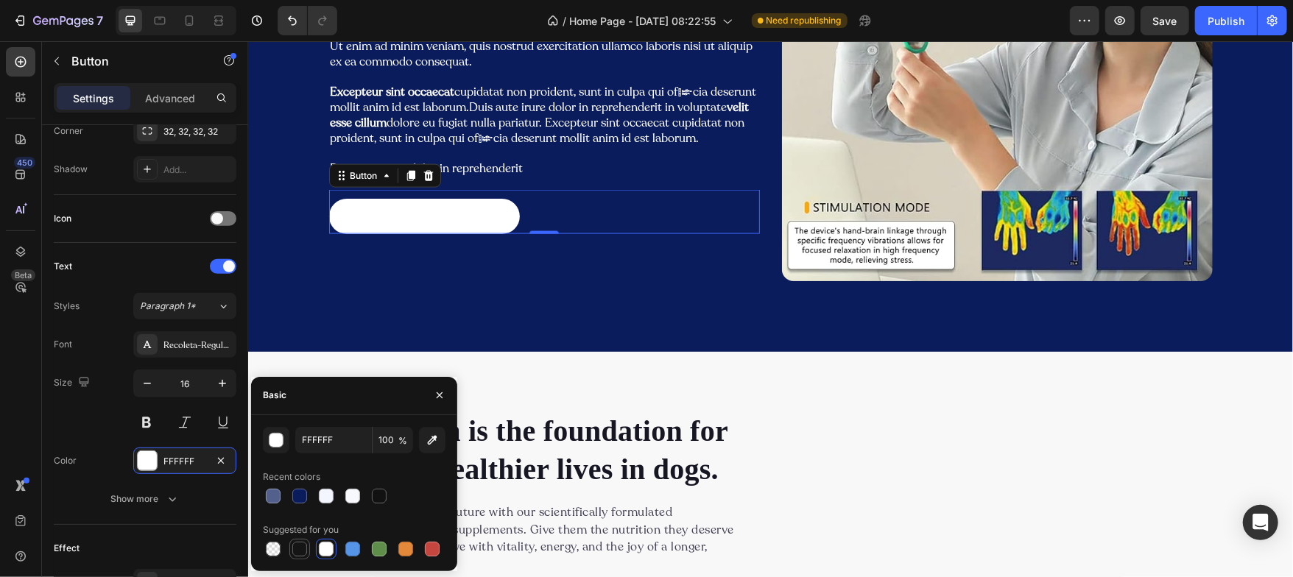
click at [299, 546] on div at bounding box center [299, 549] width 15 height 15
type input "151515"
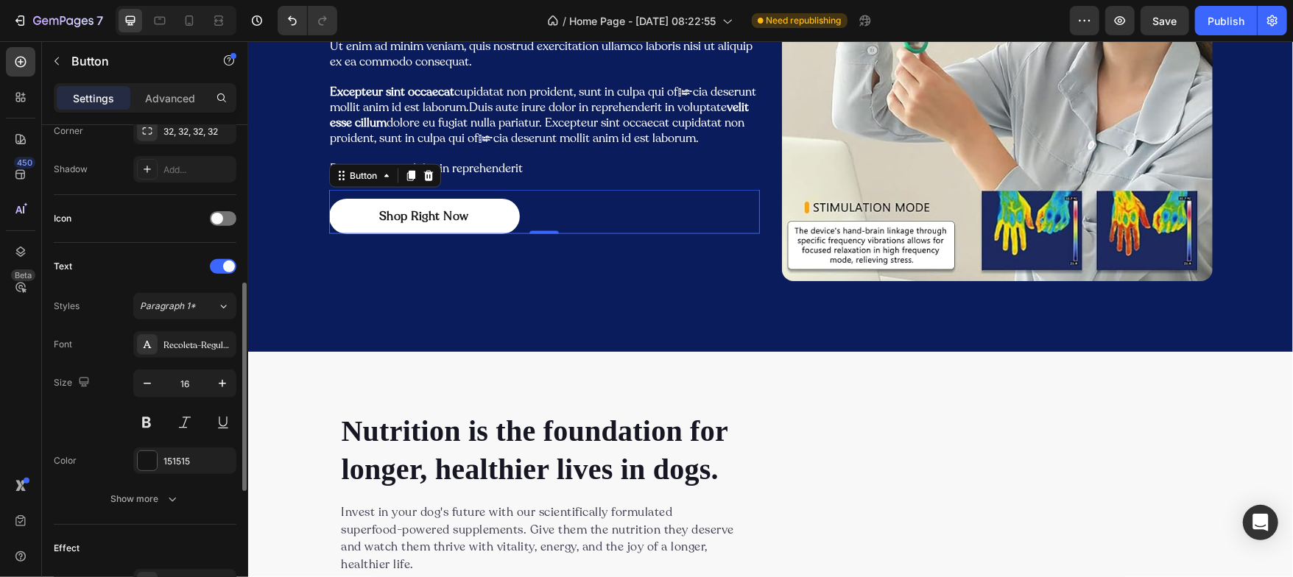
click at [108, 419] on div "Size 16" at bounding box center [145, 403] width 183 height 66
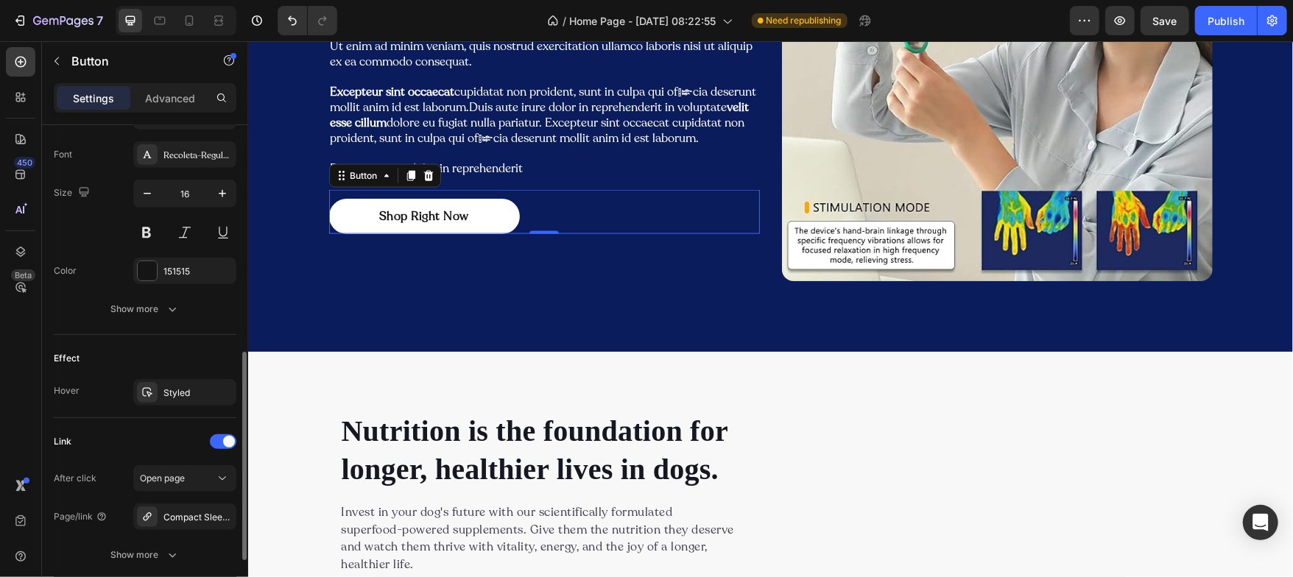
scroll to position [583, 0]
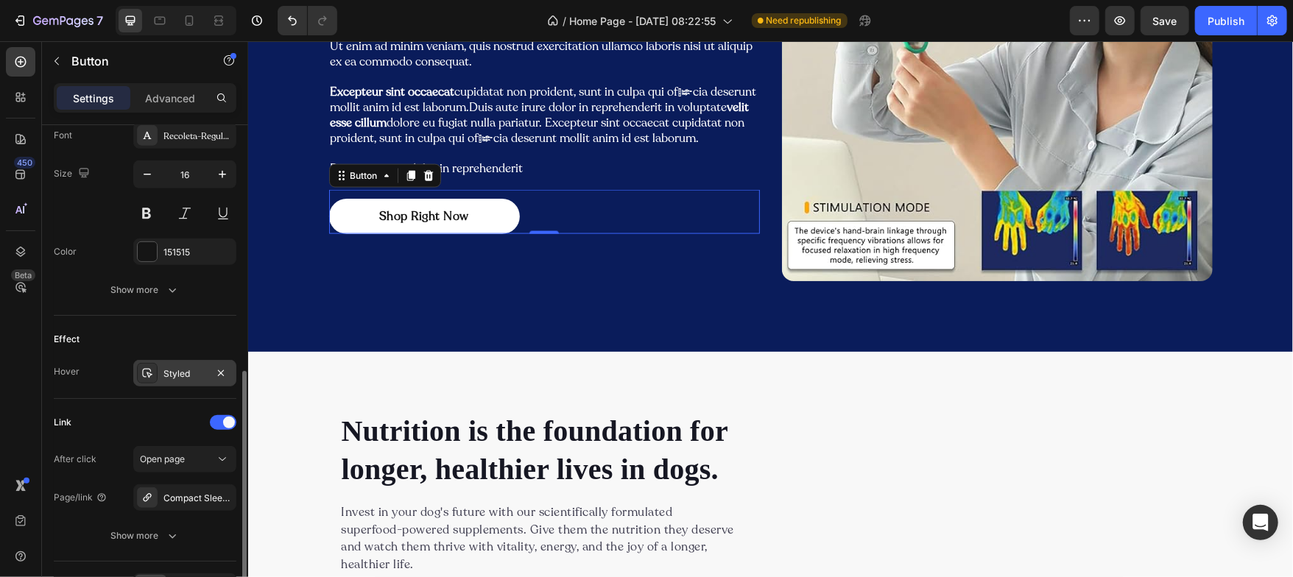
click at [175, 374] on div "Styled" at bounding box center [184, 373] width 43 height 13
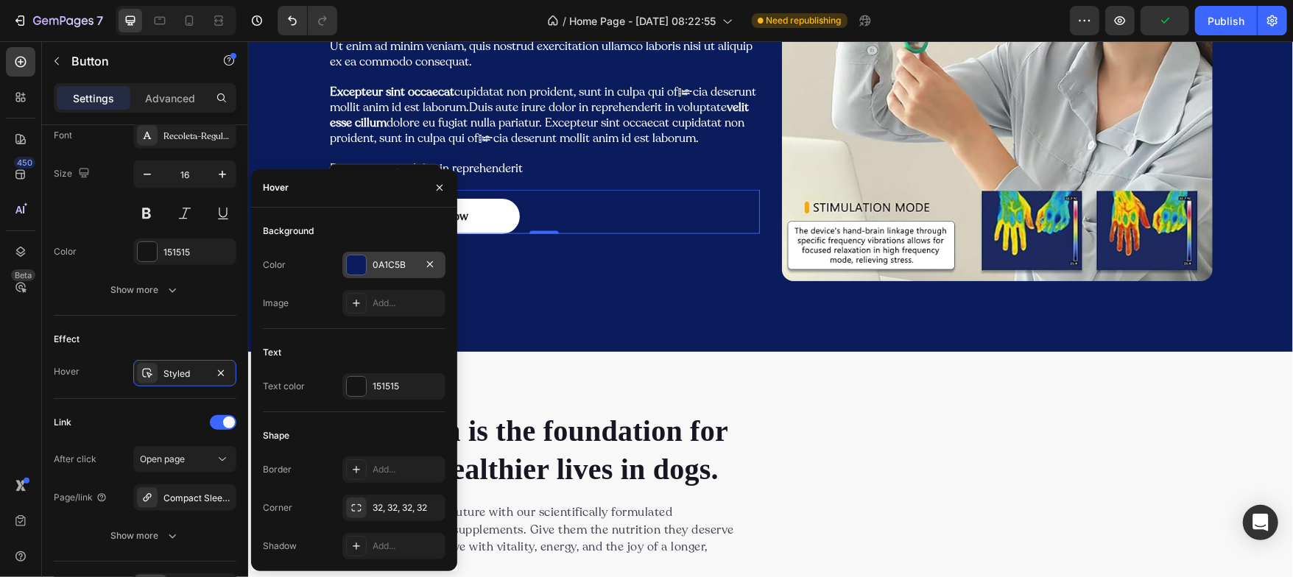
click at [353, 263] on div at bounding box center [356, 265] width 19 height 19
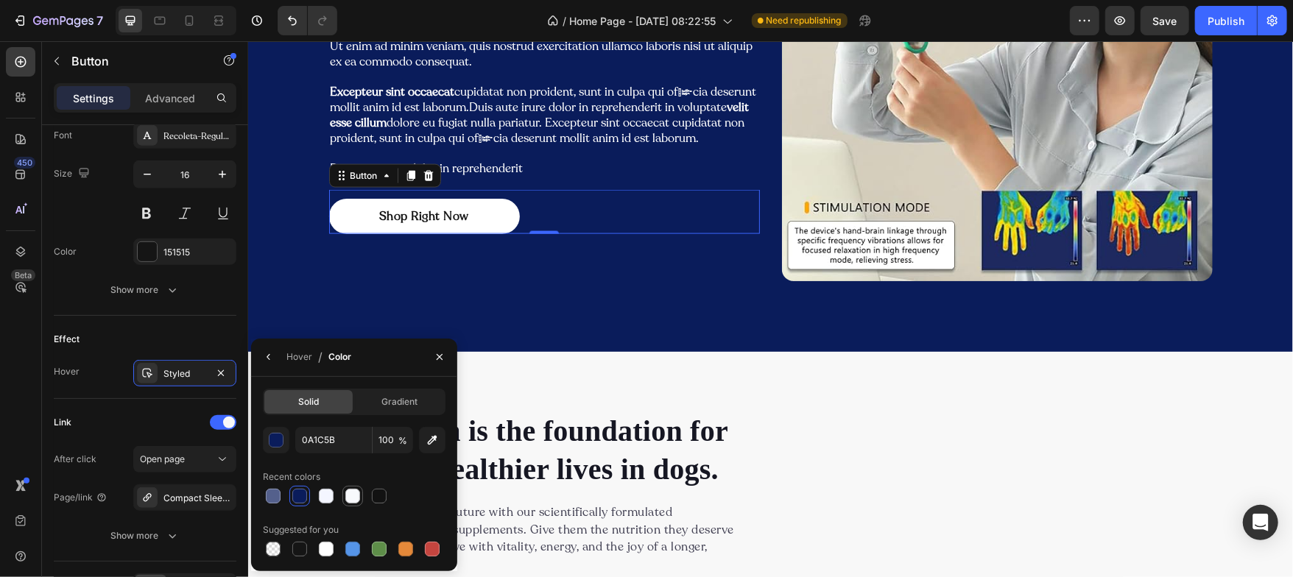
click at [353, 496] on div at bounding box center [352, 496] width 15 height 15
type input "F8F9FC"
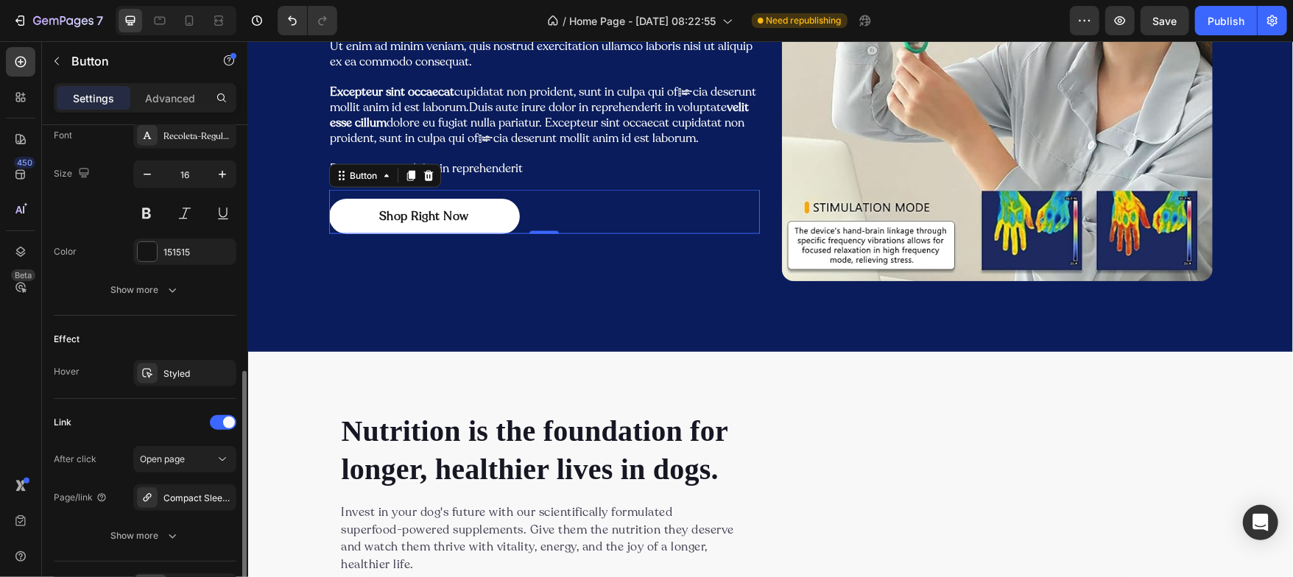
click at [157, 331] on div "Effect" at bounding box center [145, 340] width 183 height 24
click at [406, 210] on p "Shop Right Now" at bounding box center [424, 216] width 90 height 18
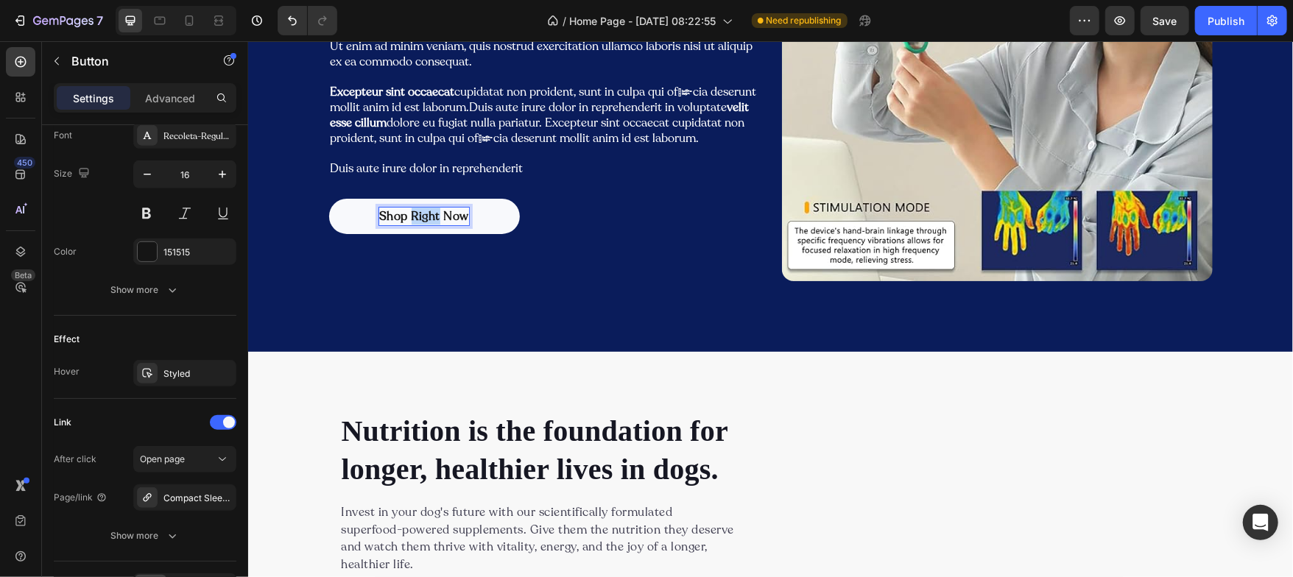
click at [406, 210] on p "Shop Right Now" at bounding box center [424, 216] width 90 height 18
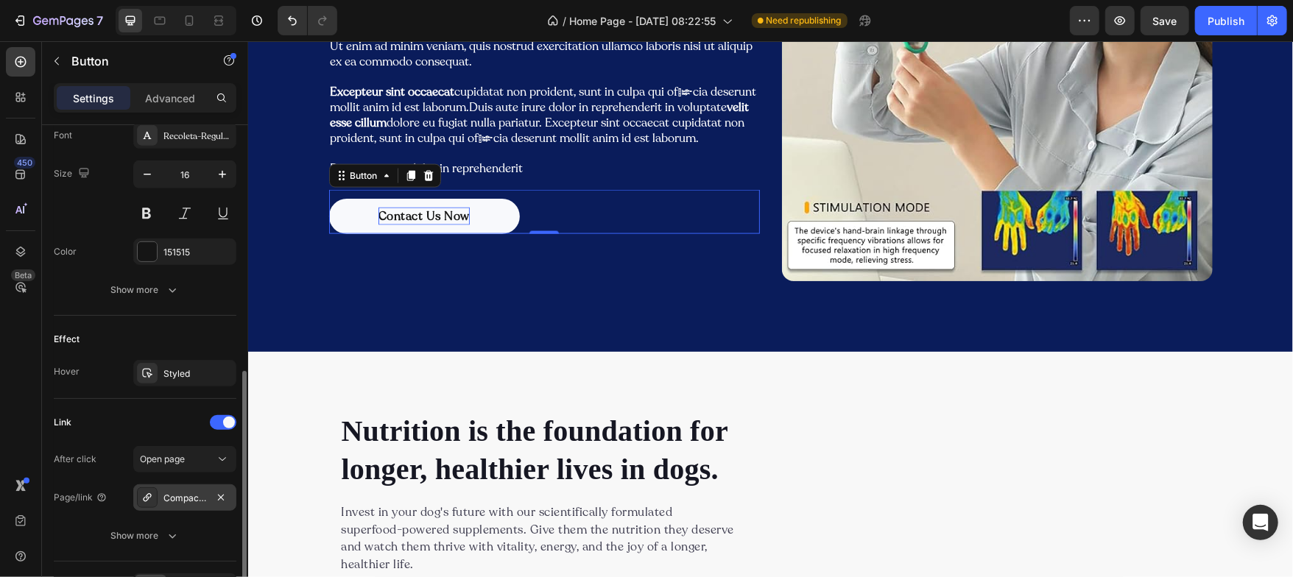
click at [189, 493] on div "Compact Sleep & Relaxation Device – Handheld Massager for Better Sleep, Mood & …" at bounding box center [184, 498] width 43 height 13
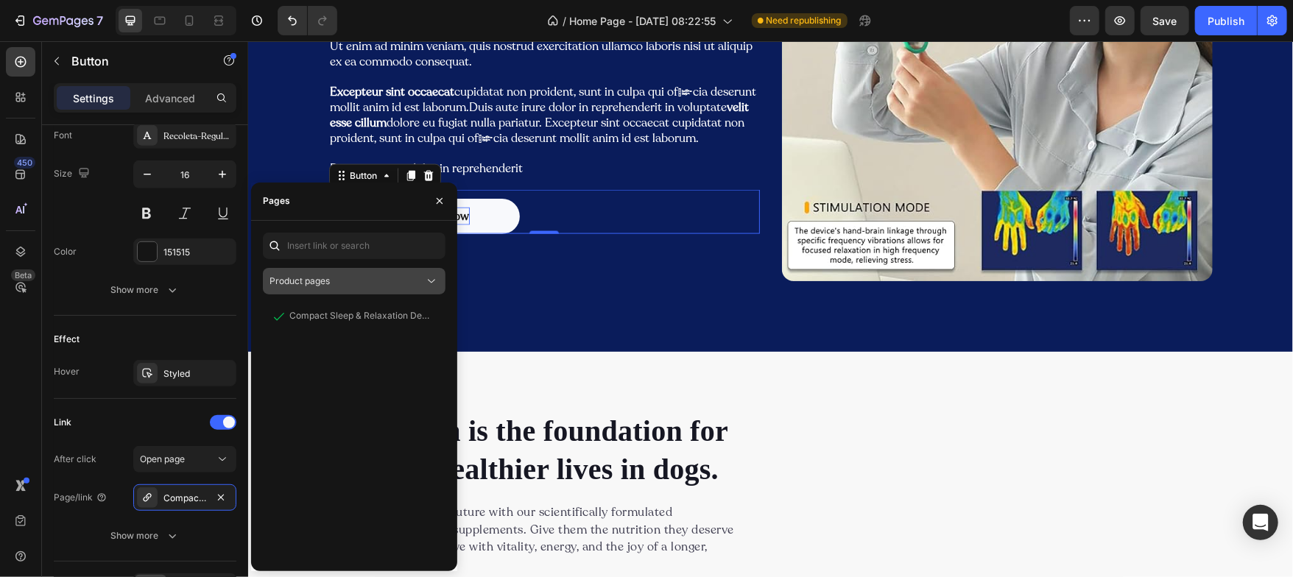
click at [421, 278] on div "Product pages" at bounding box center [347, 281] width 155 height 13
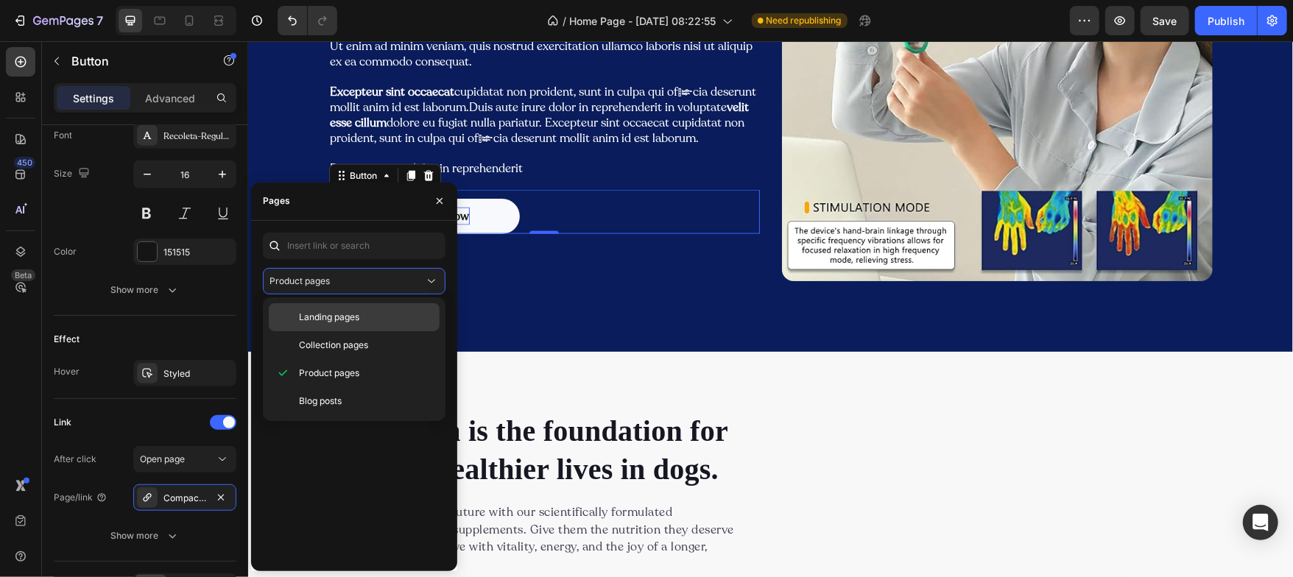
click at [361, 317] on p "Landing pages" at bounding box center [366, 317] width 134 height 13
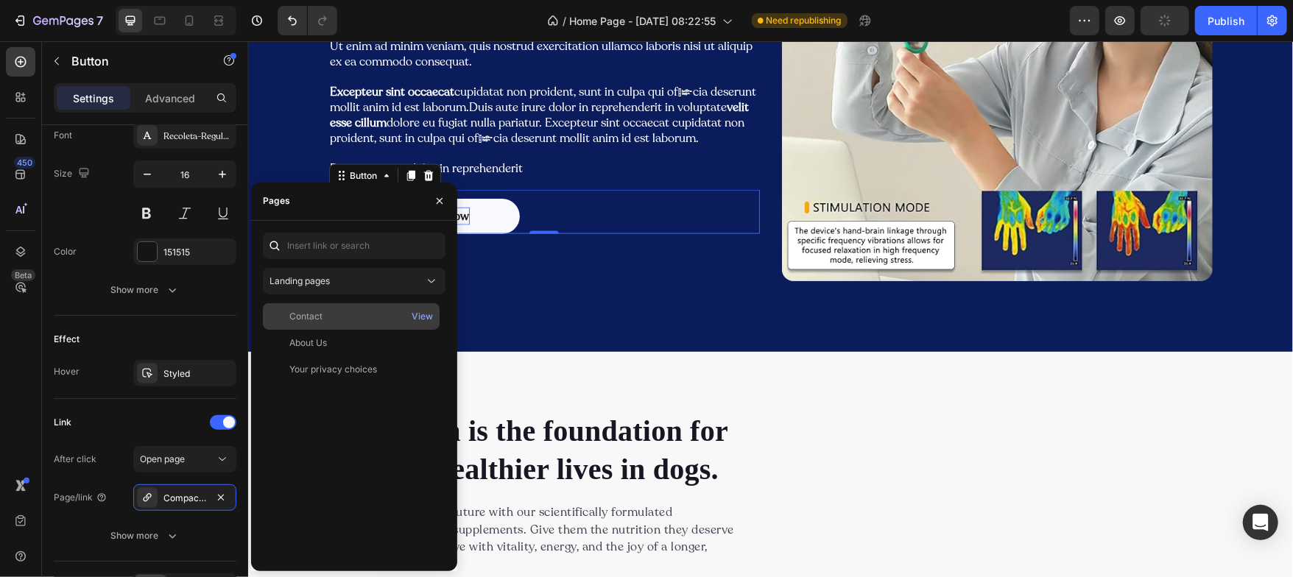
click at [345, 313] on div "Contact" at bounding box center [351, 316] width 165 height 13
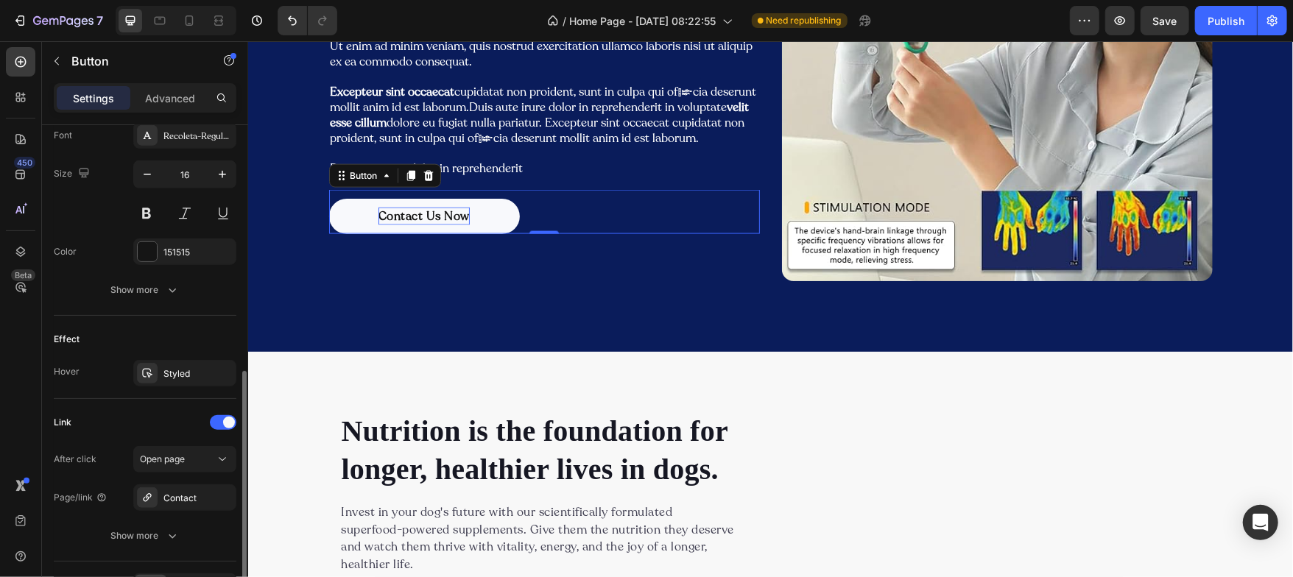
click at [181, 319] on div "Effect Hover Styled" at bounding box center [145, 357] width 183 height 83
click at [226, 172] on icon "button" at bounding box center [222, 174] width 15 height 15
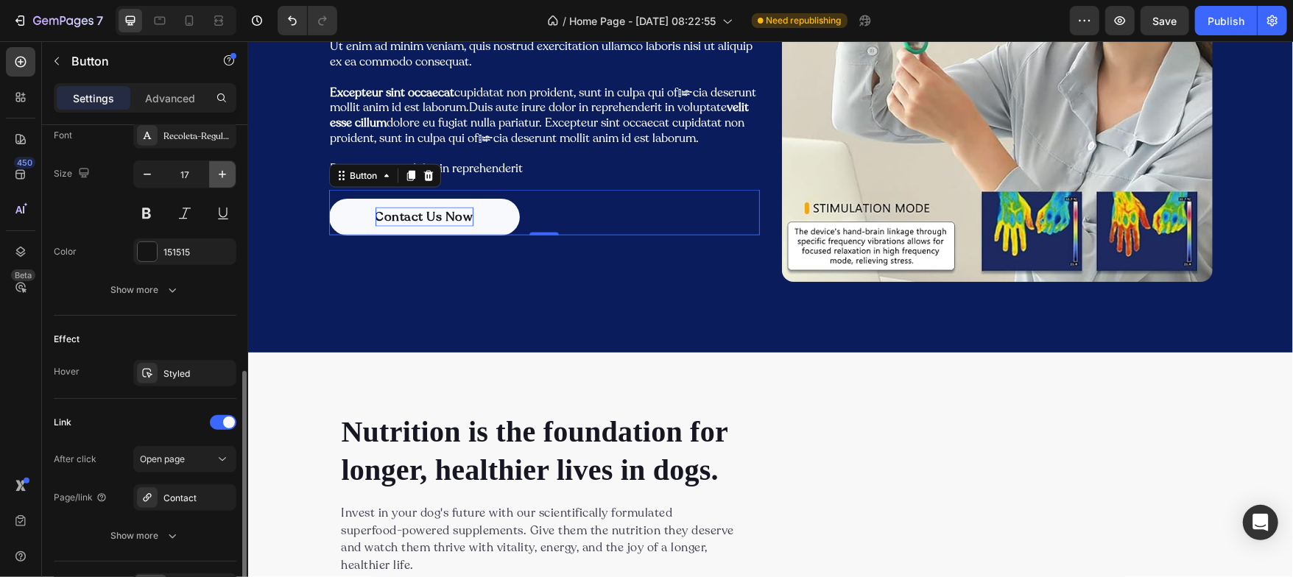
click at [226, 172] on icon "button" at bounding box center [222, 174] width 15 height 15
type input "18"
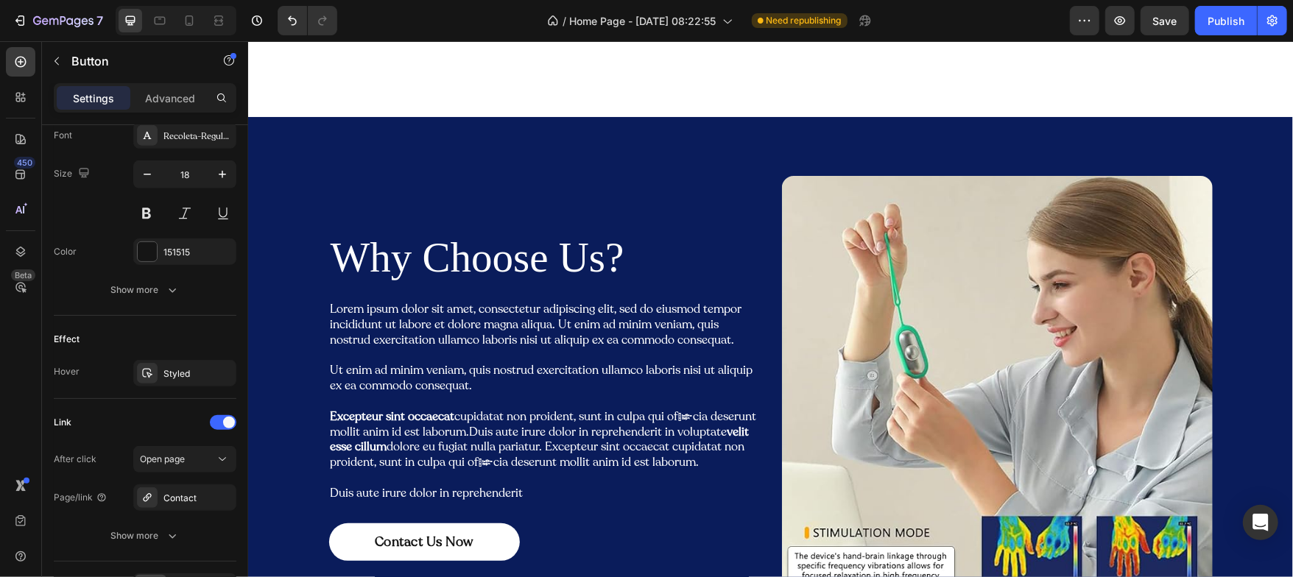
scroll to position [1202, 0]
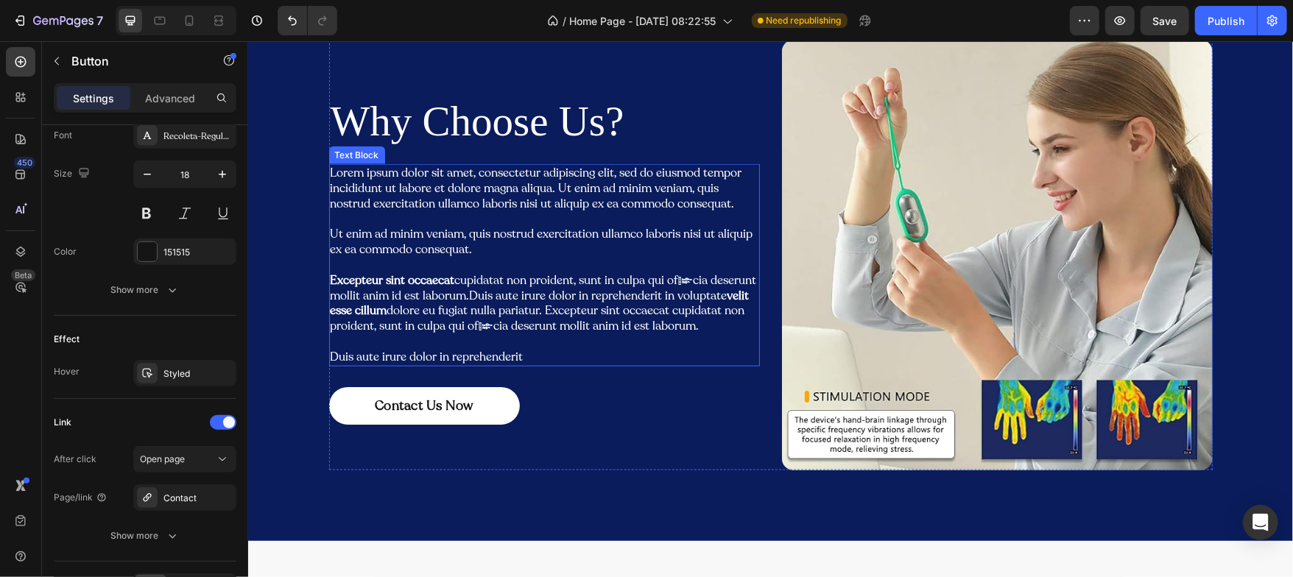
click at [434, 219] on p "Lorem ipsum dolor sit amet, consectetur adipiscing elit, sed do eiusmod tempor …" at bounding box center [544, 264] width 428 height 199
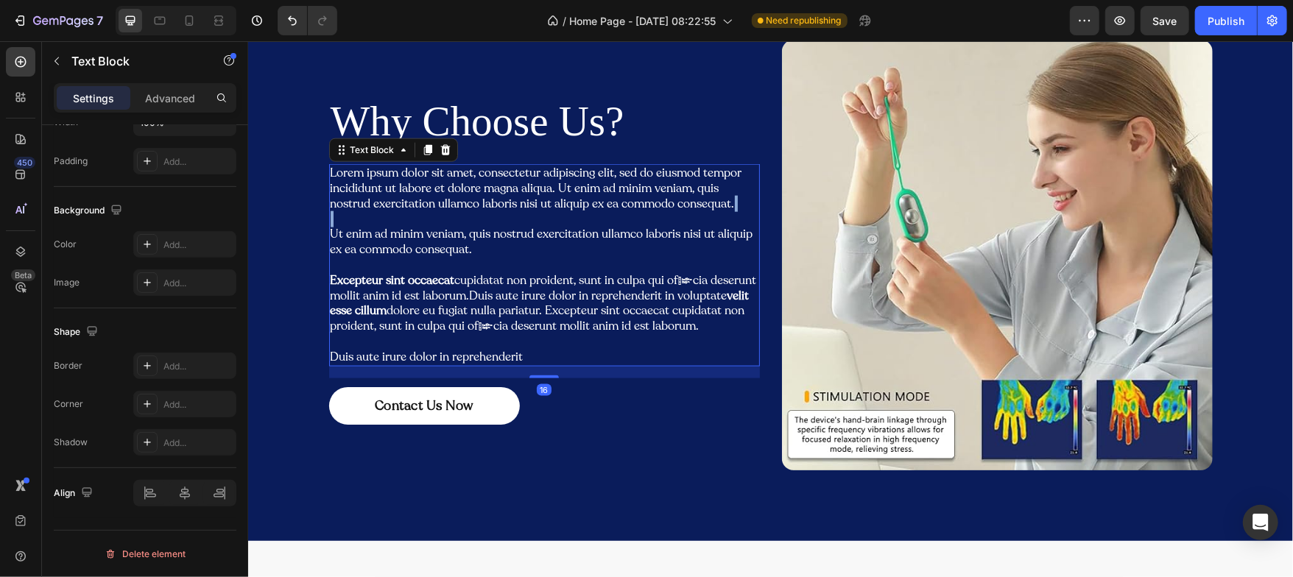
scroll to position [0, 0]
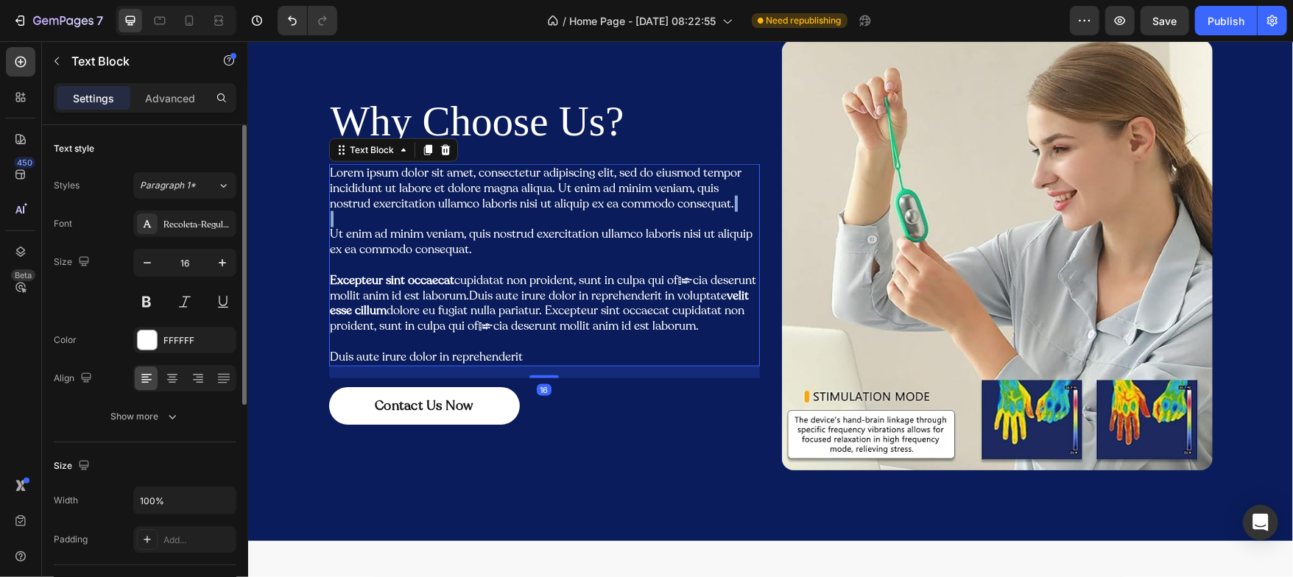
click at [434, 219] on p "Lorem ipsum dolor sit amet, consectetur adipiscing elit, sed do eiusmod tempor …" at bounding box center [544, 264] width 428 height 199
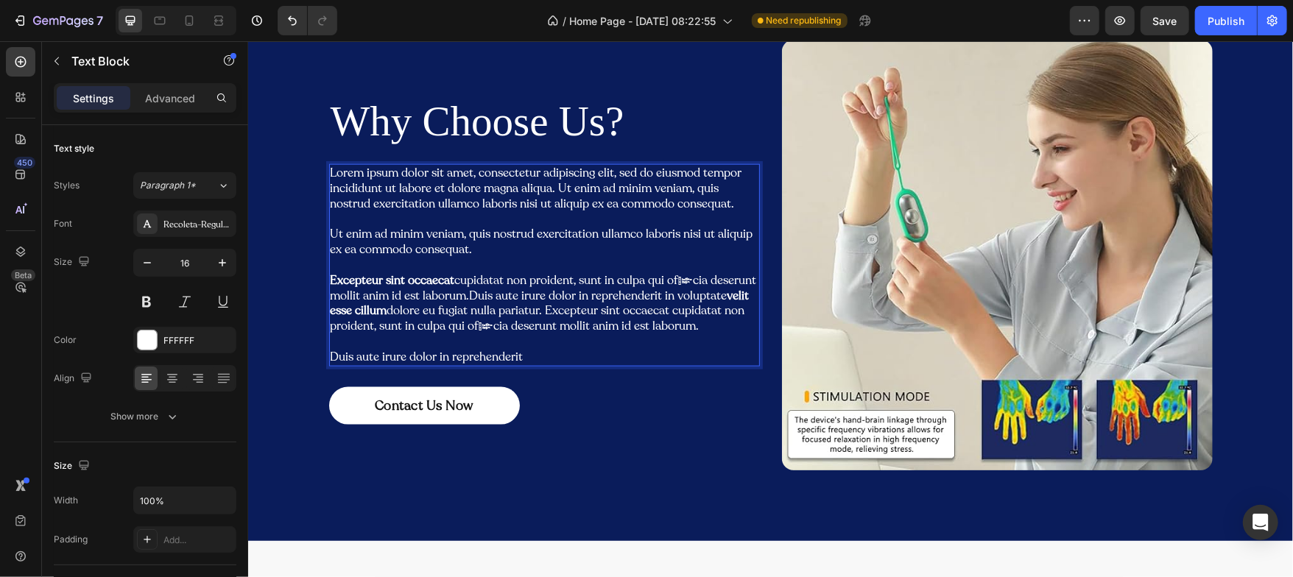
scroll to position [1232, 0]
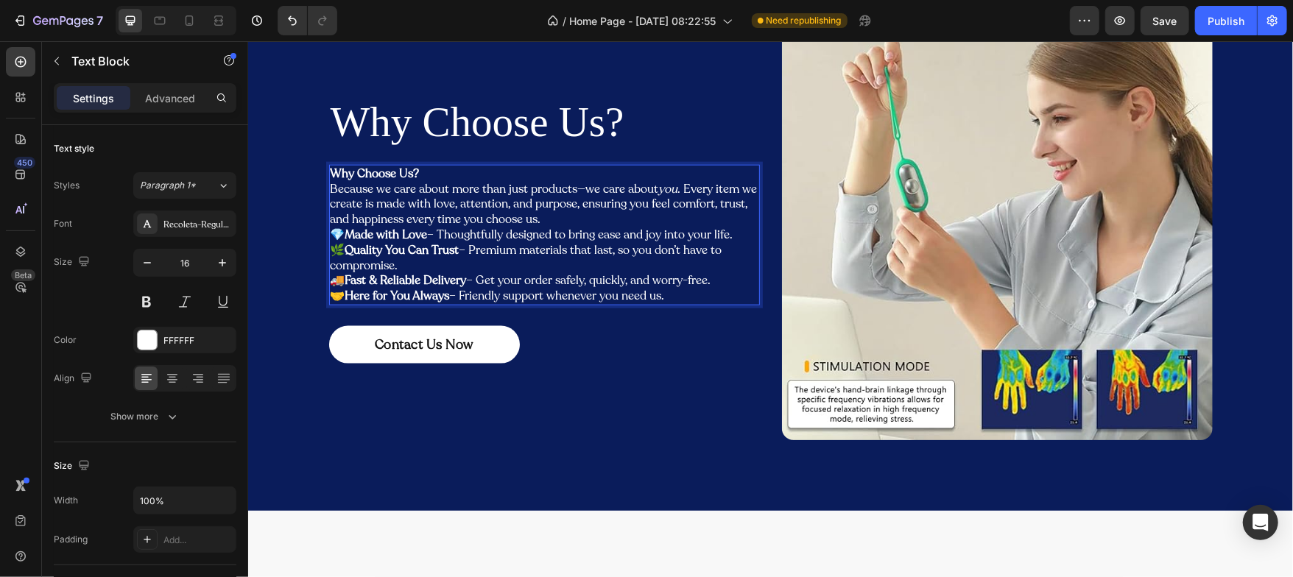
click at [555, 217] on p "Why Choose Us? Because we care about more than just products—we care about you …" at bounding box center [544, 196] width 428 height 61
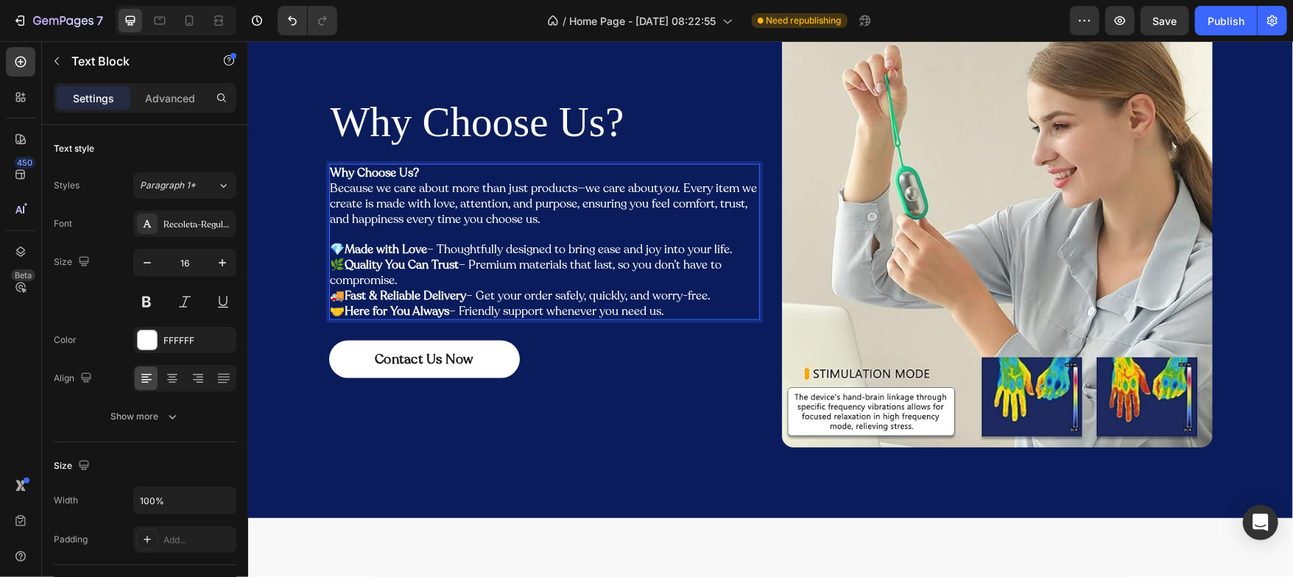
click at [330, 186] on p "Why Choose Us? Because we care about more than just products—we care about you …" at bounding box center [544, 195] width 428 height 61
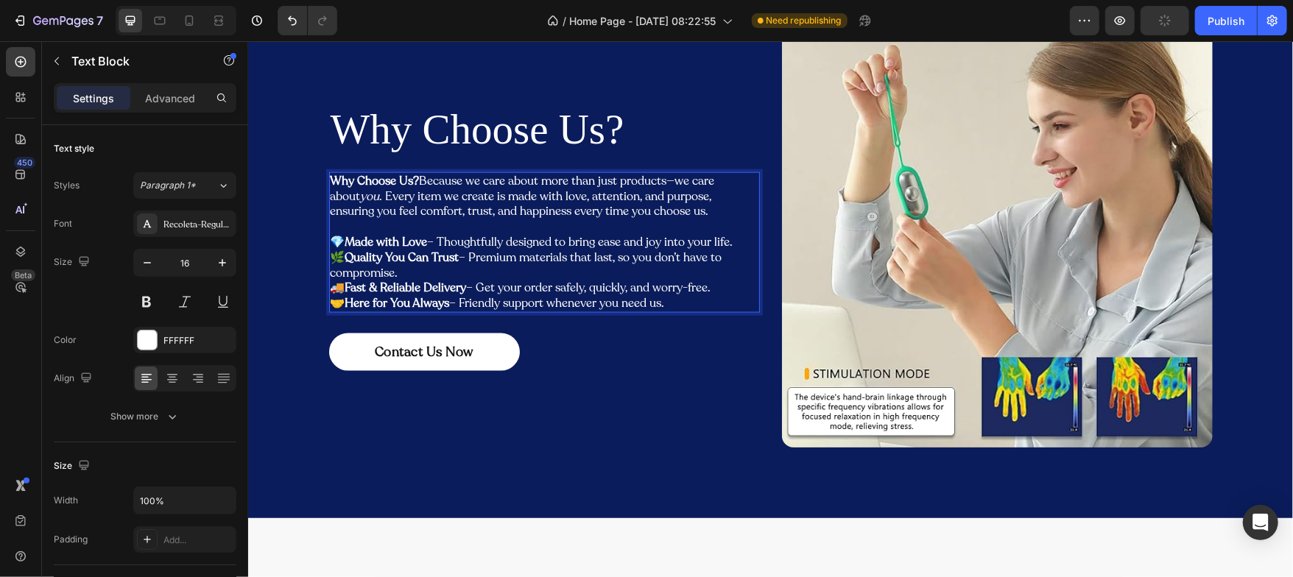
scroll to position [1232, 0]
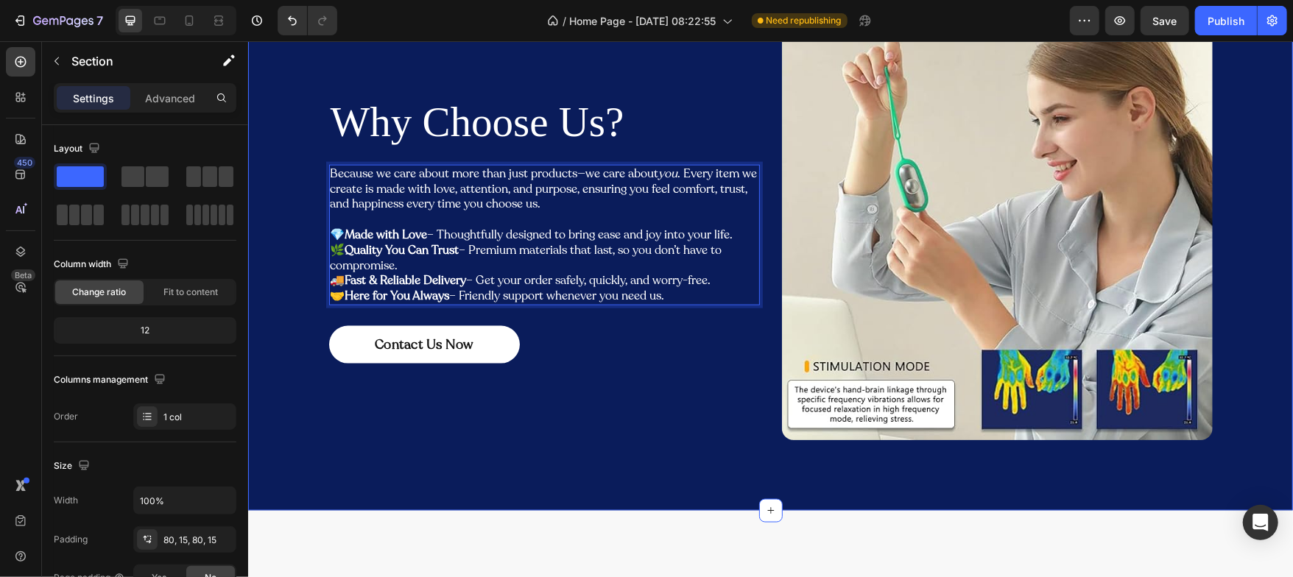
click at [288, 225] on div "Why Choose Us? Heading Because we care about more than just products—we care ab…" at bounding box center [769, 230] width 1023 height 443
click at [373, 203] on p "Because we care about more than just products—we care about you . Every item we…" at bounding box center [544, 189] width 428 height 46
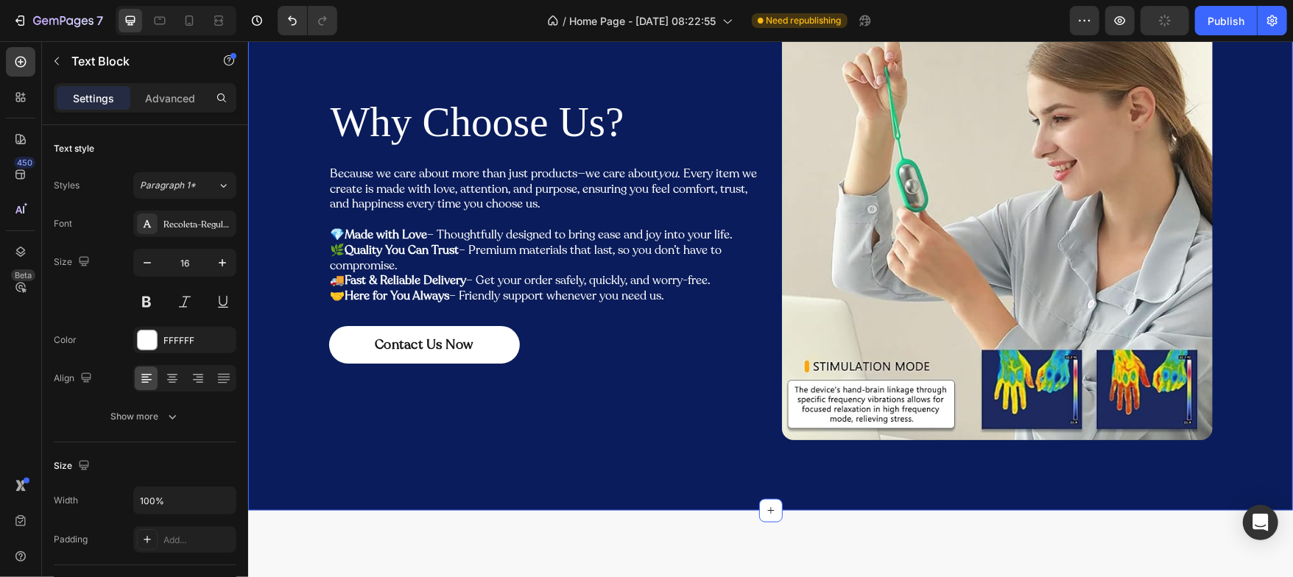
click at [289, 423] on div "Why Choose Us? Heading Because we care about more than just products—we care ab…" at bounding box center [769, 230] width 1023 height 443
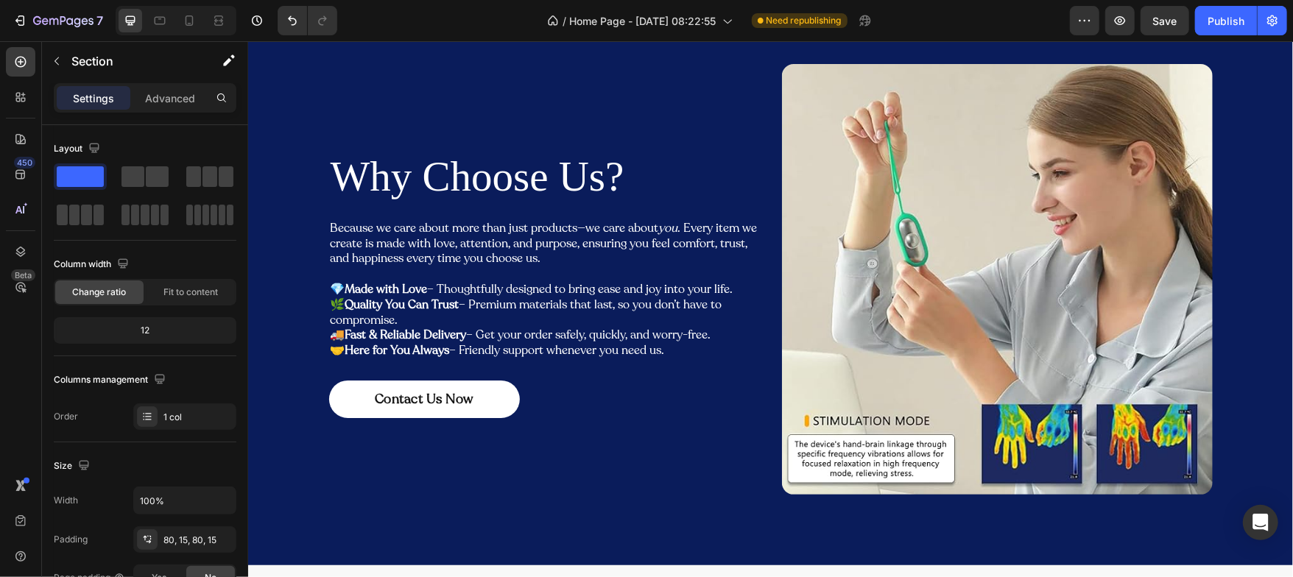
scroll to position [1178, 0]
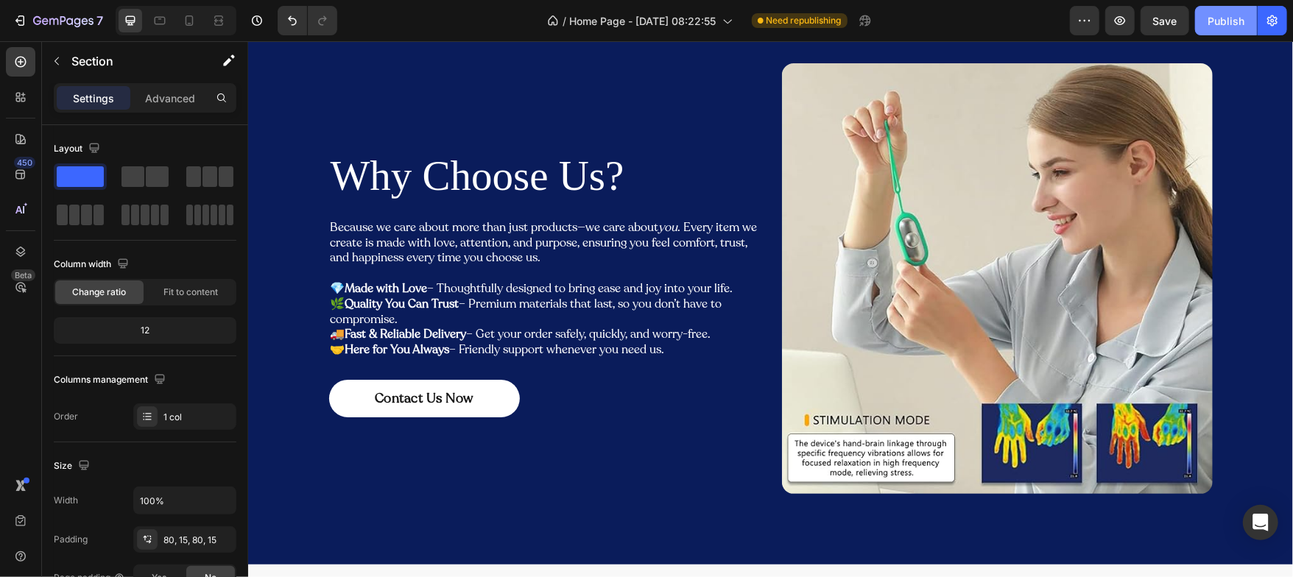
click at [1232, 23] on div "Publish" at bounding box center [1226, 20] width 37 height 15
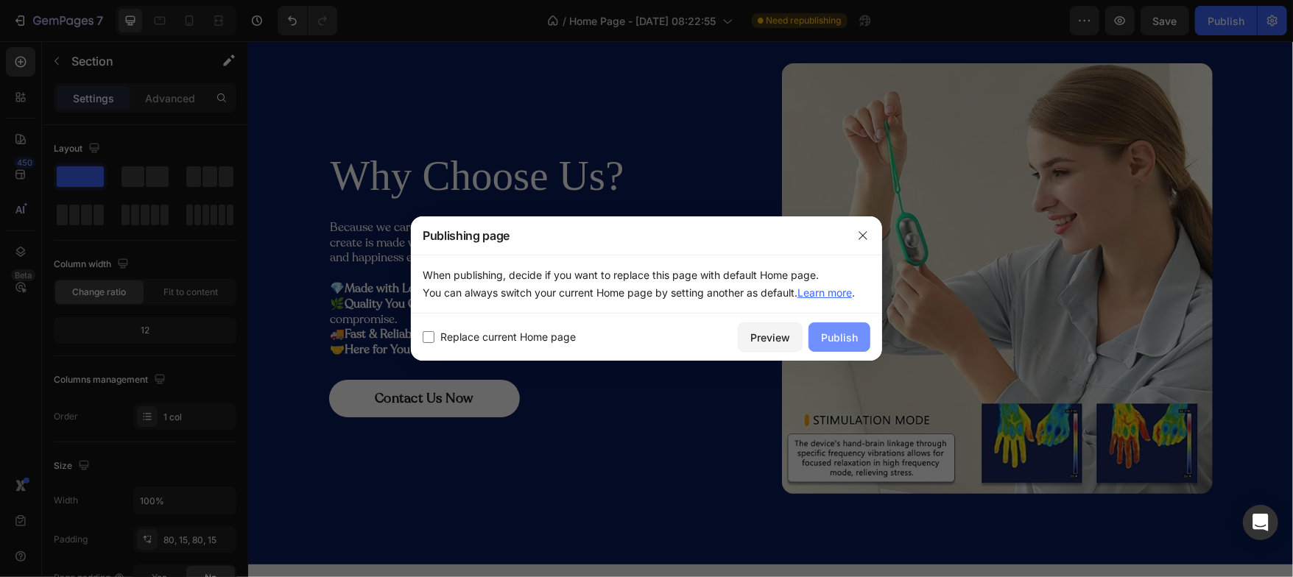
click at [836, 332] on div "Publish" at bounding box center [839, 337] width 37 height 15
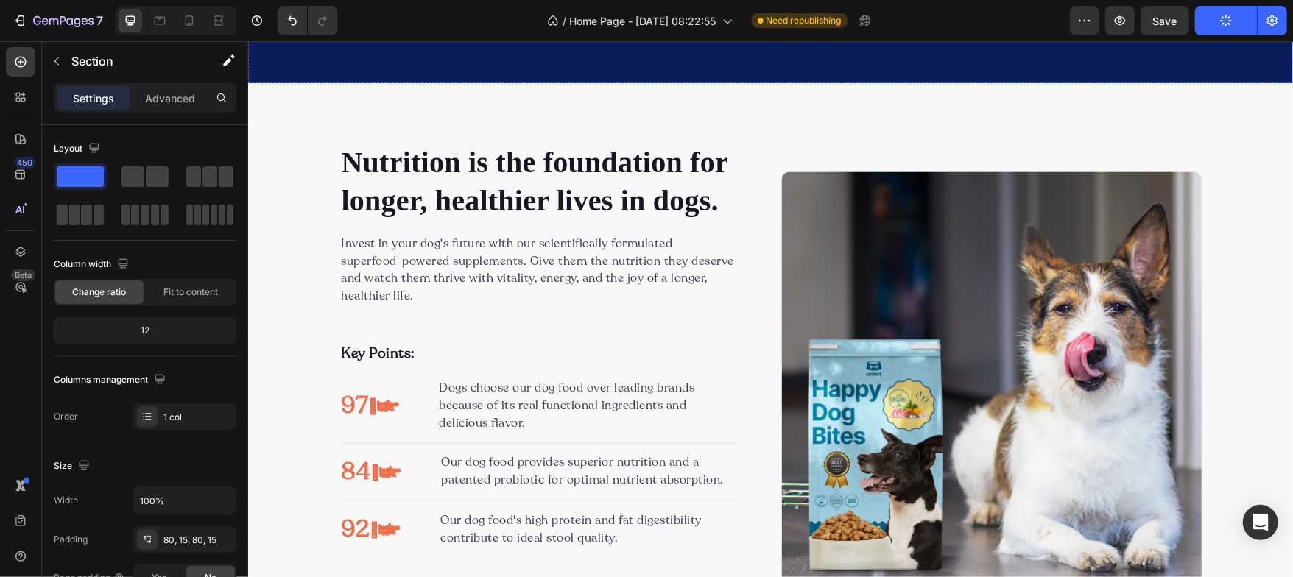
scroll to position [1657, 0]
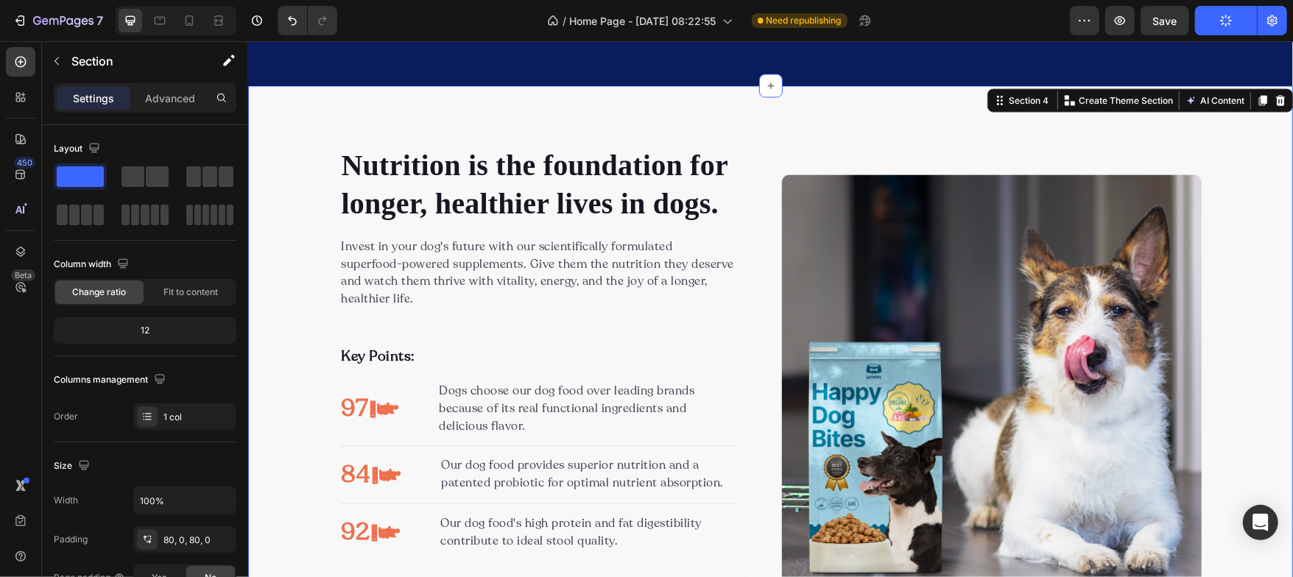
click at [284, 136] on div "Nutrition is the foundation for longer, healthier lives in dogs. Heading Invest…" at bounding box center [769, 383] width 1045 height 596
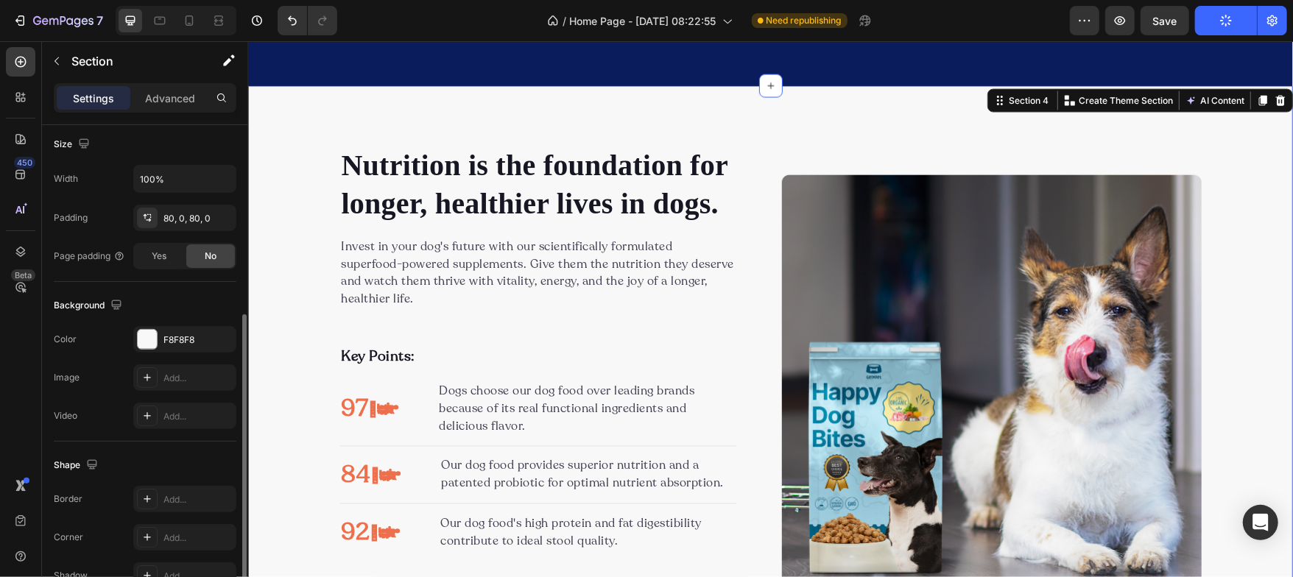
scroll to position [330, 0]
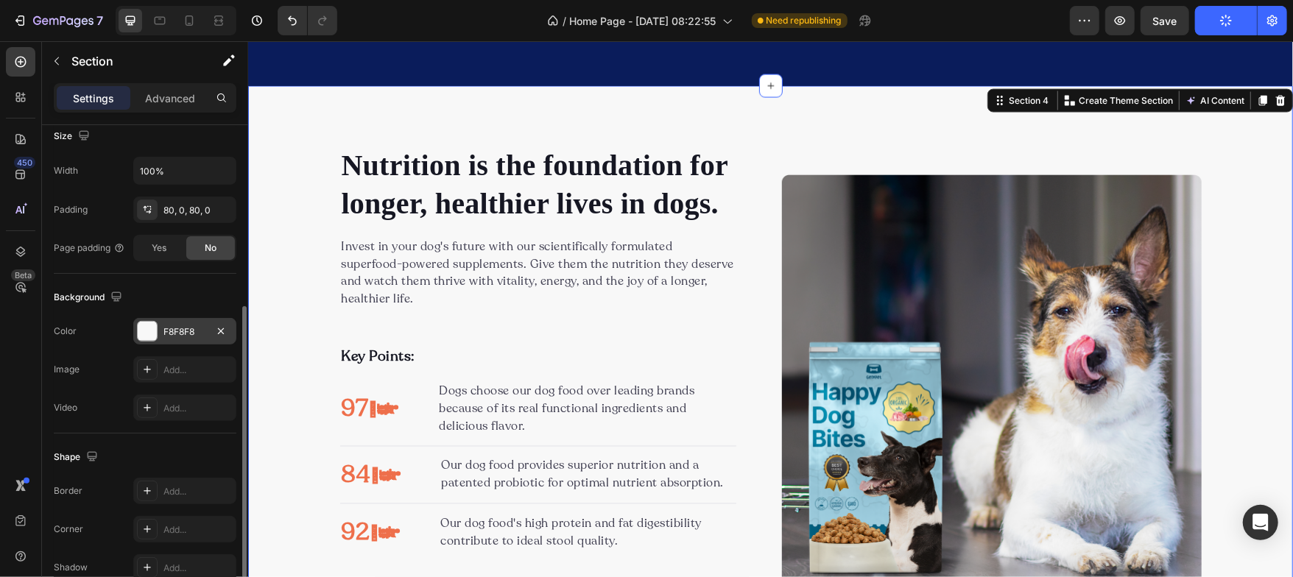
click at [155, 337] on div at bounding box center [147, 331] width 19 height 19
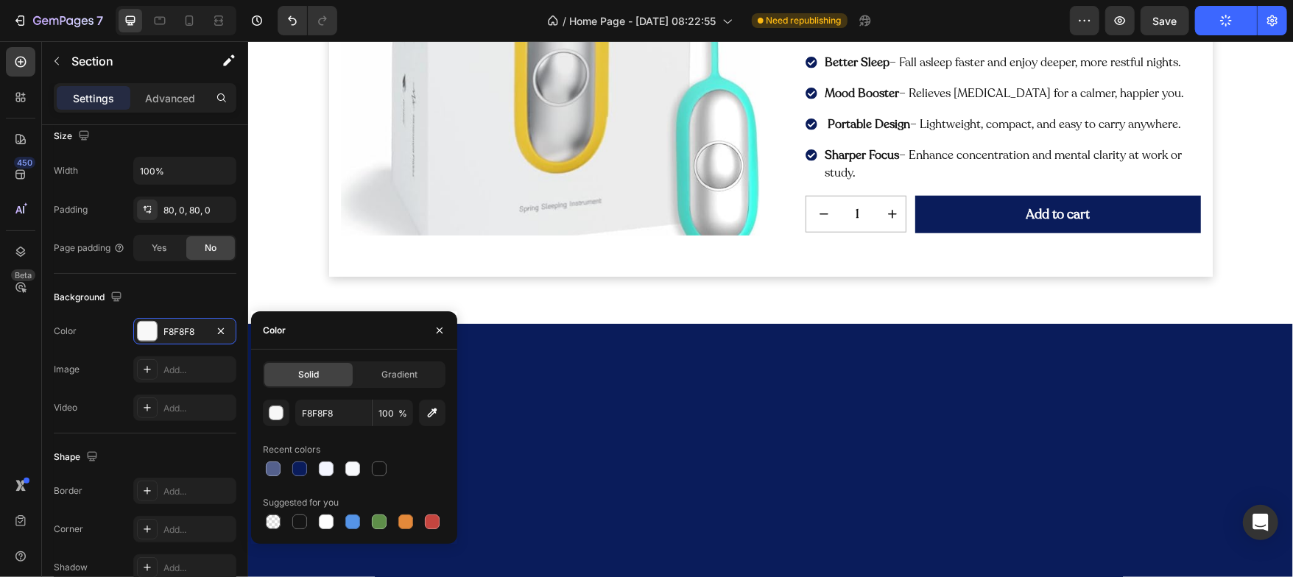
scroll to position [177, 0]
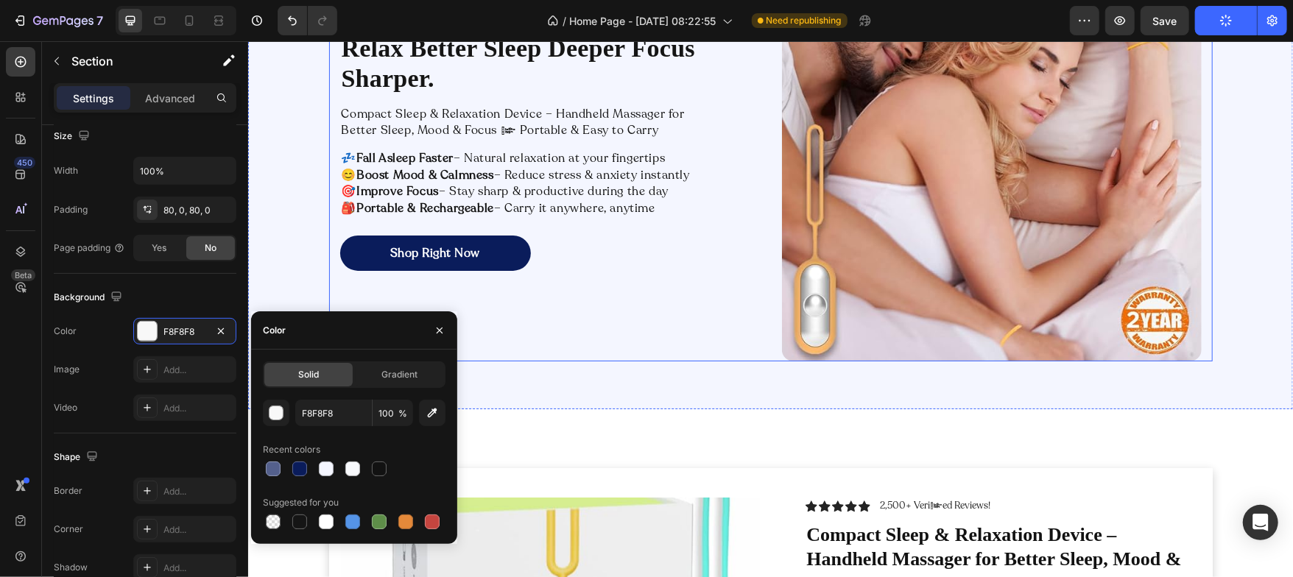
click at [552, 342] on div "Relax Better Sleep Deeper Focus Sharper. Heading Compact Sleep & Relaxation Dev…" at bounding box center [549, 151] width 420 height 420
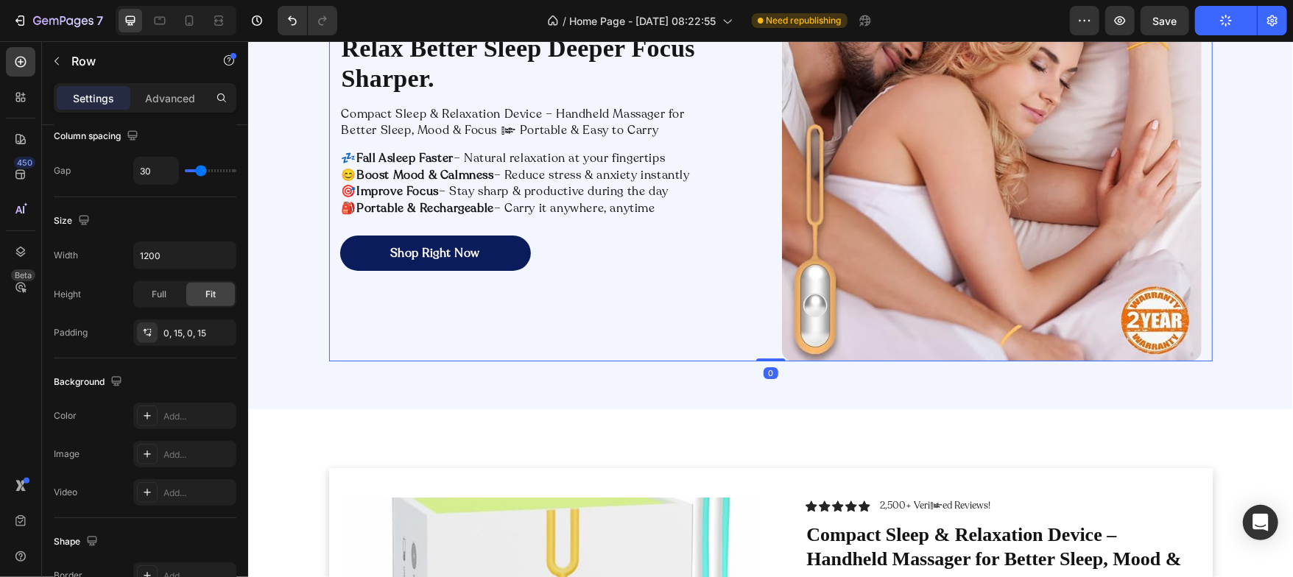
scroll to position [0, 0]
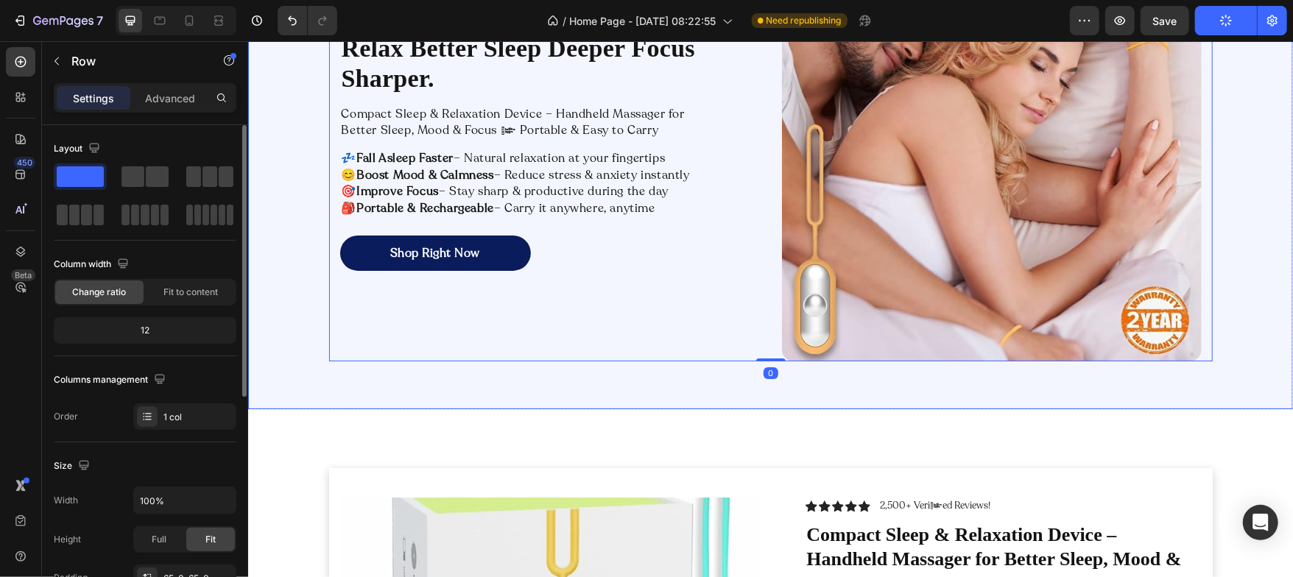
click at [532, 390] on div "Relax Better Sleep Deeper Focus Sharper. Heading Compact Sleep & Relaxation Dev…" at bounding box center [769, 150] width 1045 height 515
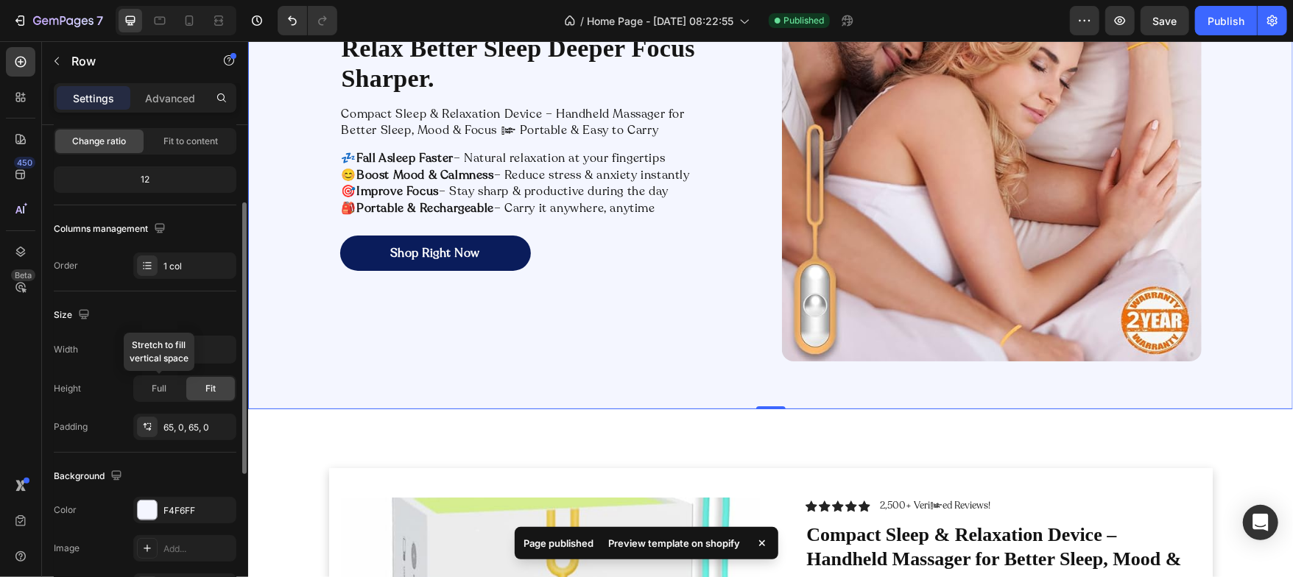
scroll to position [163, 0]
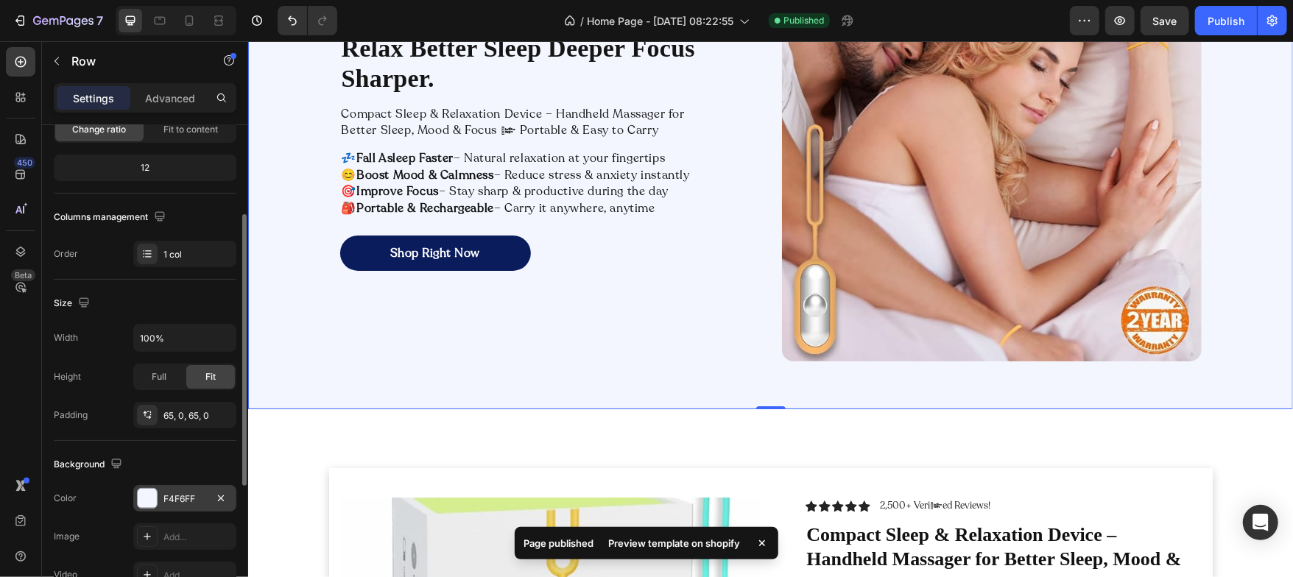
click at [139, 509] on div "F4F6FF" at bounding box center [184, 498] width 103 height 27
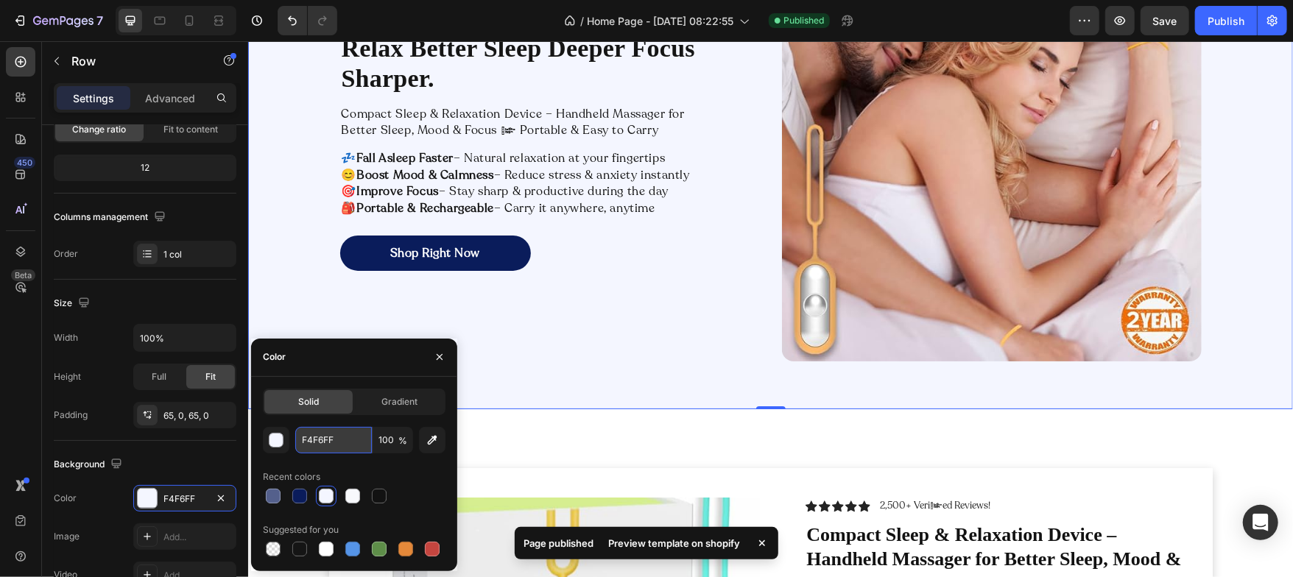
click at [340, 437] on input "F4F6FF" at bounding box center [333, 440] width 77 height 27
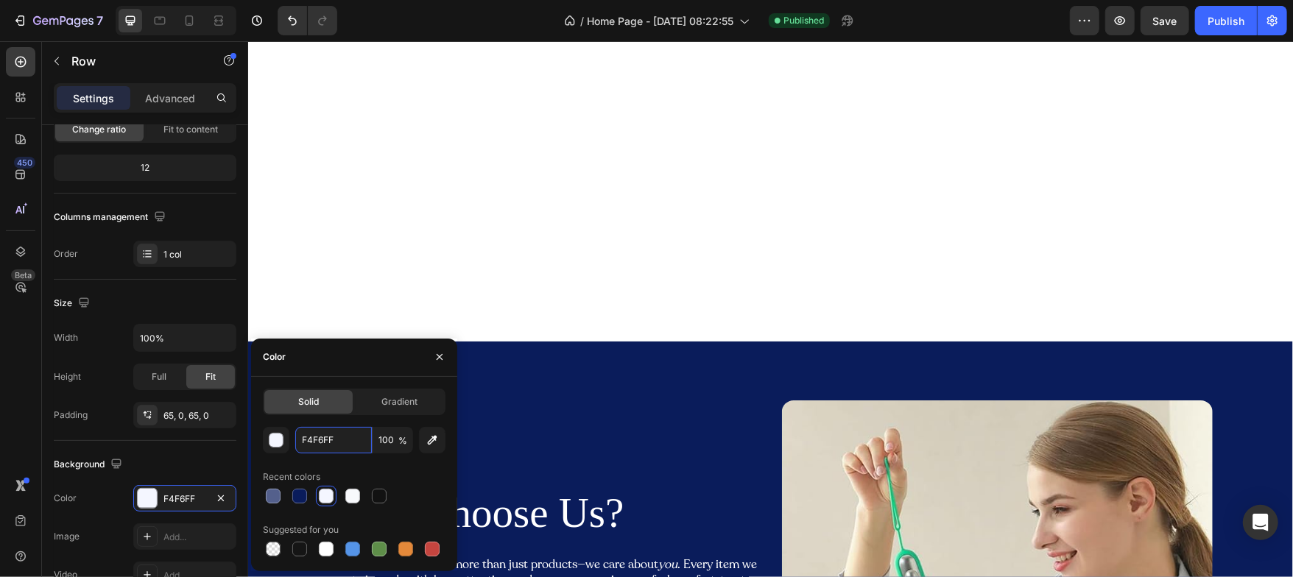
scroll to position [1383, 0]
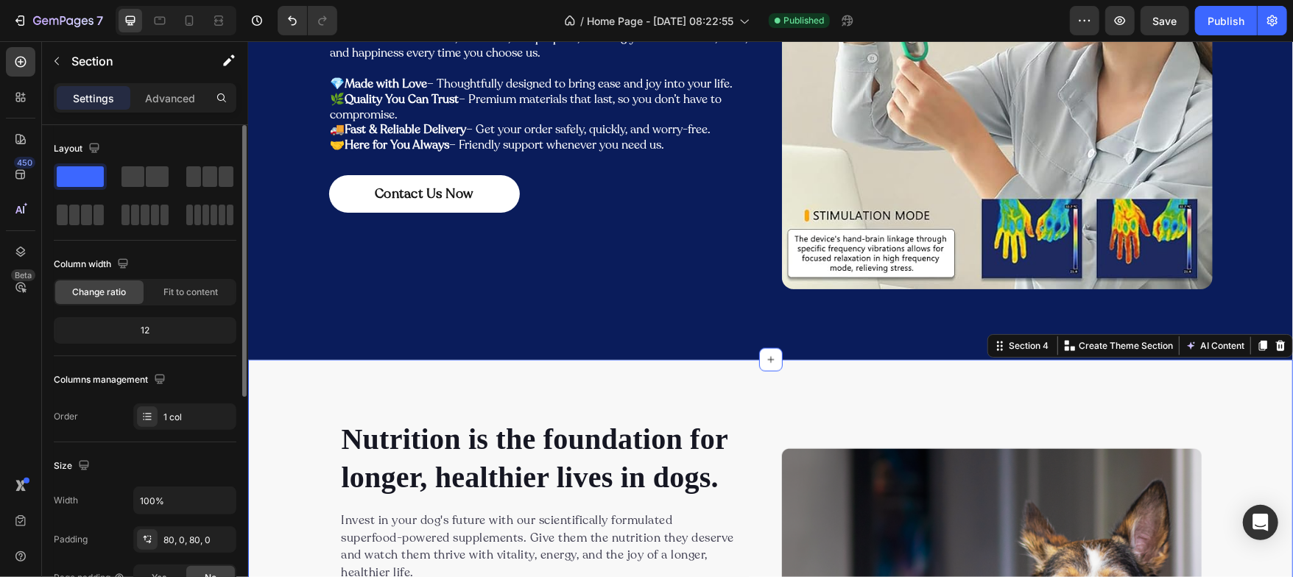
scroll to position [328, 0]
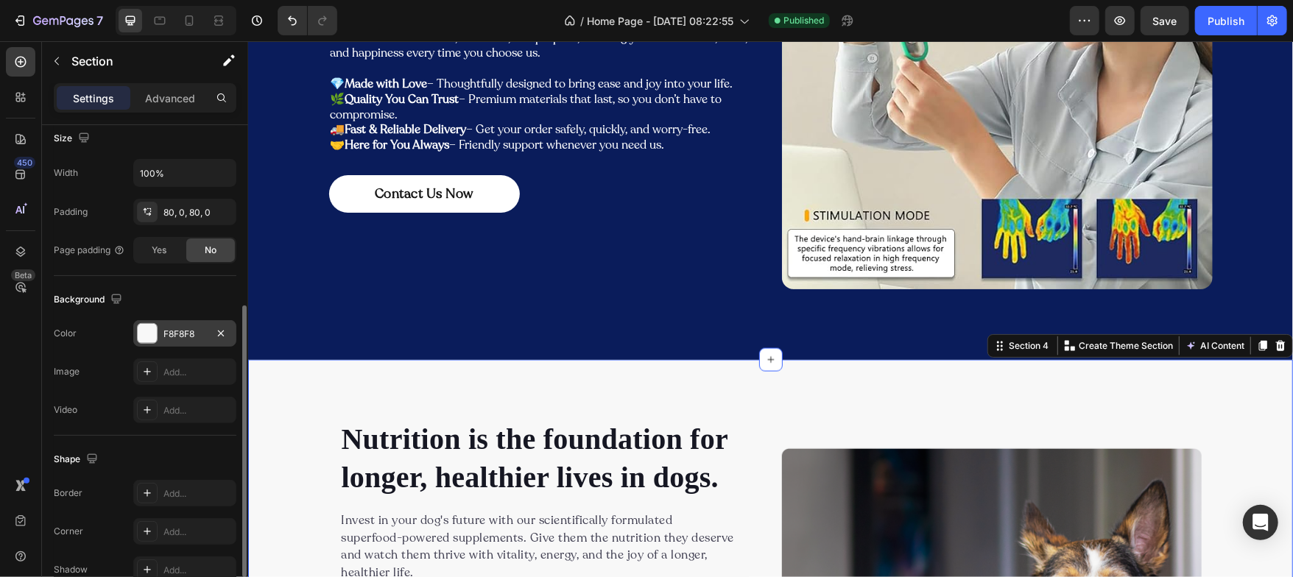
click at [151, 333] on div at bounding box center [147, 333] width 19 height 19
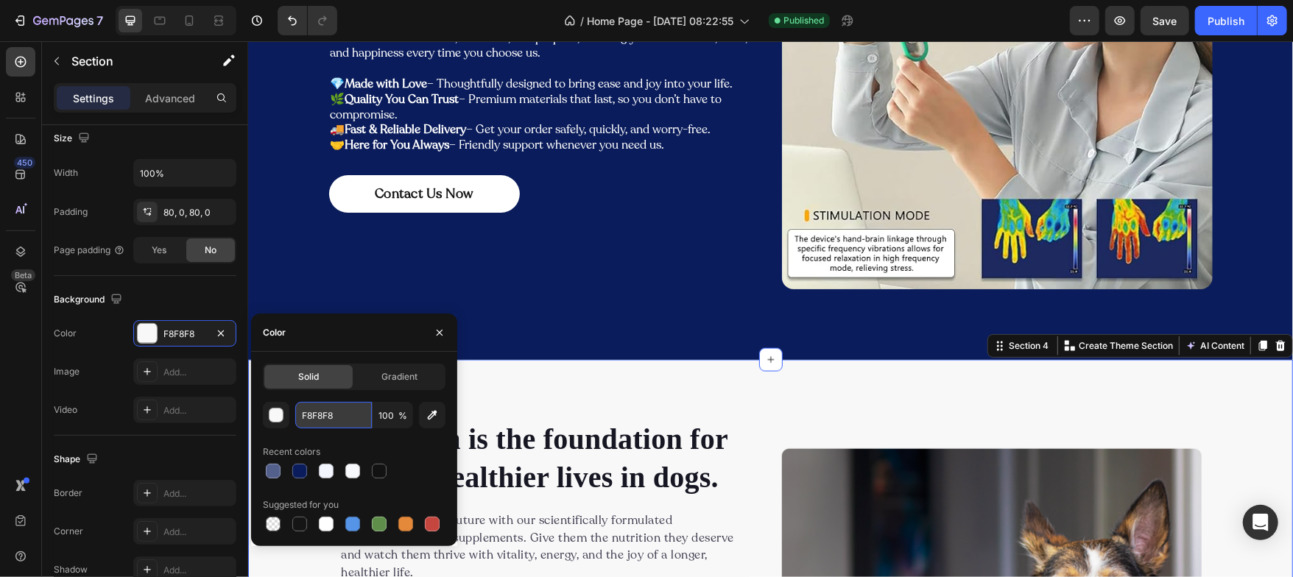
click at [342, 408] on input "F8F8F8" at bounding box center [333, 415] width 77 height 27
paste input "4F6FF"
type input "F4F6FF"
click at [434, 337] on icon "button" at bounding box center [440, 333] width 12 height 12
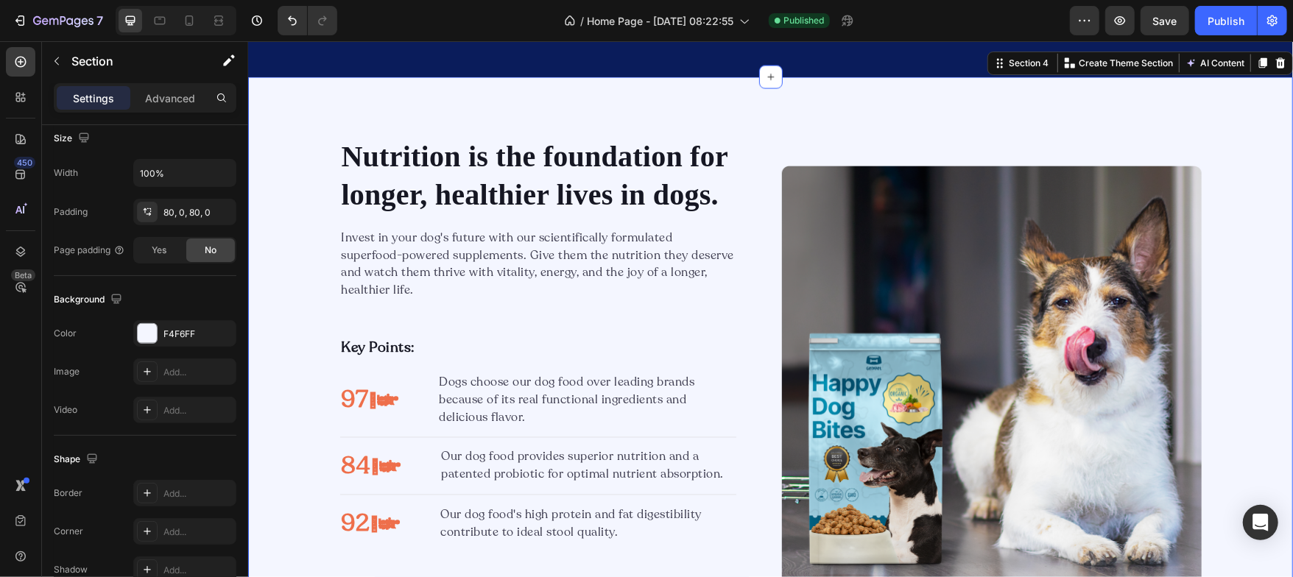
scroll to position [2139, 0]
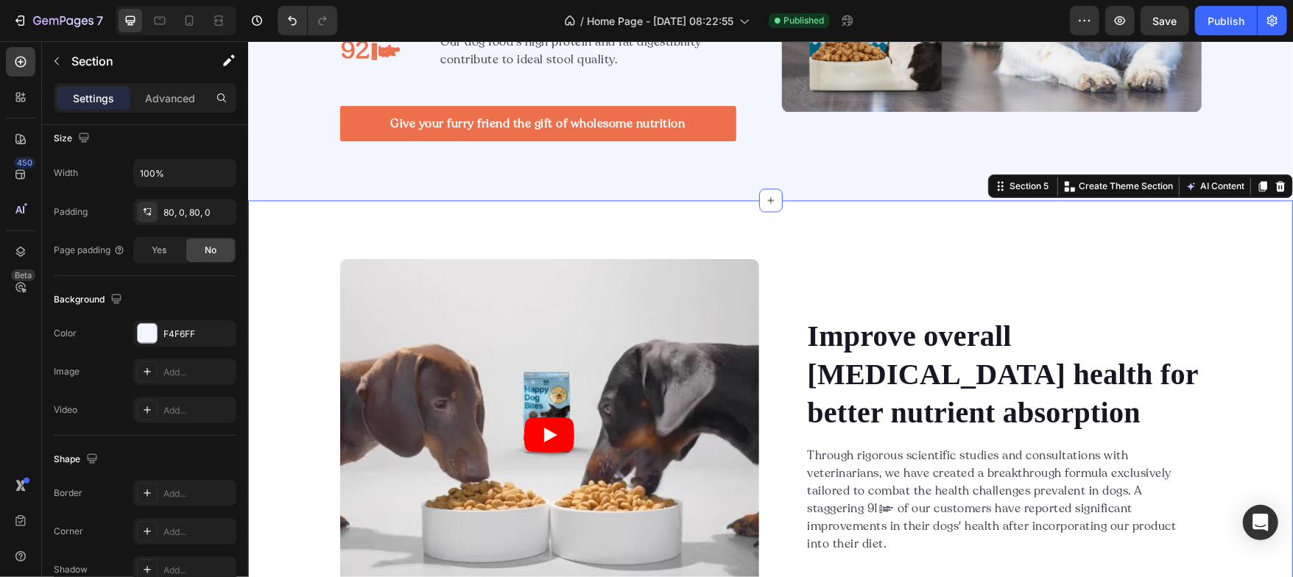
click at [824, 234] on div "Video Improve overall [MEDICAL_DATA] health for better nutrient absorption Head…" at bounding box center [769, 566] width 1045 height 733
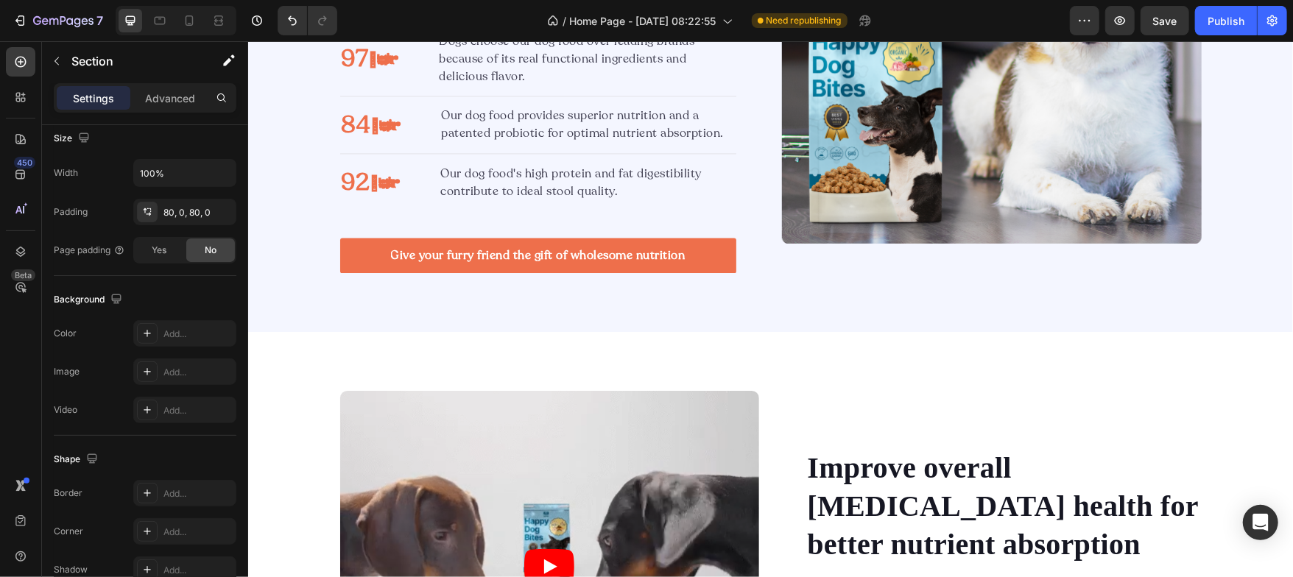
scroll to position [2220, 0]
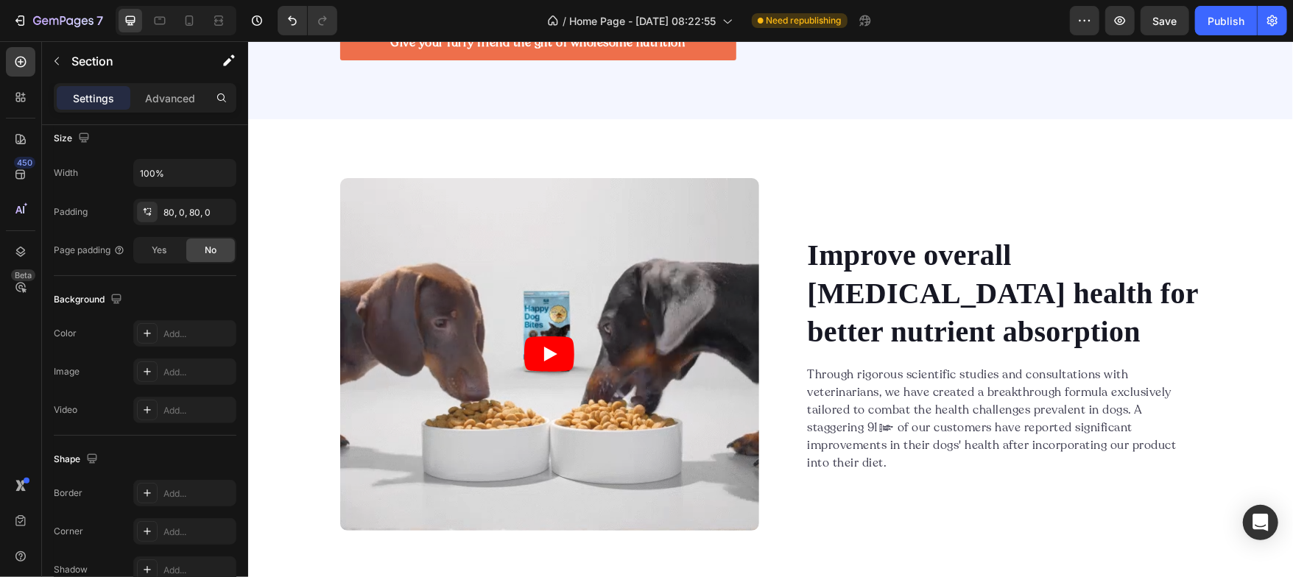
click at [779, 146] on div "Video Improve overall [MEDICAL_DATA] health for better nutrient absorption Head…" at bounding box center [769, 485] width 1045 height 733
click at [285, 146] on div "Video Improve overall [MEDICAL_DATA] health for better nutrient absorption Head…" at bounding box center [769, 485] width 1045 height 733
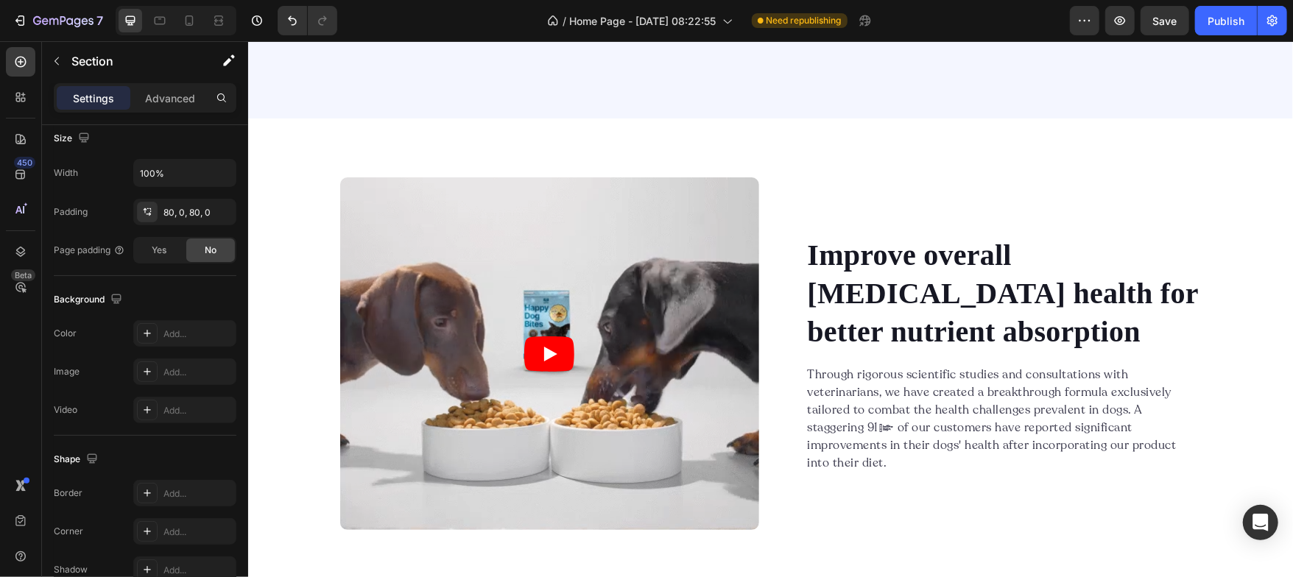
scroll to position [2588, 0]
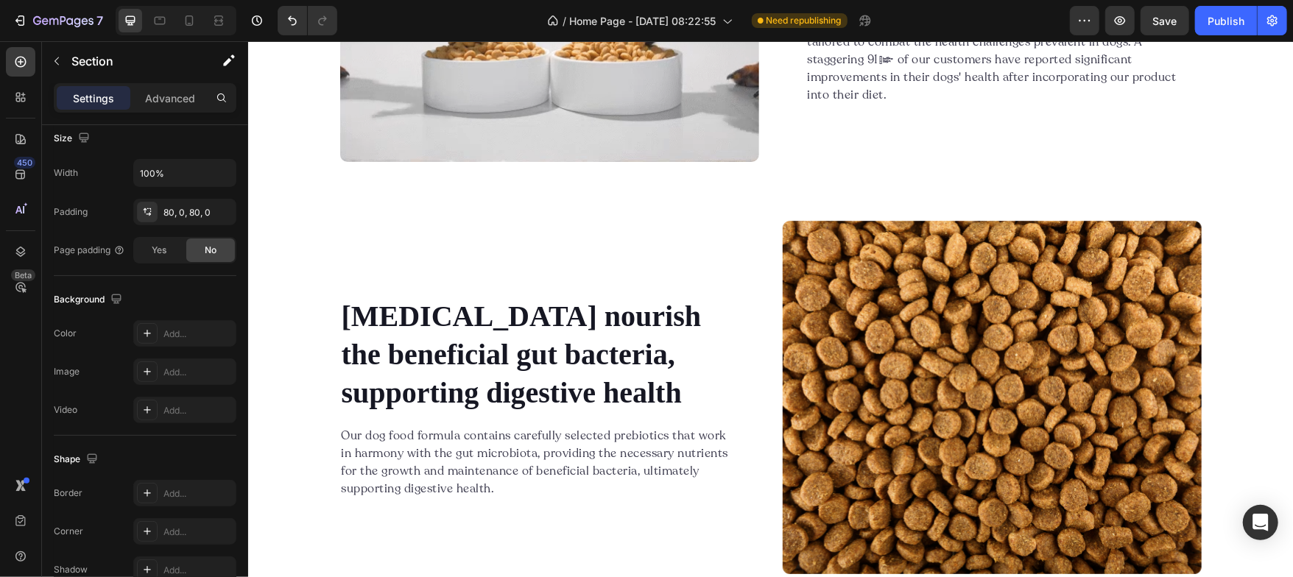
click at [272, 261] on div "Video Improve overall [MEDICAL_DATA] health for better nutrient absorption Head…" at bounding box center [769, 191] width 1045 height 765
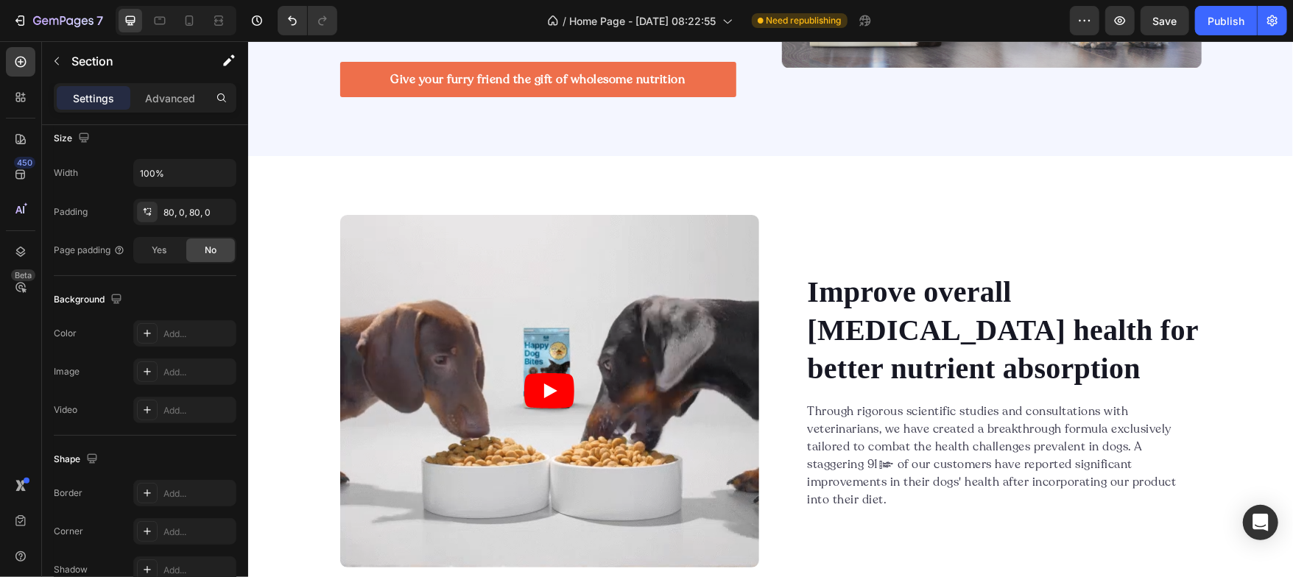
scroll to position [2038, 0]
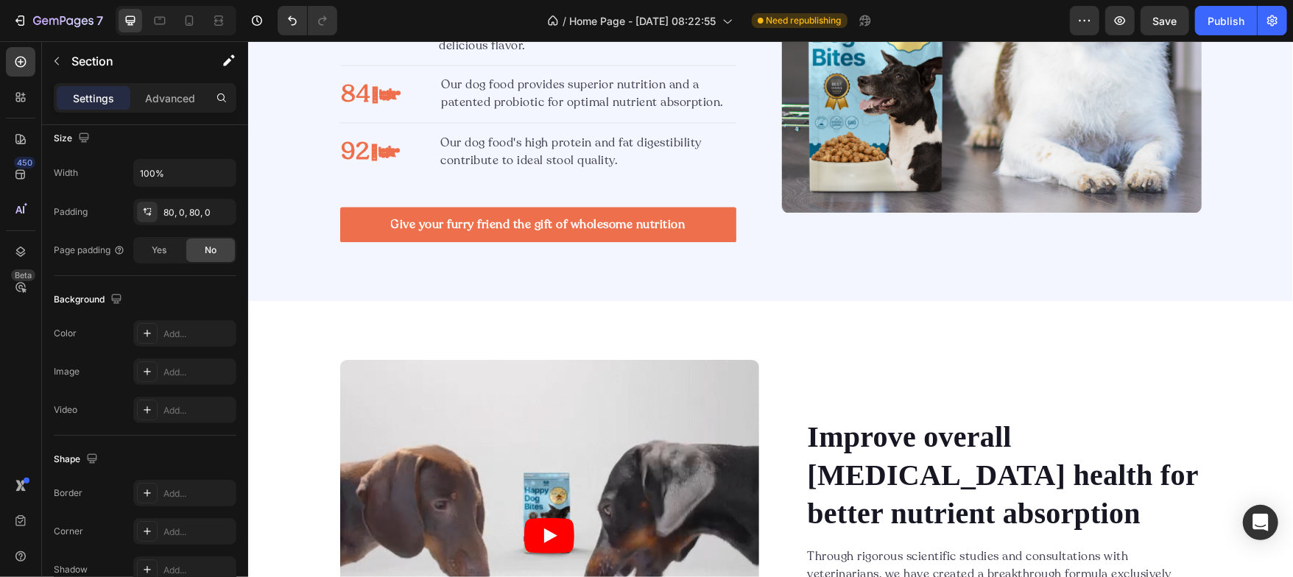
click at [54, 55] on icon "button" at bounding box center [57, 61] width 12 height 12
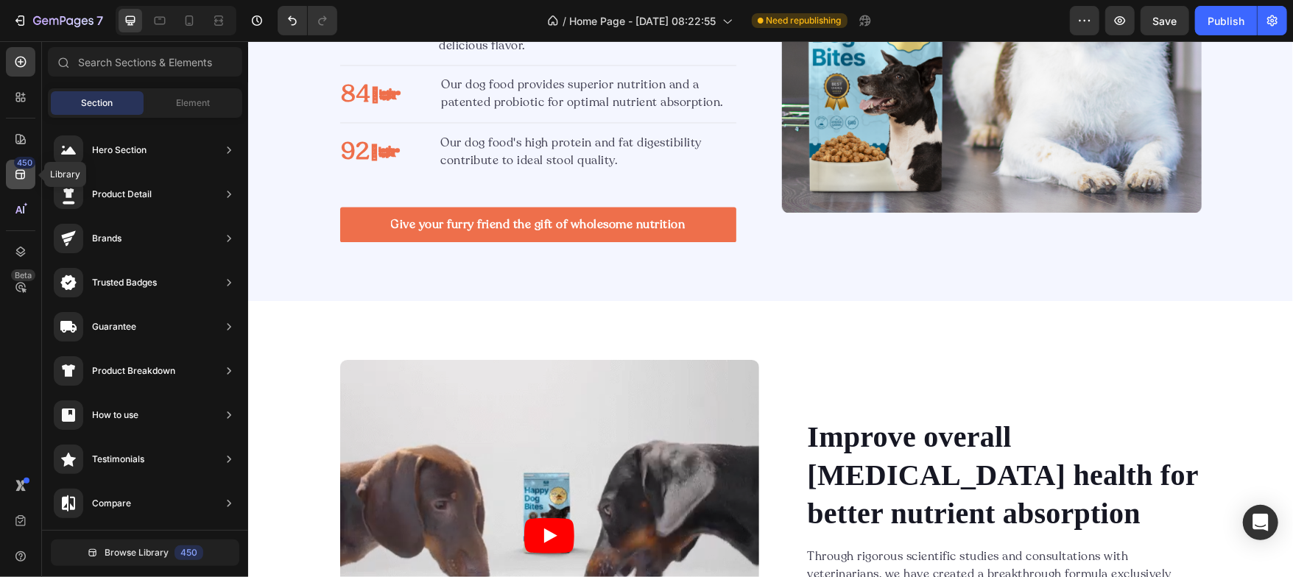
click at [27, 179] on icon at bounding box center [20, 174] width 15 height 15
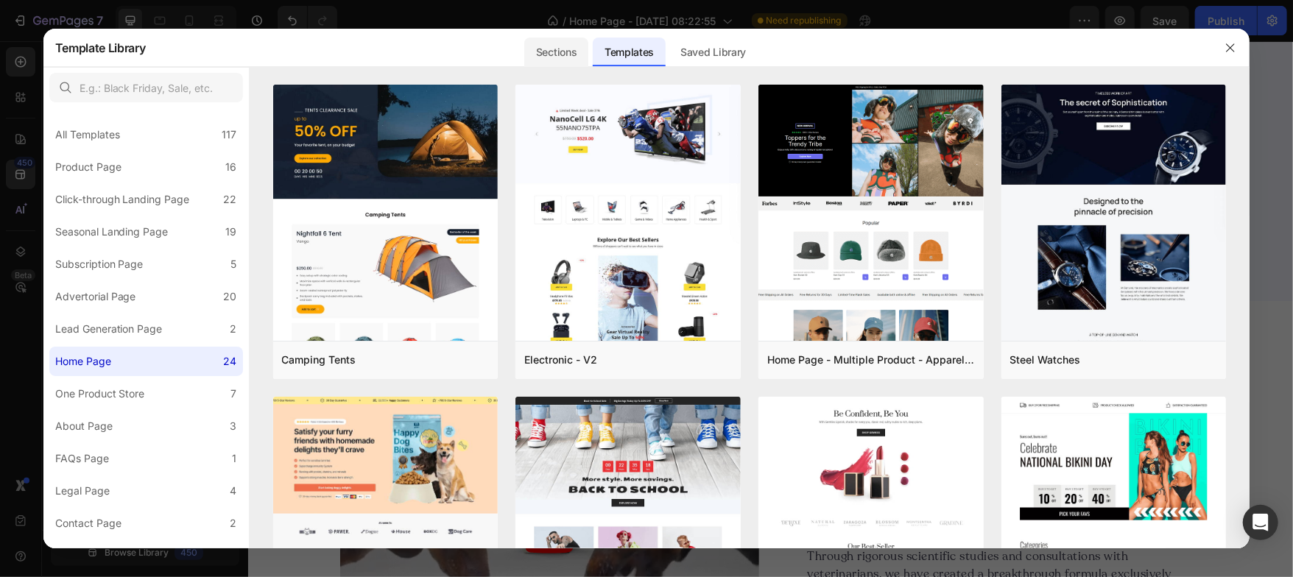
click at [563, 52] on div "Sections" at bounding box center [556, 52] width 64 height 29
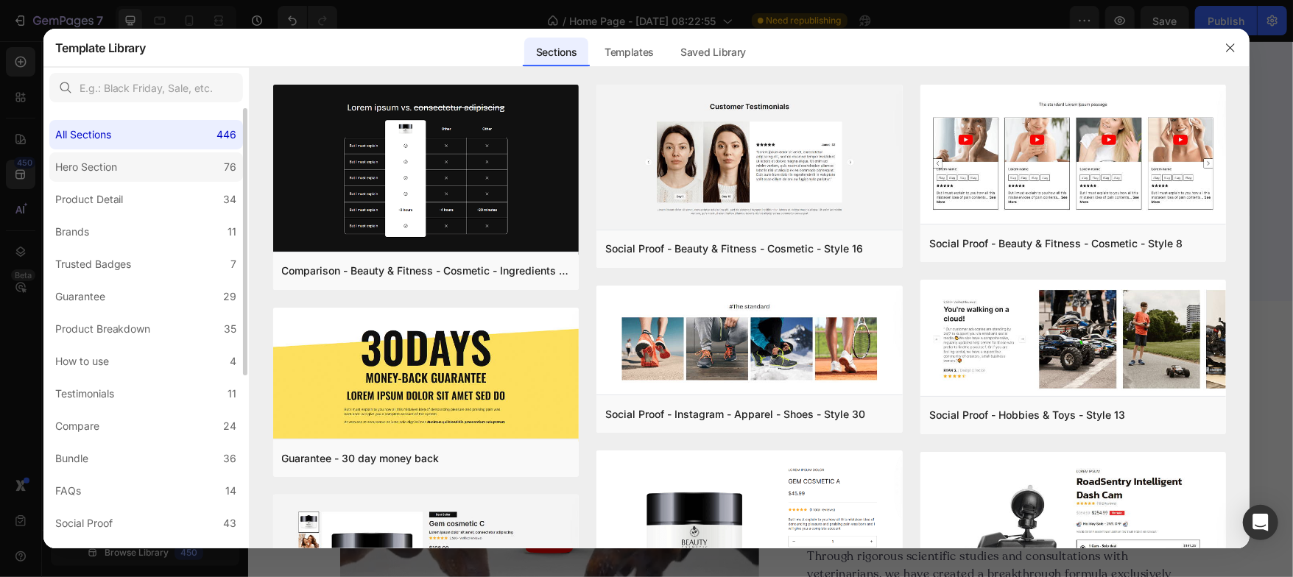
click at [123, 169] on div "Hero Section" at bounding box center [89, 167] width 68 height 18
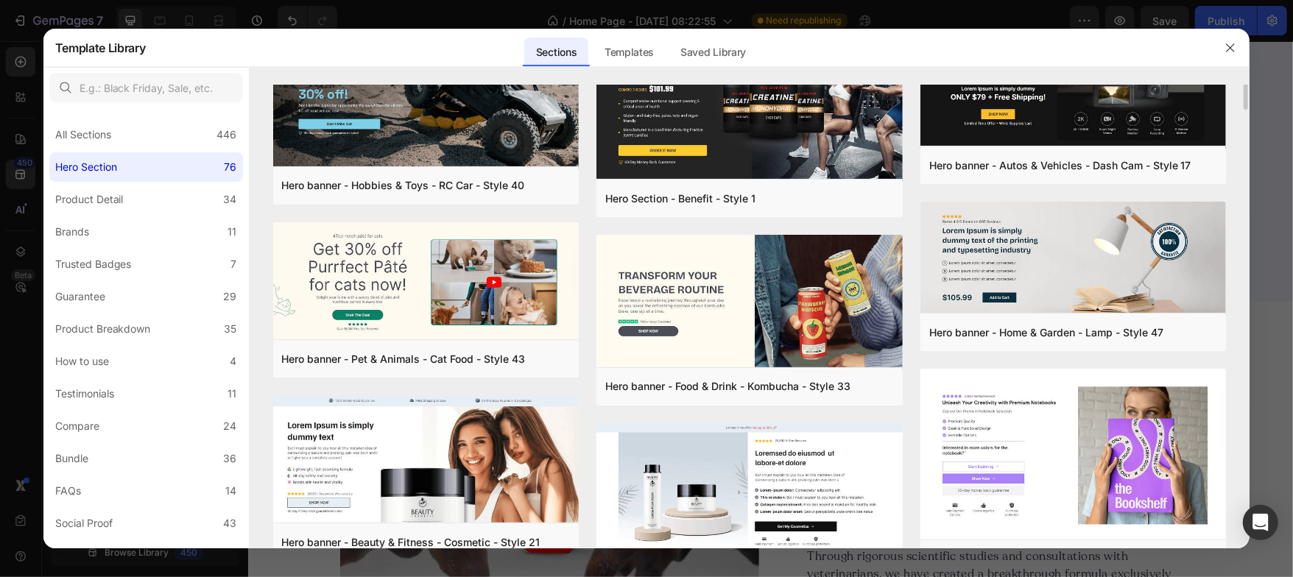
scroll to position [0, 0]
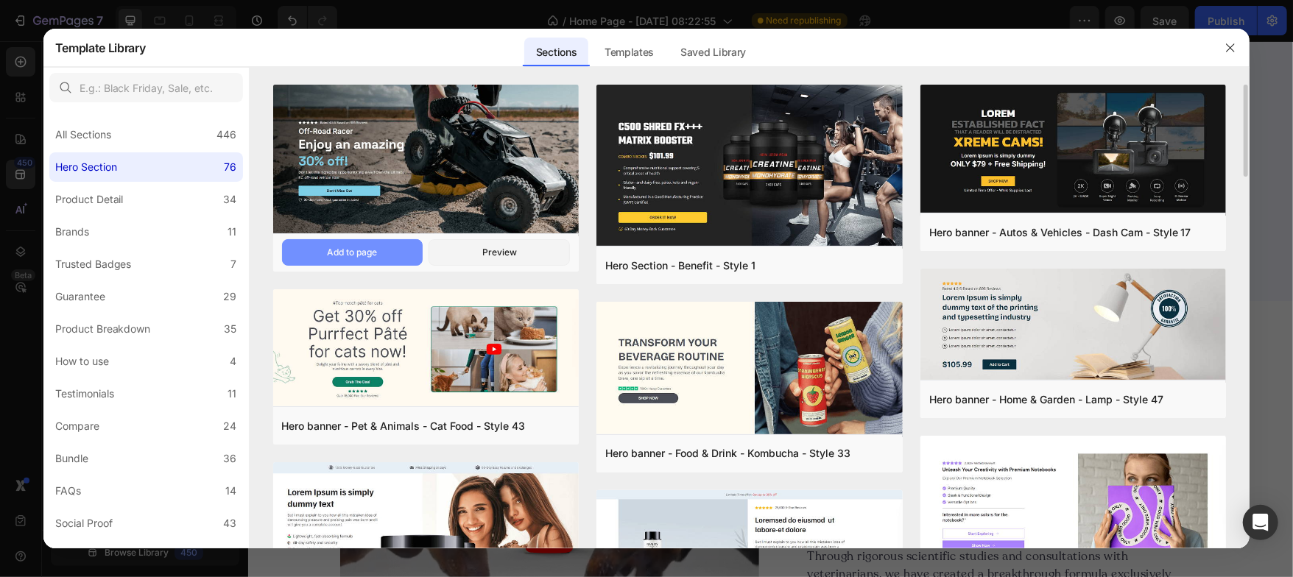
click at [353, 260] on button "Add to page" at bounding box center [352, 252] width 141 height 27
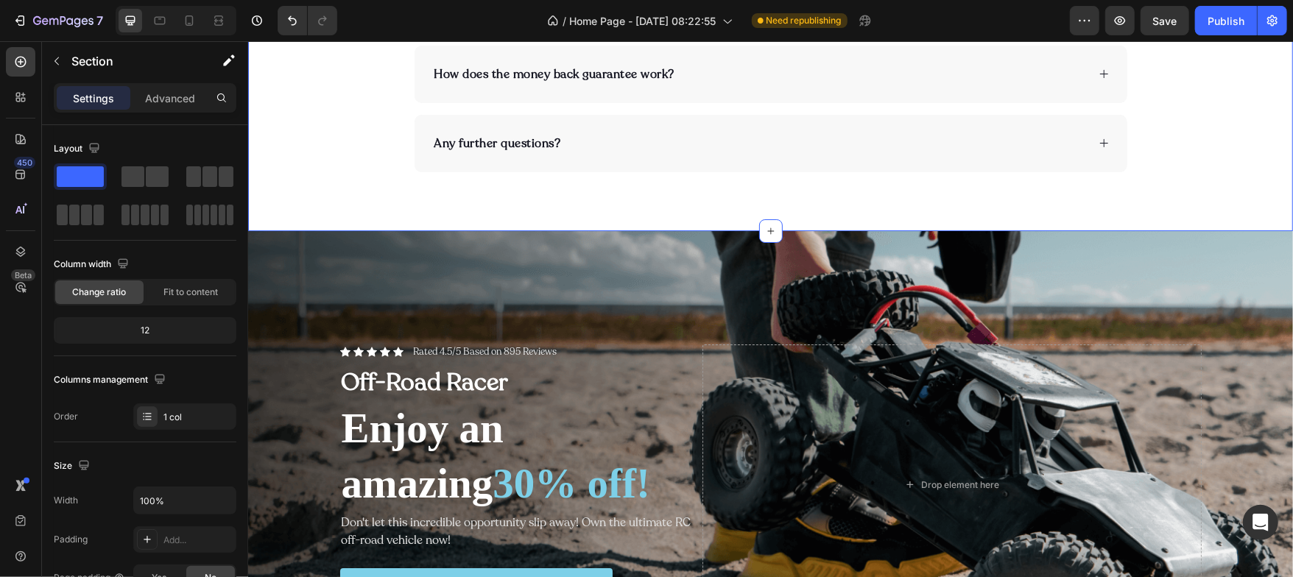
scroll to position [3650, 0]
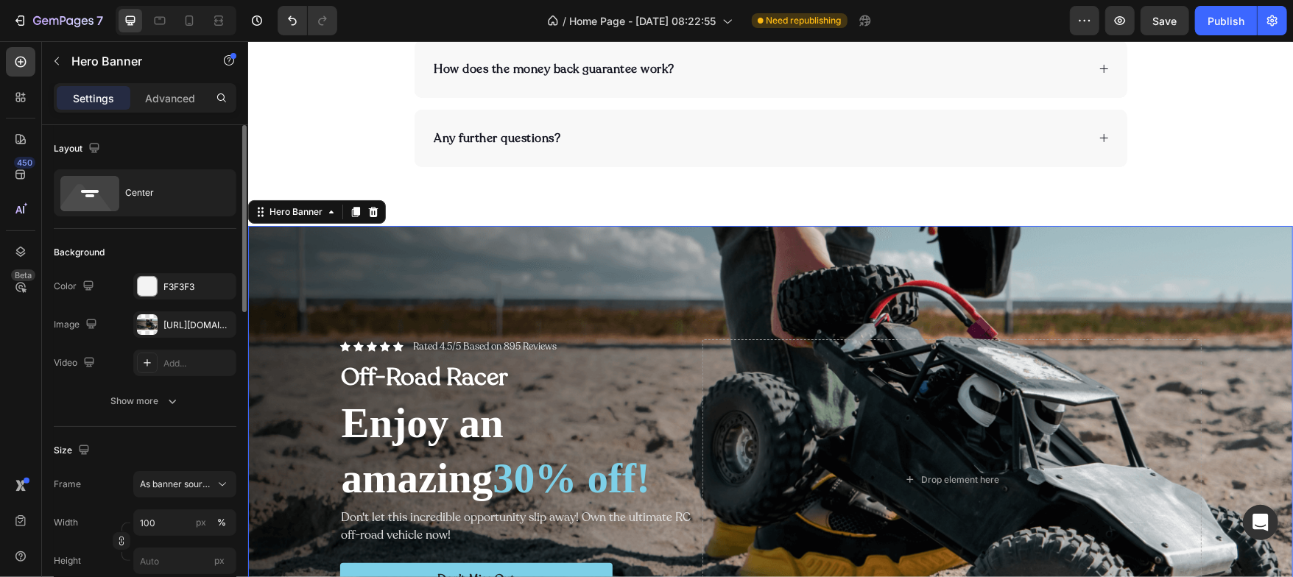
click at [166, 427] on div "Layout Center" at bounding box center [145, 507] width 183 height 160
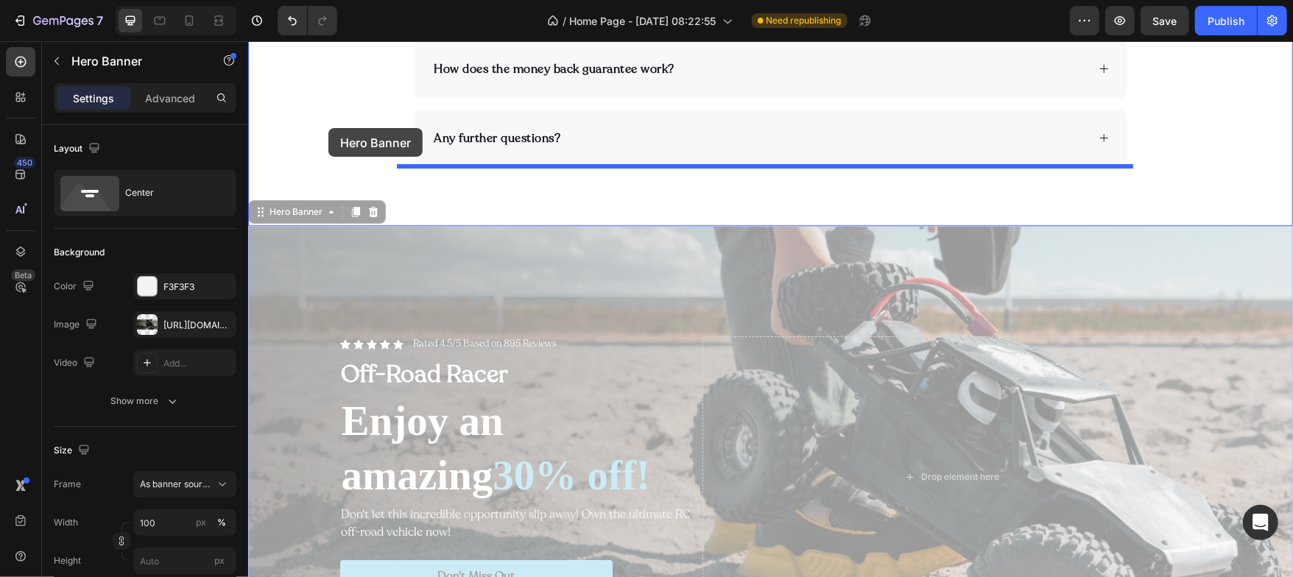
drag, startPoint x: 264, startPoint y: 213, endPoint x: 373, endPoint y: 99, distance: 157.3
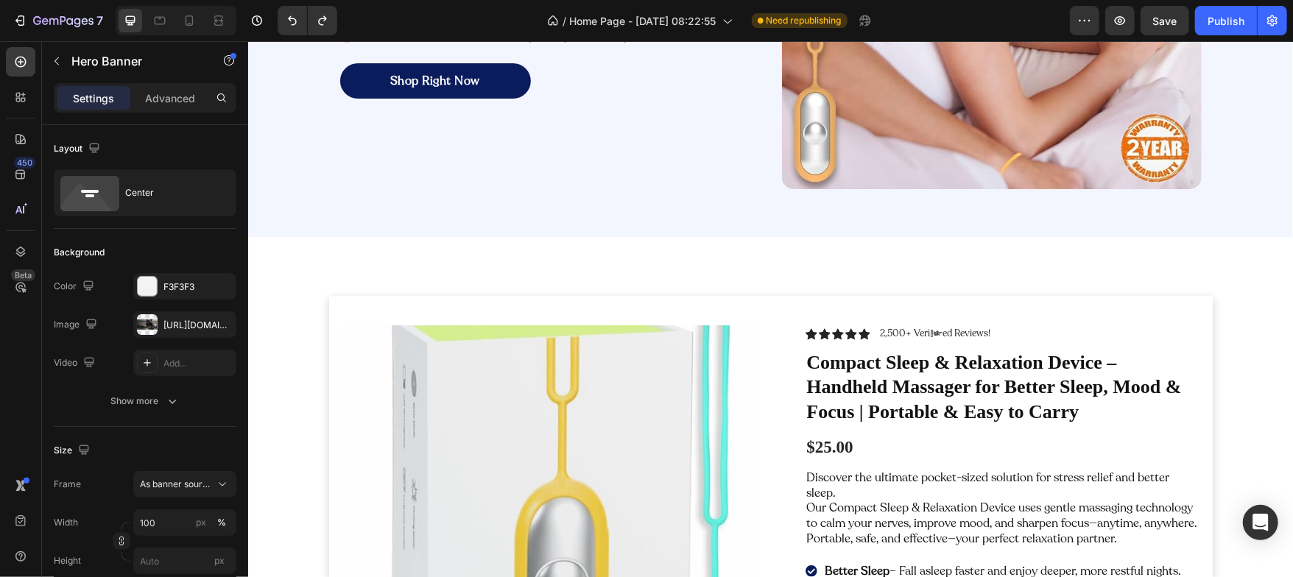
scroll to position [0, 0]
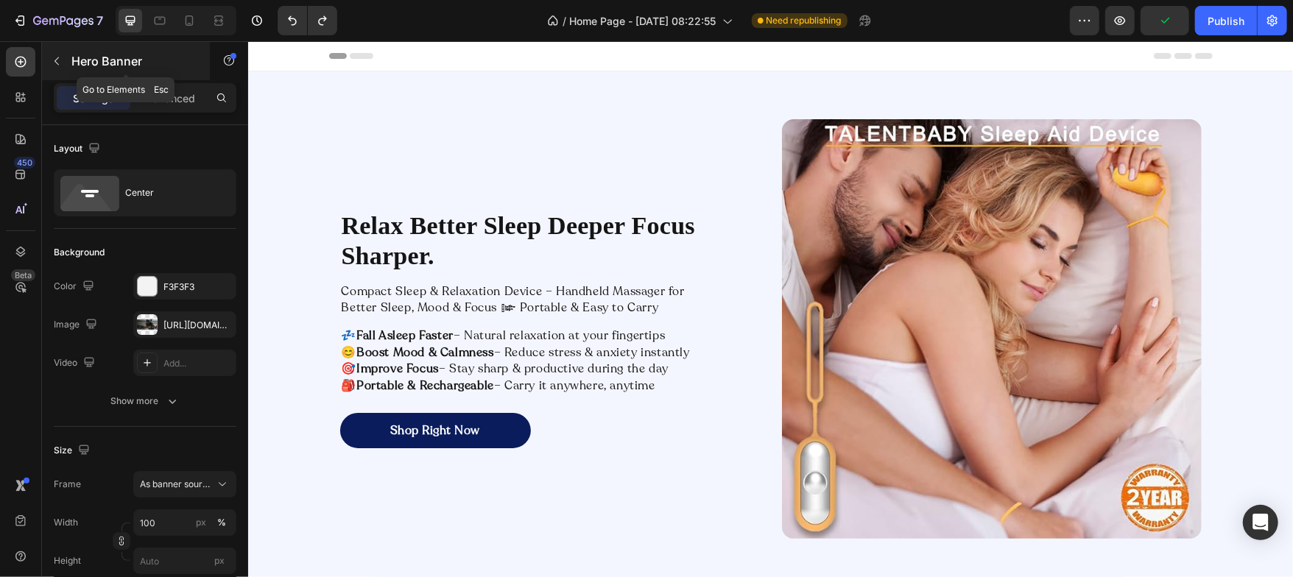
click at [58, 53] on button "button" at bounding box center [57, 61] width 24 height 24
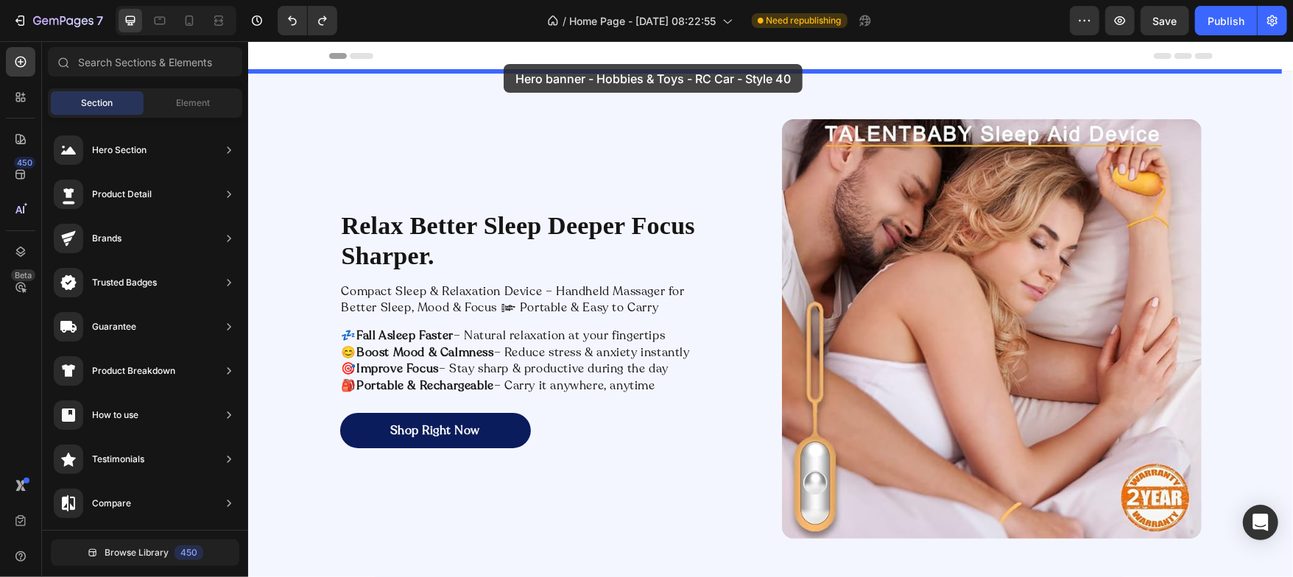
drag, startPoint x: 579, startPoint y: 155, endPoint x: 503, endPoint y: 63, distance: 119.3
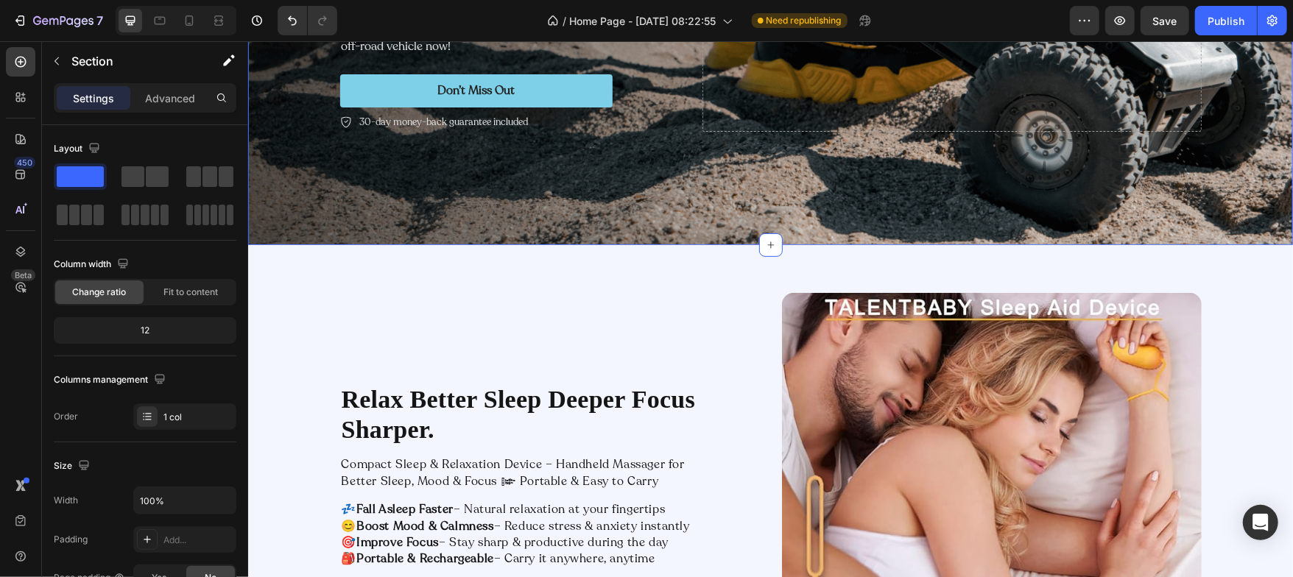
scroll to position [338, 0]
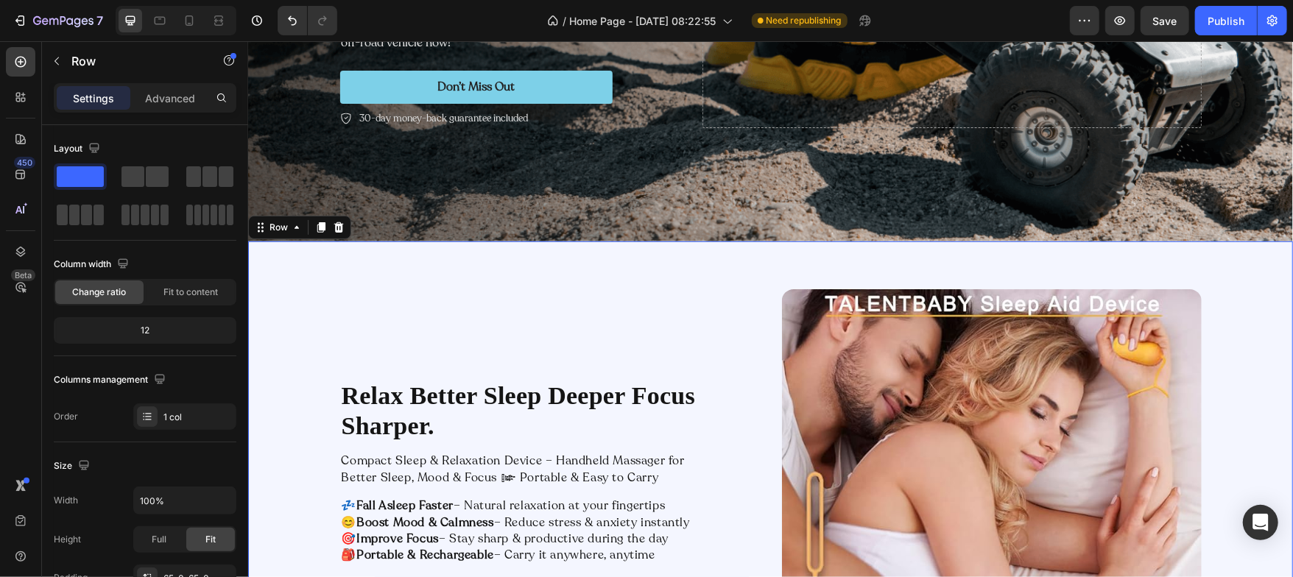
click at [398, 251] on div "Relax Better Sleep Deeper Focus Sharper. Heading Compact Sleep & Relaxation Dev…" at bounding box center [769, 498] width 1045 height 515
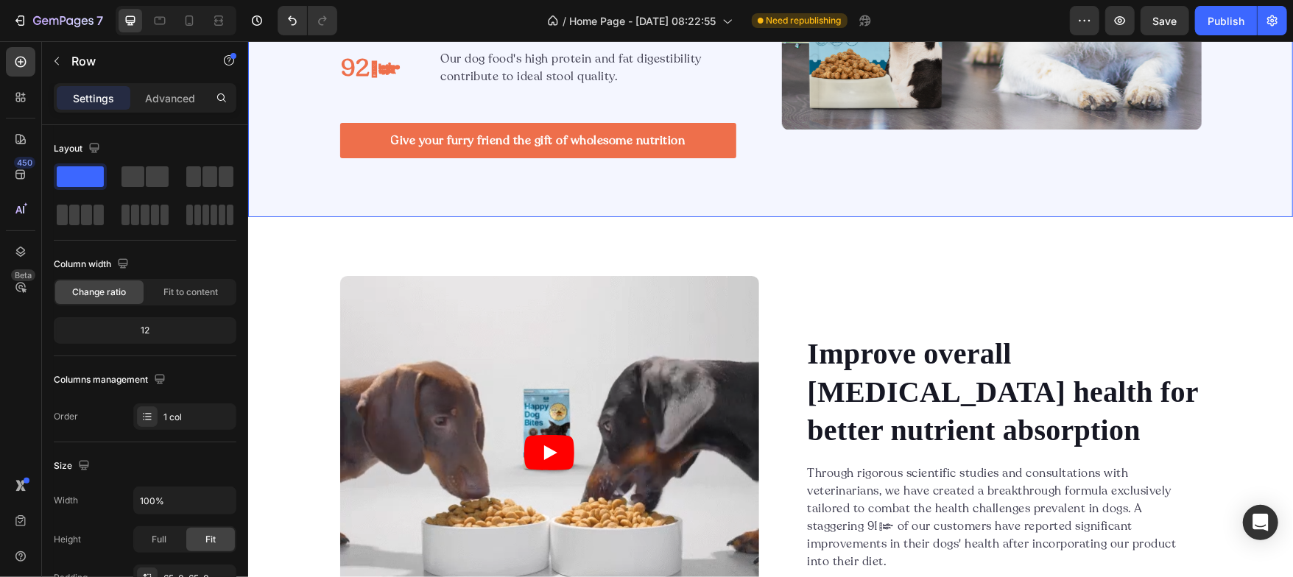
scroll to position [3700, 0]
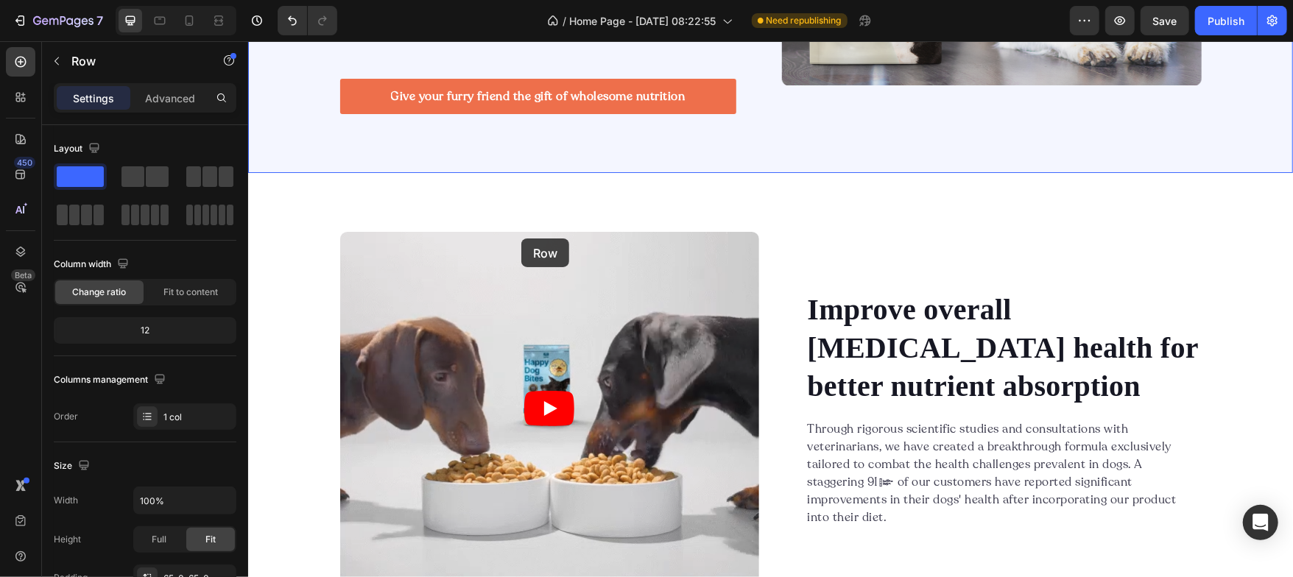
drag, startPoint x: 264, startPoint y: 222, endPoint x: 513, endPoint y: 238, distance: 249.4
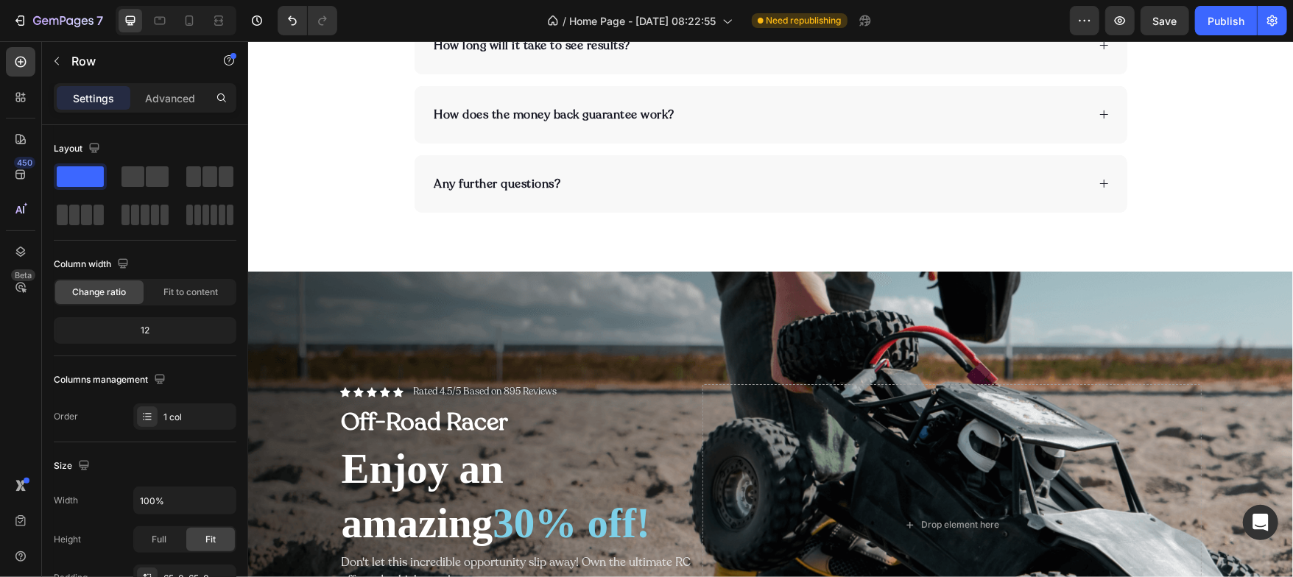
scroll to position [4630, 0]
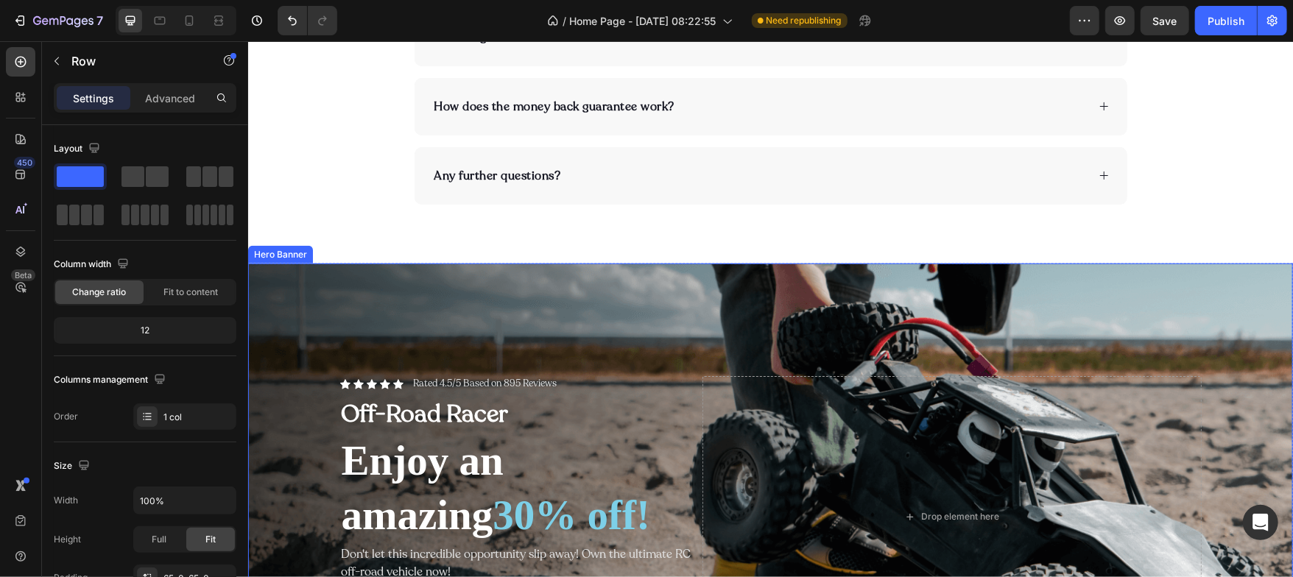
click at [365, 294] on div "Background Image" at bounding box center [769, 517] width 1045 height 508
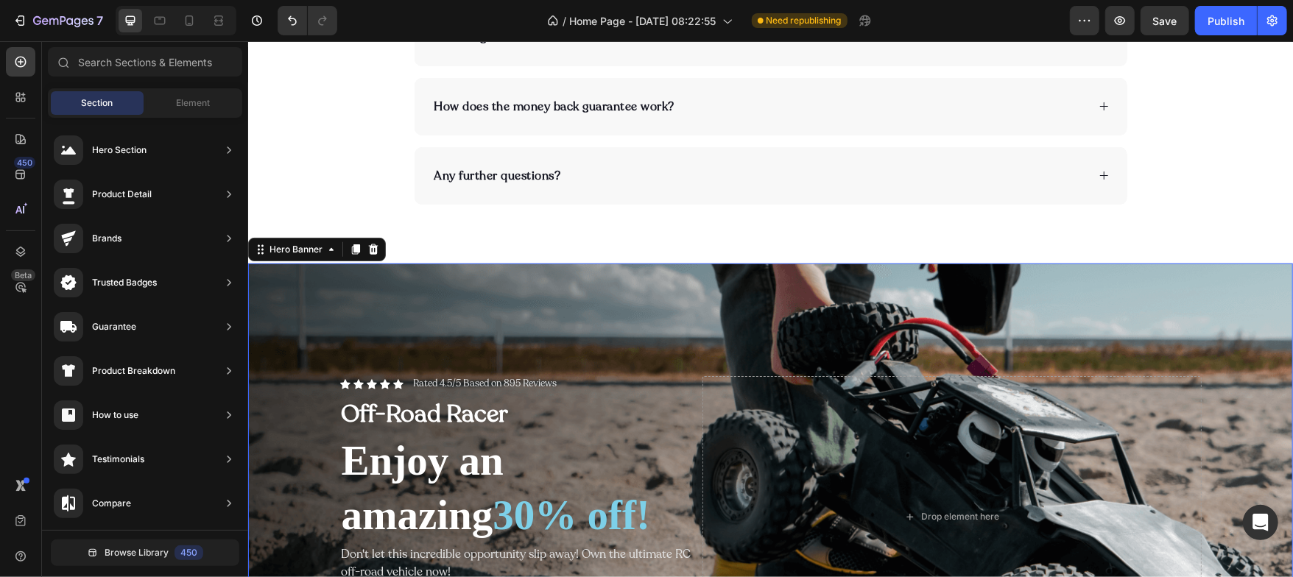
scroll to position [4572, 0]
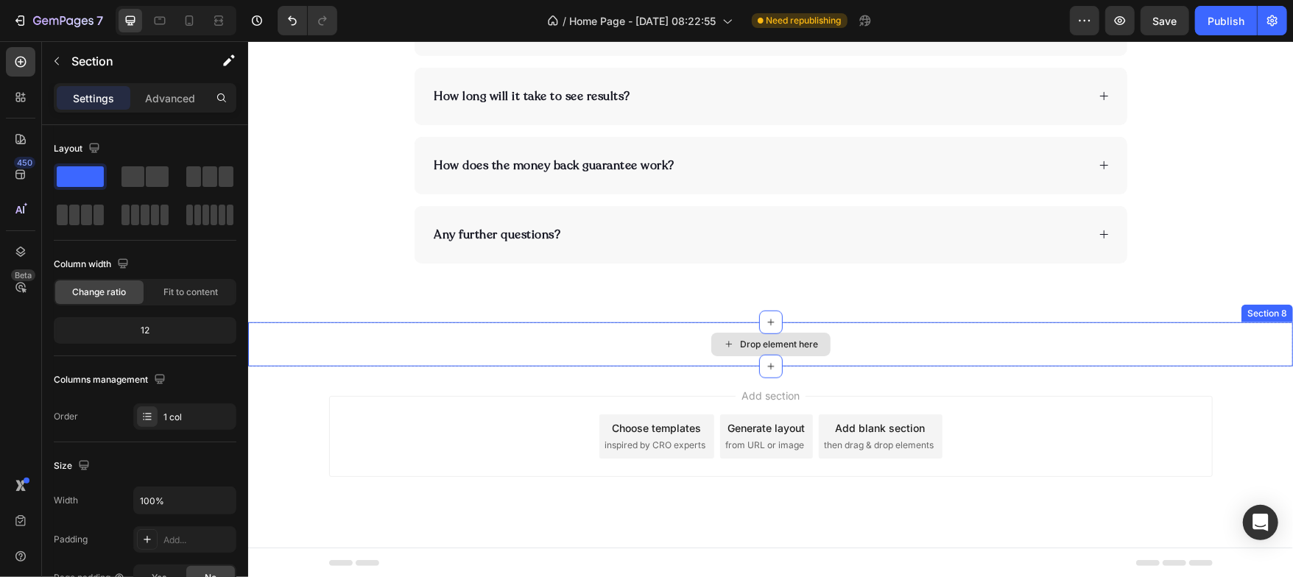
click at [350, 343] on div "Drop element here" at bounding box center [769, 344] width 1045 height 44
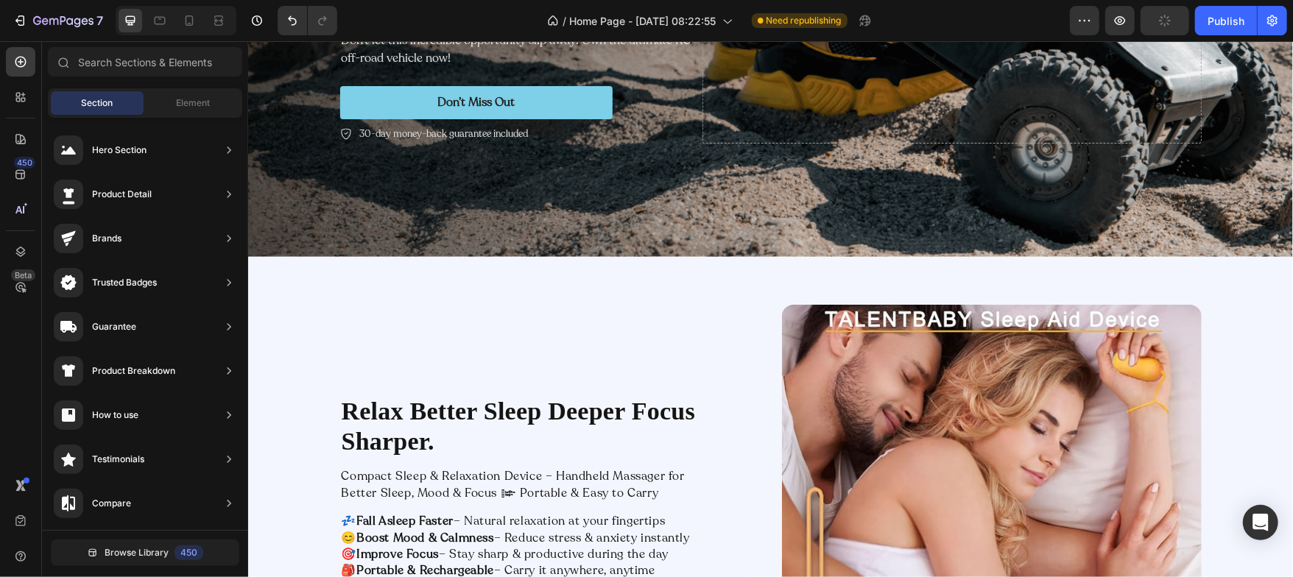
scroll to position [435, 0]
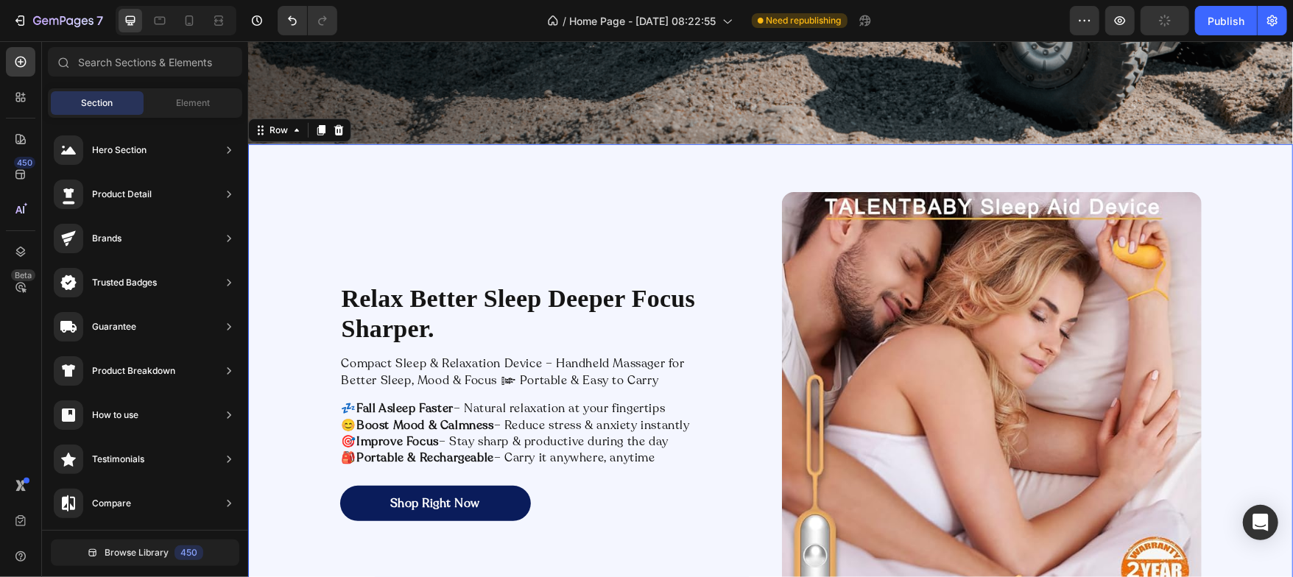
click at [297, 183] on div "Relax Better Sleep Deeper Focus Sharper. Heading Compact Sleep & Relaxation Dev…" at bounding box center [769, 401] width 1045 height 515
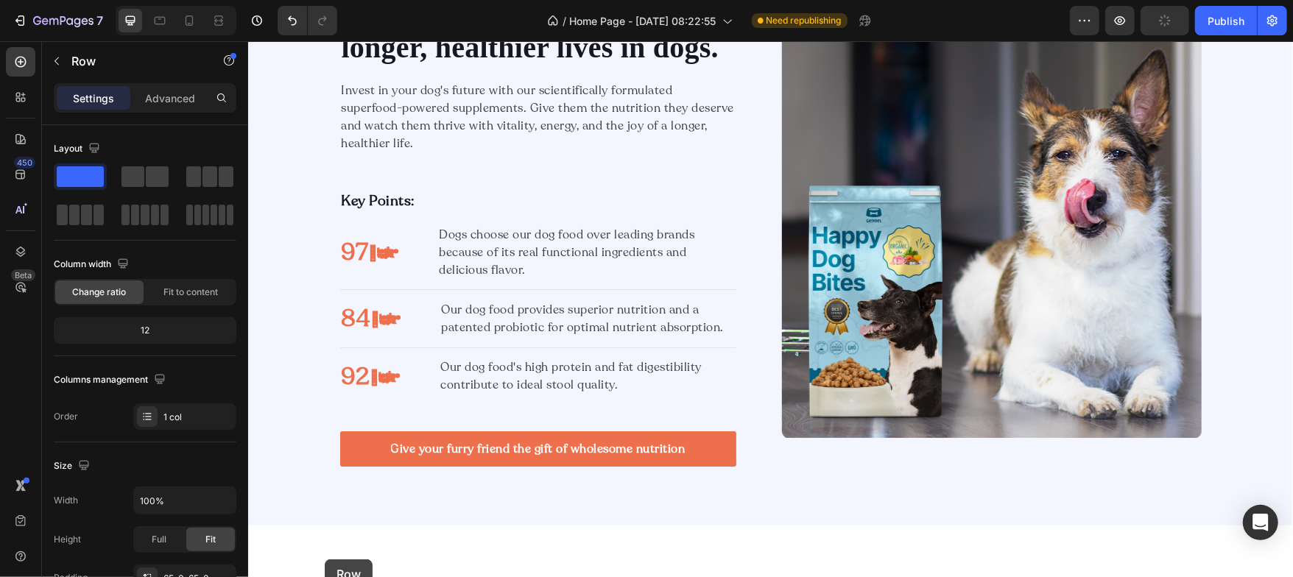
scroll to position [3401, 0]
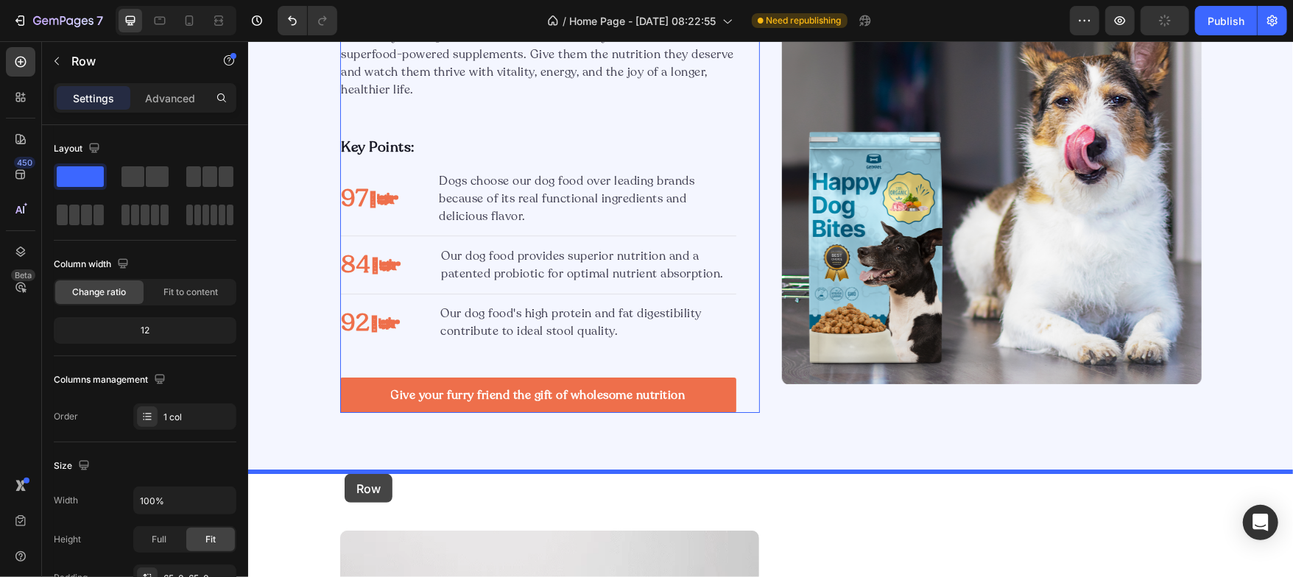
drag, startPoint x: 263, startPoint y: 124, endPoint x: 343, endPoint y: 475, distance: 360.3
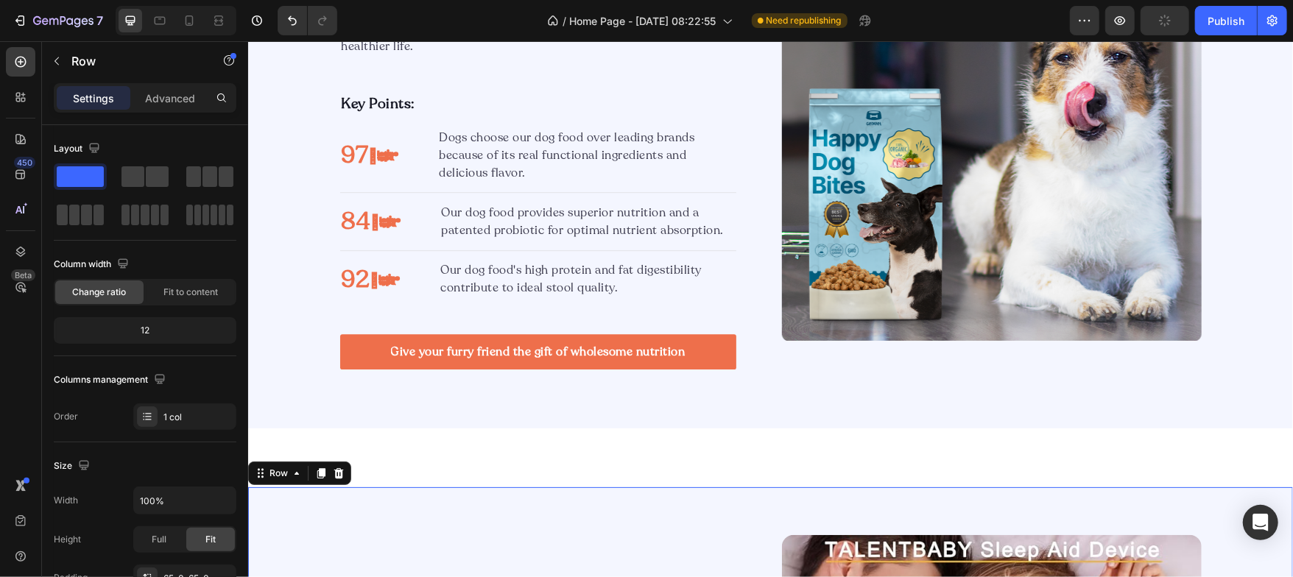
scroll to position [2930, 0]
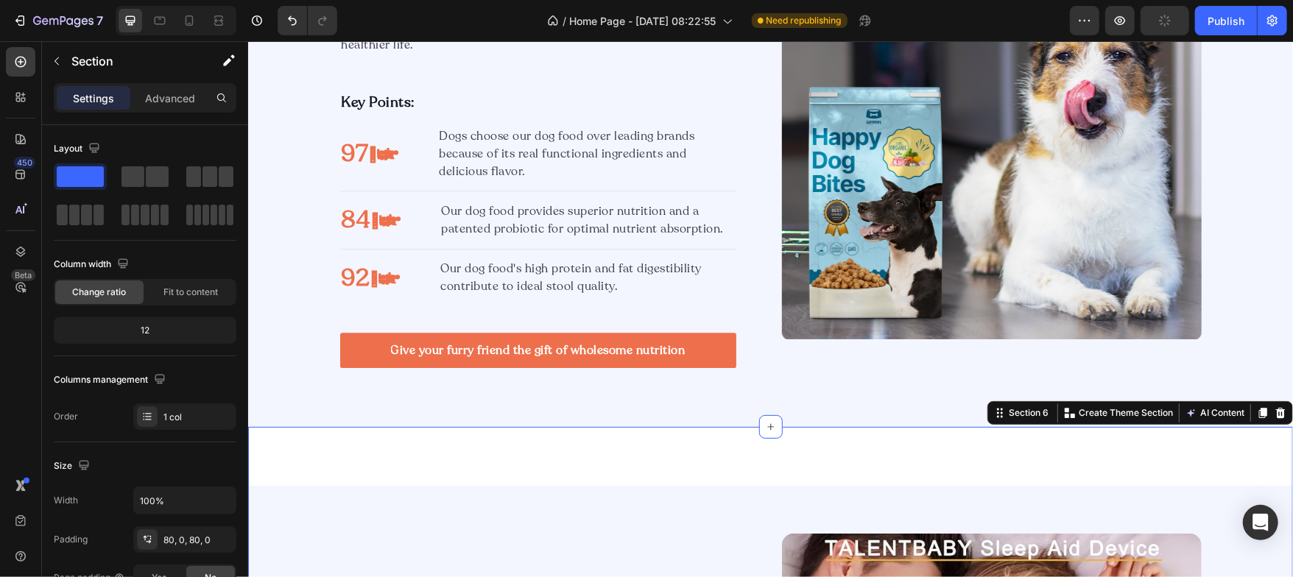
click at [165, 103] on p "Advanced" at bounding box center [170, 98] width 50 height 15
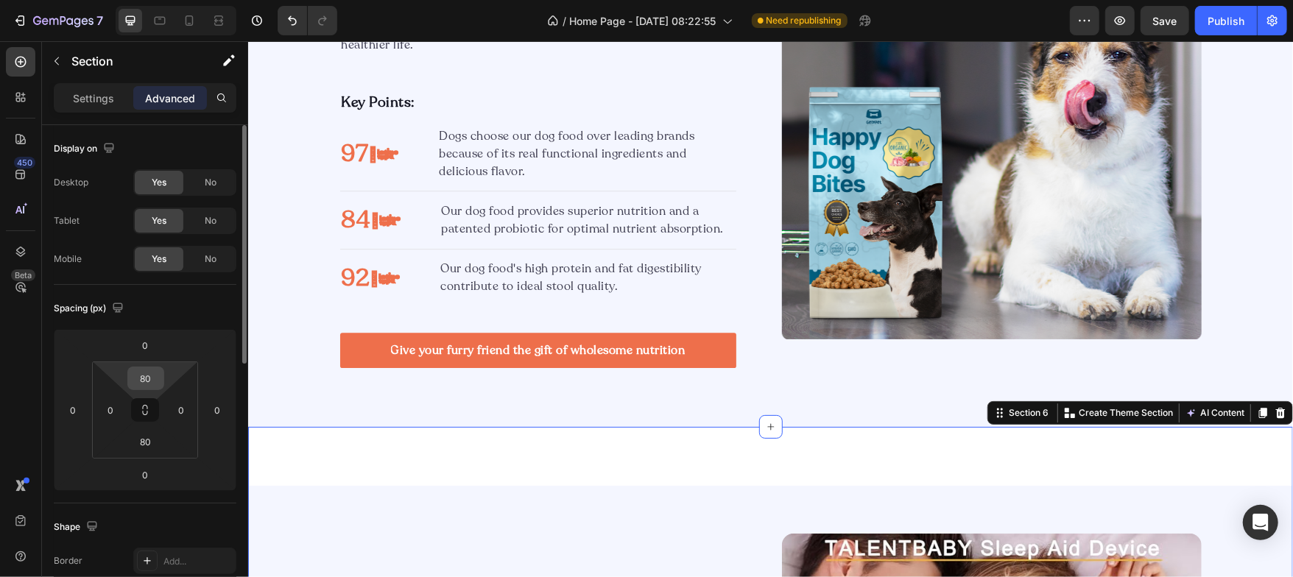
click at [144, 376] on input "80" at bounding box center [145, 378] width 29 height 22
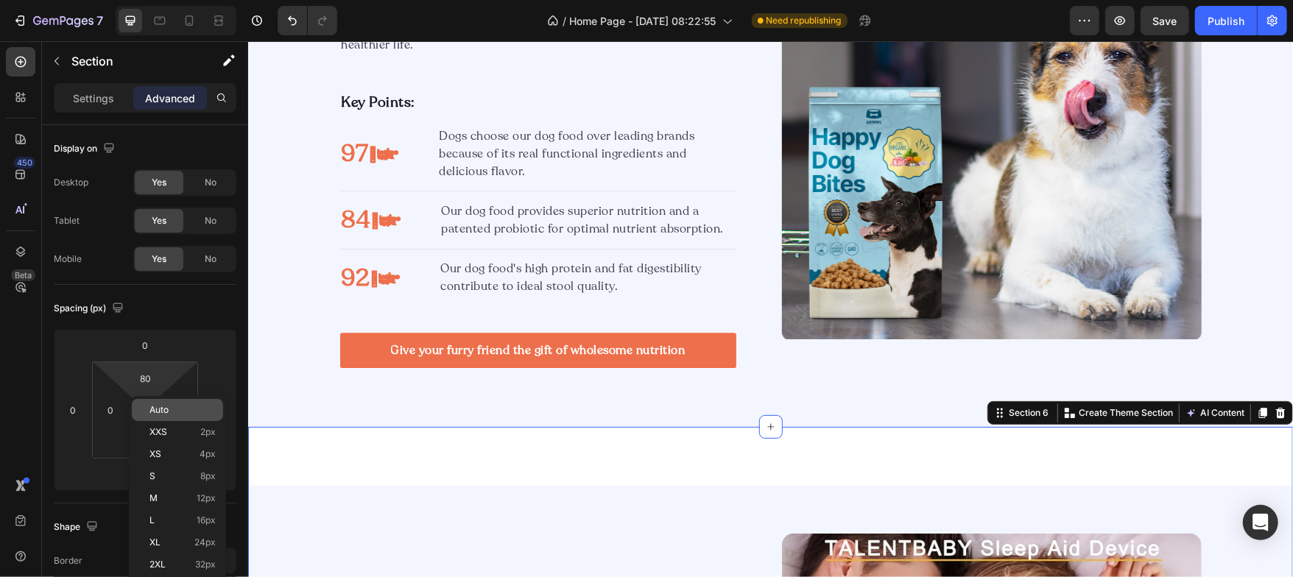
click at [151, 404] on div "Auto" at bounding box center [177, 410] width 91 height 22
type input "Auto"
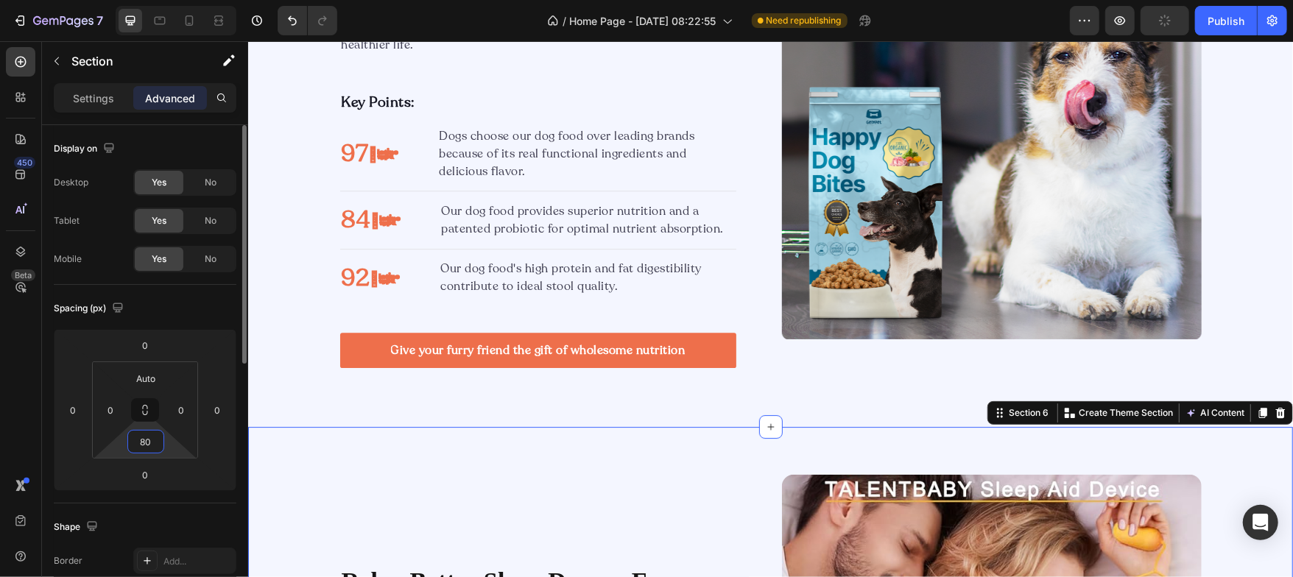
click at [149, 445] on input "80" at bounding box center [145, 442] width 29 height 22
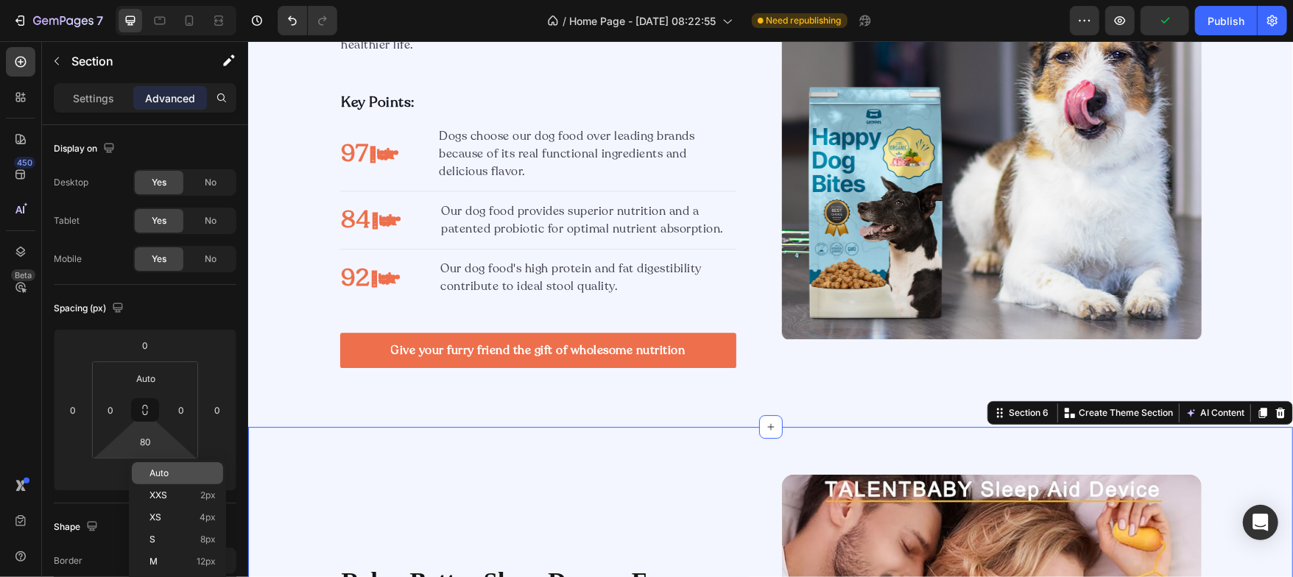
click at [149, 470] on span "Auto" at bounding box center [158, 473] width 19 height 10
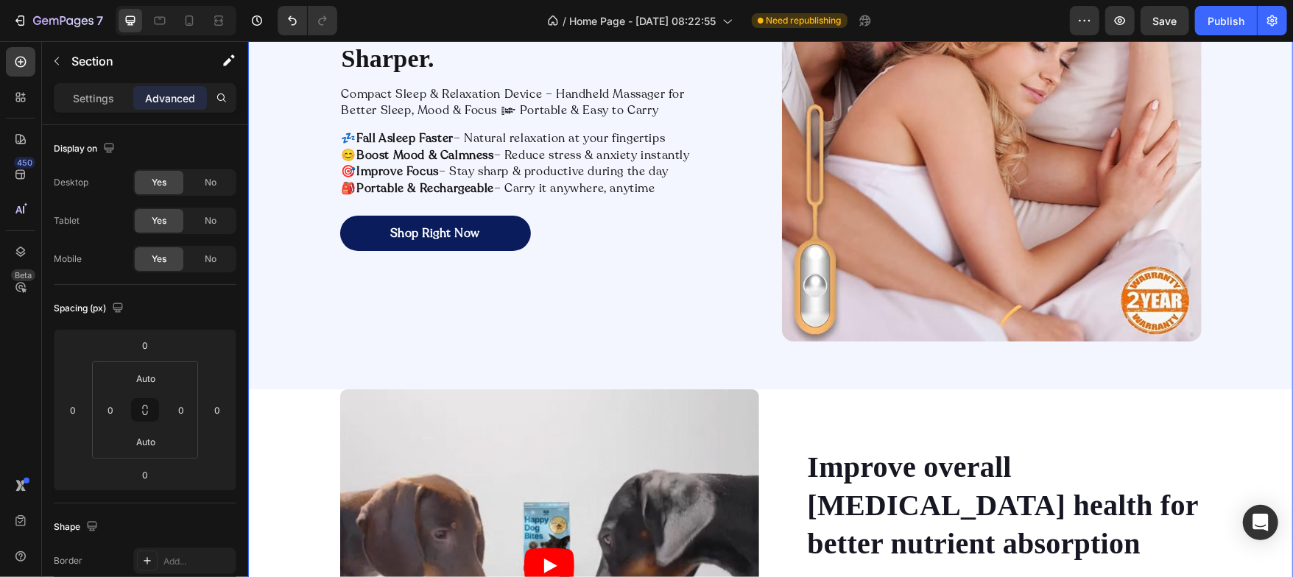
scroll to position [3487, 0]
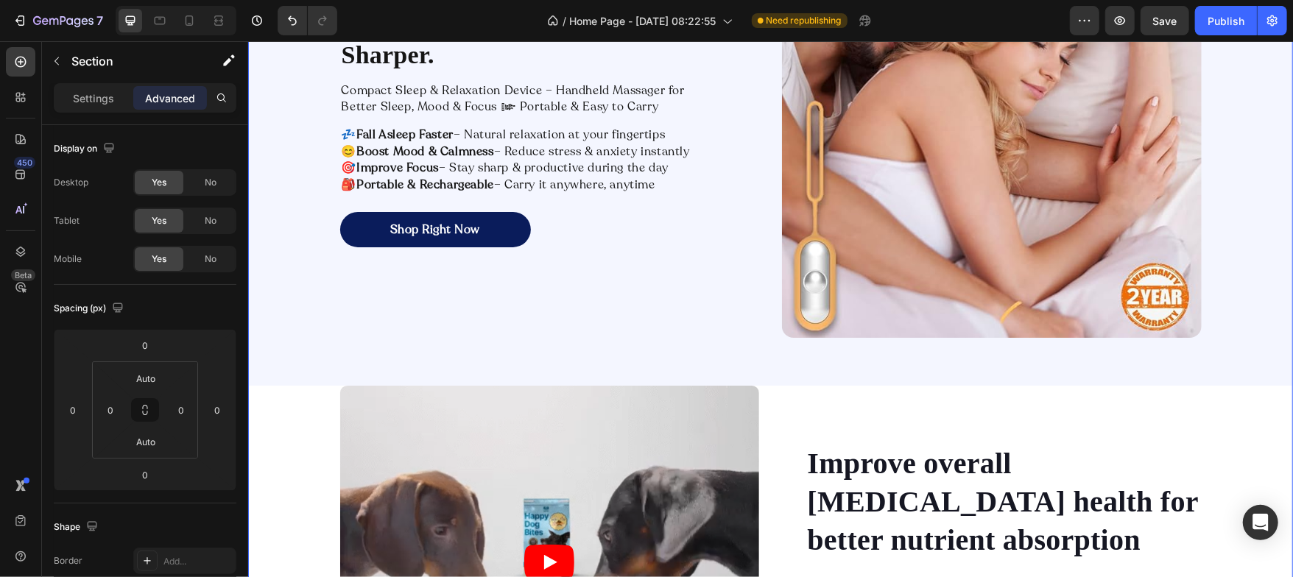
type input "80"
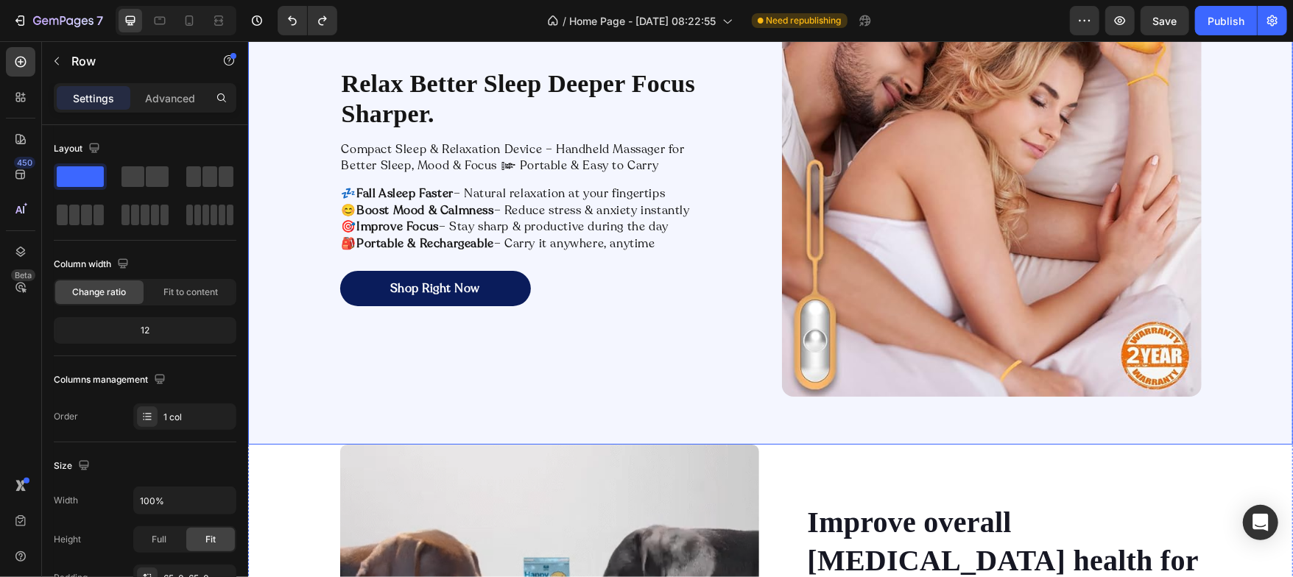
click at [313, 432] on div "Relax Better Sleep Deeper Focus Sharper. Heading Compact Sleep & Relaxation Dev…" at bounding box center [769, 186] width 1045 height 515
click at [300, 482] on div "Relax Better Sleep Deeper Focus Sharper. Heading Compact Sleep & Relaxation Dev…" at bounding box center [769, 569] width 1045 height 1281
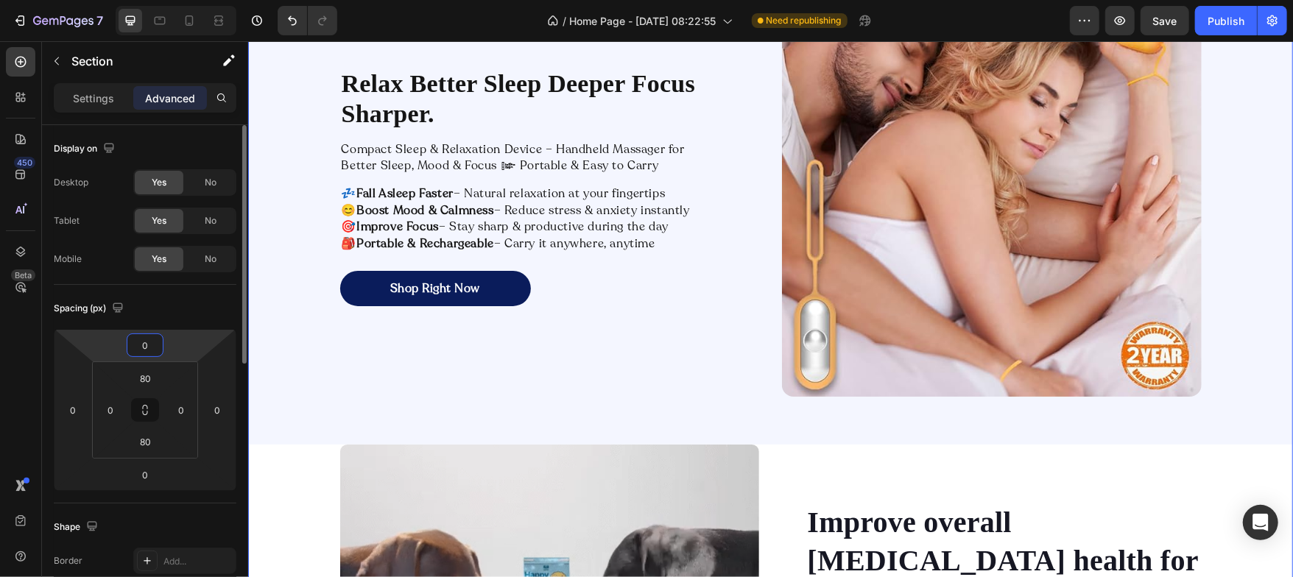
click at [149, 348] on input "0" at bounding box center [144, 345] width 29 height 22
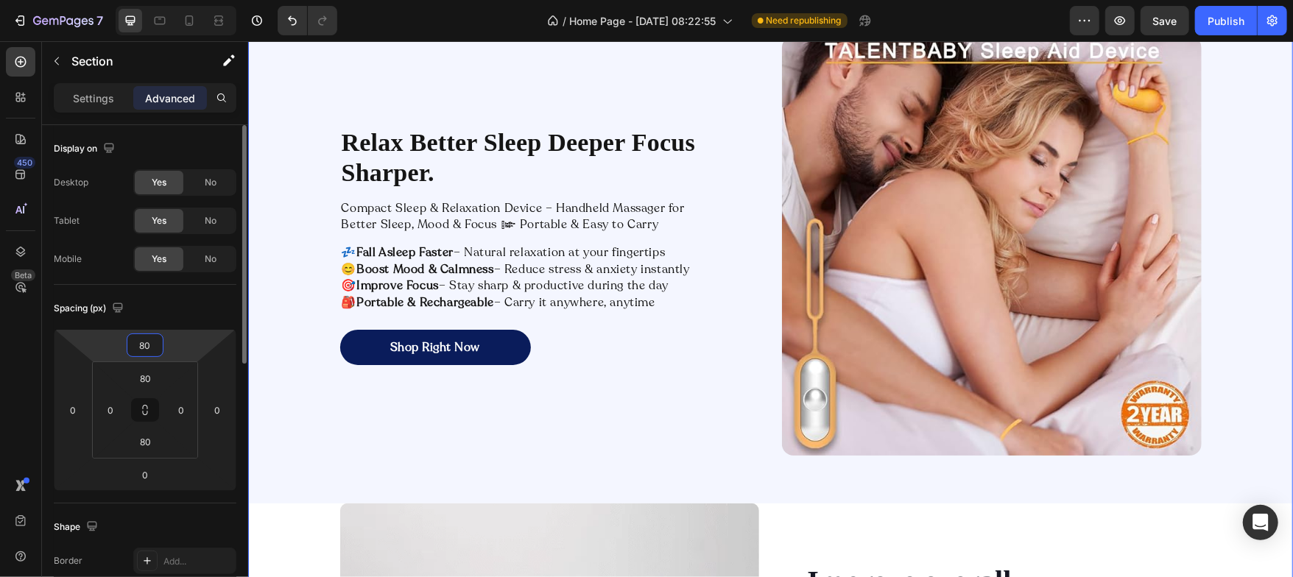
type input "80"
click at [164, 0] on html "7 / Home Page - [DATE] 08:22:55 Need republishing Preview Save Publish 450 Beta…" at bounding box center [646, 0] width 1293 height 0
click at [151, 348] on input "80" at bounding box center [144, 345] width 29 height 22
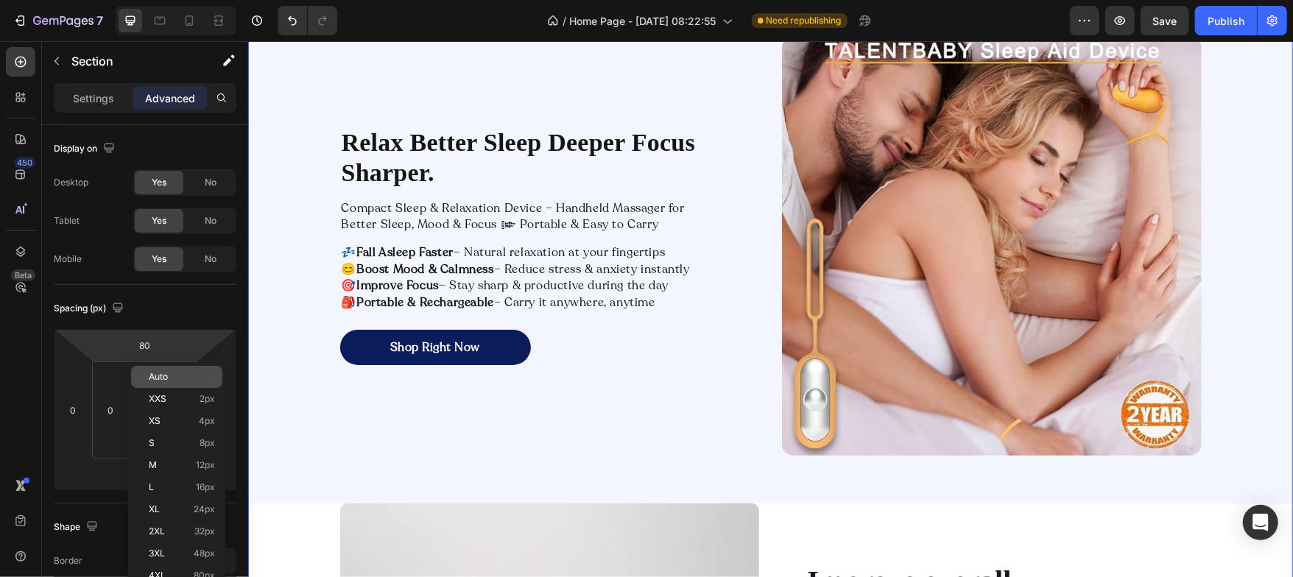
click at [152, 381] on span "Auto" at bounding box center [158, 377] width 19 height 10
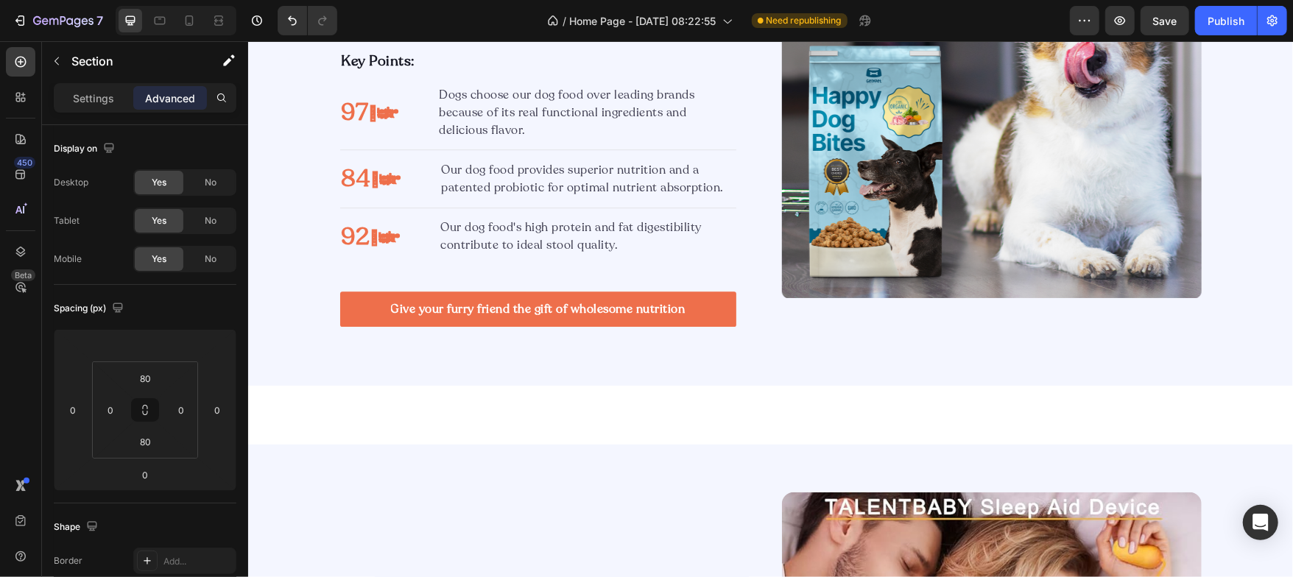
scroll to position [2982, 0]
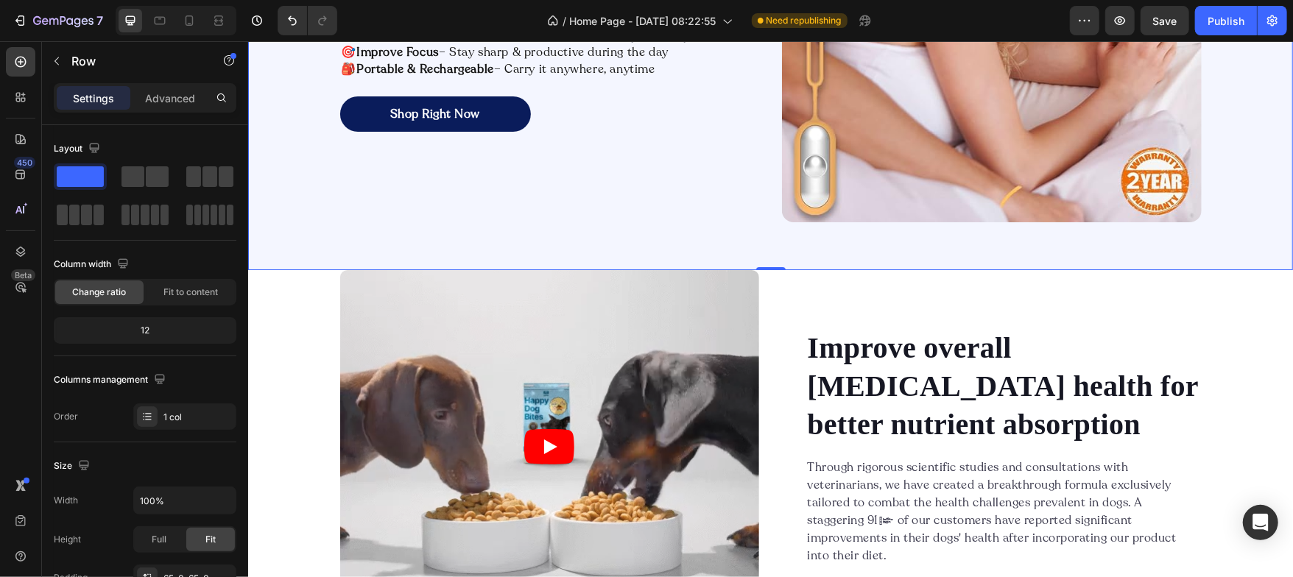
scroll to position [3666, 0]
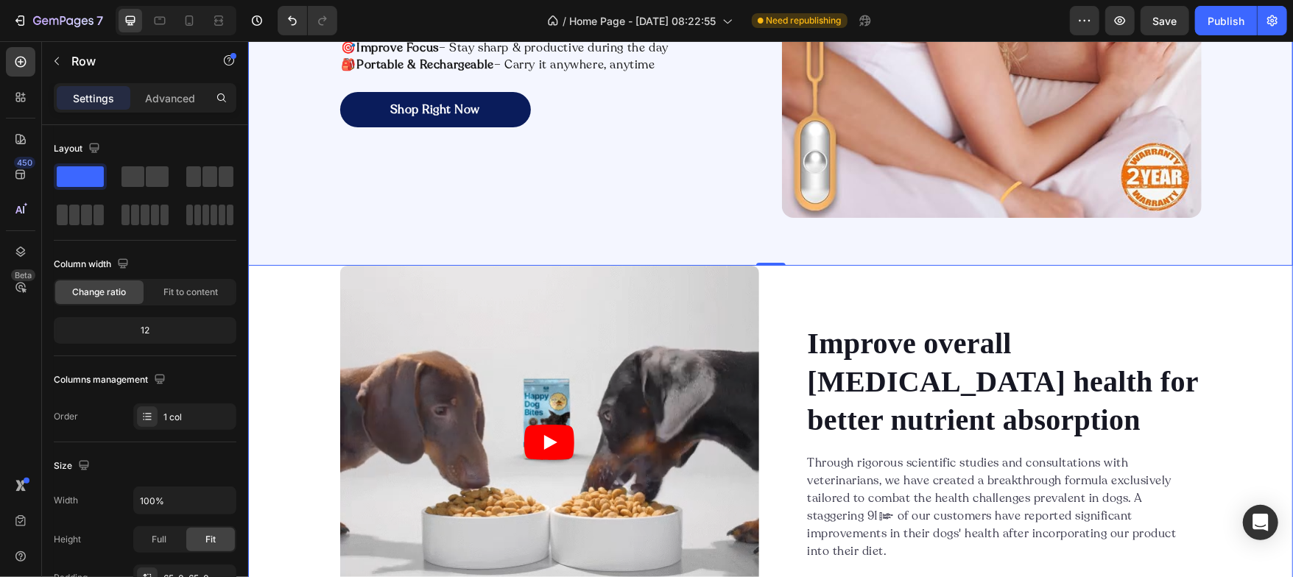
click at [295, 311] on div "Relax Better Sleep Deeper Focus Sharper. Heading Compact Sleep & Relaxation Dev…" at bounding box center [769, 390] width 1045 height 1281
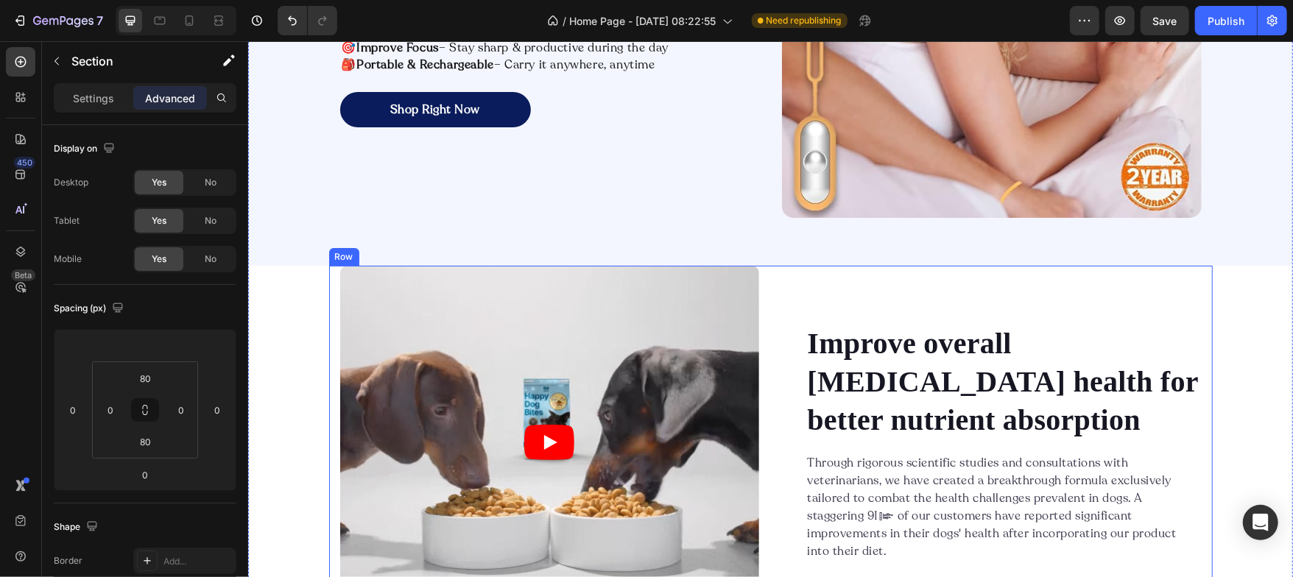
click at [768, 298] on div "Video Improve overall [MEDICAL_DATA] health for better nutrient absorption Head…" at bounding box center [770, 471] width 884 height 412
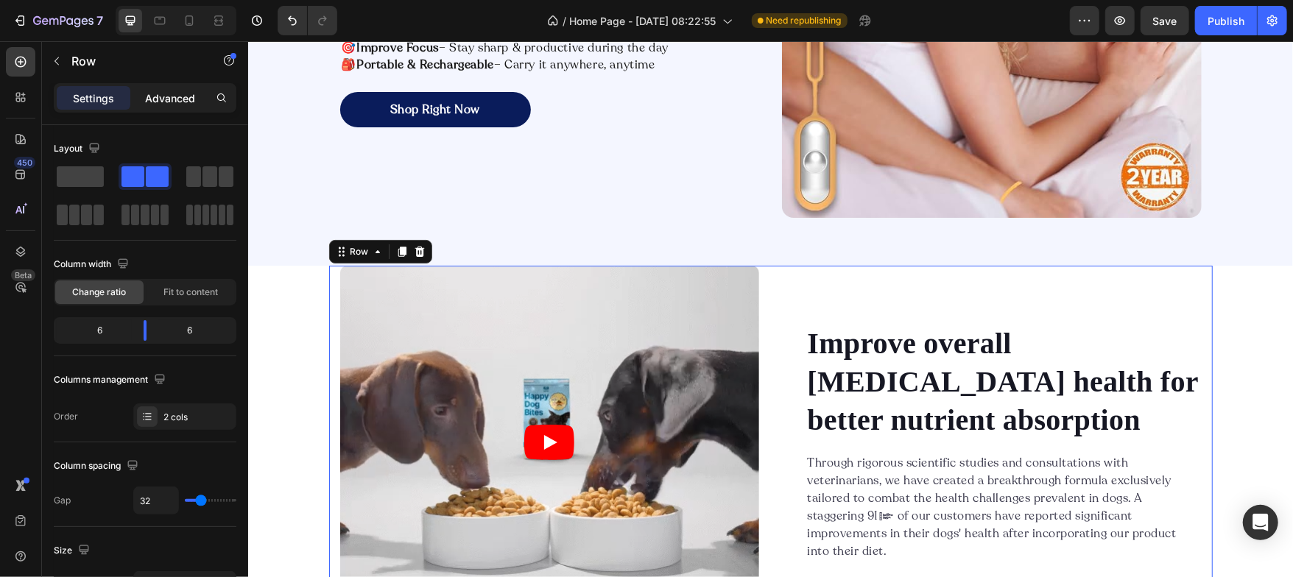
click at [178, 91] on p "Advanced" at bounding box center [170, 98] width 50 height 15
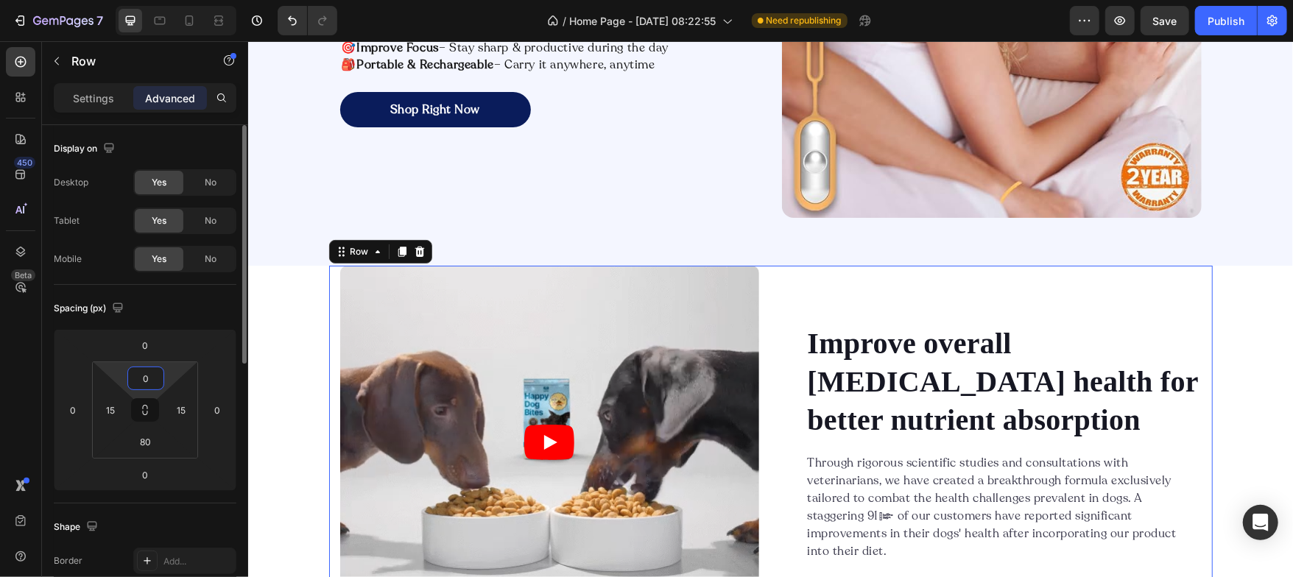
click at [149, 376] on input "0" at bounding box center [145, 378] width 29 height 22
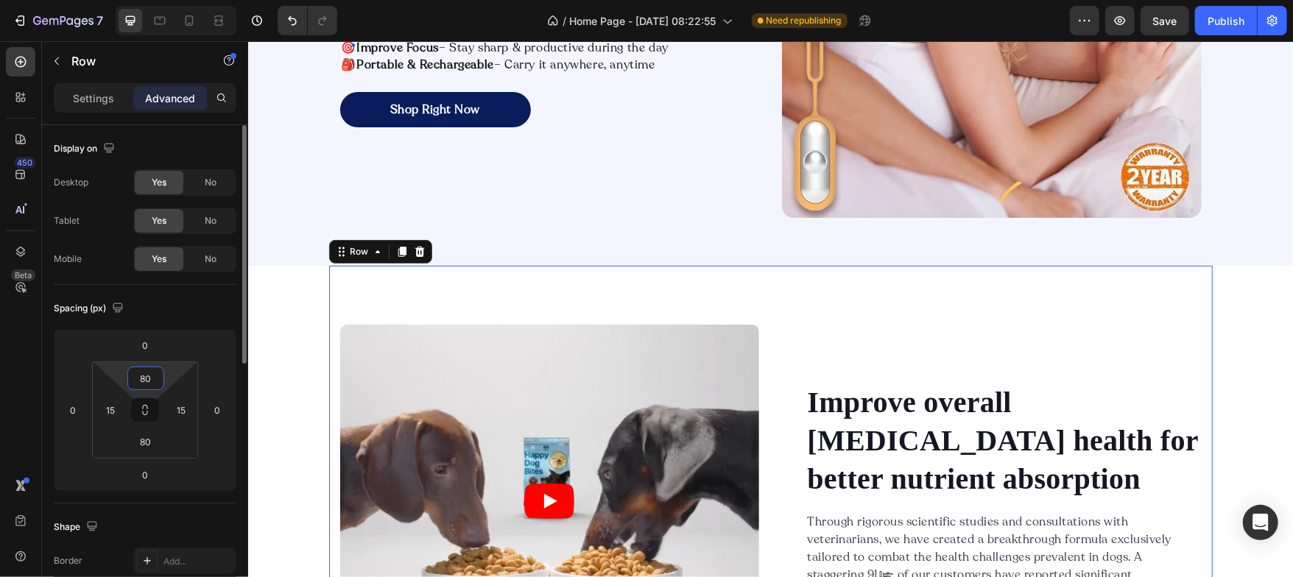
type input "80"
click at [164, 309] on div "Spacing (px)" at bounding box center [145, 309] width 183 height 24
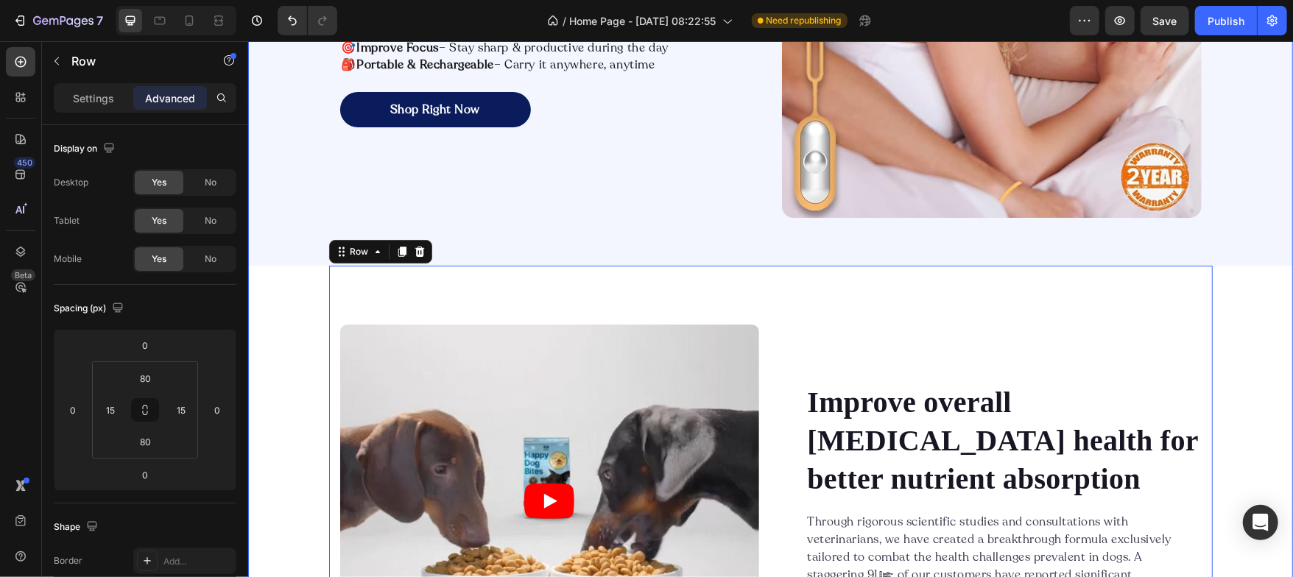
click at [278, 337] on div "Relax Better Sleep Deeper Focus Sharper. Heading Compact Sleep & Relaxation Dev…" at bounding box center [769, 419] width 1045 height 1339
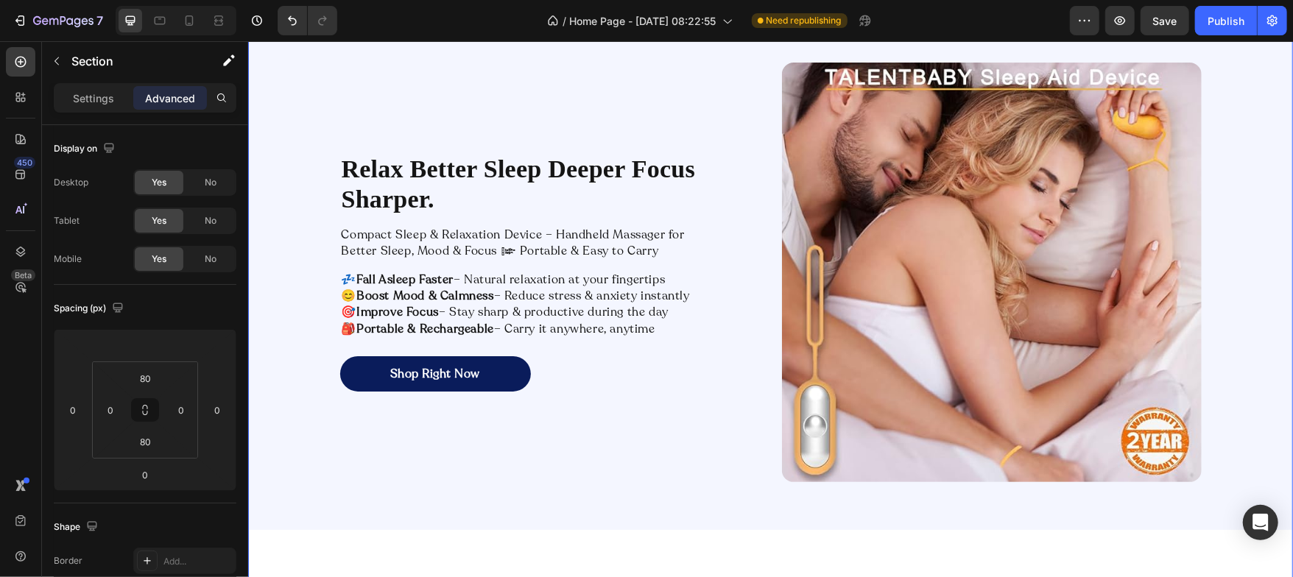
scroll to position [3144, 0]
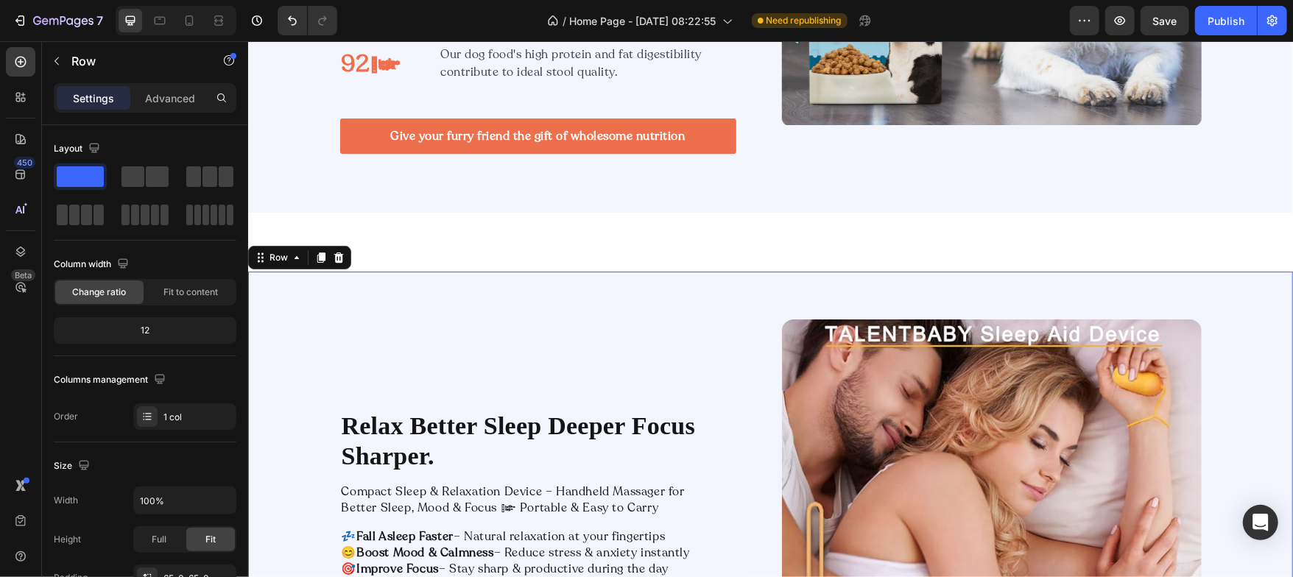
click at [357, 295] on div "Relax Better Sleep Deeper Focus Sharper. Heading Compact Sleep & Relaxation Dev…" at bounding box center [769, 528] width 1045 height 515
click at [175, 99] on p "Advanced" at bounding box center [170, 98] width 50 height 15
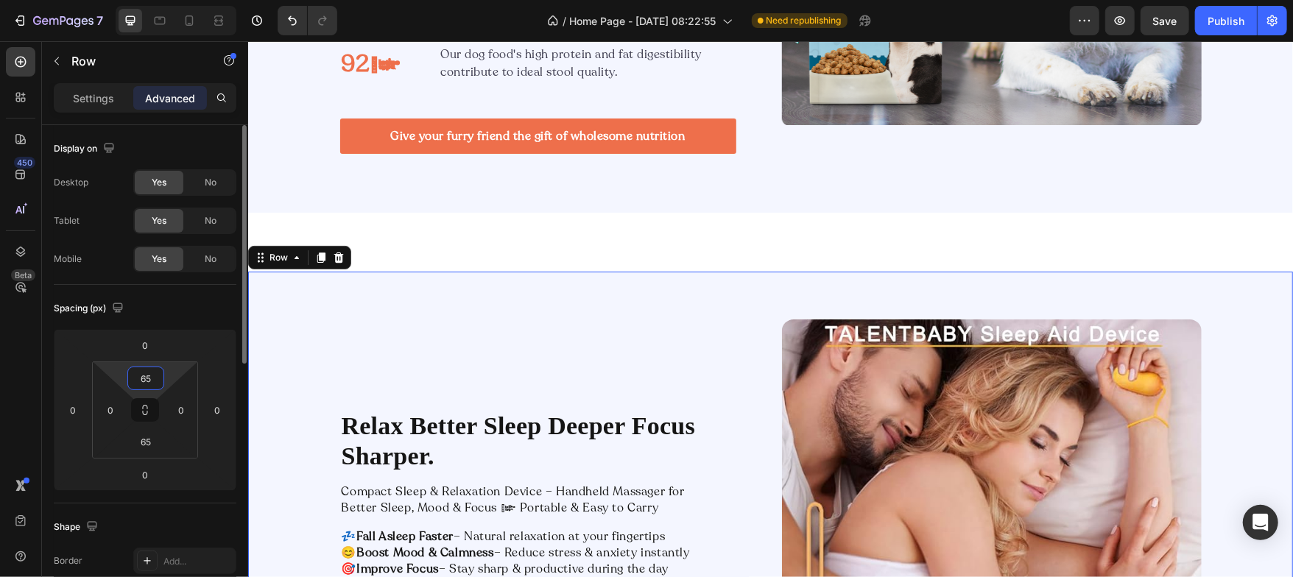
click at [148, 381] on input "65" at bounding box center [145, 378] width 29 height 22
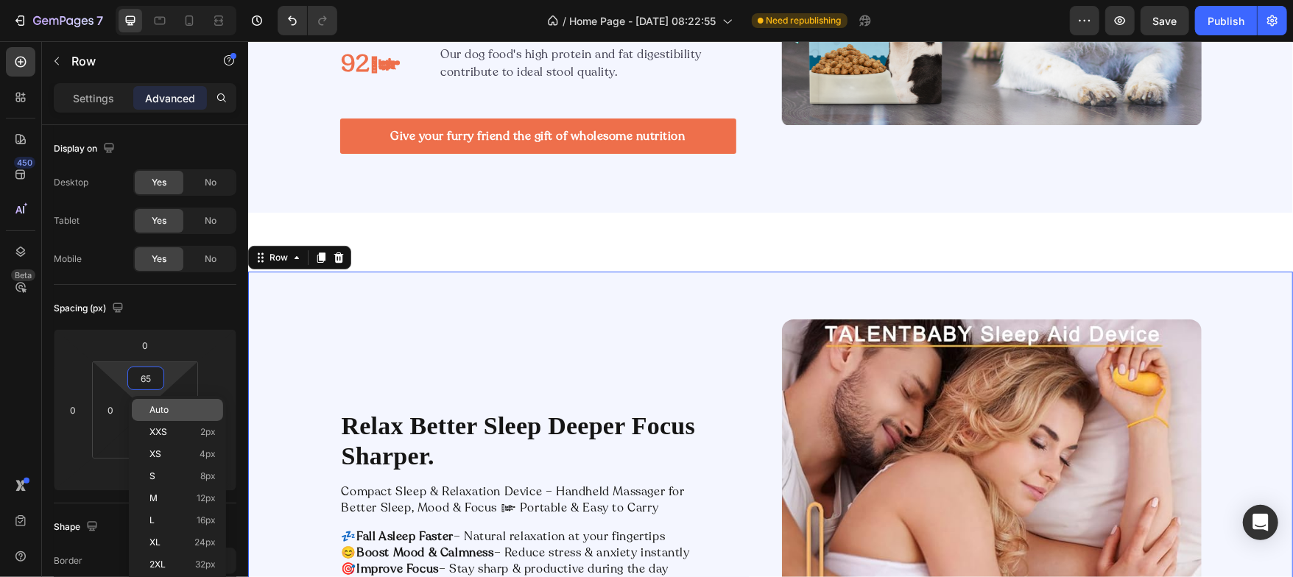
click at [149, 412] on span "Auto" at bounding box center [158, 410] width 19 height 10
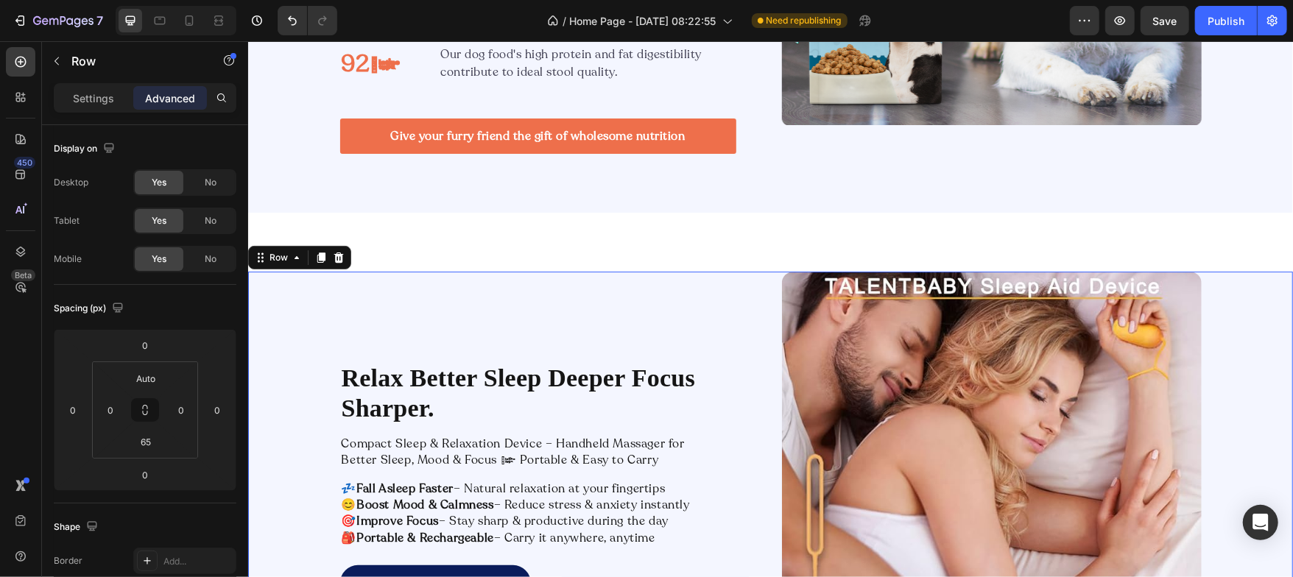
type input "65"
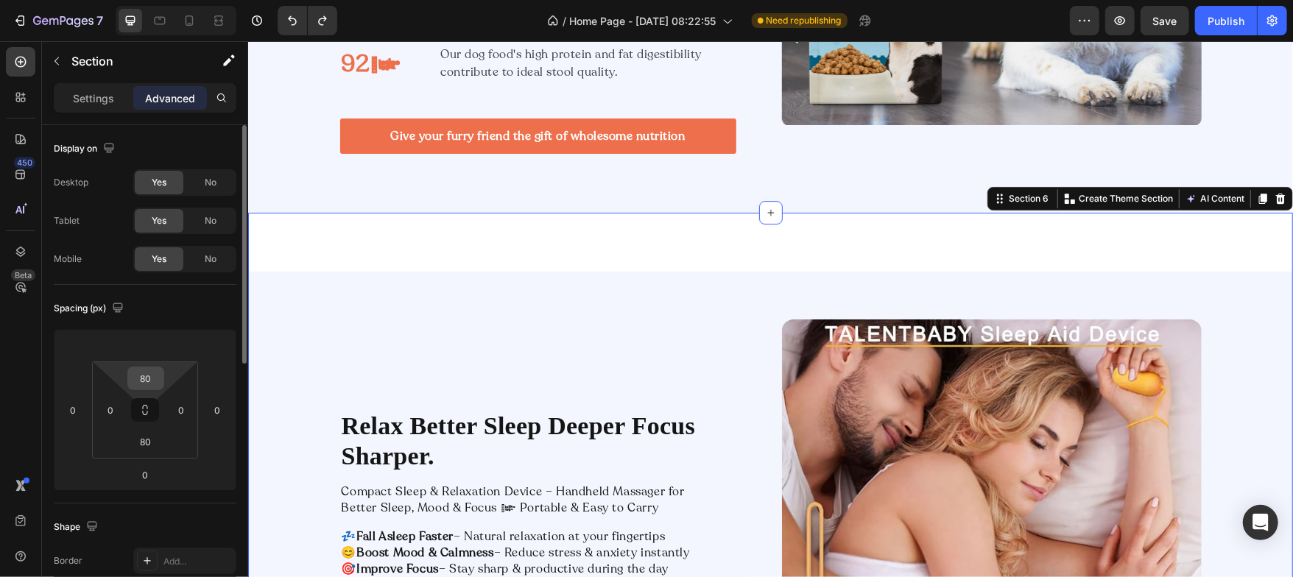
click at [146, 372] on input "80" at bounding box center [145, 378] width 29 height 22
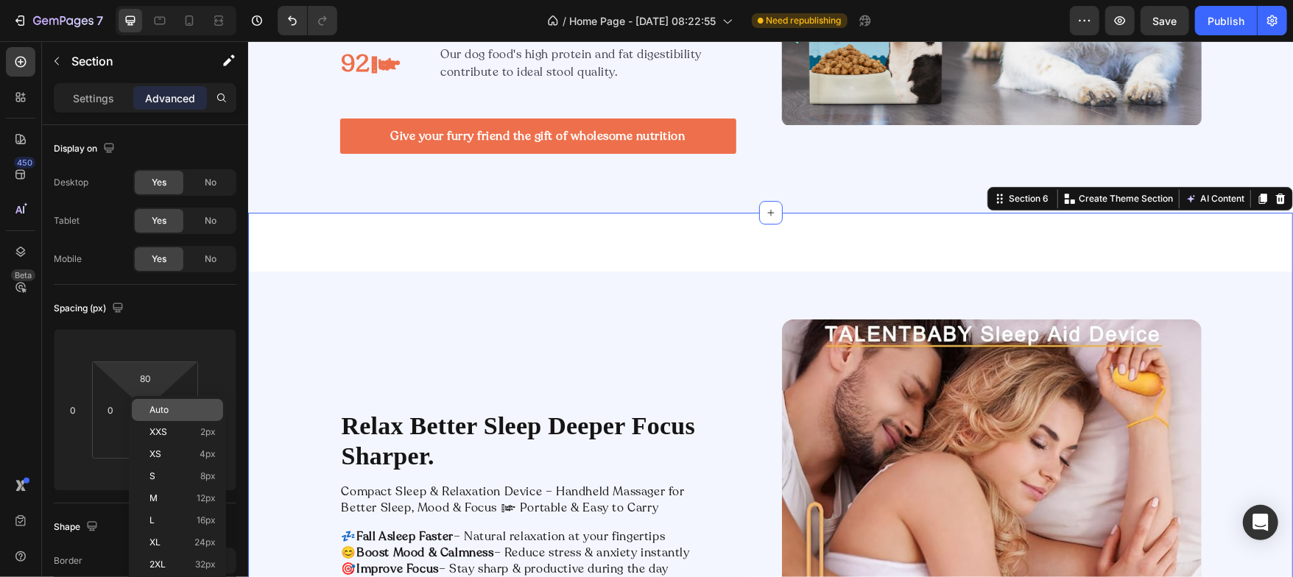
click at [147, 401] on div "Auto" at bounding box center [177, 410] width 91 height 22
type input "Auto"
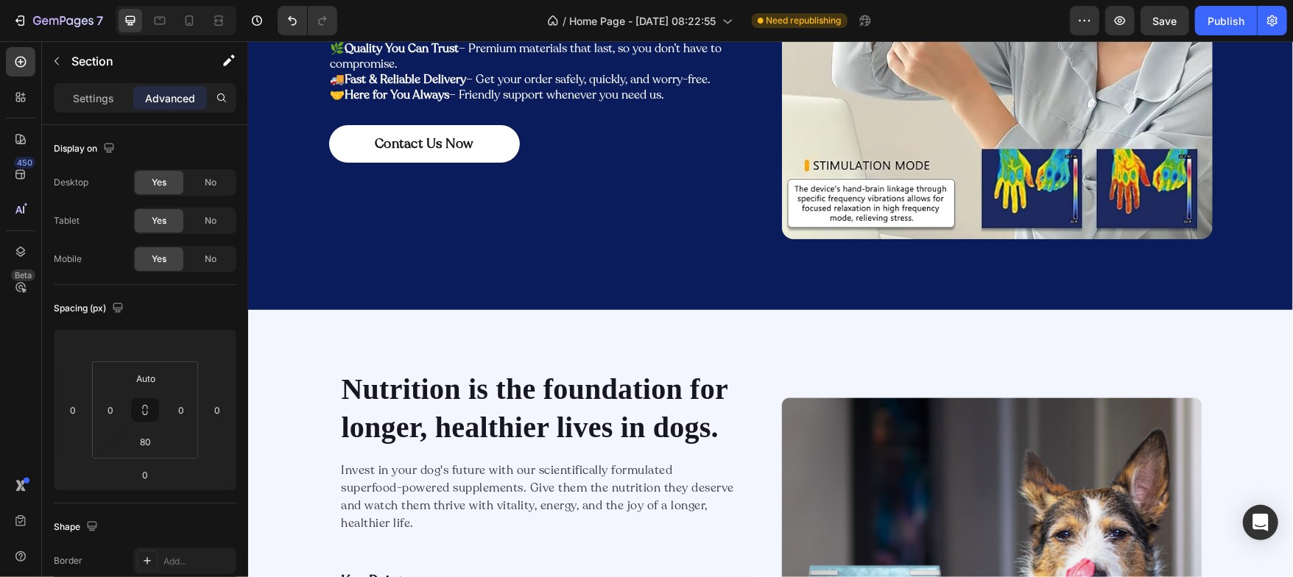
scroll to position [2440, 0]
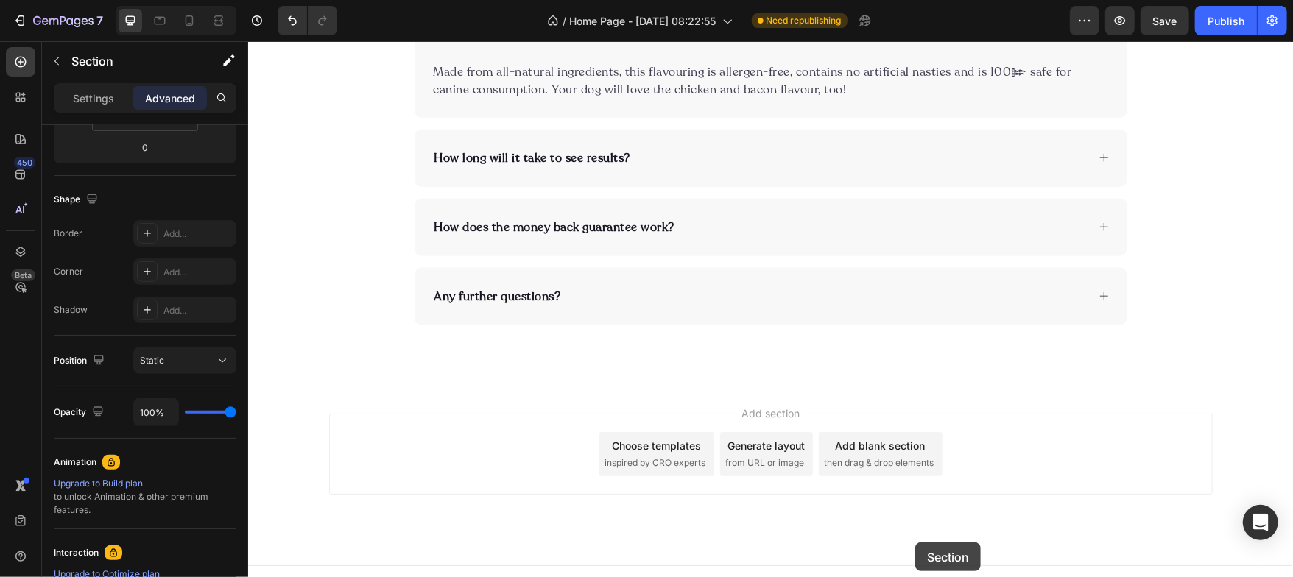
scroll to position [5043, 0]
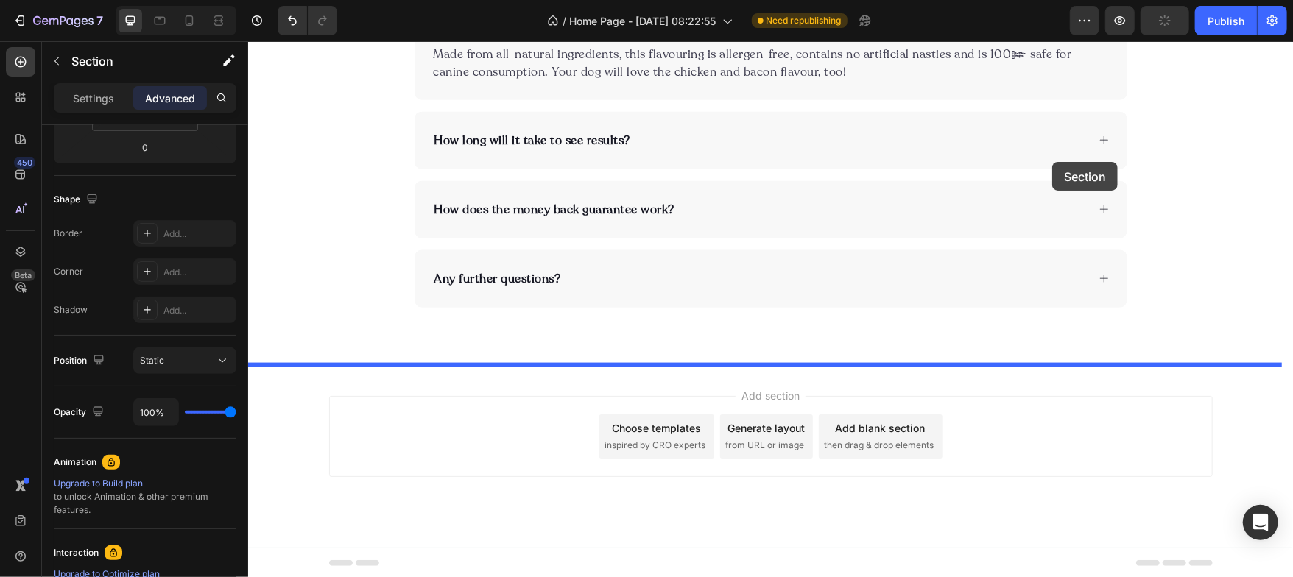
drag, startPoint x: 990, startPoint y: 309, endPoint x: 1015, endPoint y: 51, distance: 258.9
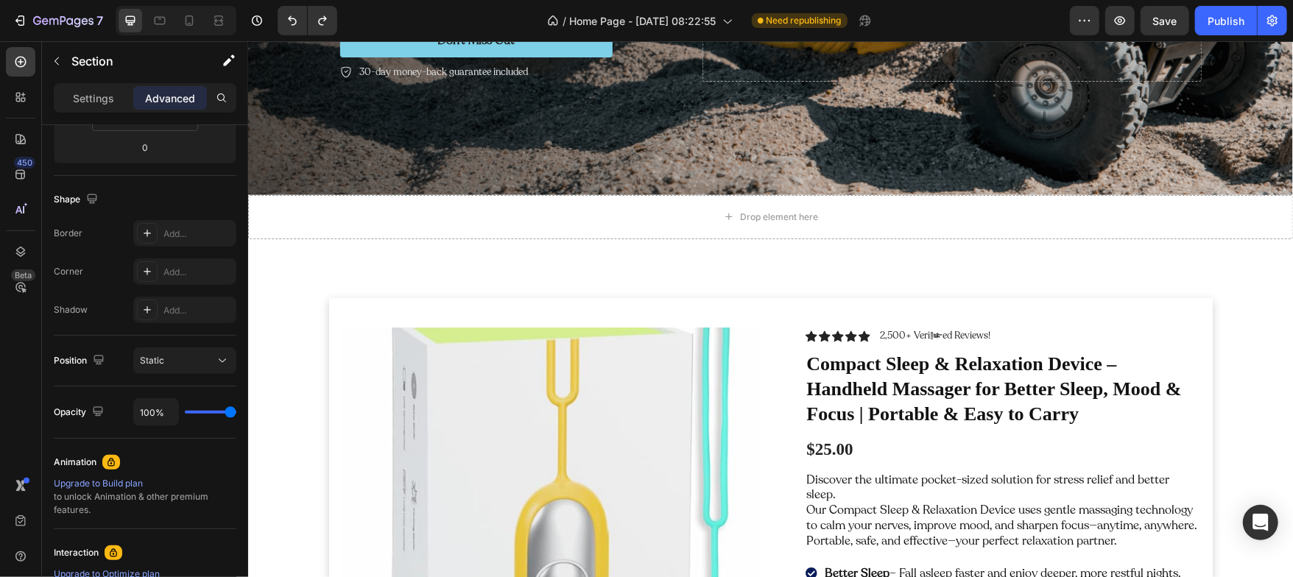
scroll to position [395, 0]
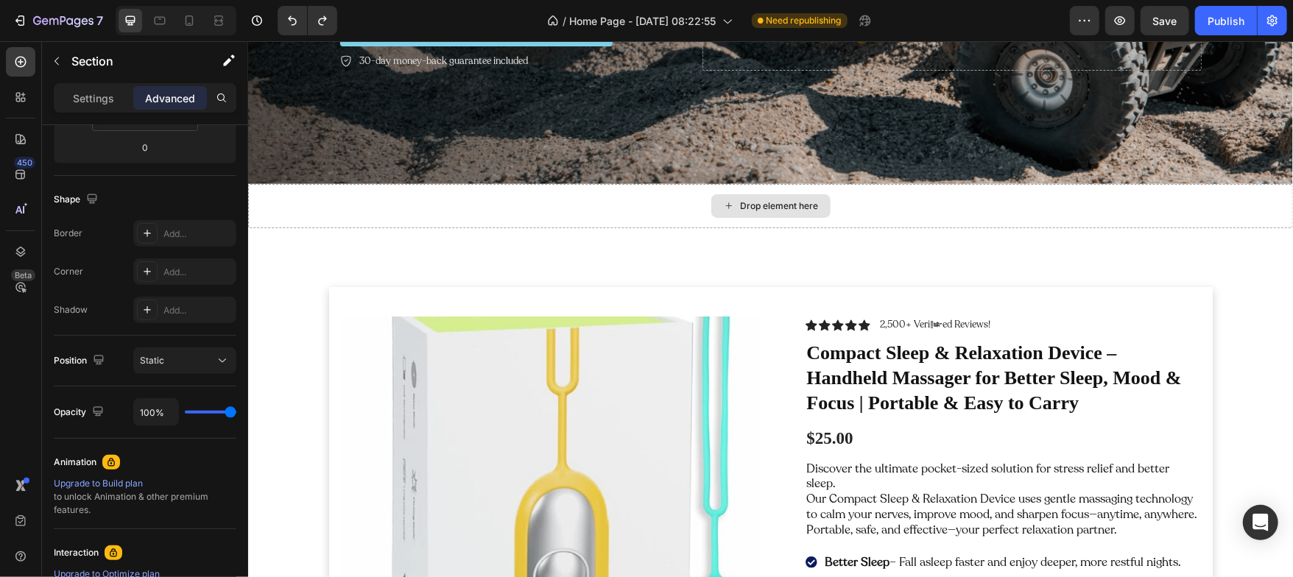
click at [696, 190] on div "Drop element here" at bounding box center [769, 205] width 1045 height 44
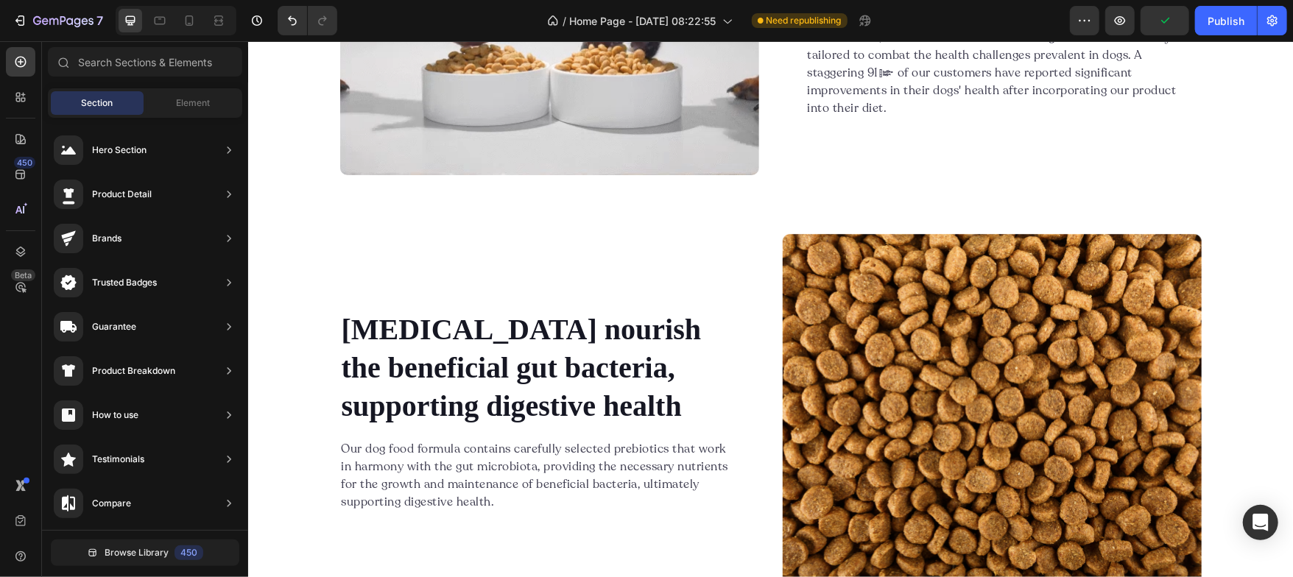
scroll to position [3085, 0]
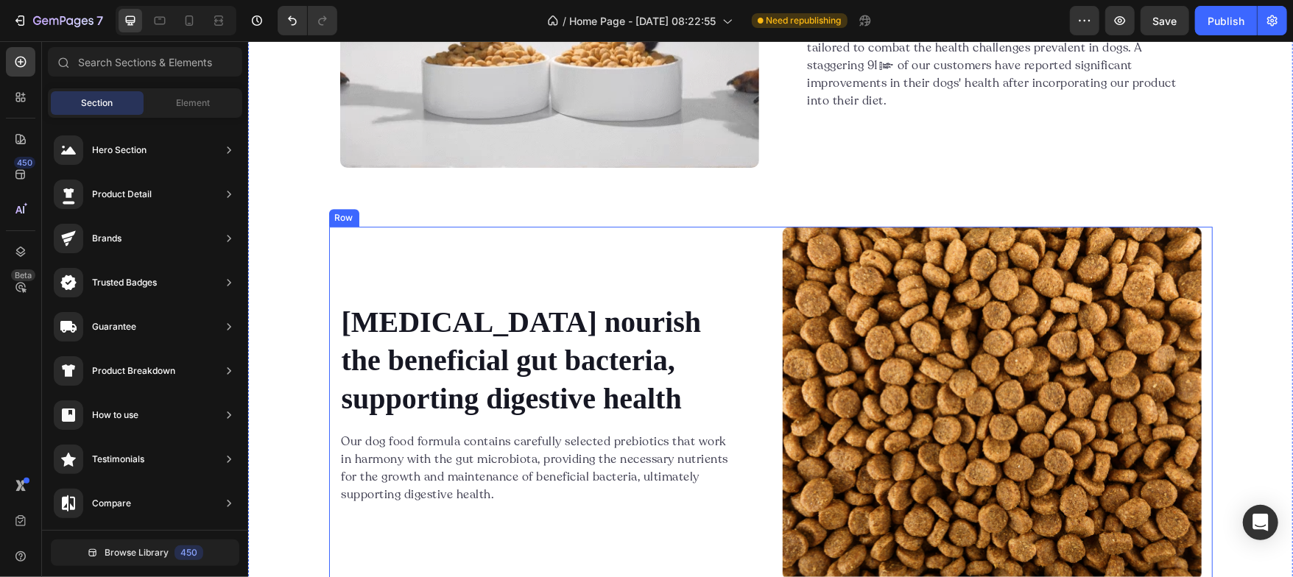
click at [763, 284] on div "[MEDICAL_DATA] nourish the beneficial gut bacteria, supporting digestive health…" at bounding box center [770, 402] width 884 height 353
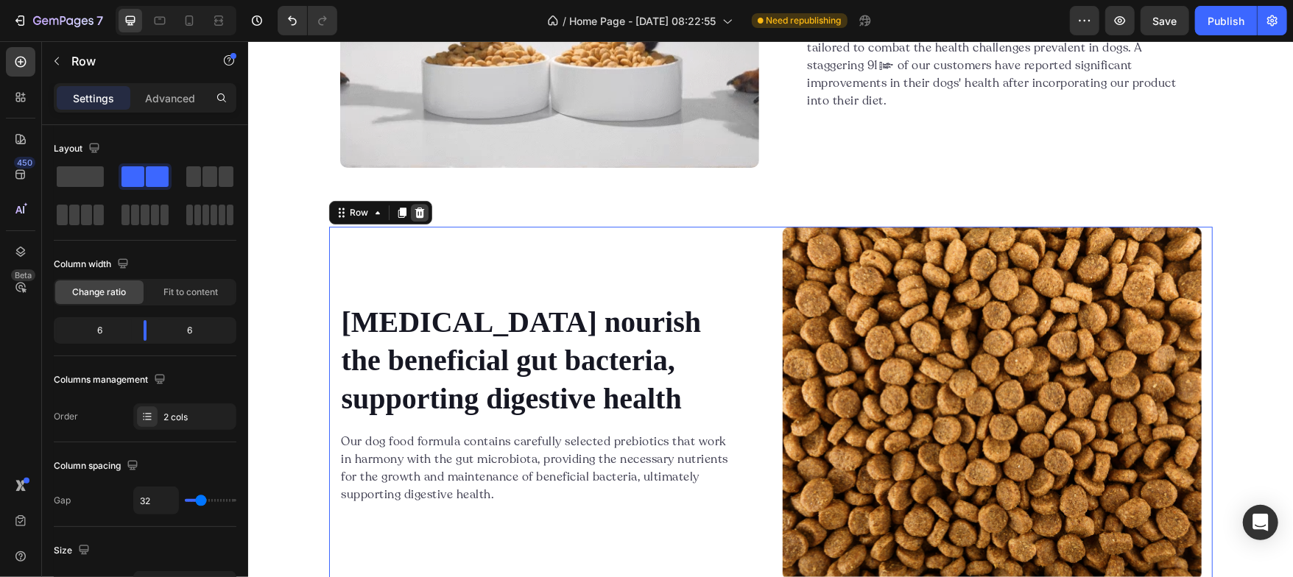
click at [415, 213] on icon at bounding box center [419, 212] width 10 height 10
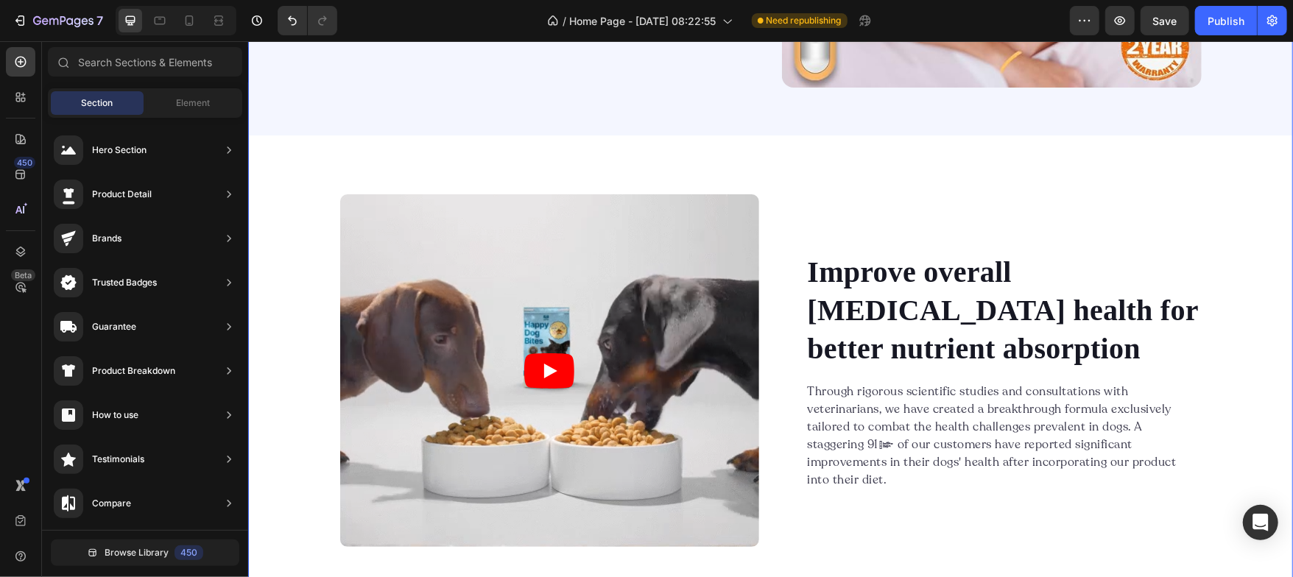
scroll to position [2705, 0]
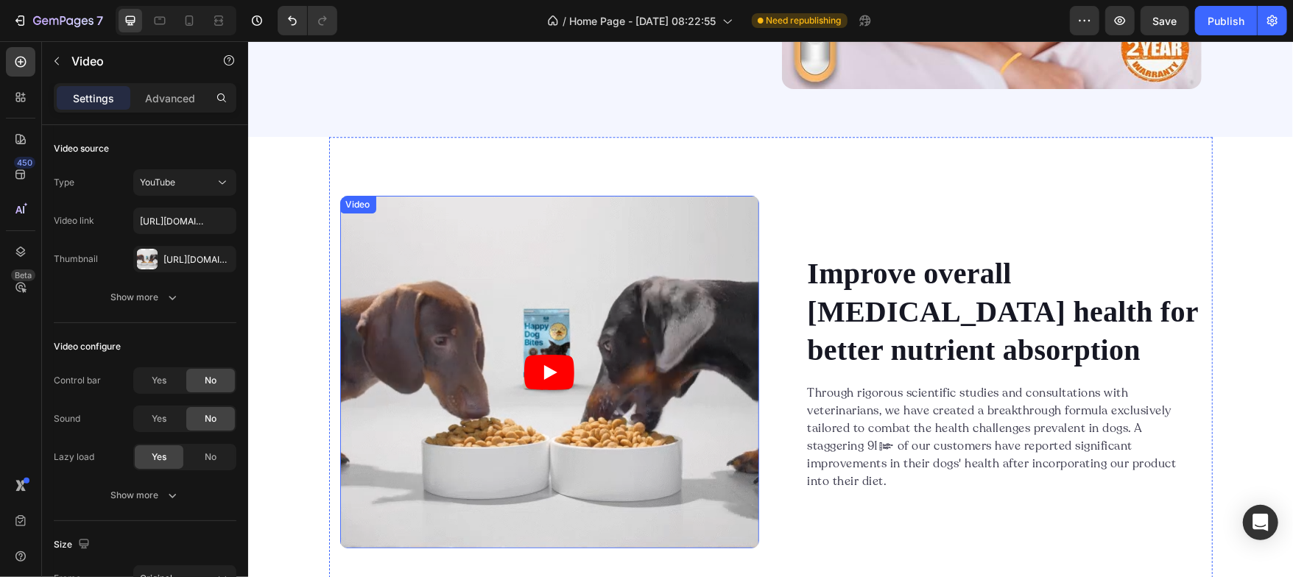
click at [593, 247] on article at bounding box center [548, 371] width 419 height 353
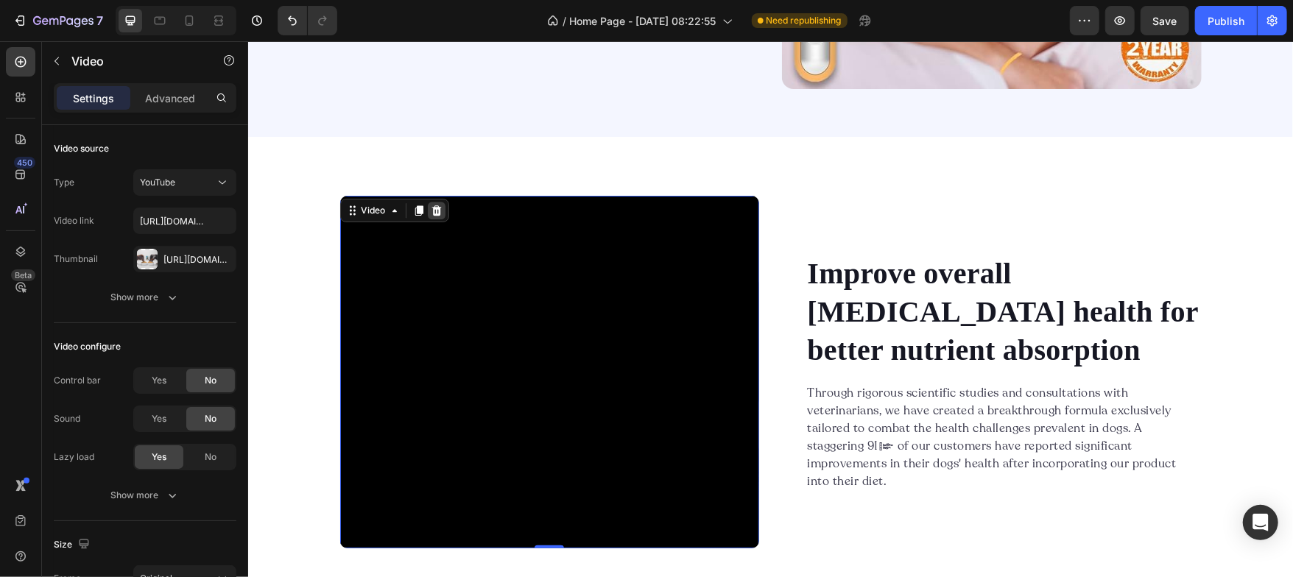
click at [434, 213] on icon at bounding box center [436, 210] width 10 height 10
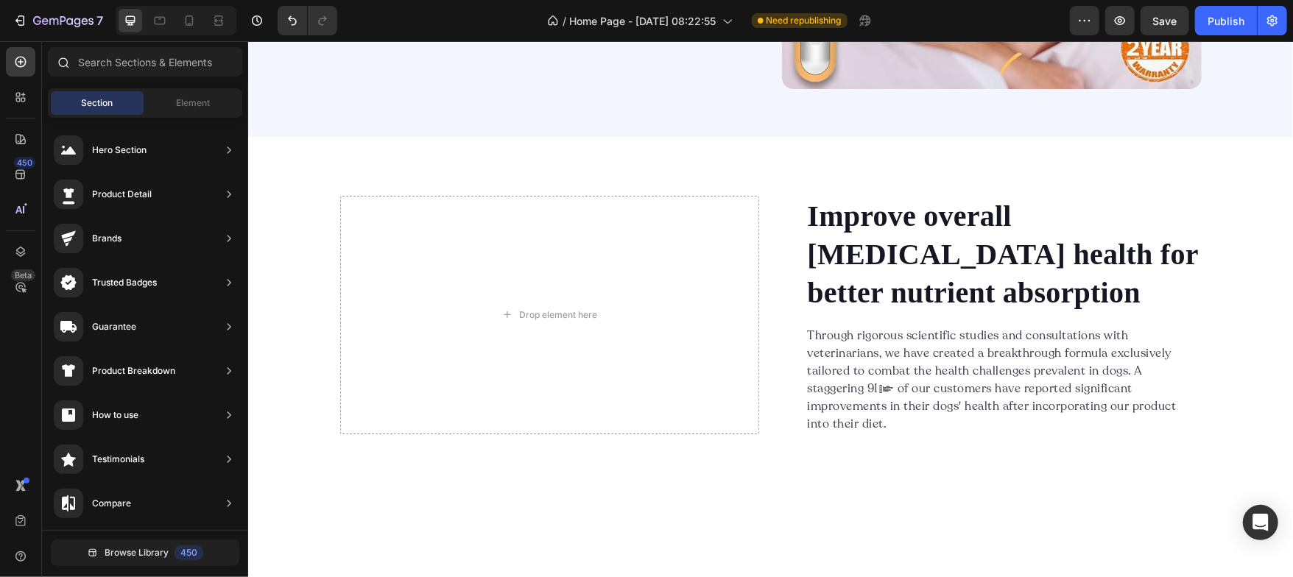
click at [66, 66] on icon at bounding box center [64, 63] width 11 height 11
click at [63, 64] on icon at bounding box center [63, 62] width 12 height 12
click at [120, 63] on input "text" at bounding box center [145, 61] width 194 height 29
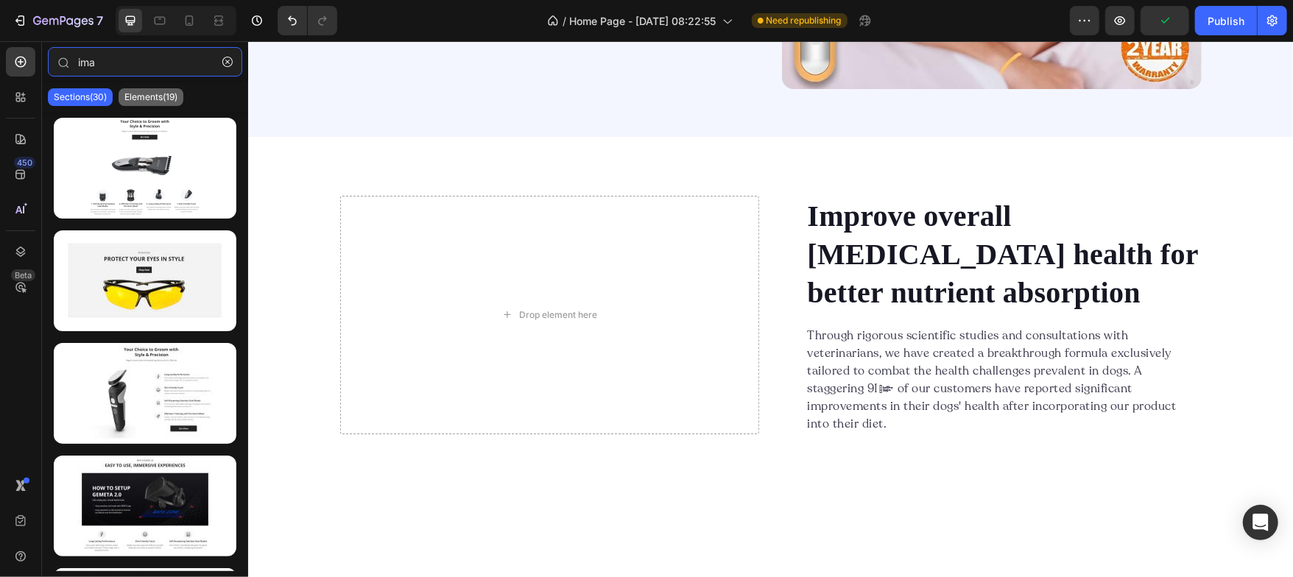
type input "ima"
click at [152, 103] on div "Elements(19)" at bounding box center [151, 97] width 65 height 18
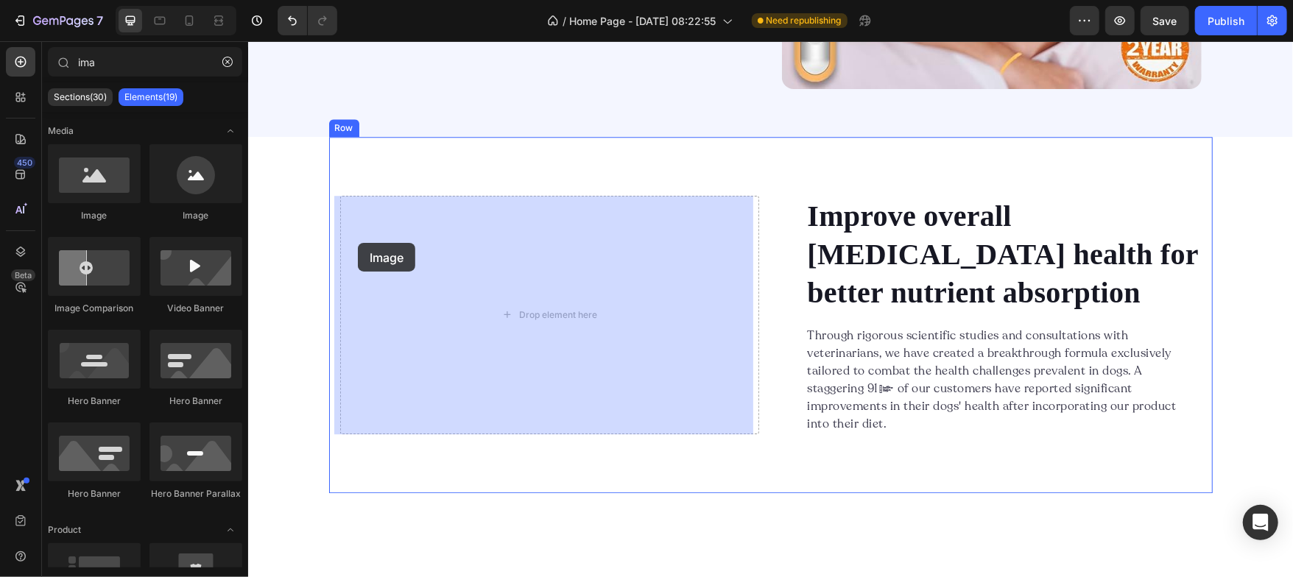
drag, startPoint x: 344, startPoint y: 228, endPoint x: 357, endPoint y: 242, distance: 19.8
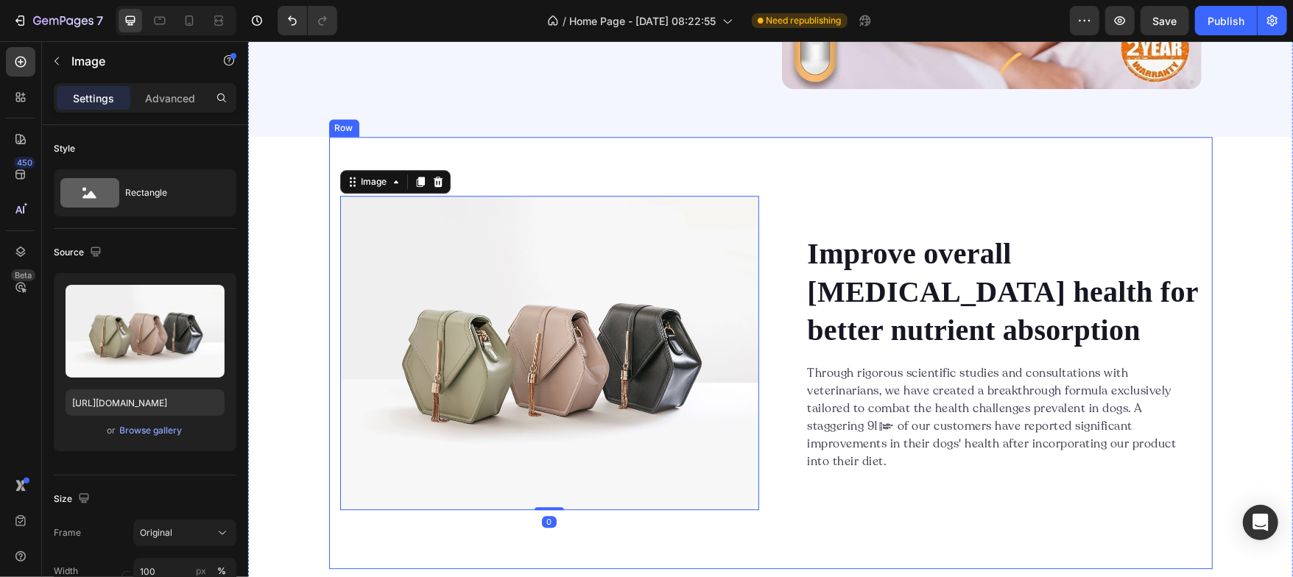
click at [527, 149] on div "Image 0 Improve overall [MEDICAL_DATA] health for better nutrient absorption He…" at bounding box center [770, 352] width 884 height 432
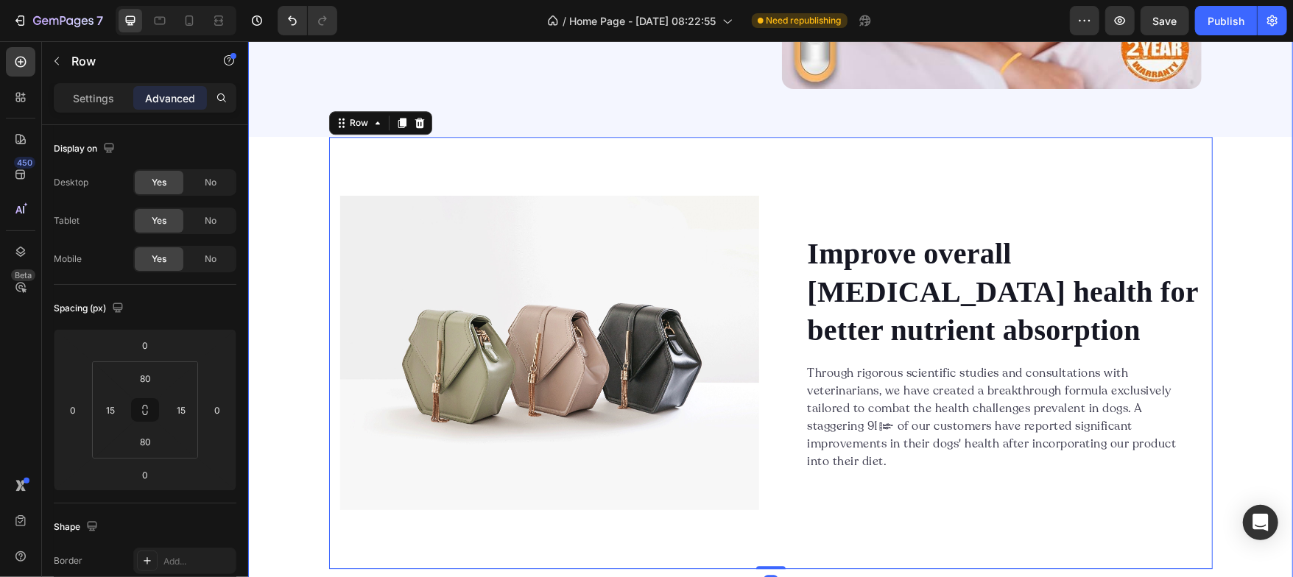
click at [284, 184] on div "Relax Better Sleep Deeper Focus Sharper. Heading Compact Sleep & Relaxation Dev…" at bounding box center [769, 95] width 1045 height 948
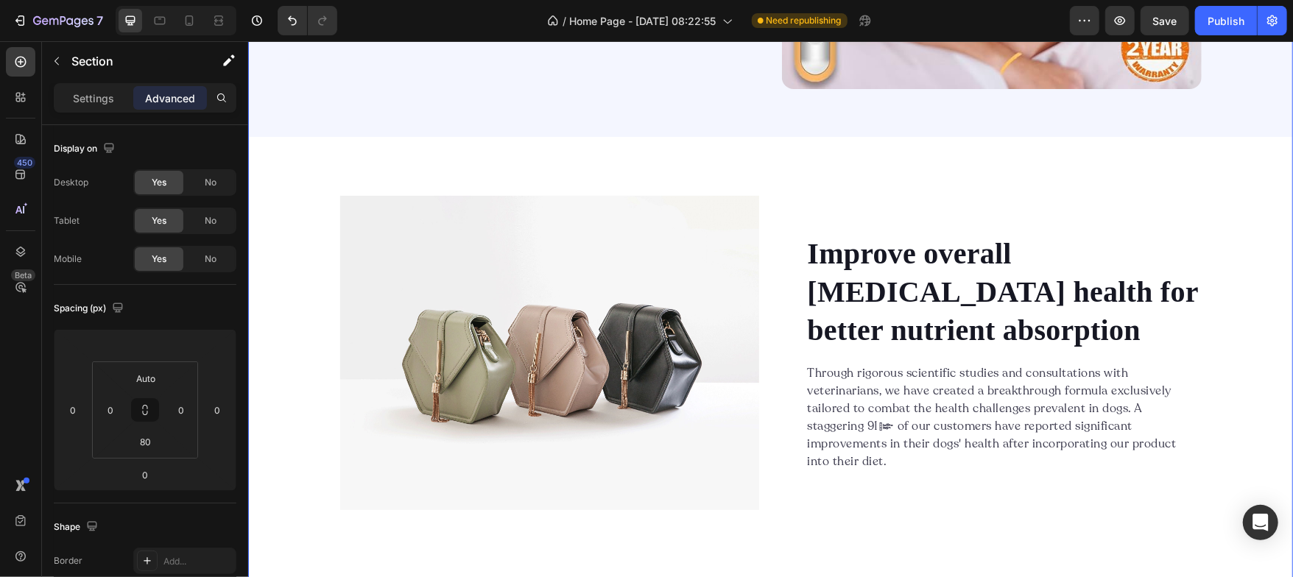
click at [287, 177] on div "Relax Better Sleep Deeper Focus Sharper. Heading Compact Sleep & Relaxation Dev…" at bounding box center [769, 95] width 1045 height 948
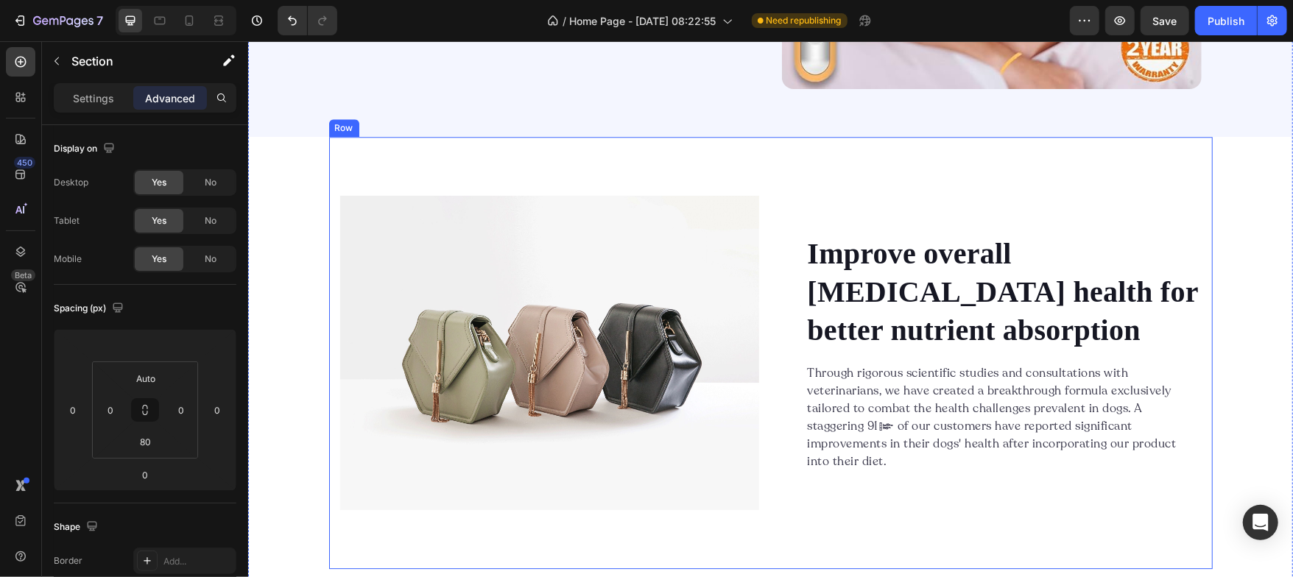
click at [815, 161] on div "Image Improve overall [MEDICAL_DATA] health for better nutrient absorption Head…" at bounding box center [770, 352] width 884 height 432
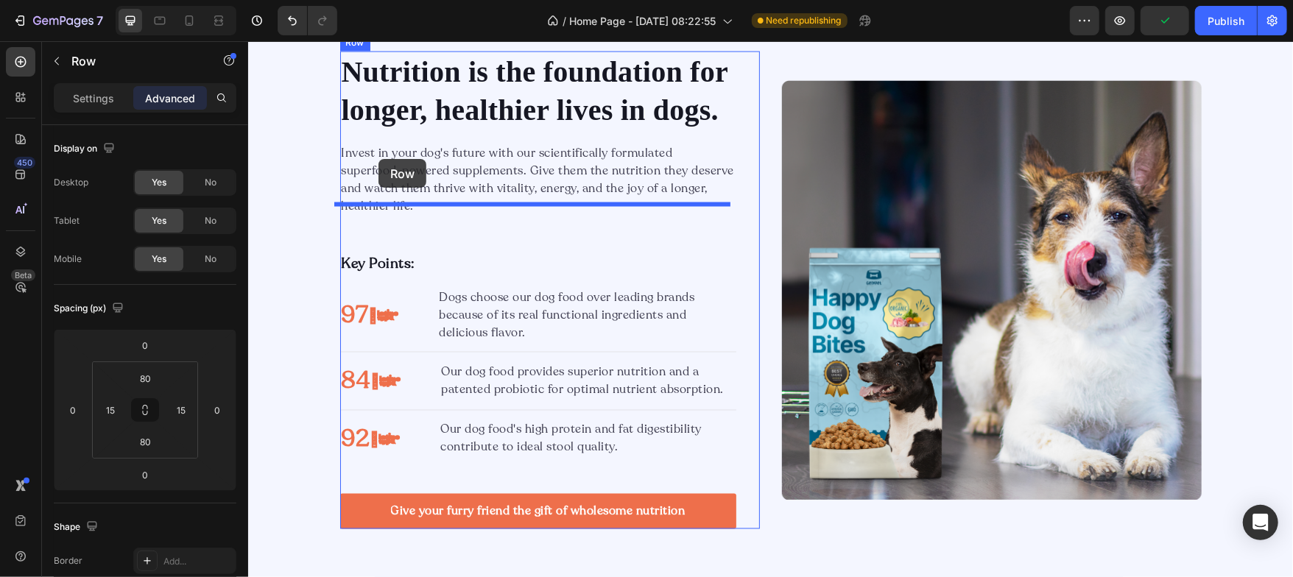
scroll to position [1457, 0]
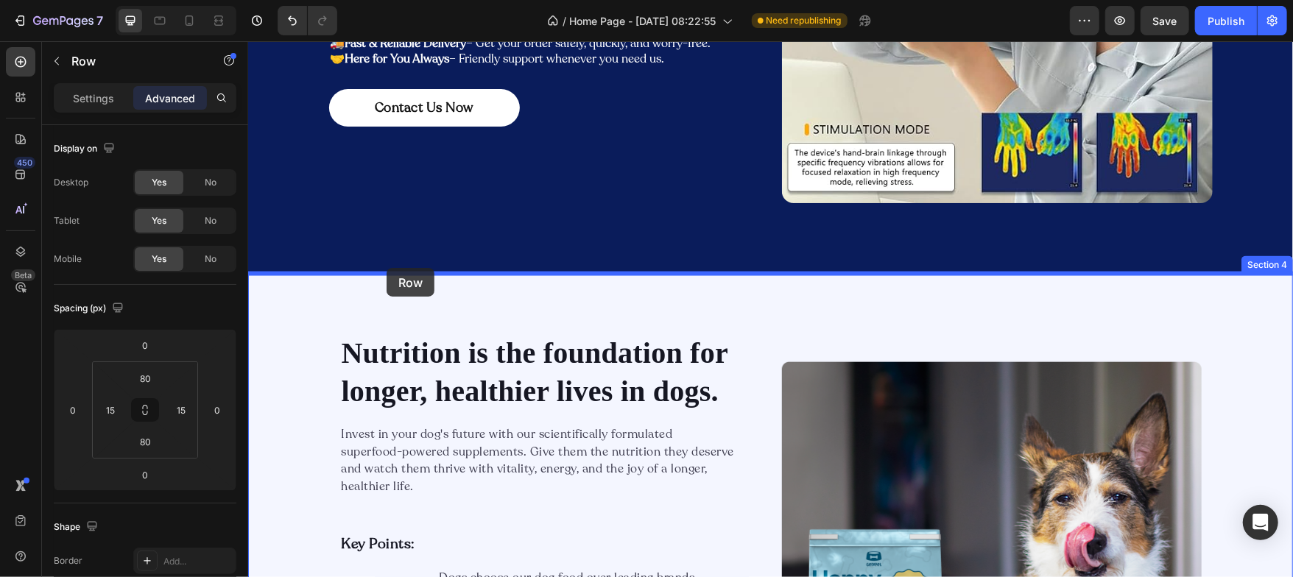
drag, startPoint x: 338, startPoint y: 120, endPoint x: 386, endPoint y: 267, distance: 154.9
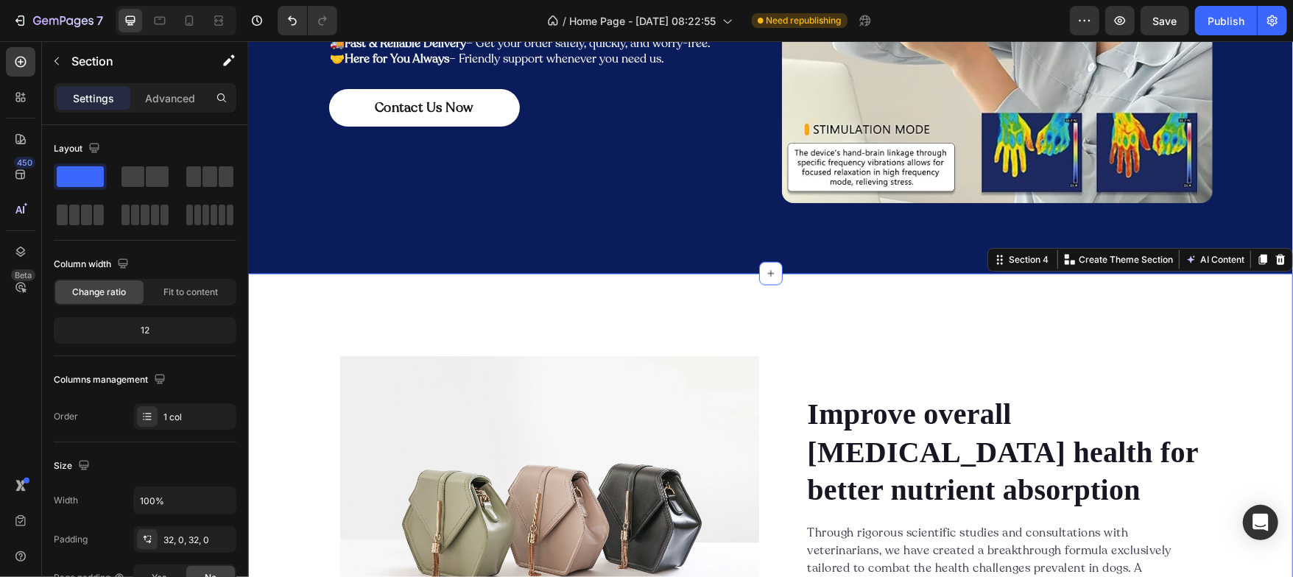
click at [256, 310] on div "Image Improve overall [MEDICAL_DATA] health for better nutrient absorption Head…" at bounding box center [769, 513] width 1045 height 432
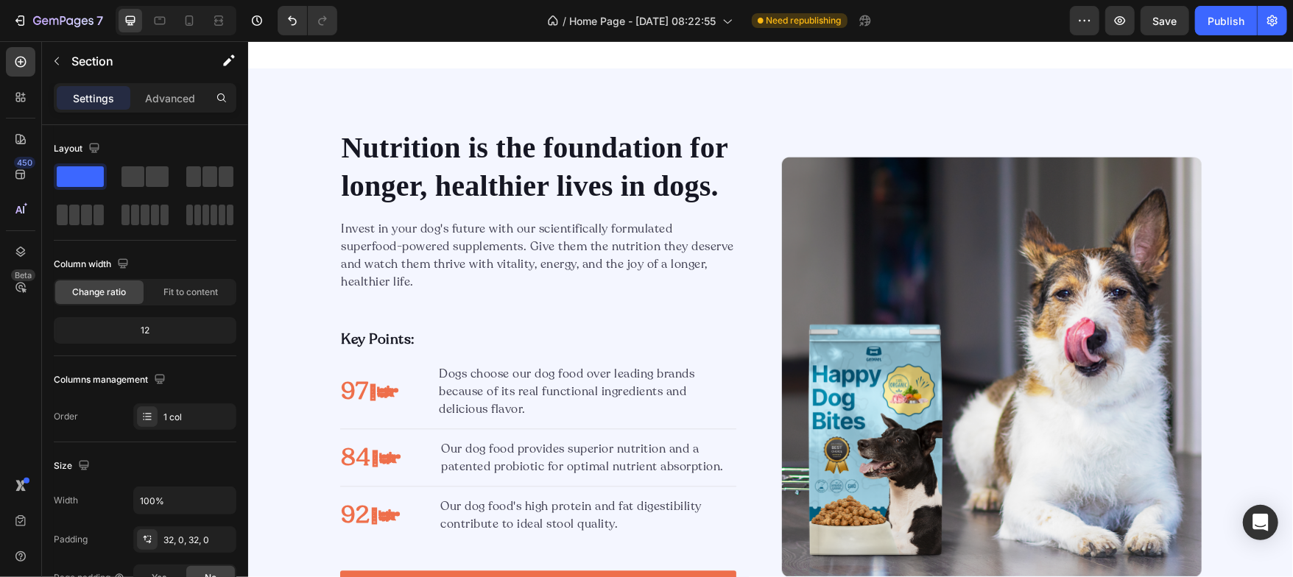
scroll to position [2440, 0]
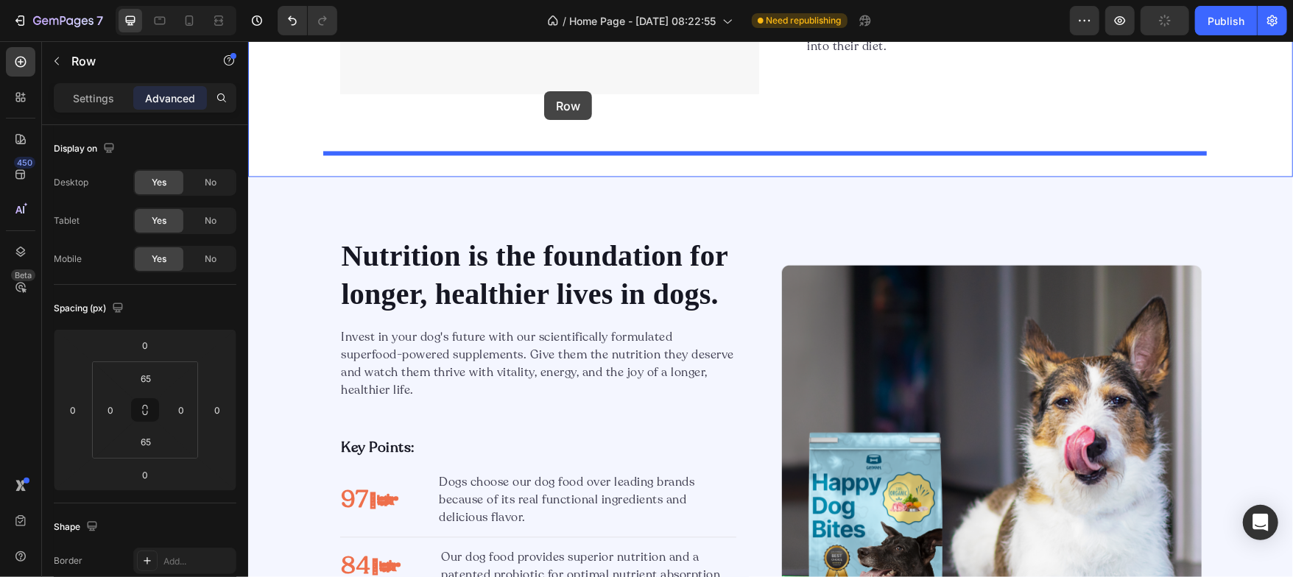
scroll to position [2009, 0]
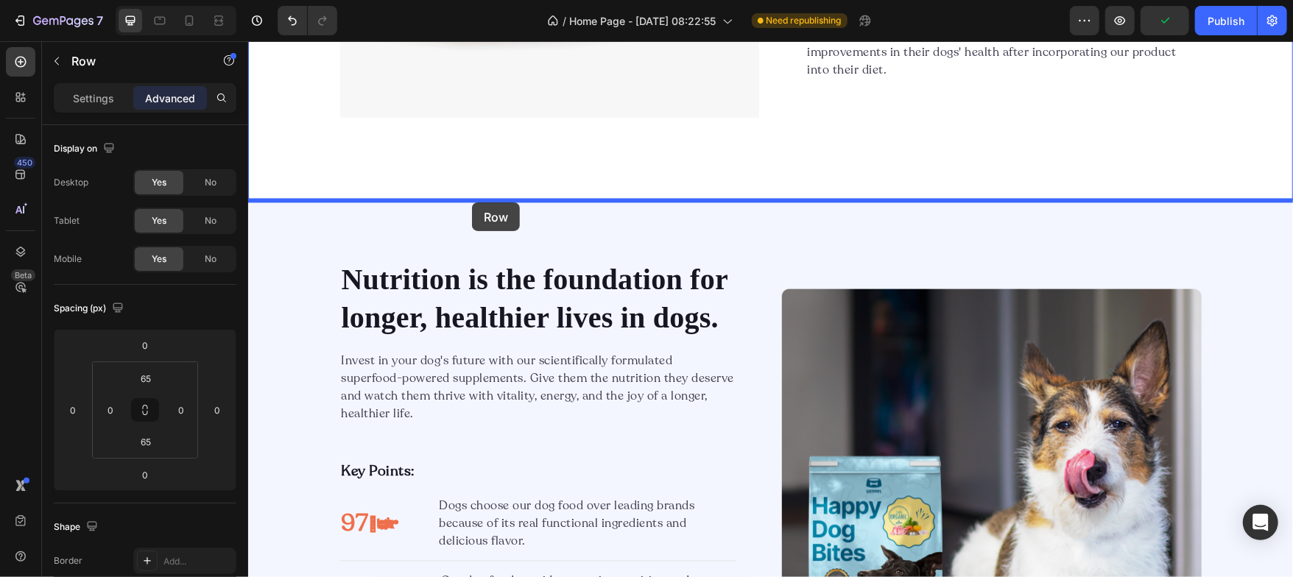
drag, startPoint x: 263, startPoint y: 347, endPoint x: 471, endPoint y: 202, distance: 253.9
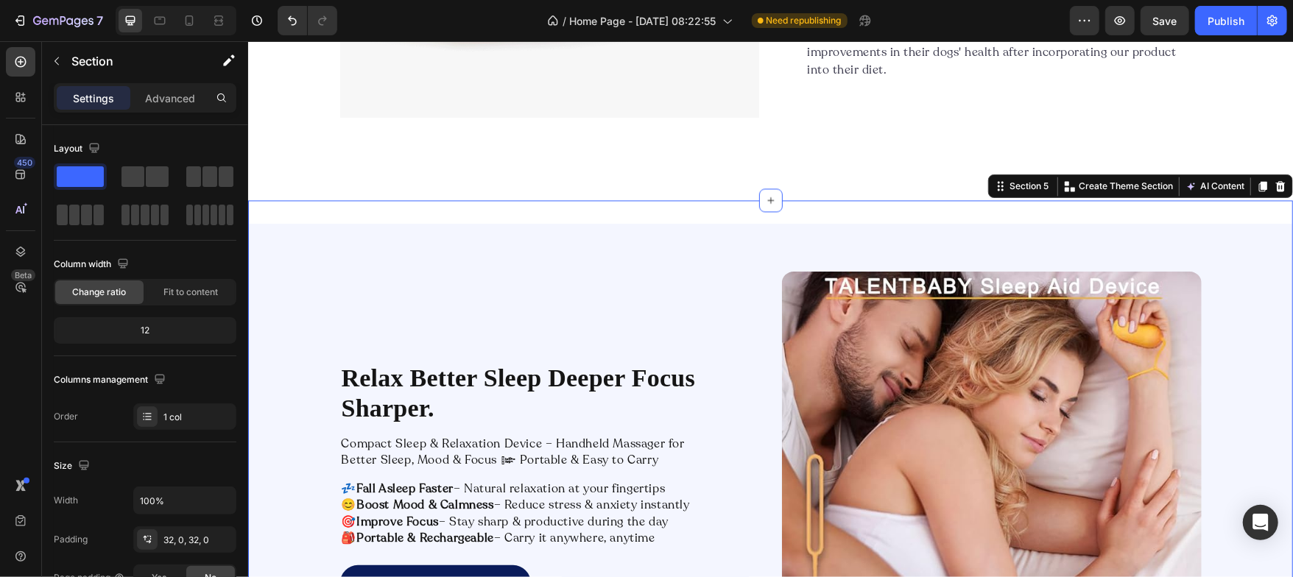
click at [501, 205] on div "Relax Better Sleep Deeper Focus Sharper. Heading Compact Sleep & Relaxation Dev…" at bounding box center [769, 481] width 1045 height 563
click at [166, 96] on p "Advanced" at bounding box center [170, 98] width 50 height 15
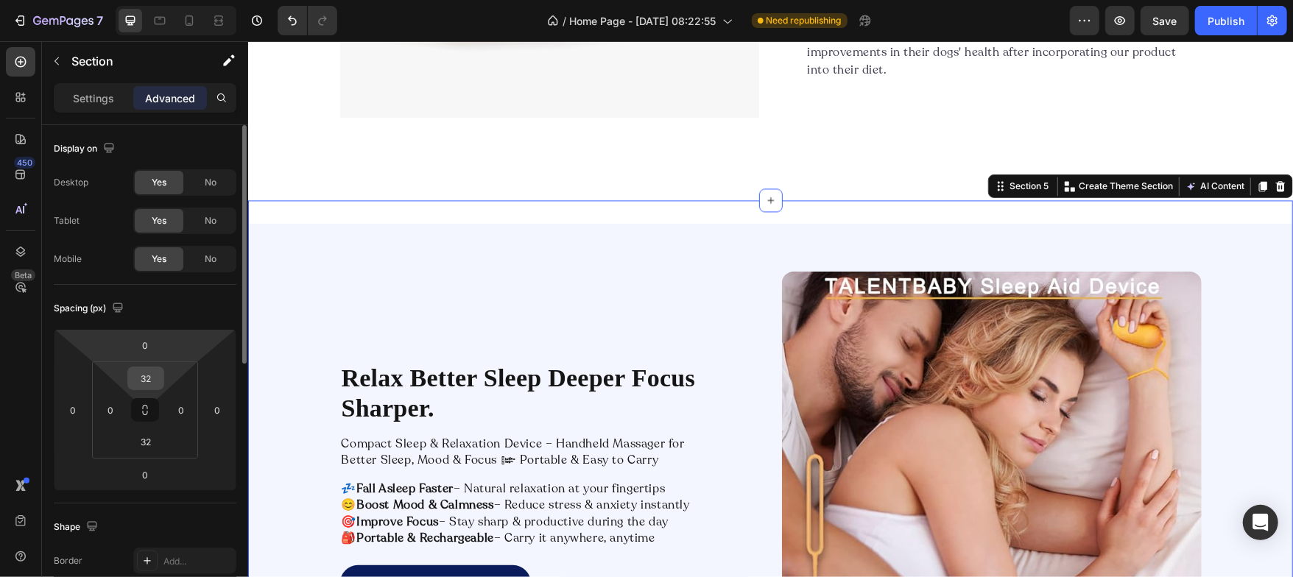
click at [149, 381] on input "32" at bounding box center [145, 378] width 29 height 22
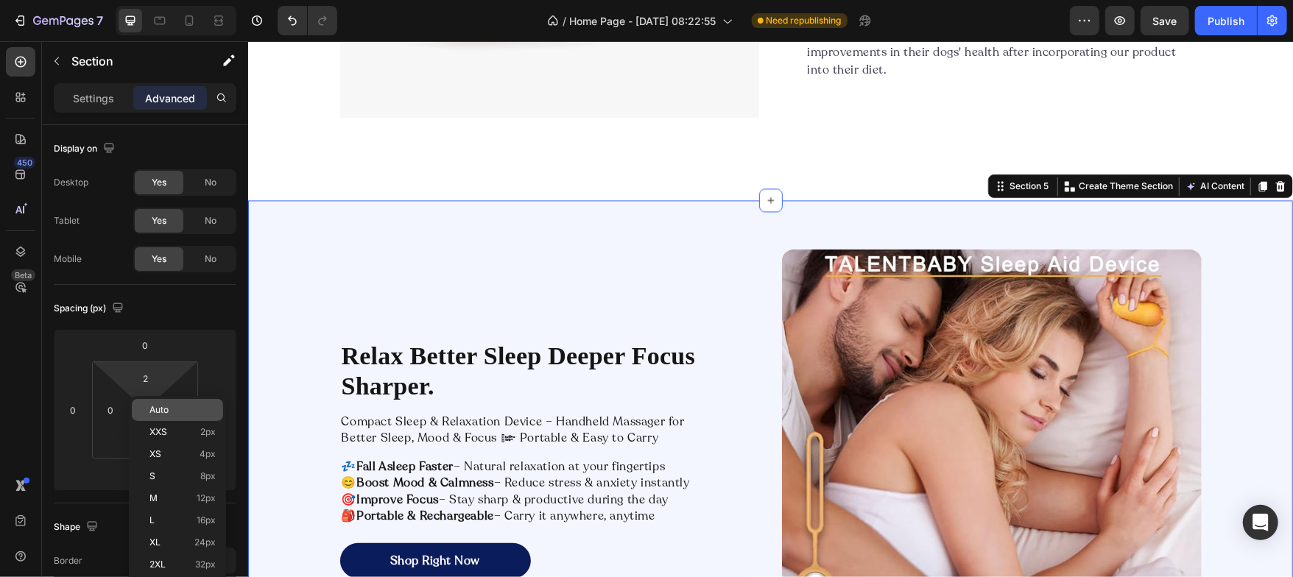
click at [152, 415] on div "Auto" at bounding box center [177, 410] width 91 height 22
type input "Auto"
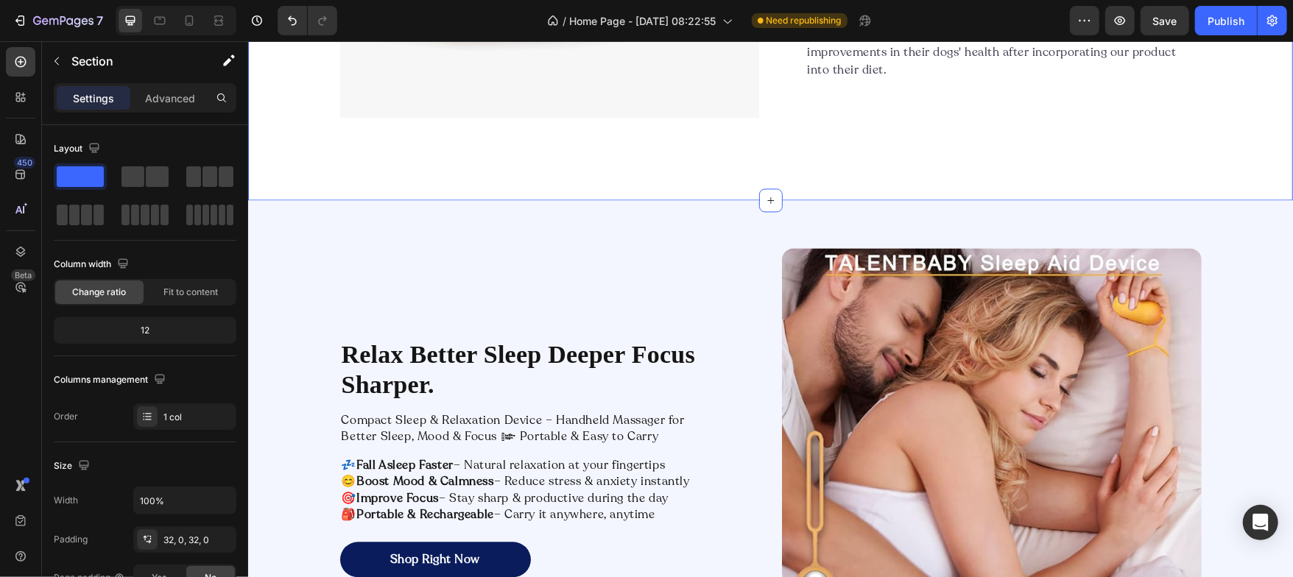
click at [168, 107] on div "Advanced" at bounding box center [170, 98] width 74 height 24
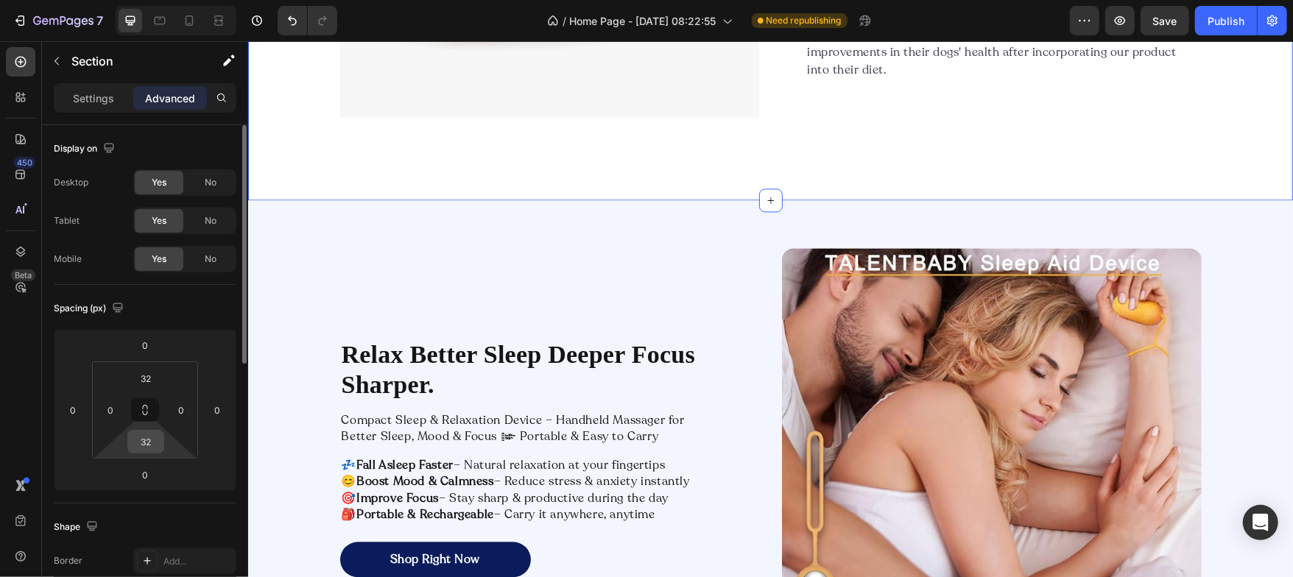
click at [149, 440] on input "32" at bounding box center [145, 442] width 29 height 22
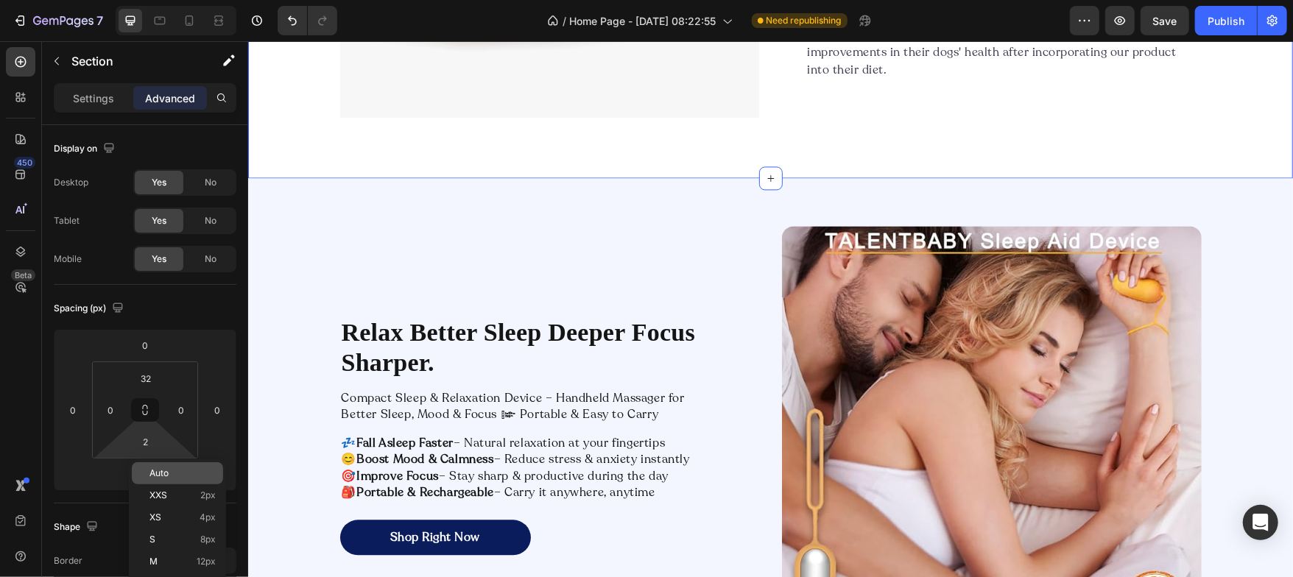
click at [149, 468] on span "Auto" at bounding box center [158, 473] width 19 height 10
type input "Auto"
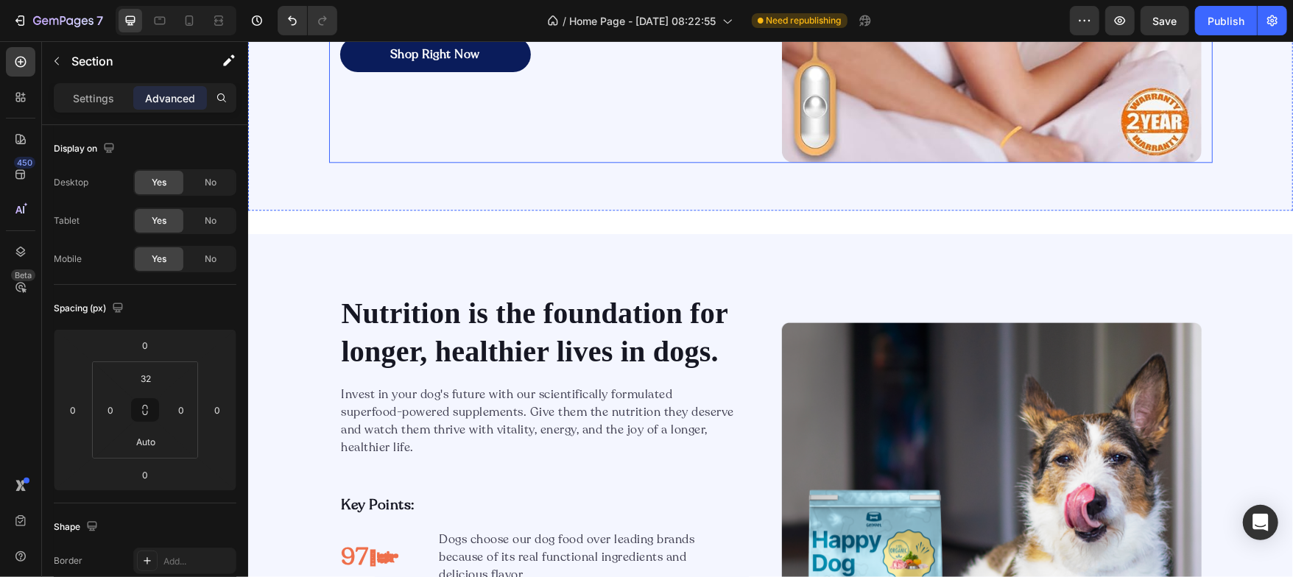
scroll to position [2493, 0]
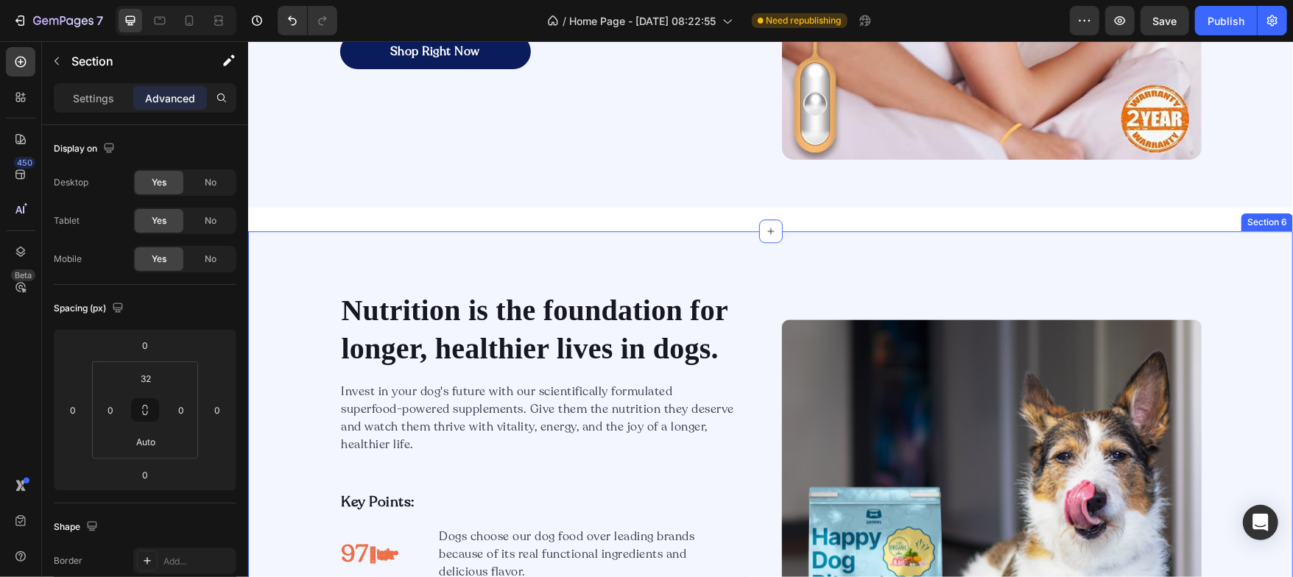
click at [552, 240] on div "Nutrition is the foundation for longer, healthier lives in dogs. Heading Invest…" at bounding box center [769, 528] width 1045 height 596
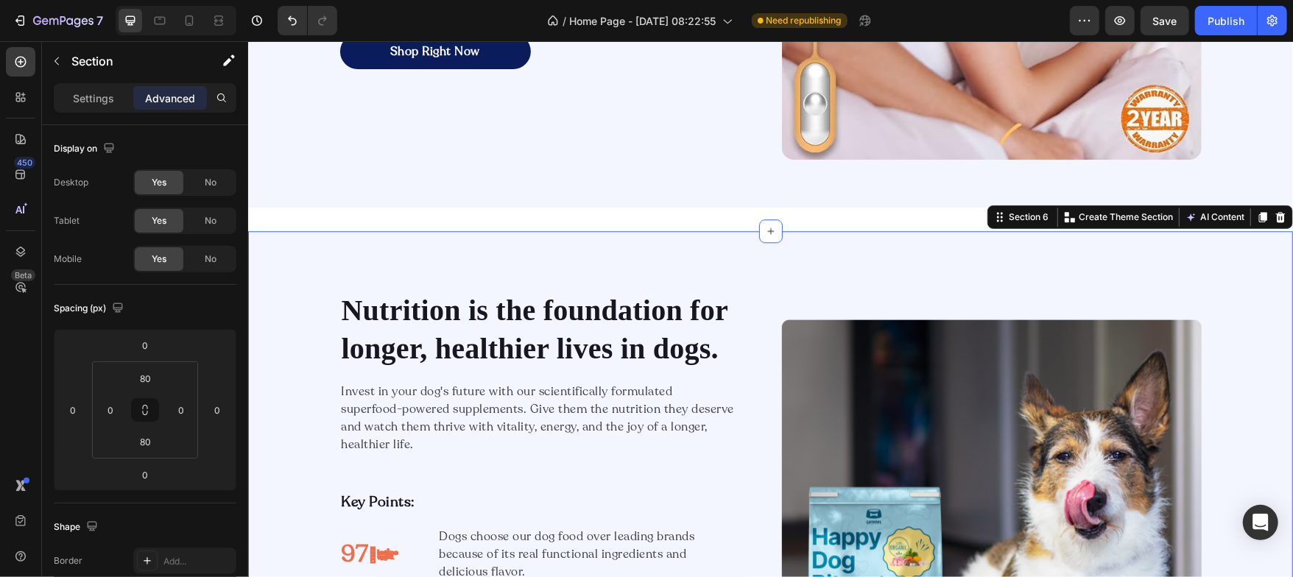
scroll to position [328, 0]
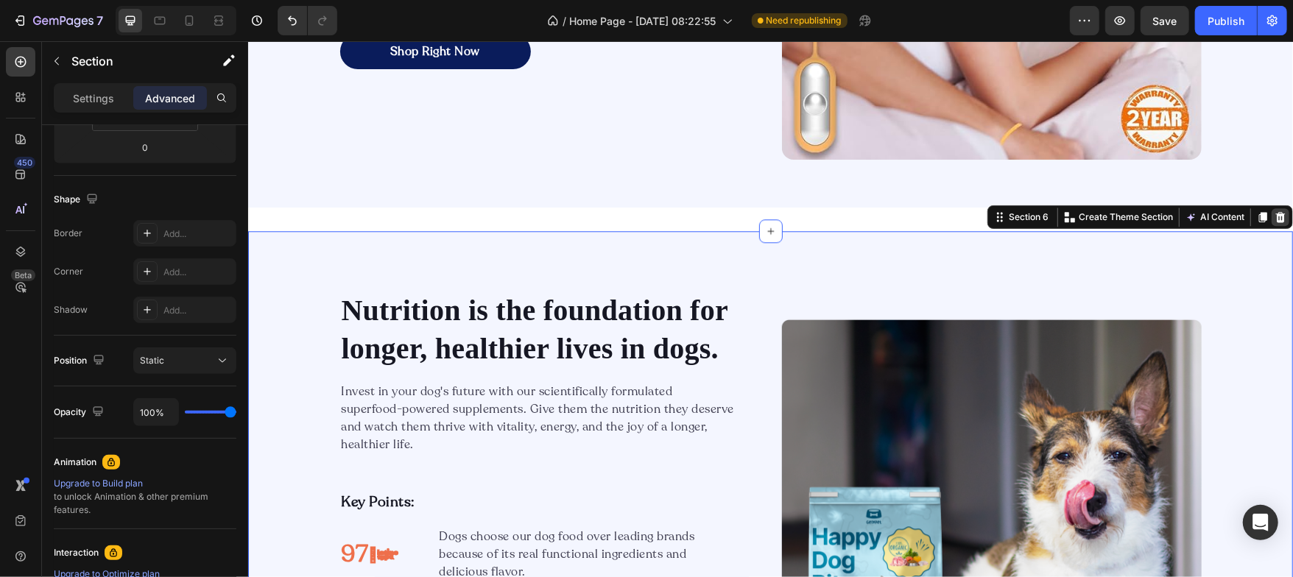
click at [1275, 218] on icon at bounding box center [1280, 216] width 10 height 10
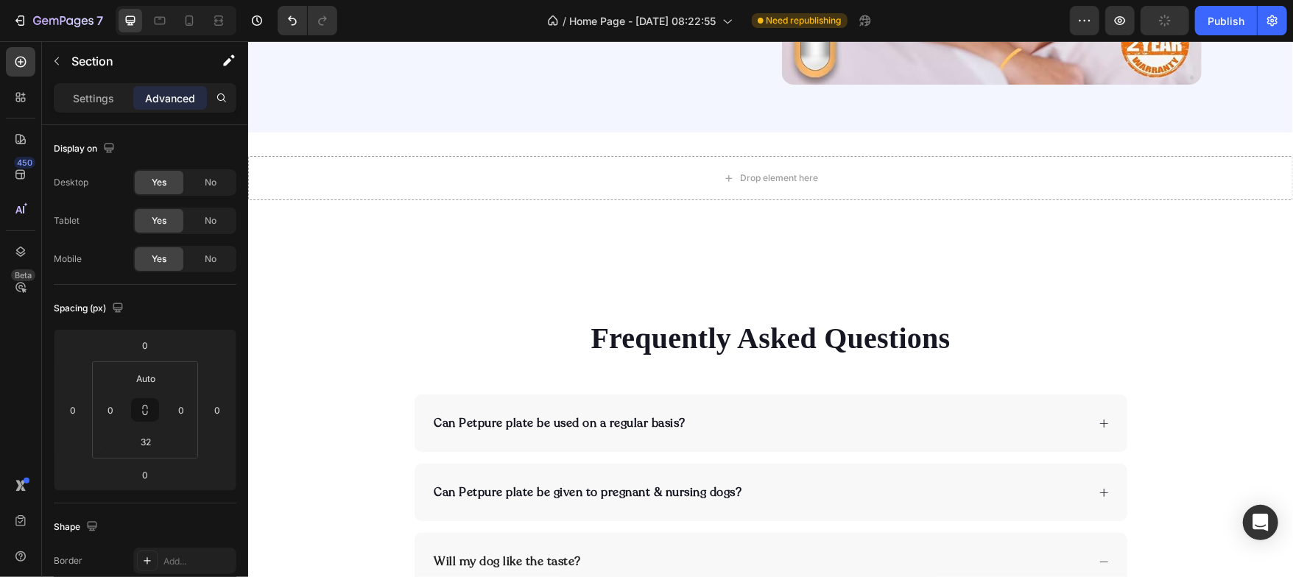
scroll to position [2567, 0]
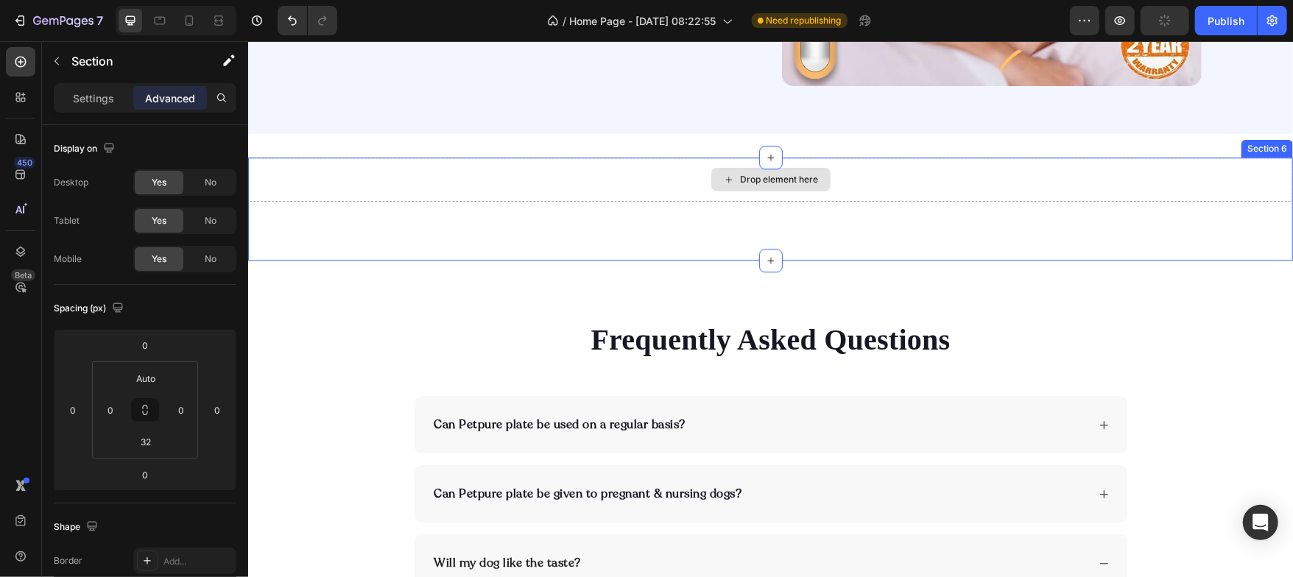
click at [637, 186] on div "Drop element here" at bounding box center [769, 179] width 1045 height 44
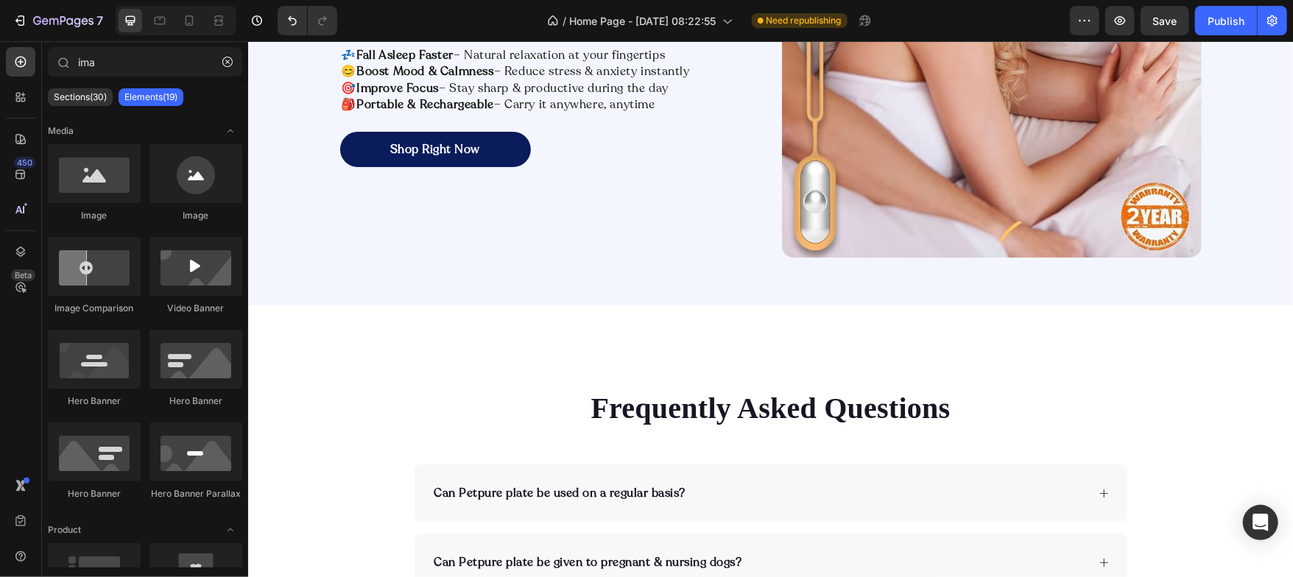
scroll to position [2399, 0]
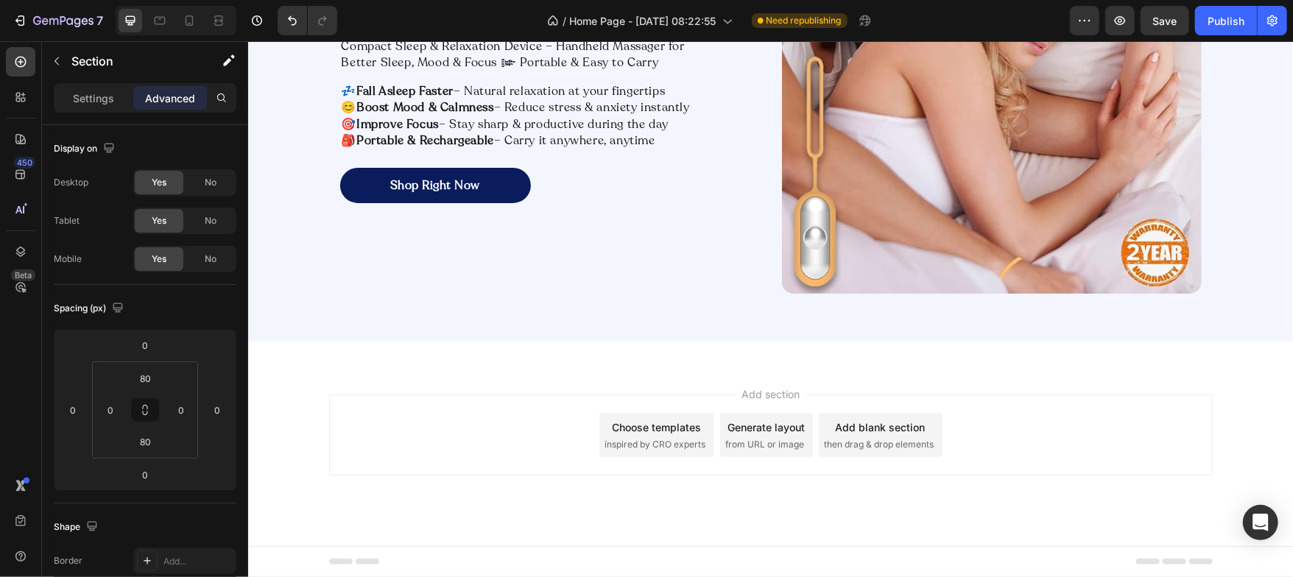
scroll to position [2359, 0]
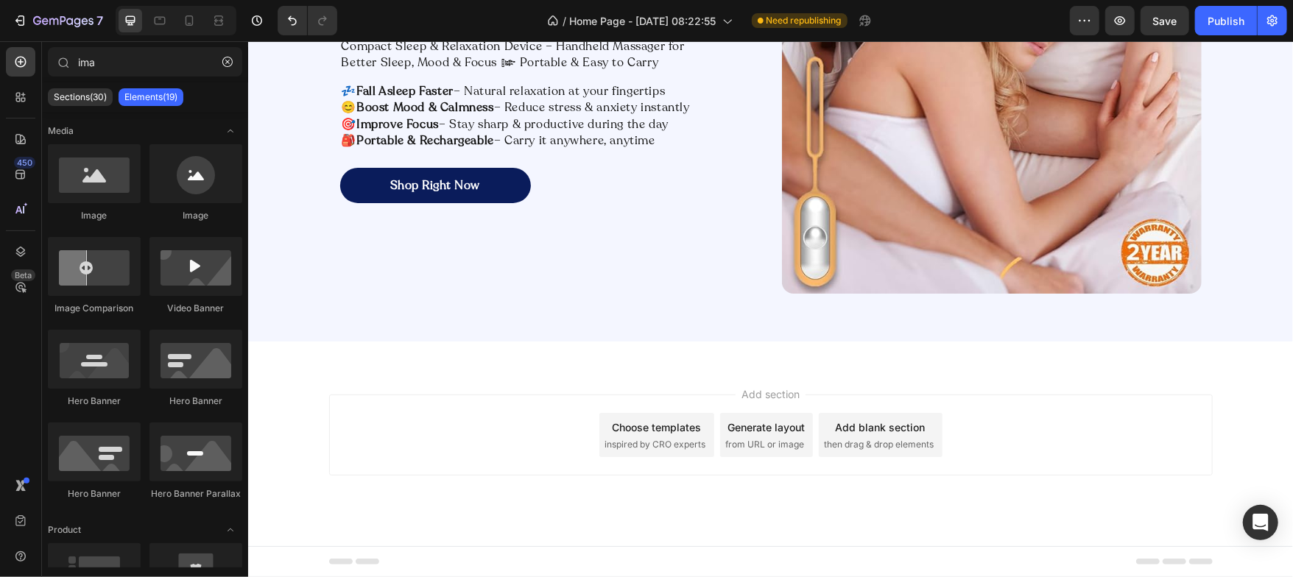
click at [457, 365] on div "Add section Choose templates inspired by CRO experts Generate layout from URL o…" at bounding box center [769, 455] width 1045 height 181
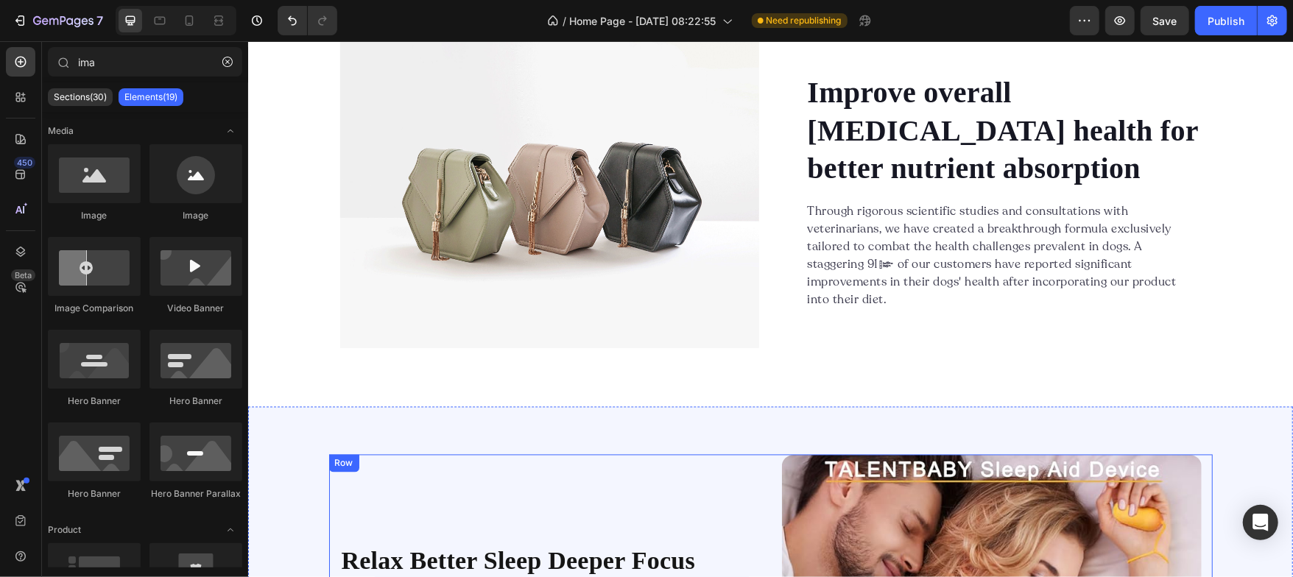
scroll to position [1775, 0]
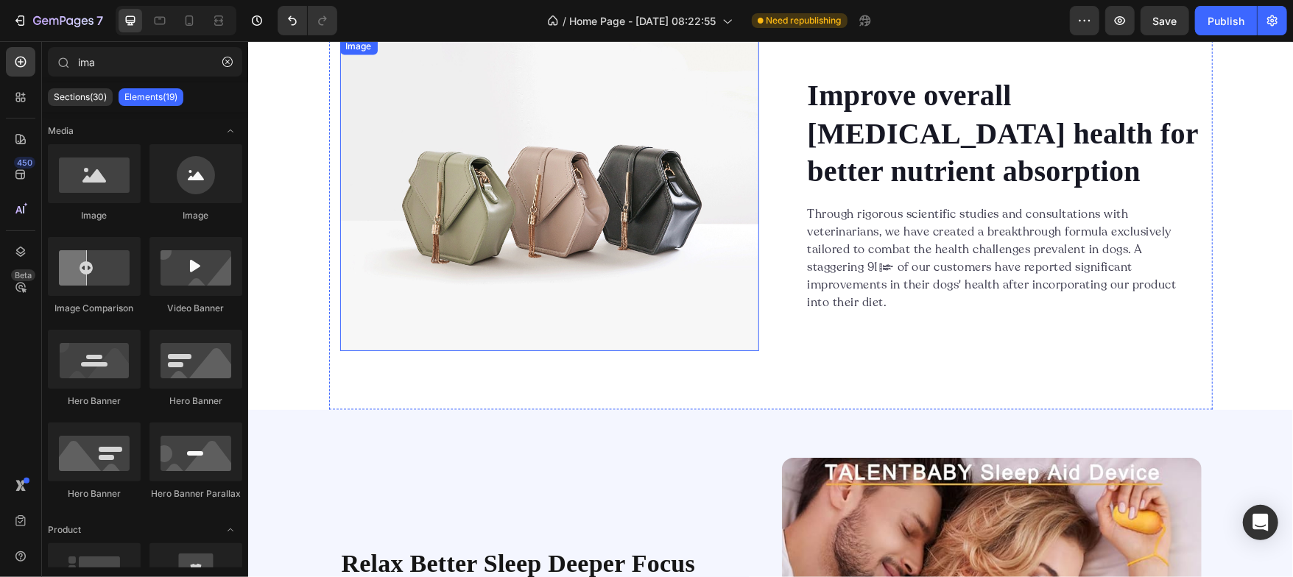
click at [518, 208] on img at bounding box center [548, 194] width 419 height 314
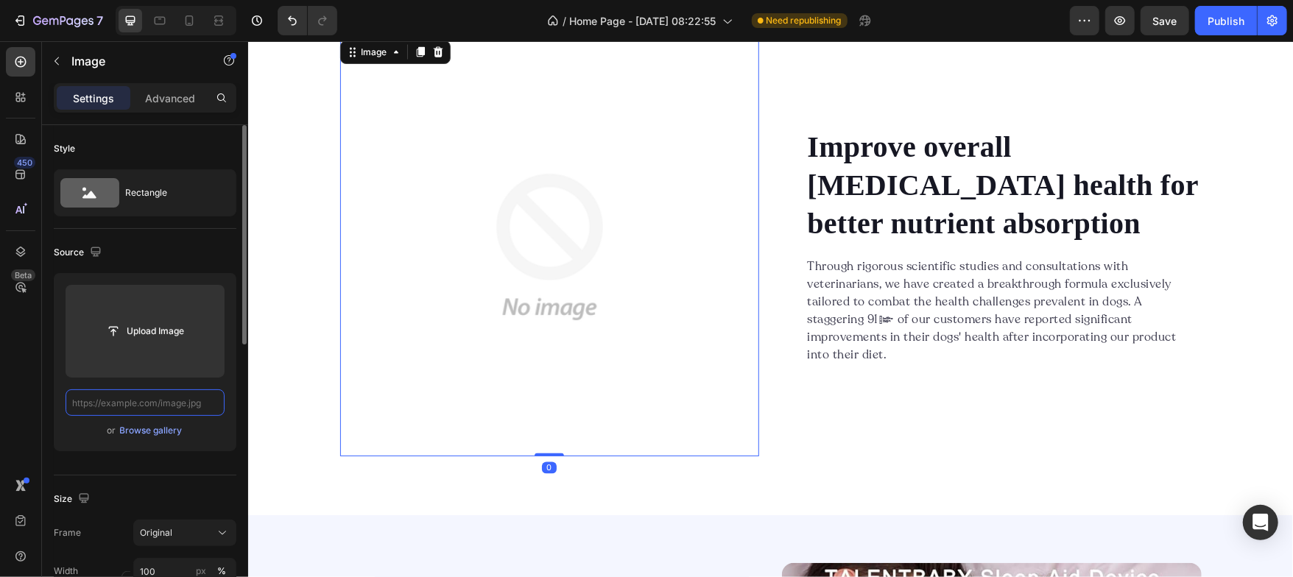
scroll to position [0, 0]
paste input "[URL][DOMAIN_NAME]"
type input "[URL][DOMAIN_NAME]"
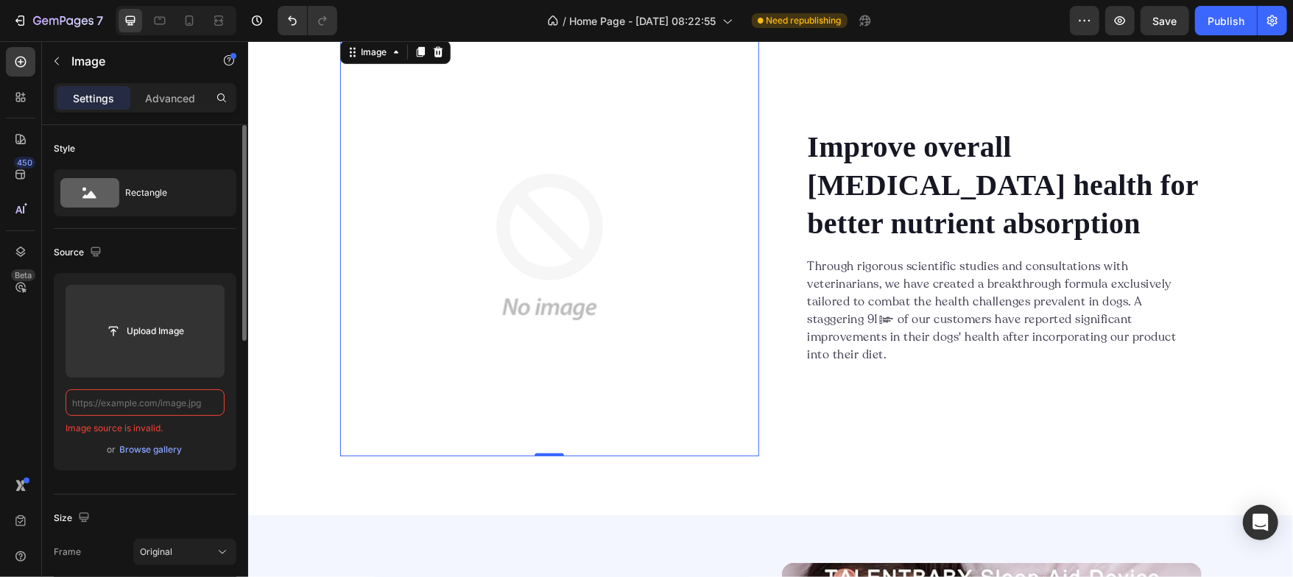
paste input "[URL][DOMAIN_NAME]"
type input "[URL][DOMAIN_NAME]"
click at [158, 401] on input "text" at bounding box center [145, 403] width 159 height 27
paste input "[URL][DOMAIN_NAME]"
type input "[URL][DOMAIN_NAME]"
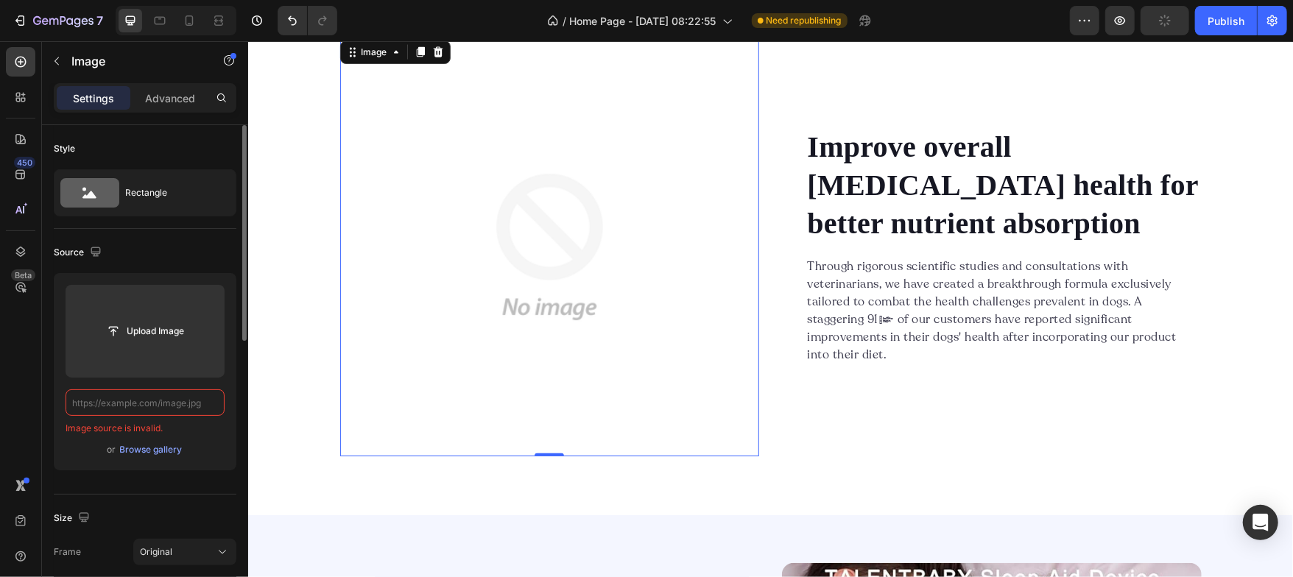
click at [151, 404] on input "text" at bounding box center [145, 403] width 159 height 27
paste input "[URL][DOMAIN_NAME]"
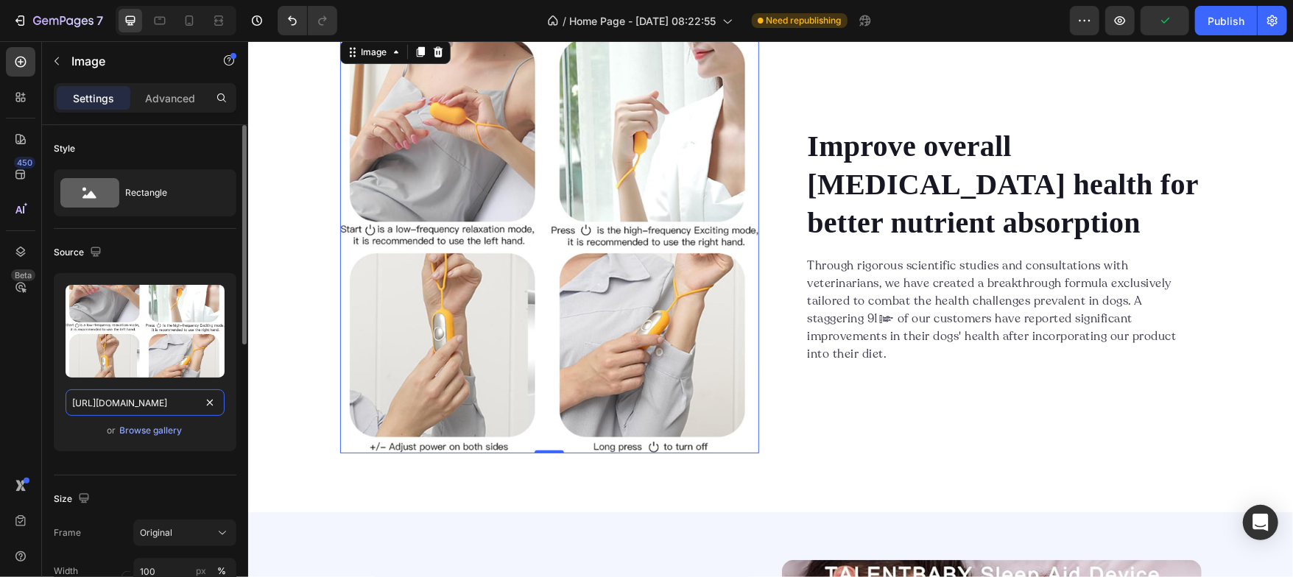
scroll to position [0, 298]
type input "[URL][DOMAIN_NAME]"
click at [147, 250] on div "Source" at bounding box center [145, 253] width 183 height 24
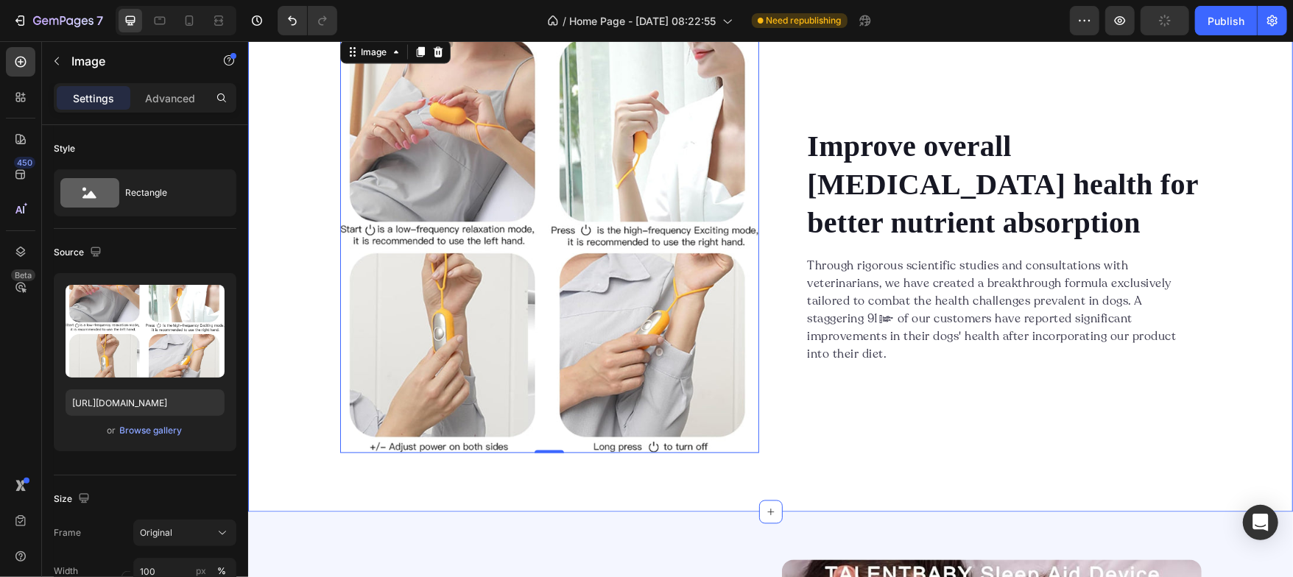
click at [276, 432] on div "Image 0 Improve overall [MEDICAL_DATA] health for better nutrient absorption He…" at bounding box center [769, 245] width 1045 height 535
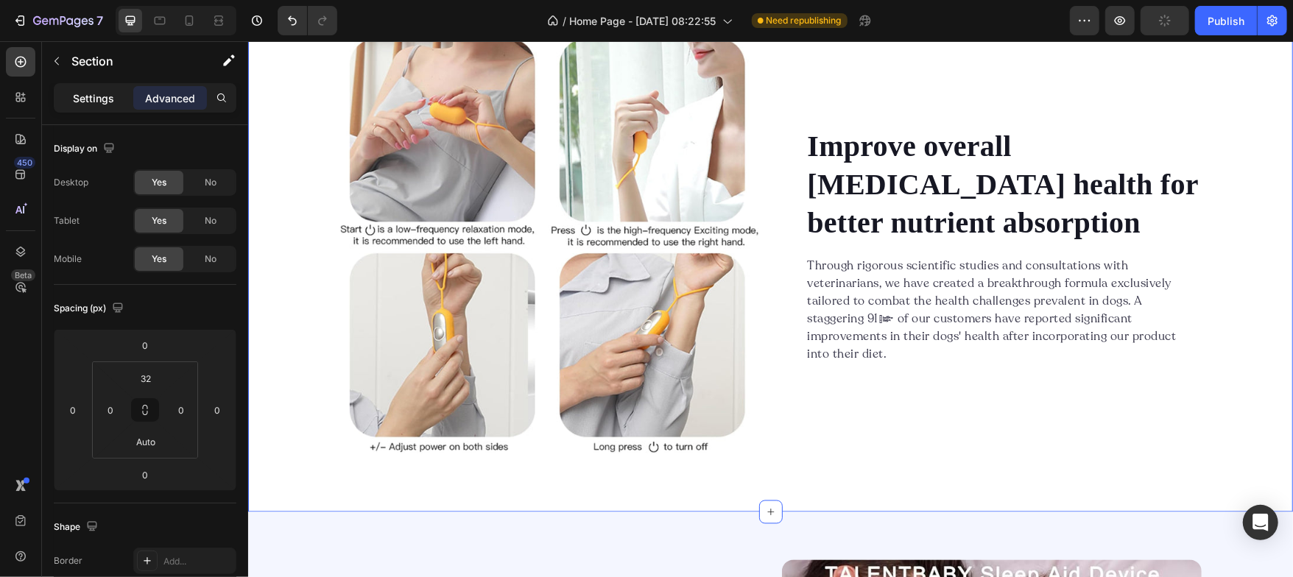
click at [85, 105] on p "Settings" at bounding box center [93, 98] width 41 height 15
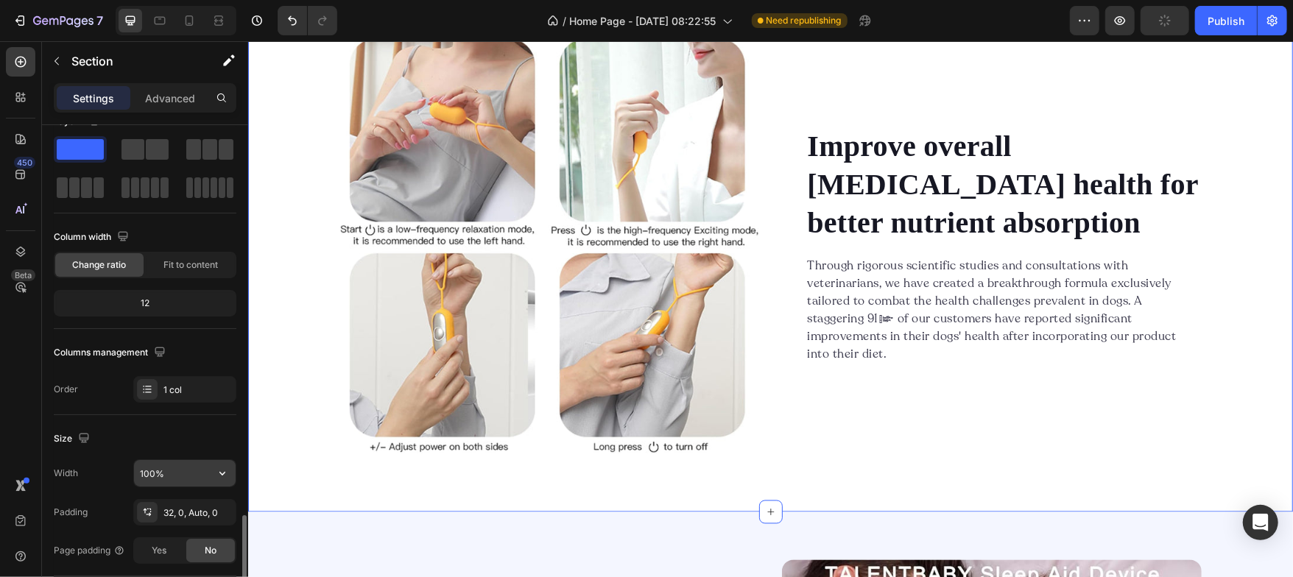
scroll to position [404, 0]
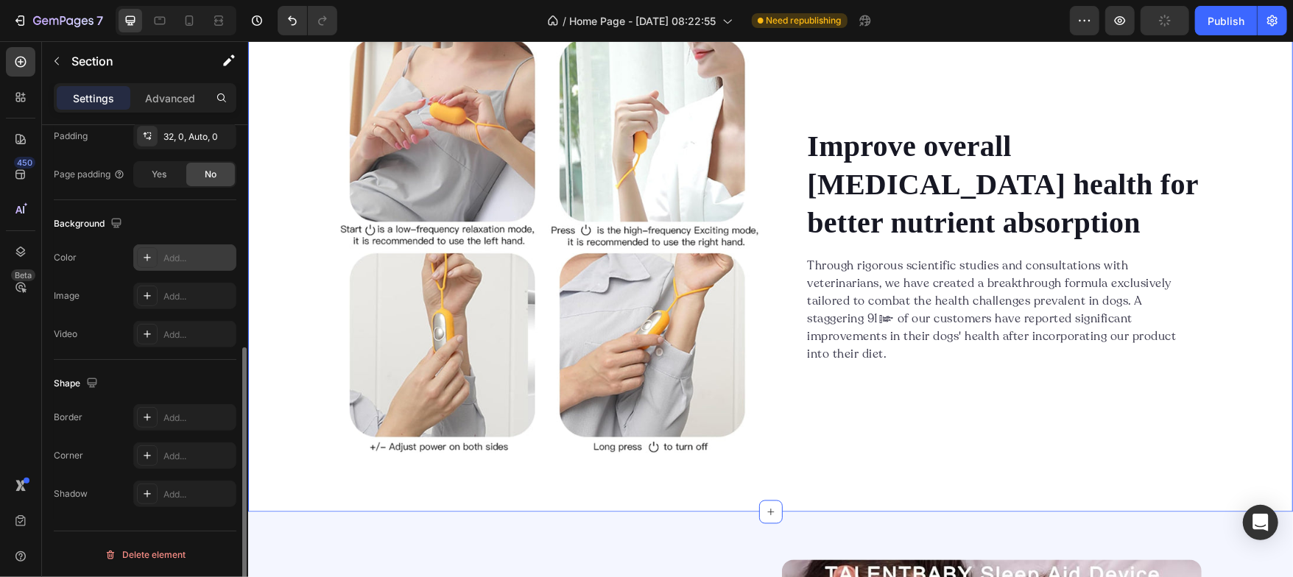
click at [149, 252] on icon at bounding box center [147, 258] width 12 height 12
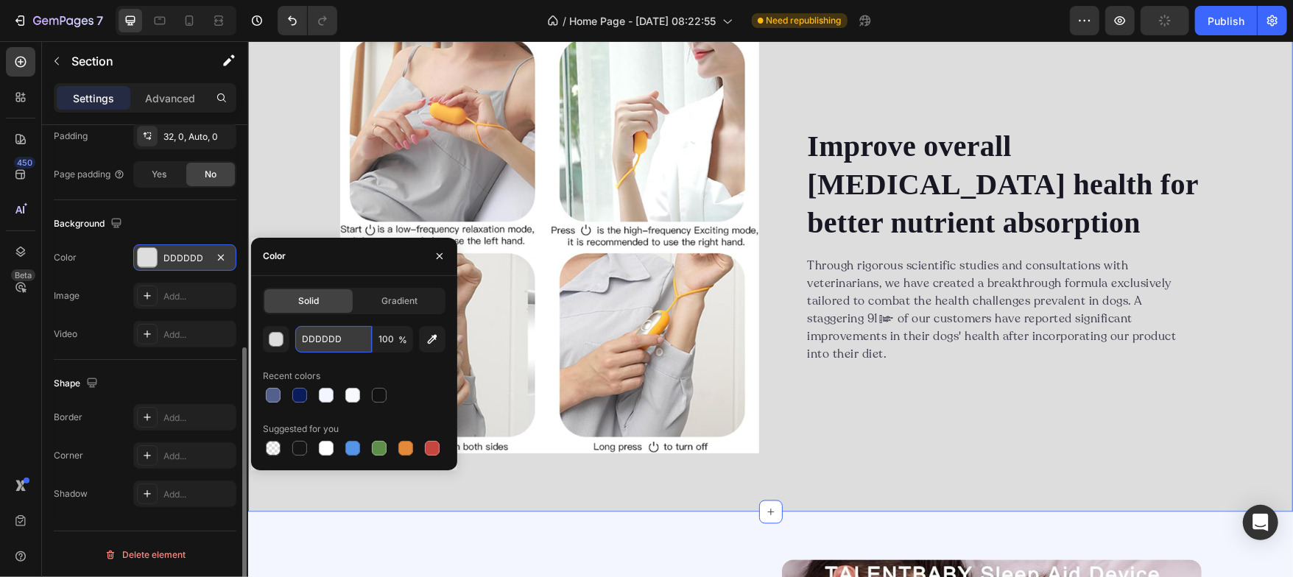
click at [335, 346] on input "DDDDDD" at bounding box center [333, 339] width 77 height 27
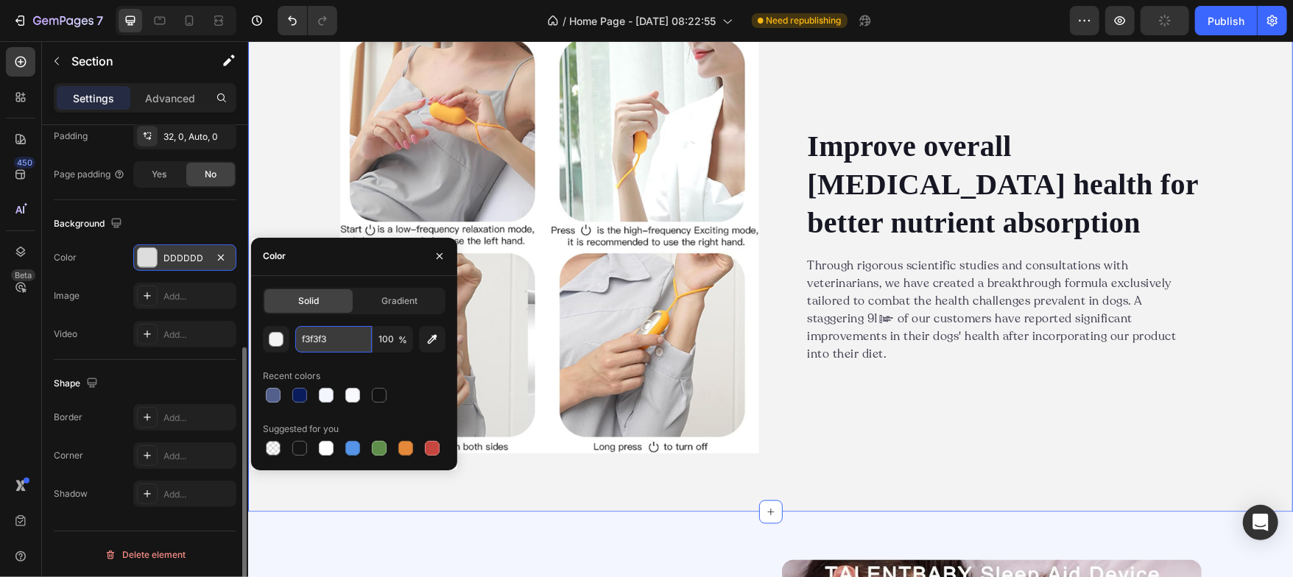
click at [335, 346] on input "f3f3f3" at bounding box center [333, 339] width 77 height 27
click at [361, 390] on div at bounding box center [354, 395] width 183 height 21
click at [380, 392] on div at bounding box center [379, 395] width 15 height 15
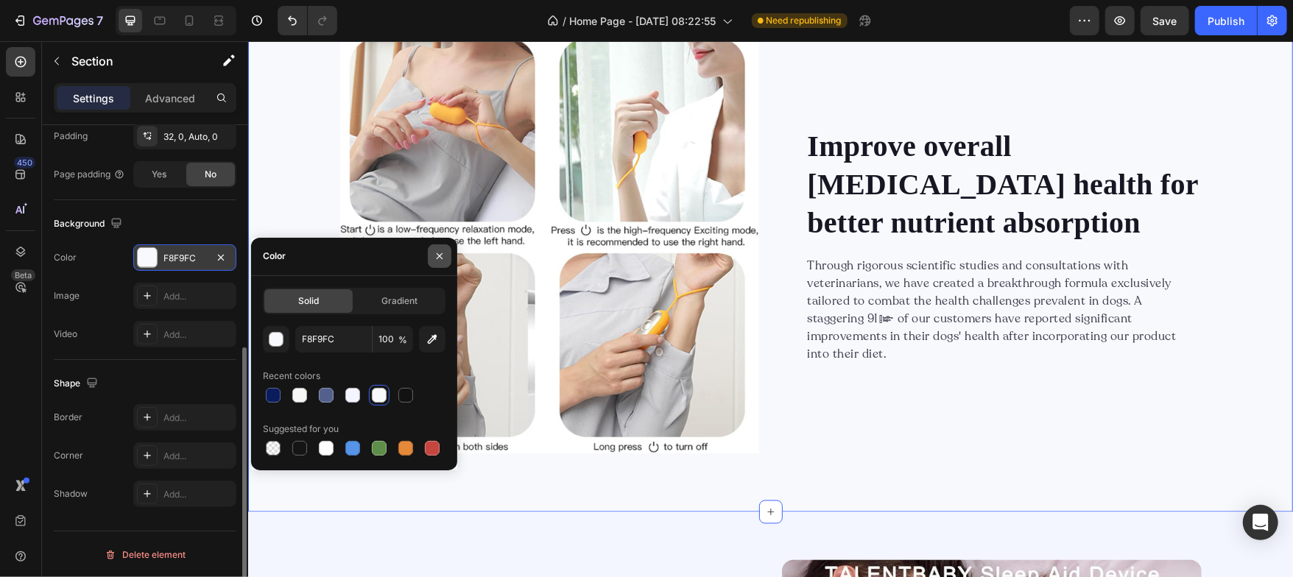
click at [448, 253] on button "button" at bounding box center [440, 256] width 24 height 24
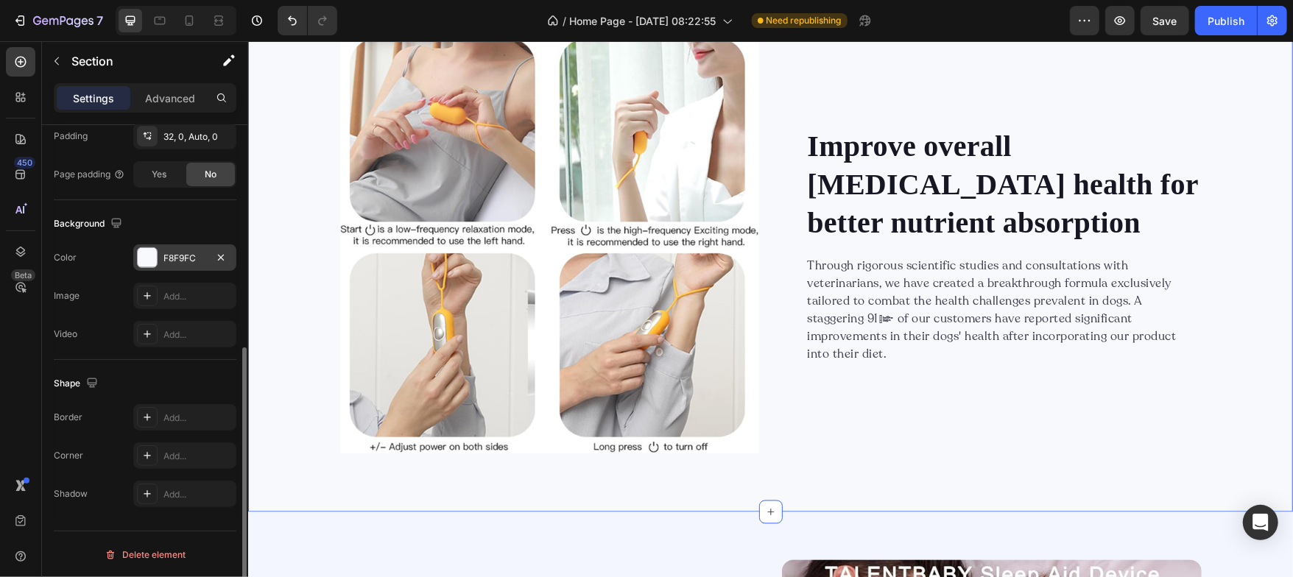
click at [271, 289] on div "Image Improve overall [MEDICAL_DATA] health for better nutrient absorption Head…" at bounding box center [769, 245] width 1045 height 535
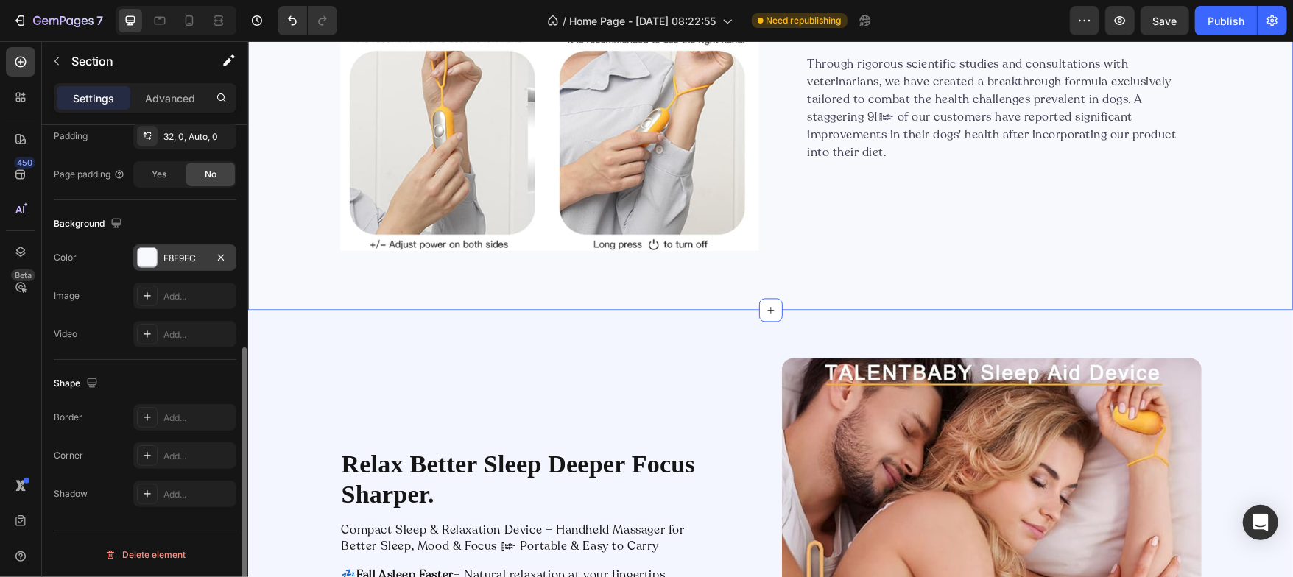
scroll to position [1976, 0]
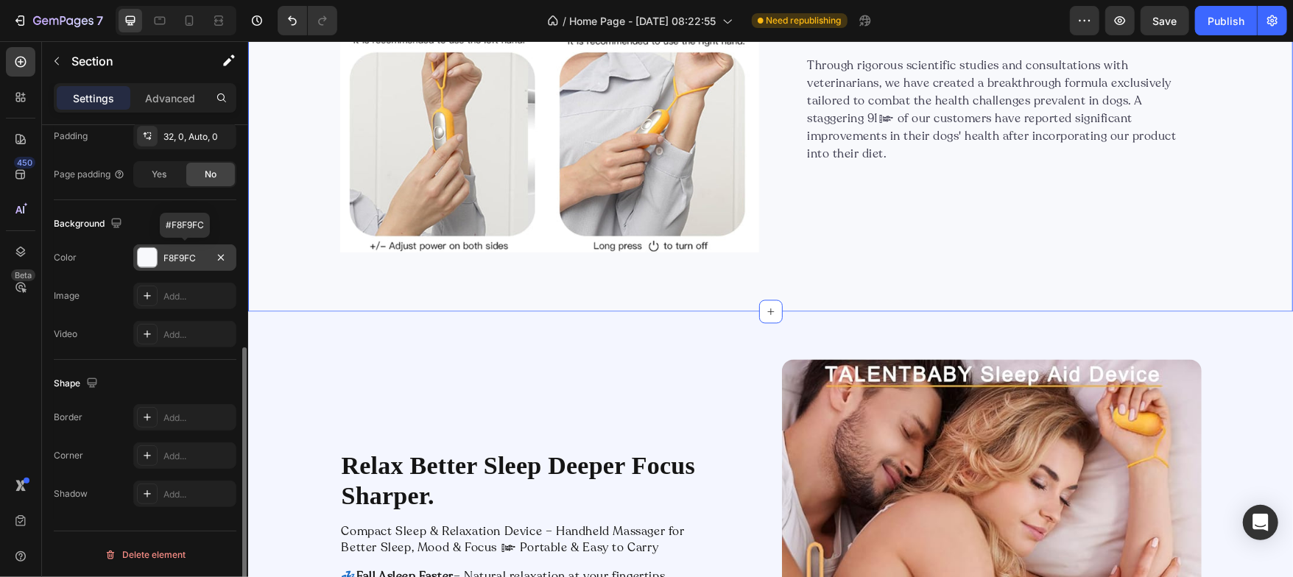
click at [158, 265] on div "F8F9FC" at bounding box center [184, 257] width 103 height 27
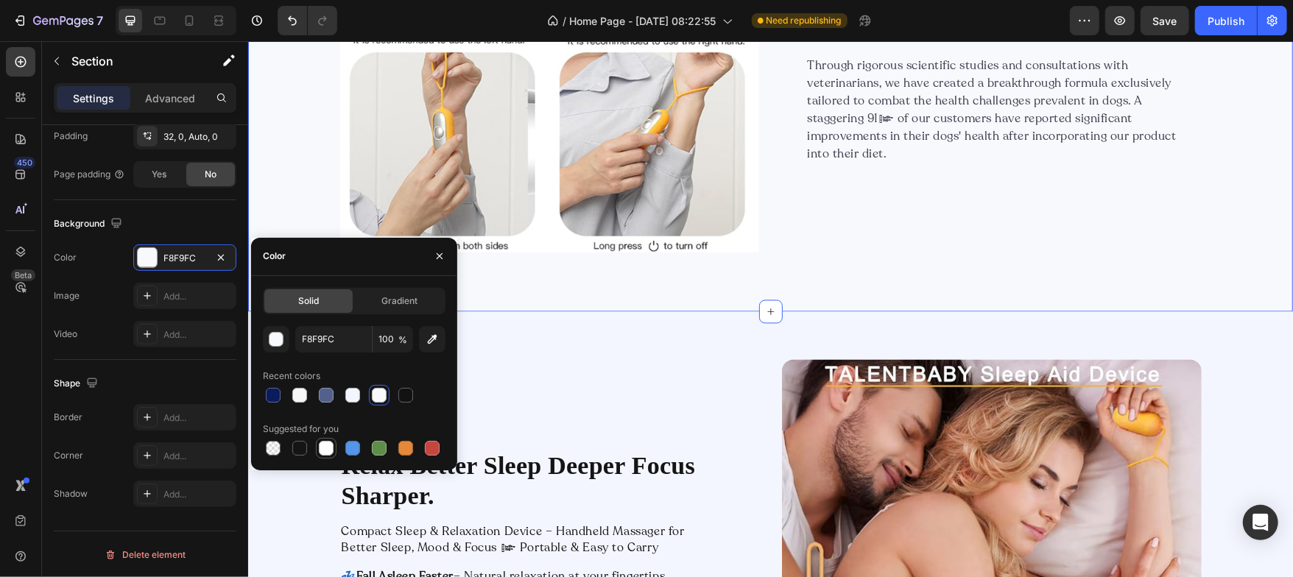
click at [327, 450] on div at bounding box center [326, 448] width 15 height 15
type input "FFFFFF"
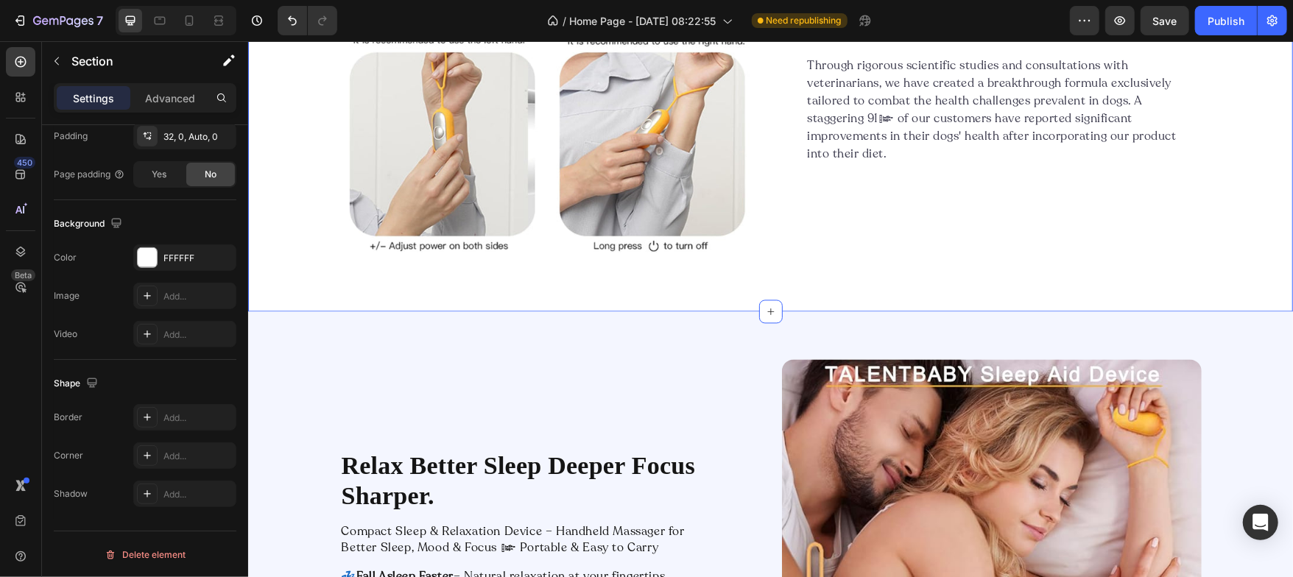
click at [264, 210] on div "Image Improve overall [MEDICAL_DATA] health for better nutrient absorption Head…" at bounding box center [769, 44] width 1045 height 535
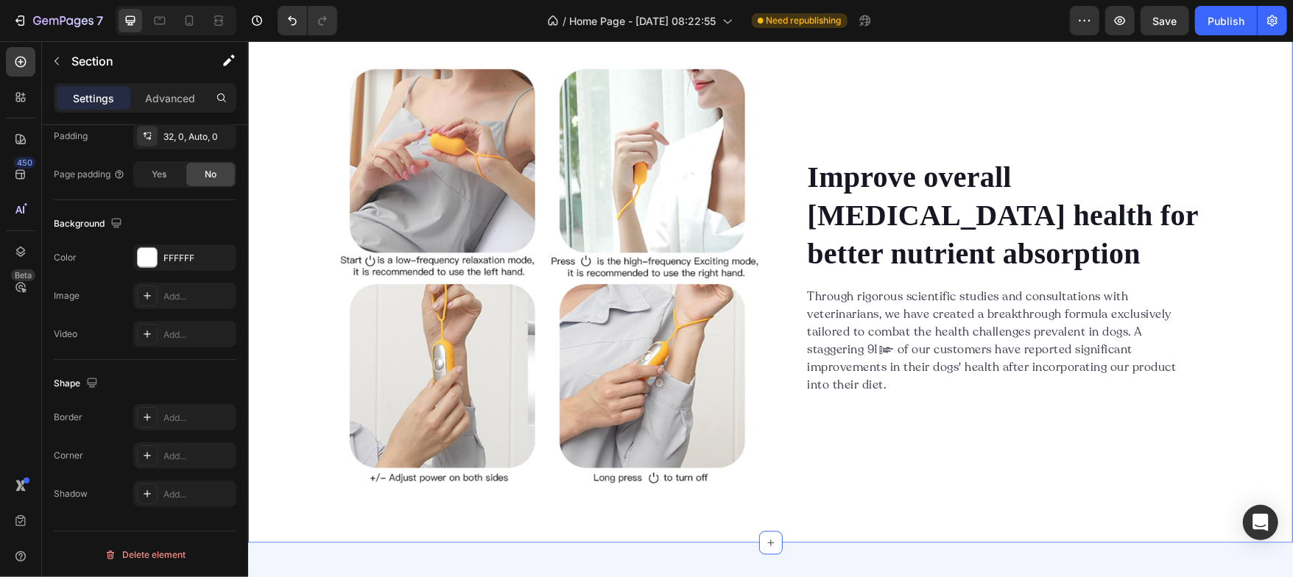
scroll to position [1745, 0]
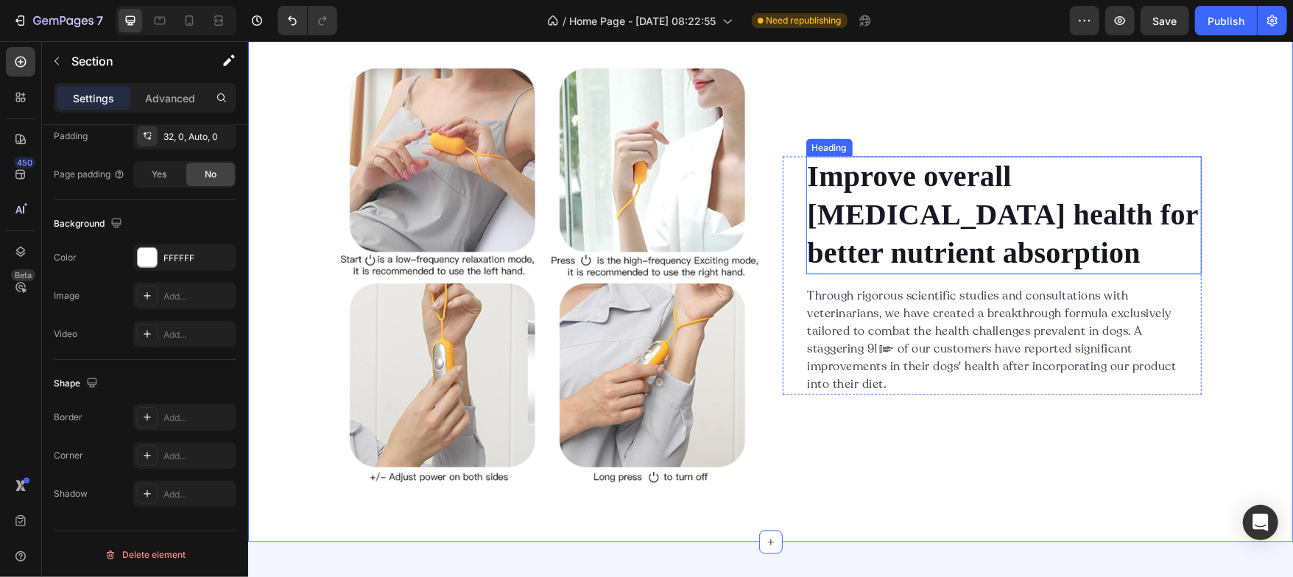
click at [871, 192] on p "Improve overall [MEDICAL_DATA] health for better nutrient absorption" at bounding box center [1003, 215] width 392 height 115
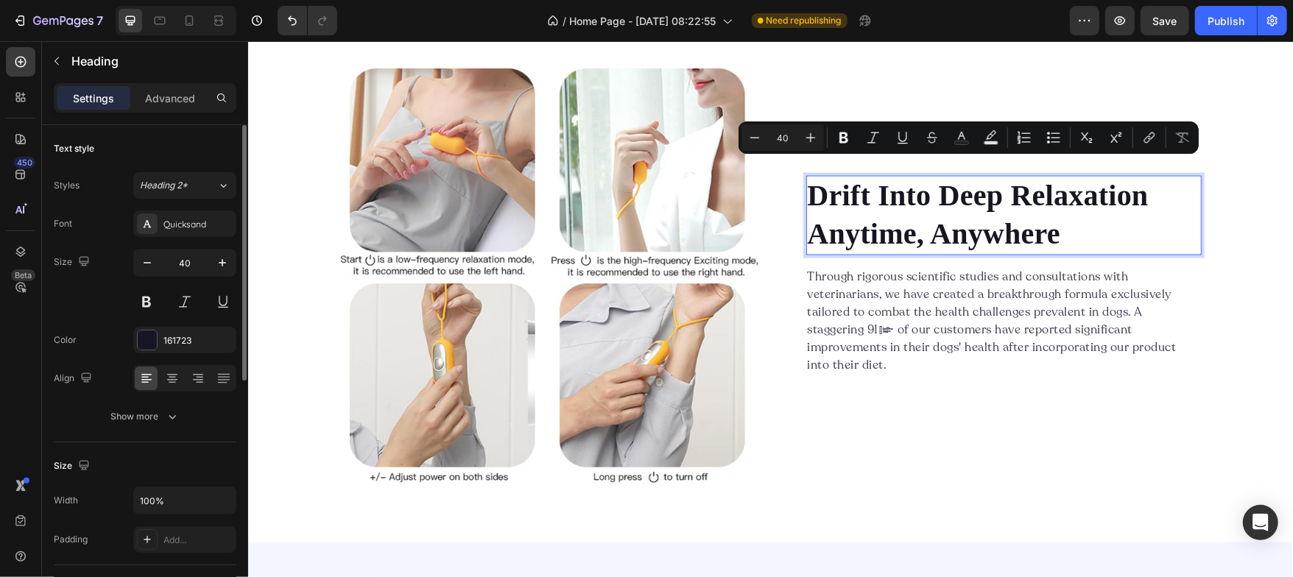
scroll to position [1765, 0]
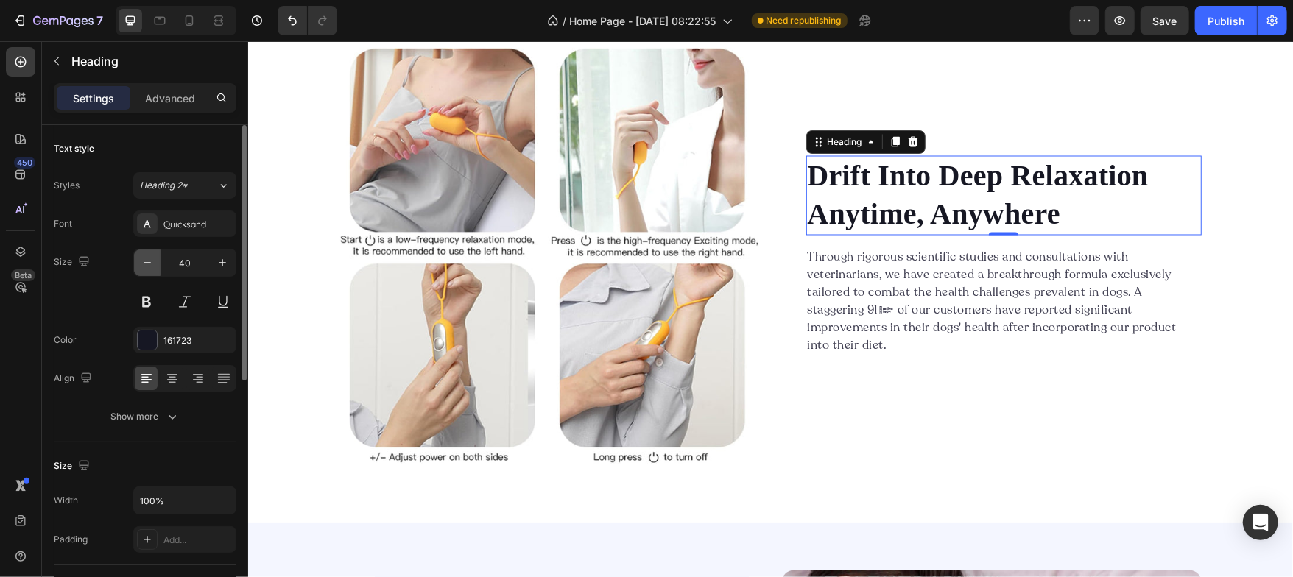
click at [149, 258] on icon "button" at bounding box center [147, 263] width 15 height 15
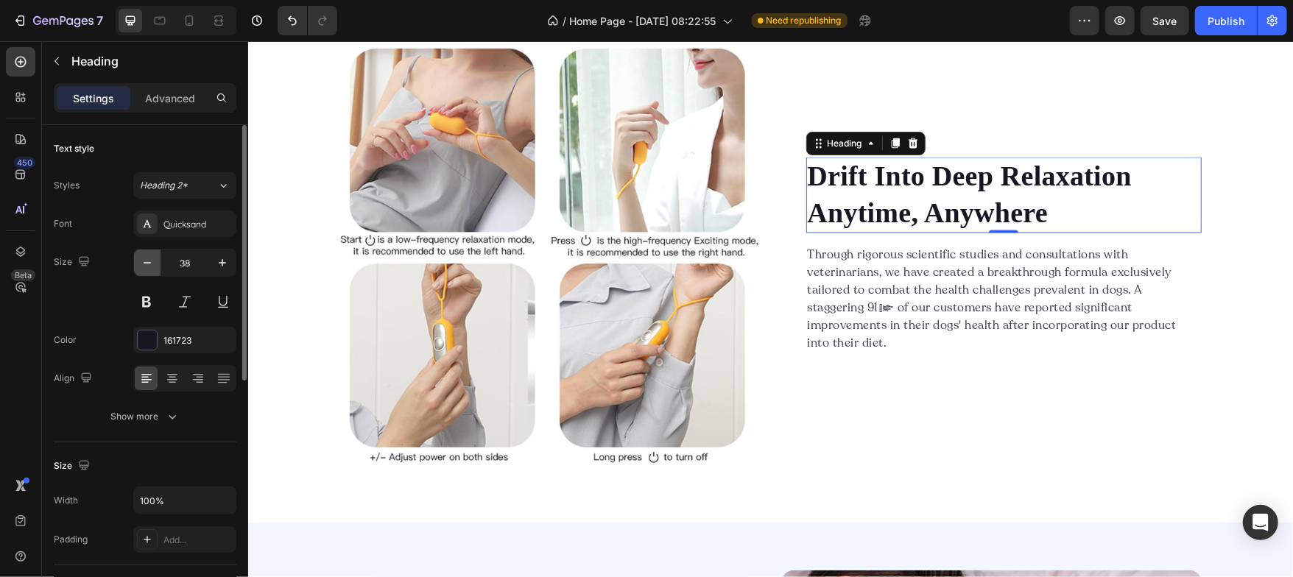
click at [149, 258] on icon "button" at bounding box center [147, 263] width 15 height 15
type input "36"
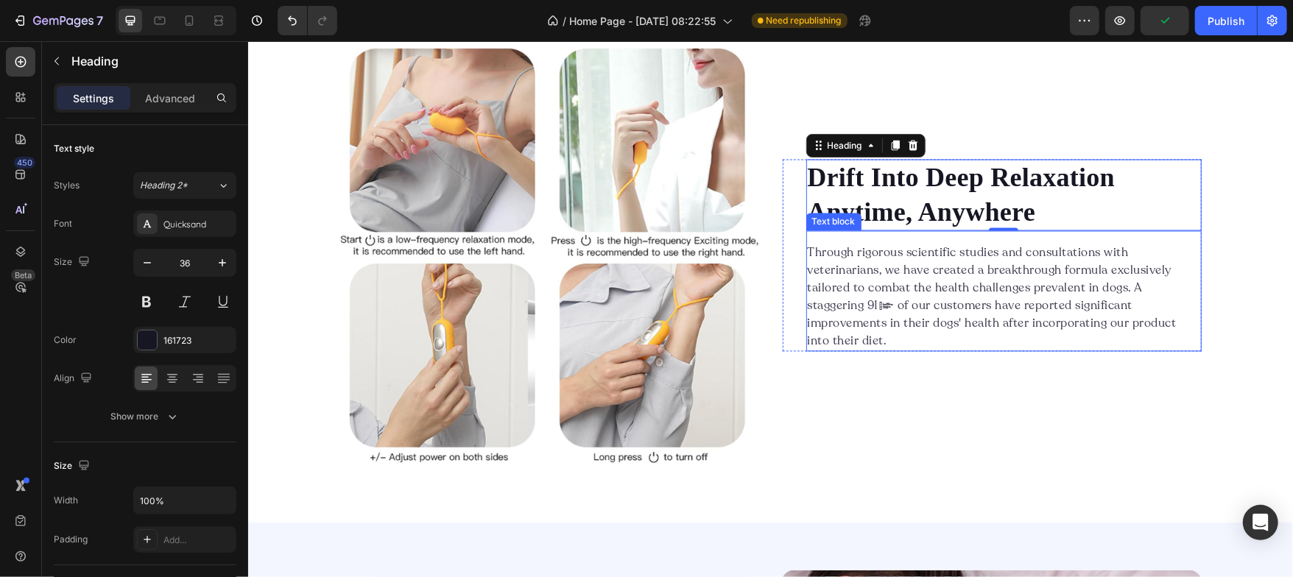
click at [836, 271] on p "Through rigorous scientific studies and consultations with veterinarians, we ha…" at bounding box center [1003, 297] width 392 height 106
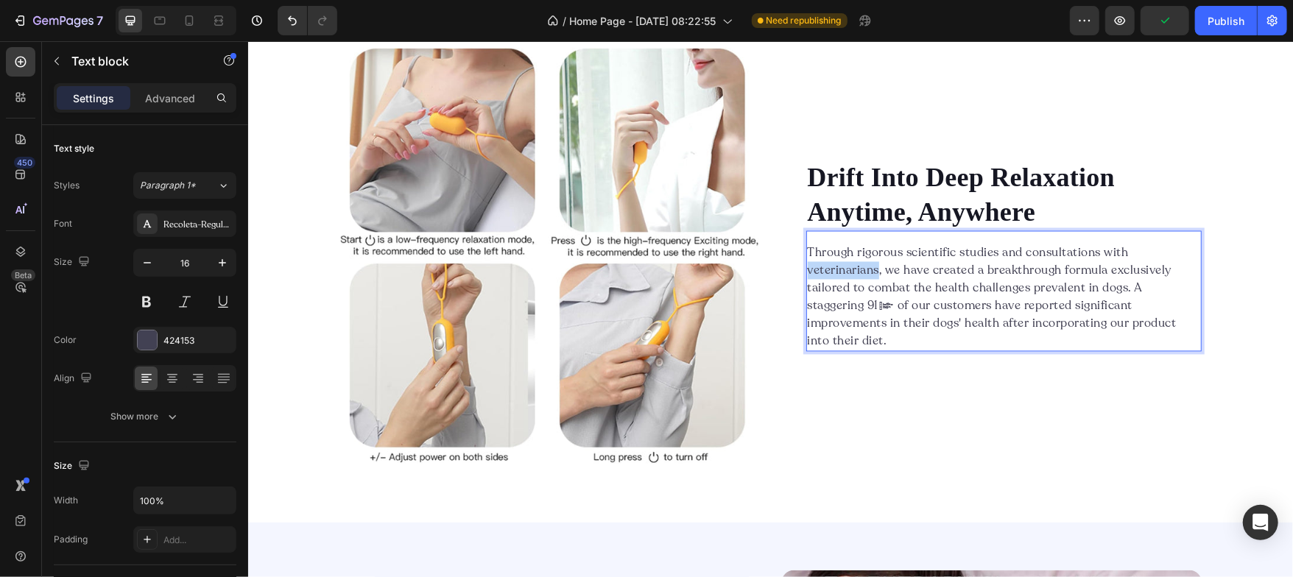
click at [836, 271] on p "Through rigorous scientific studies and consultations with veterinarians, we ha…" at bounding box center [1003, 297] width 392 height 106
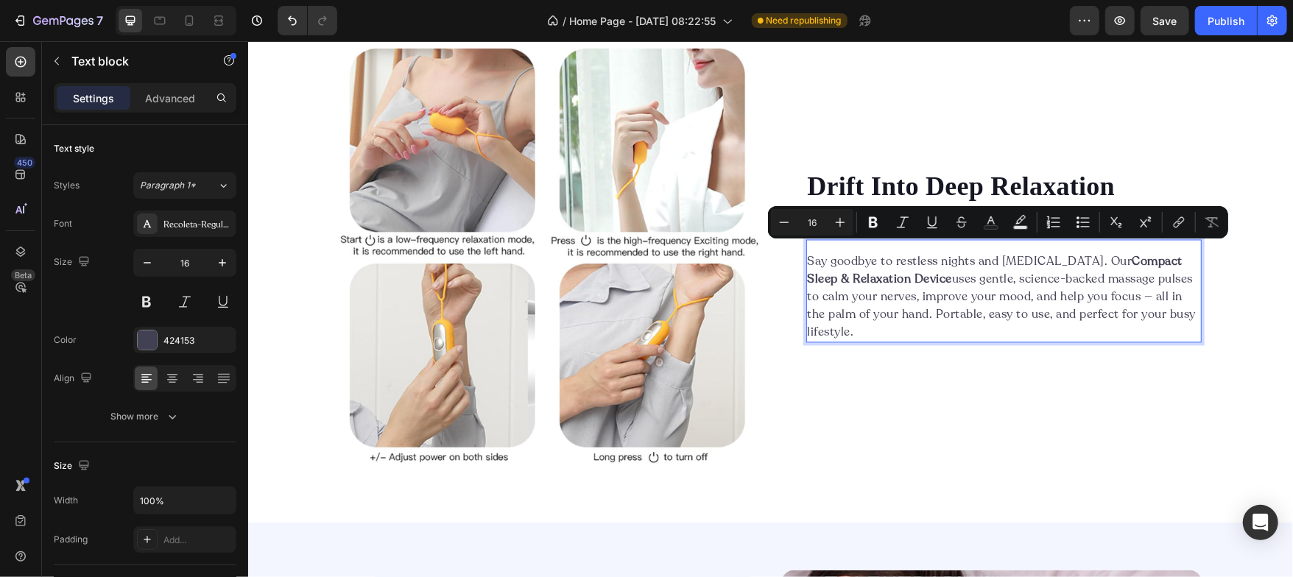
scroll to position [1774, 0]
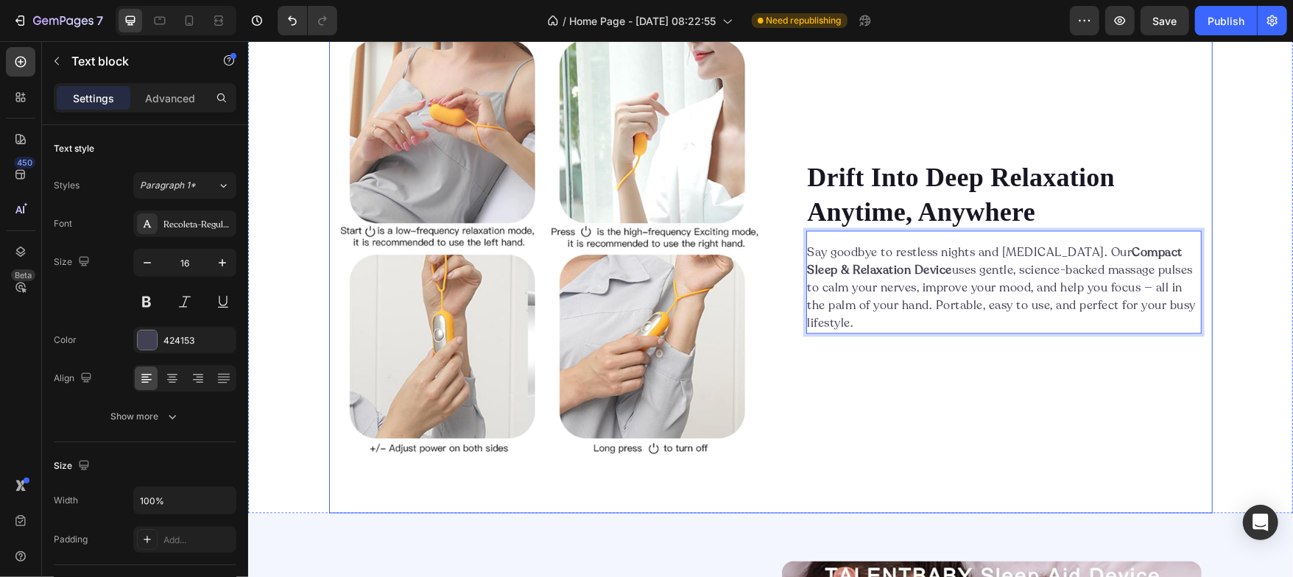
click at [903, 365] on div "Drift Into Deep Relaxation Anytime, Anywhere Heading Say goodbye to restless ni…" at bounding box center [991, 246] width 419 height 417
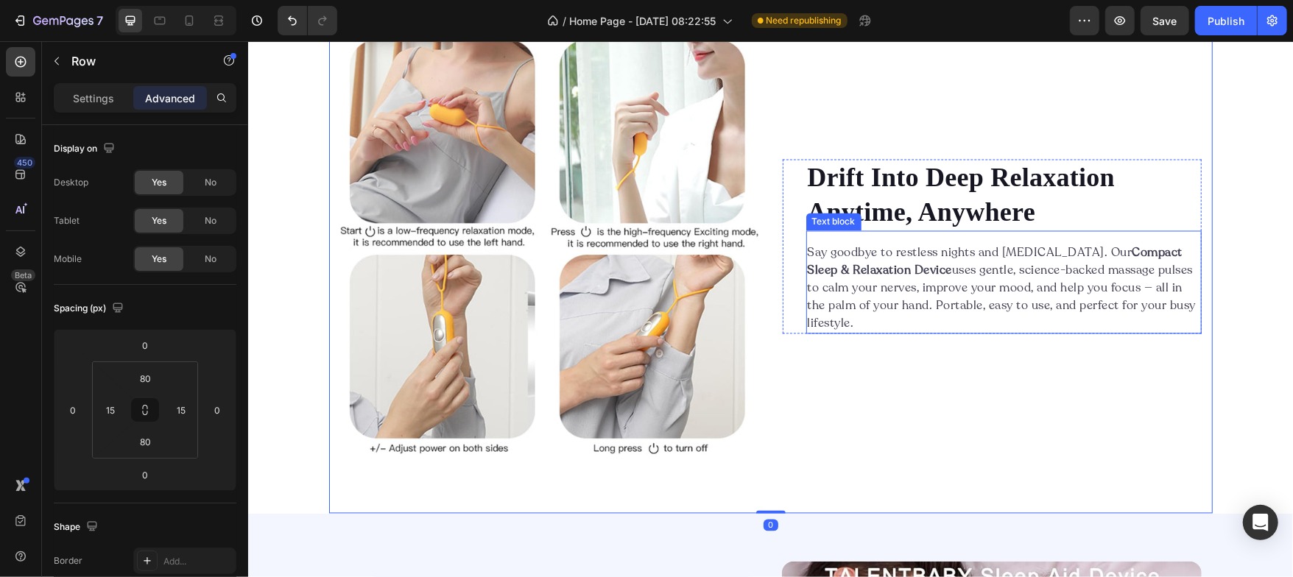
click at [902, 291] on p "Say goodbye to restless nights and [MEDICAL_DATA]. Our Compact Sleep & Relaxati…" at bounding box center [1003, 288] width 392 height 88
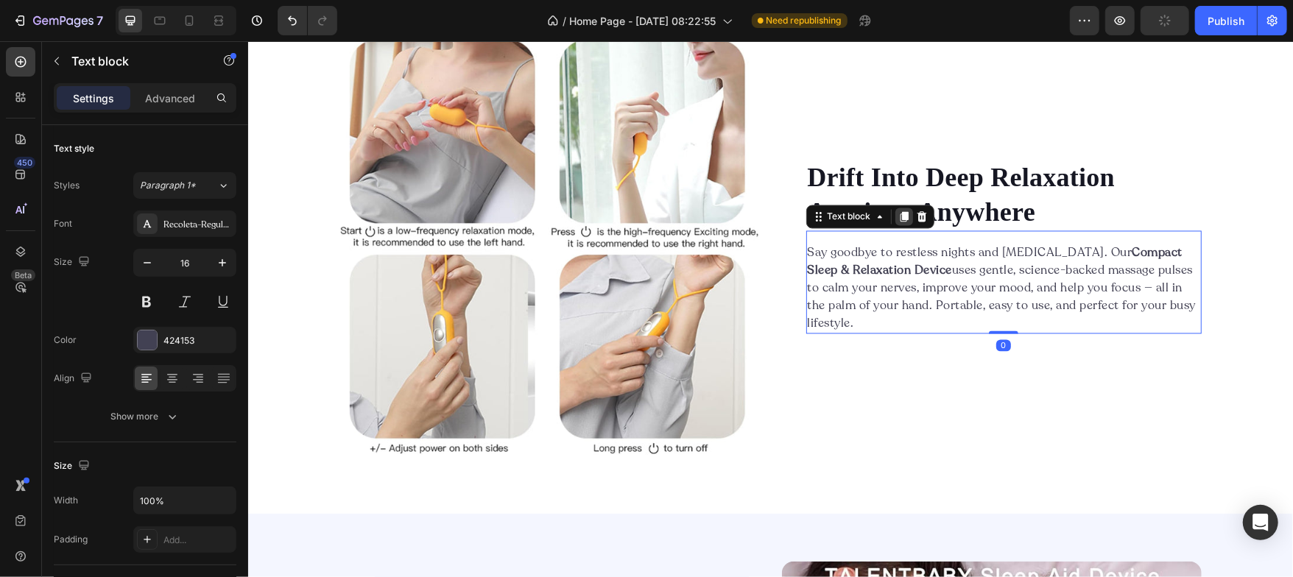
click at [898, 222] on icon at bounding box center [904, 217] width 12 height 12
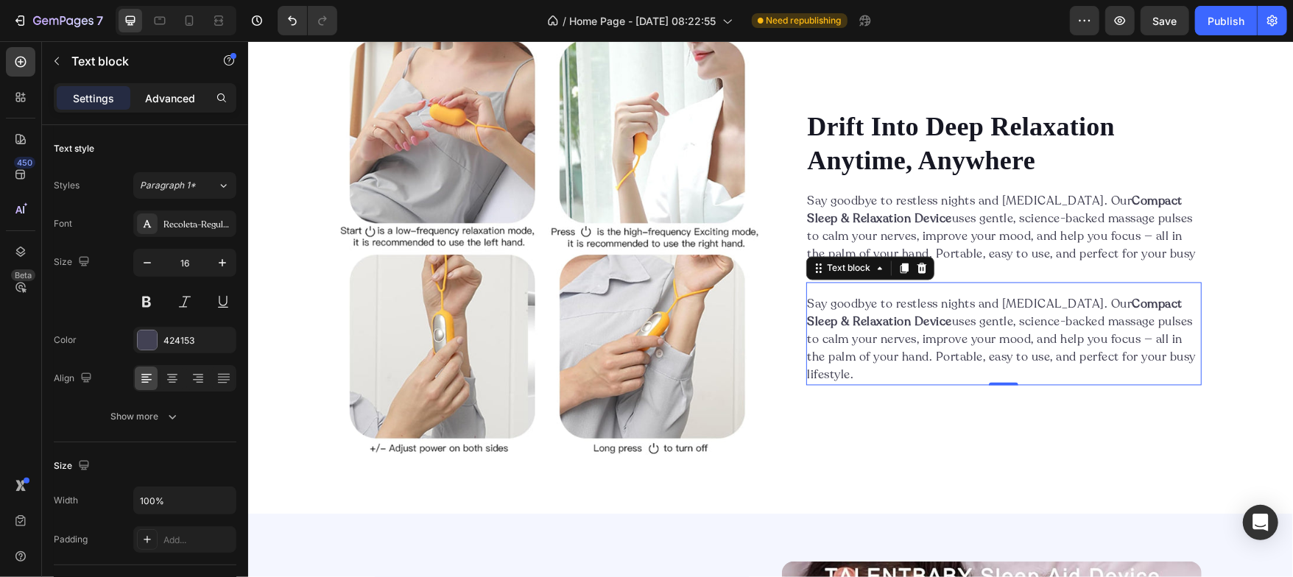
click at [177, 88] on div "Advanced" at bounding box center [170, 98] width 74 height 24
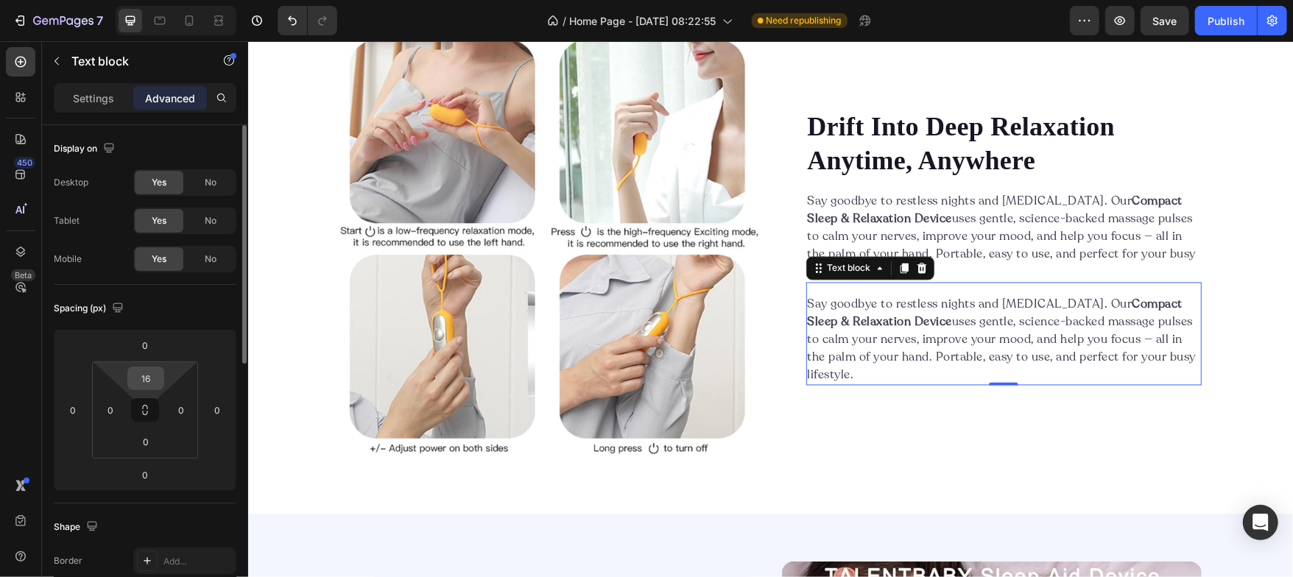
click at [147, 378] on input "16" at bounding box center [145, 378] width 29 height 22
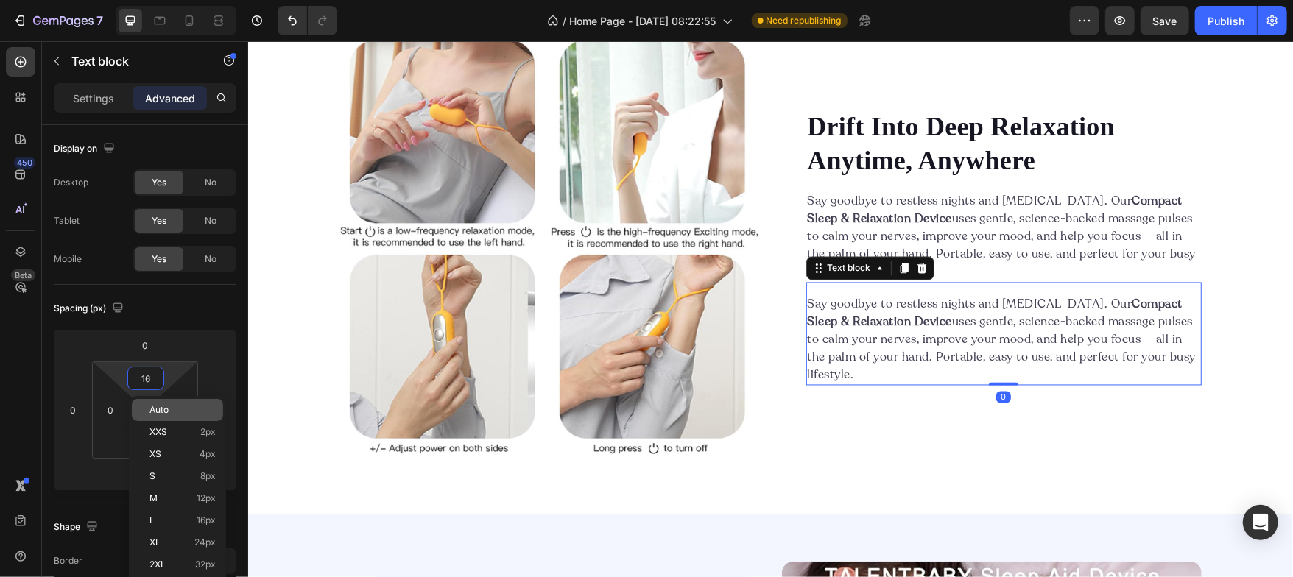
click at [150, 407] on span "Auto" at bounding box center [158, 410] width 19 height 10
type input "Auto"
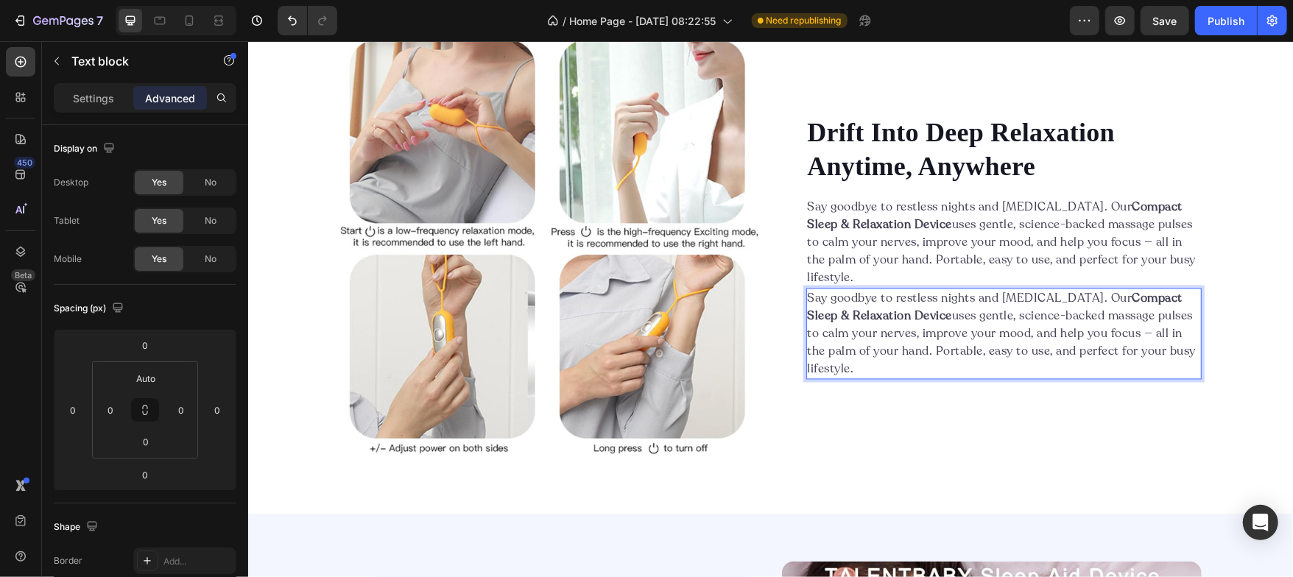
click at [847, 311] on strong "Compact Sleep & Relaxation Device" at bounding box center [995, 307] width 376 height 34
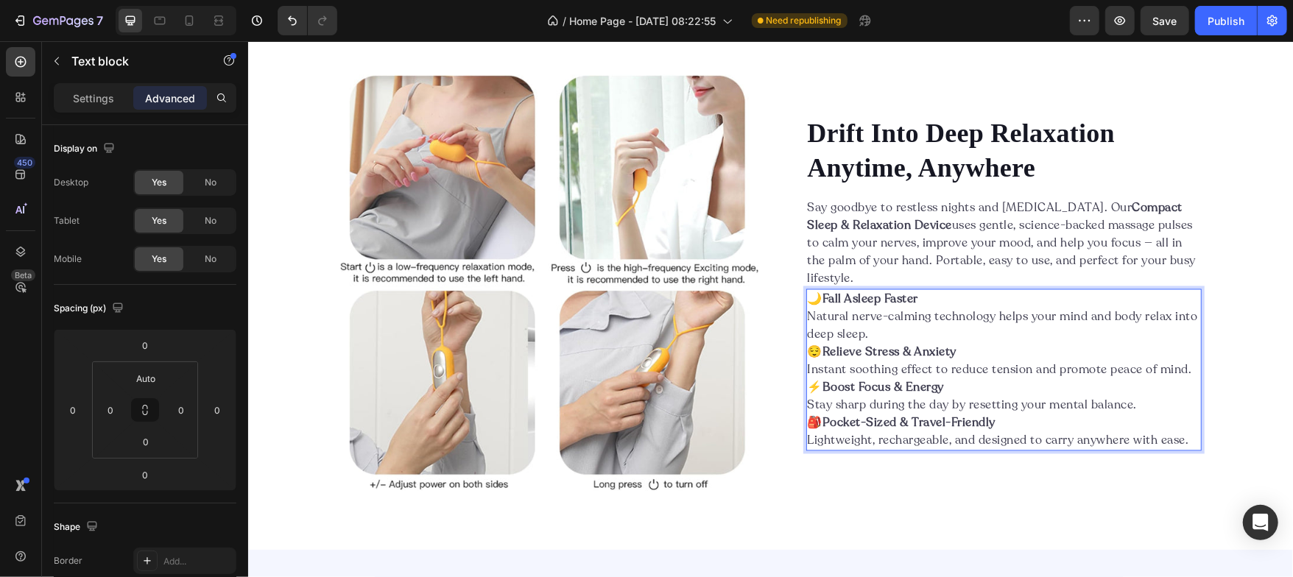
click at [807, 387] on p "⚡ Boost Focus & Energy" at bounding box center [1003, 388] width 392 height 18
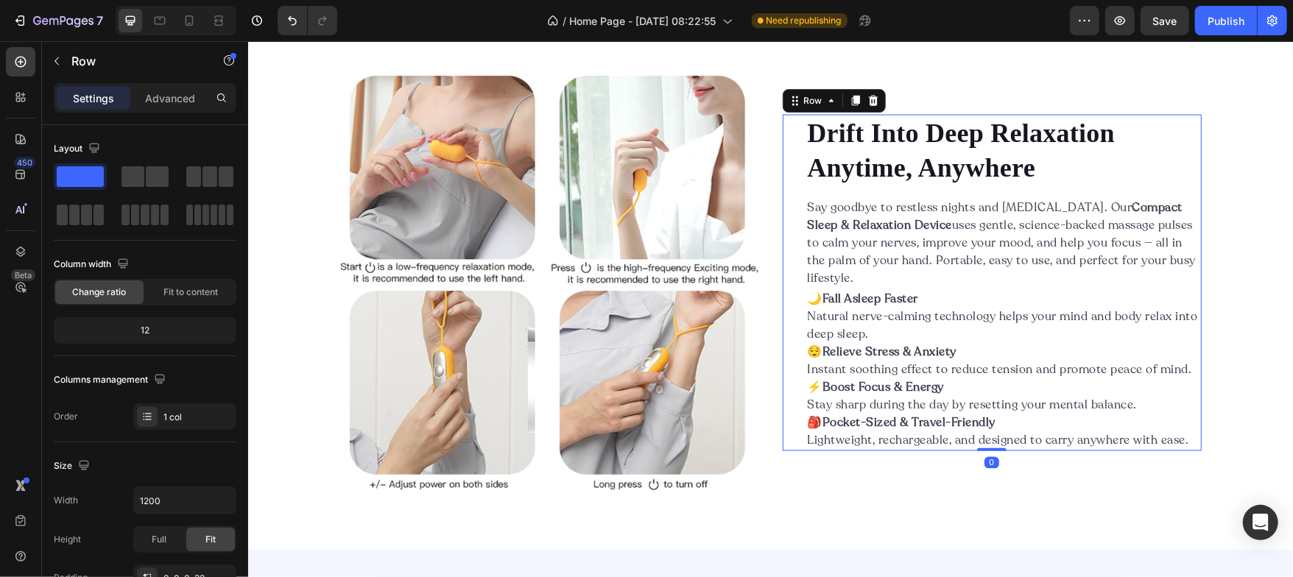
click at [782, 334] on div "Drift Into Deep Relaxation Anytime, Anywhere Heading Say goodbye to restless ni…" at bounding box center [991, 282] width 419 height 337
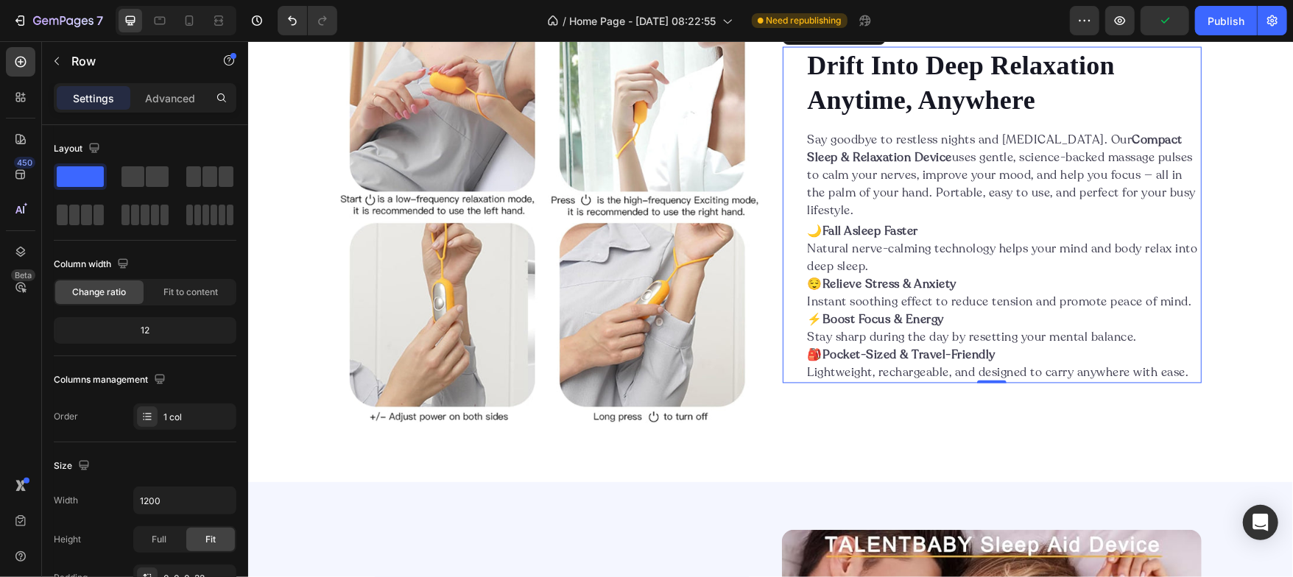
scroll to position [1794, 0]
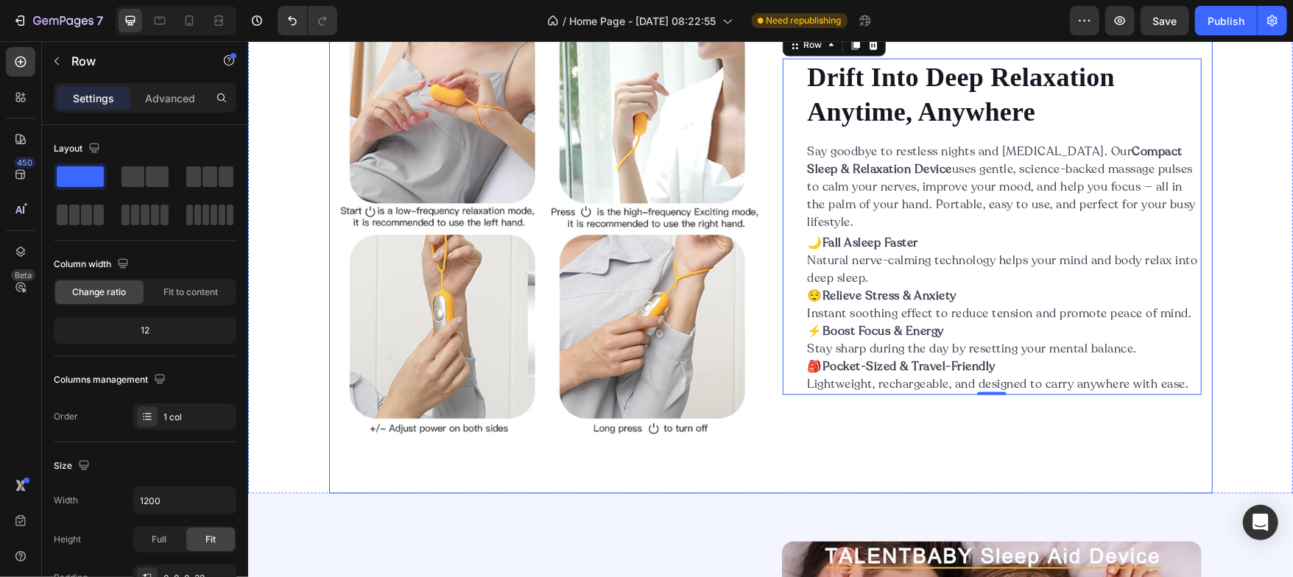
click at [767, 412] on div "Image Drift Into Deep Relaxation Anytime, Anywhere Heading Say goodbye to restl…" at bounding box center [770, 226] width 884 height 535
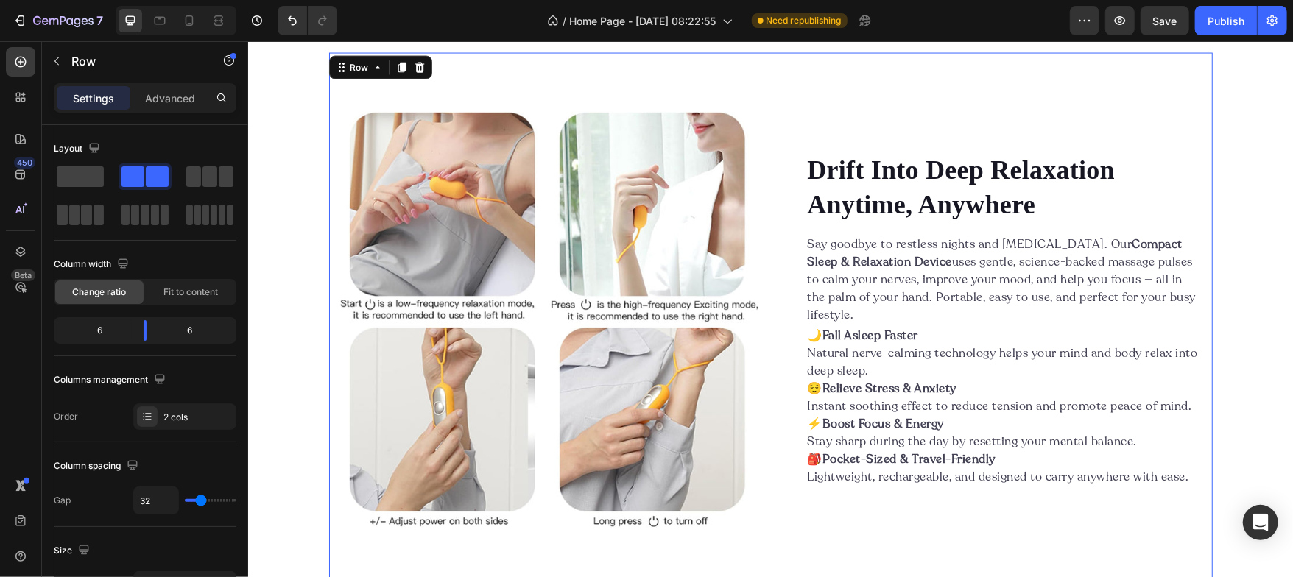
scroll to position [1728, 0]
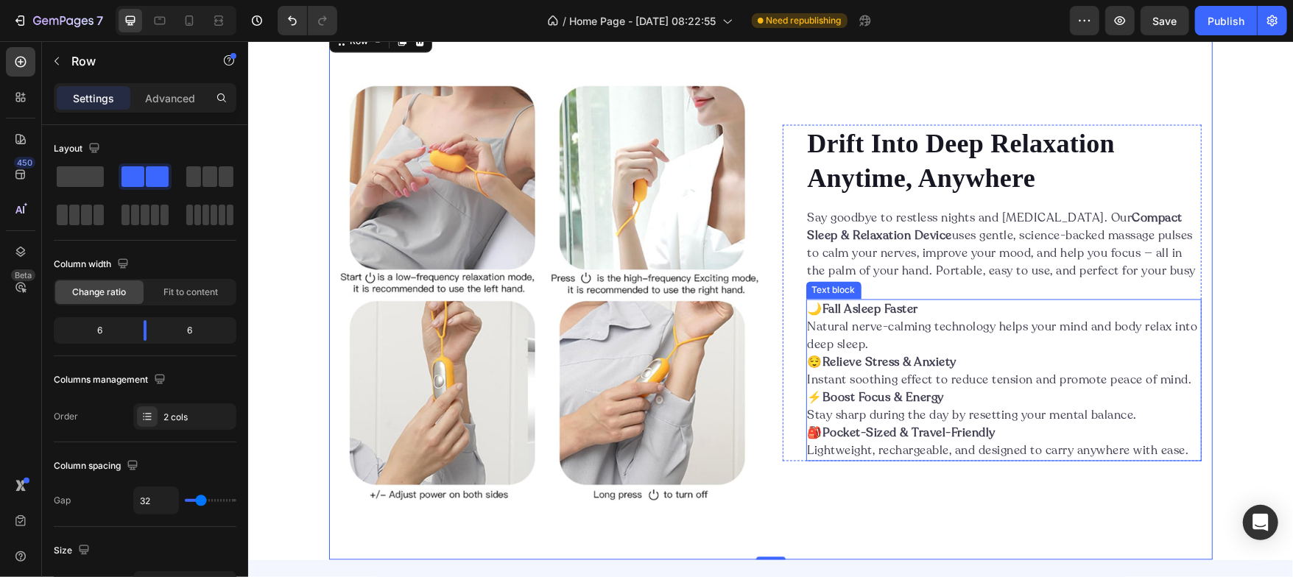
click at [889, 344] on p "Natural nerve-calming technology helps your mind and body relax into deep sleep." at bounding box center [1003, 335] width 392 height 35
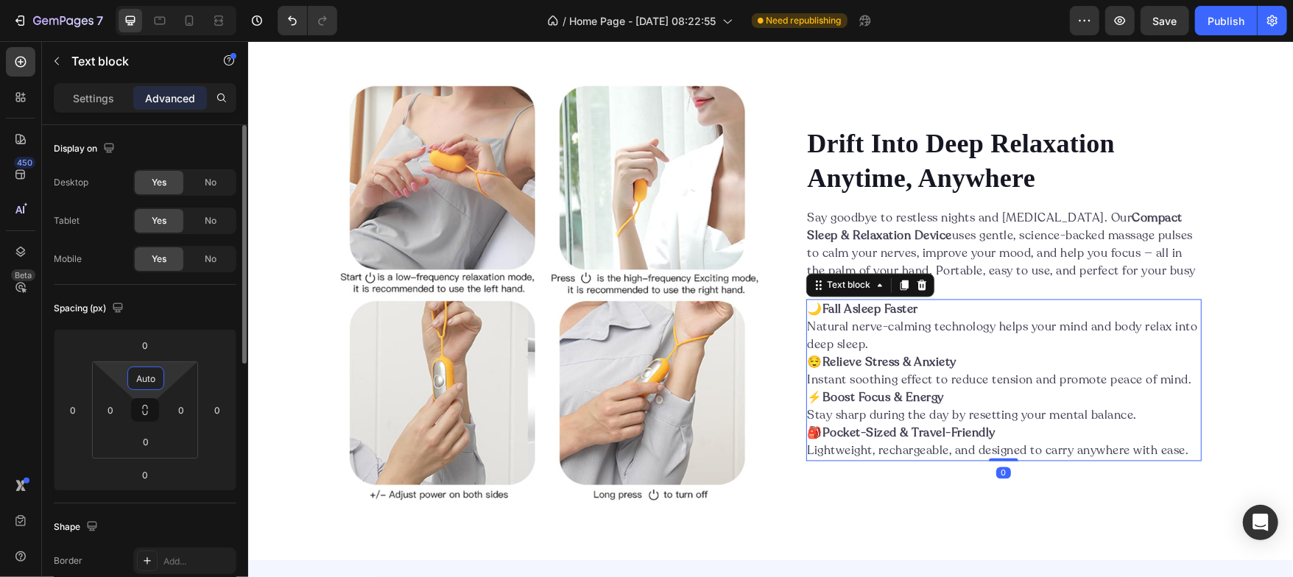
click at [152, 374] on input "Auto" at bounding box center [145, 378] width 29 height 22
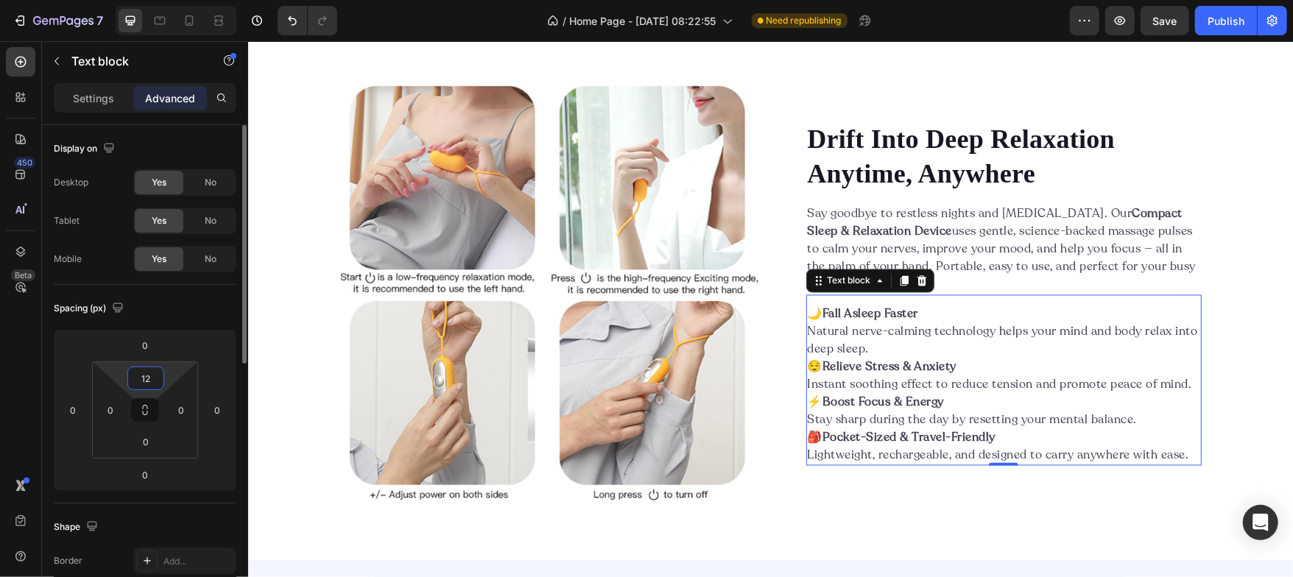
type input "12"
click at [172, 298] on div "Spacing (px)" at bounding box center [145, 309] width 183 height 24
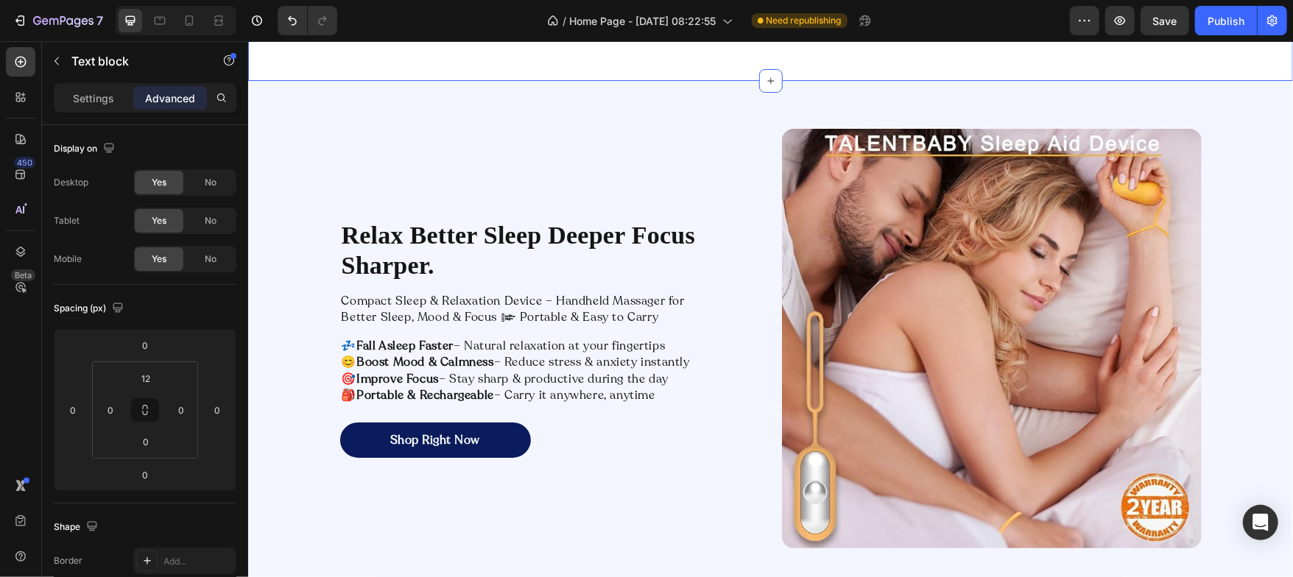
scroll to position [2236, 0]
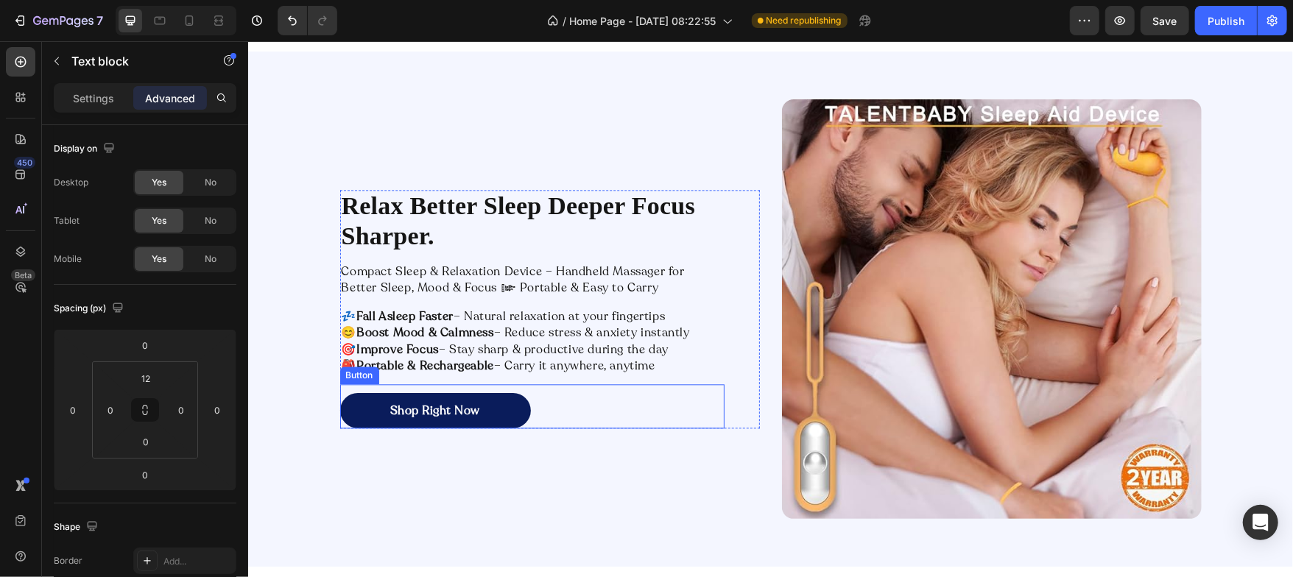
click at [521, 408] on link "Shop Right Now" at bounding box center [434, 409] width 191 height 35
click at [417, 372] on icon at bounding box center [421, 370] width 8 height 10
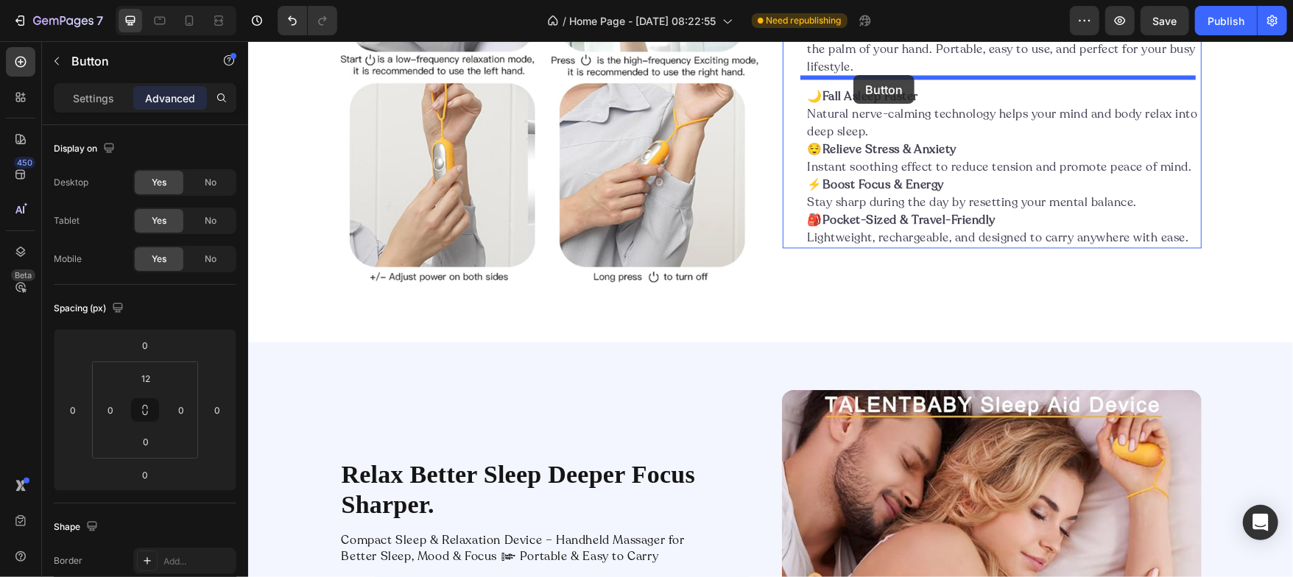
scroll to position [1924, 0]
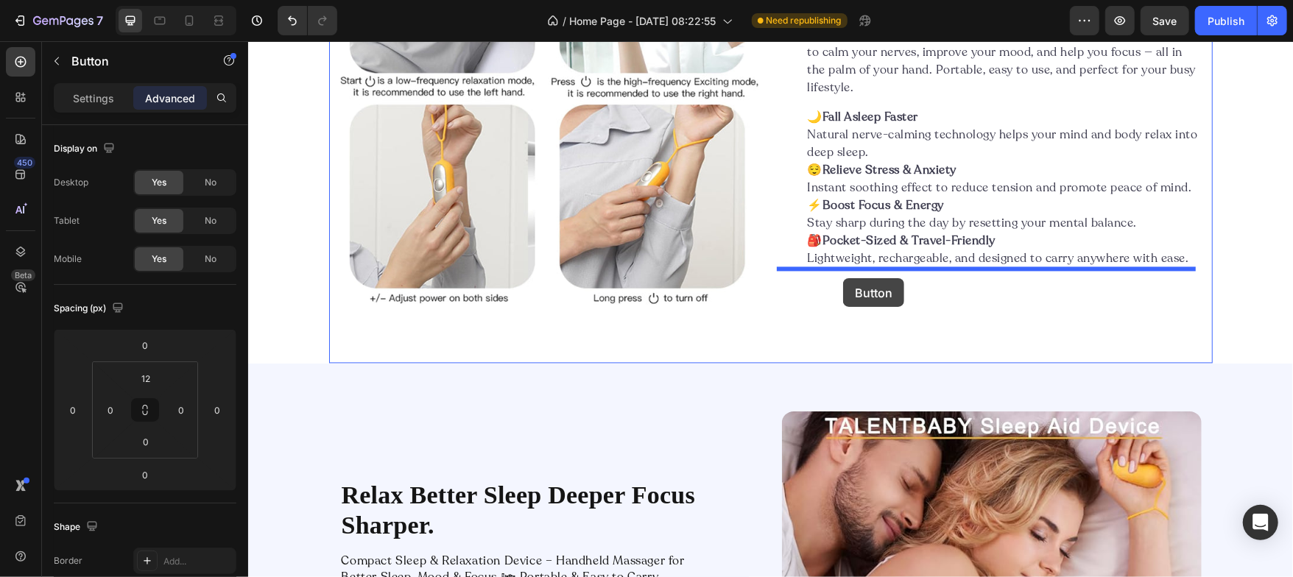
drag, startPoint x: 349, startPoint y: 394, endPoint x: 842, endPoint y: 278, distance: 506.9
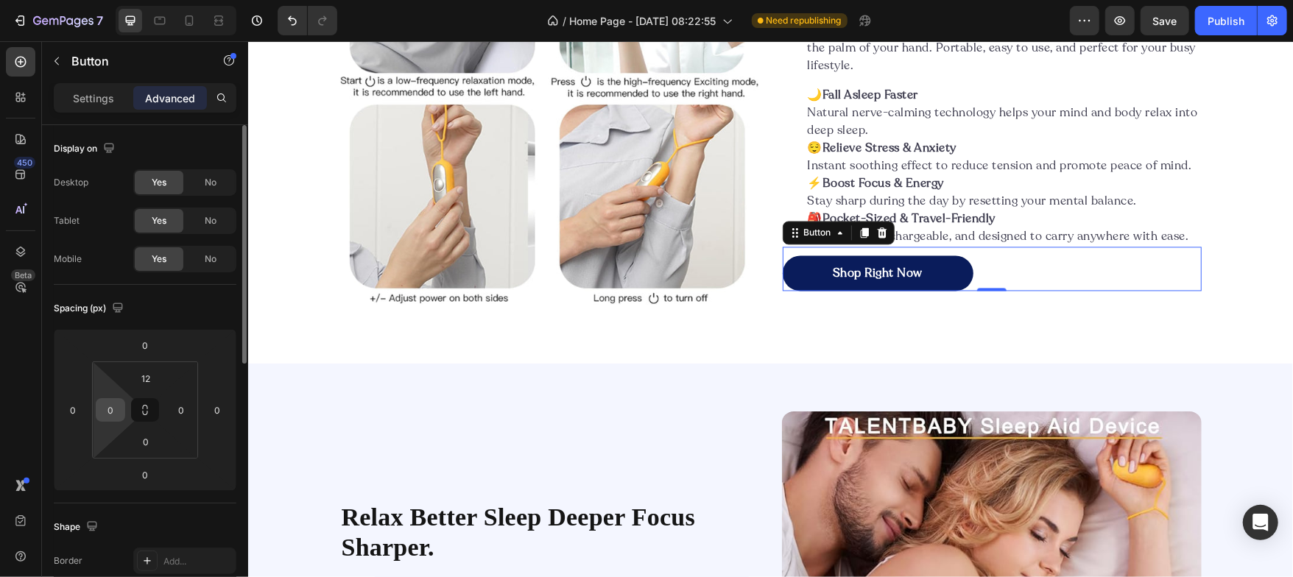
click at [110, 406] on input "0" at bounding box center [110, 410] width 22 height 22
click at [110, 406] on input "12" at bounding box center [110, 410] width 22 height 22
type input "30"
click at [0, 0] on div "Spacing (px) 0 0 0 0 12 30 0 0" at bounding box center [0, 0] width 0 height 0
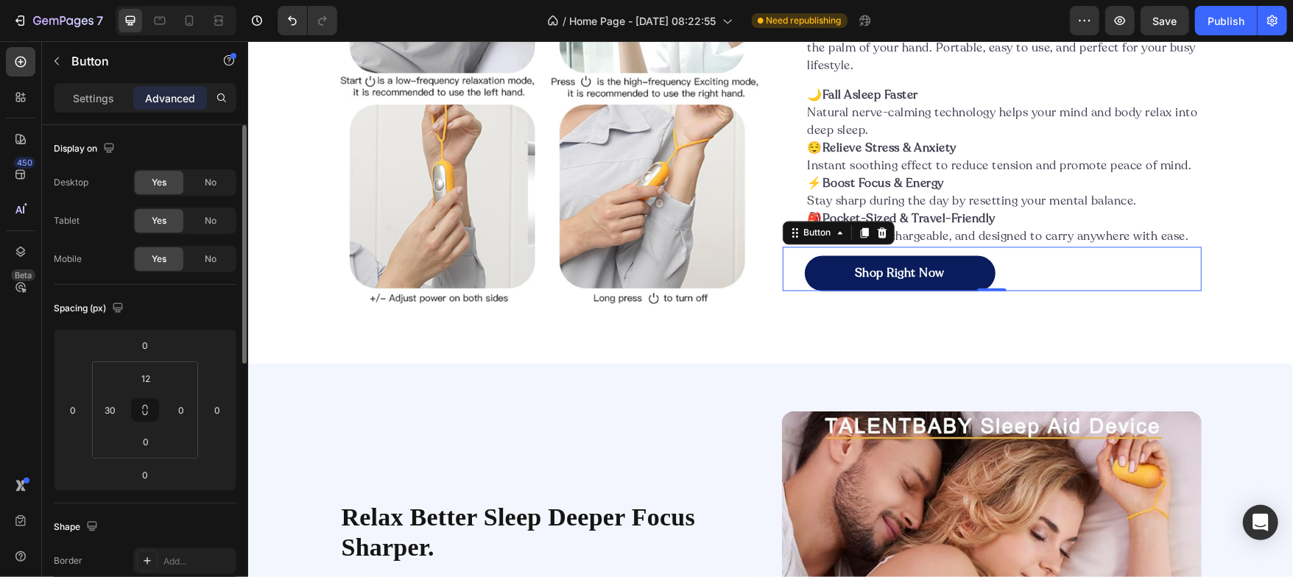
click at [178, 303] on div "Spacing (px)" at bounding box center [145, 309] width 183 height 24
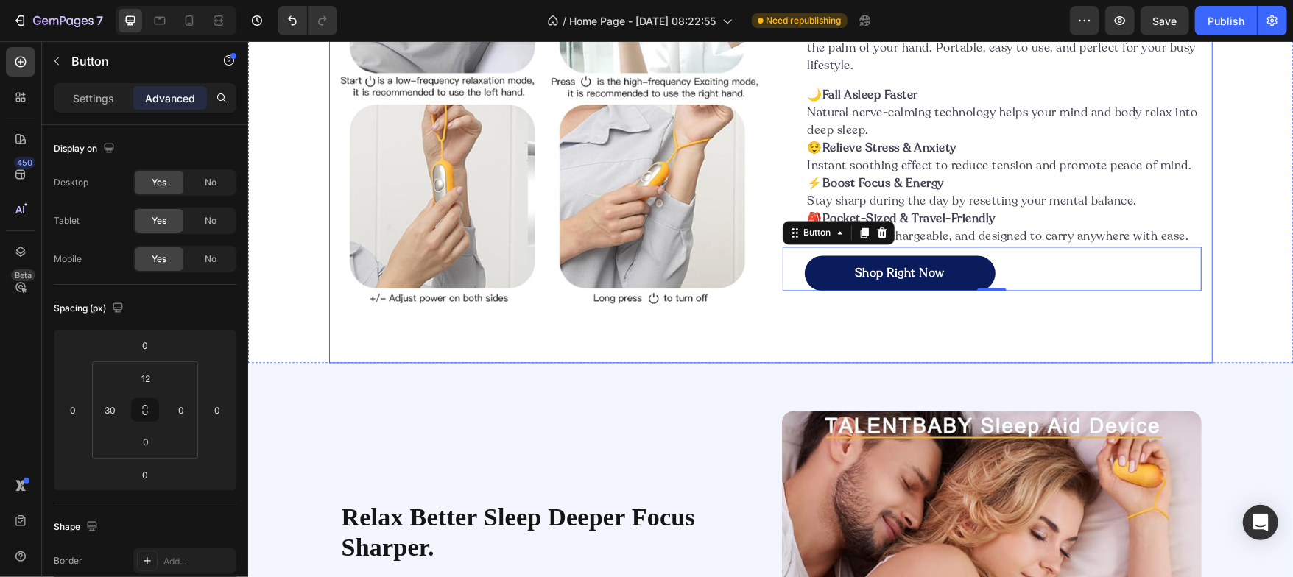
click at [752, 320] on div "Image Drift Into Deep Relaxation Anytime, Anywhere Heading Say goodbye to restl…" at bounding box center [770, 96] width 884 height 535
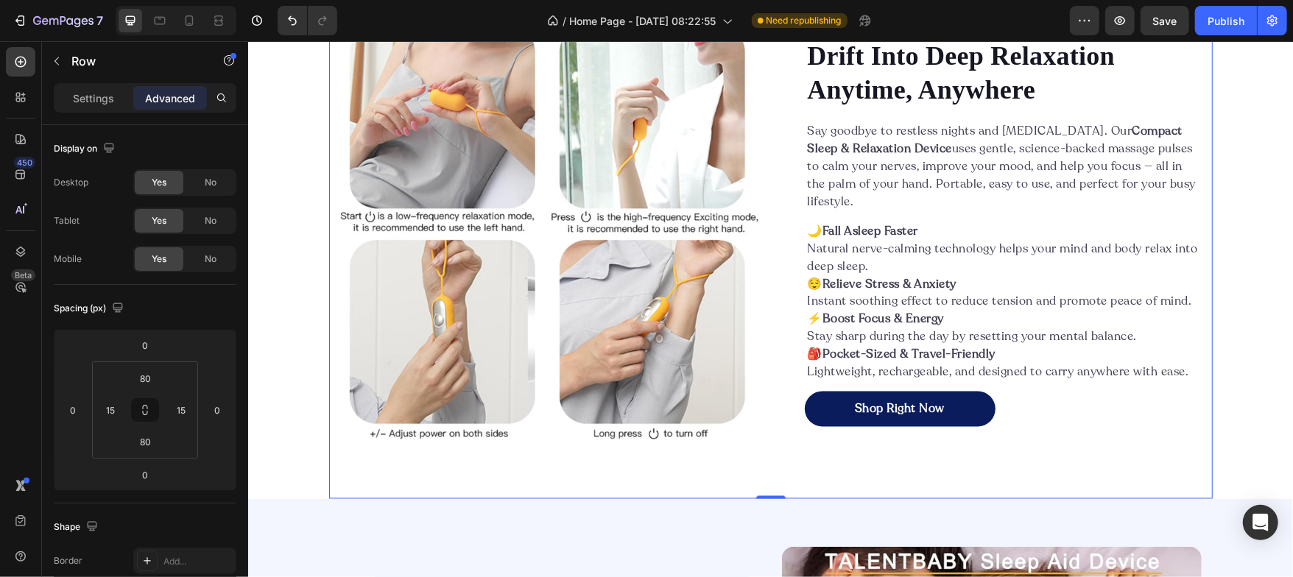
scroll to position [1634, 0]
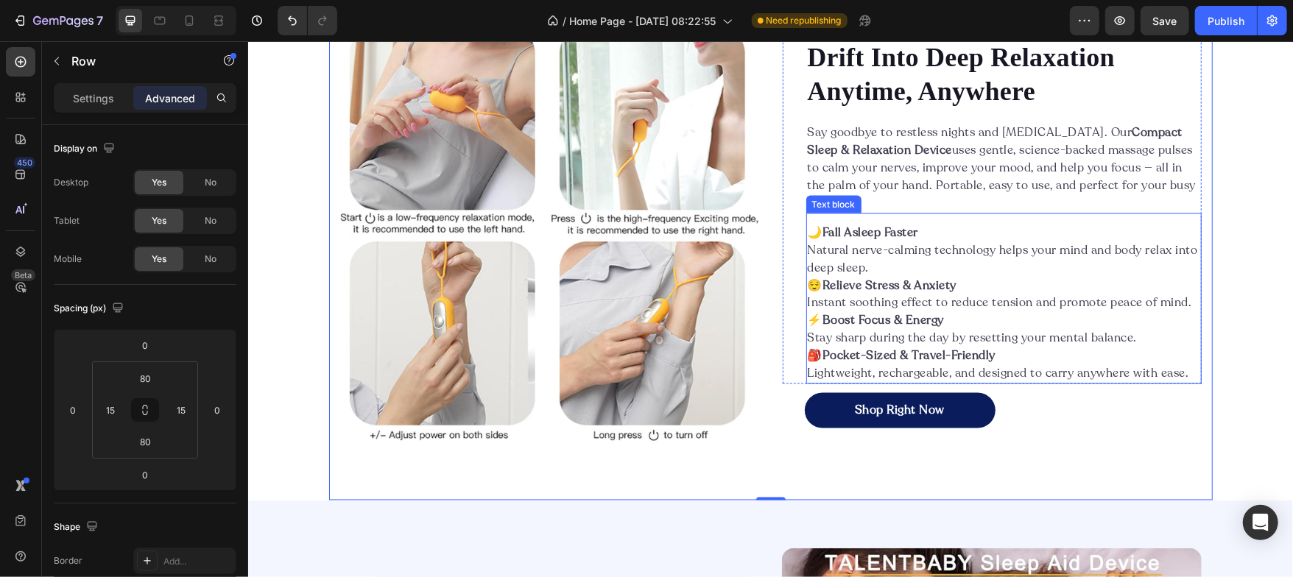
click at [807, 286] on p "😌 Relieve Stress & Anxiety" at bounding box center [1003, 285] width 392 height 18
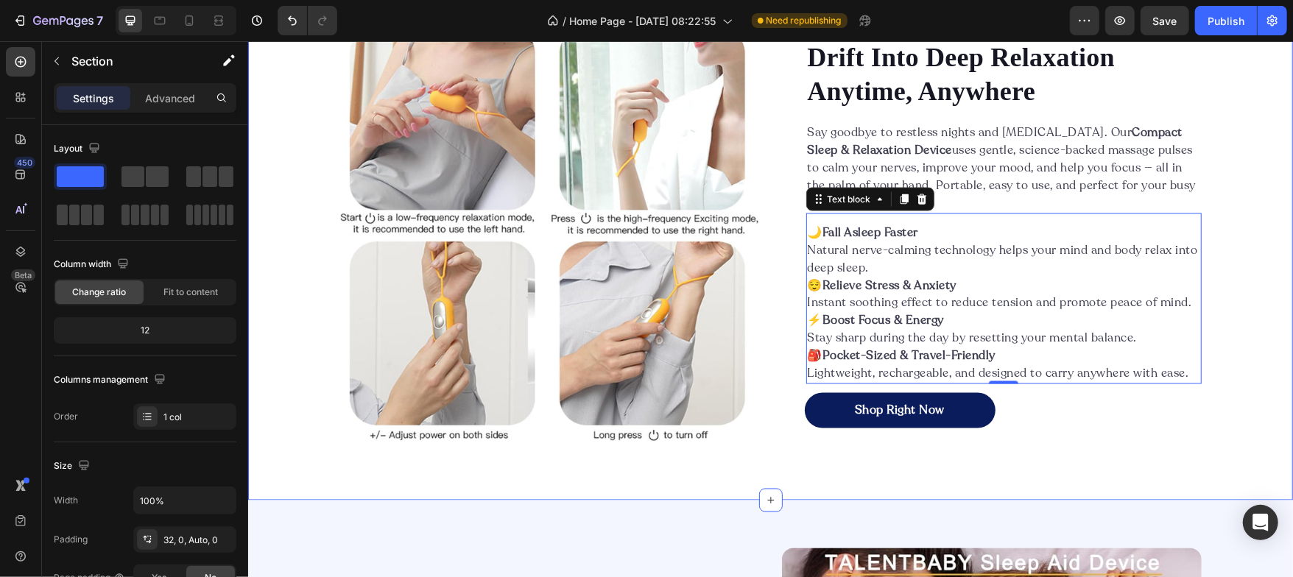
click at [302, 258] on div "Image Drift Into Deep Relaxation Anytime, Anywhere Heading Say goodbye to restl…" at bounding box center [769, 233] width 1045 height 535
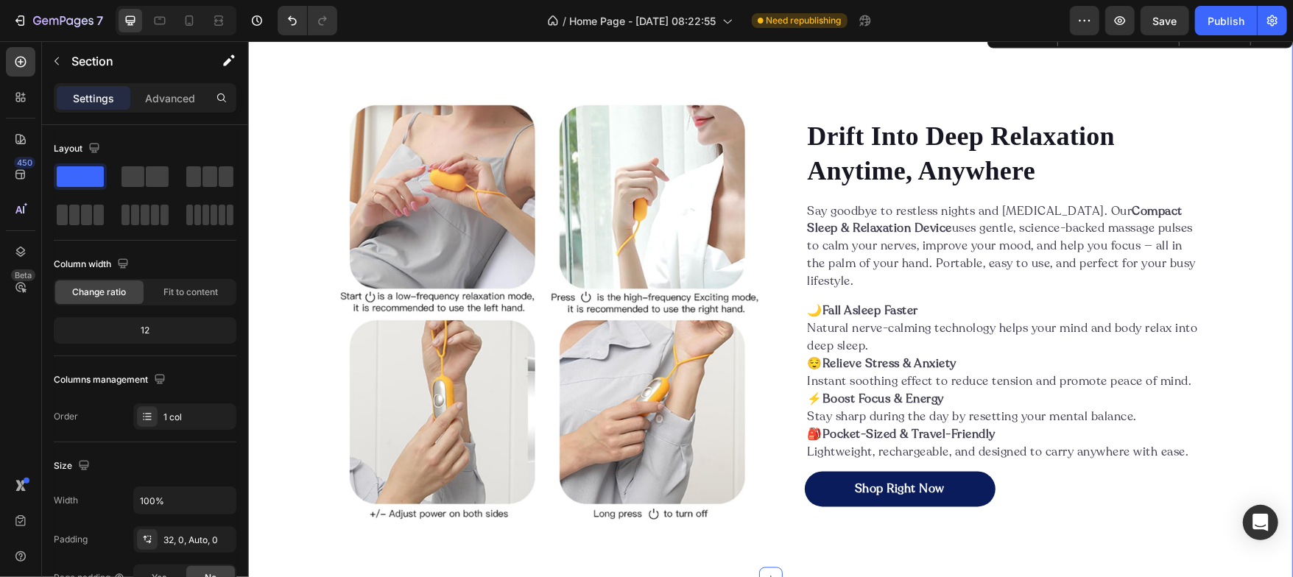
scroll to position [1722, 0]
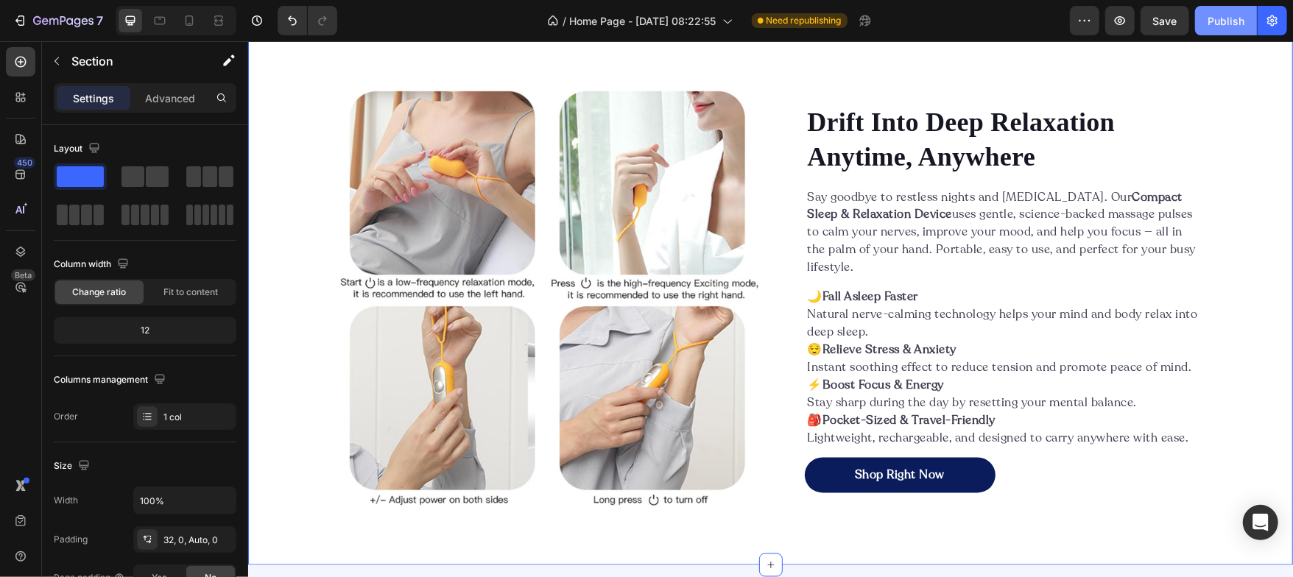
click at [1228, 28] on div "Publish" at bounding box center [1226, 20] width 37 height 15
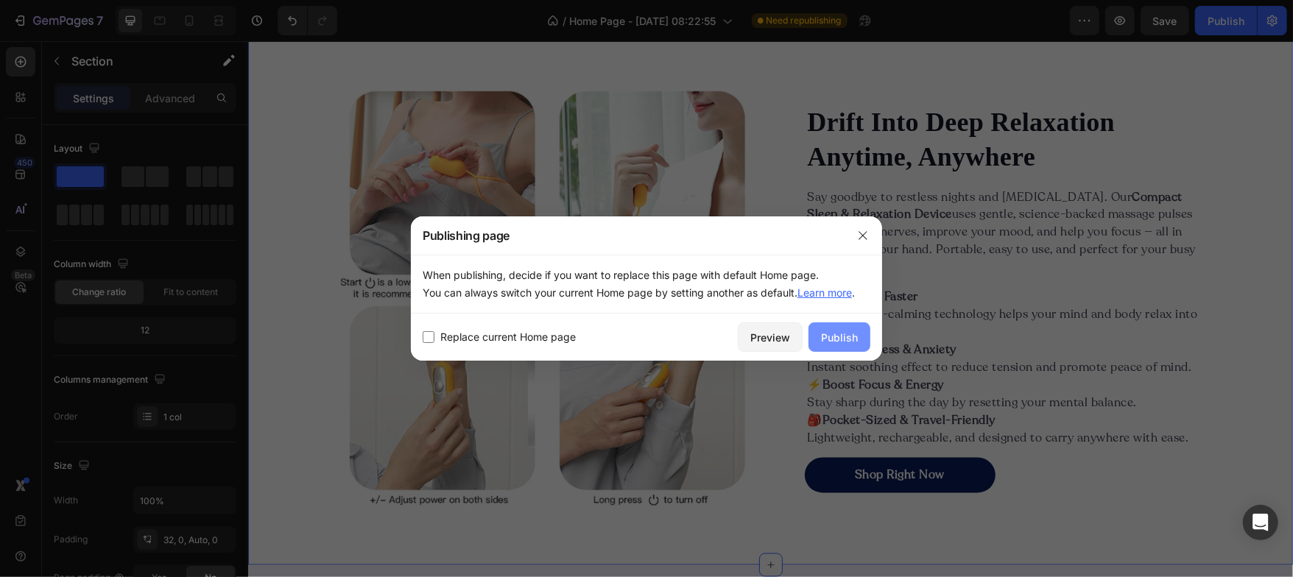
click at [817, 337] on button "Publish" at bounding box center [840, 337] width 62 height 29
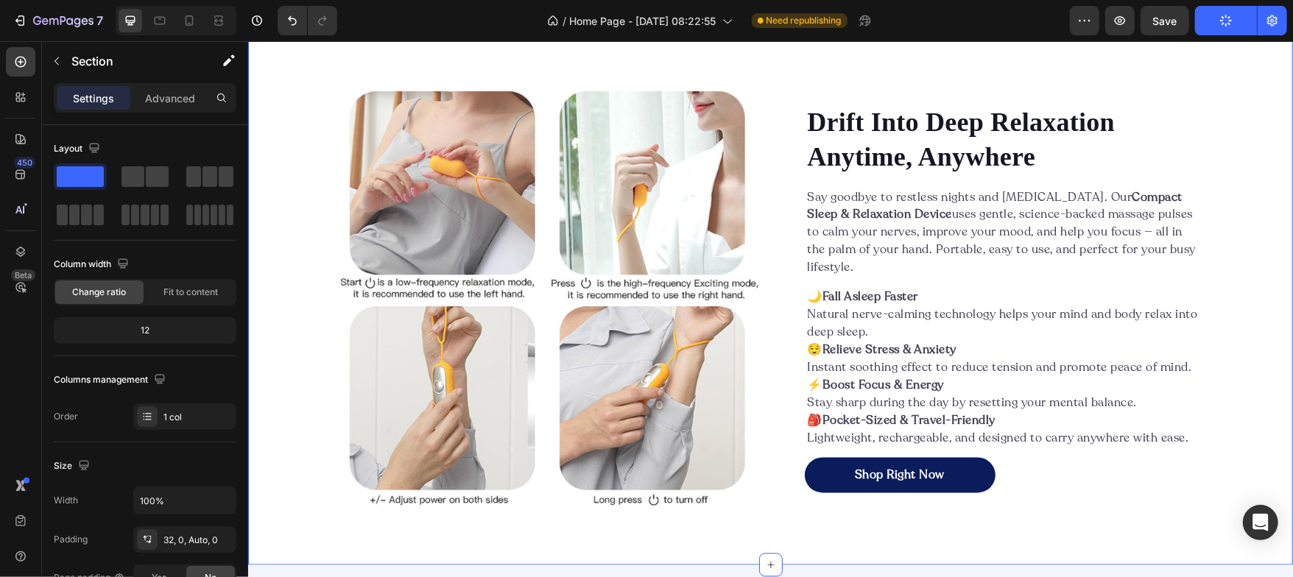
click at [279, 247] on div "Image Drift Into Deep Relaxation Anytime, Anywhere Heading Say goodbye to restl…" at bounding box center [769, 298] width 1045 height 535
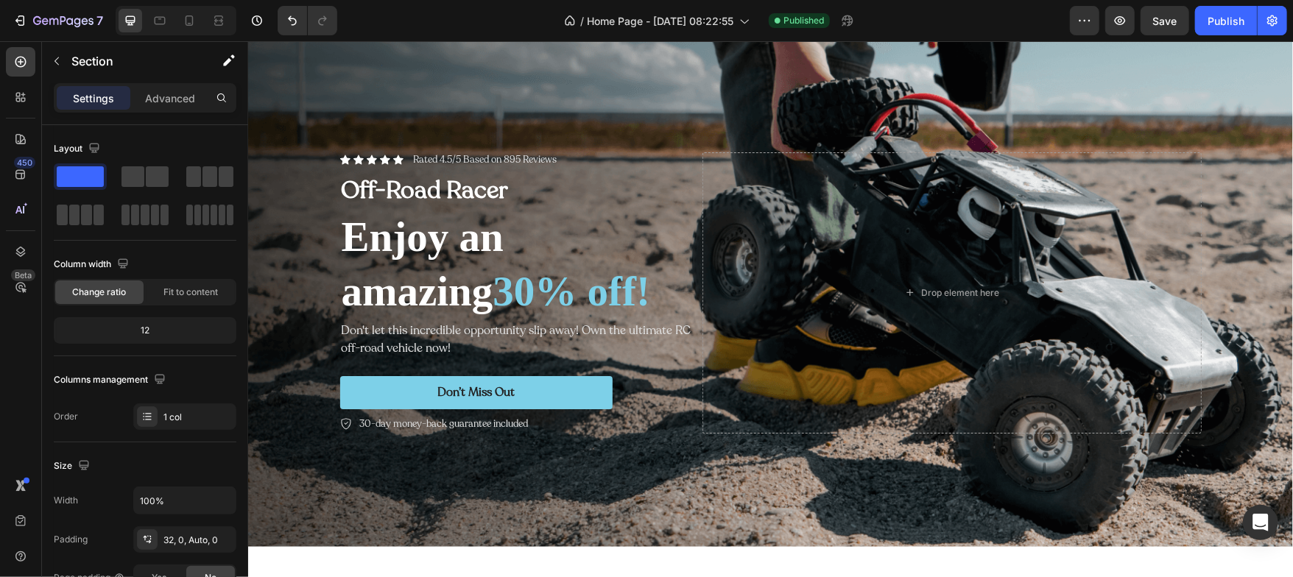
scroll to position [0, 0]
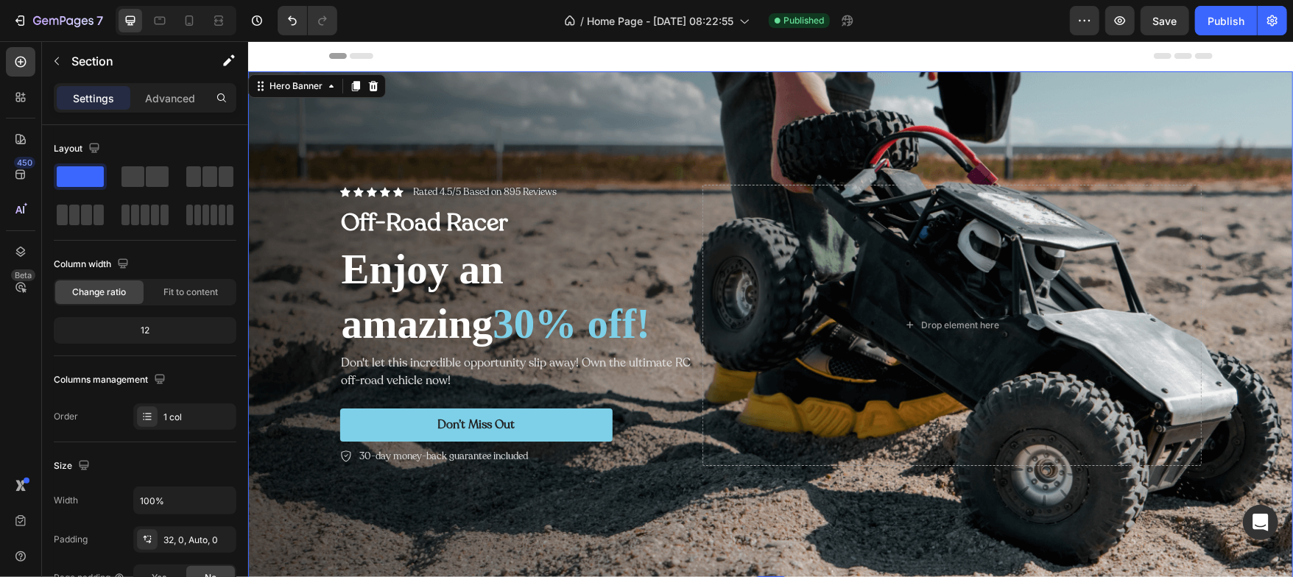
click at [285, 157] on div "Background Image" at bounding box center [769, 325] width 1045 height 508
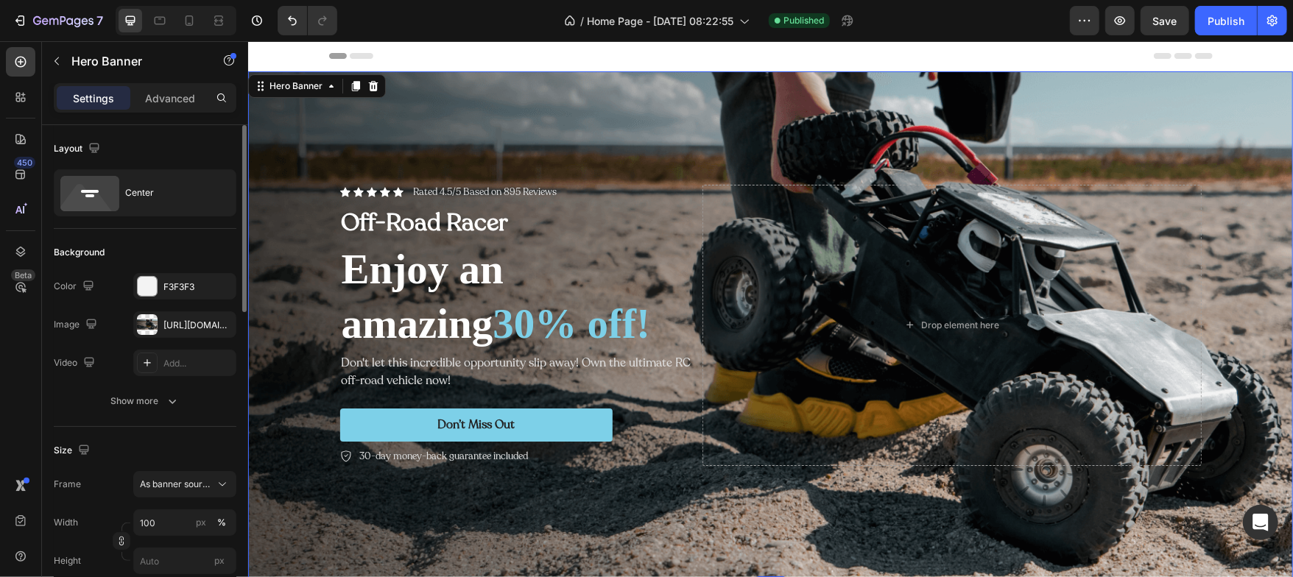
click at [182, 339] on div "The changes might be hidden by the image and the video. Color F3F3F3 Image [URL…" at bounding box center [145, 324] width 183 height 103
click at [194, 317] on div "[URL][DOMAIN_NAME]" at bounding box center [184, 324] width 103 height 27
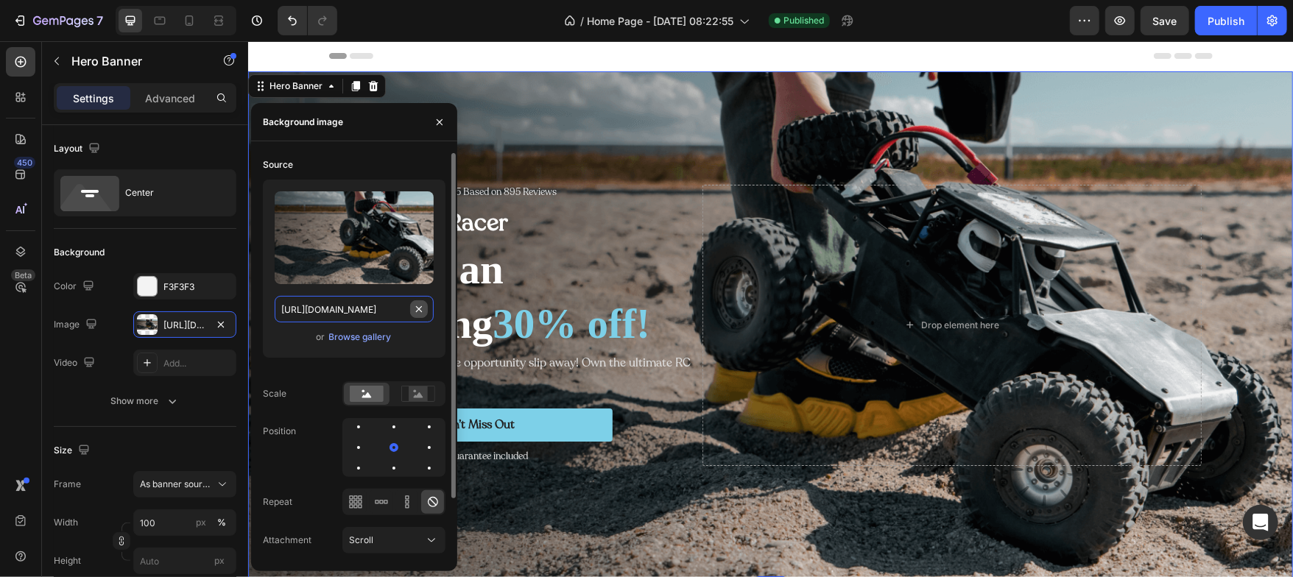
type input "Auto"
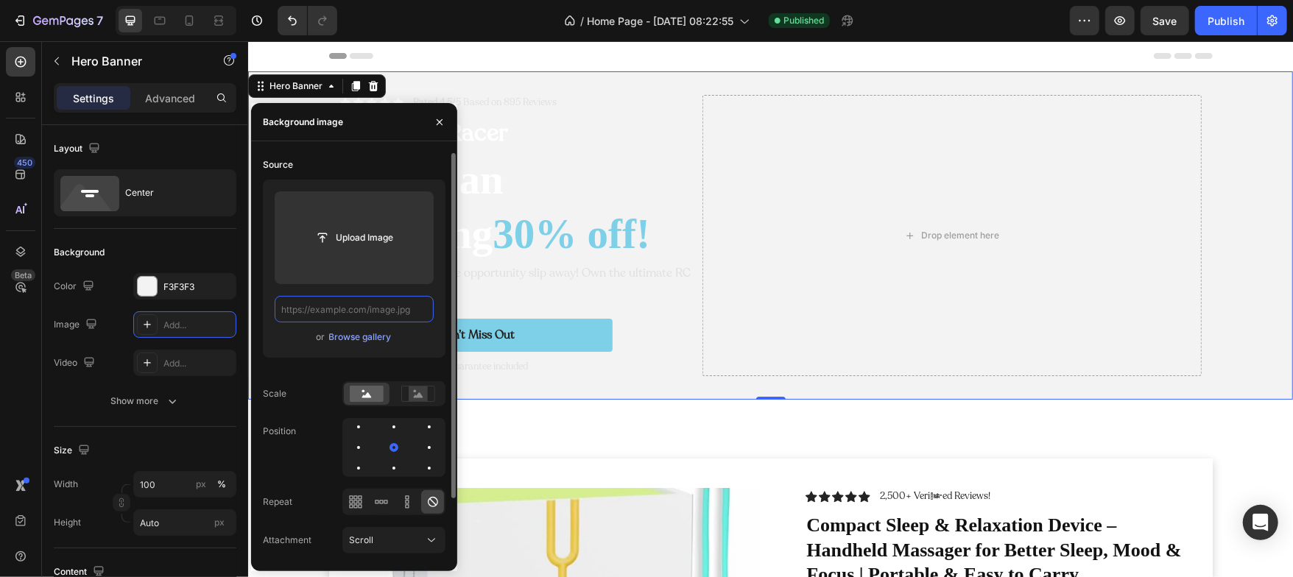
paste input "[URL][DOMAIN_NAME]"
type input "[URL][DOMAIN_NAME]"
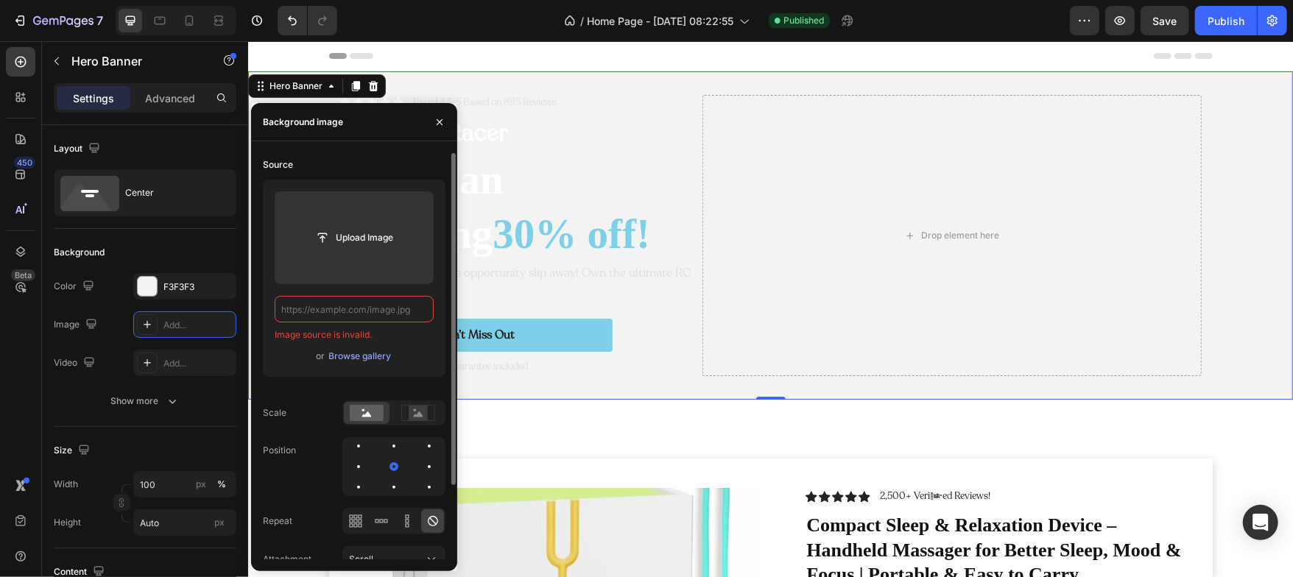
paste input "[URL][DOMAIN_NAME]"
type input "[URL][DOMAIN_NAME]"
paste input "[URL][DOMAIN_NAME]"
type input "[URL][DOMAIN_NAME]"
paste input "[URL][DOMAIN_NAME]"
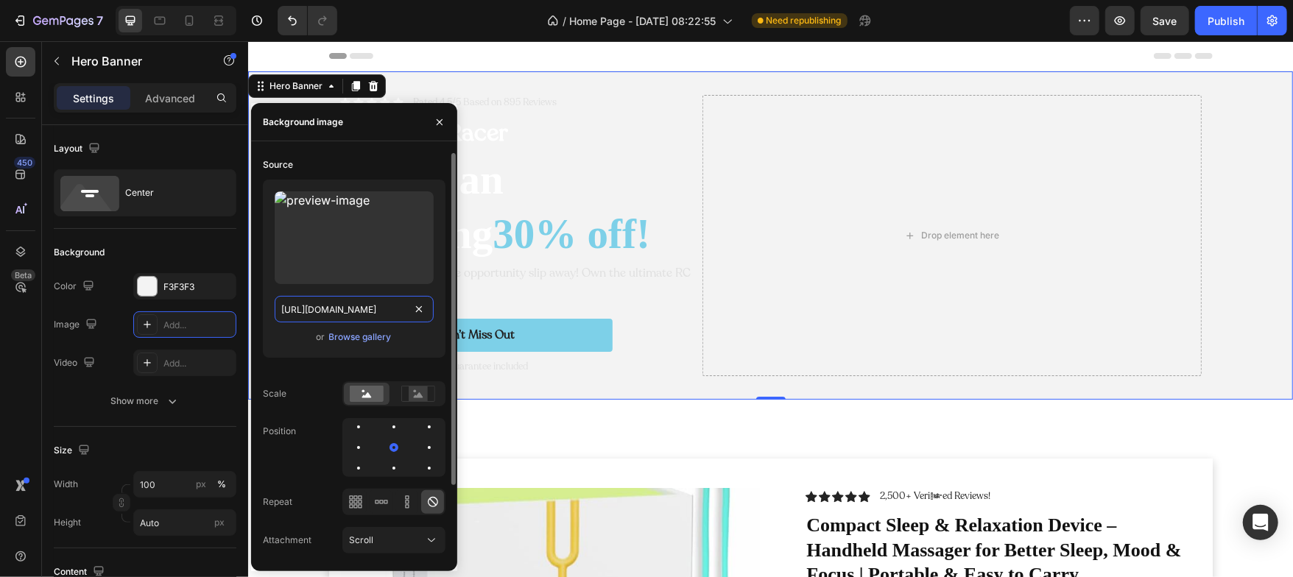
scroll to position [0, 1662]
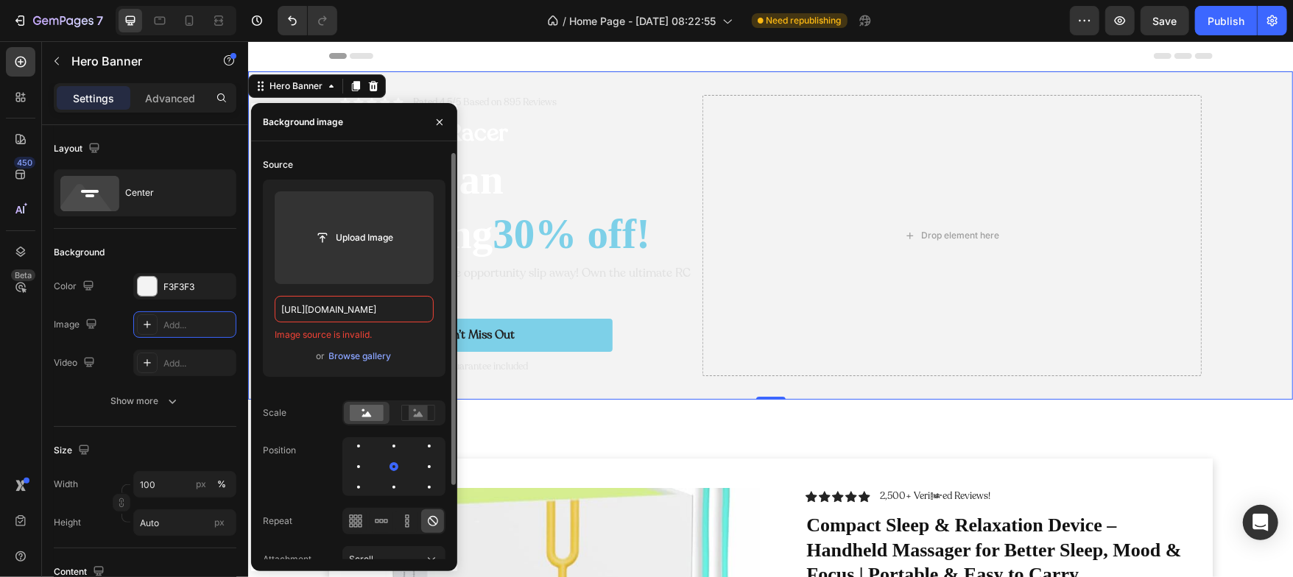
type input "[URL][DOMAIN_NAME]"
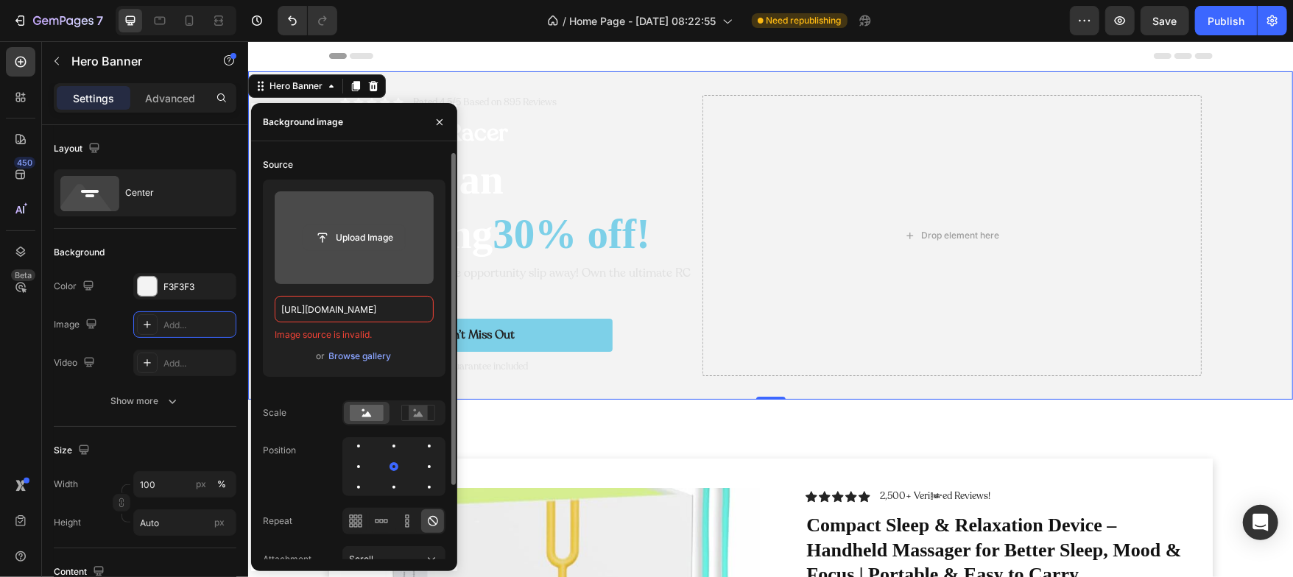
click at [365, 238] on input "file" at bounding box center [354, 237] width 102 height 25
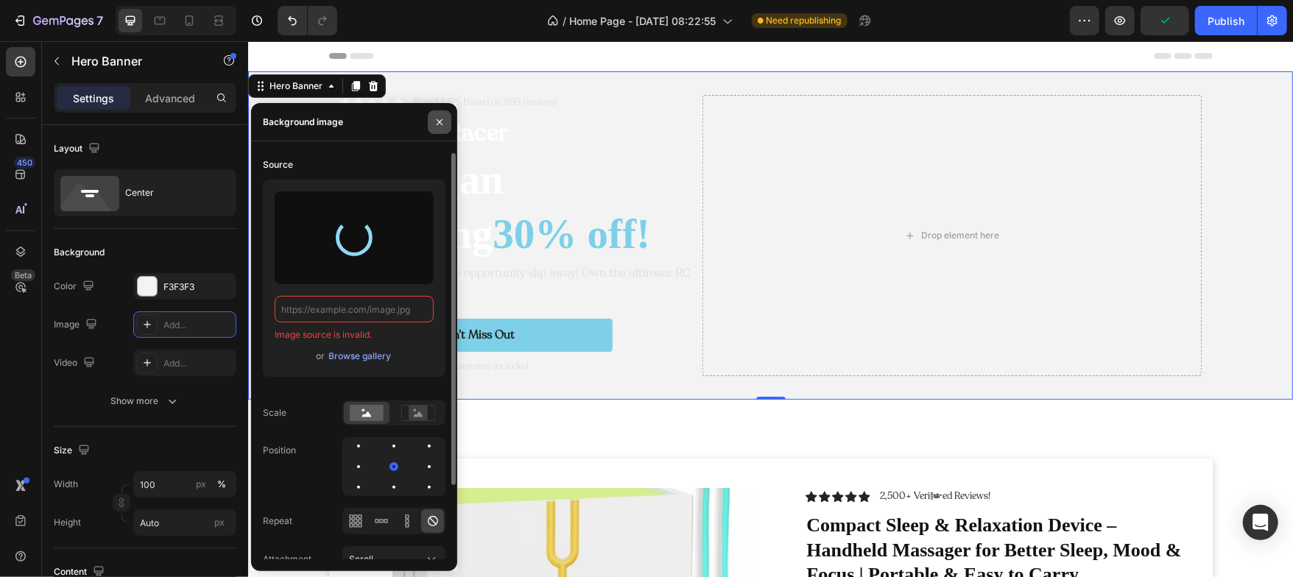
click at [440, 116] on icon "button" at bounding box center [440, 122] width 12 height 12
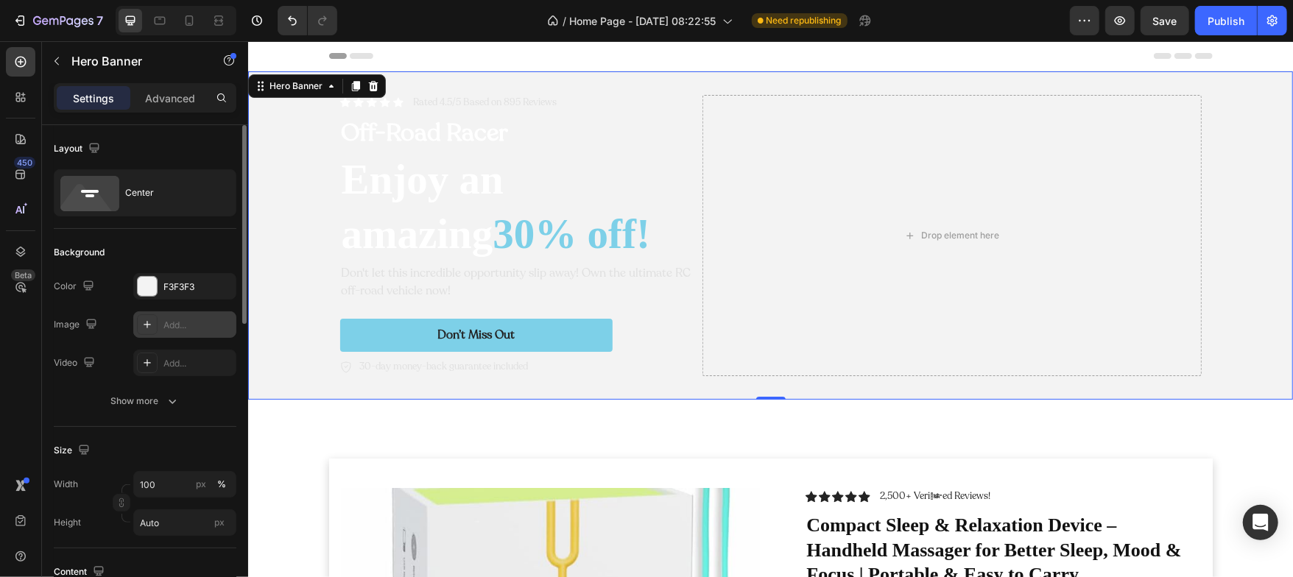
click at [143, 328] on icon at bounding box center [147, 325] width 12 height 12
type input "[URL][DOMAIN_NAME]"
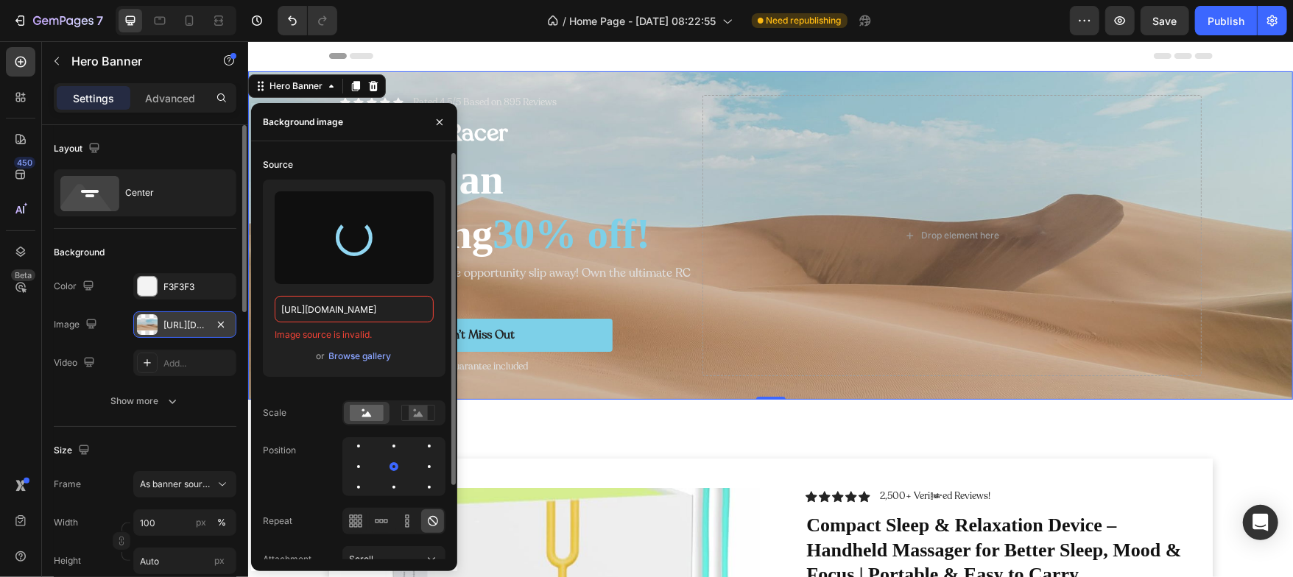
click at [344, 236] on div at bounding box center [354, 238] width 52 height 52
click at [365, 360] on div "Browse gallery" at bounding box center [360, 356] width 63 height 13
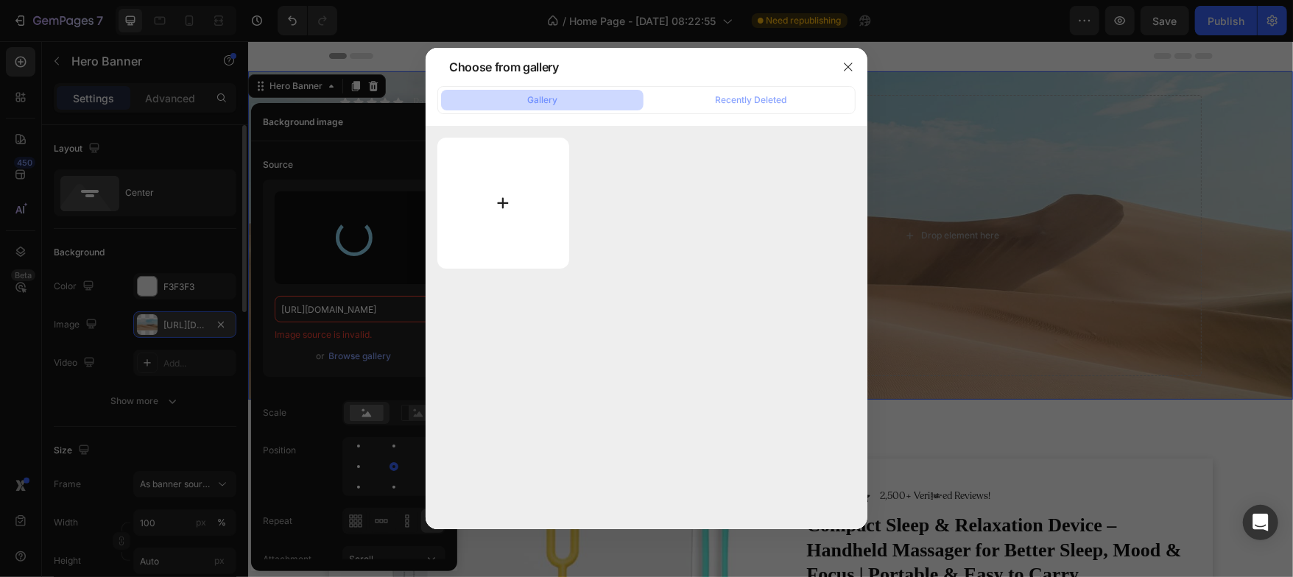
click at [499, 181] on input "file" at bounding box center [503, 203] width 132 height 131
type input "C:\fakepath\banner.png"
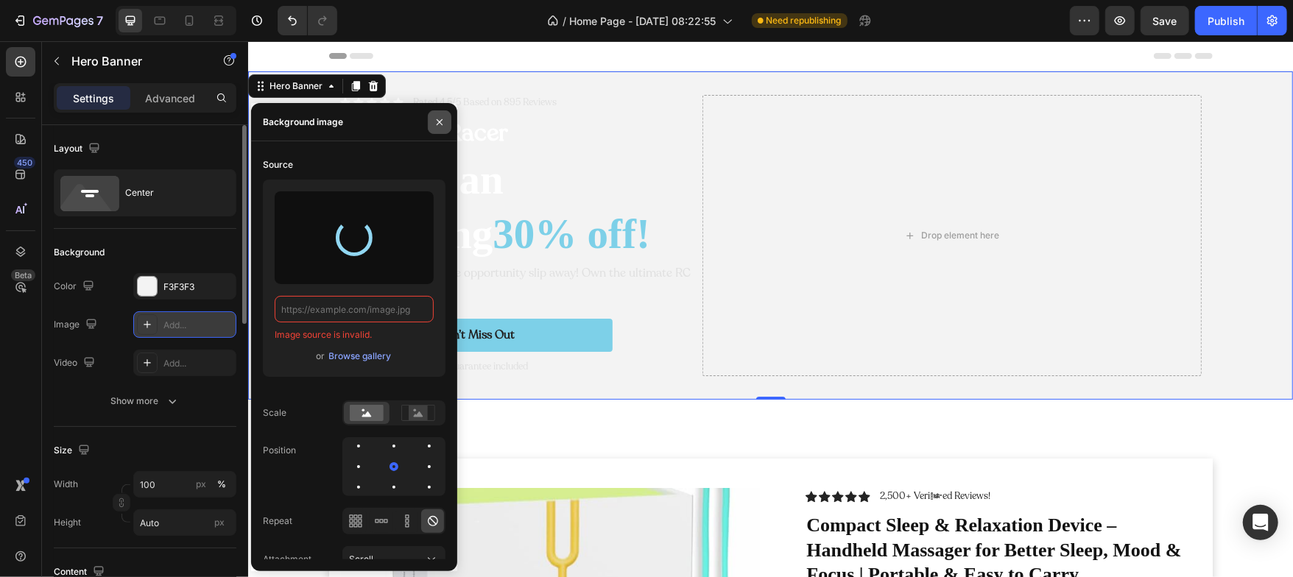
click at [440, 121] on icon "button" at bounding box center [440, 122] width 12 height 12
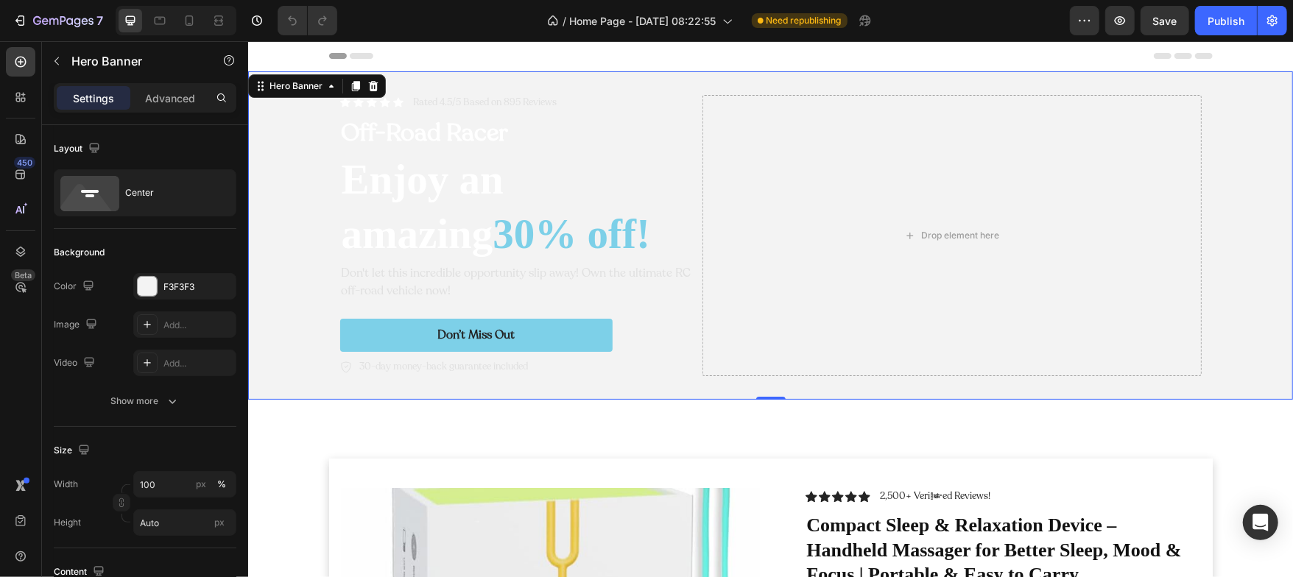
click at [271, 119] on div "Background Image" at bounding box center [769, 235] width 1045 height 328
click at [172, 325] on div "Add..." at bounding box center [197, 325] width 69 height 13
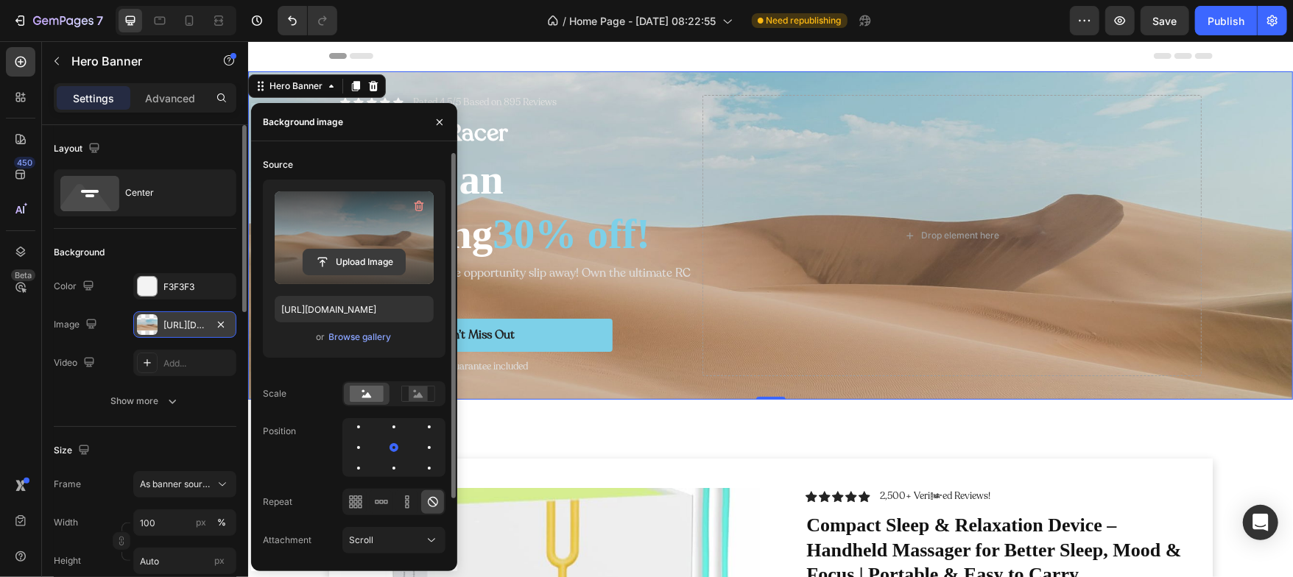
click at [353, 254] on input "file" at bounding box center [354, 262] width 102 height 25
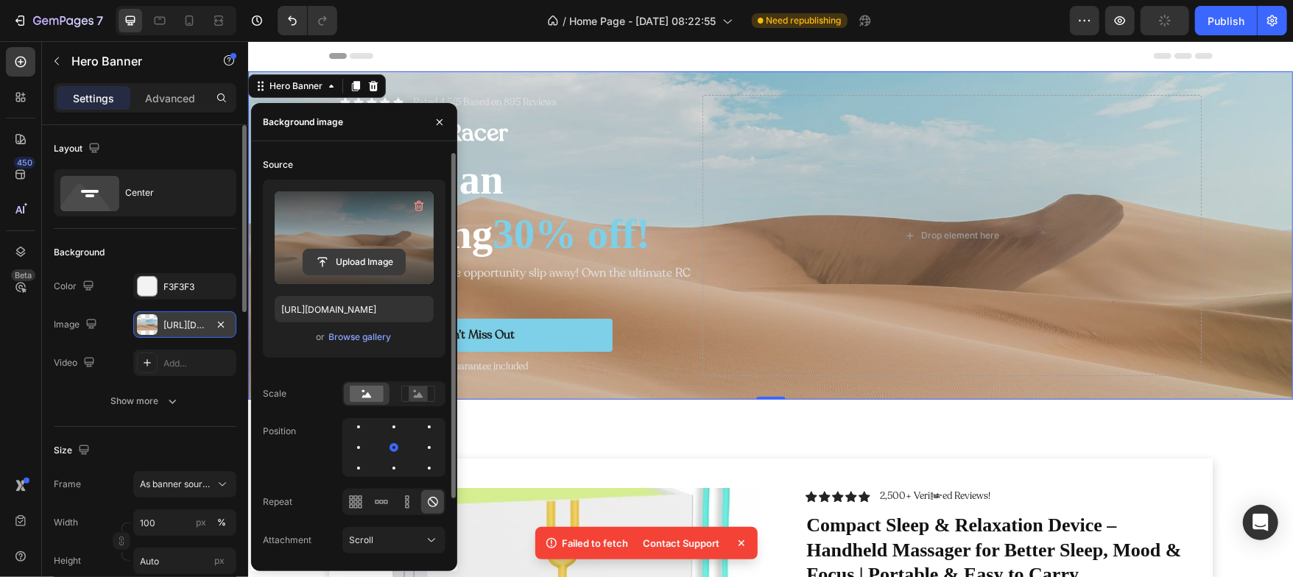
click at [340, 259] on input "file" at bounding box center [354, 262] width 102 height 25
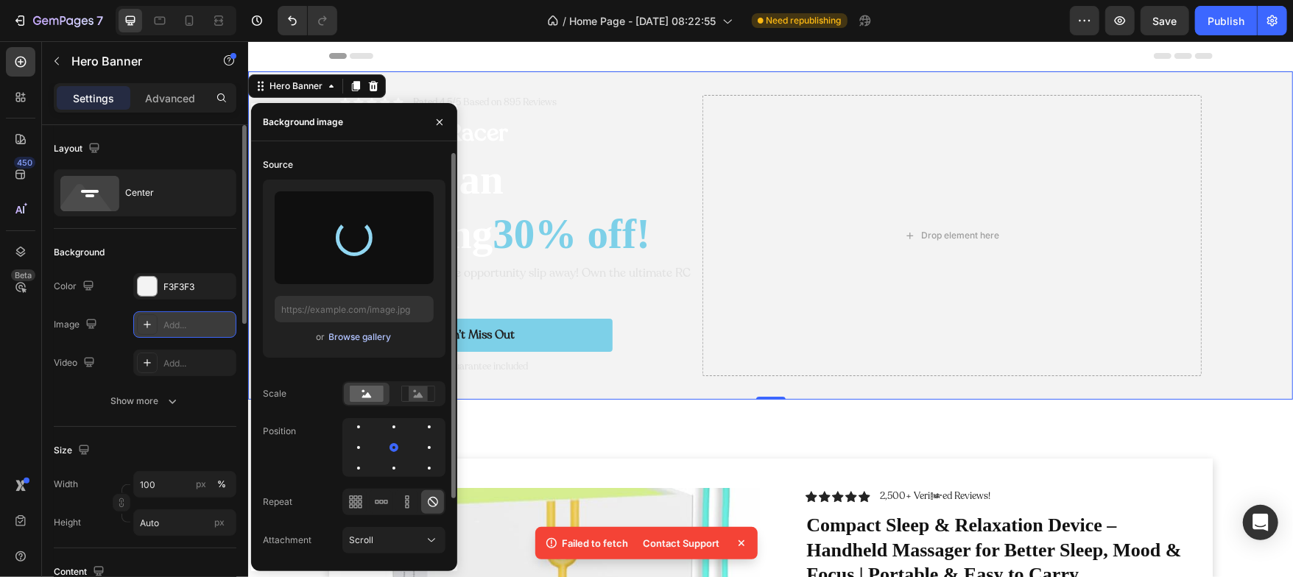
click at [364, 342] on div "Browse gallery" at bounding box center [360, 337] width 63 height 13
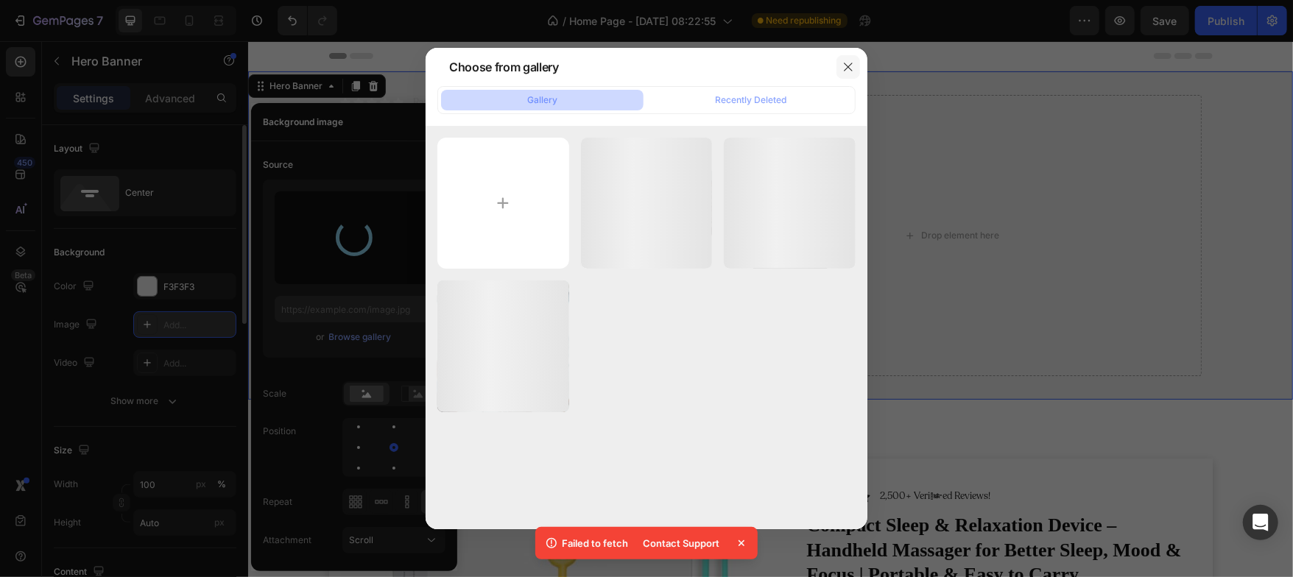
click at [853, 68] on icon "button" at bounding box center [848, 67] width 12 height 12
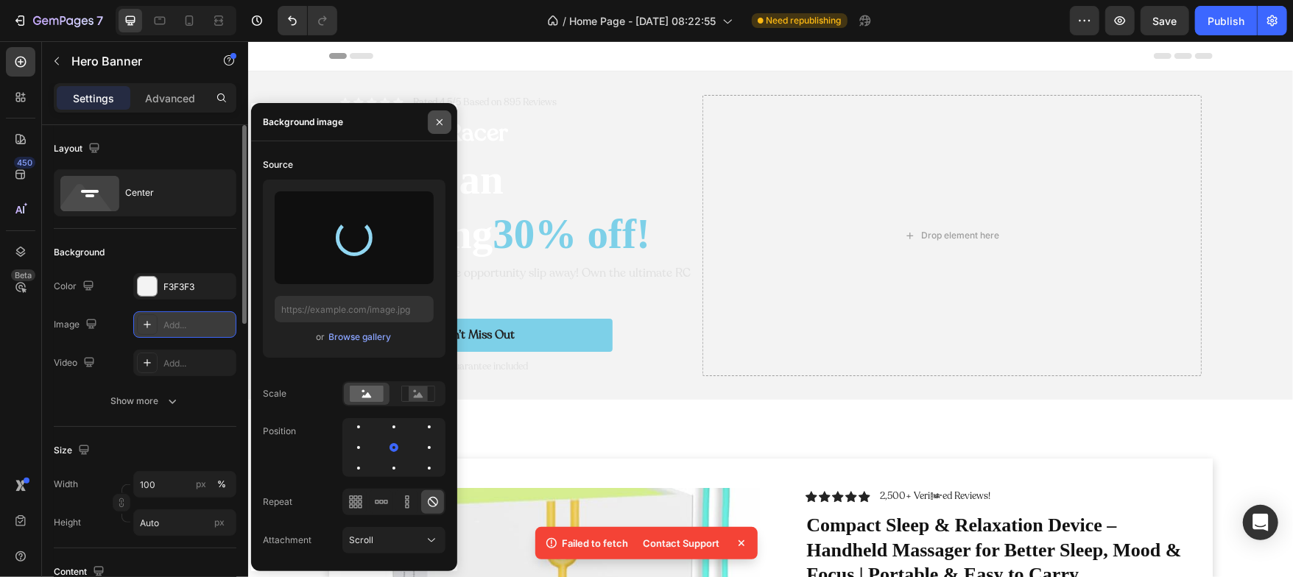
click at [434, 117] on icon "button" at bounding box center [440, 122] width 12 height 12
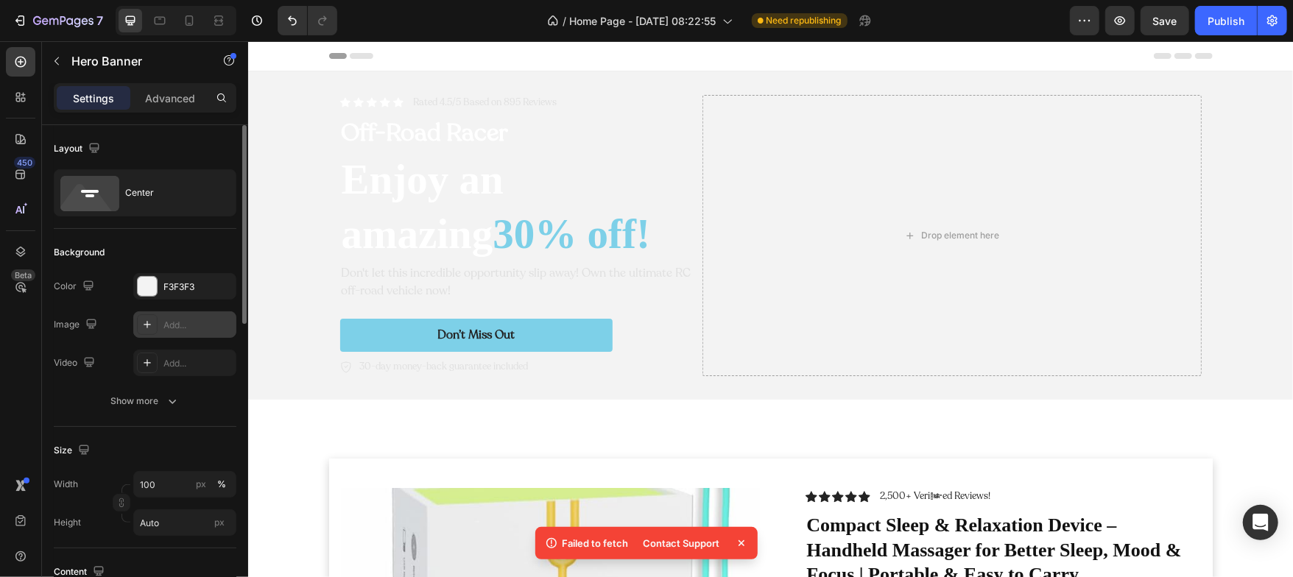
click at [152, 320] on icon at bounding box center [147, 325] width 12 height 12
type input "[URL][DOMAIN_NAME]"
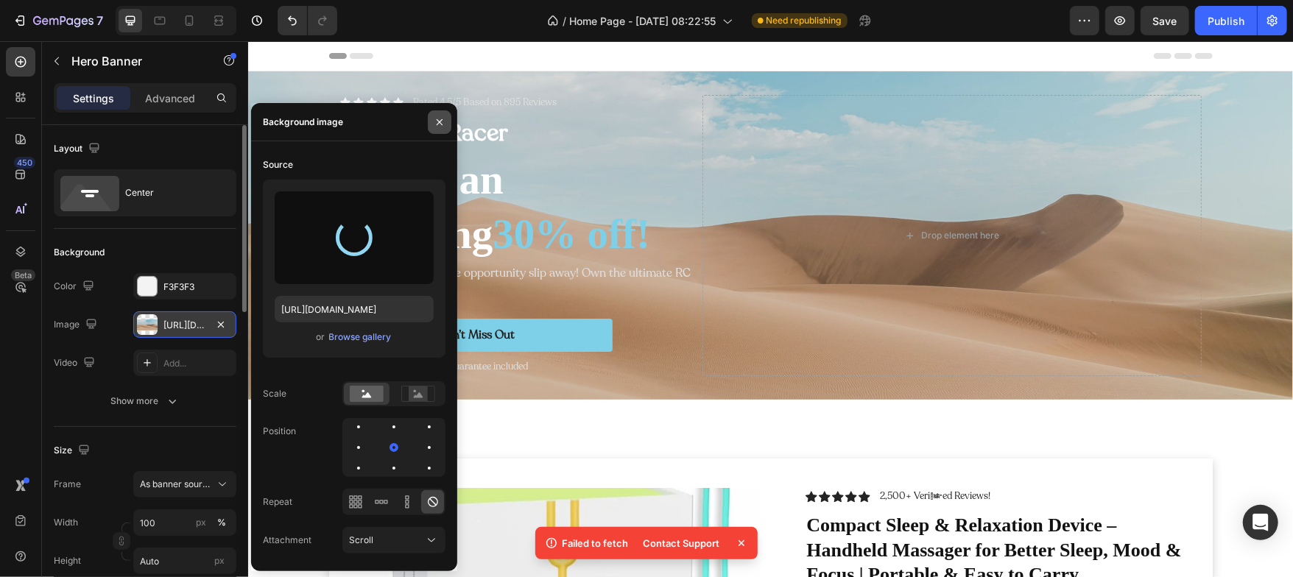
click at [442, 122] on icon "button" at bounding box center [440, 122] width 12 height 12
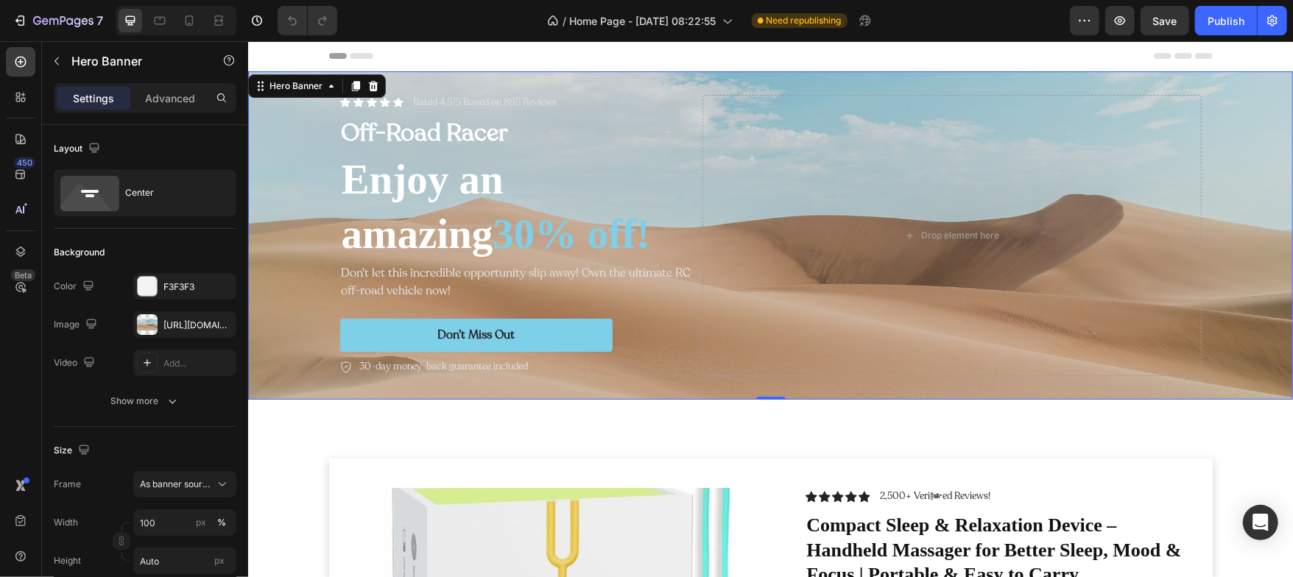
click at [287, 270] on div "Background Image" at bounding box center [769, 235] width 1045 height 328
click at [168, 382] on div "The changes might be hidden by the image and the video. Color F3F3F3 Image http…" at bounding box center [145, 343] width 183 height 141
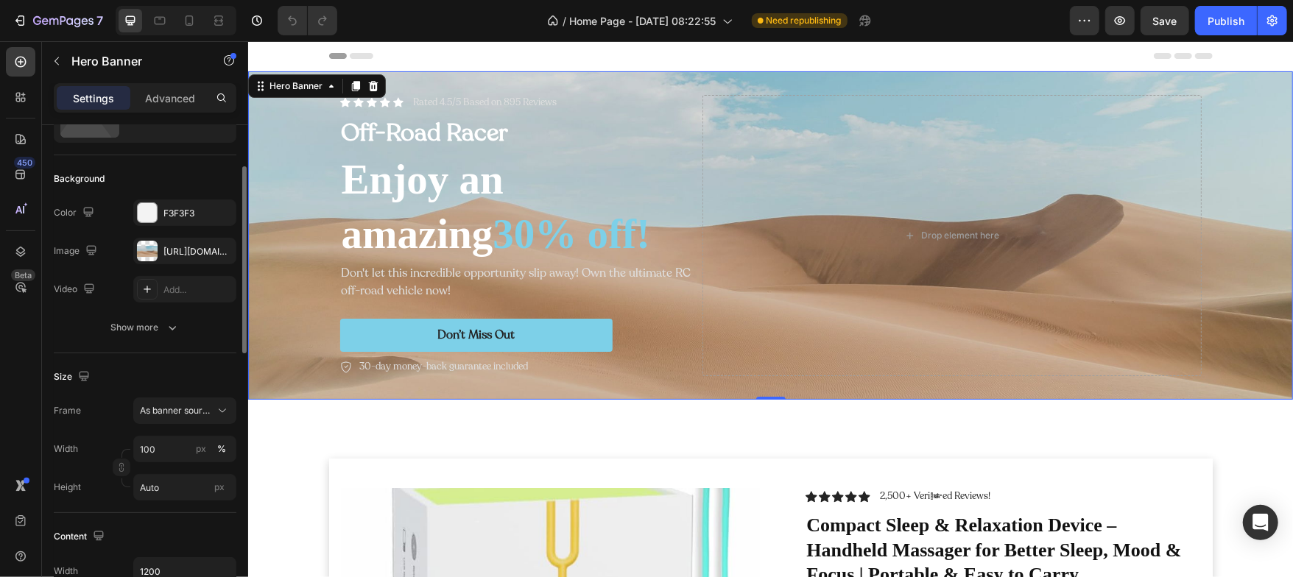
scroll to position [85, 0]
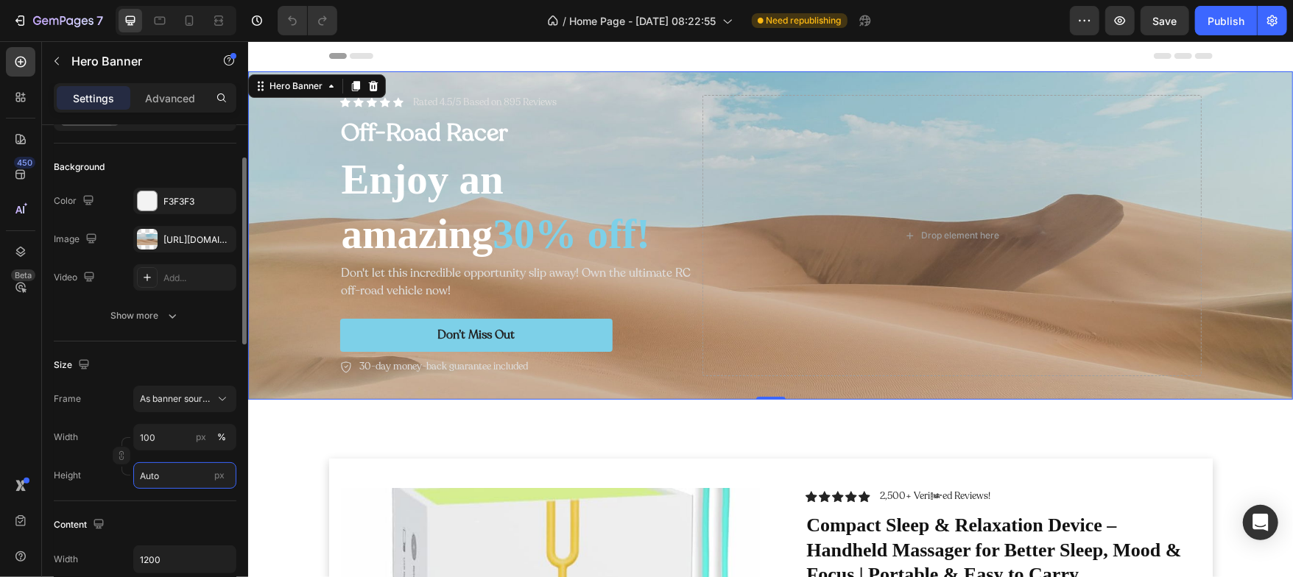
click at [163, 484] on input "Auto" at bounding box center [184, 475] width 103 height 27
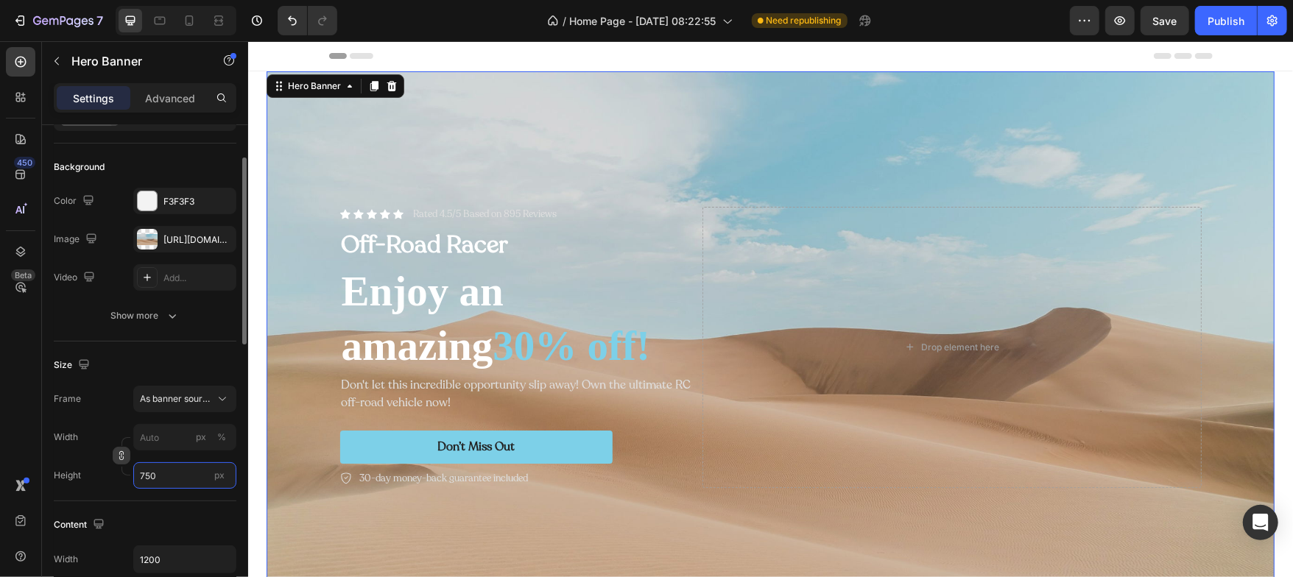
type input "750"
click at [113, 451] on button "button" at bounding box center [122, 456] width 18 height 18
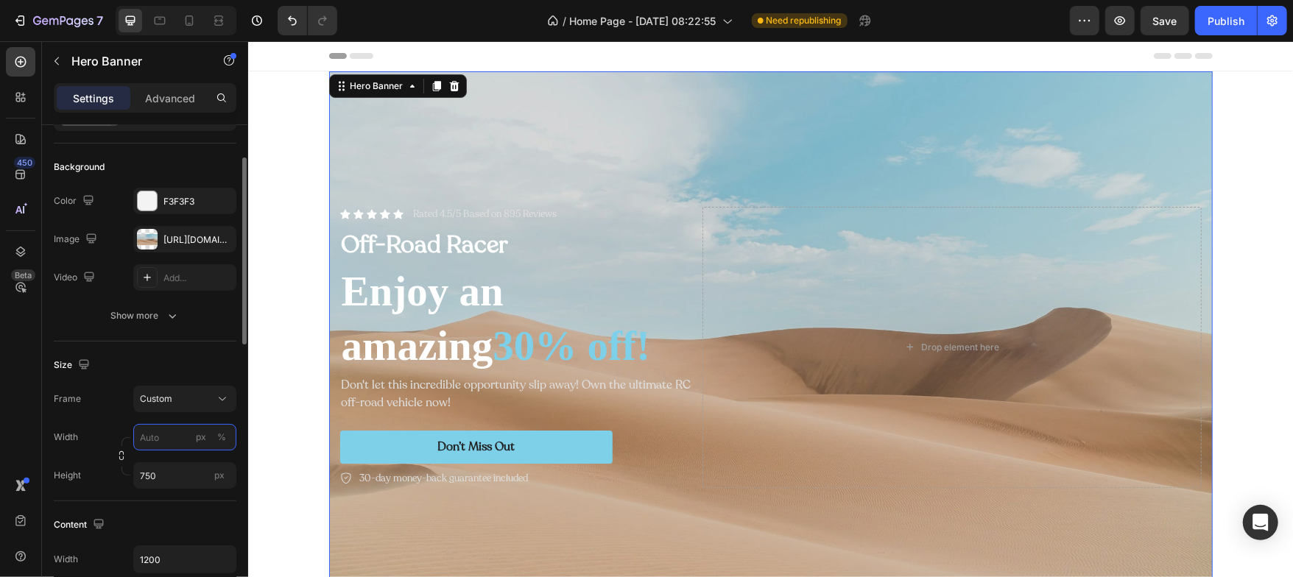
click at [161, 437] on input "px %" at bounding box center [184, 437] width 103 height 27
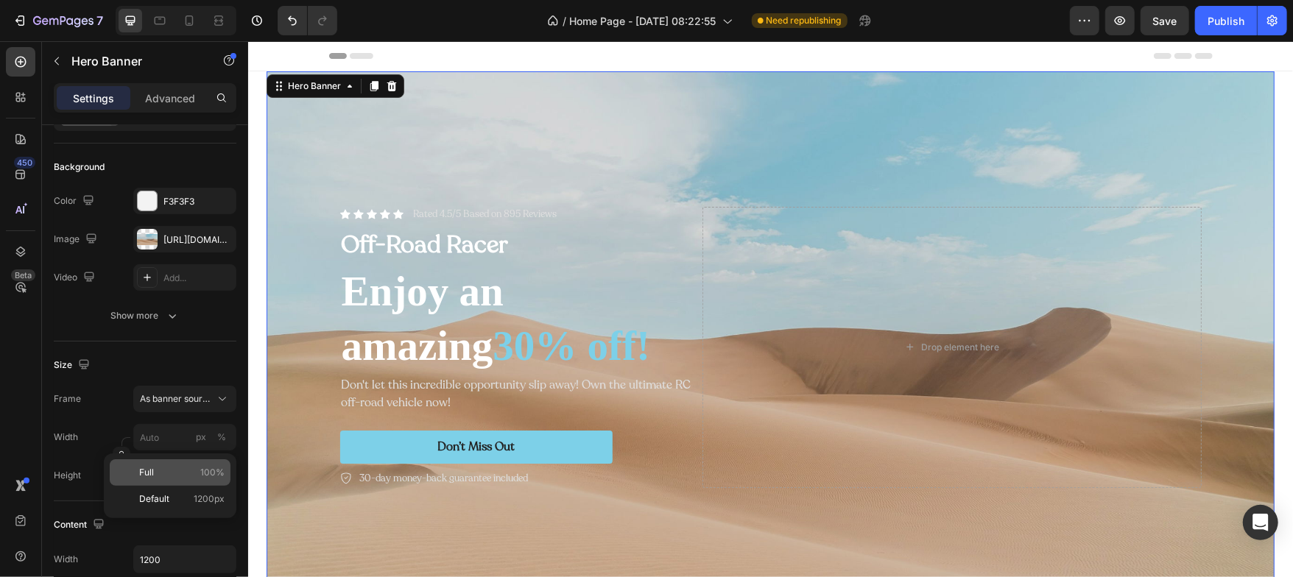
click at [155, 476] on p "Full 100%" at bounding box center [181, 472] width 85 height 13
type input "100"
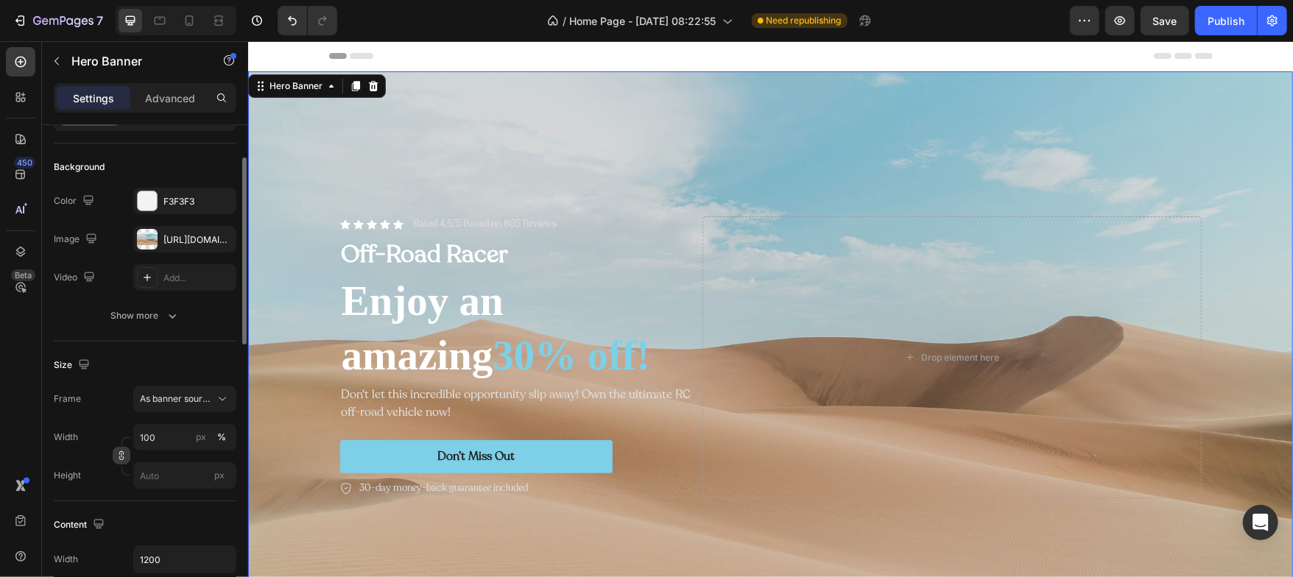
click at [124, 460] on icon "button" at bounding box center [121, 456] width 10 height 10
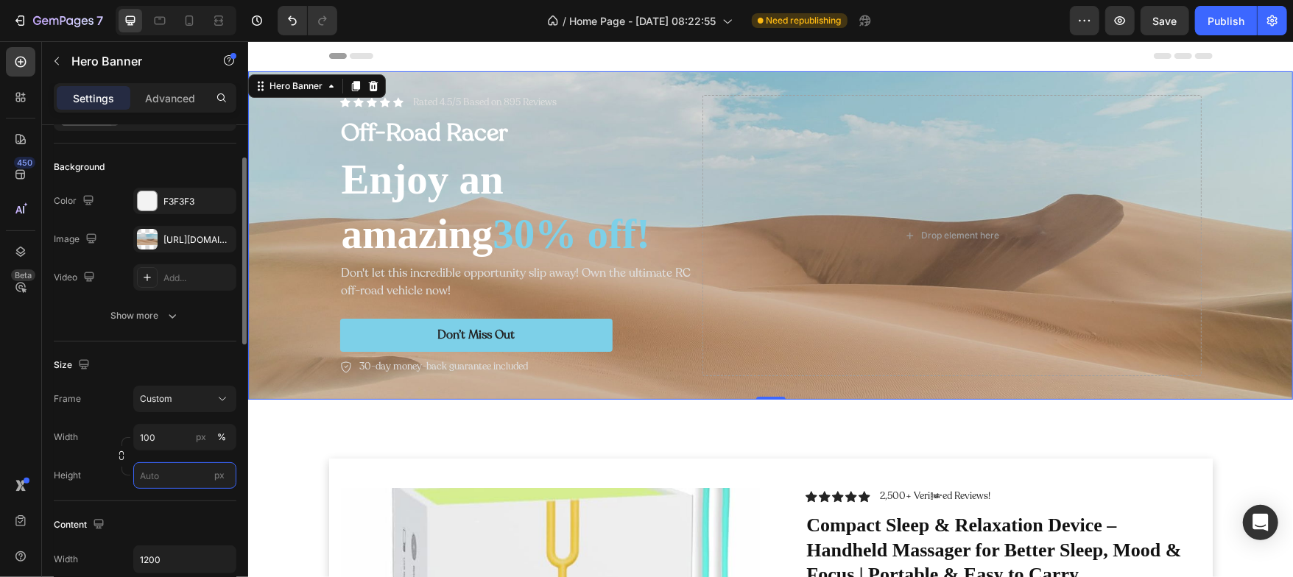
click at [164, 478] on input "px" at bounding box center [184, 475] width 103 height 27
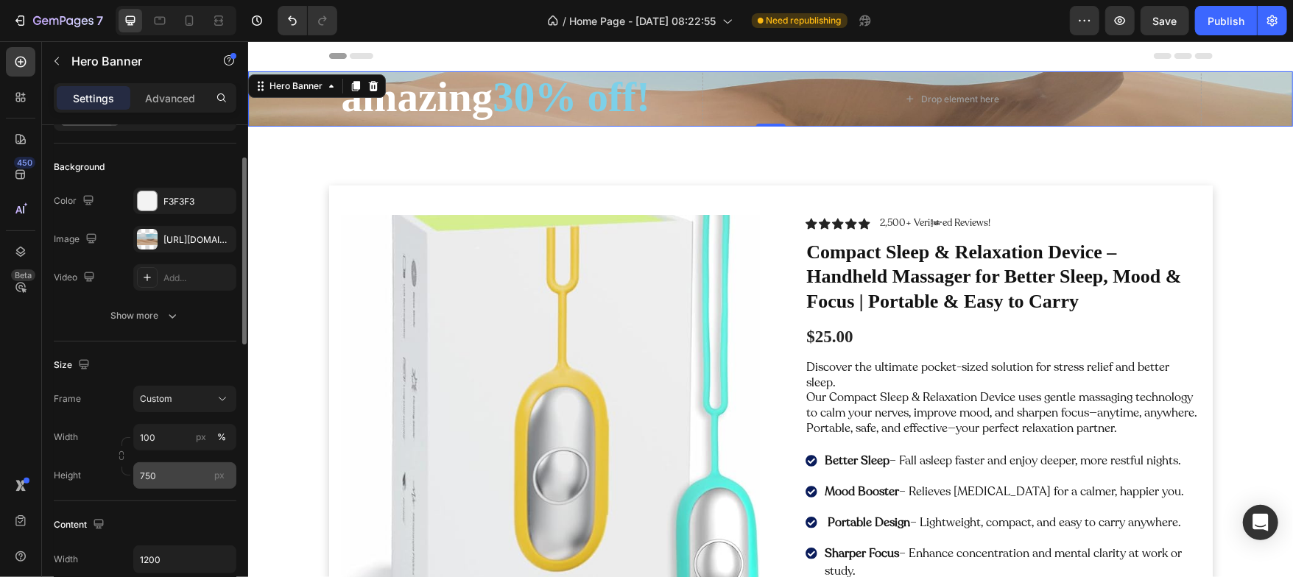
click at [217, 477] on div "px" at bounding box center [219, 475] width 22 height 19
click at [217, 477] on input "750" at bounding box center [184, 475] width 103 height 27
click at [217, 477] on span "px" at bounding box center [219, 475] width 10 height 11
click at [217, 477] on input "75" at bounding box center [184, 475] width 103 height 27
click at [195, 477] on input "75" at bounding box center [184, 475] width 103 height 27
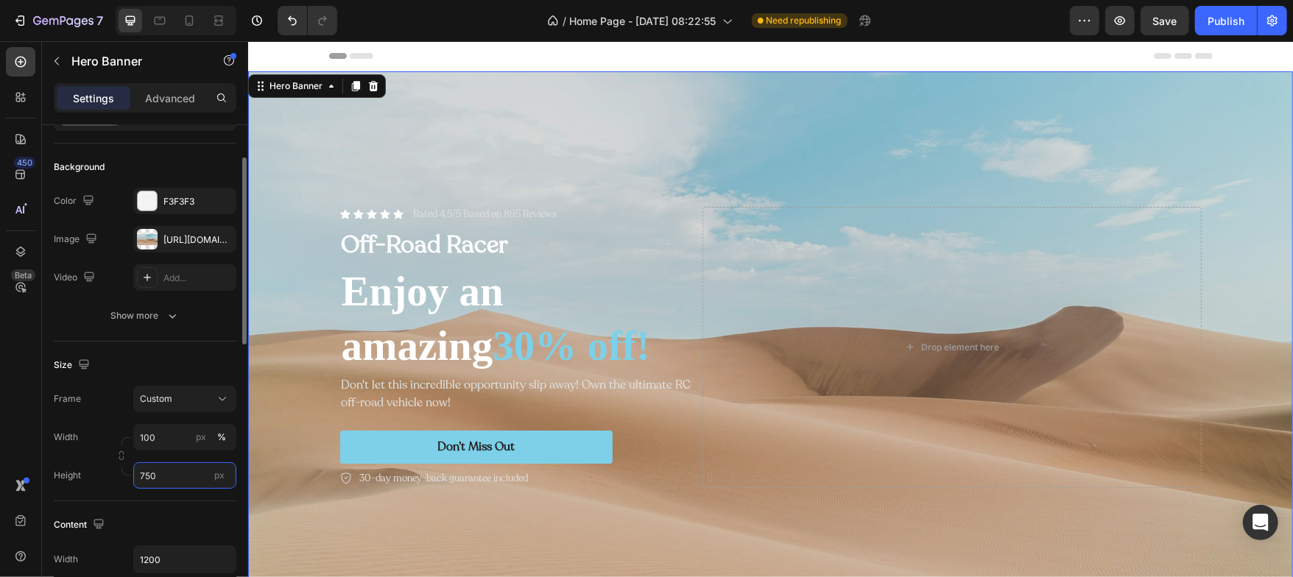
type input "750"
click at [171, 351] on div "Size Frame Custom Width 100 px % Height 750 px" at bounding box center [145, 422] width 183 height 160
click at [177, 241] on div "[URL][DOMAIN_NAME]" at bounding box center [184, 239] width 43 height 13
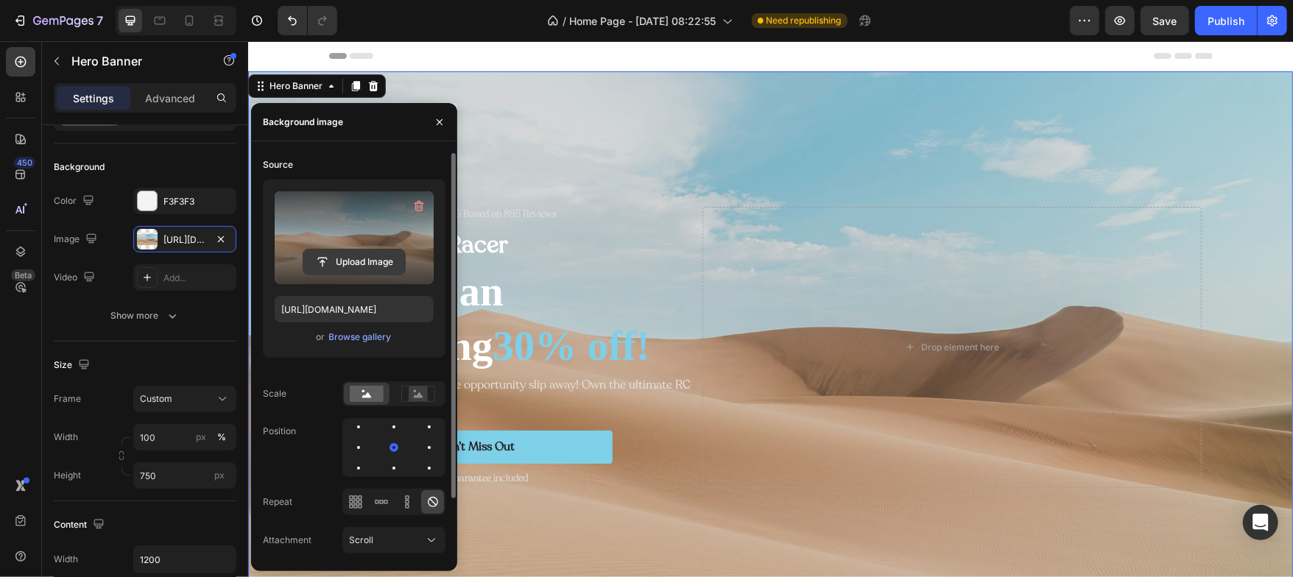
click at [356, 255] on input "file" at bounding box center [354, 262] width 102 height 25
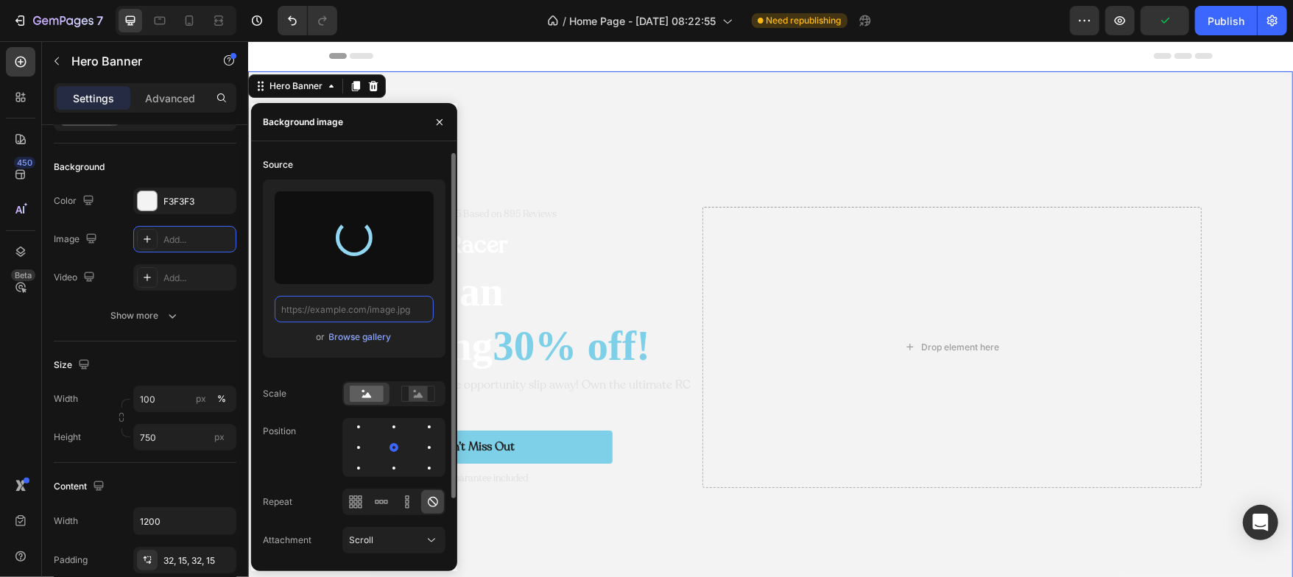
scroll to position [0, 0]
paste input "https://mail.google.com/mail/u/0?ui=2&ik=b4341cba30&attid=0.1&permmsgid=msg-f:1…"
type input "https://mail.google.com/mail/u/0?ui=2&ik=b4341cba30&attid=0.1&permmsgid=msg-f:1…"
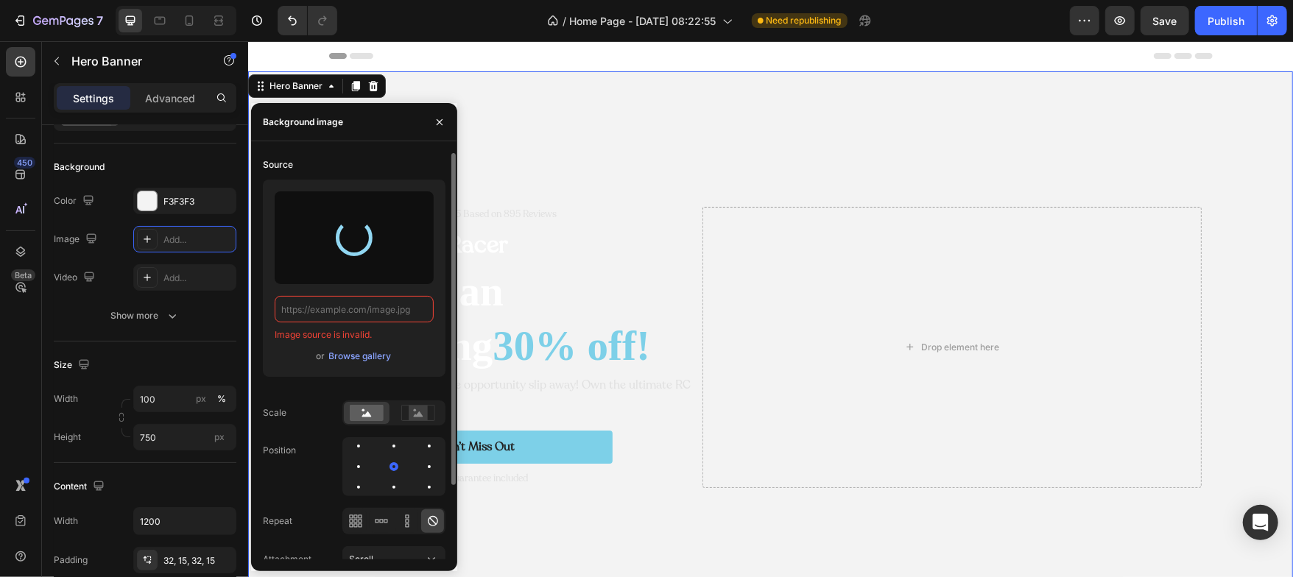
paste input "https://mail.google.com/mail/u/0?ui=2&ik=b4341cba30&attid=0.1&permmsgid=msg-f:1…"
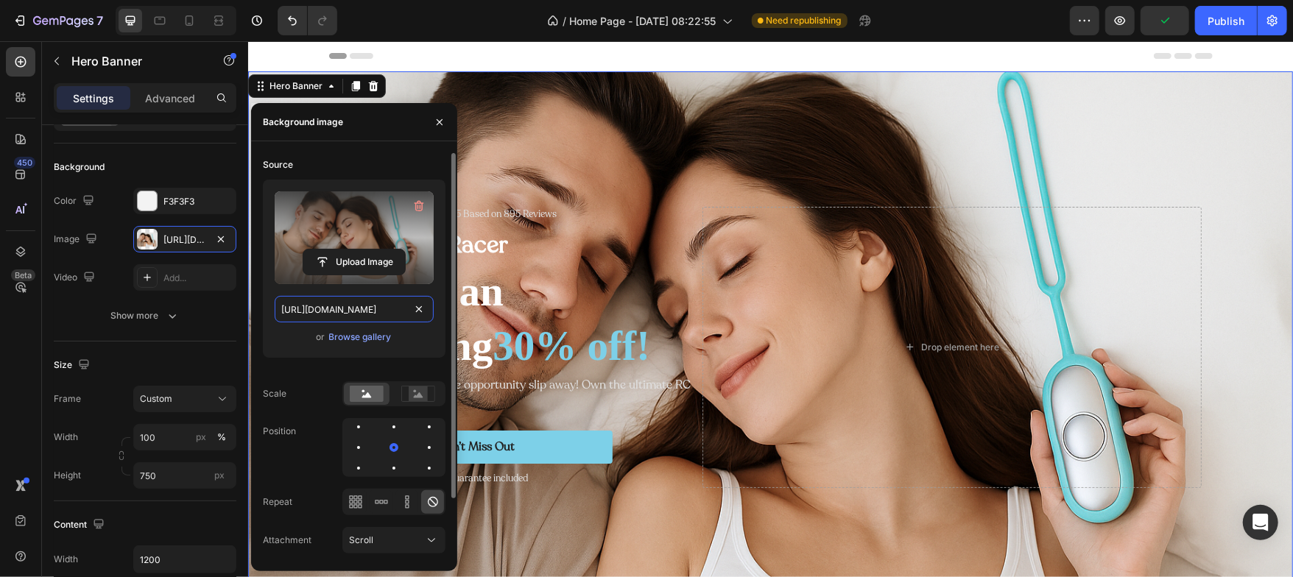
scroll to position [0, 455]
type input "https://cdn.shopify.com/s/files/1/0938/4869/9246/files/gempages_581580365836059…"
click at [443, 126] on icon "button" at bounding box center [440, 122] width 12 height 12
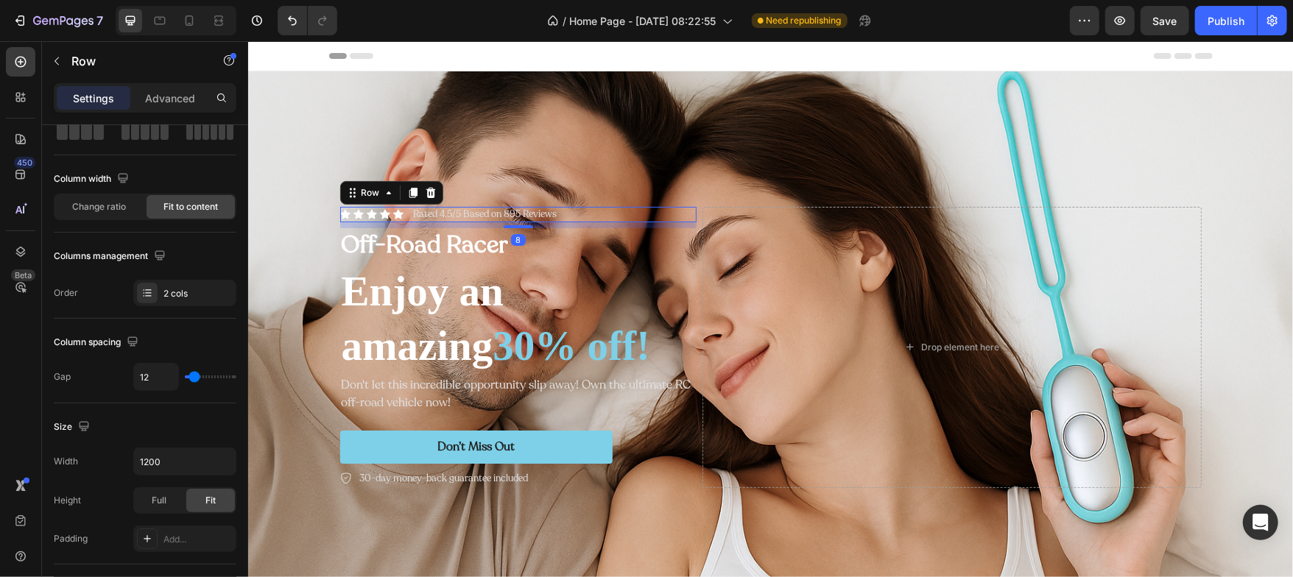
click at [584, 211] on div "Icon Icon Icon Icon Icon Icon List Rated 4.5/5 Based on 895 Reviews Text Block …" at bounding box center [517, 213] width 356 height 15
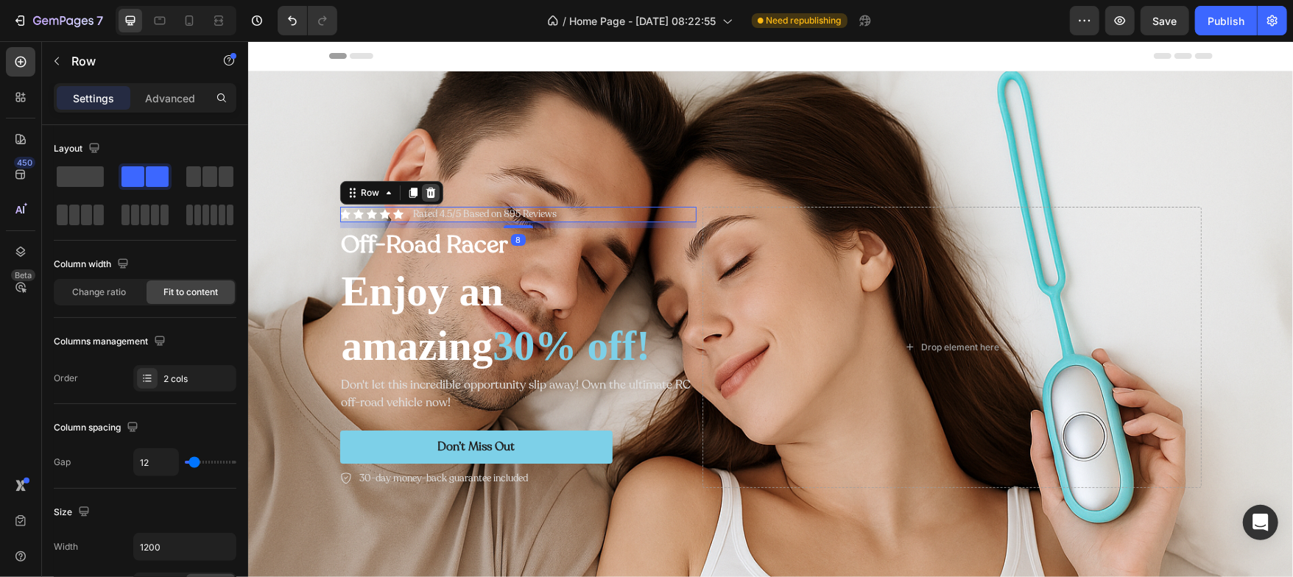
click at [425, 191] on icon at bounding box center [430, 192] width 10 height 10
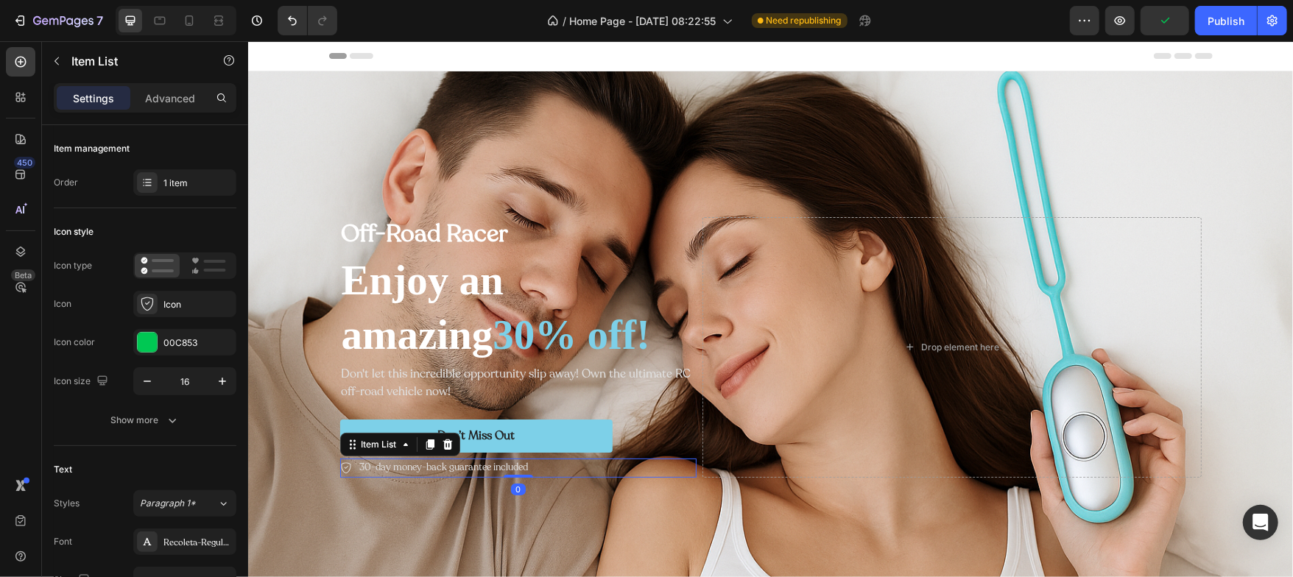
click at [549, 468] on div "30-day money-back guarantee included" at bounding box center [517, 467] width 356 height 19
click at [446, 444] on icon at bounding box center [447, 444] width 12 height 12
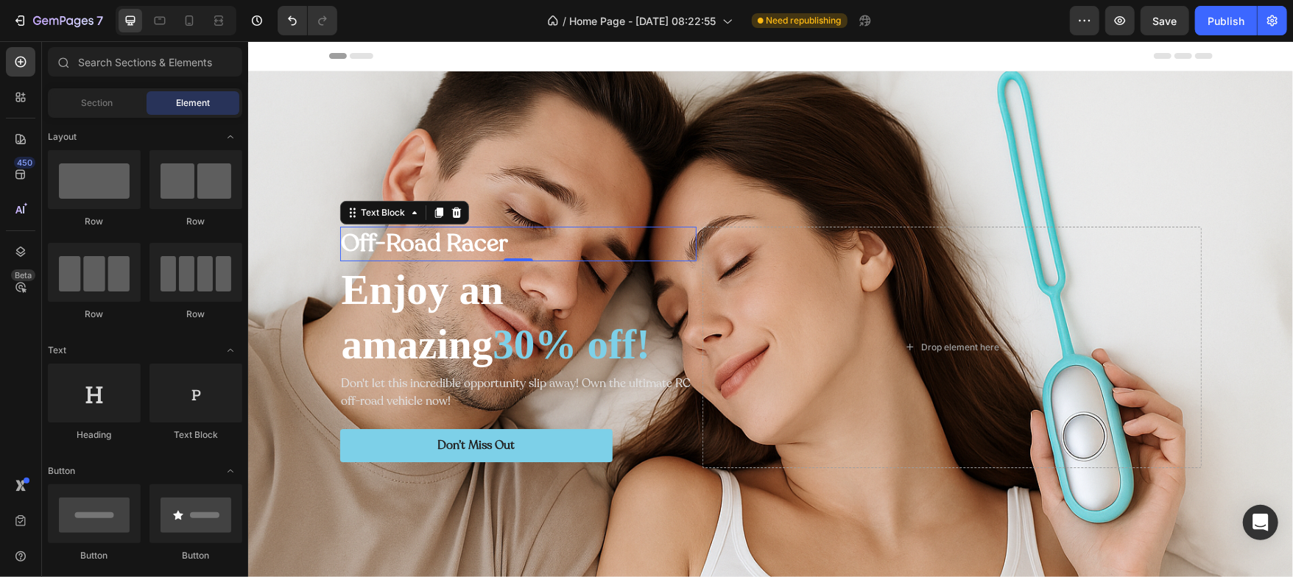
click at [506, 247] on p "Off-Road Racer" at bounding box center [517, 244] width 353 height 32
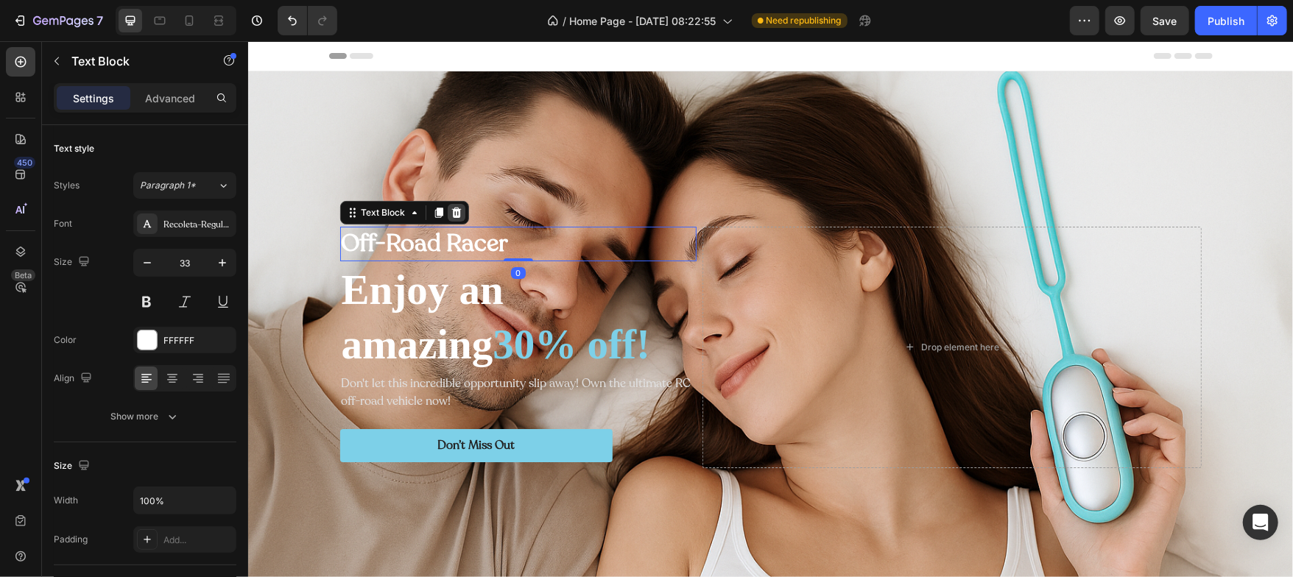
click at [450, 206] on icon at bounding box center [456, 212] width 12 height 12
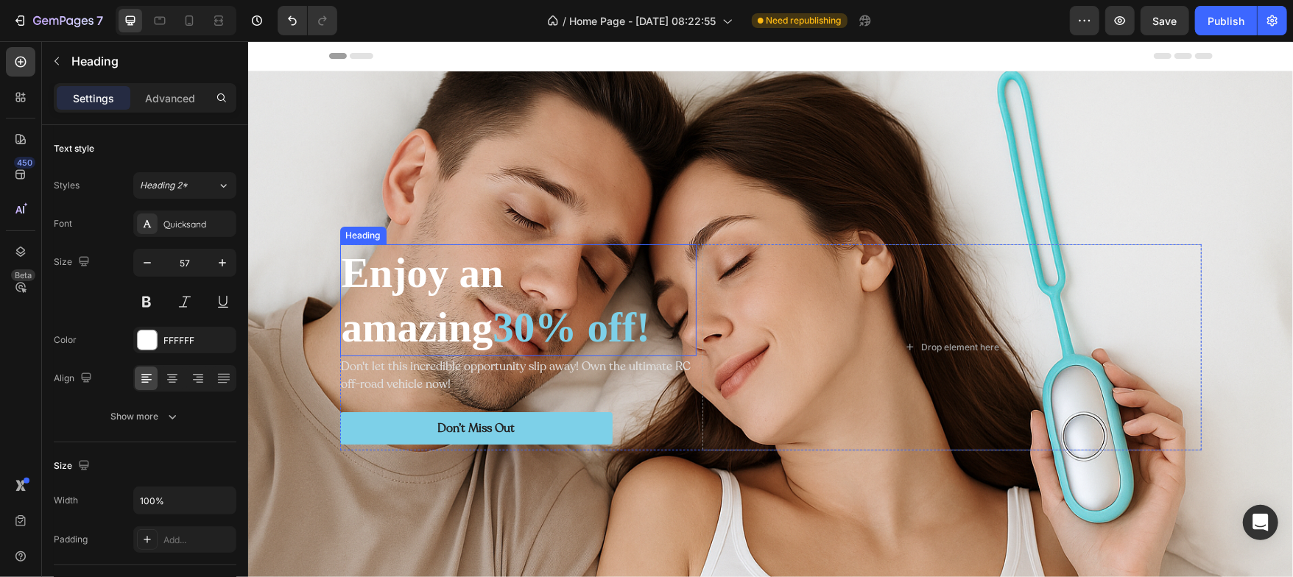
click at [392, 281] on h2 "Enjoy an amazing 30% off!" at bounding box center [517, 300] width 356 height 112
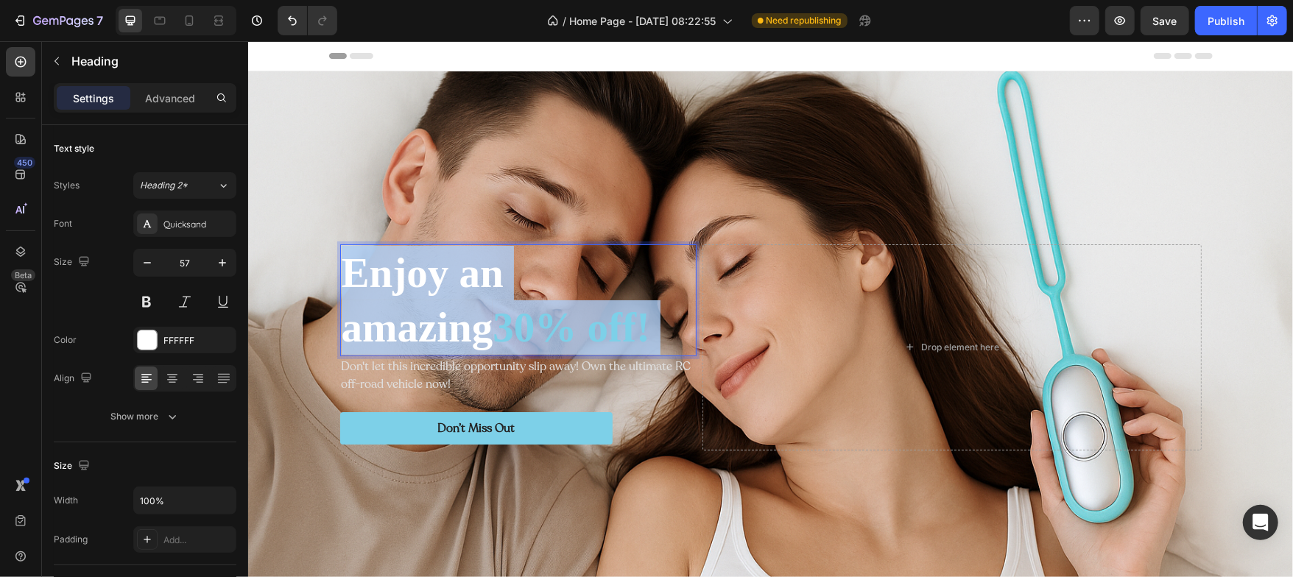
click at [428, 289] on h2 "Enjoy an amazing 30% off!" at bounding box center [517, 300] width 356 height 112
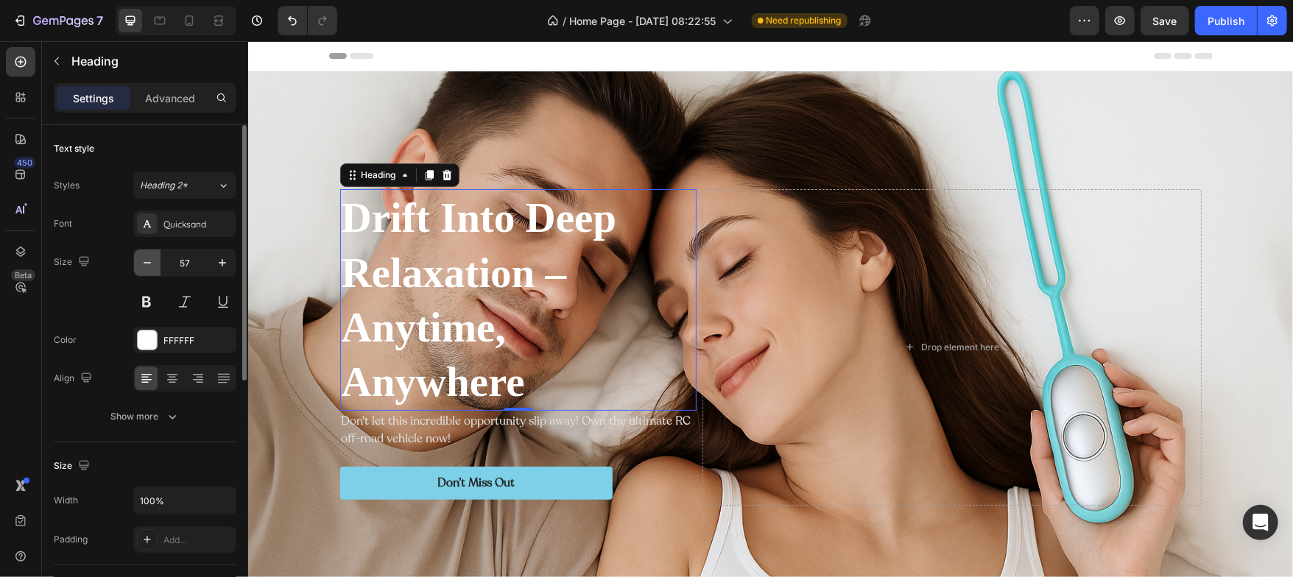
click at [148, 259] on icon "button" at bounding box center [147, 263] width 15 height 15
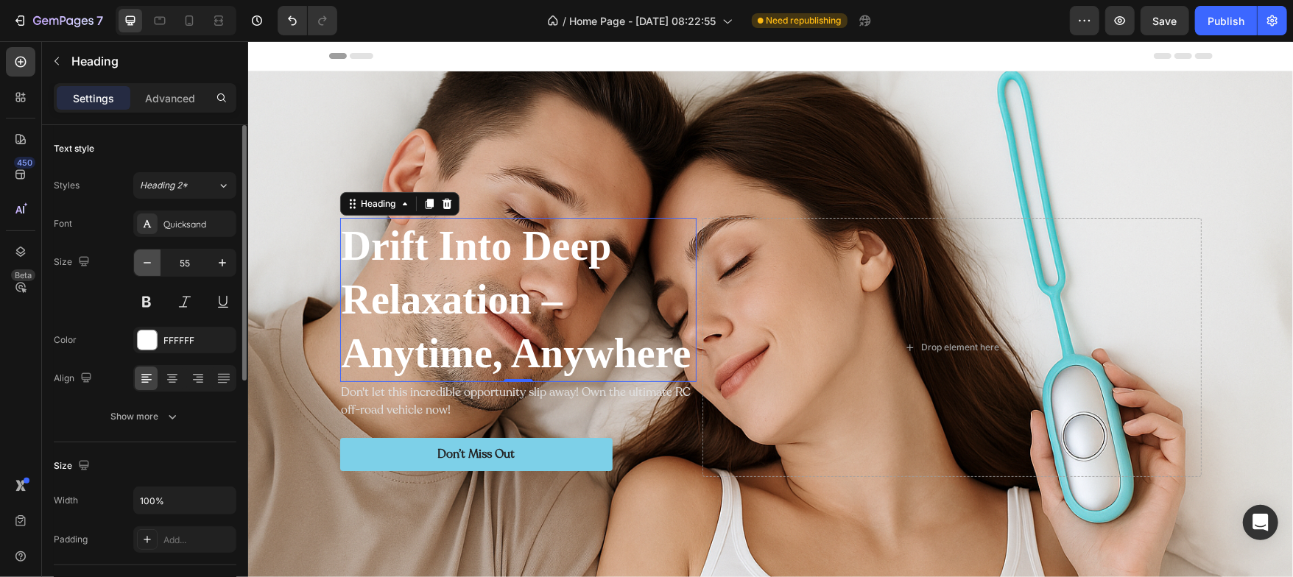
click at [148, 259] on icon "button" at bounding box center [147, 263] width 15 height 15
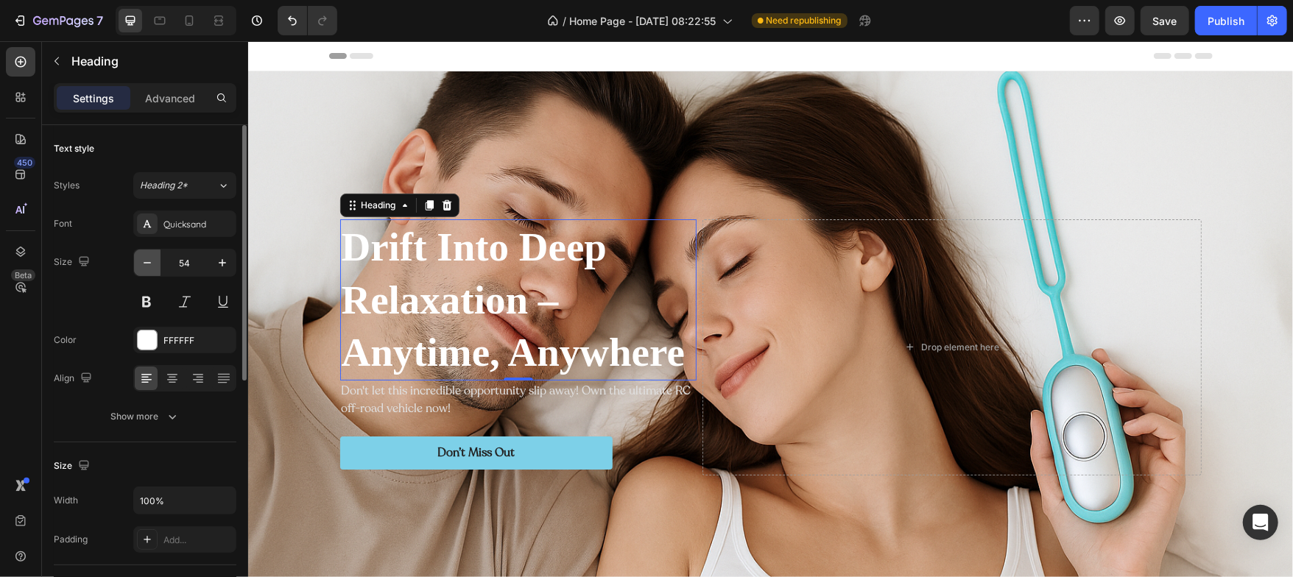
click at [148, 259] on icon "button" at bounding box center [147, 263] width 15 height 15
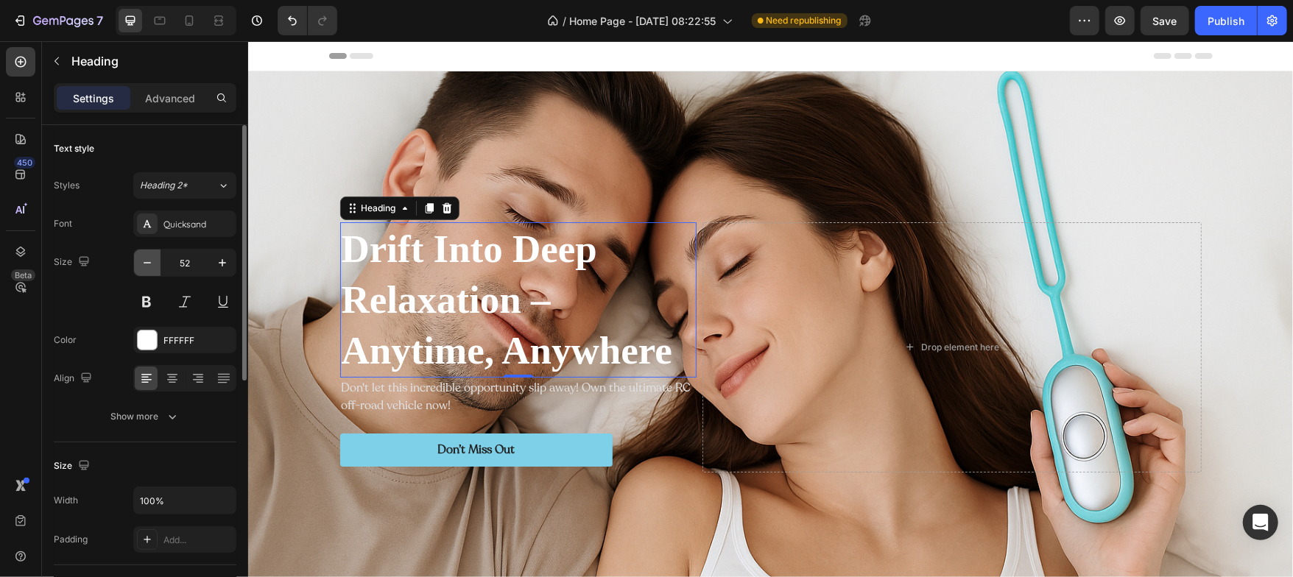
click at [148, 259] on icon "button" at bounding box center [147, 263] width 15 height 15
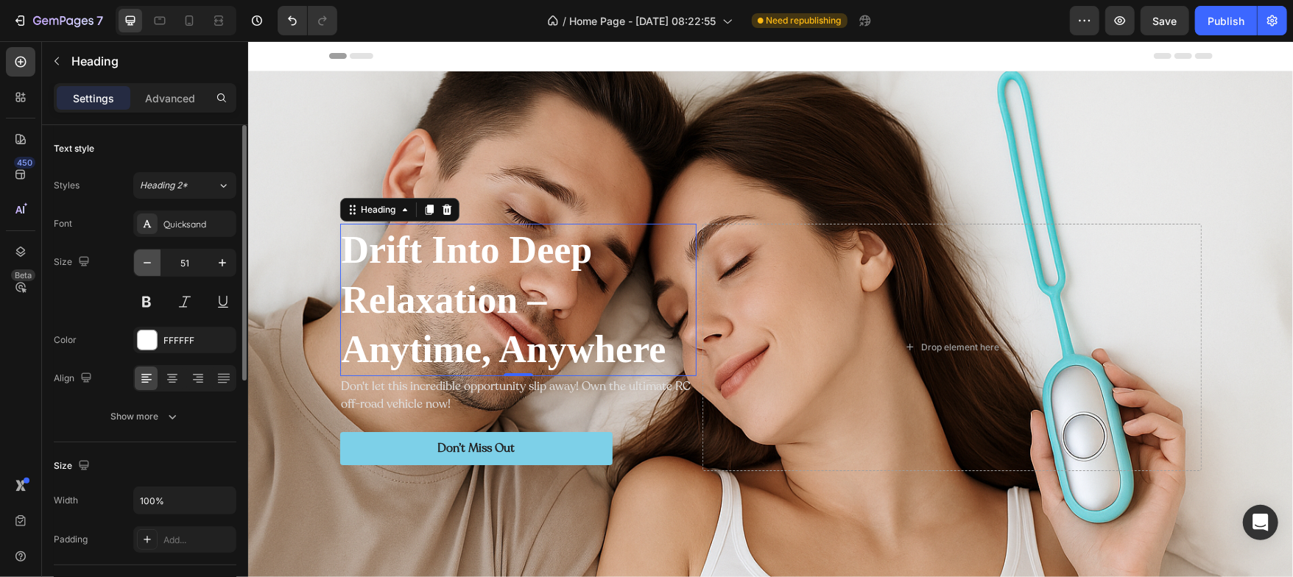
click at [148, 259] on icon "button" at bounding box center [147, 263] width 15 height 15
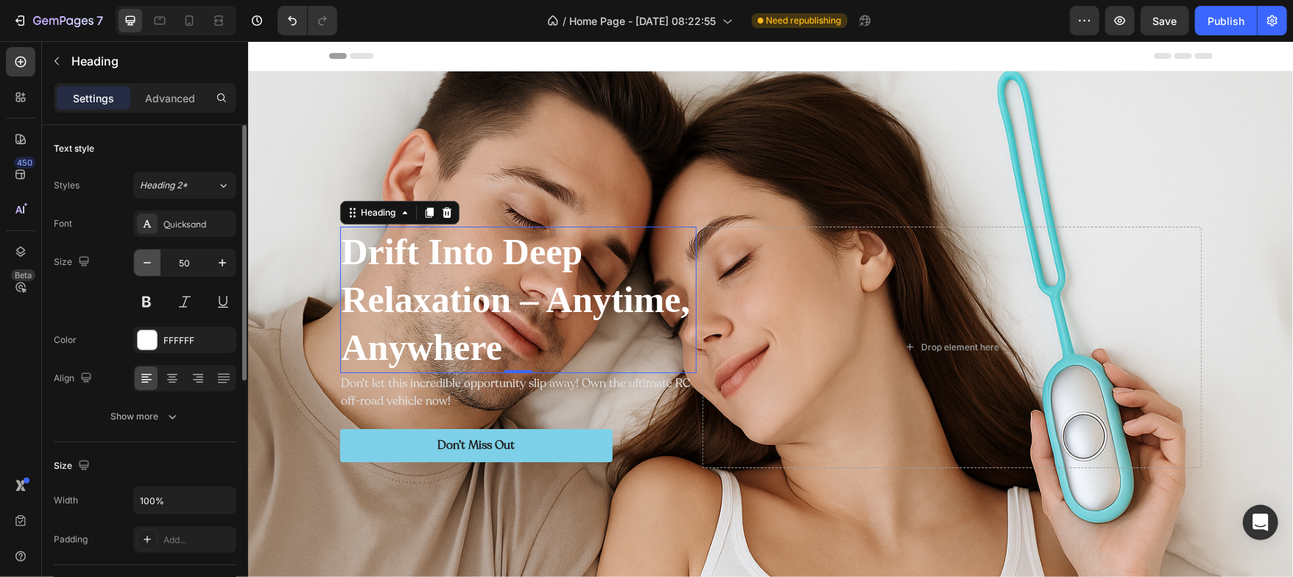
click at [148, 259] on icon "button" at bounding box center [147, 263] width 15 height 15
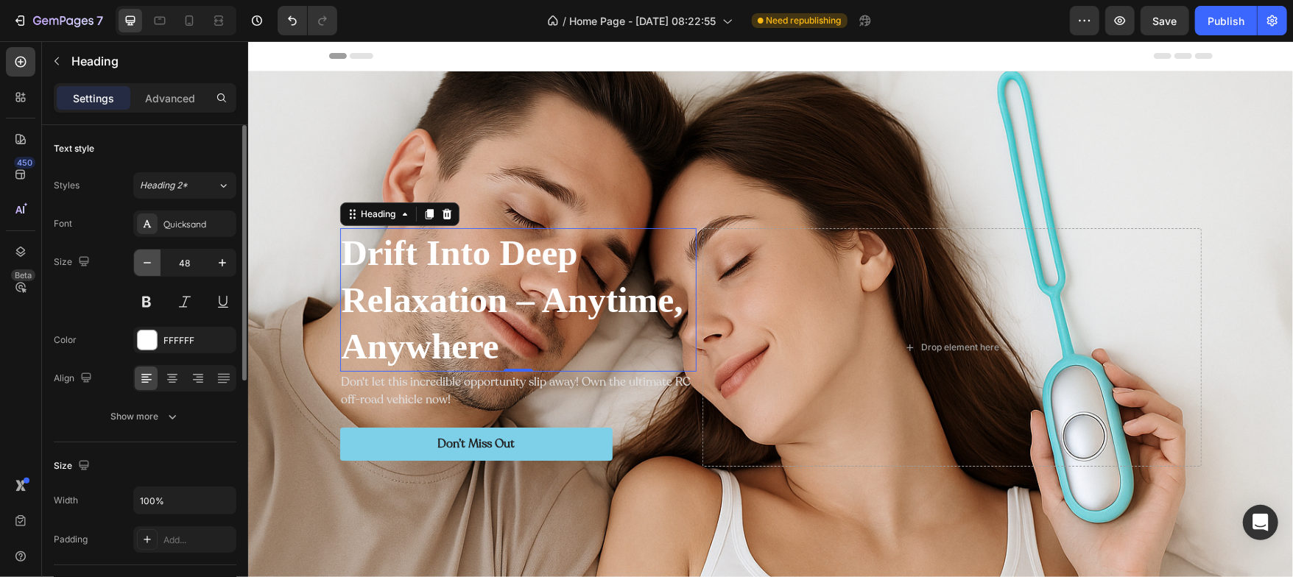
click at [148, 259] on icon "button" at bounding box center [147, 263] width 15 height 15
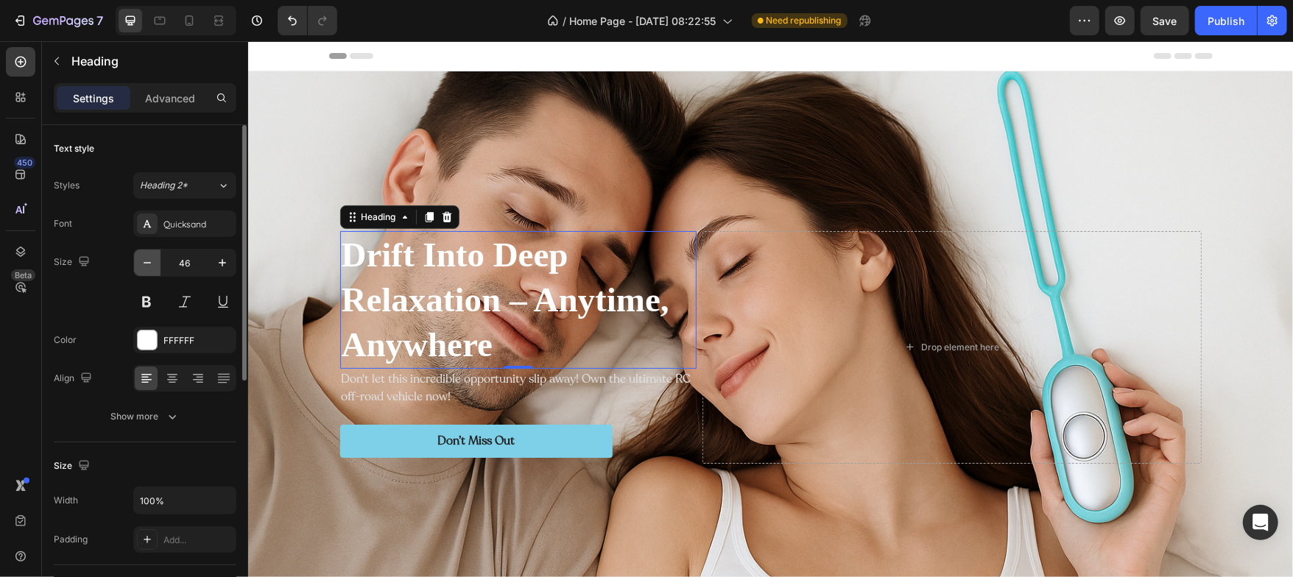
click at [148, 259] on icon "button" at bounding box center [147, 263] width 15 height 15
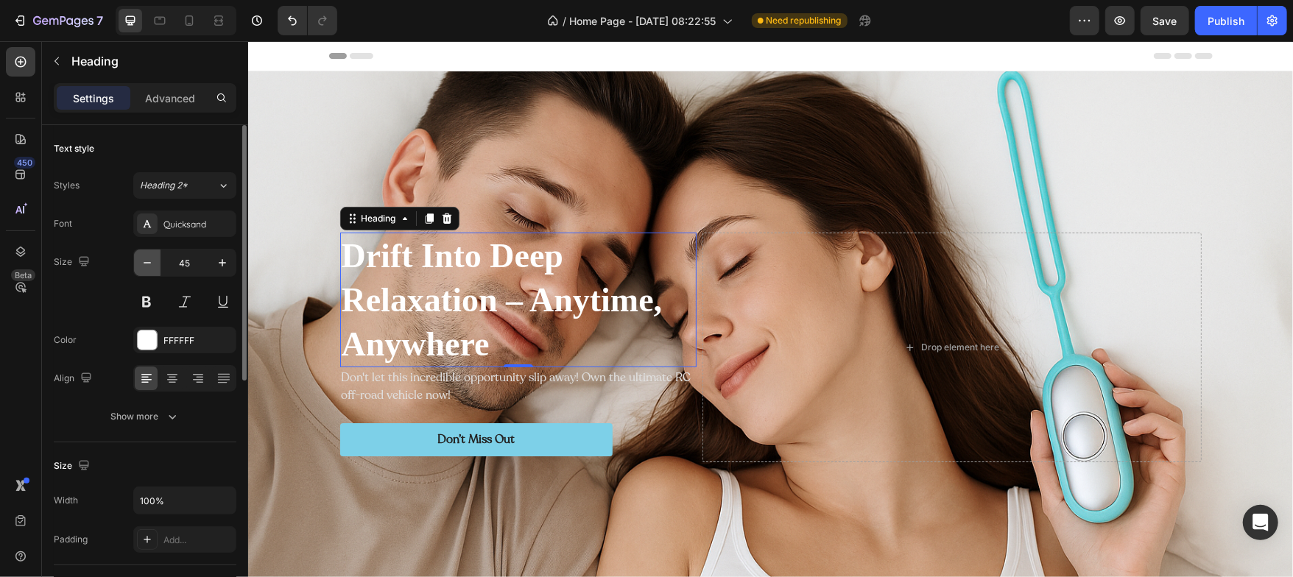
click at [148, 259] on icon "button" at bounding box center [147, 263] width 15 height 15
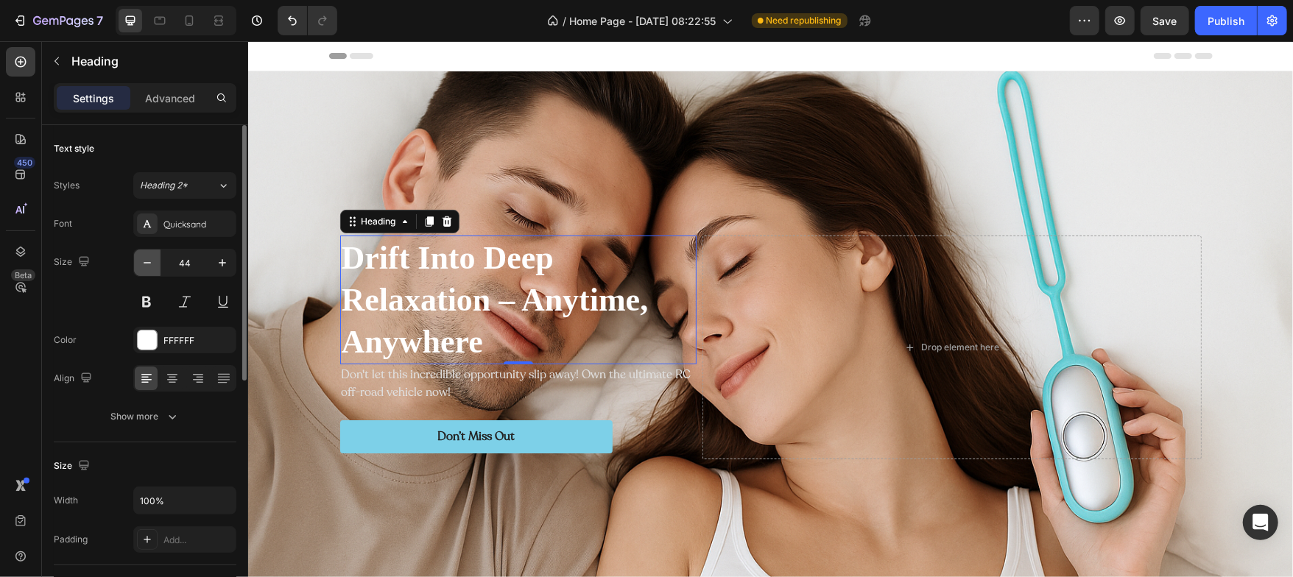
click at [148, 259] on icon "button" at bounding box center [147, 263] width 15 height 15
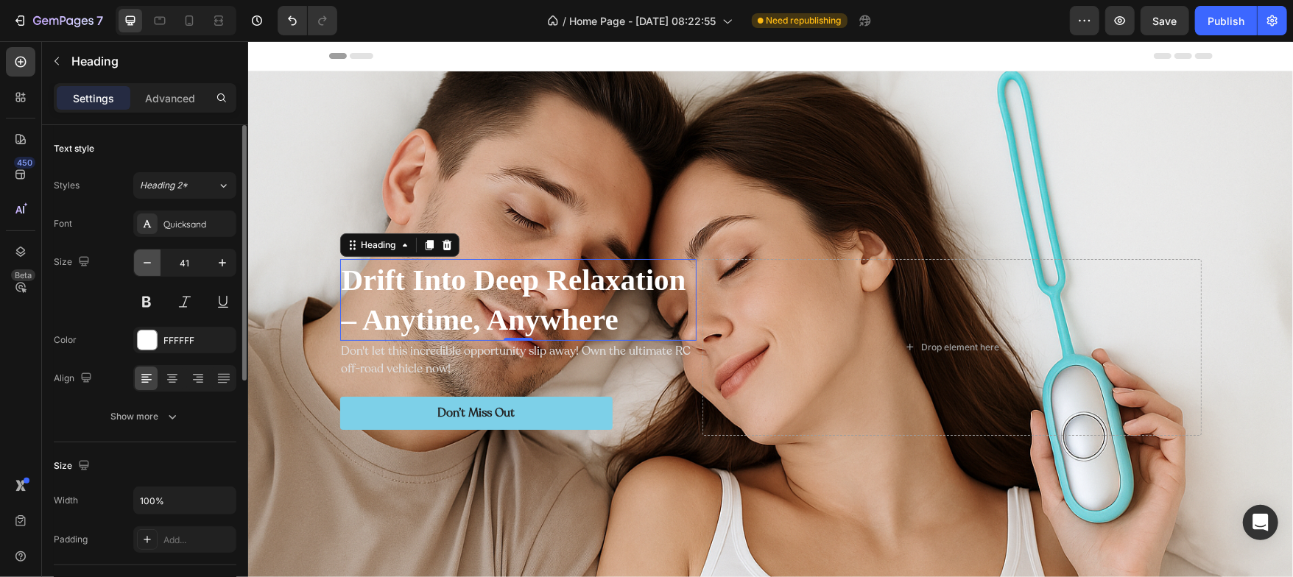
click at [148, 259] on icon "button" at bounding box center [147, 263] width 15 height 15
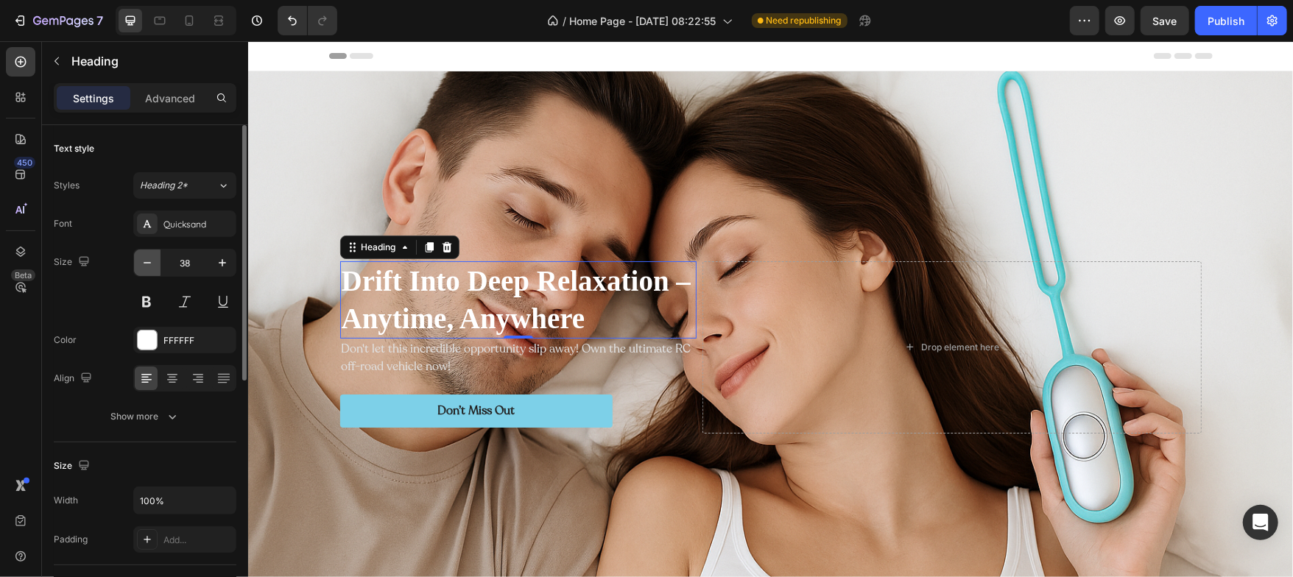
click at [148, 259] on icon "button" at bounding box center [147, 263] width 15 height 15
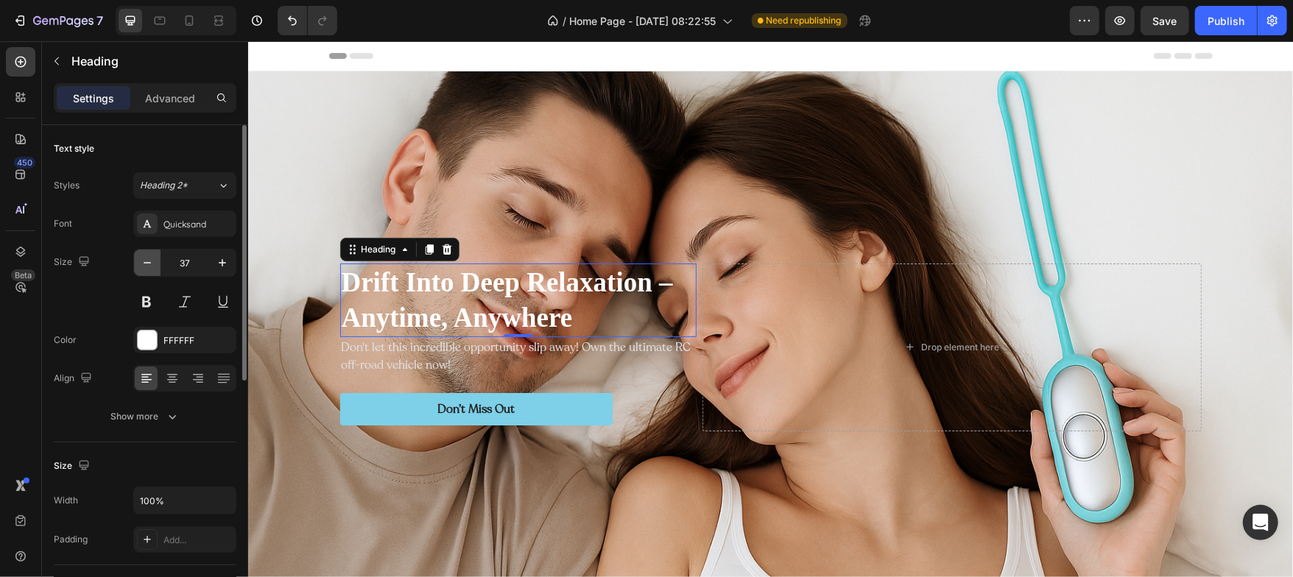
click at [148, 259] on icon "button" at bounding box center [147, 263] width 15 height 15
type input "36"
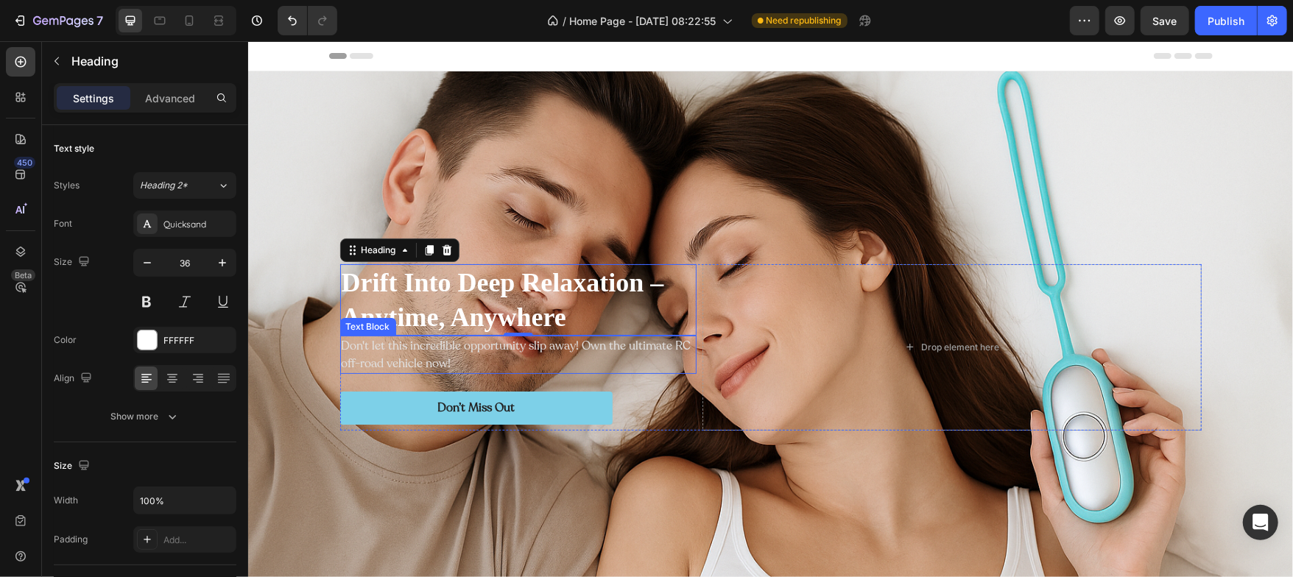
click at [359, 350] on p "Don't let this incredible opportunity slip away! Own the ultimate RC off-road v…" at bounding box center [517, 354] width 353 height 35
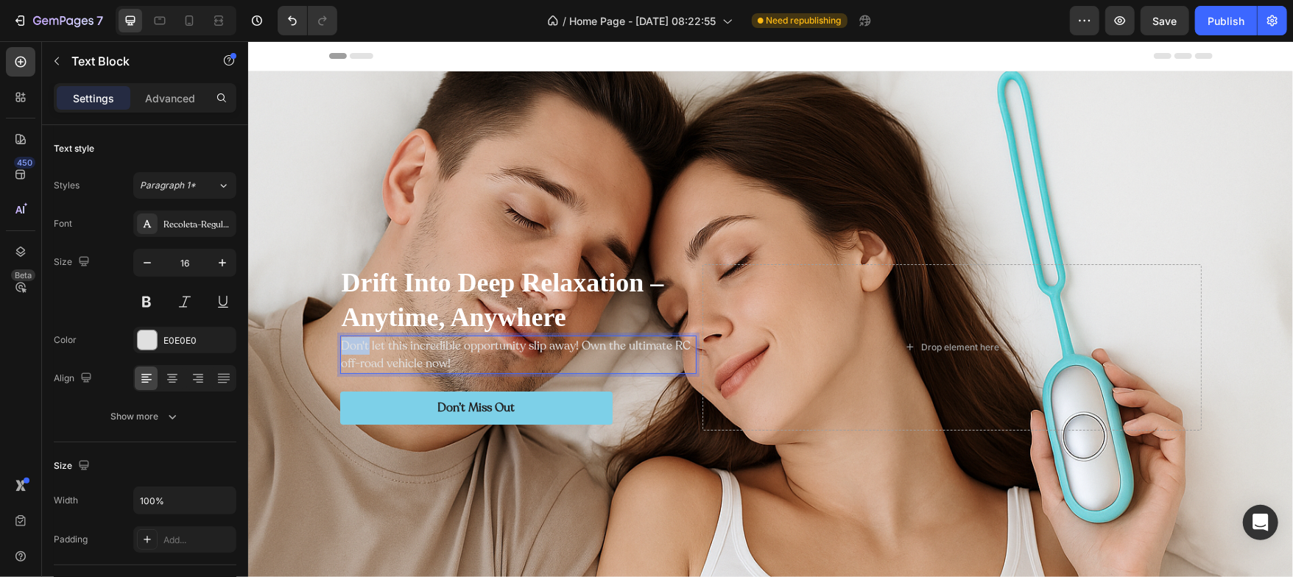
click at [359, 350] on p "Don't let this incredible opportunity slip away! Own the ultimate RC off-road v…" at bounding box center [517, 354] width 353 height 35
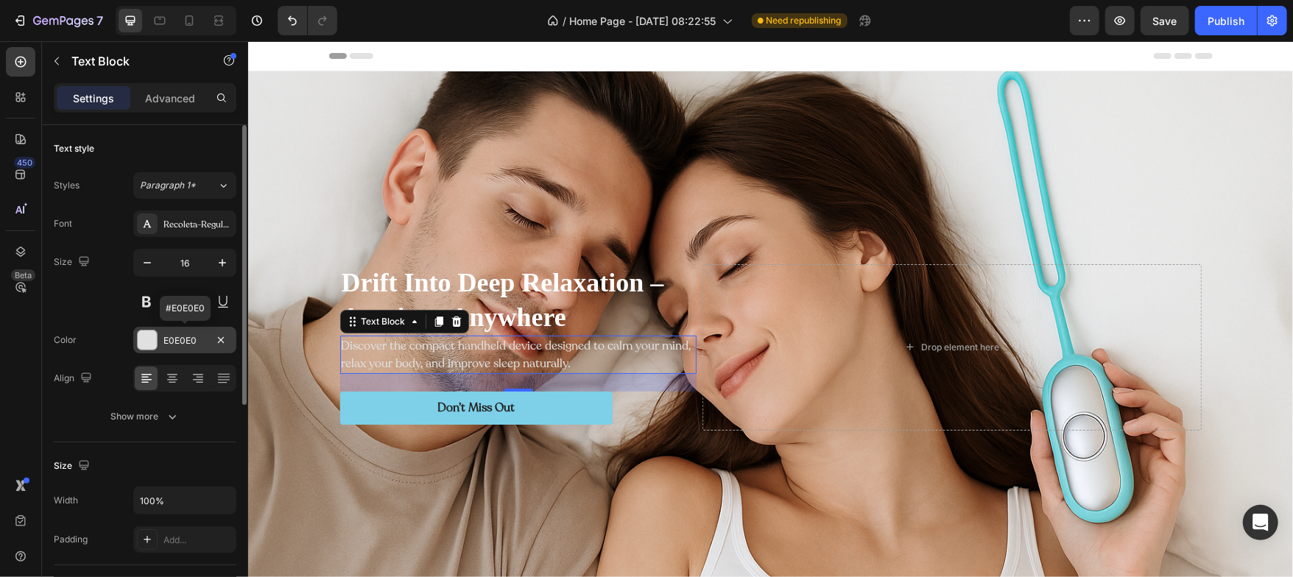
click at [141, 338] on div at bounding box center [147, 340] width 19 height 19
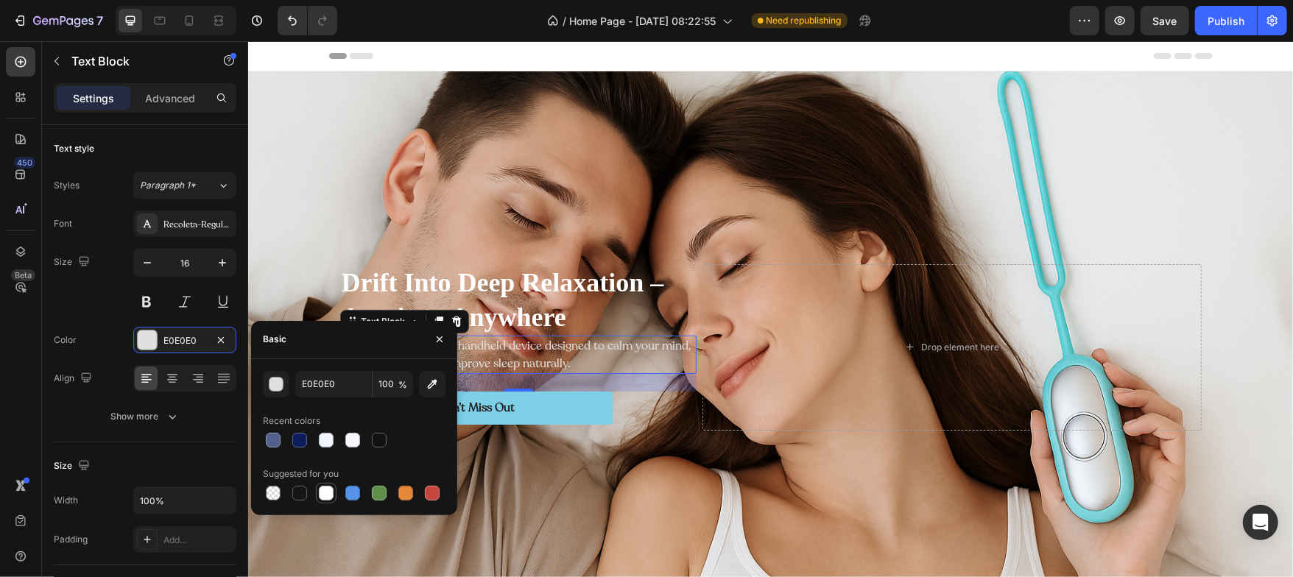
click at [327, 489] on div at bounding box center [326, 493] width 15 height 15
type input "FFFFFF"
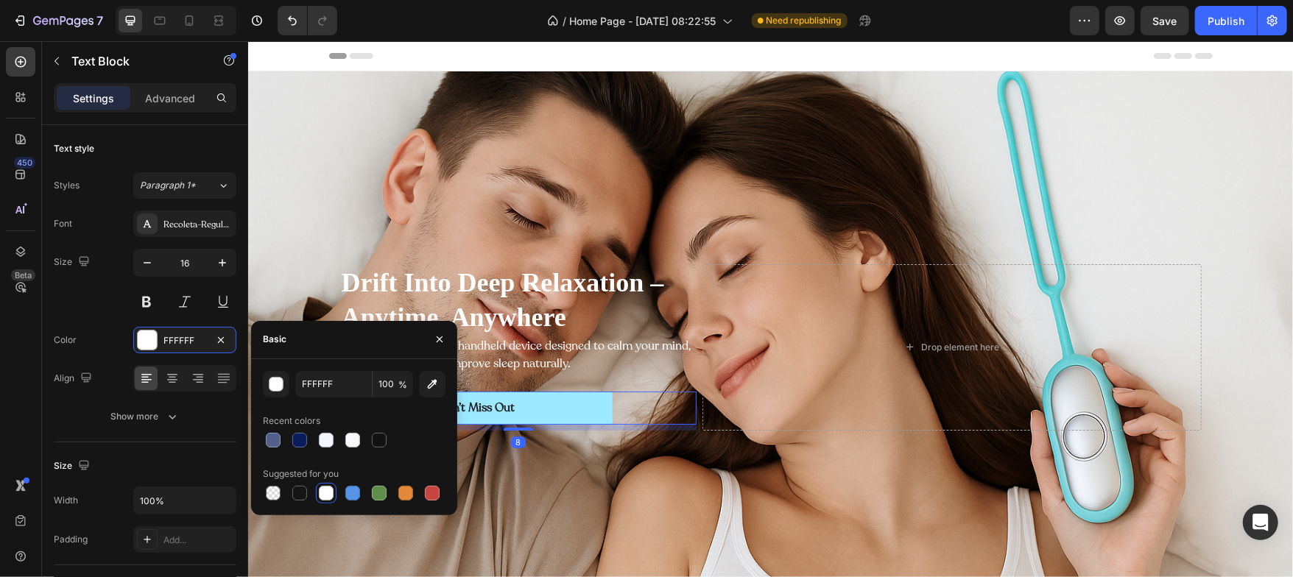
click at [571, 415] on button "Don’t Miss Out" at bounding box center [475, 407] width 272 height 33
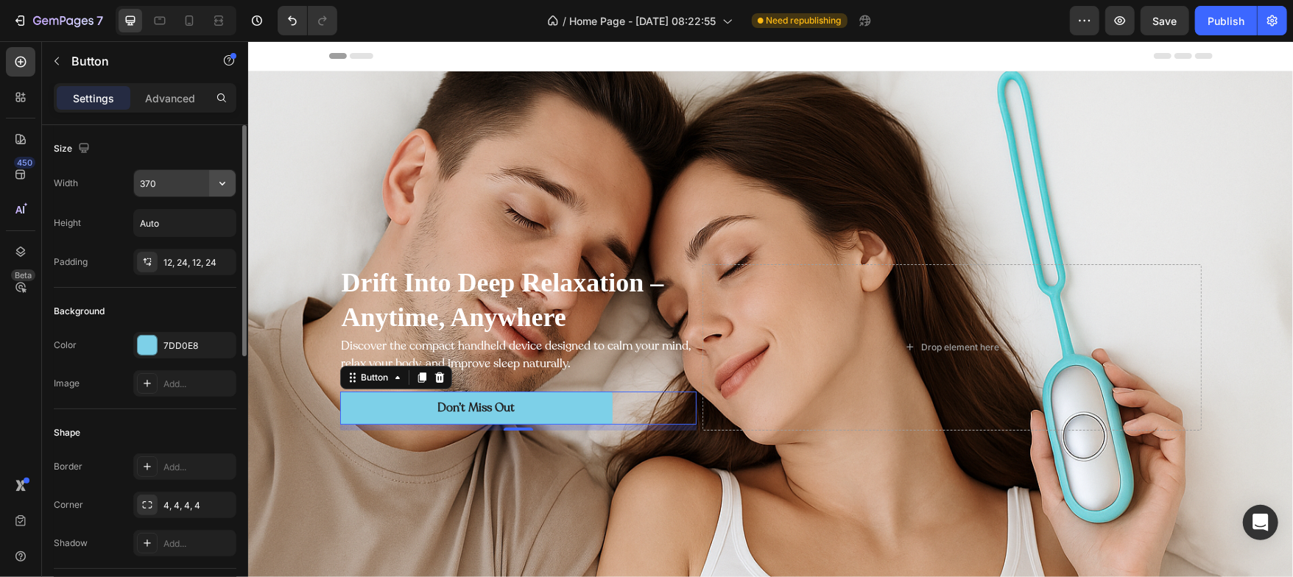
click at [213, 188] on button "button" at bounding box center [222, 183] width 27 height 27
click at [185, 189] on input "370" at bounding box center [185, 183] width 102 height 27
click at [185, 189] on input "220" at bounding box center [185, 183] width 102 height 27
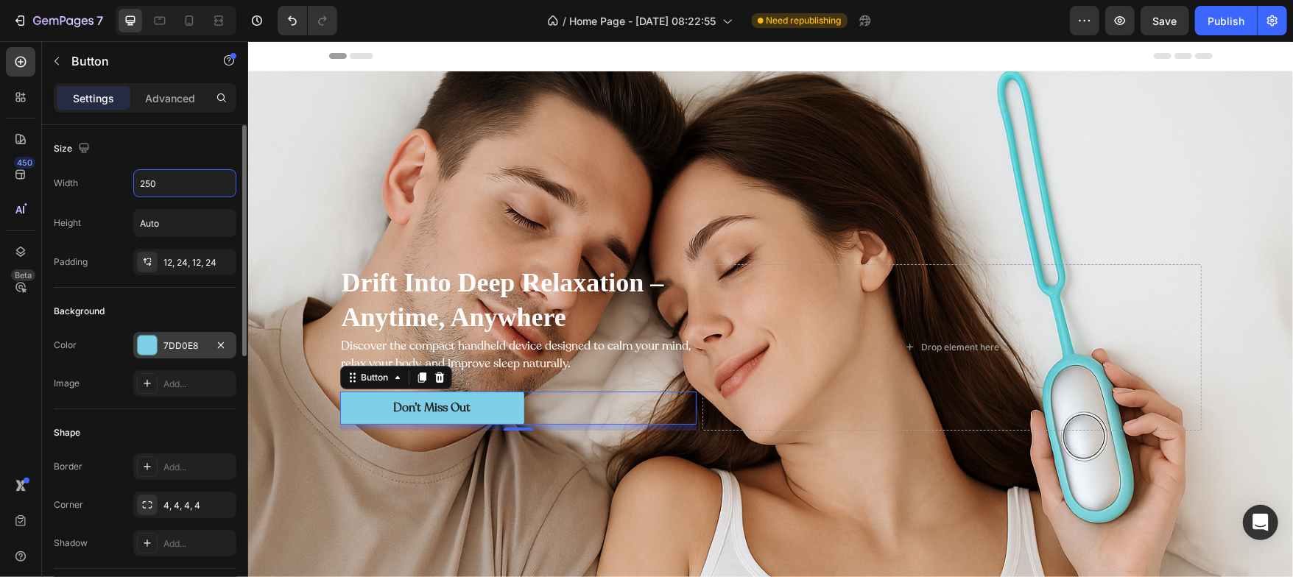
type input "250"
click at [141, 346] on div at bounding box center [147, 345] width 19 height 19
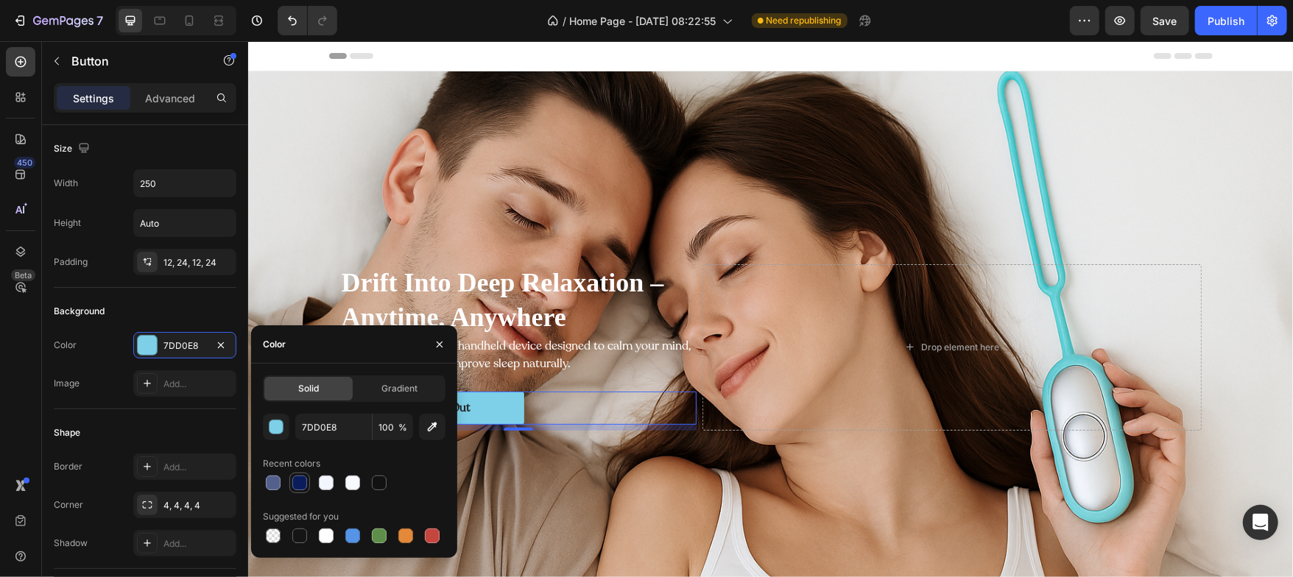
click at [300, 490] on div at bounding box center [299, 483] width 15 height 15
type input "0A1C5B"
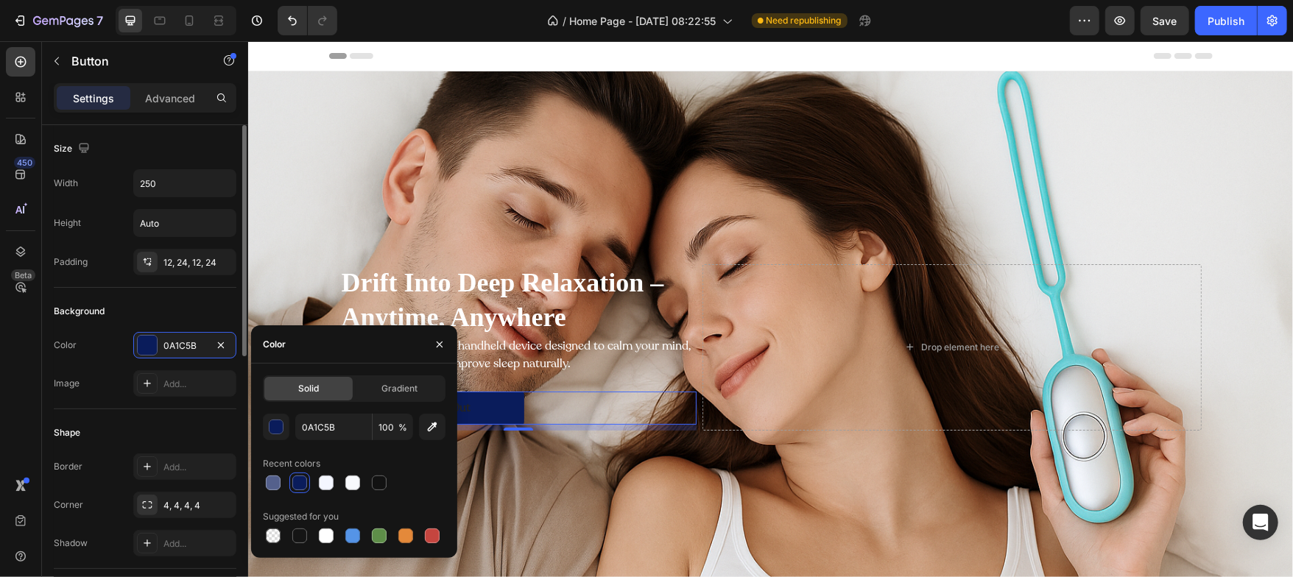
click at [150, 423] on div "Shape" at bounding box center [145, 433] width 183 height 24
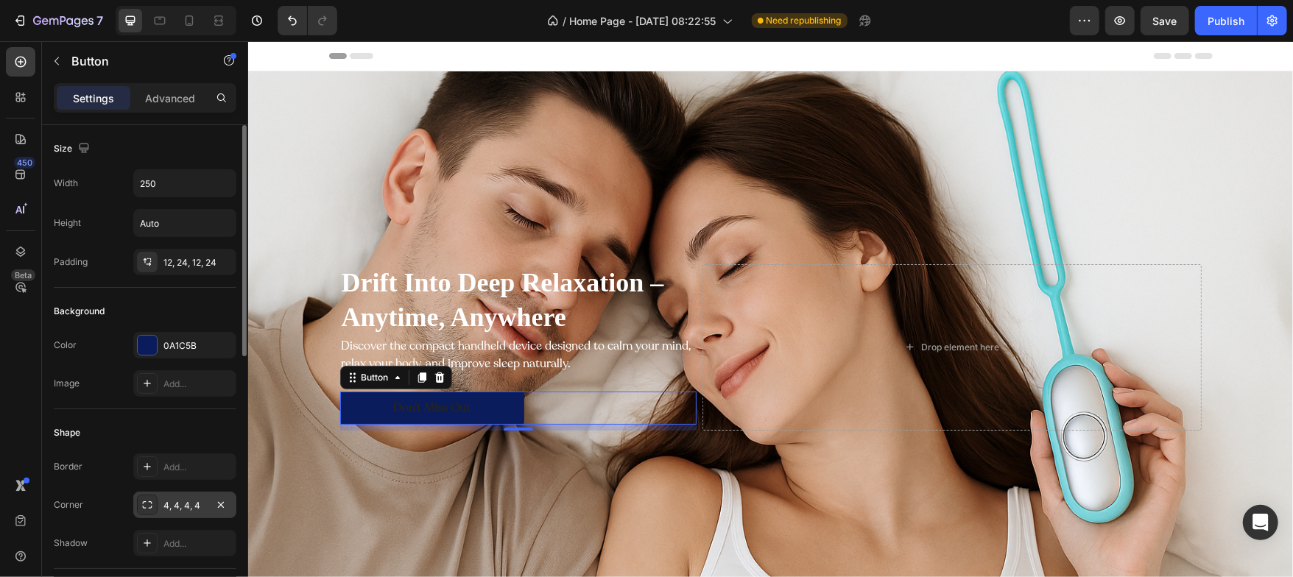
click at [193, 504] on div "4, 4, 4, 4" at bounding box center [184, 505] width 43 height 13
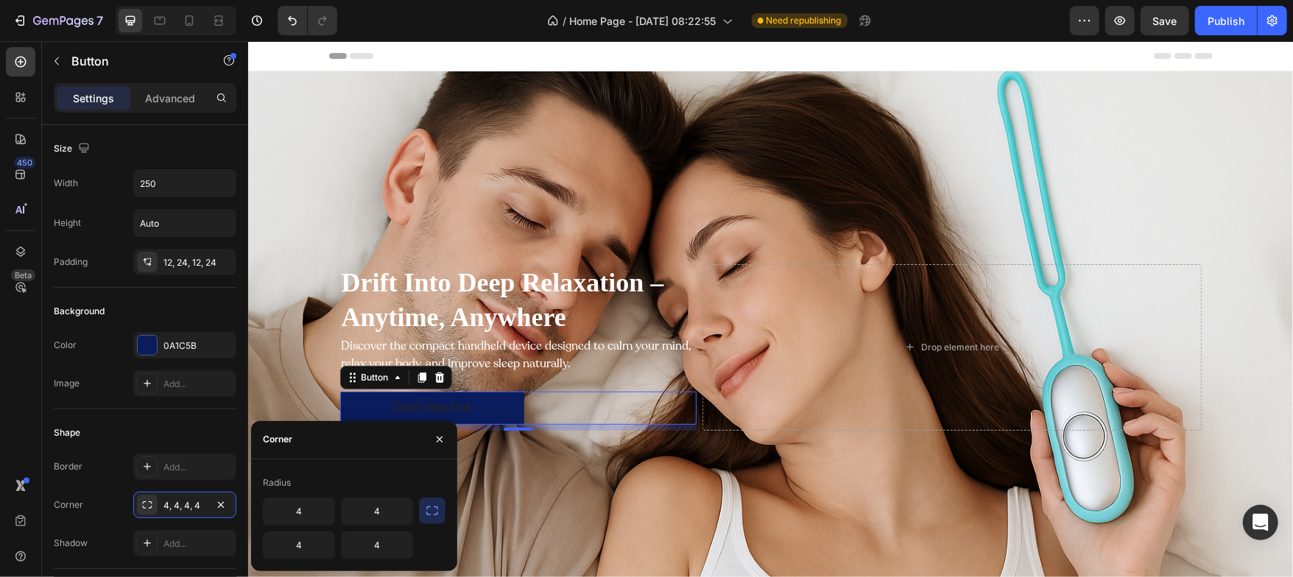
click at [424, 510] on button "button" at bounding box center [432, 511] width 27 height 27
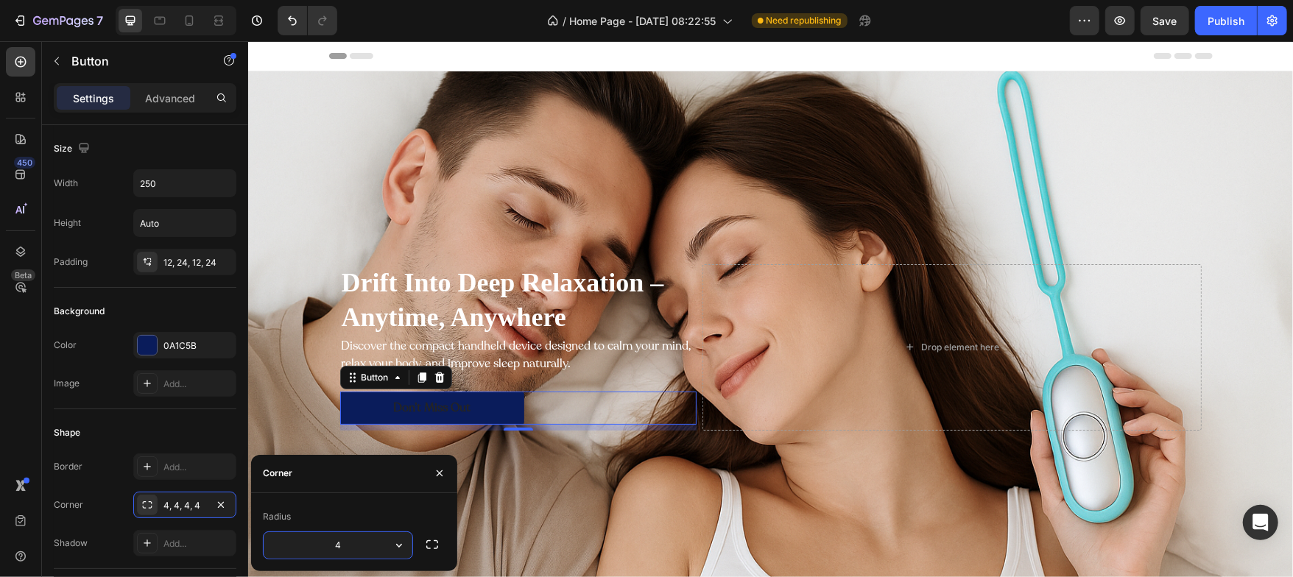
click at [379, 543] on input "4" at bounding box center [338, 545] width 149 height 27
type input "32"
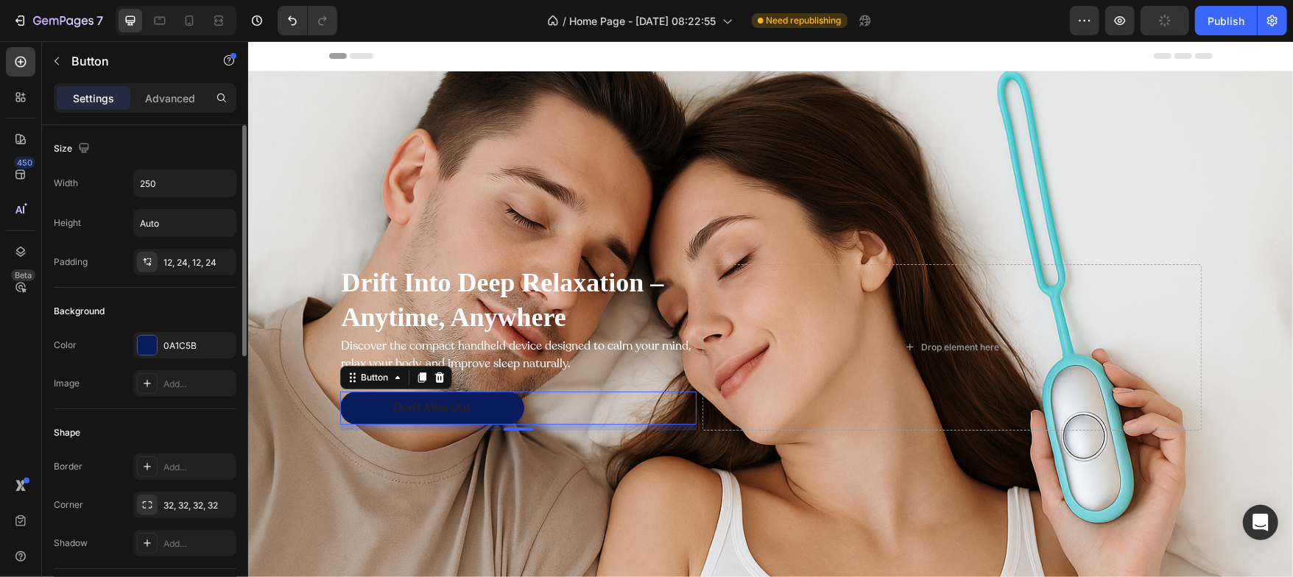
click at [169, 414] on div "Shape Border Add... Corner 32, 32, 32, 32 Shadow Add..." at bounding box center [145, 489] width 183 height 160
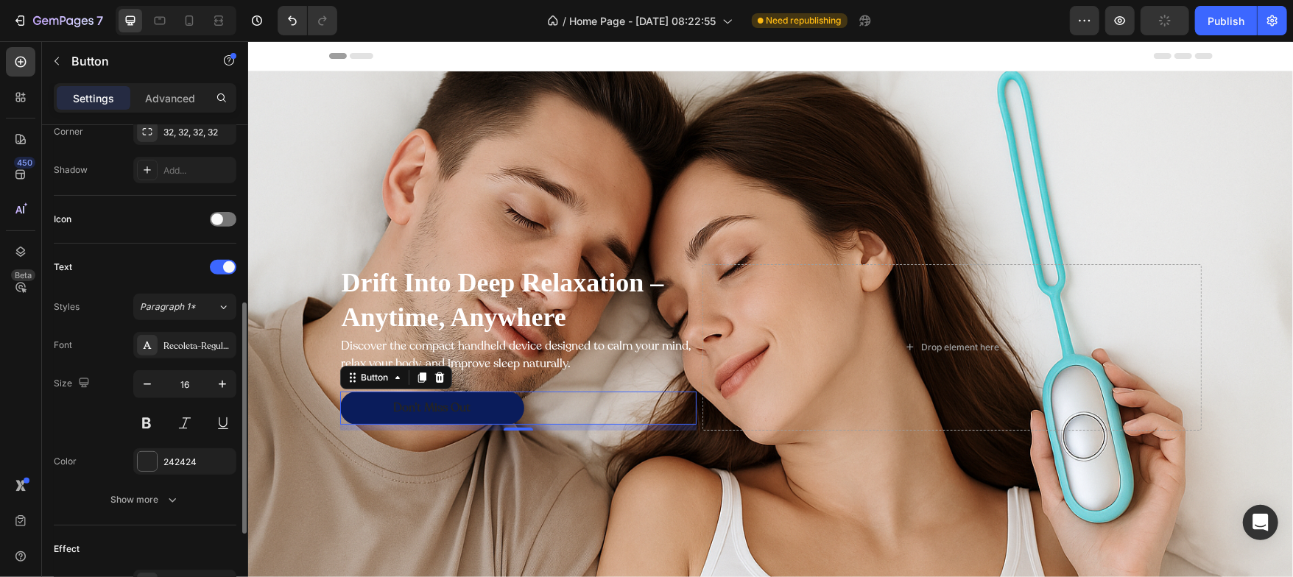
scroll to position [376, 0]
click at [149, 456] on div at bounding box center [147, 459] width 19 height 19
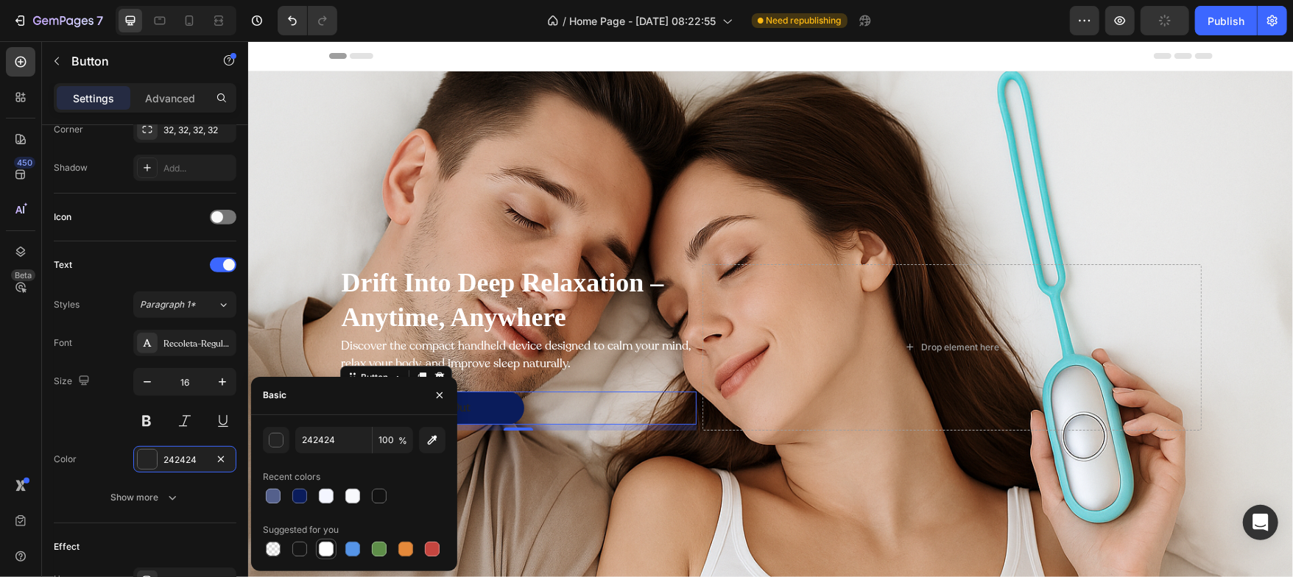
click at [328, 546] on div at bounding box center [326, 549] width 15 height 15
type input "FFFFFF"
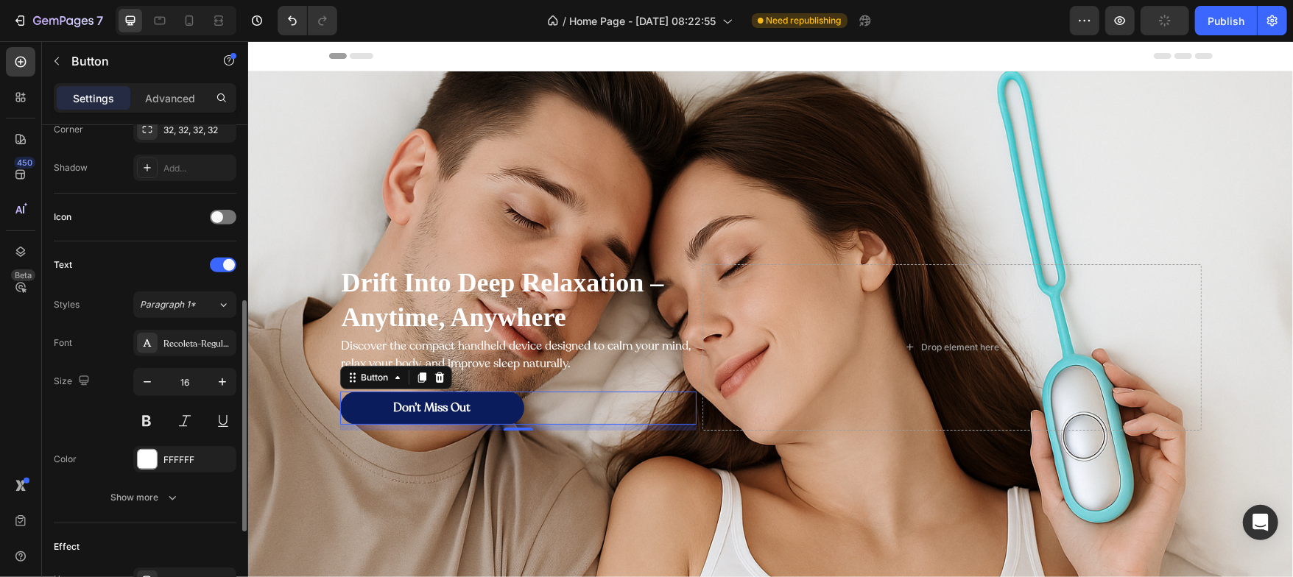
click at [158, 514] on div "Text Styles Paragraph 1* Font Recoleta-RegularDEMO Size 16 Color FFFFFF Show mo…" at bounding box center [145, 383] width 183 height 282
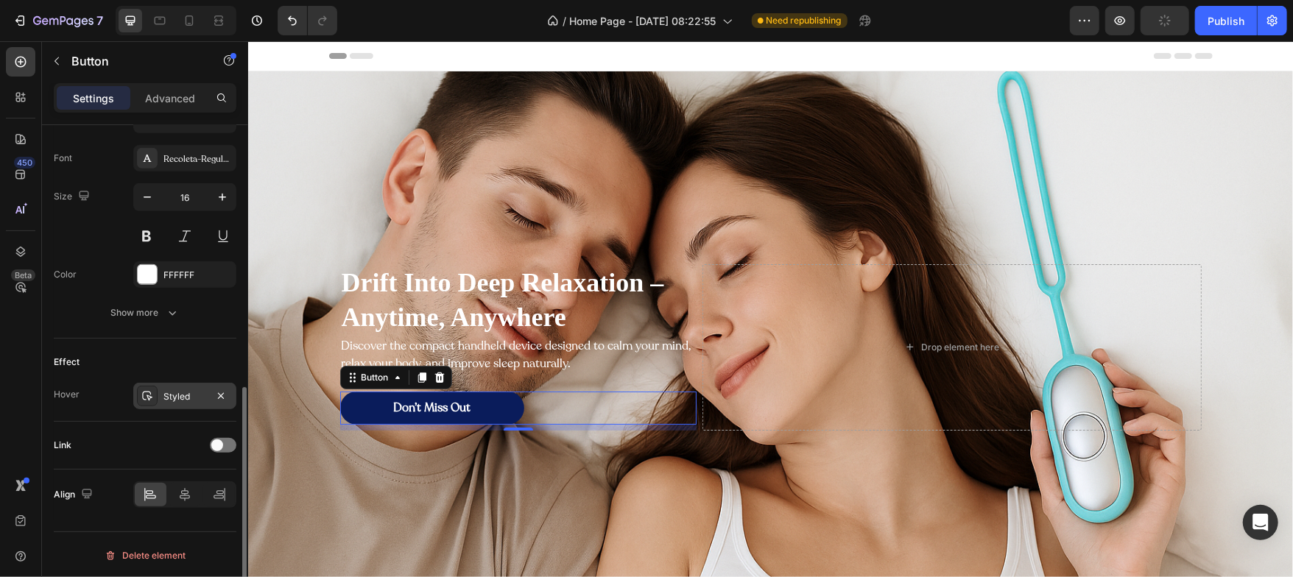
click at [181, 398] on div "Styled" at bounding box center [184, 396] width 43 height 13
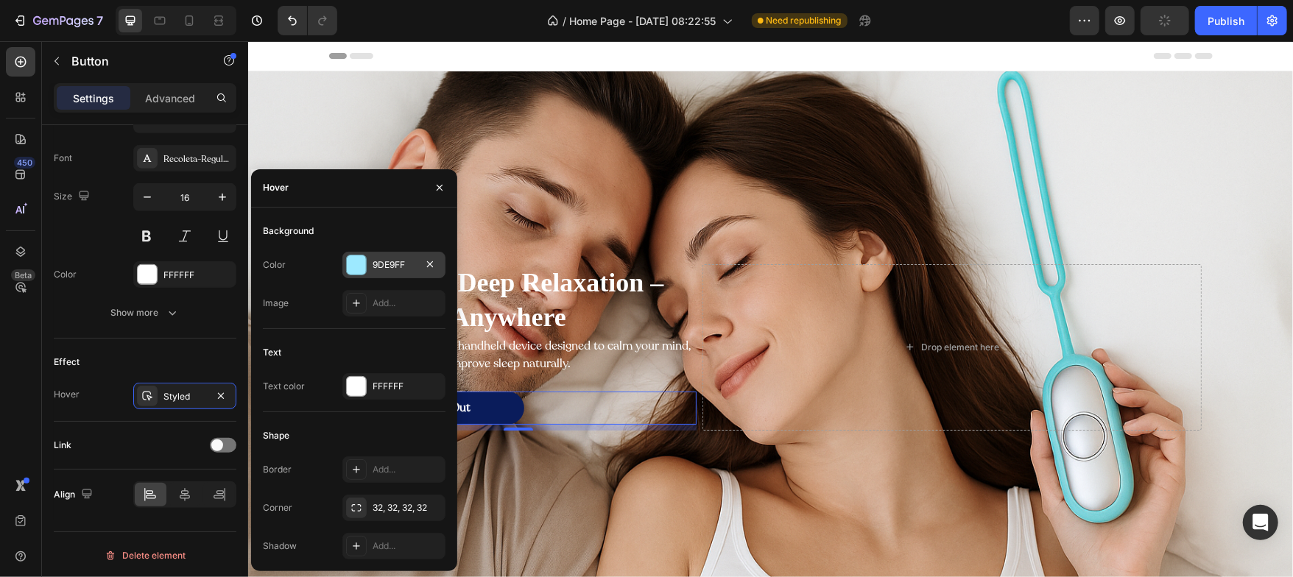
click at [353, 272] on div at bounding box center [356, 265] width 19 height 19
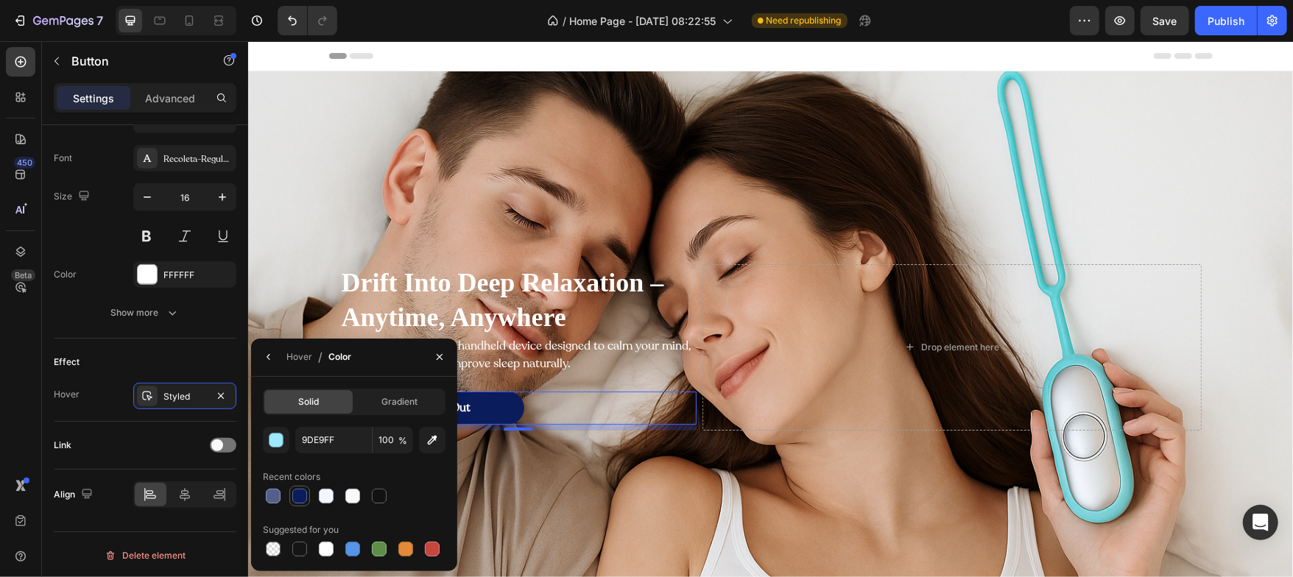
click at [305, 505] on div at bounding box center [299, 496] width 21 height 21
type input "0A1C5B"
click at [146, 445] on div "Link" at bounding box center [145, 446] width 183 height 24
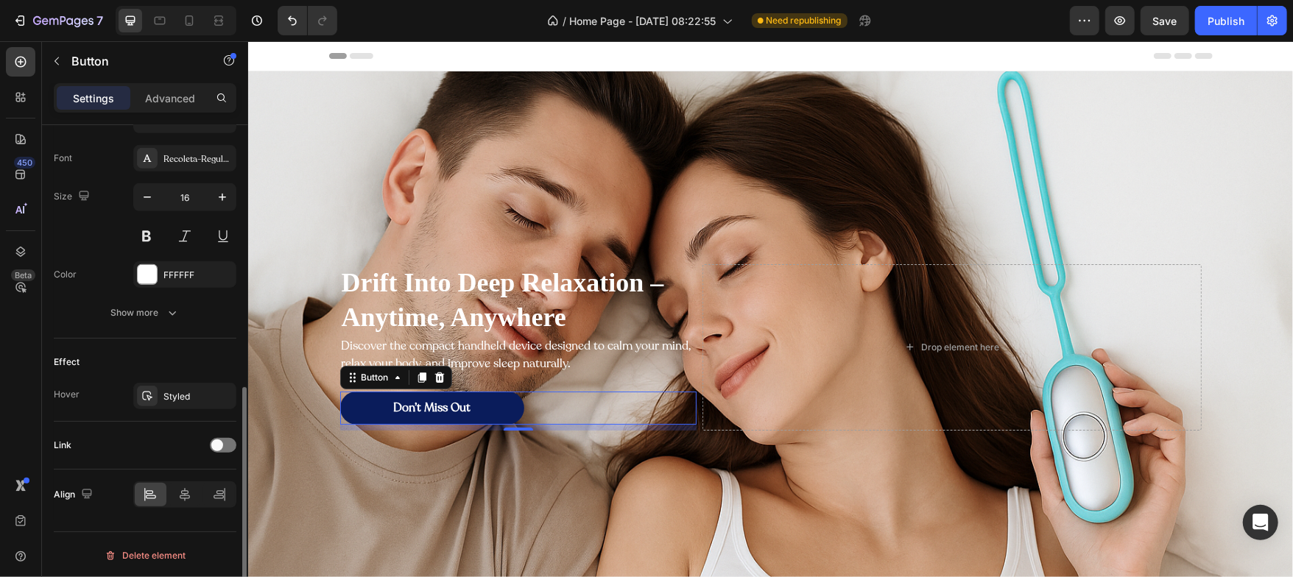
click at [165, 358] on div "Effect" at bounding box center [145, 363] width 183 height 24
click at [147, 342] on div "Effect Hover Styled" at bounding box center [145, 380] width 183 height 83
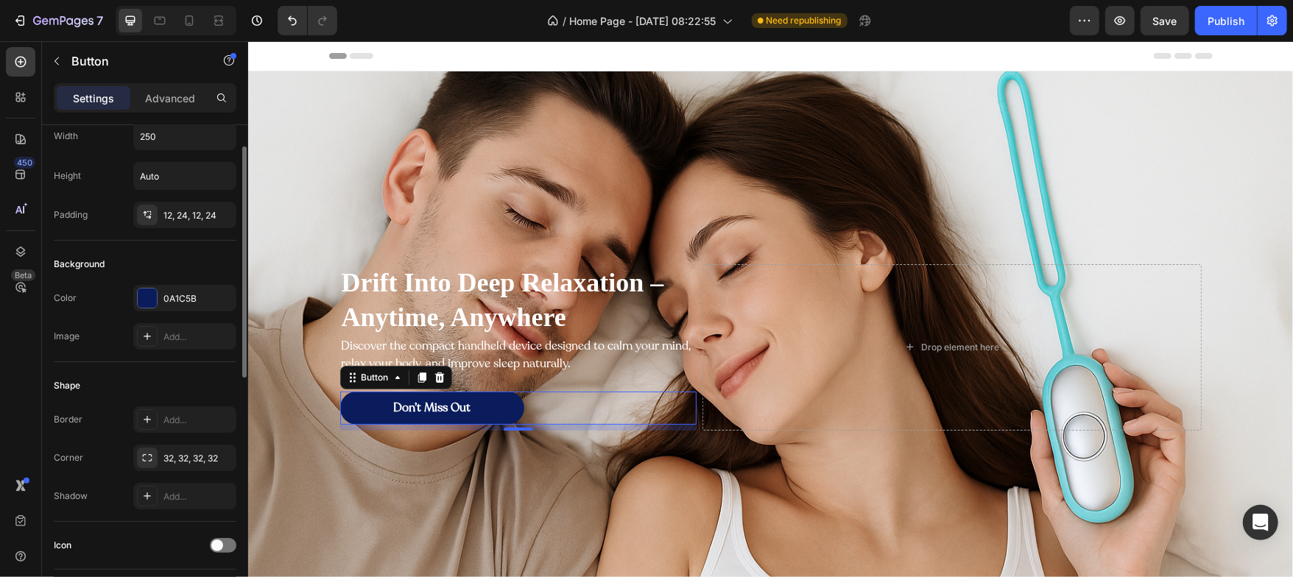
scroll to position [0, 0]
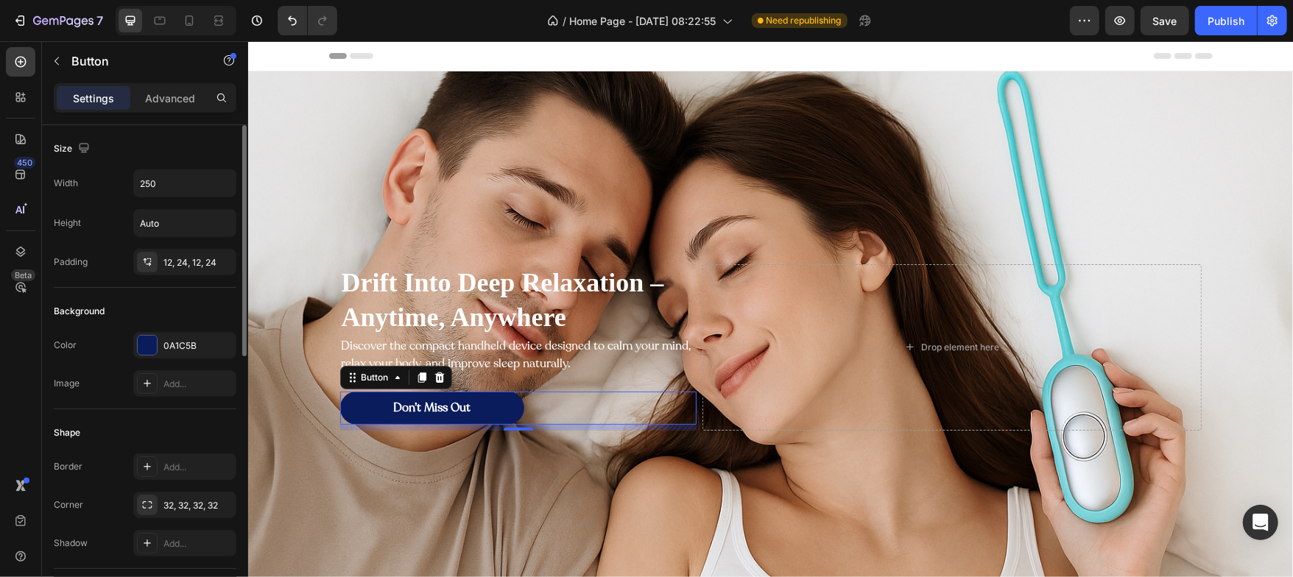
click at [133, 308] on div "Background" at bounding box center [145, 312] width 183 height 24
click at [172, 229] on input "Auto" at bounding box center [185, 223] width 102 height 27
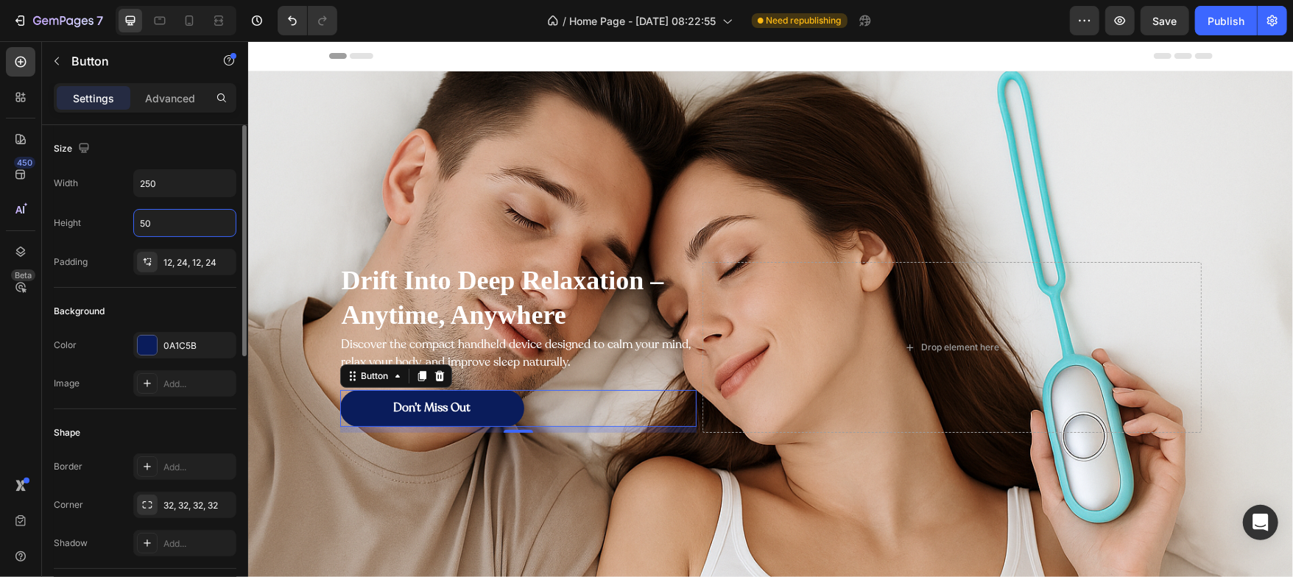
type input "50"
click at [152, 300] on div "Background" at bounding box center [145, 312] width 183 height 24
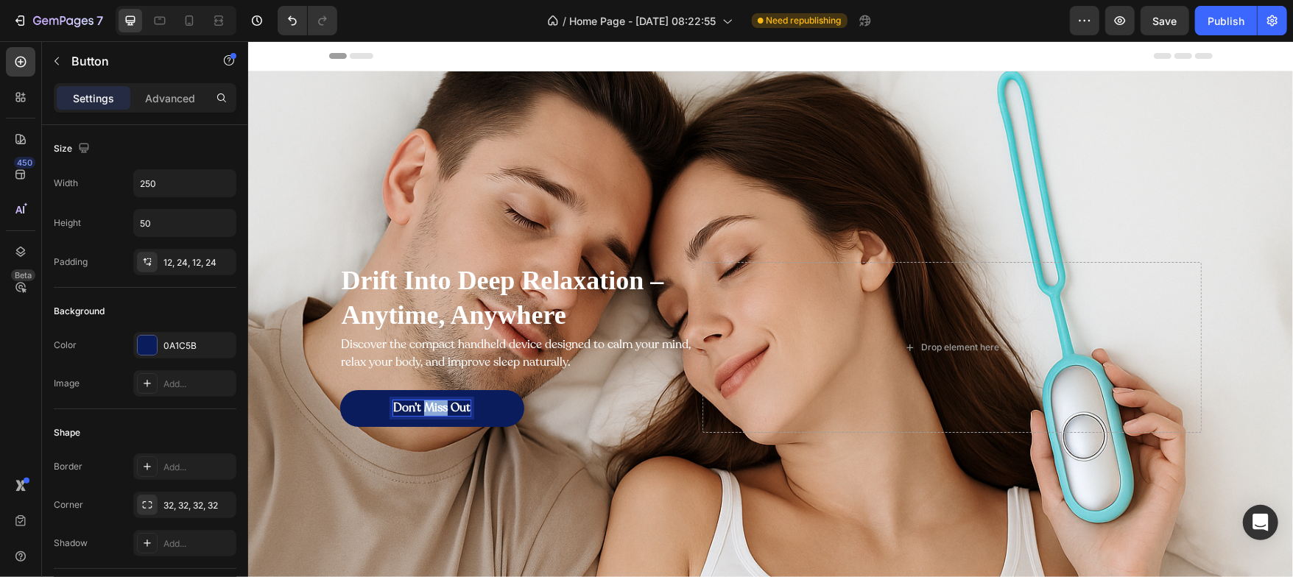
click at [416, 405] on p "Don’t Miss Out" at bounding box center [430, 407] width 77 height 15
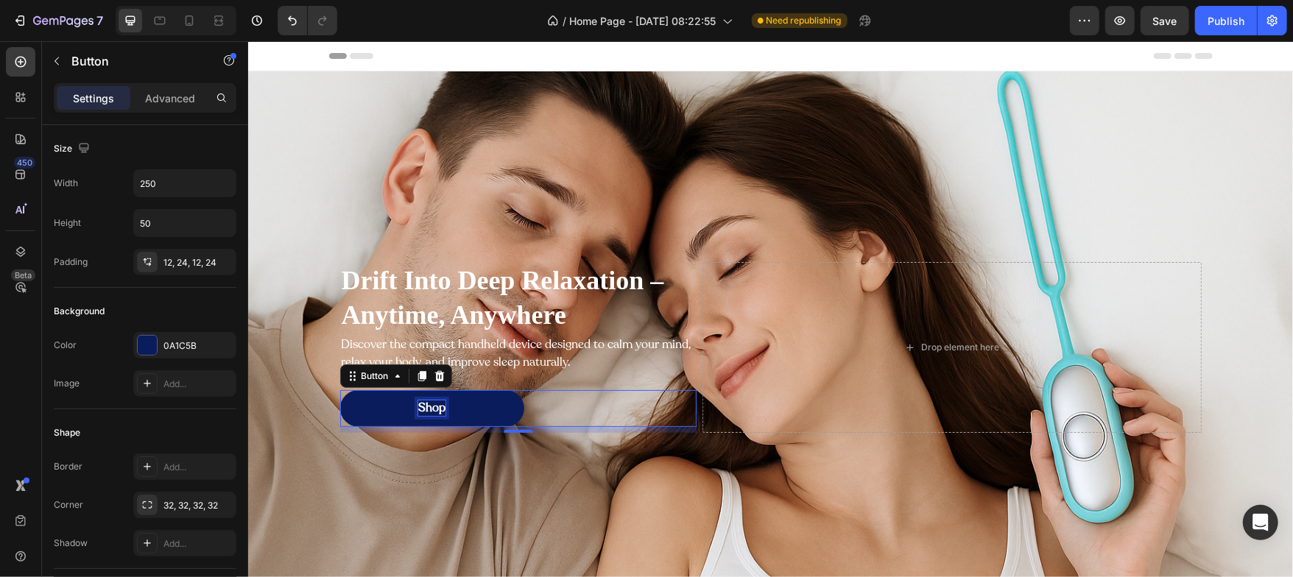
click at [339, 390] on button "Shop" at bounding box center [431, 408] width 184 height 37
click at [169, 433] on div "Shape" at bounding box center [145, 433] width 183 height 24
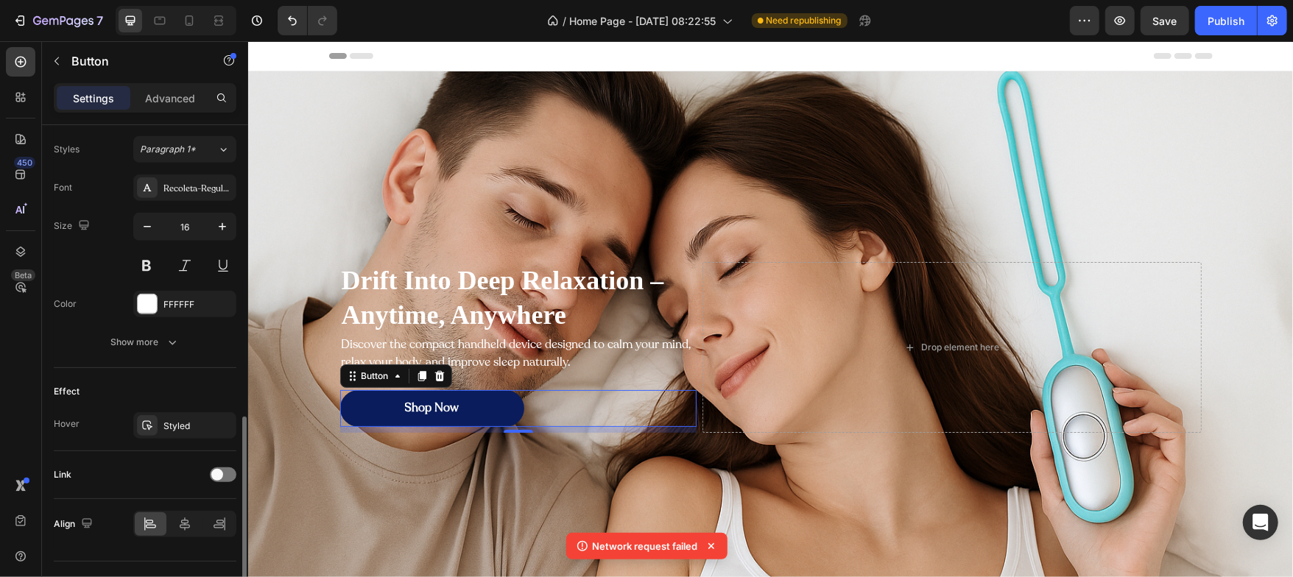
scroll to position [560, 0]
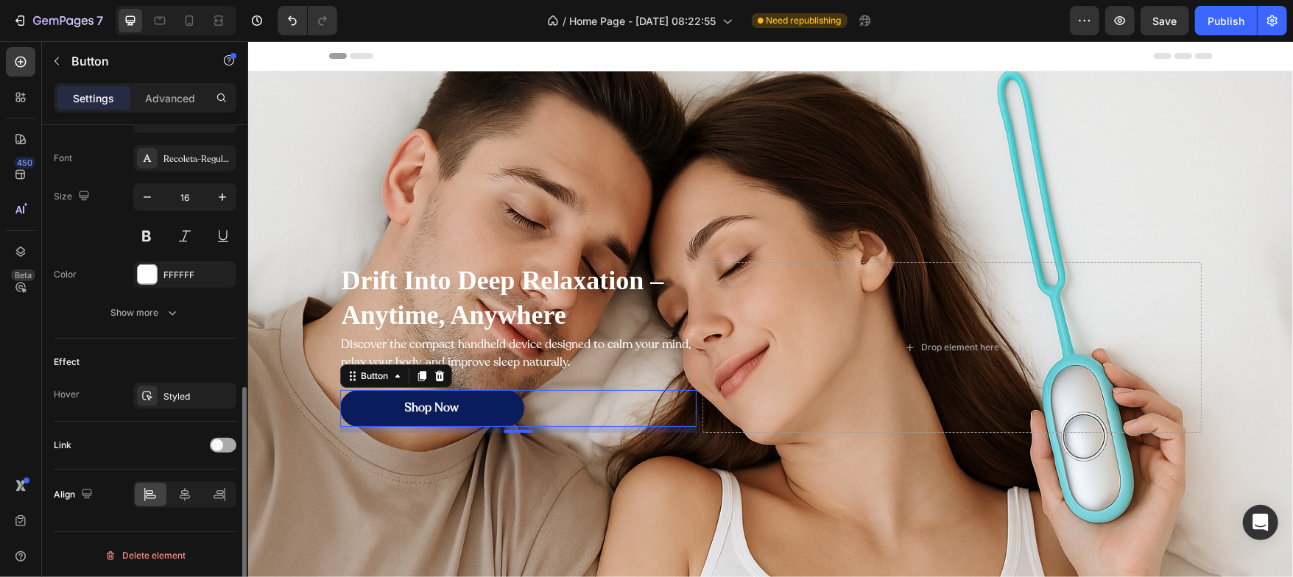
click at [224, 440] on div at bounding box center [223, 445] width 27 height 15
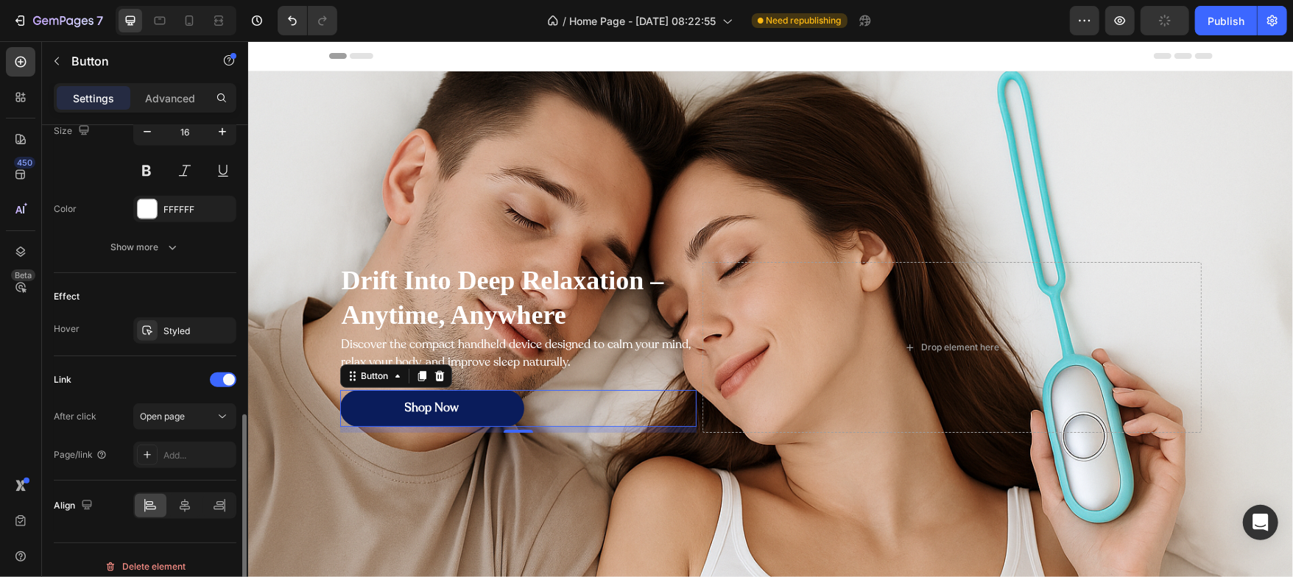
scroll to position [637, 0]
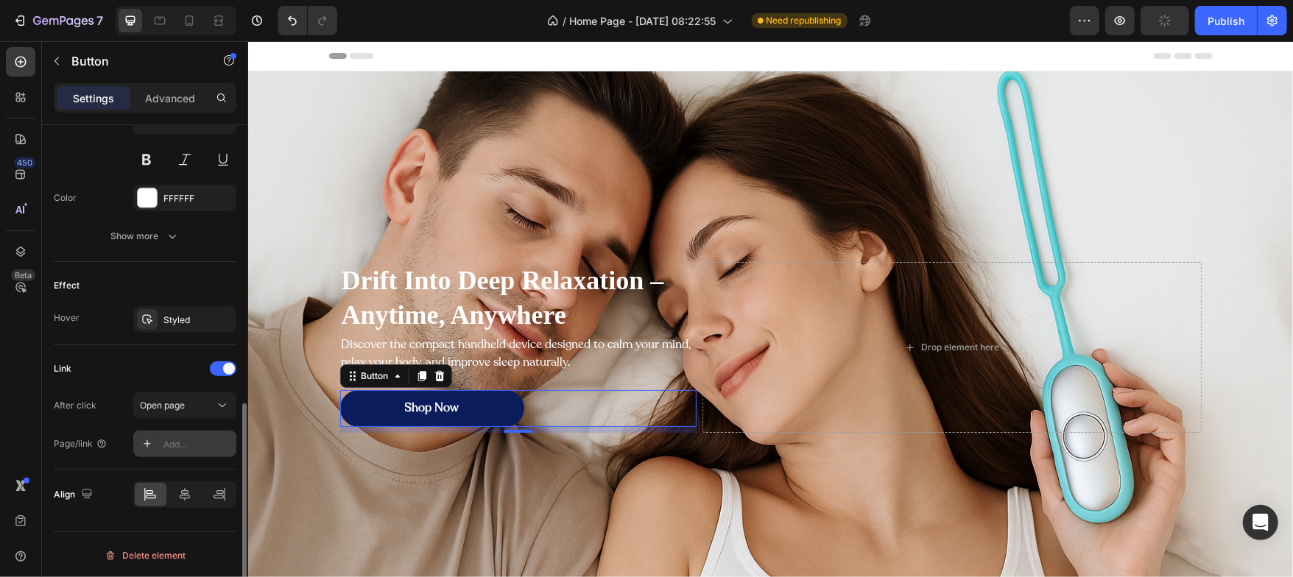
click at [180, 442] on div "Add..." at bounding box center [197, 444] width 69 height 13
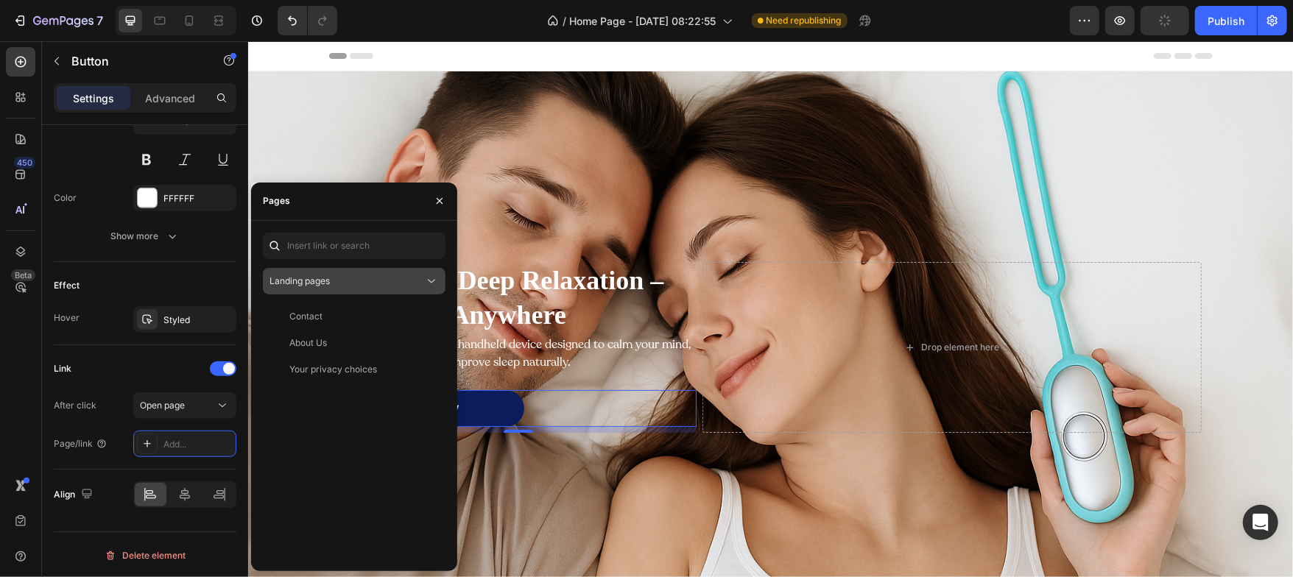
click at [426, 286] on icon at bounding box center [431, 281] width 15 height 15
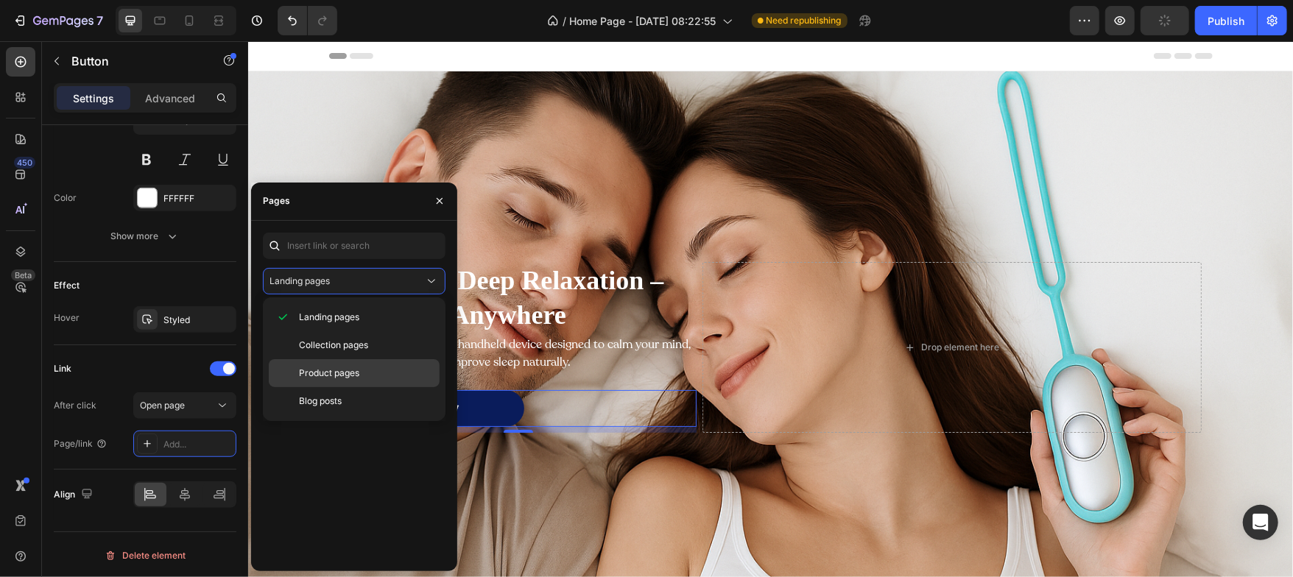
click at [323, 371] on span "Product pages" at bounding box center [329, 373] width 60 height 13
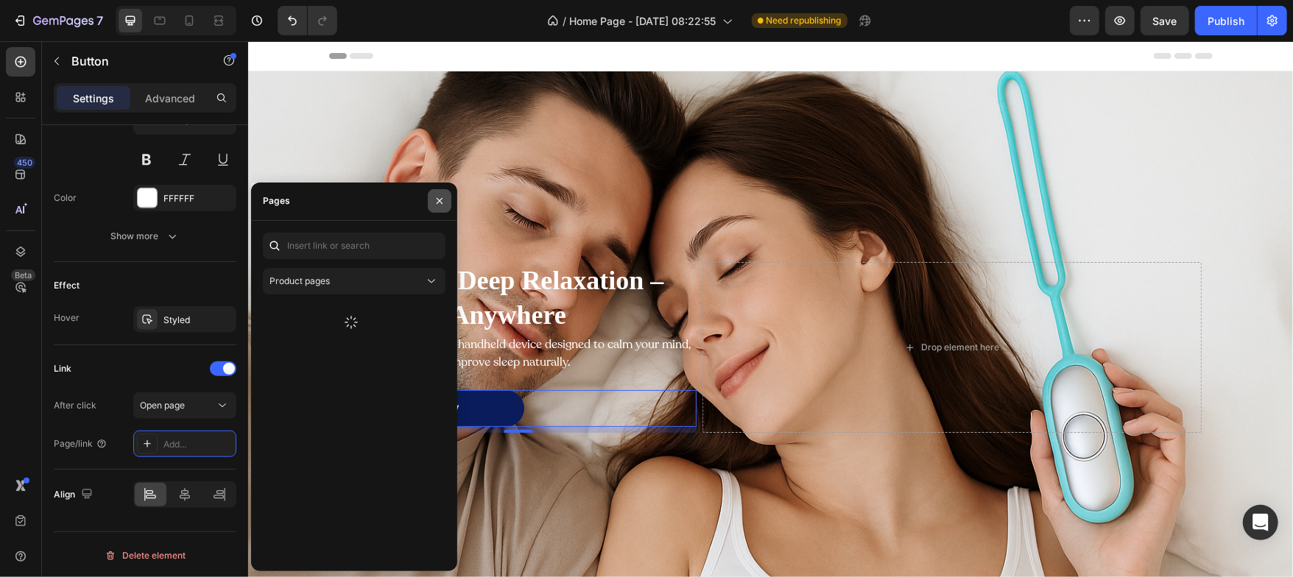
click at [446, 199] on button "button" at bounding box center [440, 201] width 24 height 24
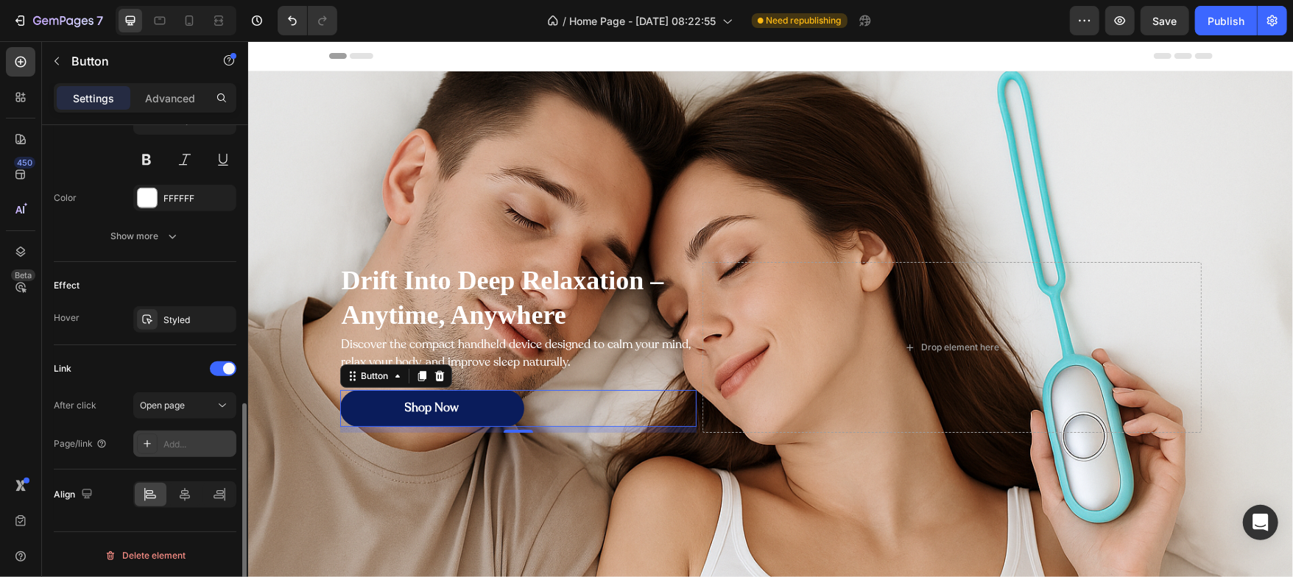
click at [191, 445] on div "Add..." at bounding box center [197, 444] width 69 height 13
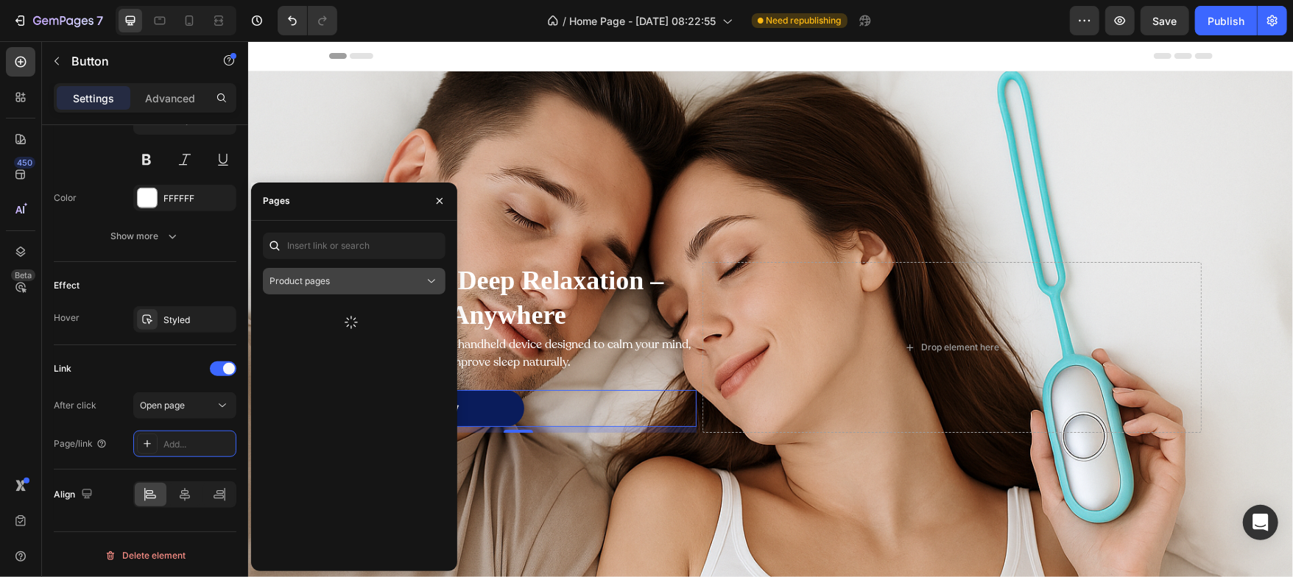
click at [423, 286] on div "Product pages" at bounding box center [347, 281] width 155 height 13
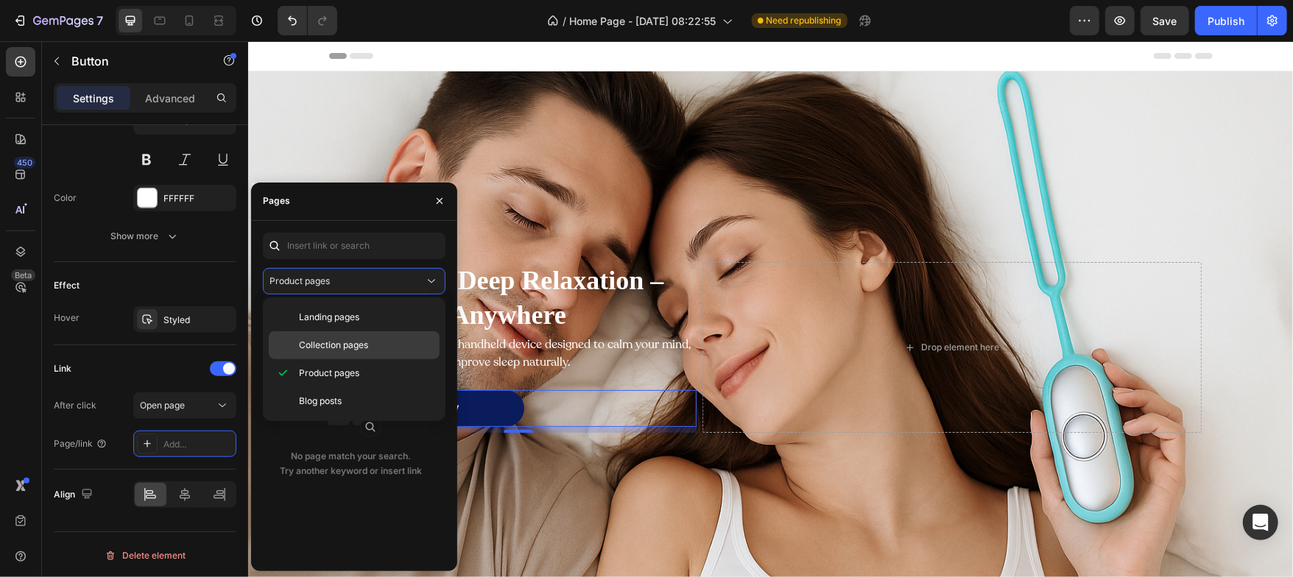
click at [341, 351] on span "Collection pages" at bounding box center [333, 345] width 69 height 13
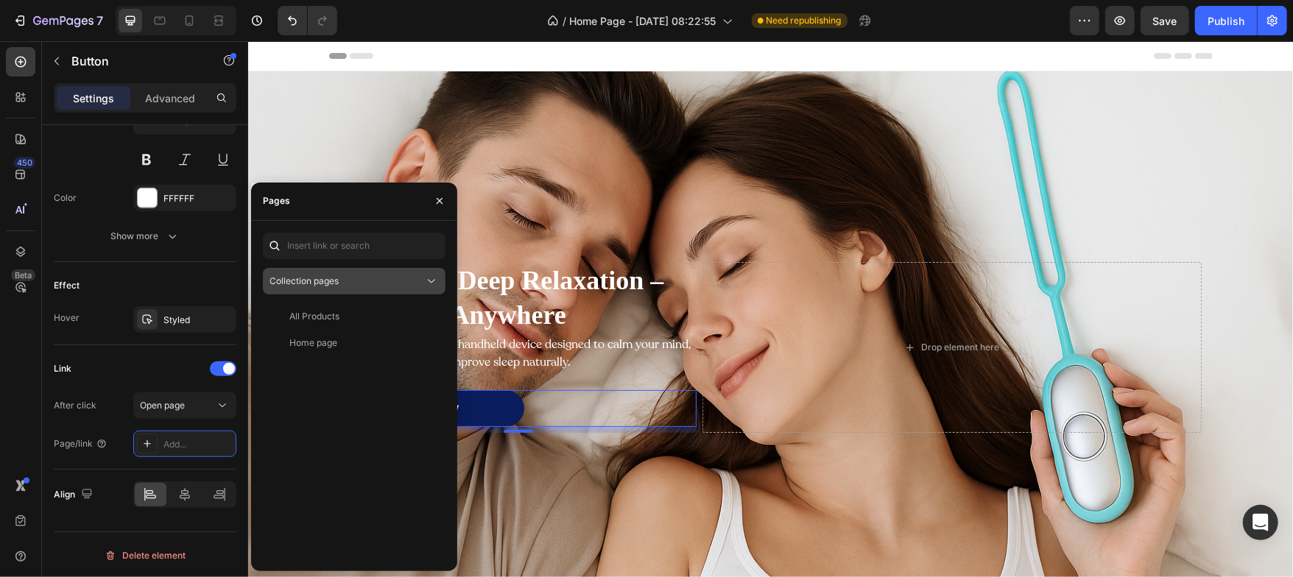
click at [408, 272] on button "Collection pages" at bounding box center [354, 281] width 183 height 27
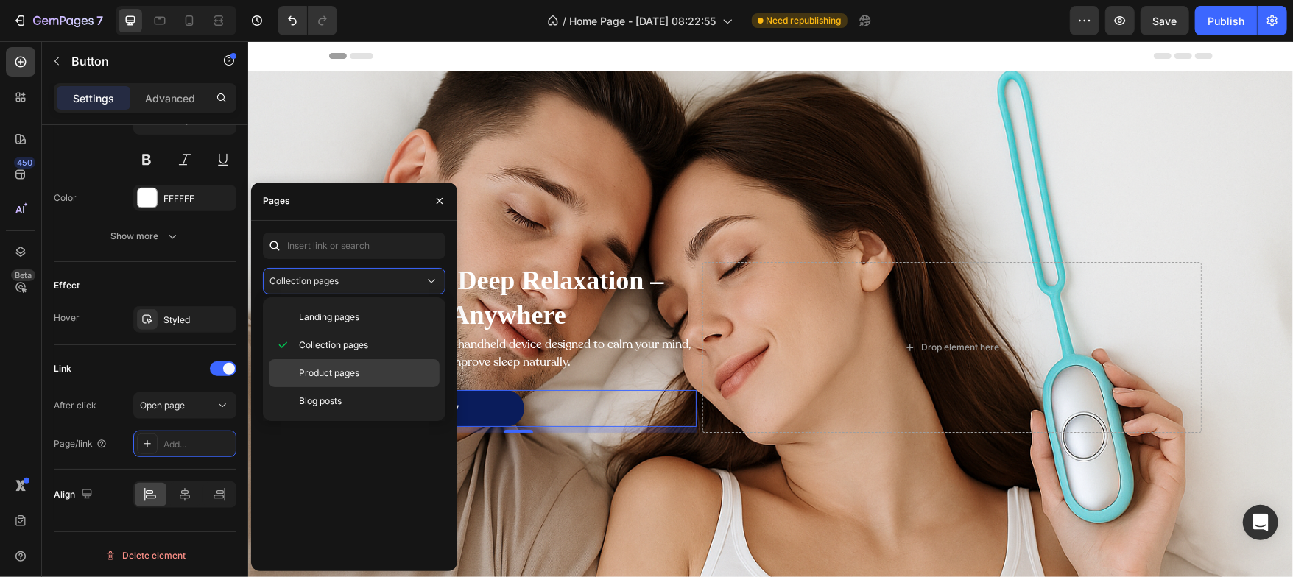
click at [331, 387] on div "Product pages" at bounding box center [354, 401] width 171 height 28
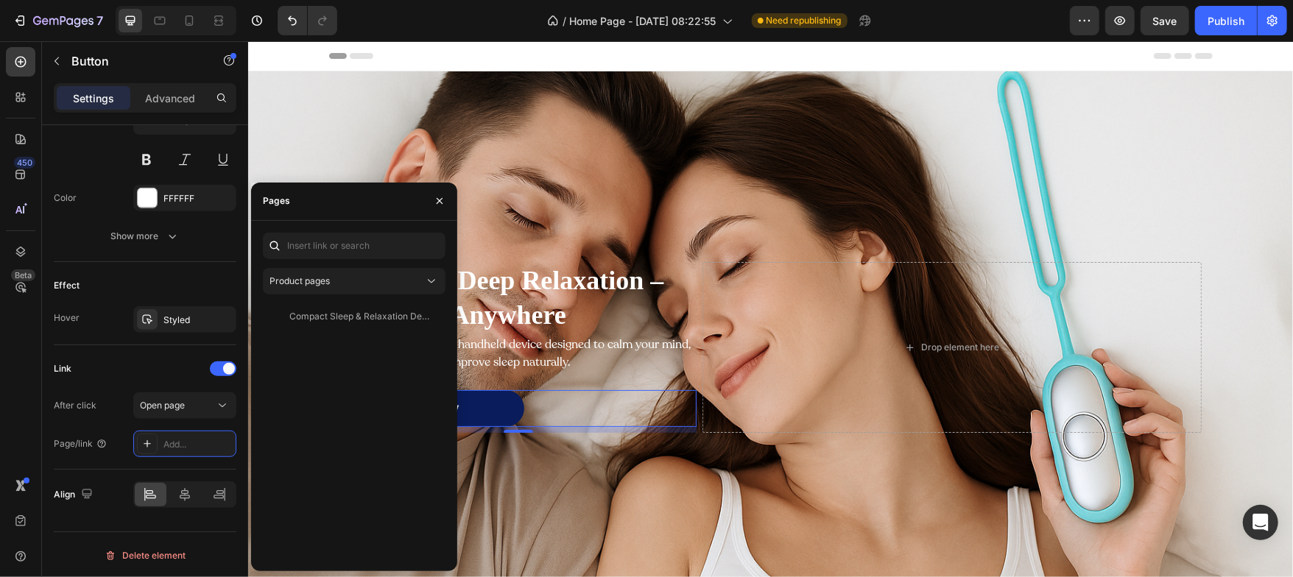
click at [372, 319] on div "Compact Sleep & Relaxation Device – Handheld Massager for Better Sleep, Mood & …" at bounding box center [359, 316] width 141 height 13
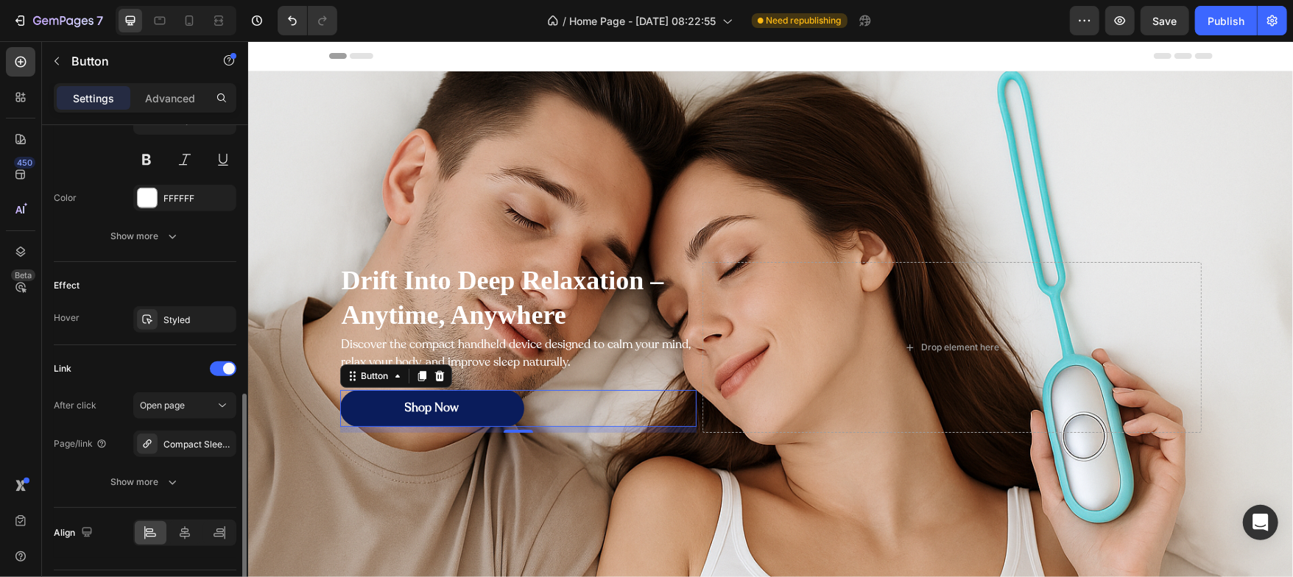
click at [189, 280] on div "Effect" at bounding box center [145, 286] width 183 height 24
click at [1213, 29] on button "Publish" at bounding box center [1226, 20] width 62 height 29
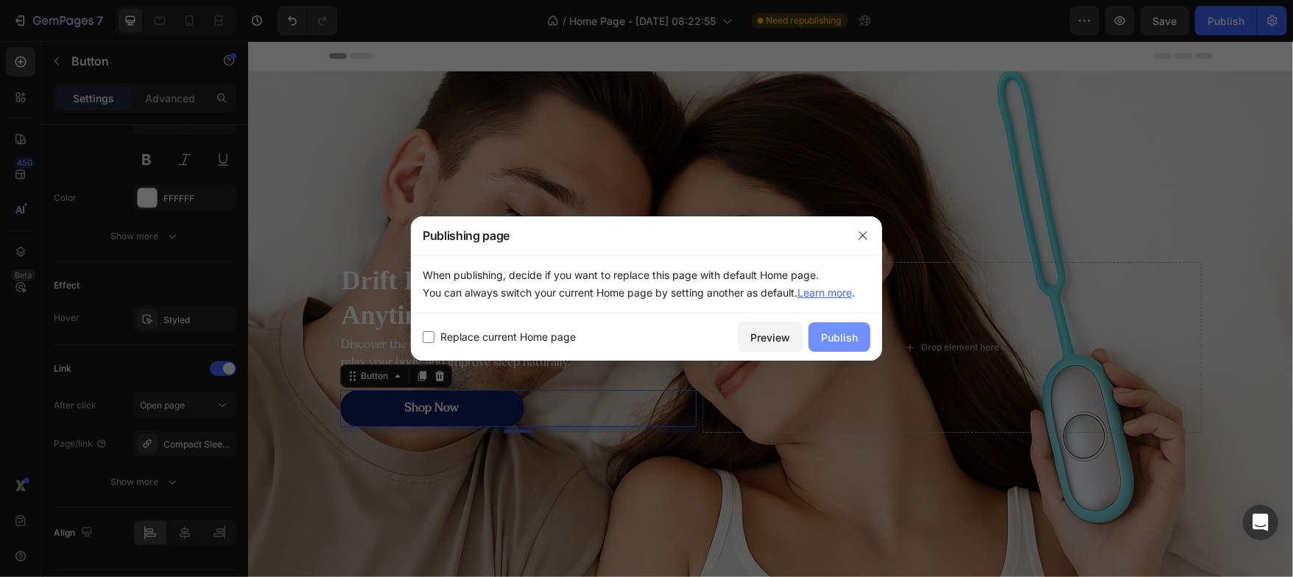
click at [849, 327] on button "Publish" at bounding box center [840, 337] width 62 height 29
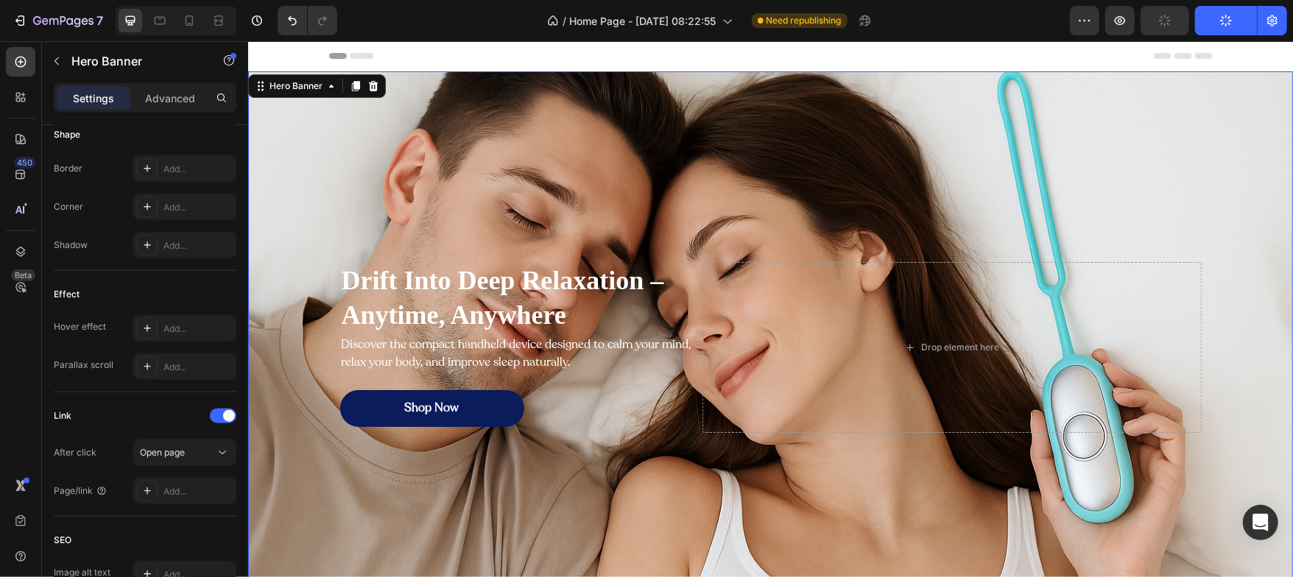
click at [289, 249] on div "Background Image" at bounding box center [769, 347] width 1045 height 552
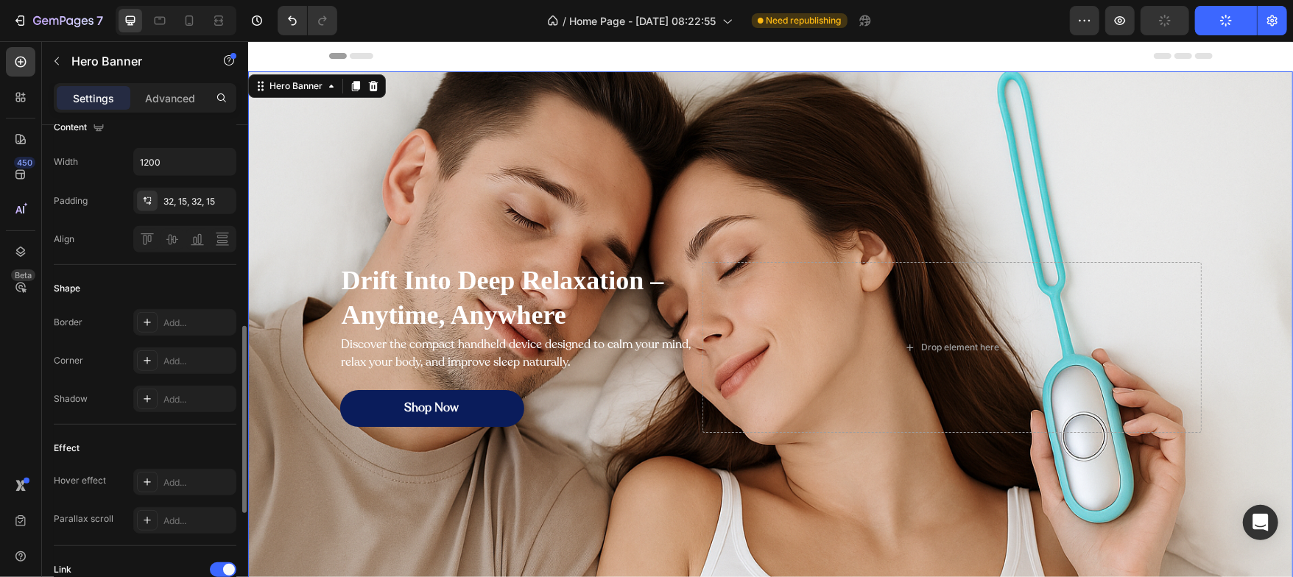
scroll to position [649, 0]
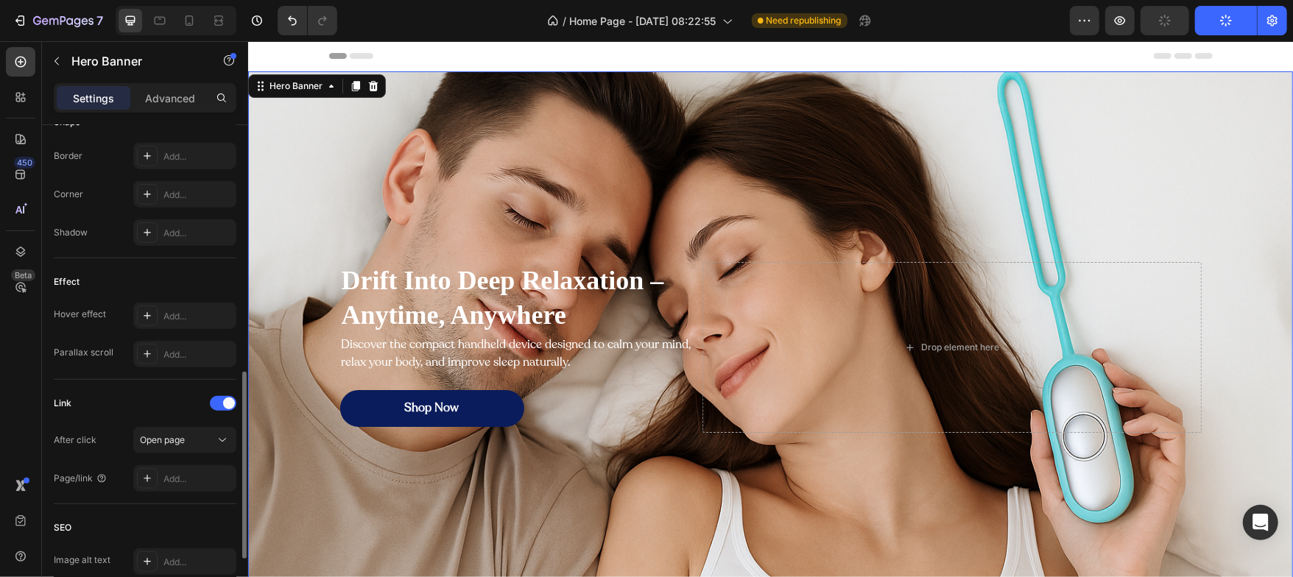
click at [158, 284] on div "Effect" at bounding box center [145, 282] width 183 height 24
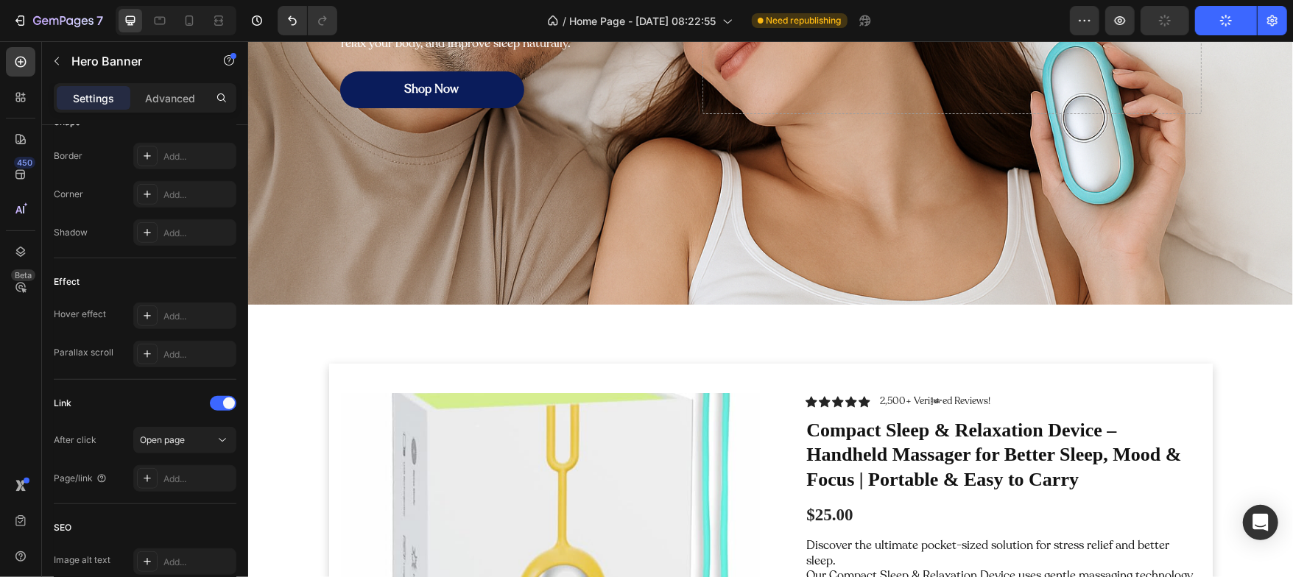
scroll to position [0, 0]
